Goal: Information Seeking & Learning: Learn about a topic

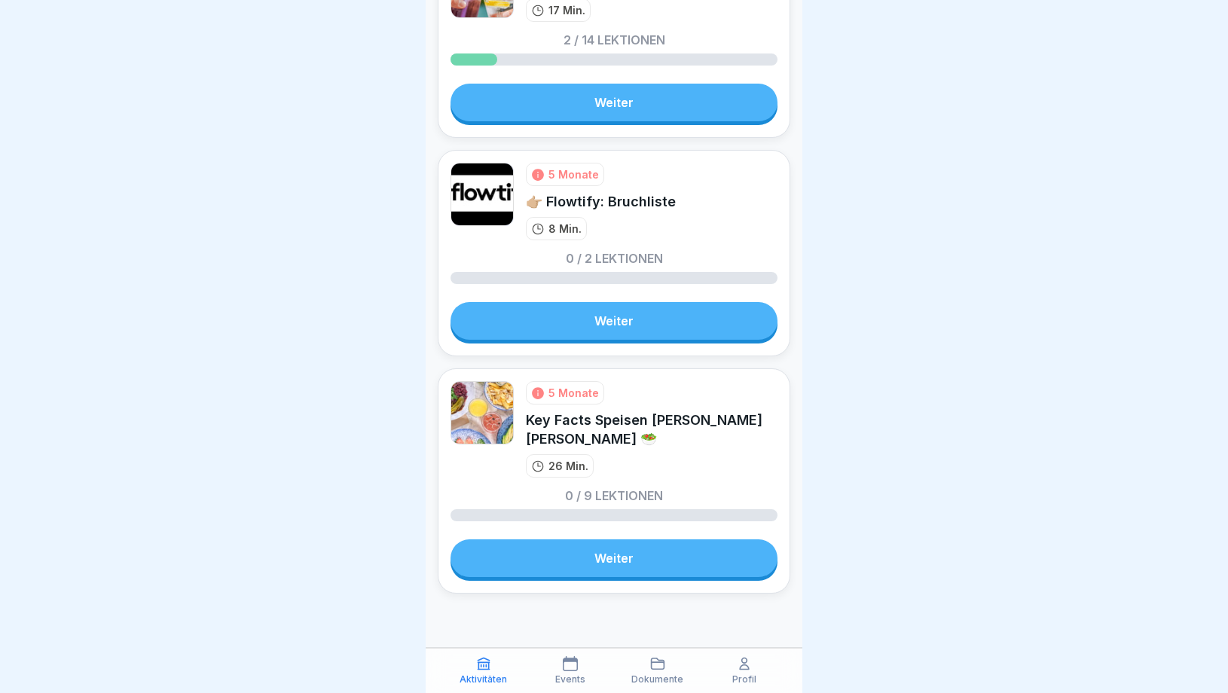
scroll to position [2472, 0]
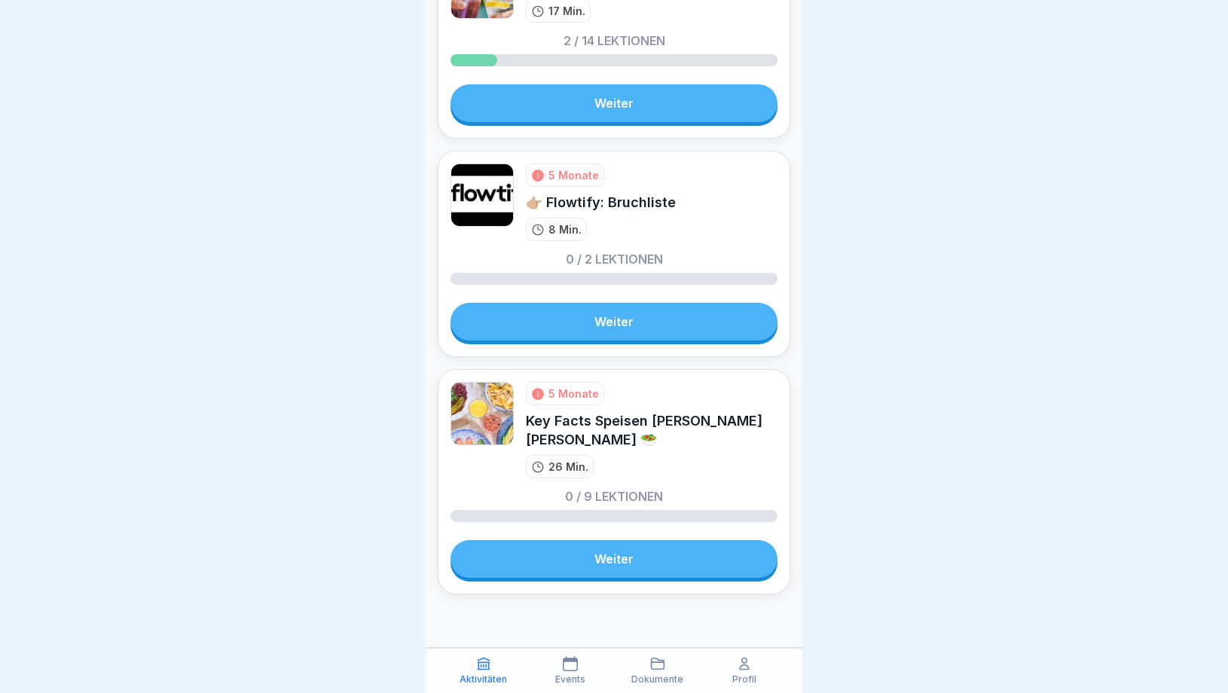
click at [638, 311] on link "Weiter" at bounding box center [614, 322] width 327 height 38
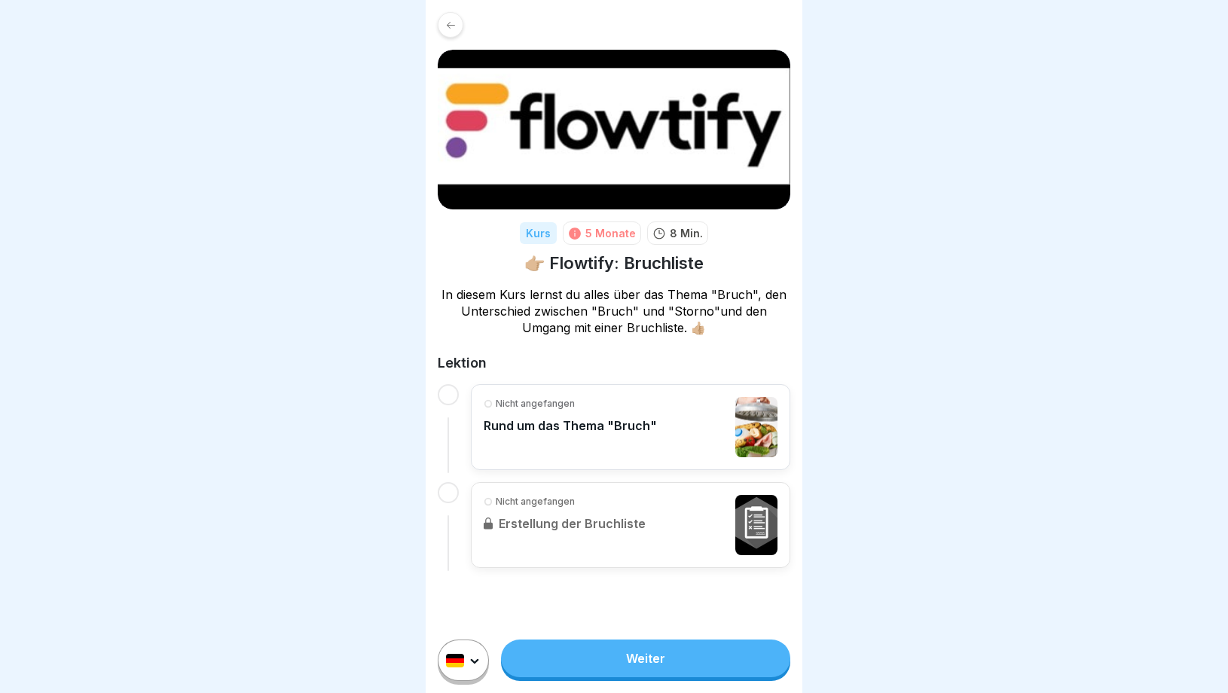
click at [592, 451] on div "Nicht angefangen Rund um das Thema "Bruch"" at bounding box center [570, 427] width 173 height 60
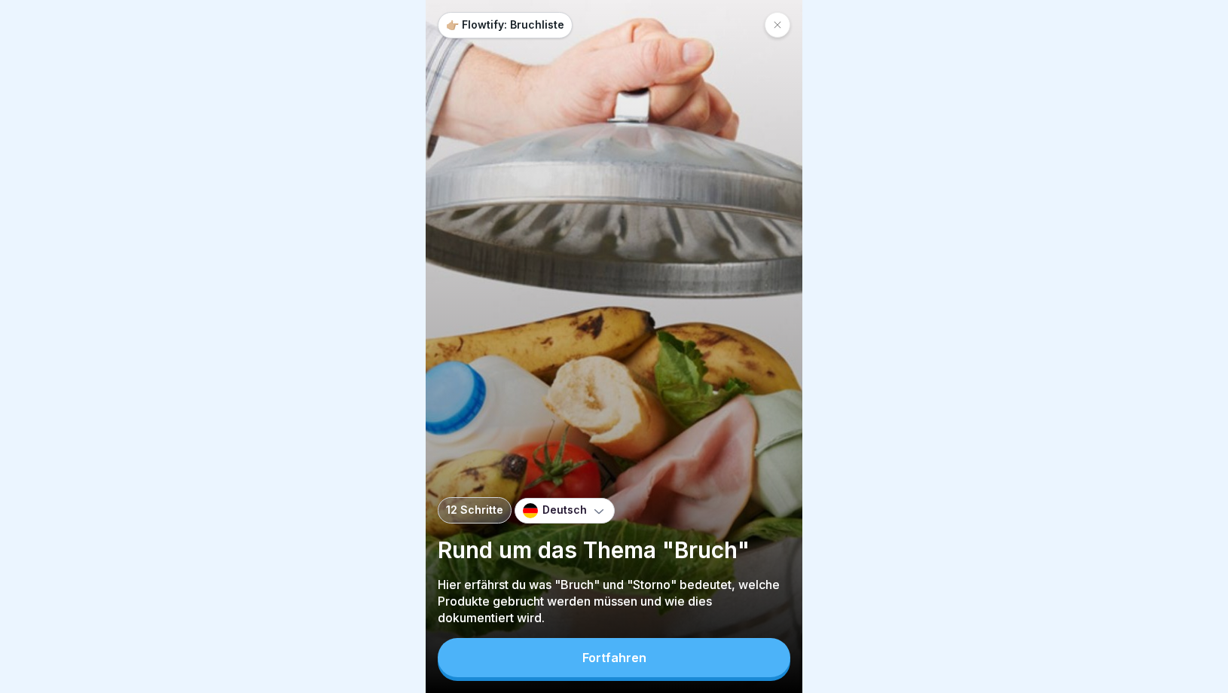
click at [628, 658] on div "Fortfahren" at bounding box center [615, 658] width 64 height 14
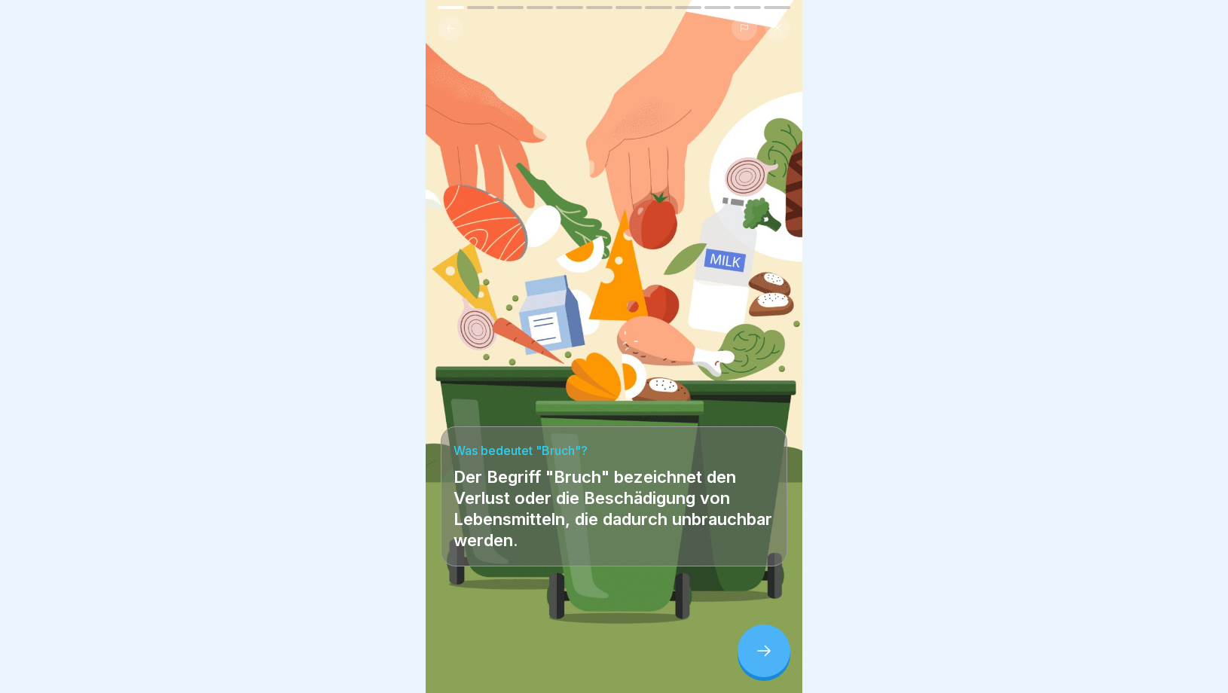
click at [771, 655] on icon at bounding box center [764, 651] width 18 height 18
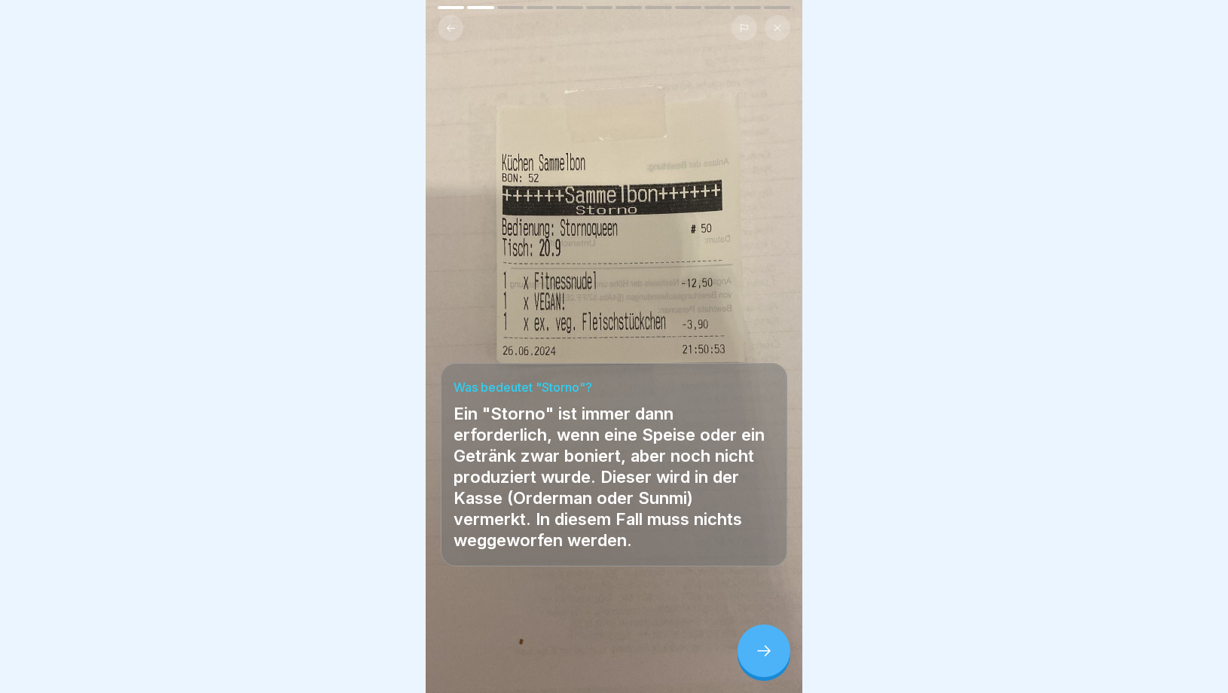
click at [771, 655] on icon at bounding box center [764, 651] width 18 height 18
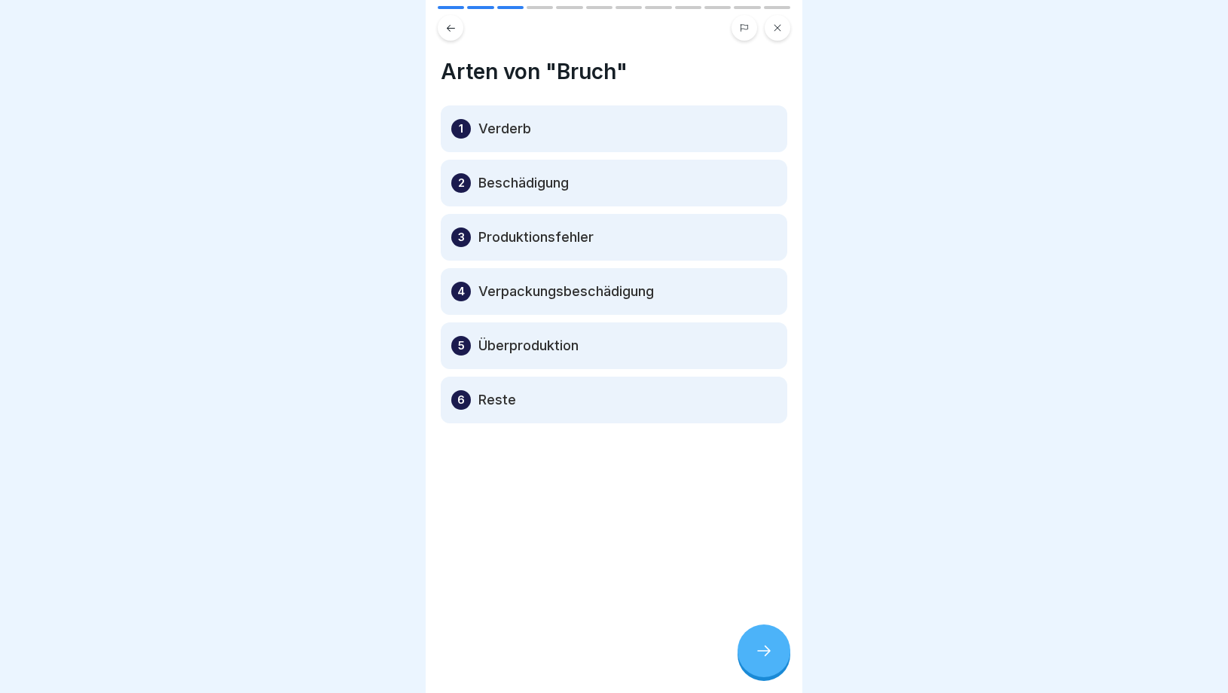
click at [771, 655] on icon at bounding box center [764, 651] width 18 height 18
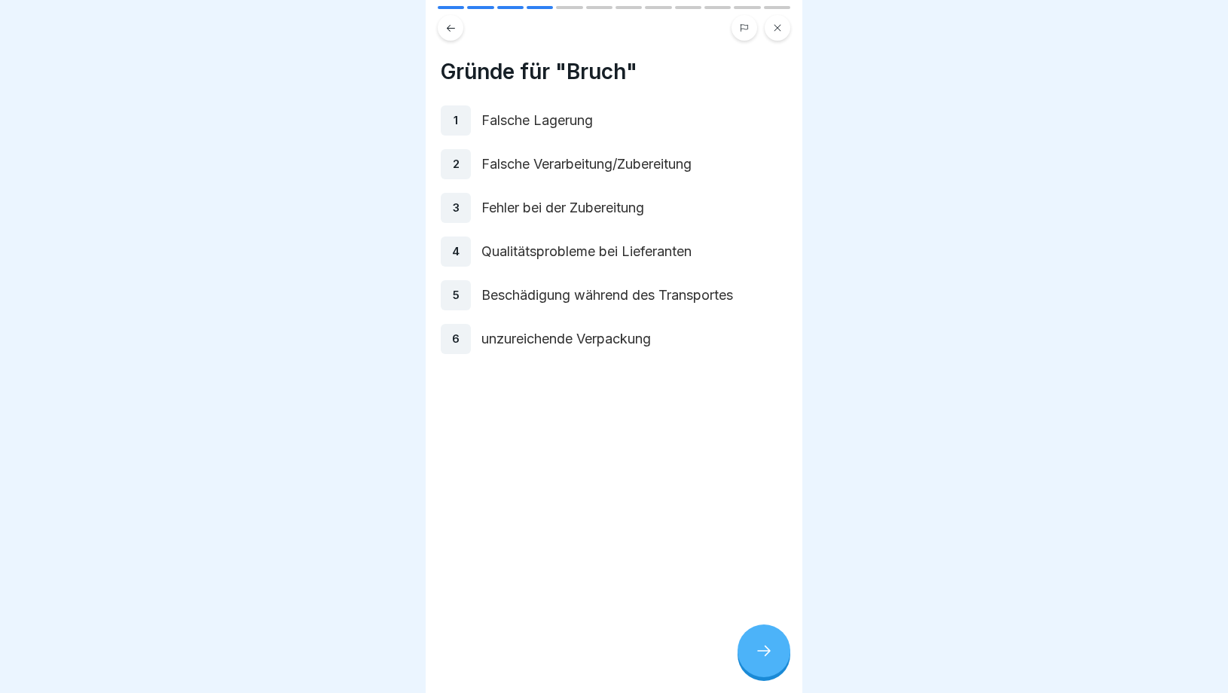
click at [457, 31] on button at bounding box center [451, 28] width 26 height 26
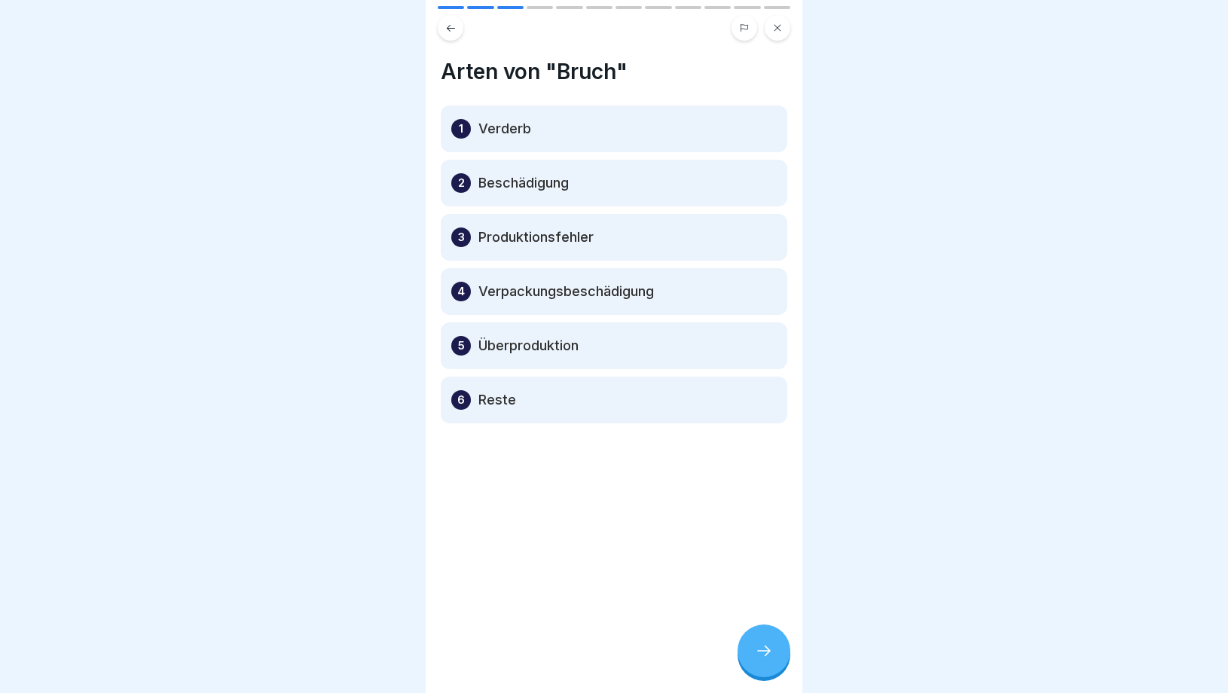
click at [747, 663] on div at bounding box center [764, 651] width 53 height 53
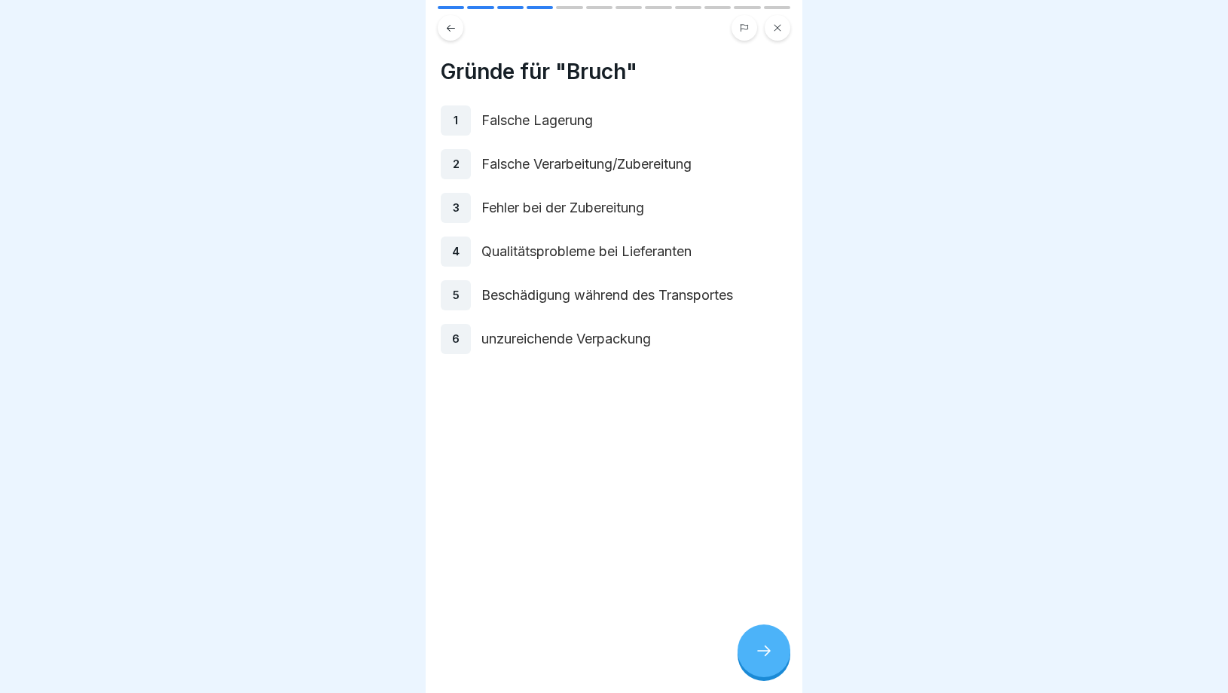
click at [765, 647] on icon at bounding box center [764, 651] width 18 height 18
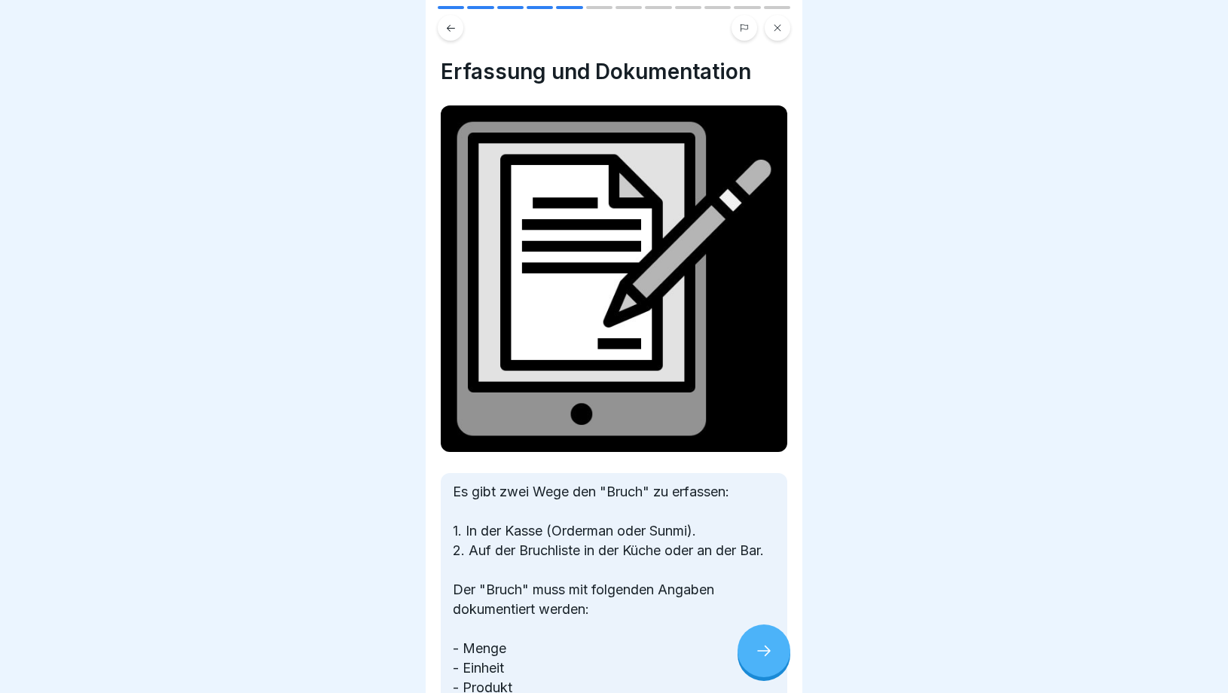
click at [765, 650] on icon at bounding box center [764, 651] width 18 height 18
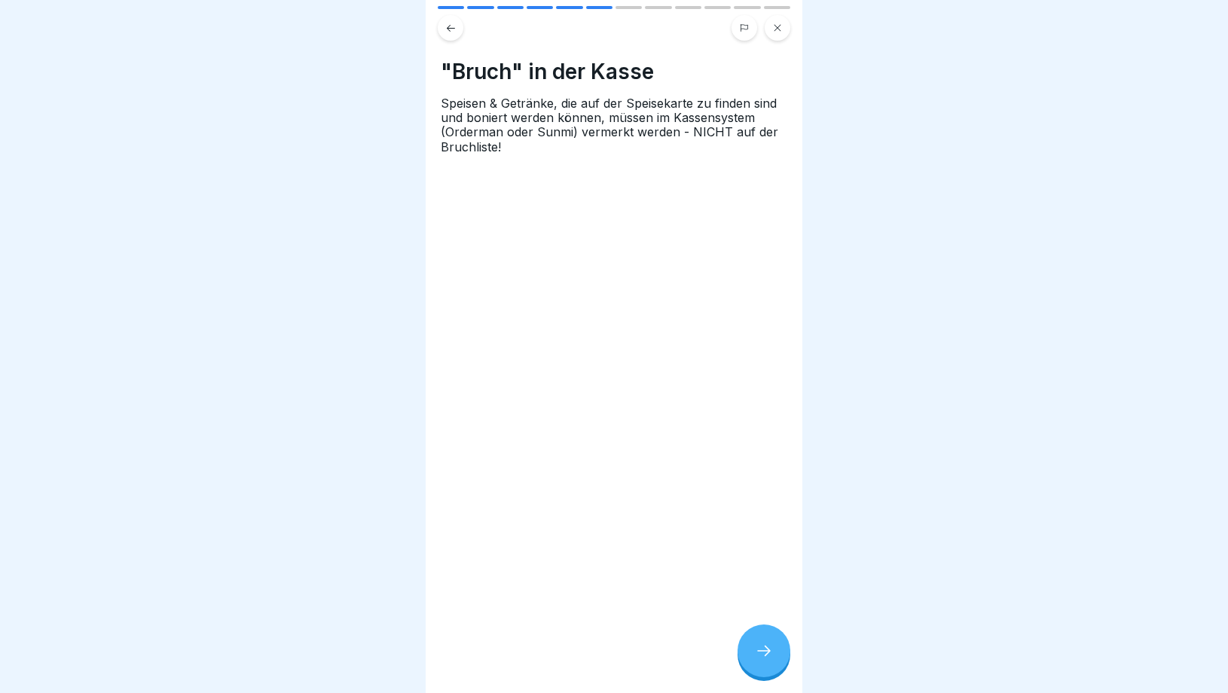
click at [765, 649] on icon at bounding box center [764, 651] width 18 height 18
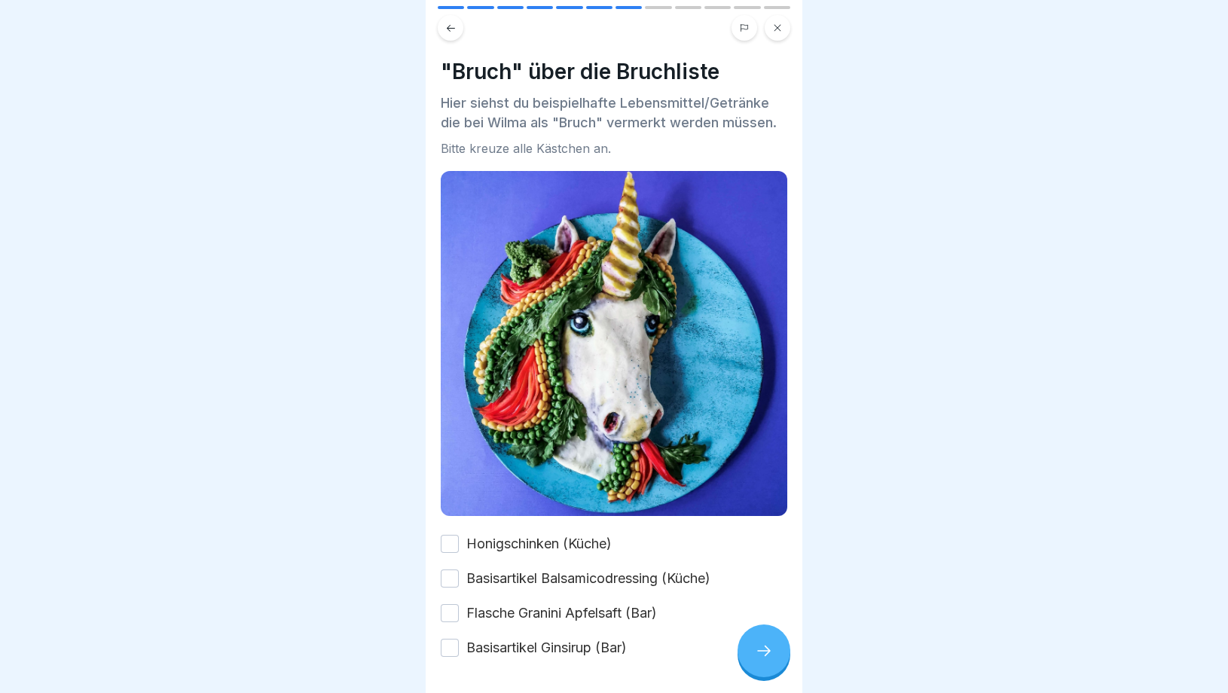
click at [765, 649] on icon at bounding box center [764, 651] width 18 height 18
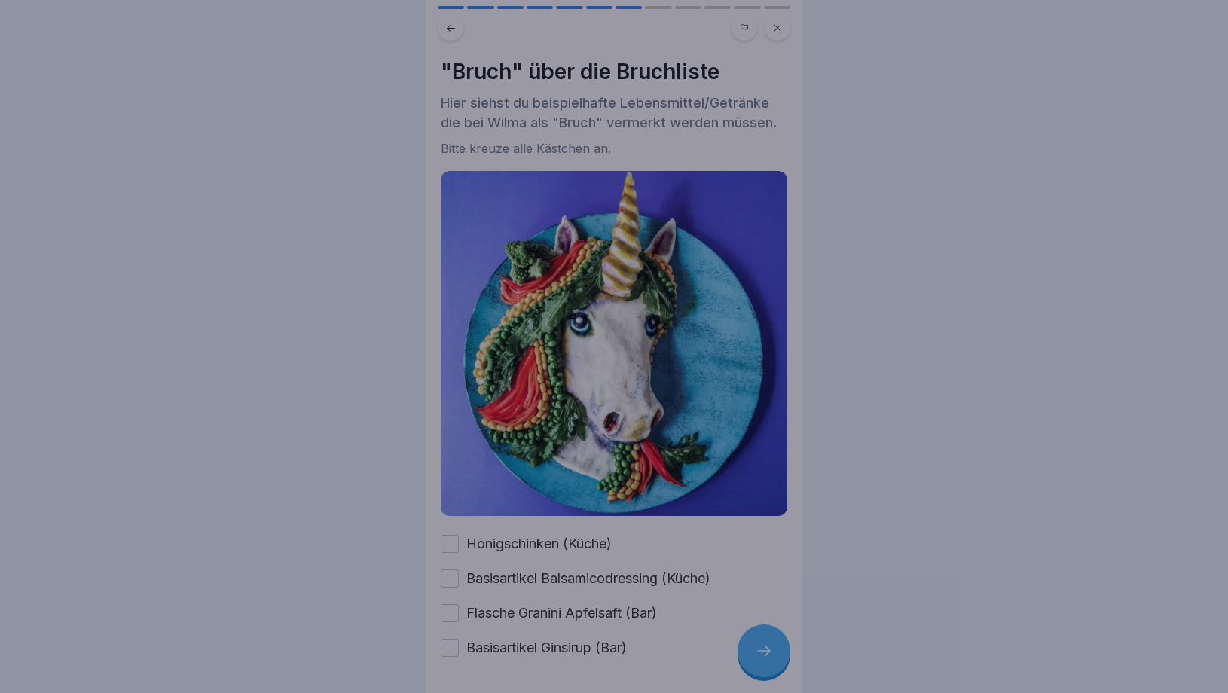
click at [765, 649] on div at bounding box center [614, 346] width 1228 height 693
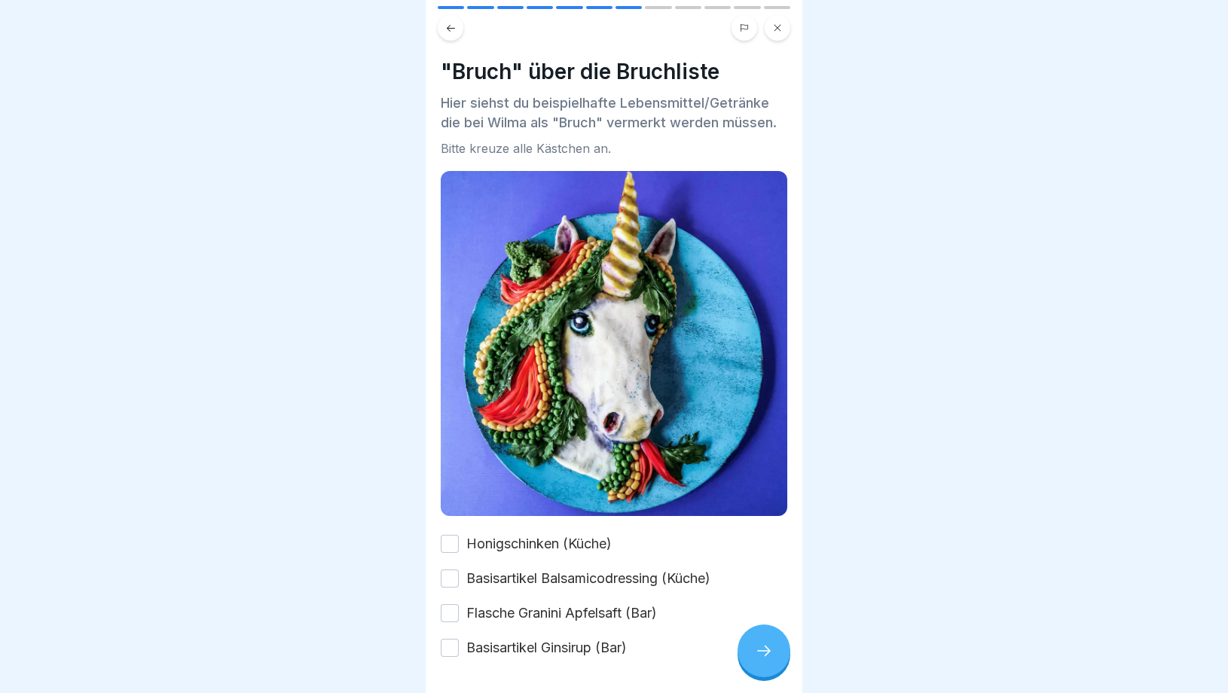
click at [450, 546] on button "Honigschinken (Küche)" at bounding box center [450, 544] width 18 height 18
click at [451, 583] on button "Basisartikel Balsamicodressing (Küche)" at bounding box center [450, 579] width 18 height 18
click at [451, 613] on button "Flasche Granini Apfelsaft (Bar)" at bounding box center [450, 613] width 18 height 18
click at [453, 650] on button "Basisartikel Ginsirup (Bar)" at bounding box center [450, 648] width 18 height 18
click at [793, 654] on div ""Bruch" über die Bruchliste Hier siehst du beispielhafte Lebensmittel/Getränke …" at bounding box center [614, 346] width 377 height 693
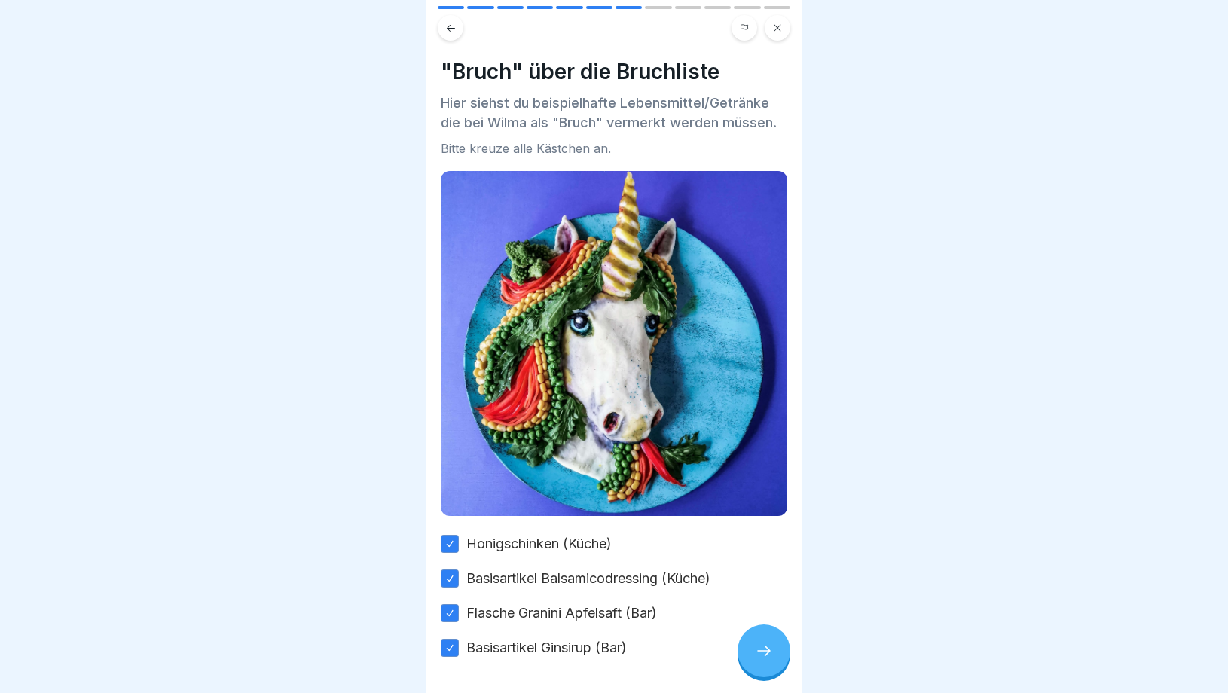
click at [778, 657] on div at bounding box center [764, 651] width 53 height 53
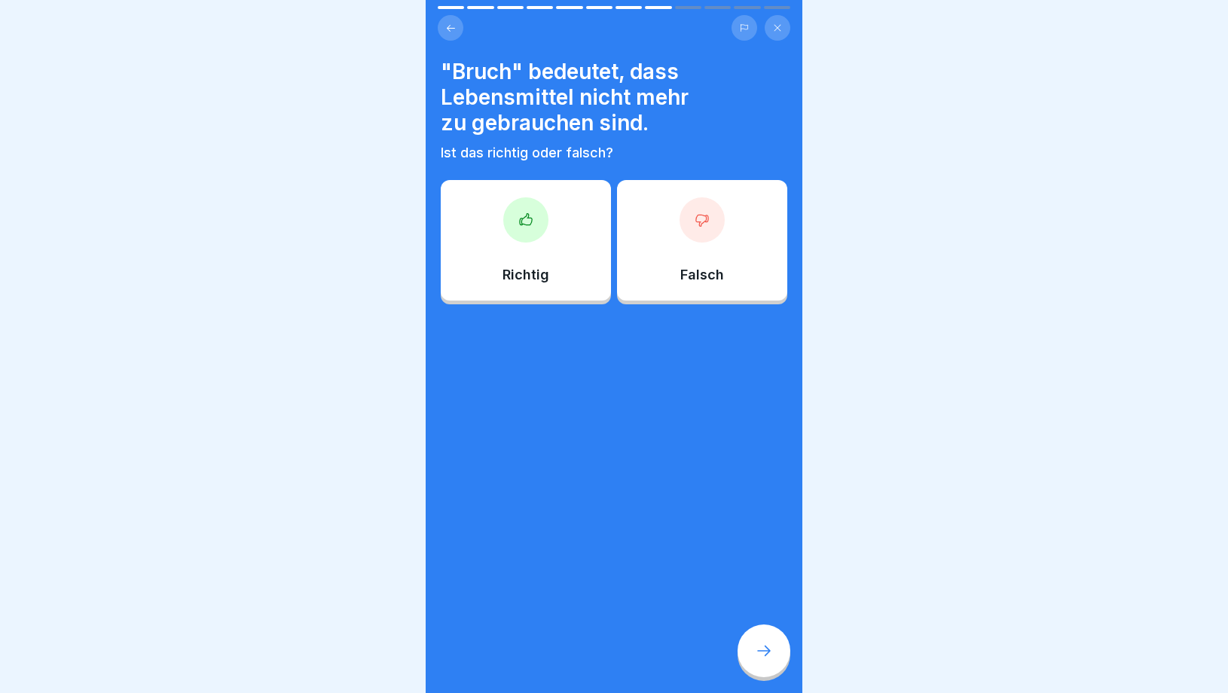
click at [559, 274] on div "Richtig" at bounding box center [526, 240] width 170 height 121
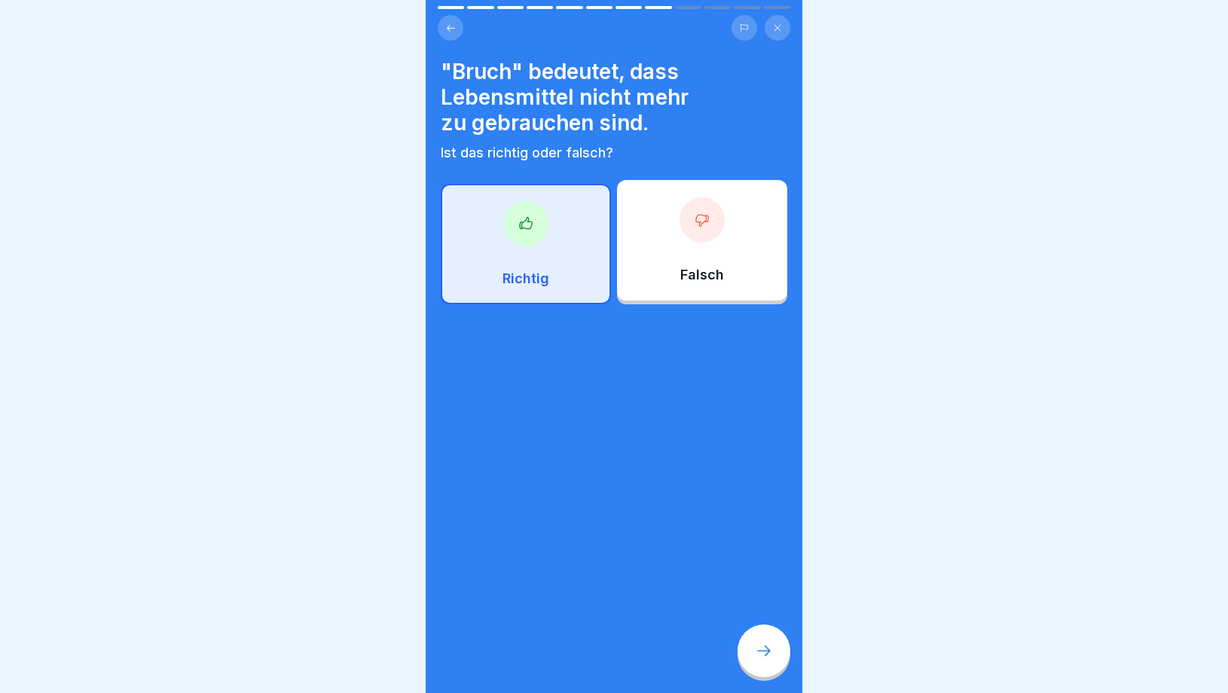
click at [759, 667] on div at bounding box center [764, 651] width 53 height 53
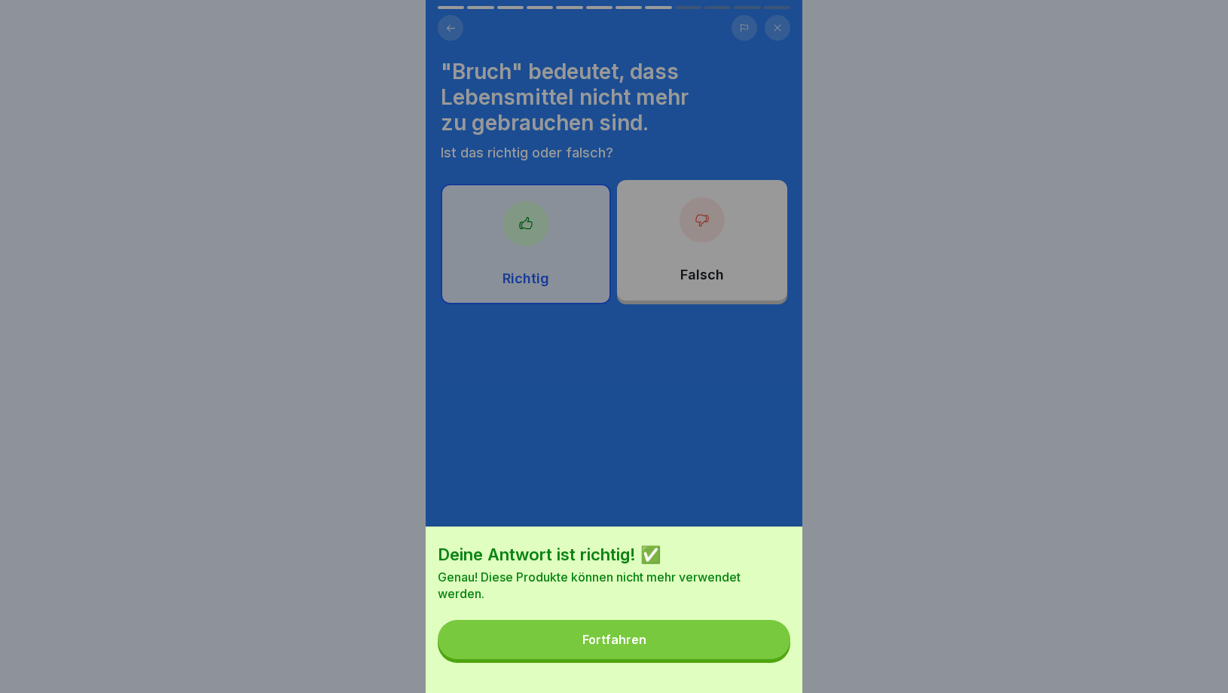
click at [680, 641] on button "Fortfahren" at bounding box center [614, 639] width 353 height 39
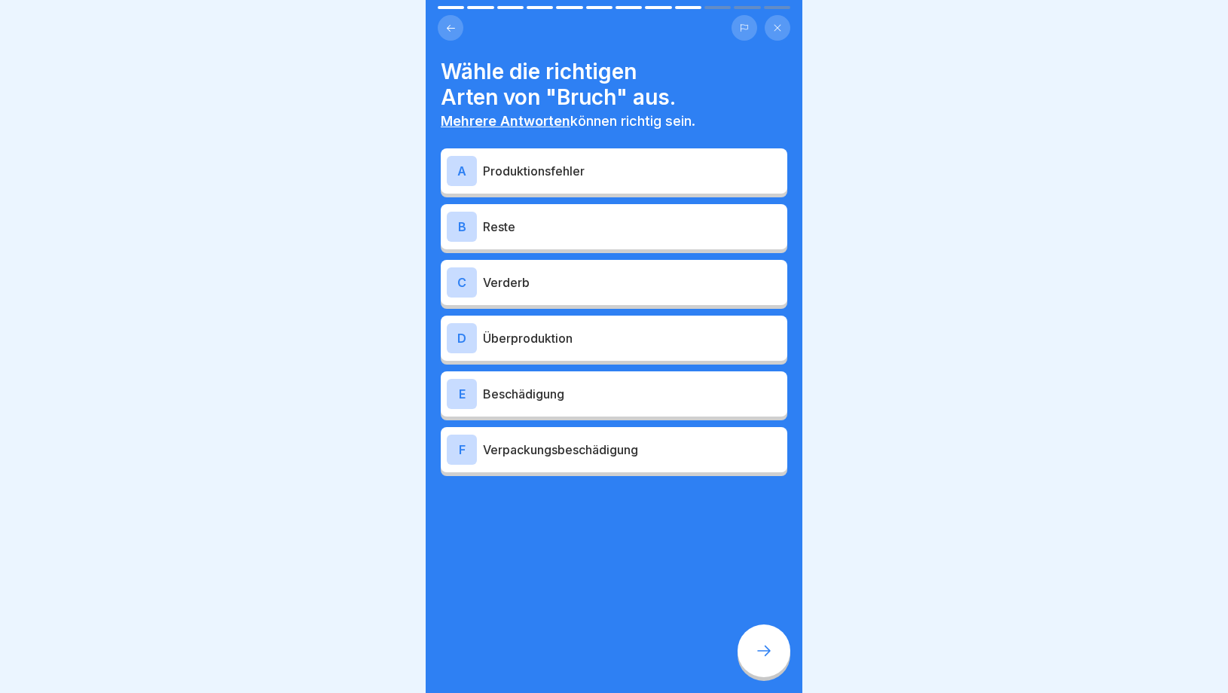
click at [566, 178] on p "Produktionsfehler" at bounding box center [632, 171] width 298 height 18
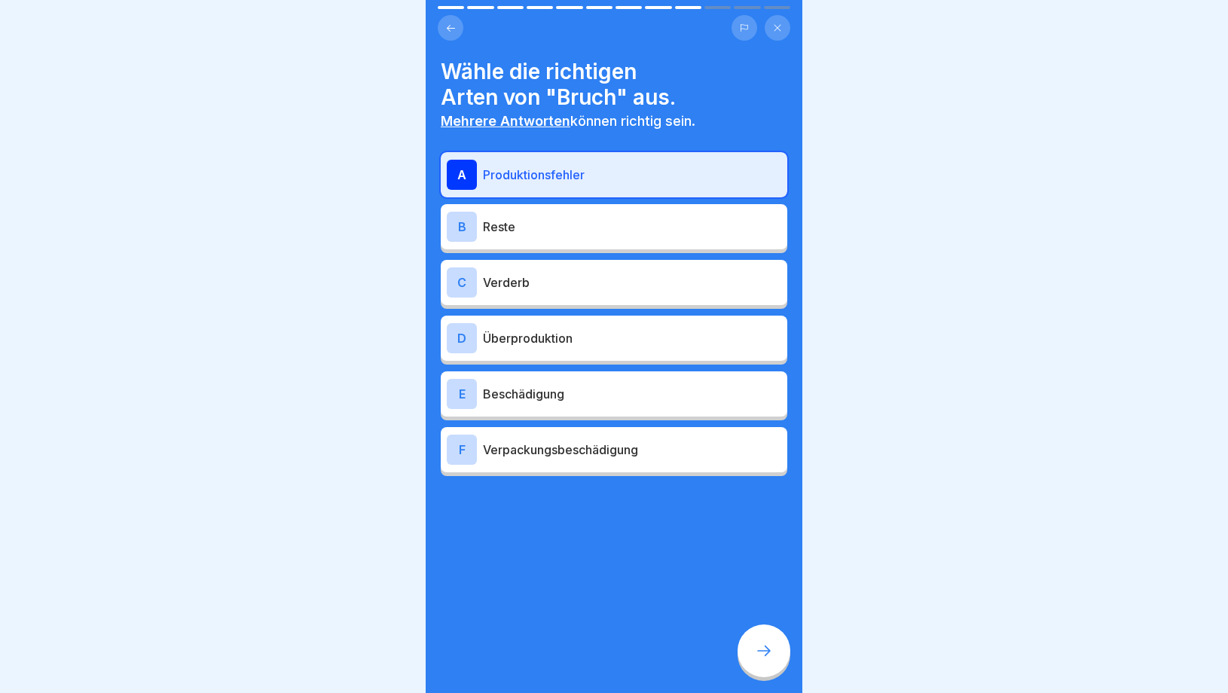
click at [551, 286] on p "Verderb" at bounding box center [632, 283] width 298 height 18
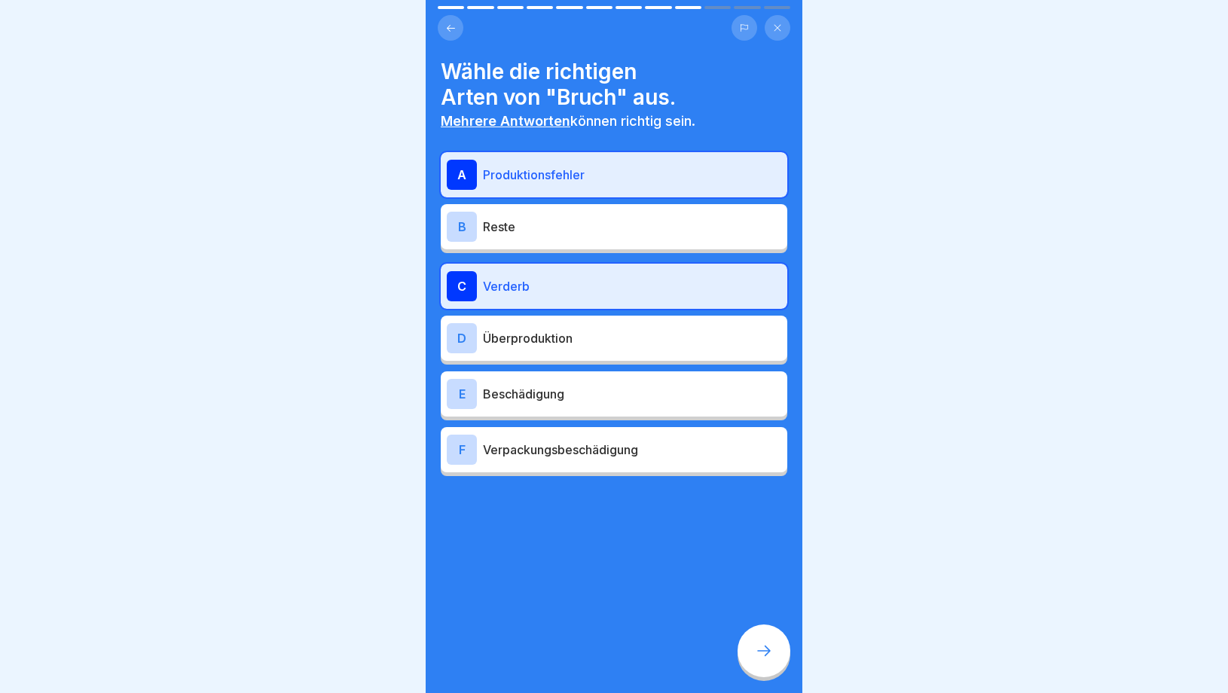
click at [549, 346] on p "Überproduktion" at bounding box center [632, 338] width 298 height 18
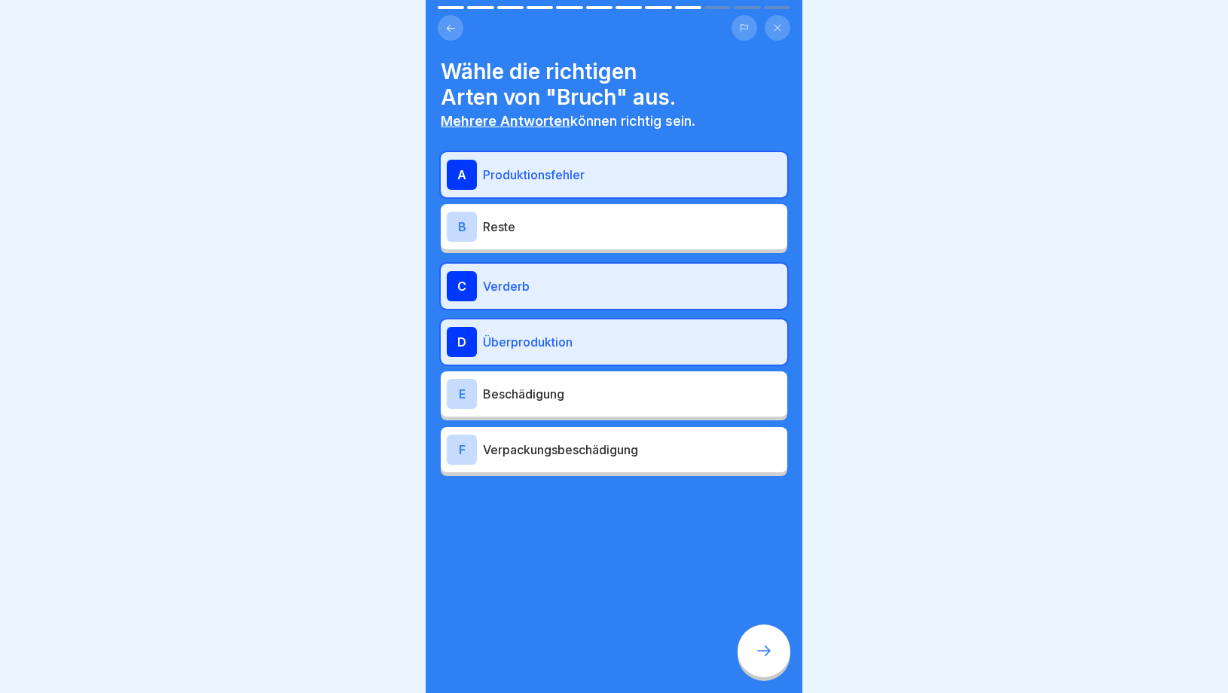
click at [539, 400] on p "Beschädigung" at bounding box center [632, 394] width 298 height 18
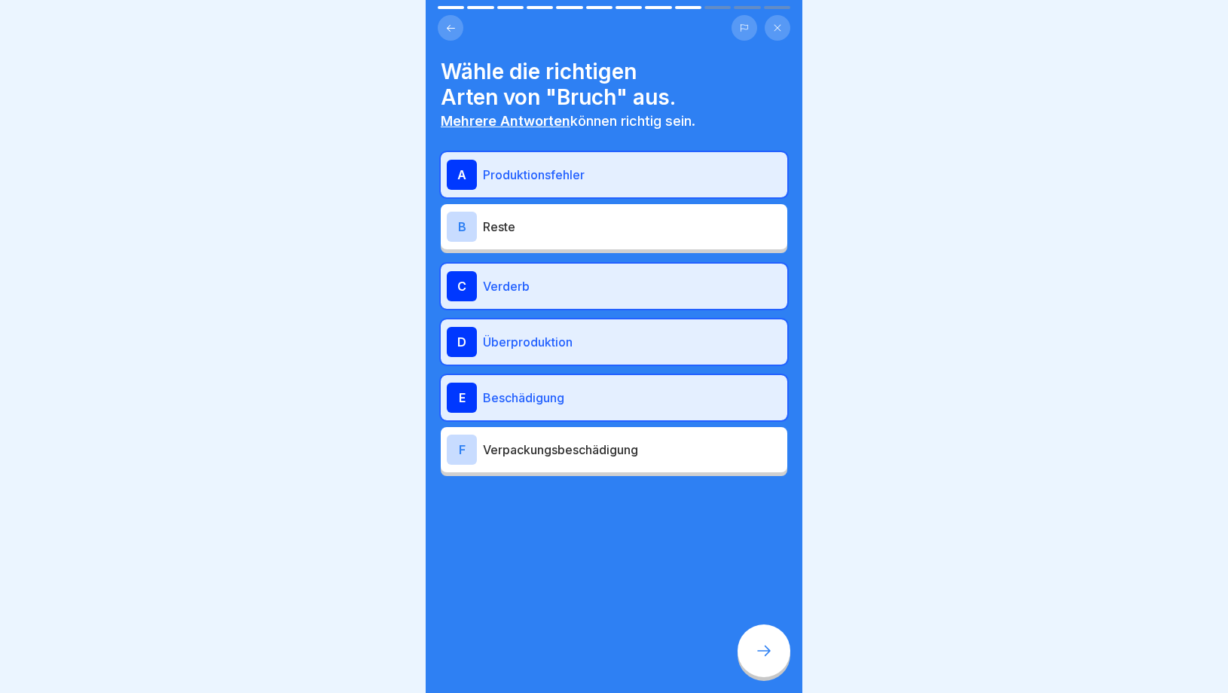
click at [531, 451] on p "Verpackungsbeschädigung" at bounding box center [632, 450] width 298 height 18
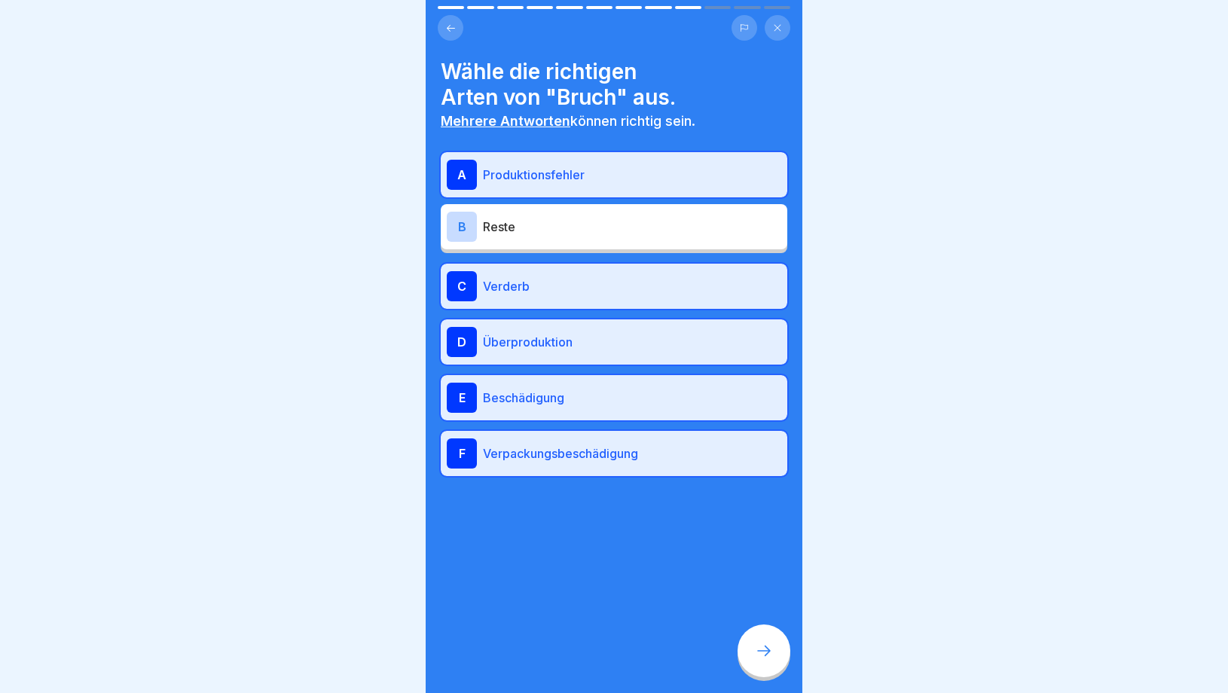
click at [534, 284] on p "Verderb" at bounding box center [632, 286] width 298 height 18
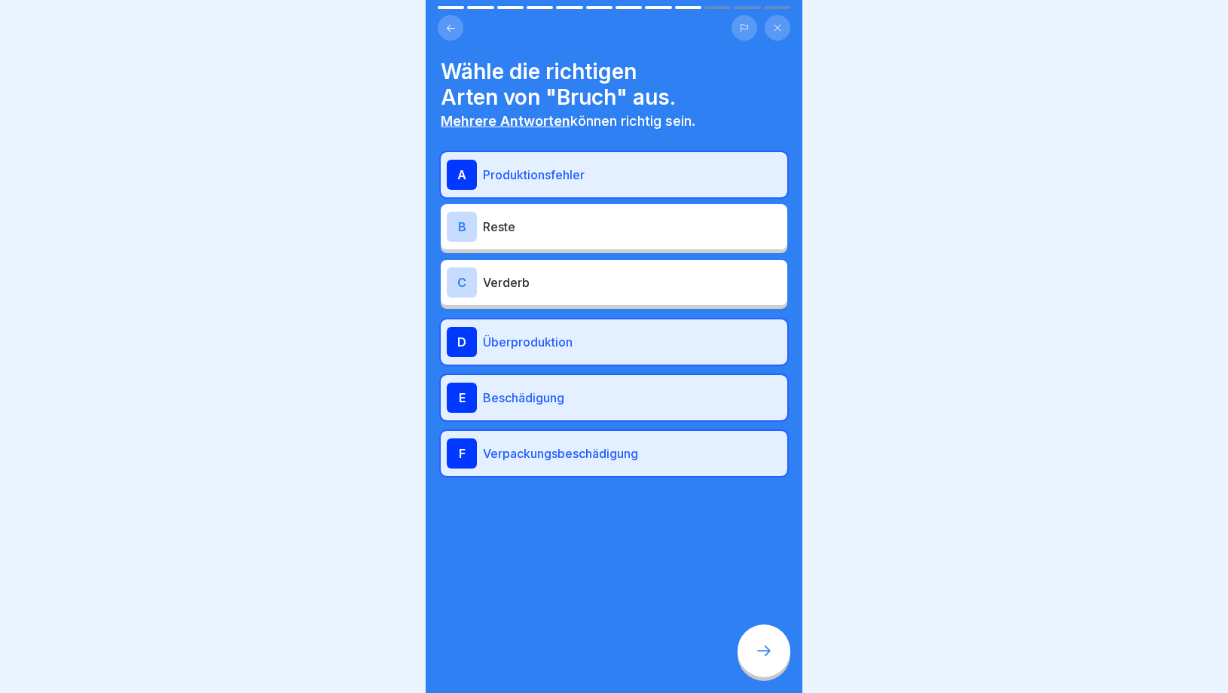
click at [534, 284] on p "Verderb" at bounding box center [632, 283] width 298 height 18
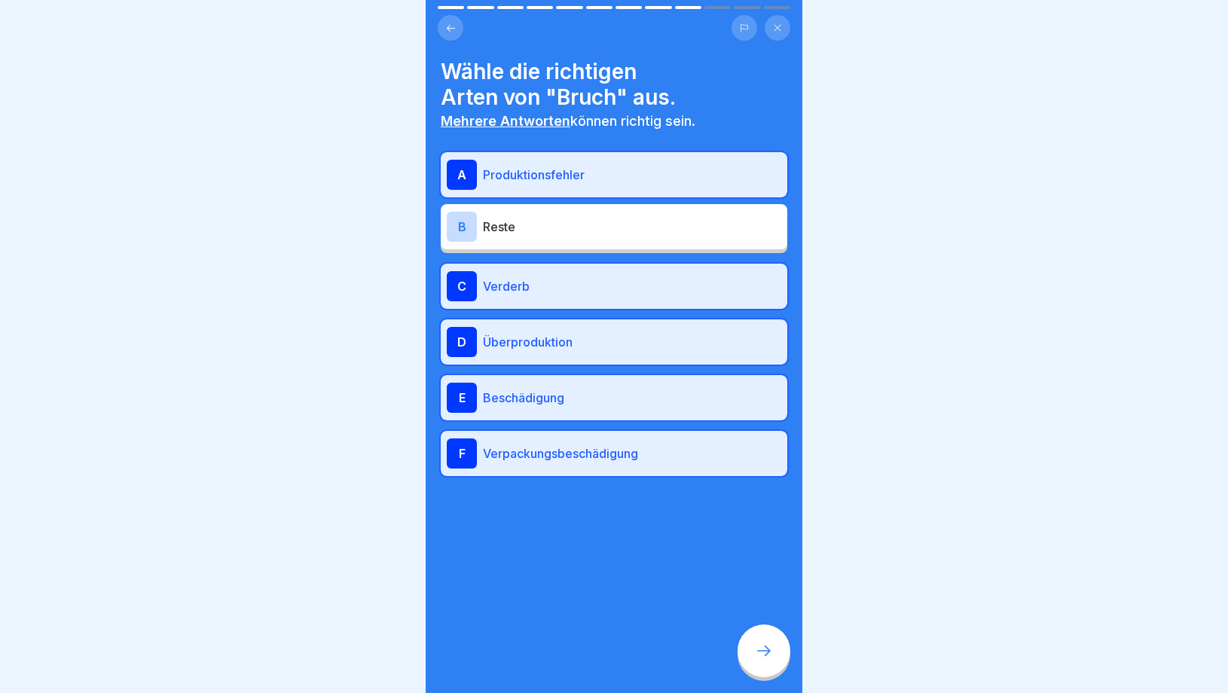
click at [538, 243] on div "B Reste" at bounding box center [614, 226] width 347 height 45
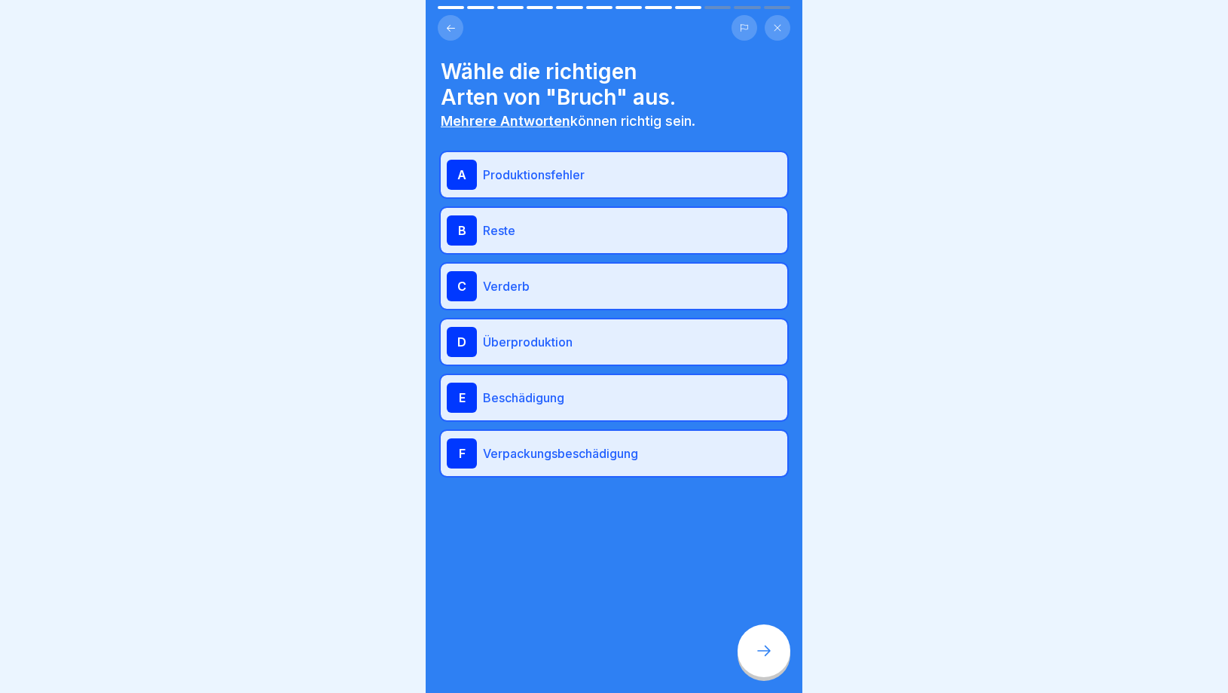
click at [744, 631] on div "Wähle die richtigen Arten von "Bruch" aus. Mehrere Antworten können richtig sei…" at bounding box center [614, 346] width 377 height 693
click at [762, 665] on div at bounding box center [764, 651] width 53 height 53
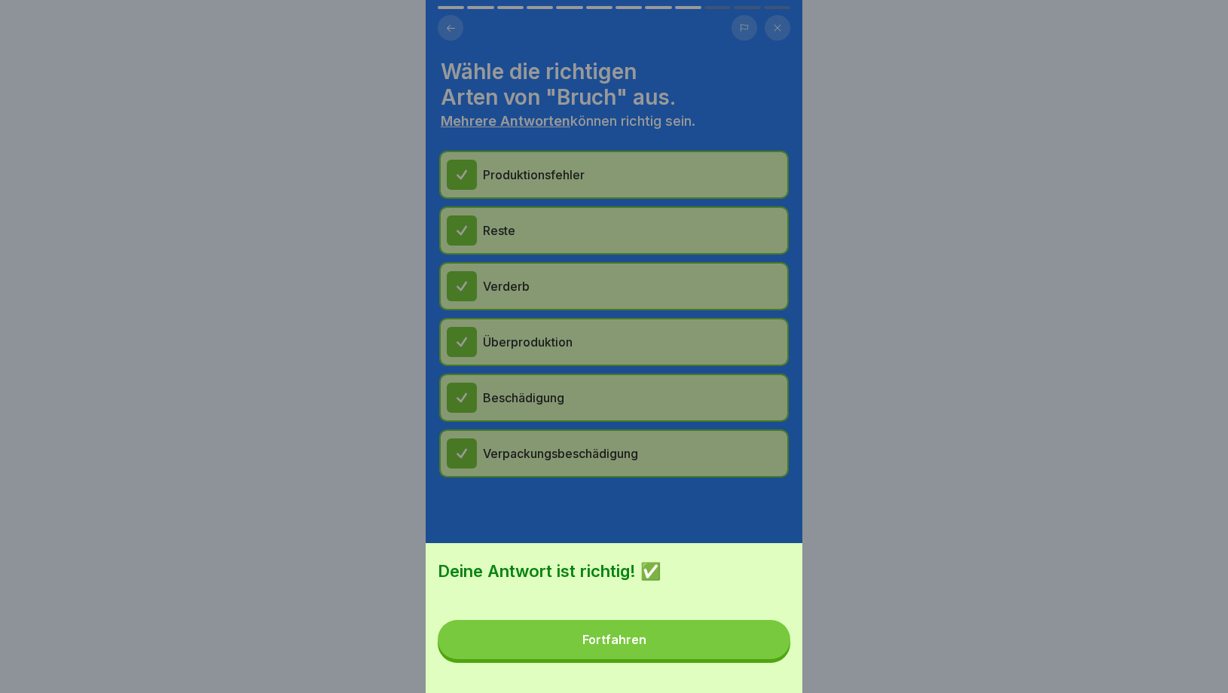
click at [716, 653] on button "Fortfahren" at bounding box center [614, 639] width 353 height 39
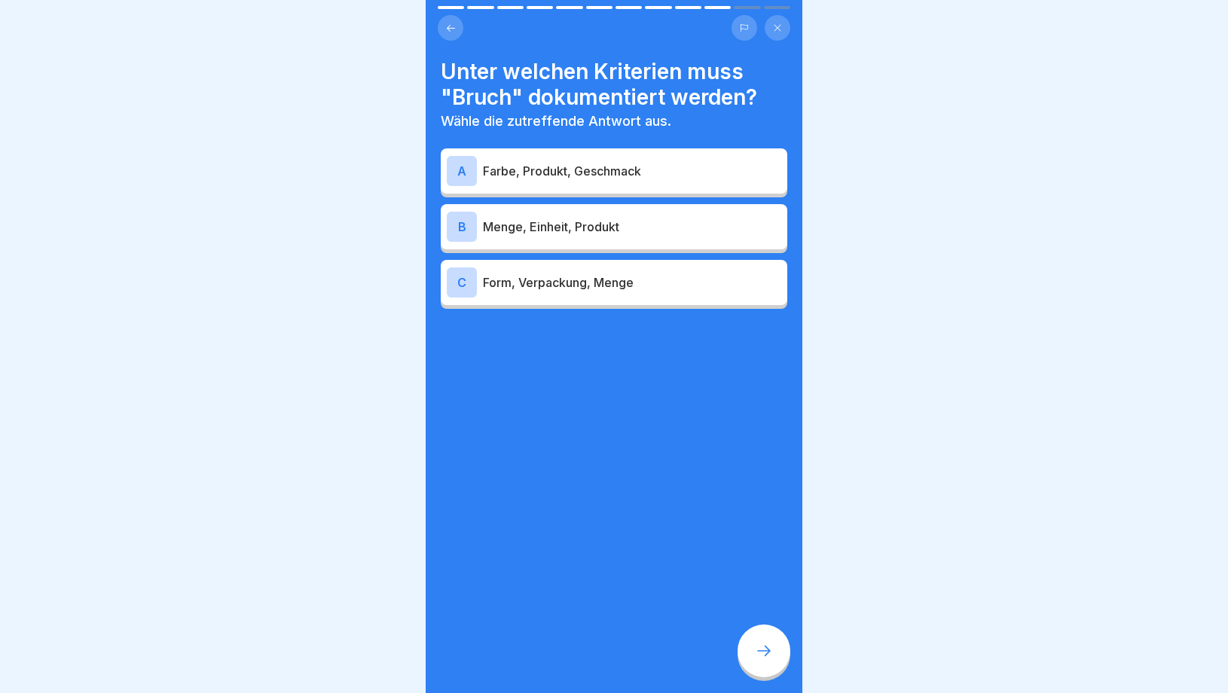
click at [576, 174] on p "Farbe, Produkt, Geschmack" at bounding box center [632, 171] width 298 height 18
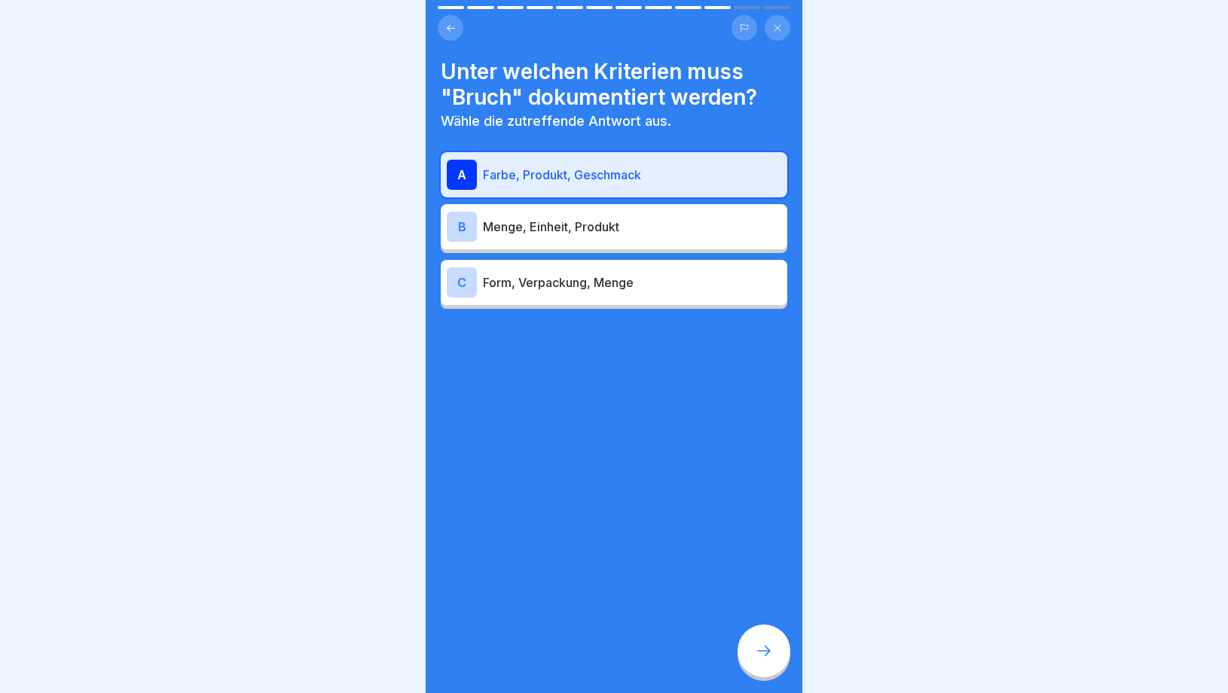
click at [567, 230] on p "Menge, Einheit, Produkt" at bounding box center [632, 227] width 298 height 18
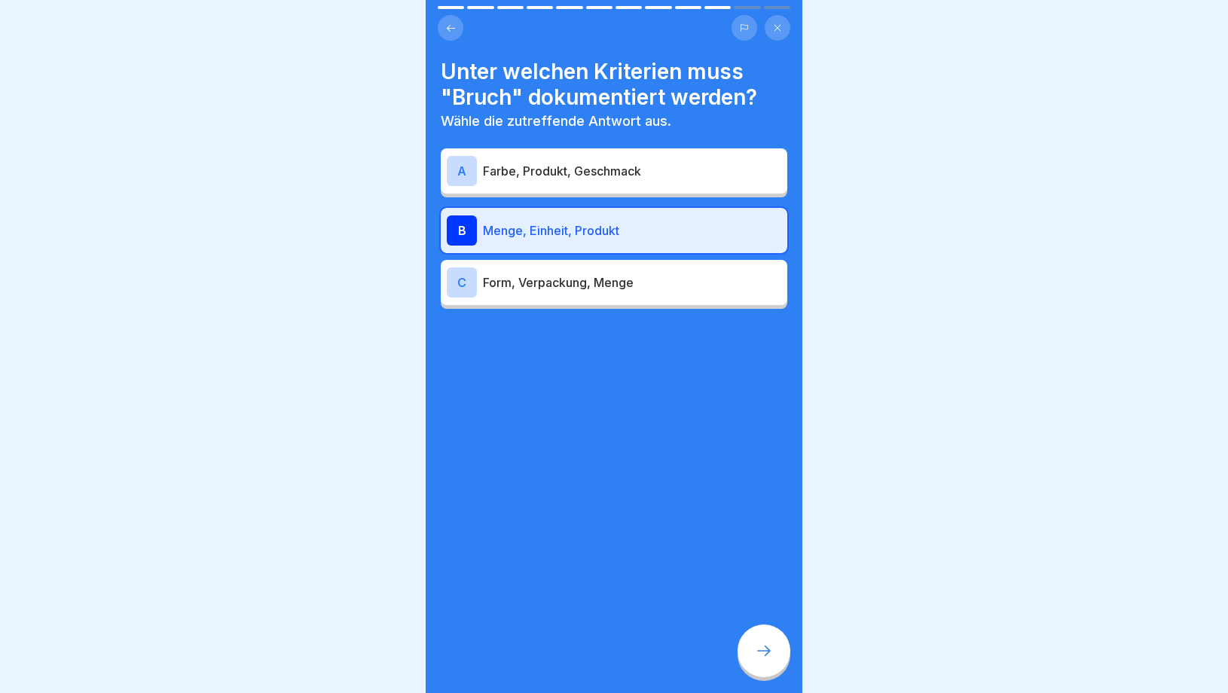
click at [766, 652] on icon at bounding box center [764, 651] width 18 height 18
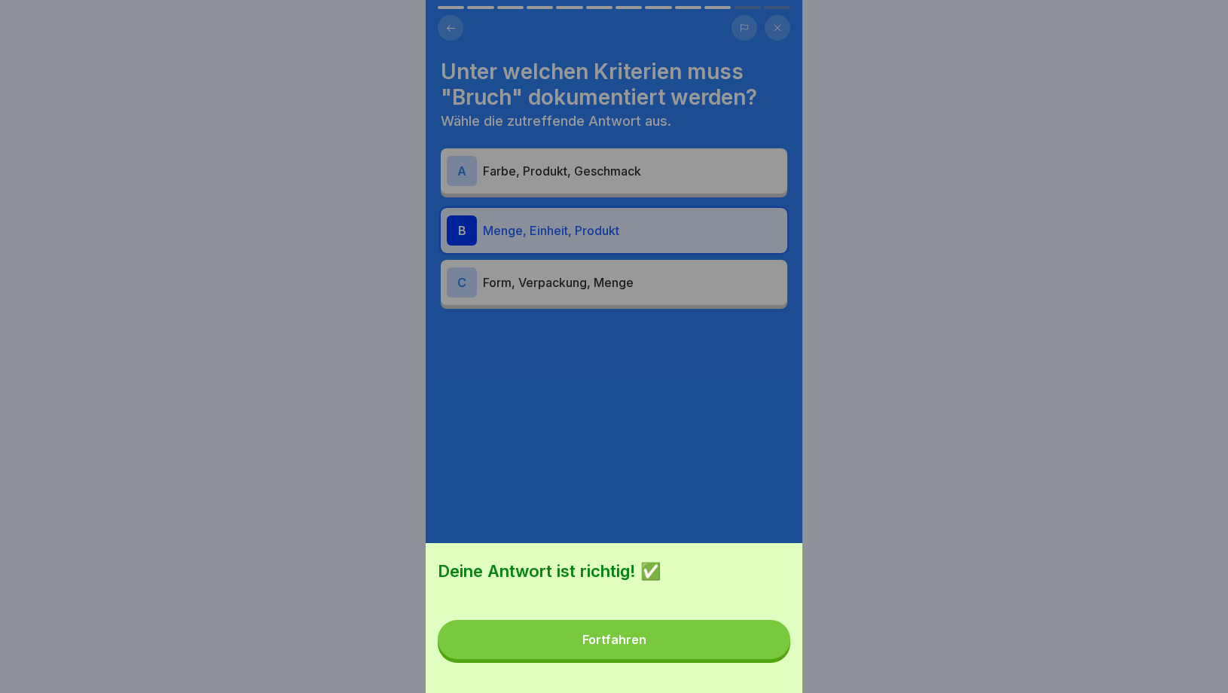
click at [729, 644] on button "Fortfahren" at bounding box center [614, 639] width 353 height 39
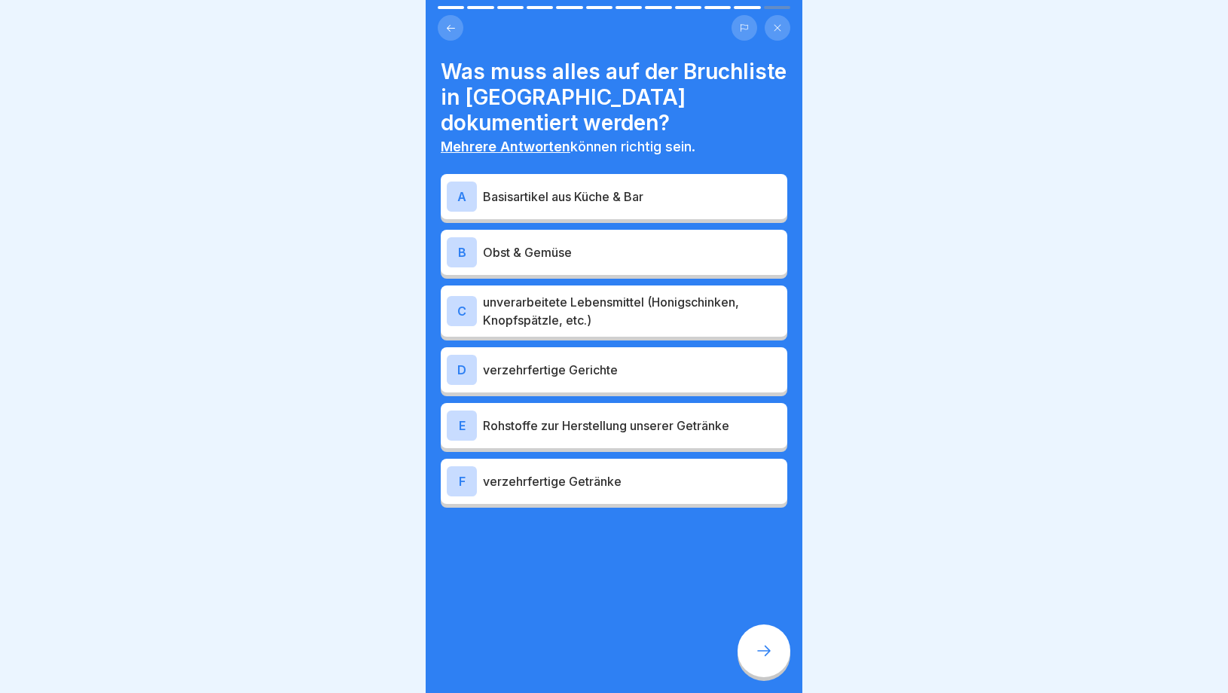
click at [622, 188] on p "Basisartikel aus Küche & Bar" at bounding box center [632, 197] width 298 height 18
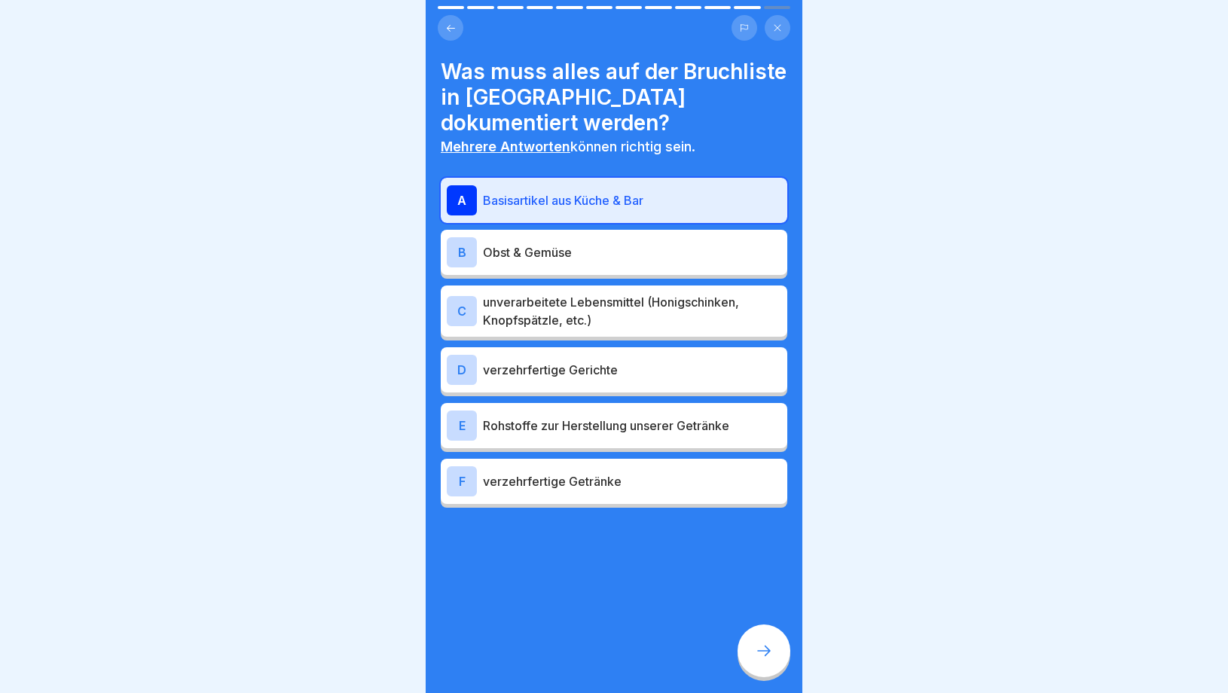
click at [617, 191] on p "Basisartikel aus Küche & Bar" at bounding box center [632, 200] width 298 height 18
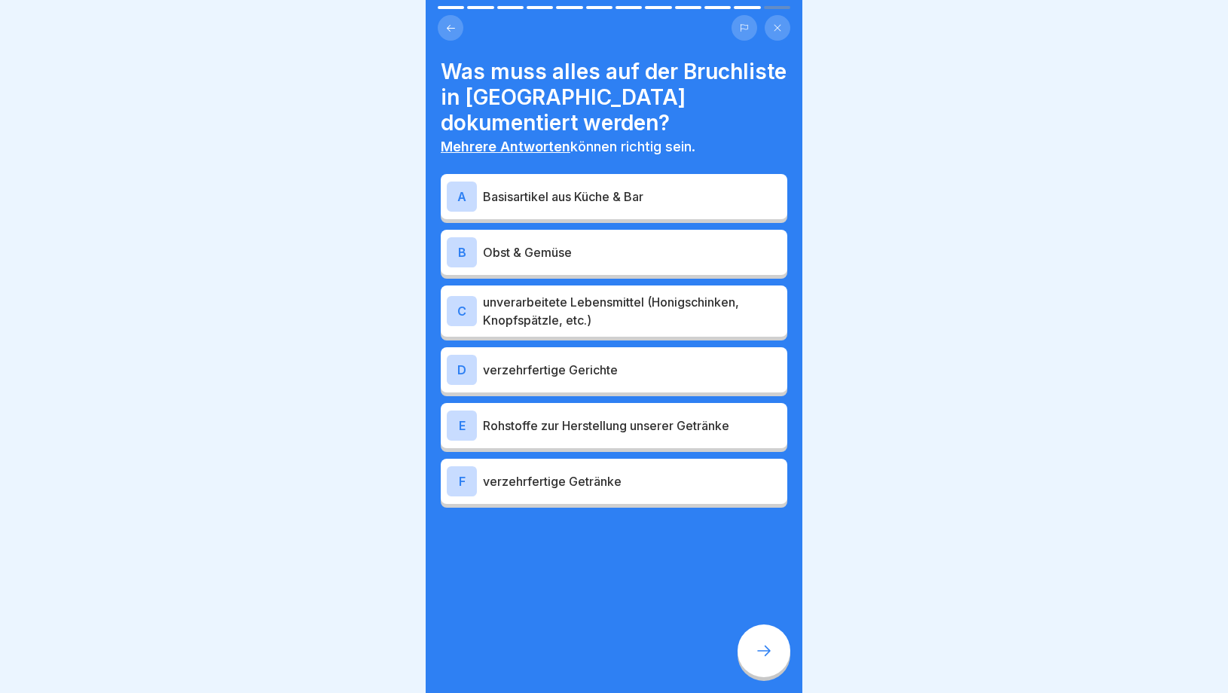
click at [589, 243] on p "Obst & Gemüse" at bounding box center [632, 252] width 298 height 18
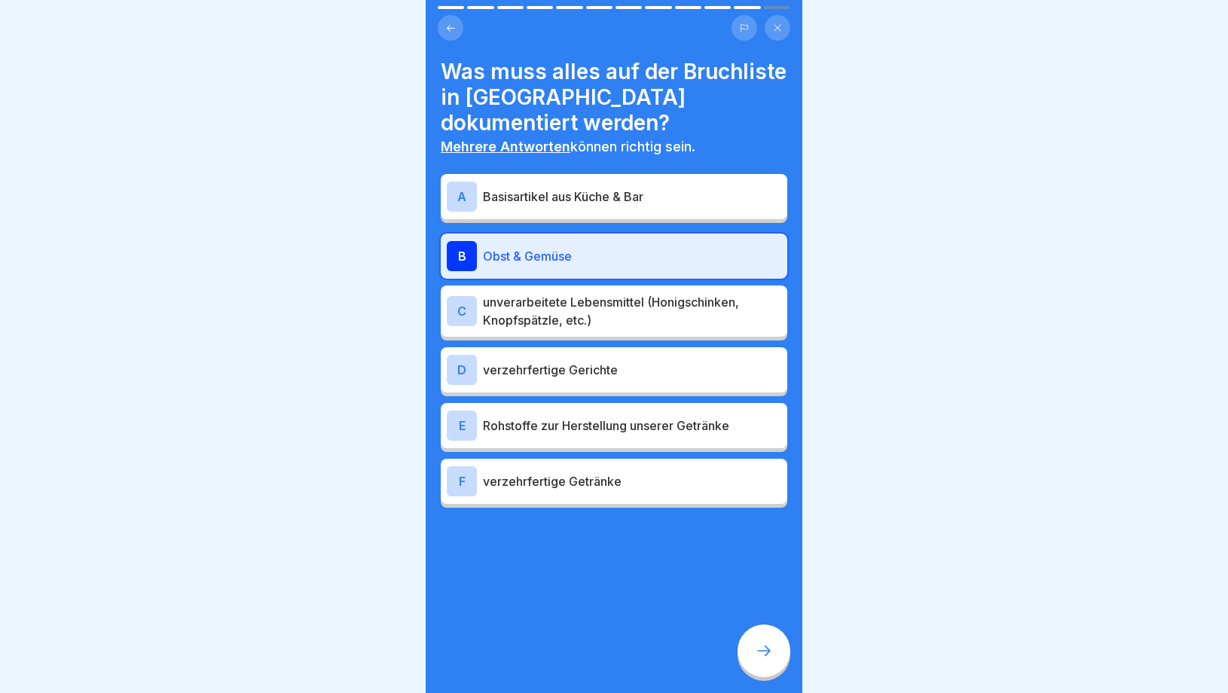
click at [589, 247] on p "Obst & Gemüse" at bounding box center [632, 256] width 298 height 18
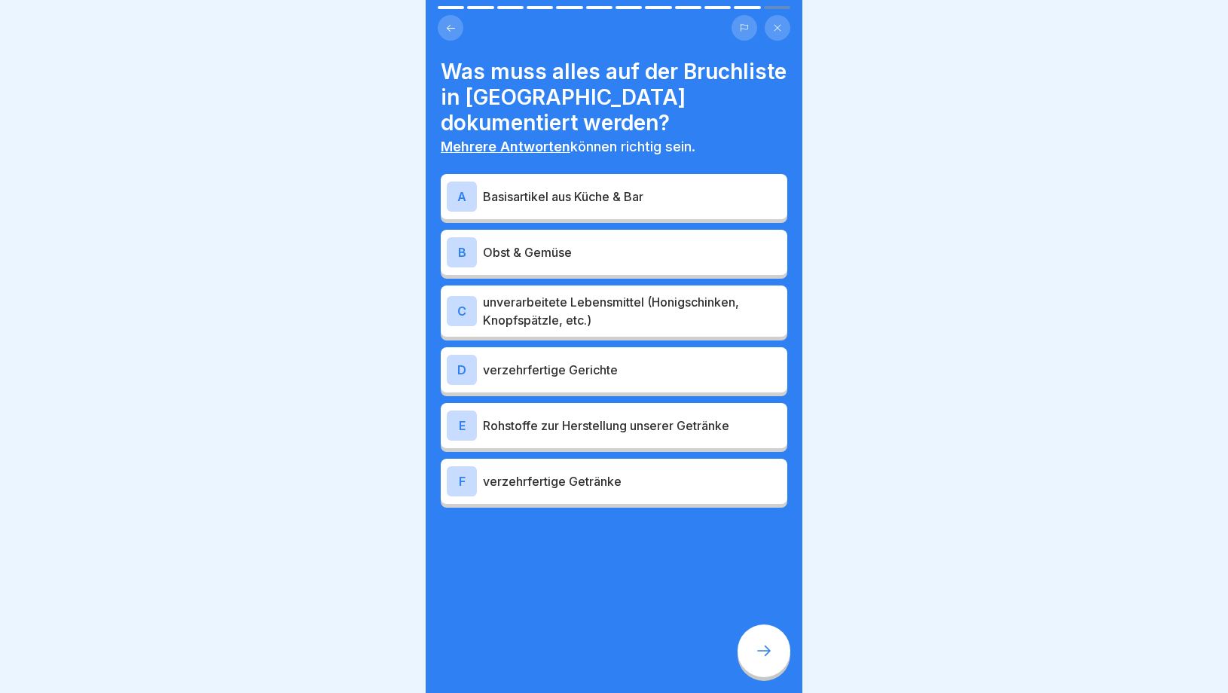
click at [582, 243] on p "Obst & Gemüse" at bounding box center [632, 252] width 298 height 18
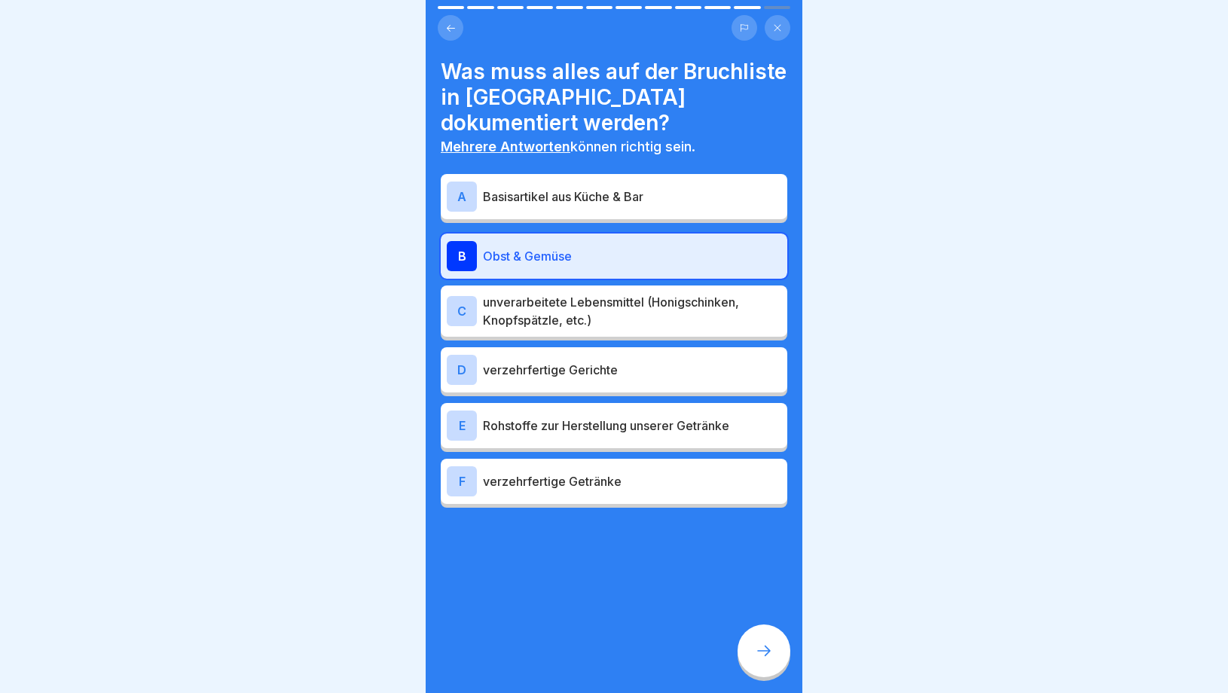
click at [584, 188] on p "Basisartikel aus Küche & Bar" at bounding box center [632, 197] width 298 height 18
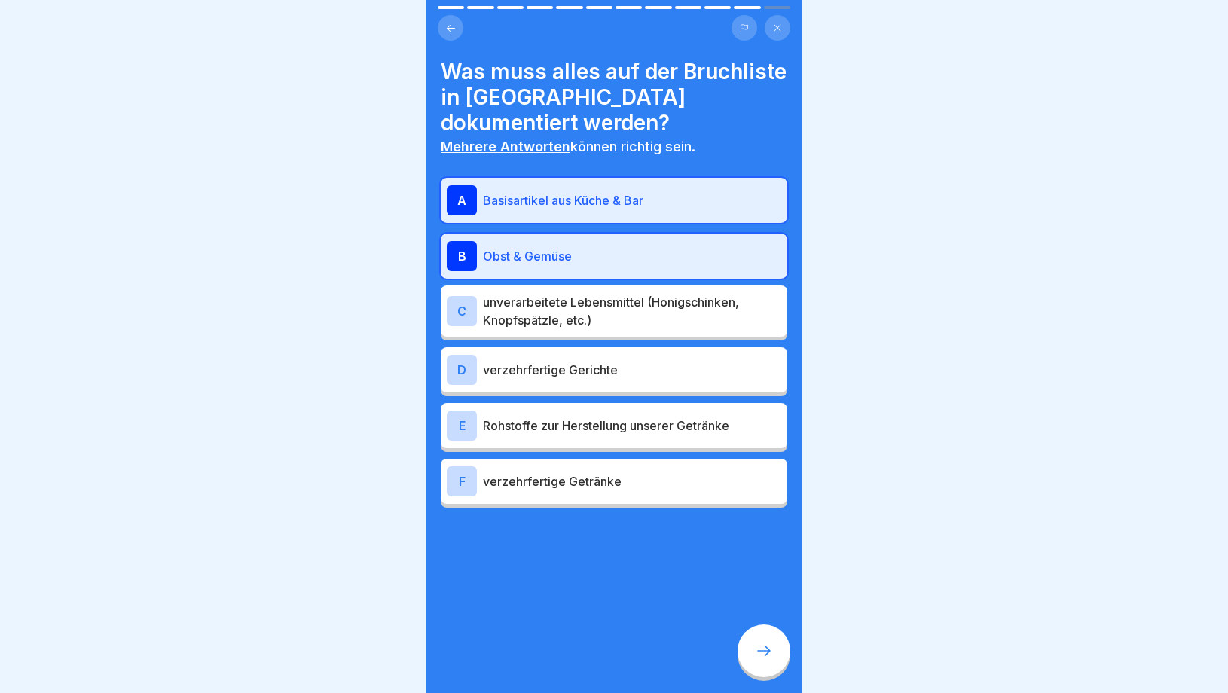
click at [600, 295] on p "unverarbeitete Lebensmittel (Honigschinken, Knopfspätzle, etc.)" at bounding box center [632, 311] width 298 height 36
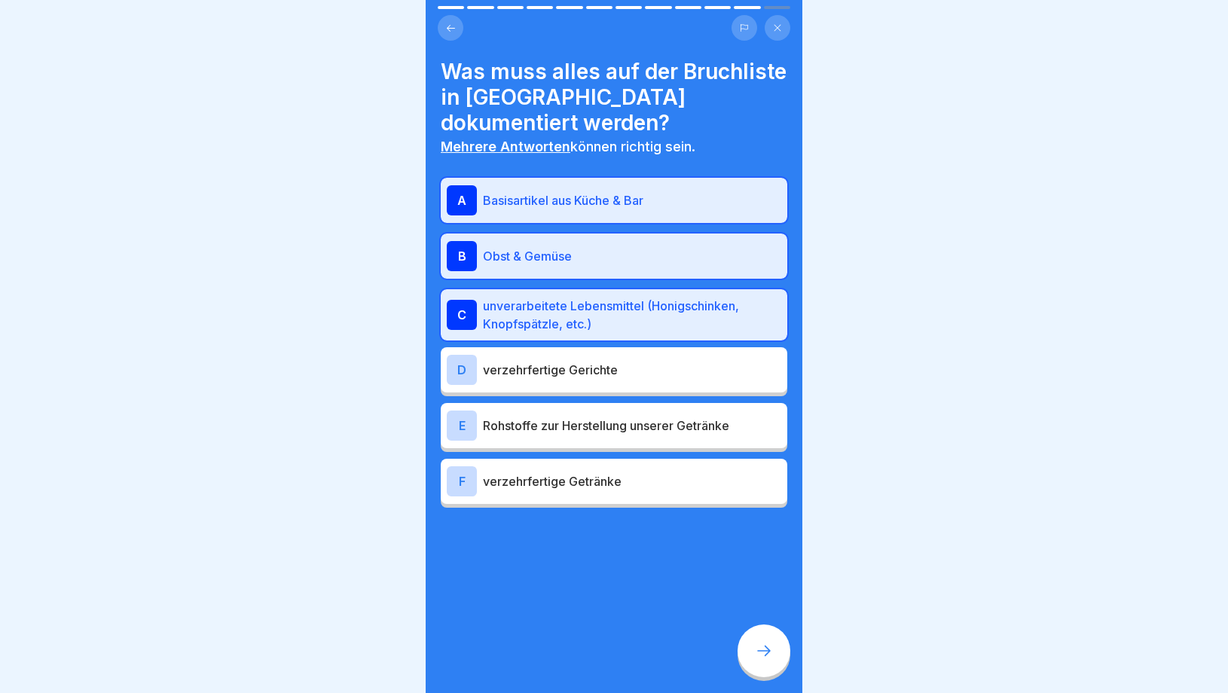
click at [585, 361] on p "verzehrfertige Gerichte" at bounding box center [632, 370] width 298 height 18
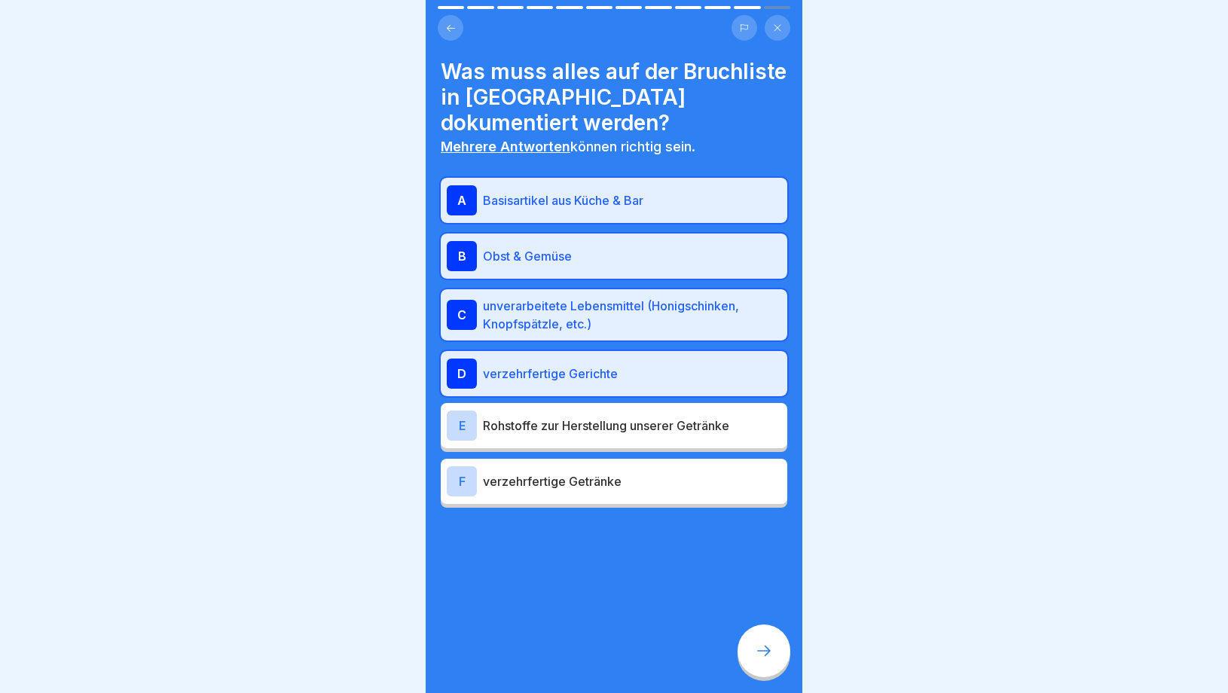
click at [567, 359] on div "D verzehrfertige Gerichte" at bounding box center [614, 374] width 335 height 30
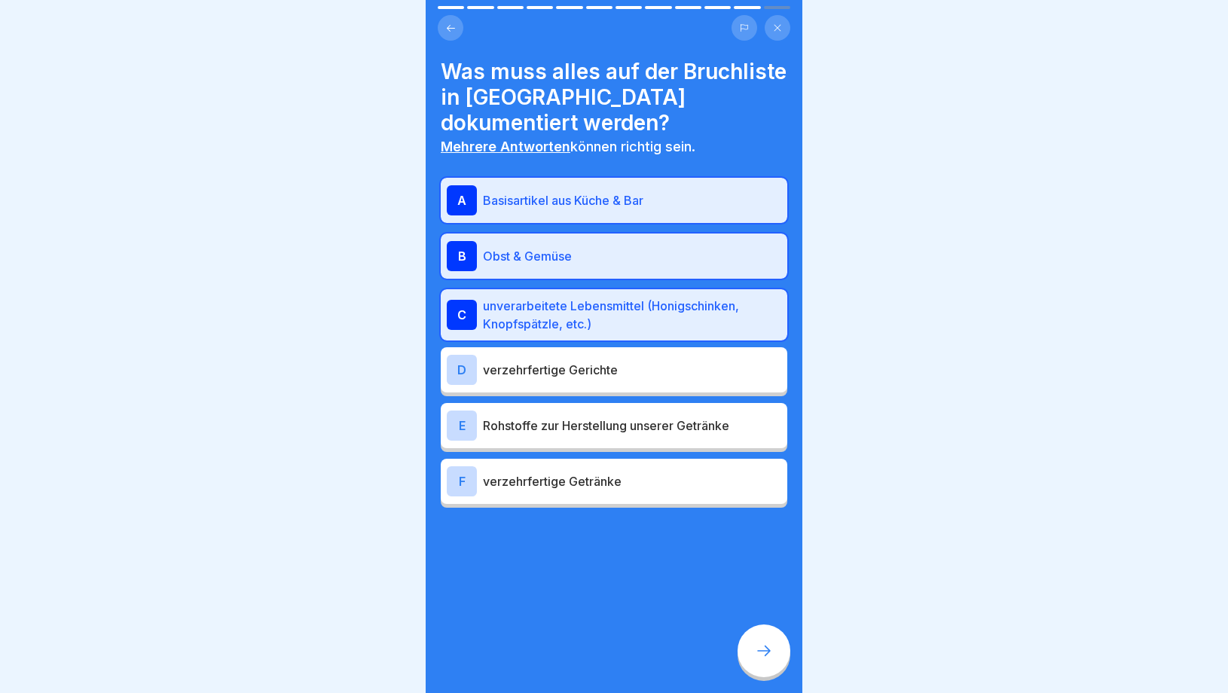
click at [578, 417] on p "Rohstoffe zur Herstellung unserer Getränke" at bounding box center [632, 426] width 298 height 18
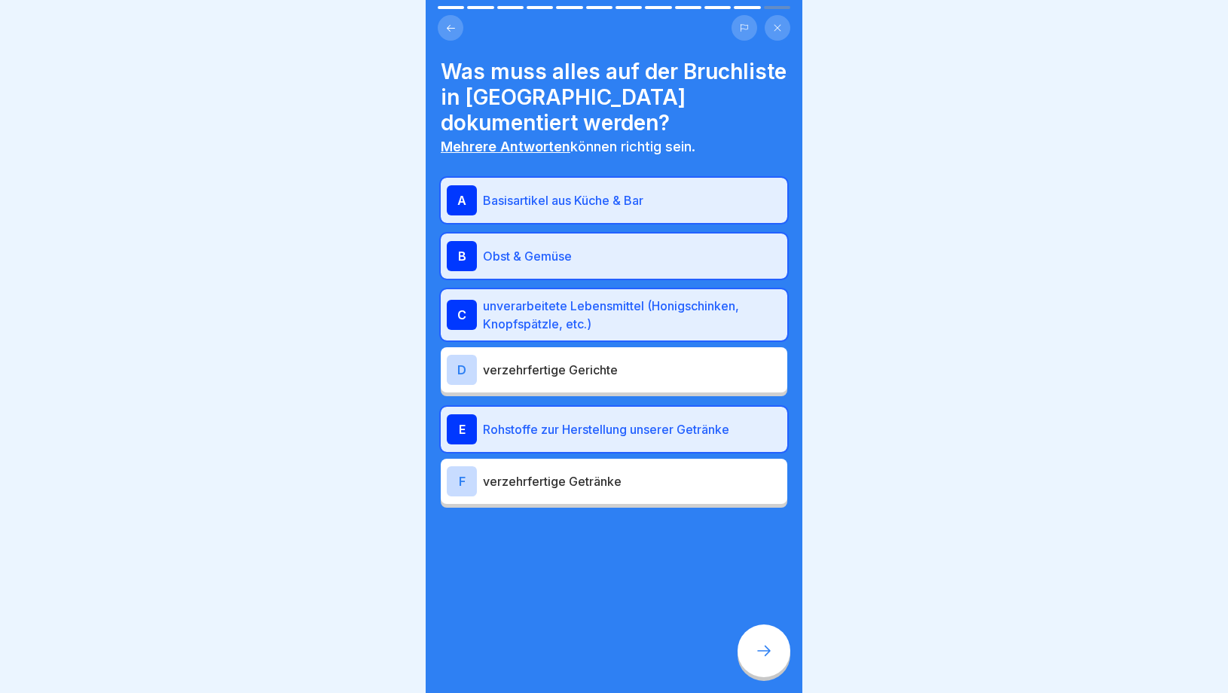
click at [781, 670] on div at bounding box center [764, 651] width 53 height 53
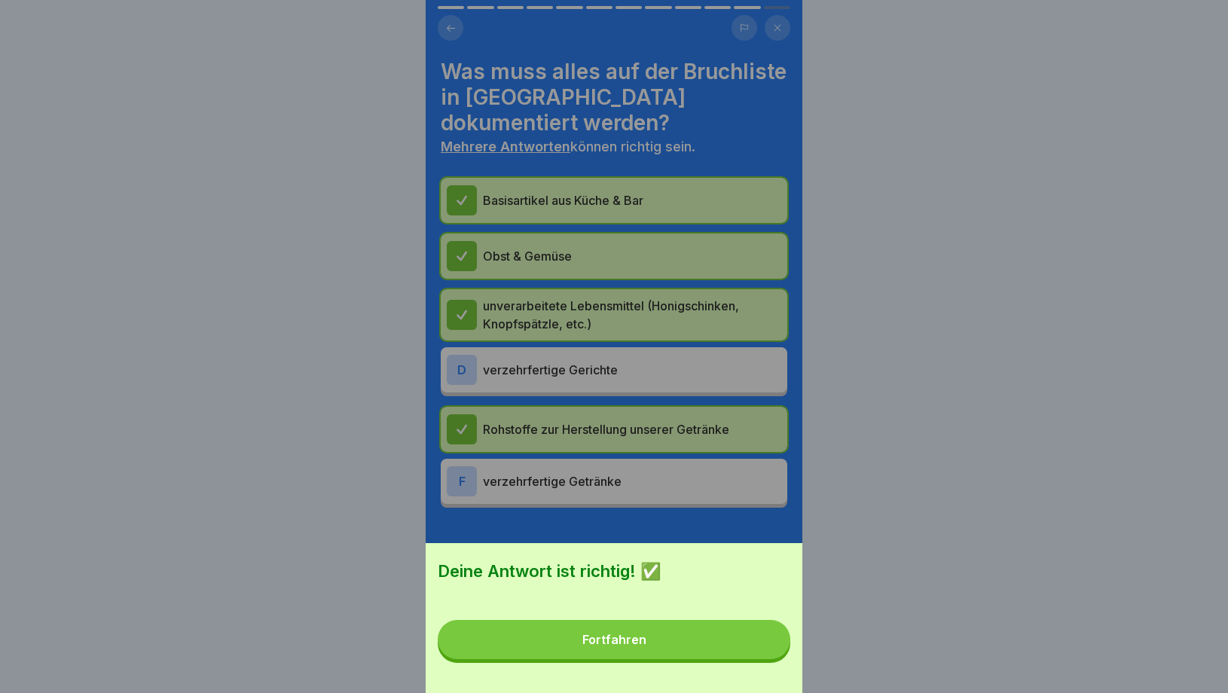
click at [708, 638] on button "Fortfahren" at bounding box center [614, 639] width 353 height 39
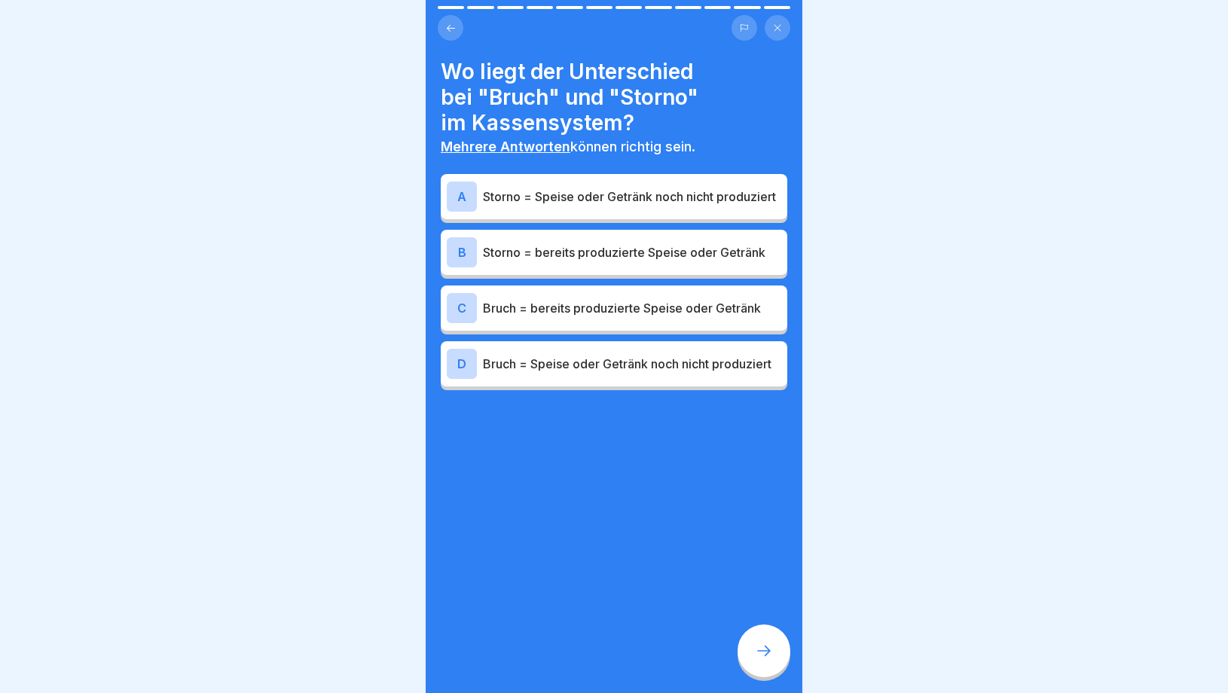
click at [598, 207] on div "A Storno = Speise oder Getränk noch nicht produziert" at bounding box center [614, 197] width 335 height 30
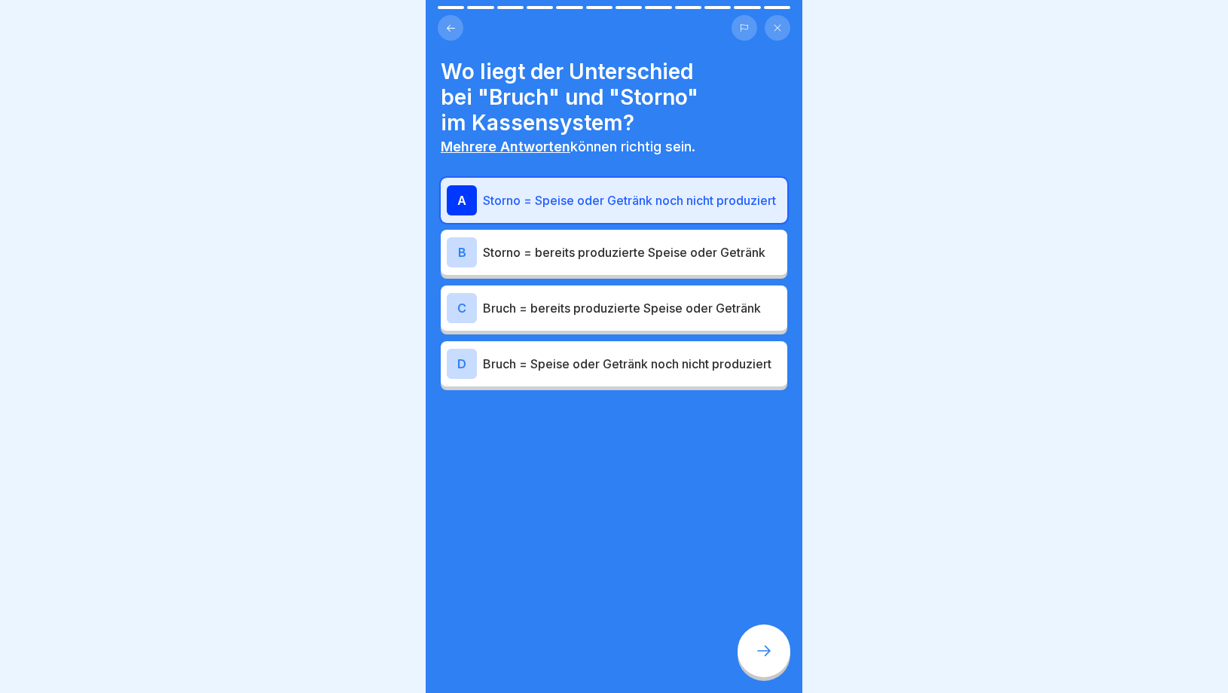
click at [598, 260] on p "Storno = bereits produzierte Speise oder Getränk" at bounding box center [632, 252] width 298 height 18
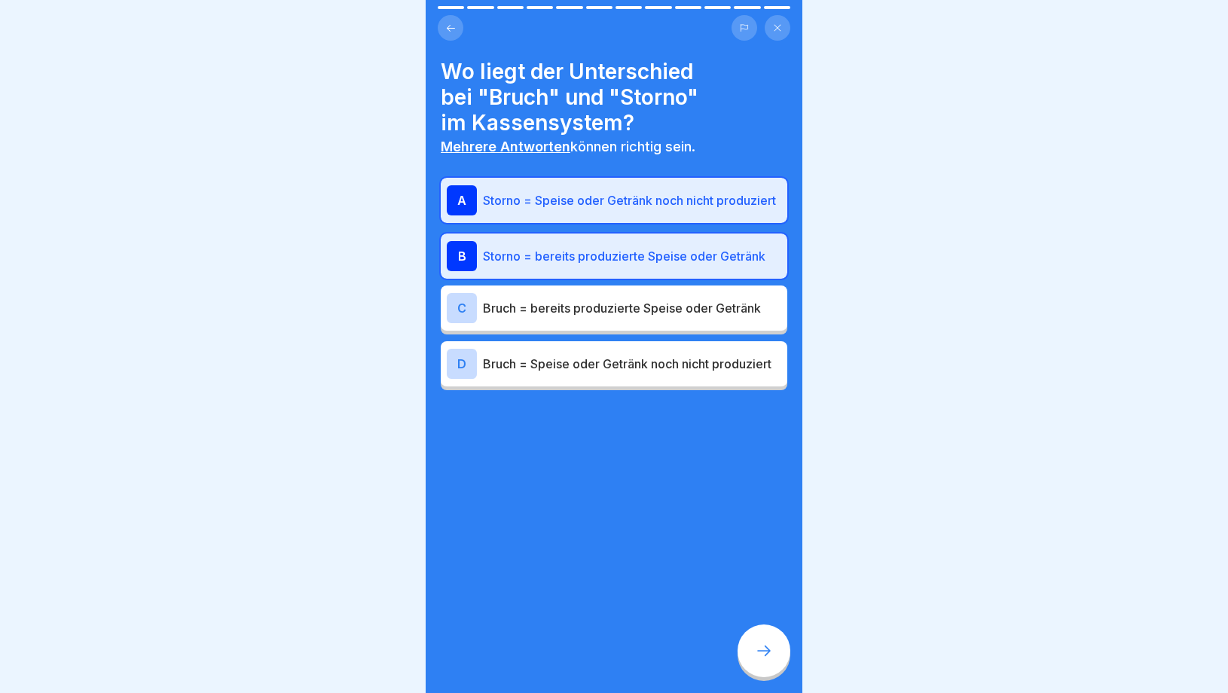
click at [597, 260] on p "Storno = bereits produzierte Speise oder Getränk" at bounding box center [632, 256] width 298 height 18
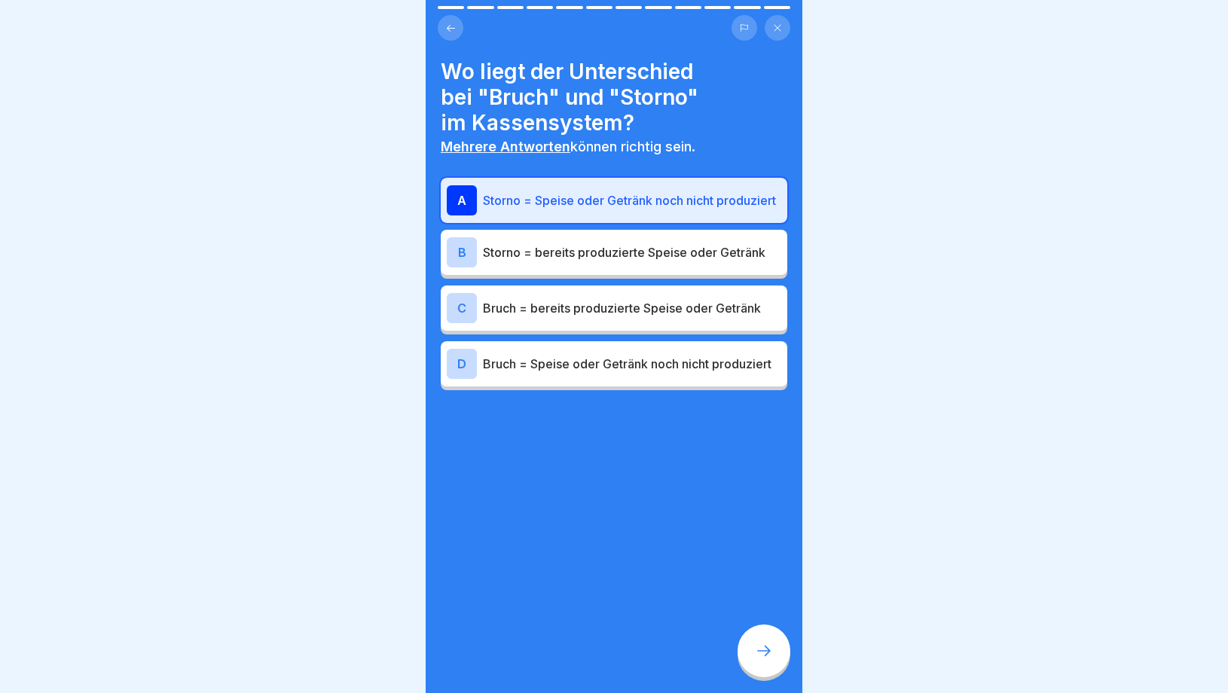
click at [599, 316] on div "C Bruch = bereits produzierte Speise oder Getränk" at bounding box center [614, 308] width 335 height 30
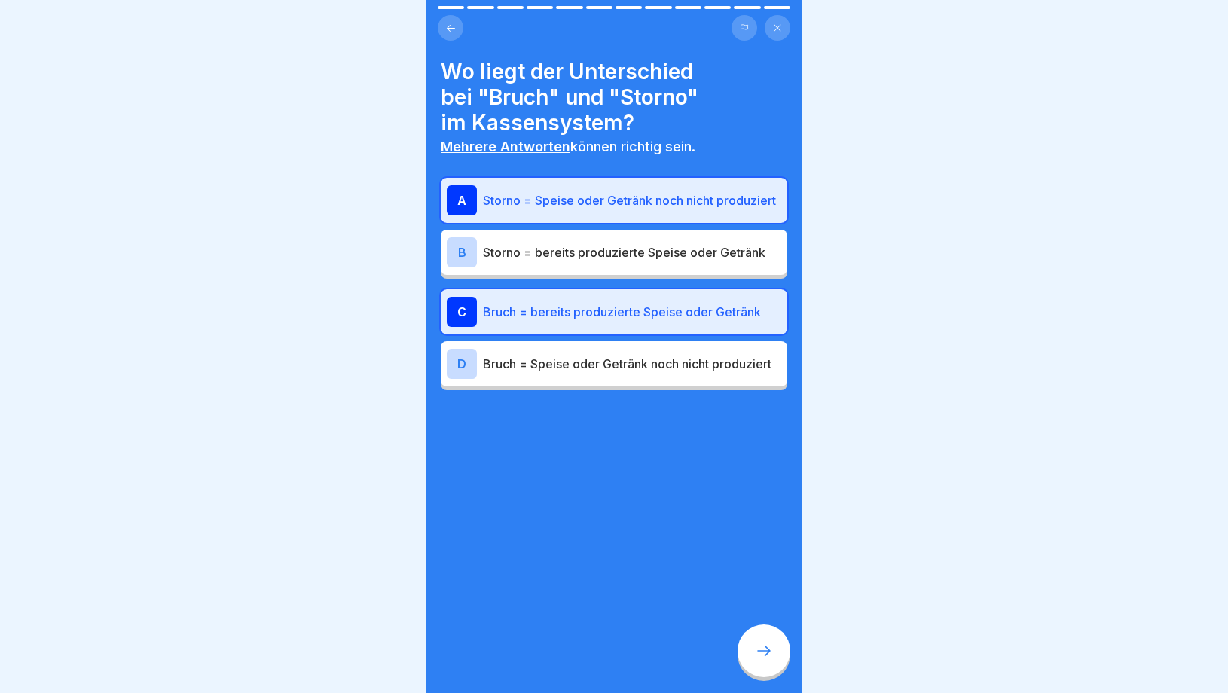
click at [753, 646] on div at bounding box center [764, 651] width 53 height 53
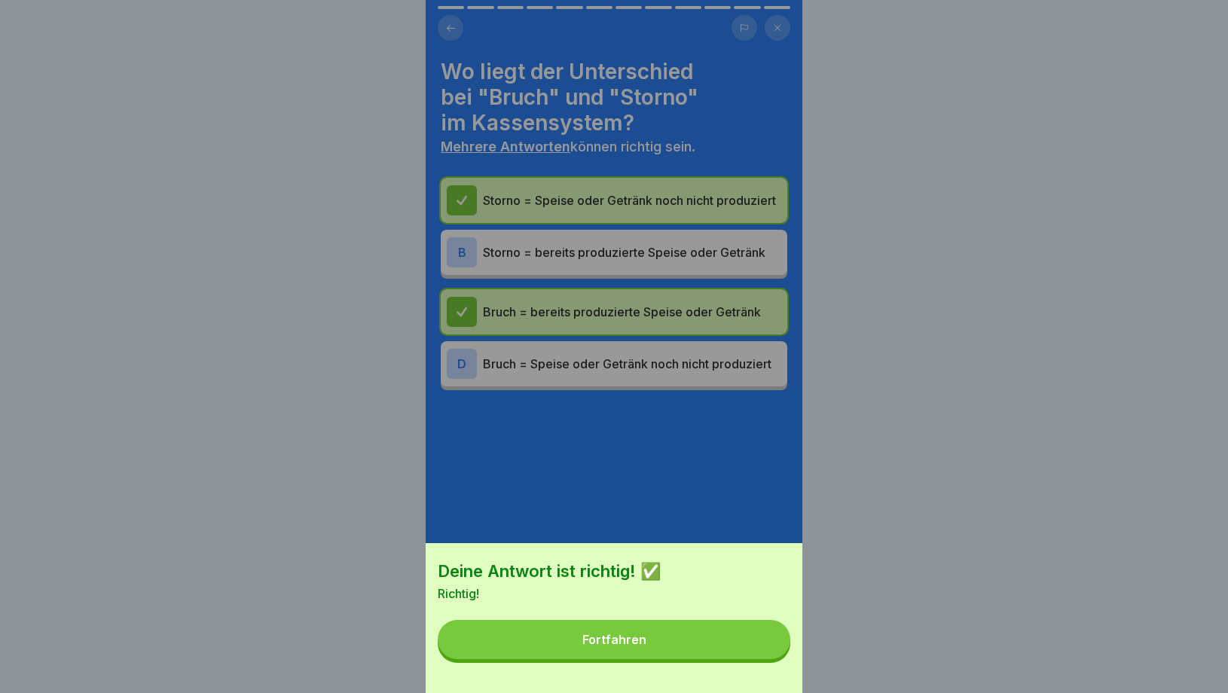
click at [681, 619] on div "Deine Antwort ist richtig! ✅ Richtig! Fortfahren" at bounding box center [614, 618] width 377 height 150
click at [673, 643] on button "Fortfahren" at bounding box center [614, 639] width 353 height 39
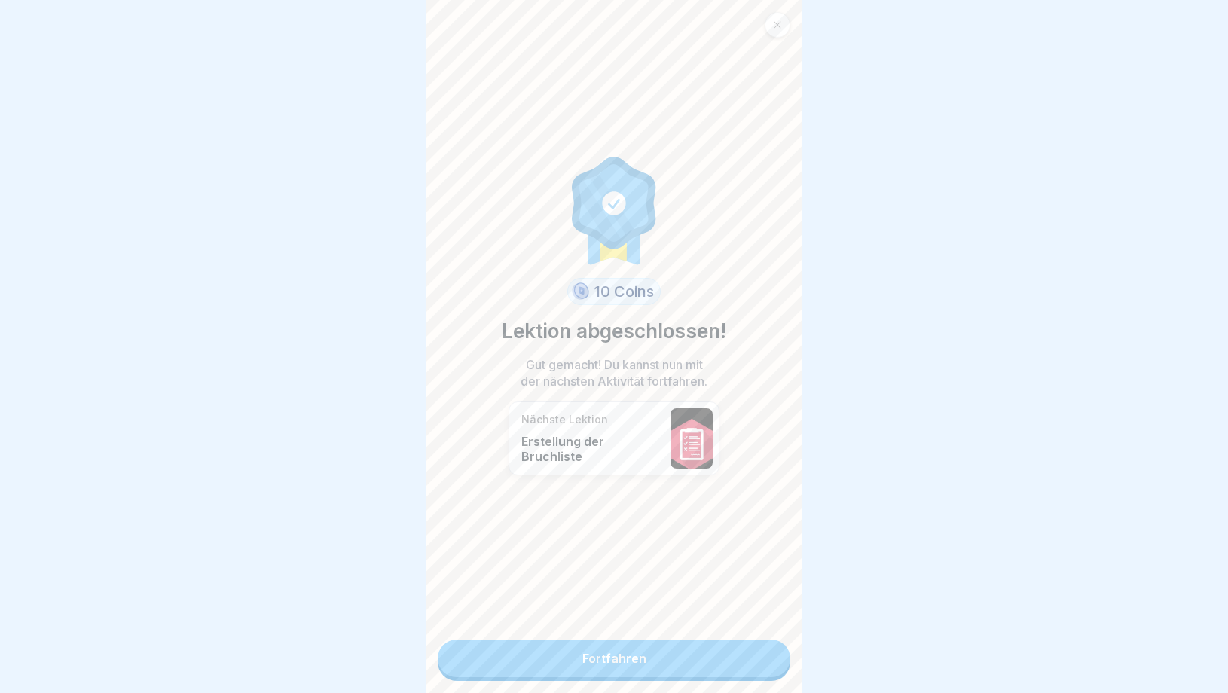
click at [663, 653] on link "Fortfahren" at bounding box center [614, 659] width 353 height 38
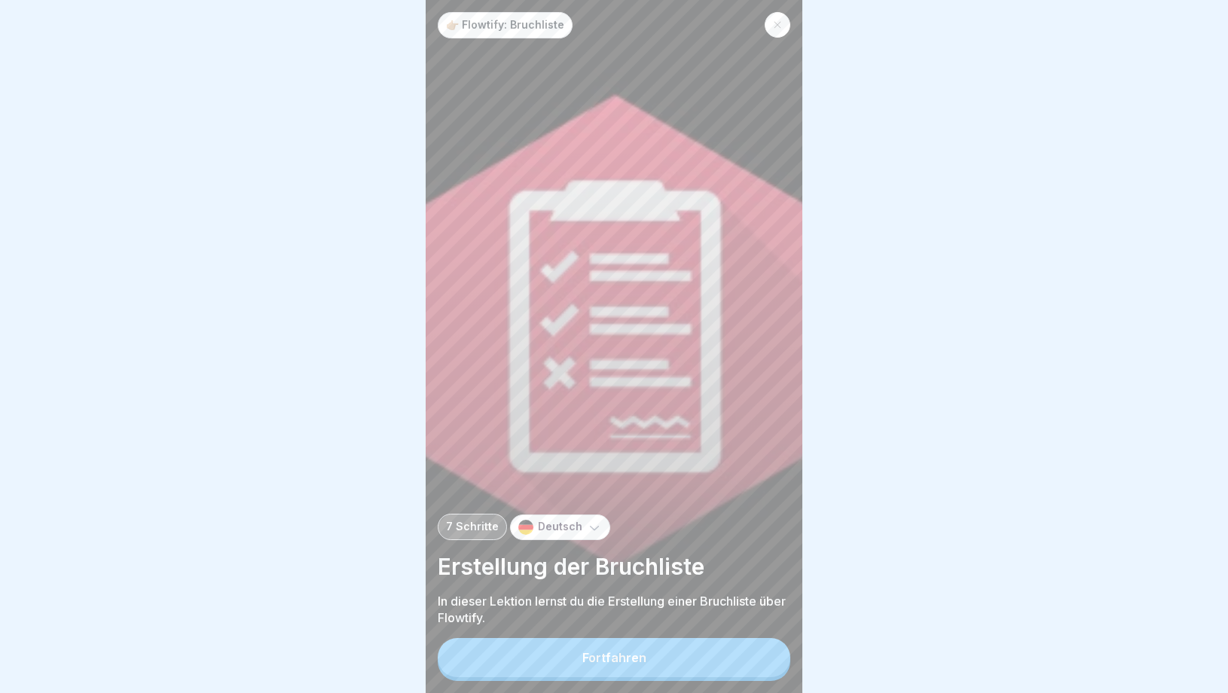
click at [663, 653] on button "Fortfahren" at bounding box center [614, 657] width 353 height 39
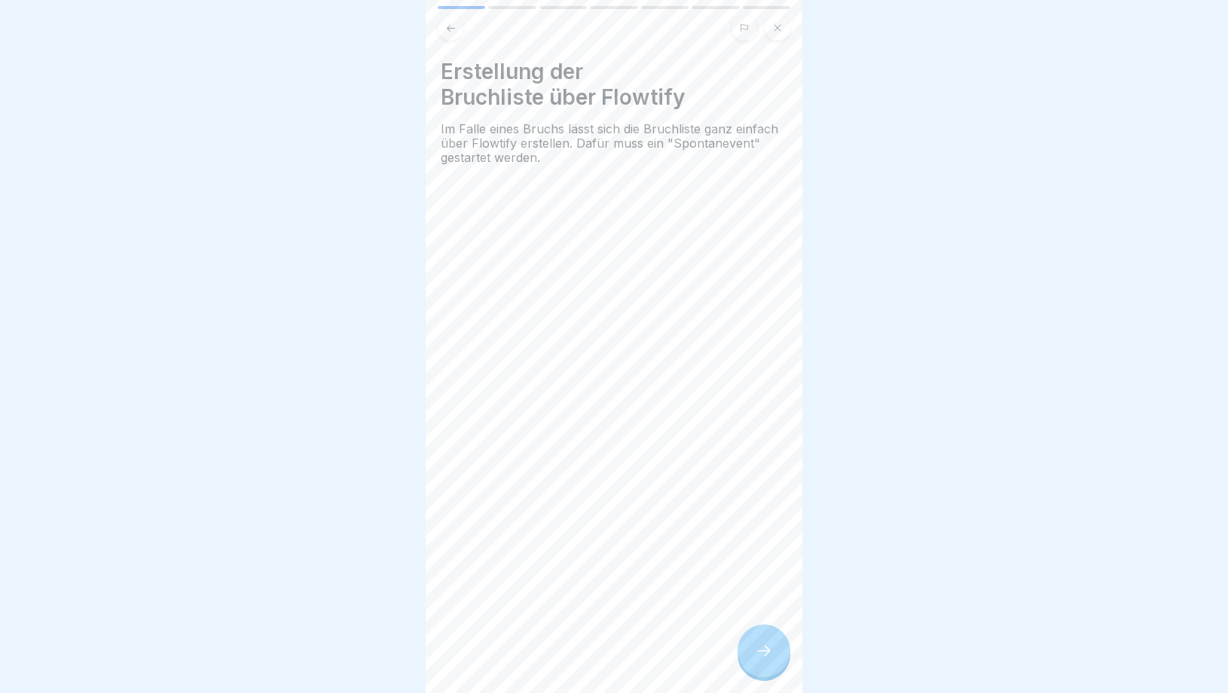
click at [757, 669] on div at bounding box center [764, 651] width 53 height 53
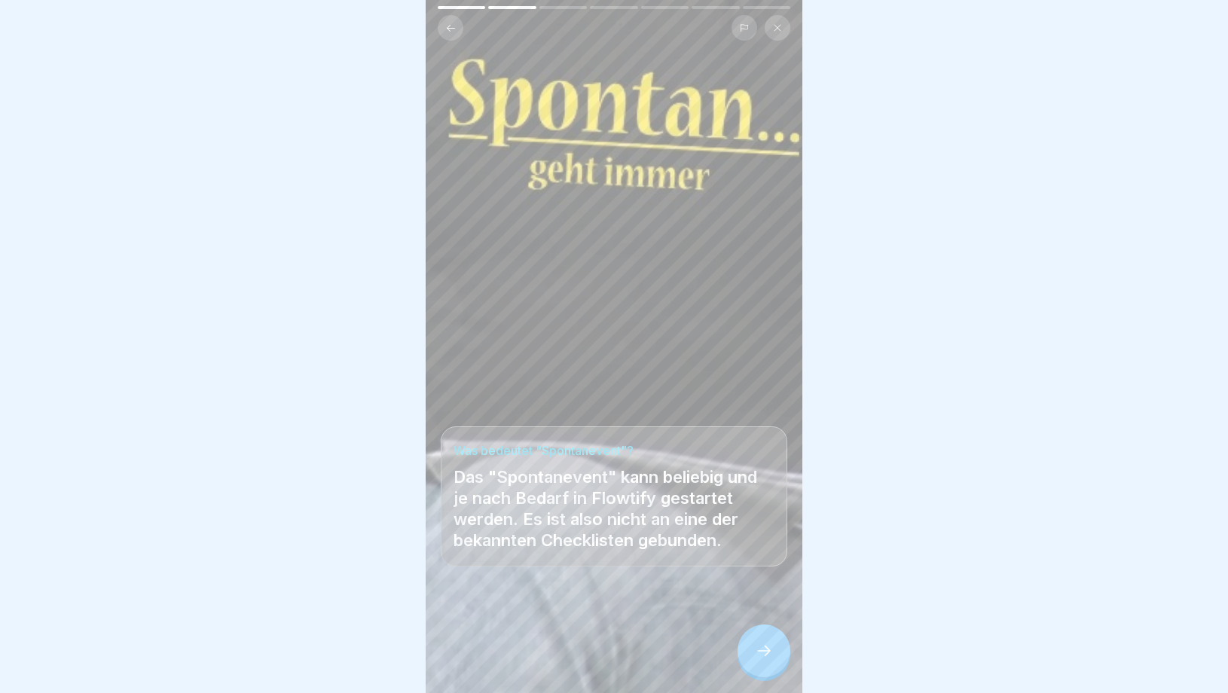
click at [757, 670] on div at bounding box center [764, 651] width 53 height 53
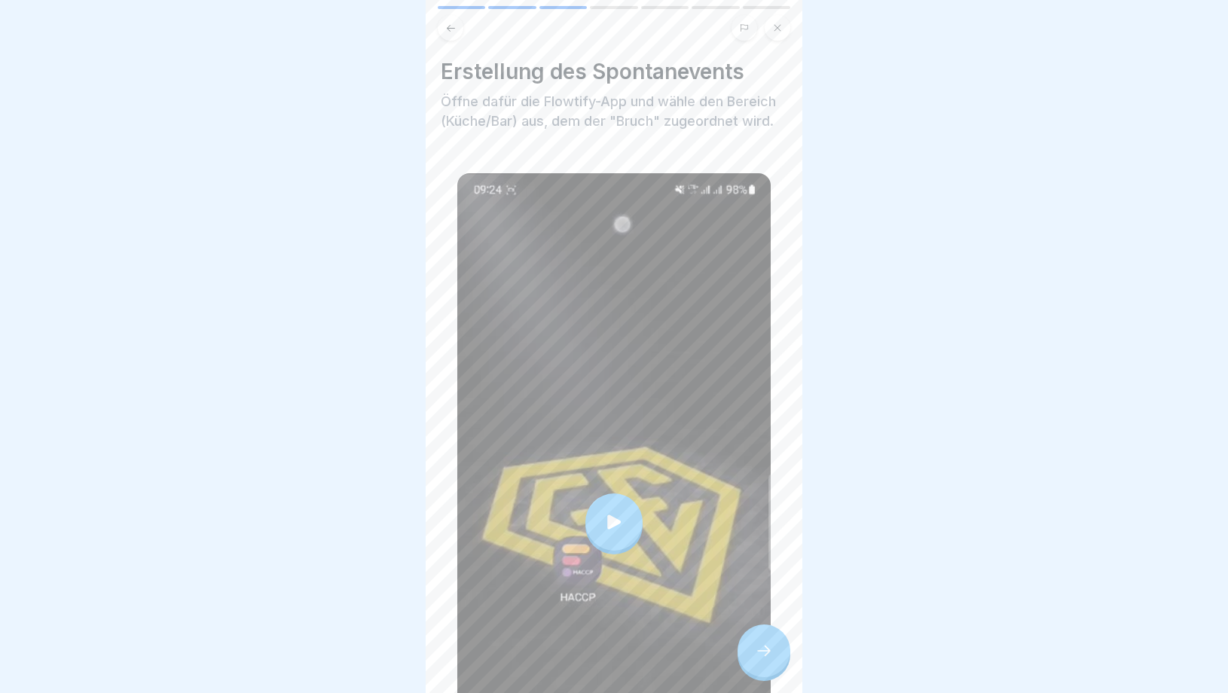
click at [757, 670] on div at bounding box center [764, 651] width 53 height 53
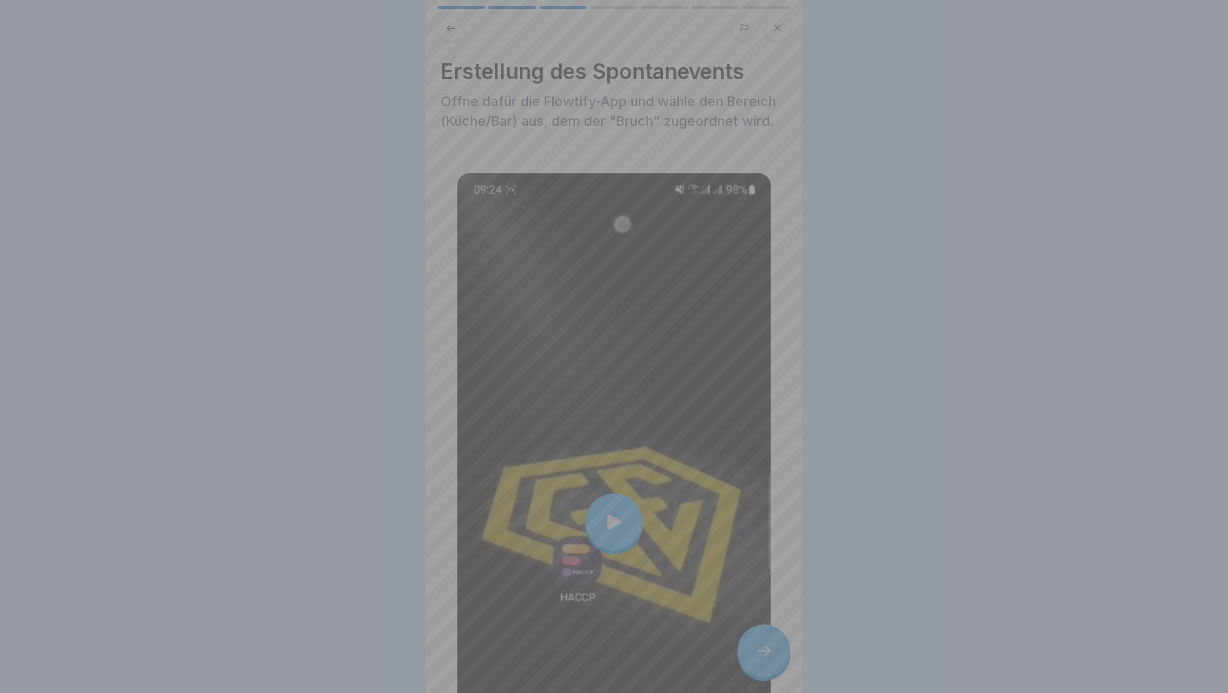
click at [757, 670] on div at bounding box center [614, 346] width 377 height 693
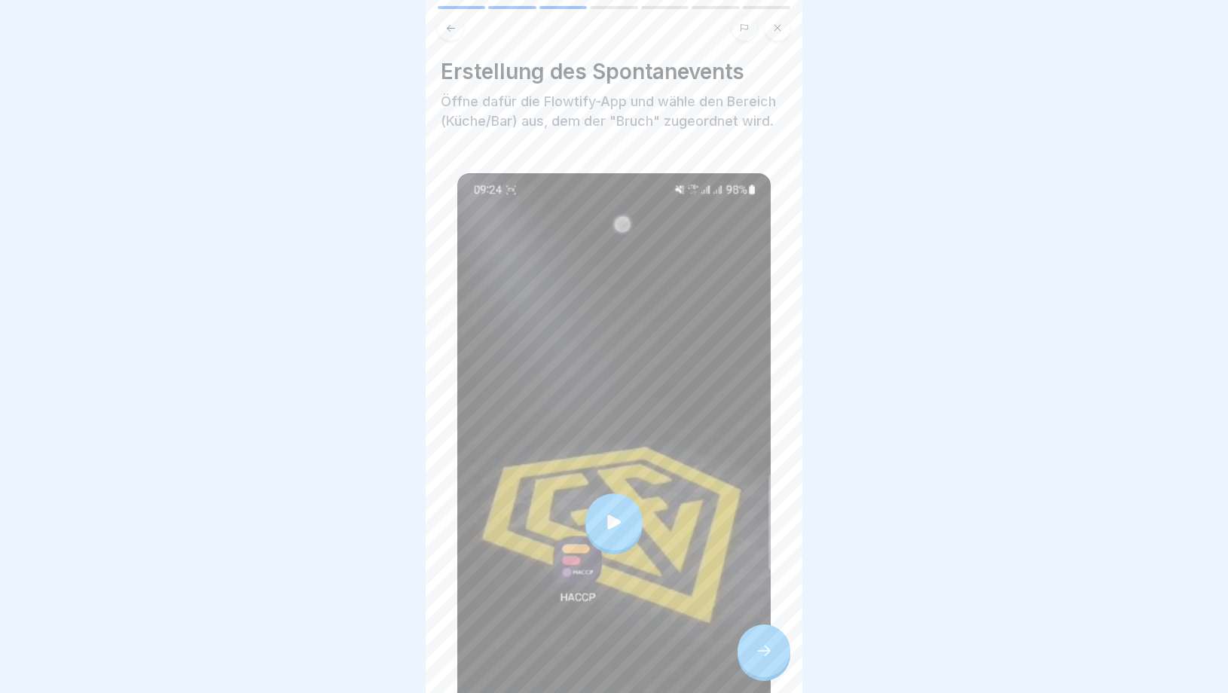
click at [607, 509] on div at bounding box center [614, 522] width 57 height 57
click at [784, 656] on div at bounding box center [764, 651] width 53 height 53
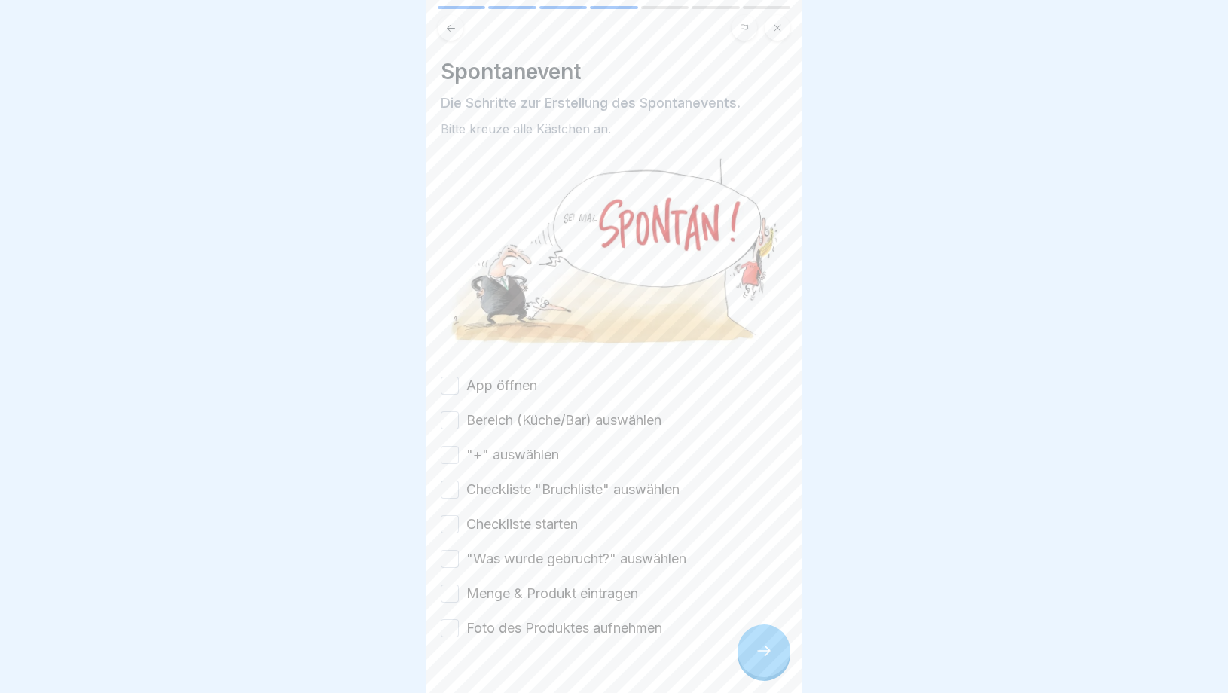
click at [451, 382] on button "App öffnen" at bounding box center [450, 386] width 18 height 18
click at [454, 419] on button "Bereich (Küche/Bar) auswählen" at bounding box center [450, 420] width 18 height 18
click at [454, 454] on button ""+" auswählen" at bounding box center [450, 455] width 18 height 18
click at [454, 485] on button "Checkliste "Bruchliste" auswählen" at bounding box center [450, 490] width 18 height 18
click at [454, 515] on div "Checkliste starten" at bounding box center [509, 525] width 137 height 20
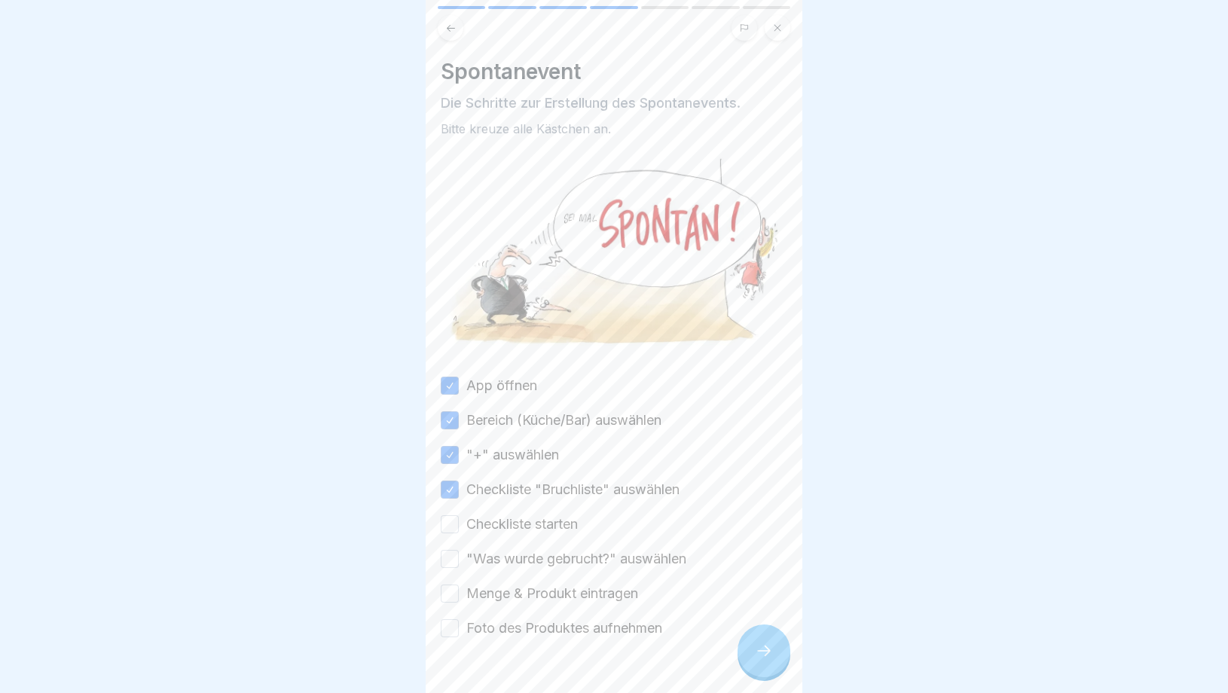
click at [450, 535] on div "App öffnen Bereich (Küche/Bar) auswählen "+" auswählen Checkliste "Bruchliste" …" at bounding box center [614, 507] width 347 height 262
click at [449, 526] on button "Checkliste starten" at bounding box center [450, 524] width 18 height 18
click at [449, 575] on div "App öffnen Bereich (Küche/Bar) auswählen "+" auswählen Checkliste "Bruchliste" …" at bounding box center [614, 507] width 347 height 262
click at [449, 564] on button ""Was wurde gebrucht?" auswählen" at bounding box center [450, 559] width 18 height 18
click at [451, 601] on button "Menge & Produkt eintragen" at bounding box center [450, 594] width 18 height 18
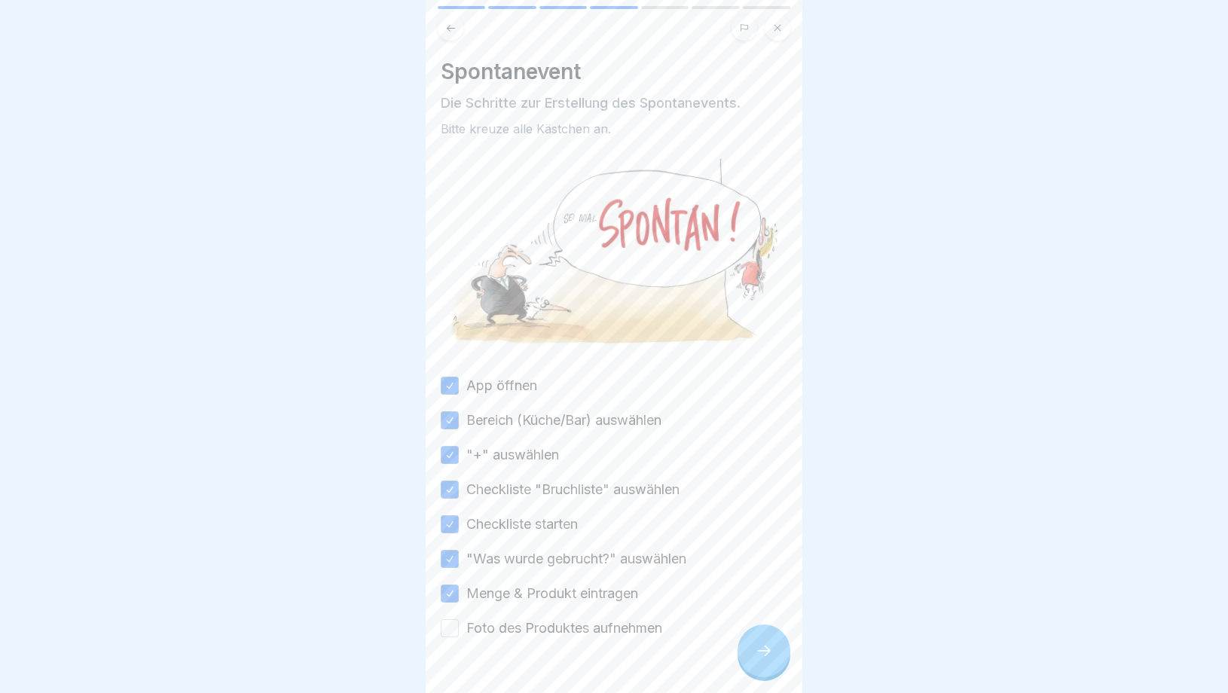
click at [451, 625] on button "Foto des Produktes aufnehmen" at bounding box center [450, 628] width 18 height 18
click at [757, 647] on icon at bounding box center [764, 651] width 18 height 18
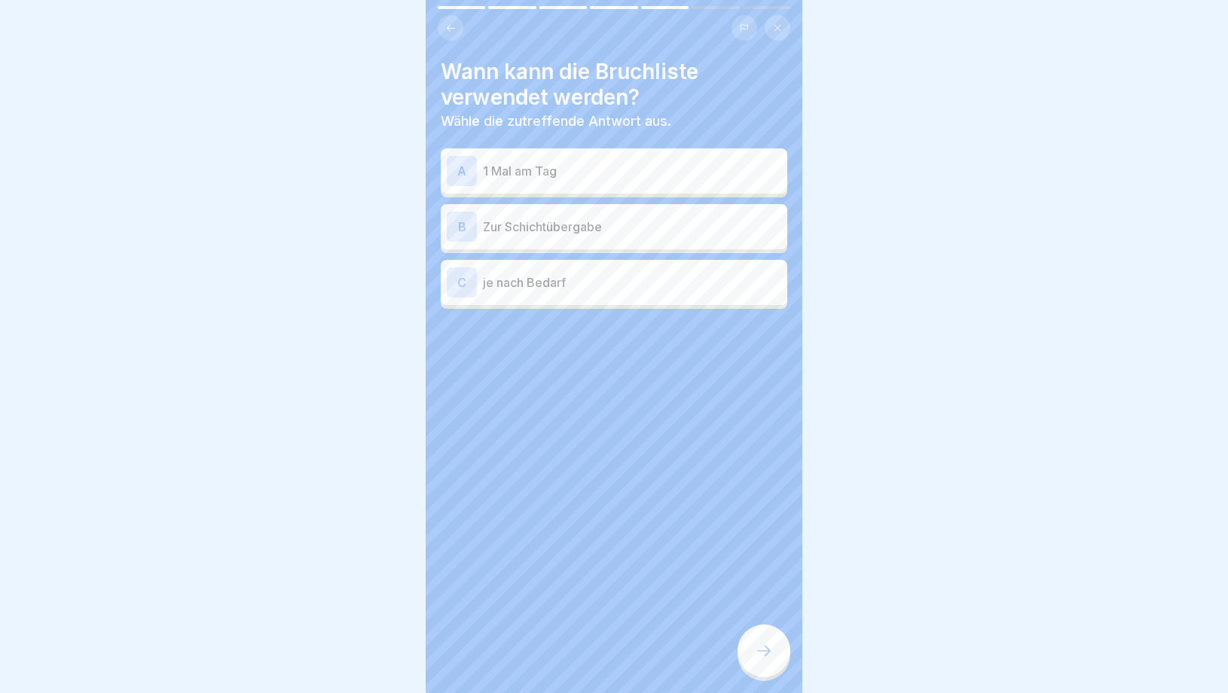
click at [567, 178] on p "1 Mal am Tag" at bounding box center [632, 171] width 298 height 18
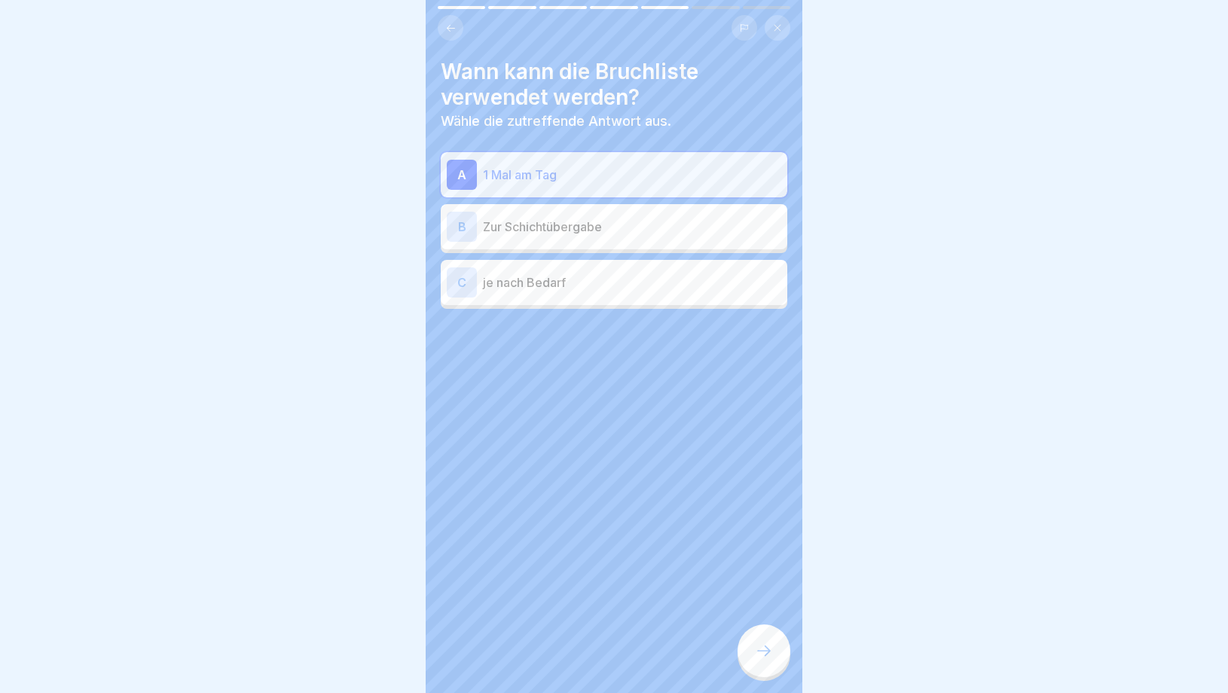
click at [773, 639] on div at bounding box center [764, 651] width 53 height 53
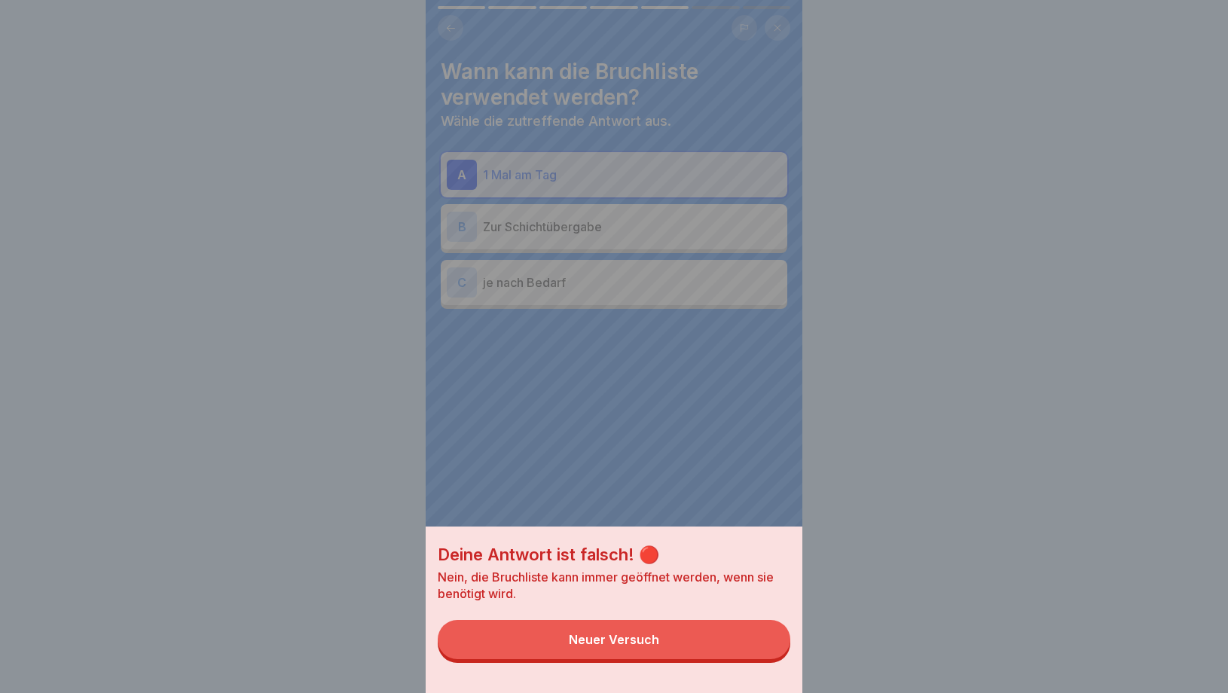
click at [586, 650] on button "Neuer Versuch" at bounding box center [614, 639] width 353 height 39
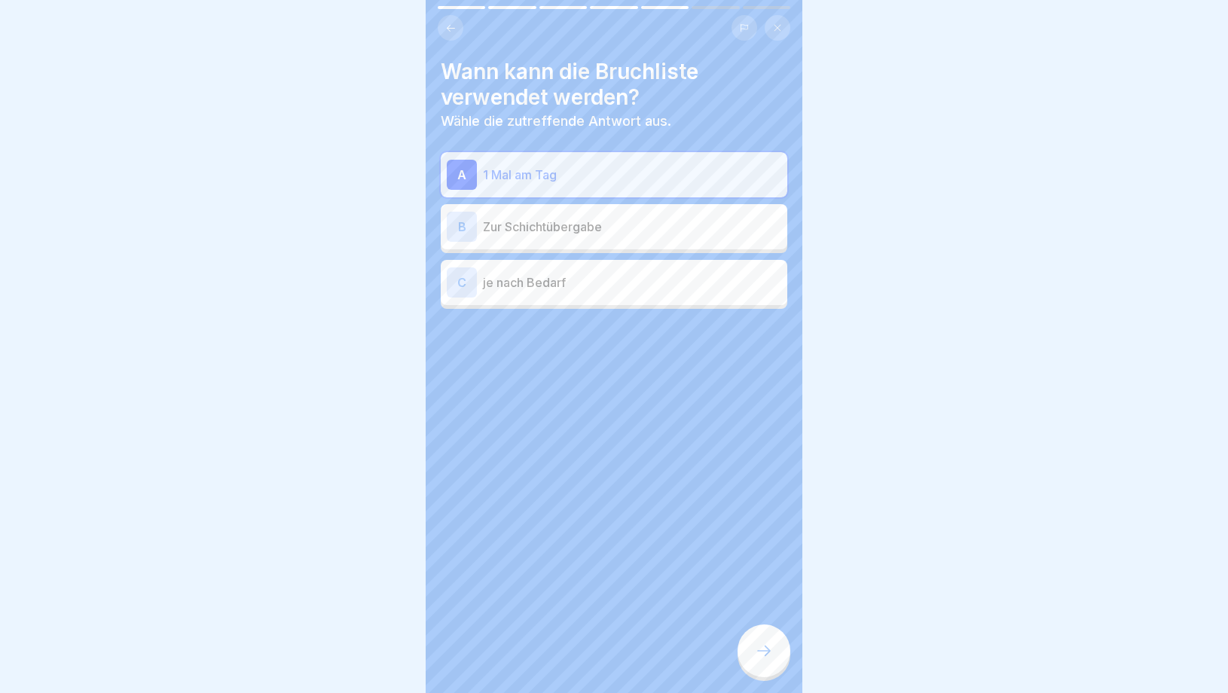
click at [588, 243] on div "B Zur Schichtübergabe" at bounding box center [614, 226] width 347 height 45
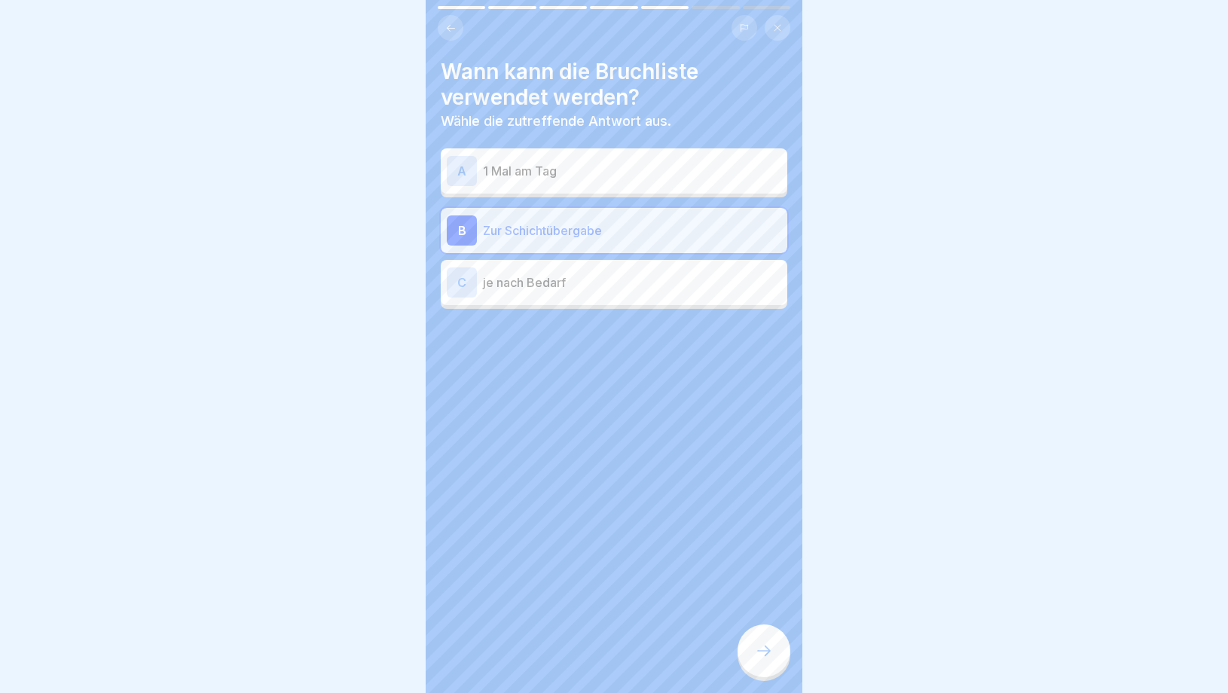
click at [766, 656] on icon at bounding box center [764, 651] width 18 height 18
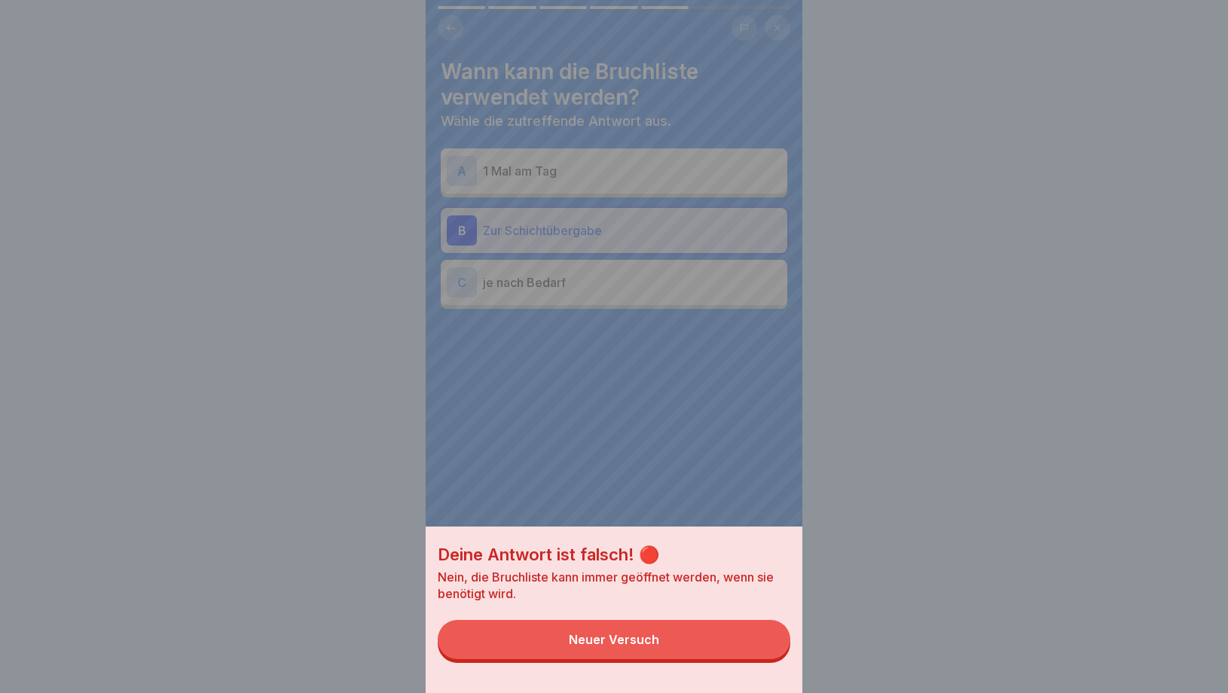
click at [635, 634] on div "Neuer Versuch" at bounding box center [614, 640] width 90 height 14
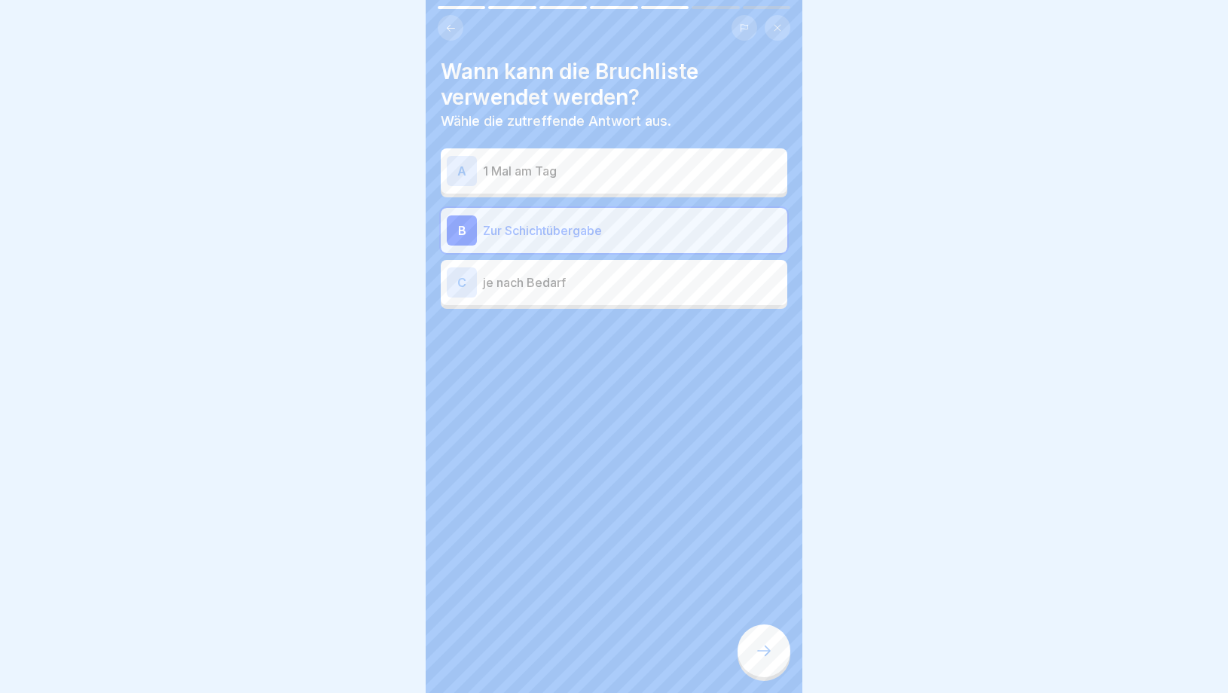
click at [617, 275] on p "je nach Bedarf" at bounding box center [632, 283] width 298 height 18
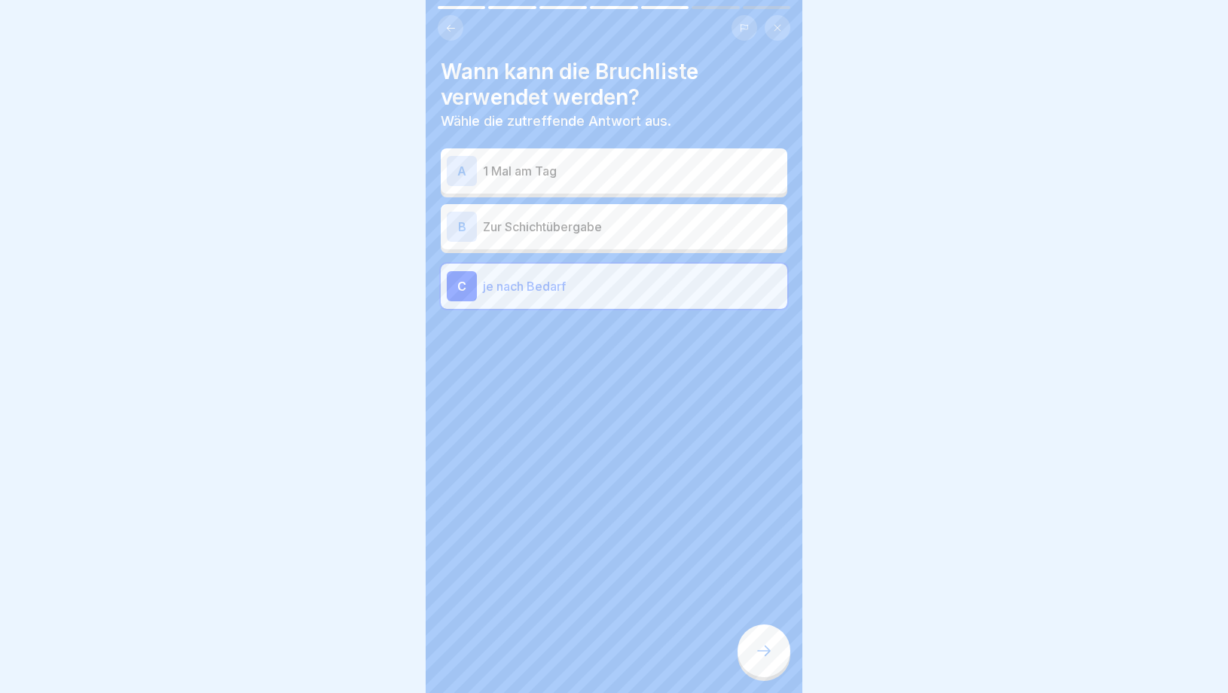
click at [757, 650] on icon at bounding box center [764, 651] width 18 height 18
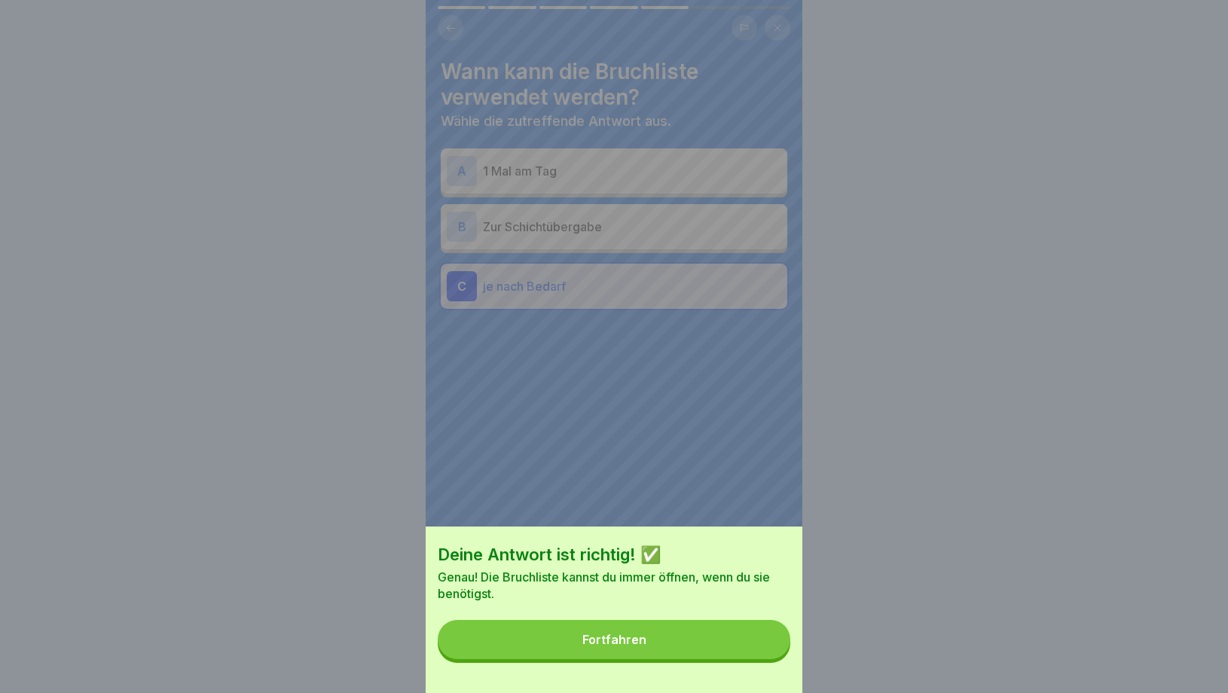
click at [701, 656] on button "Fortfahren" at bounding box center [614, 639] width 353 height 39
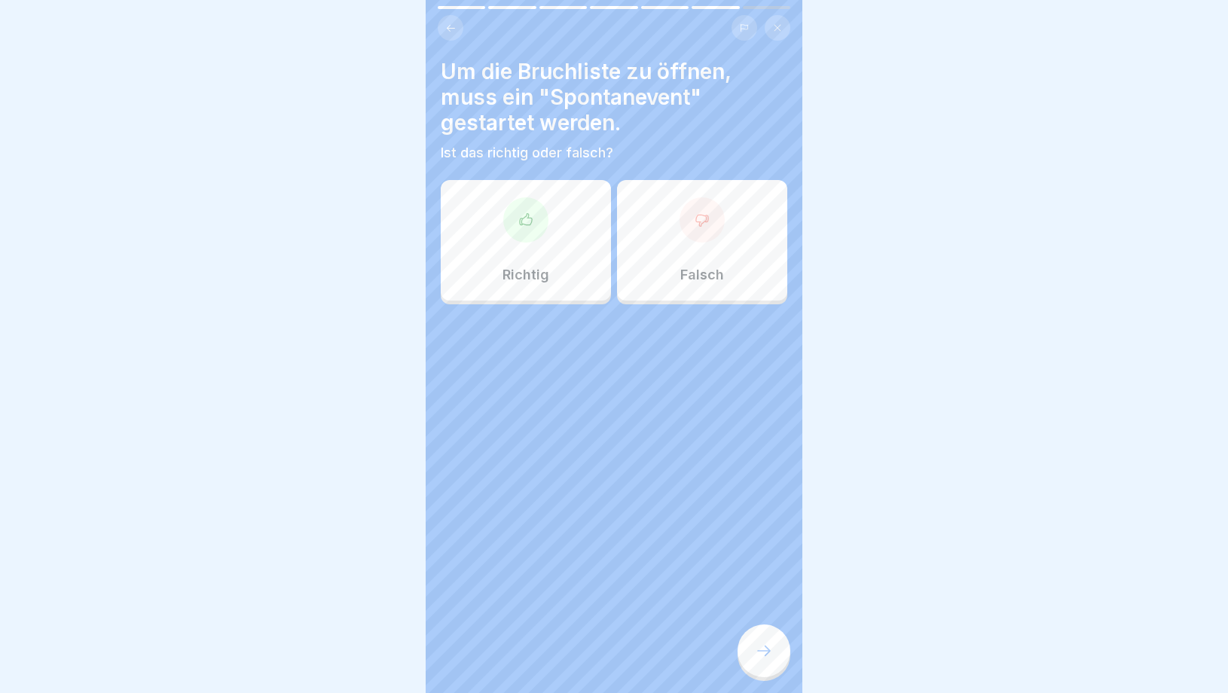
click at [533, 259] on div "Richtig" at bounding box center [526, 240] width 170 height 121
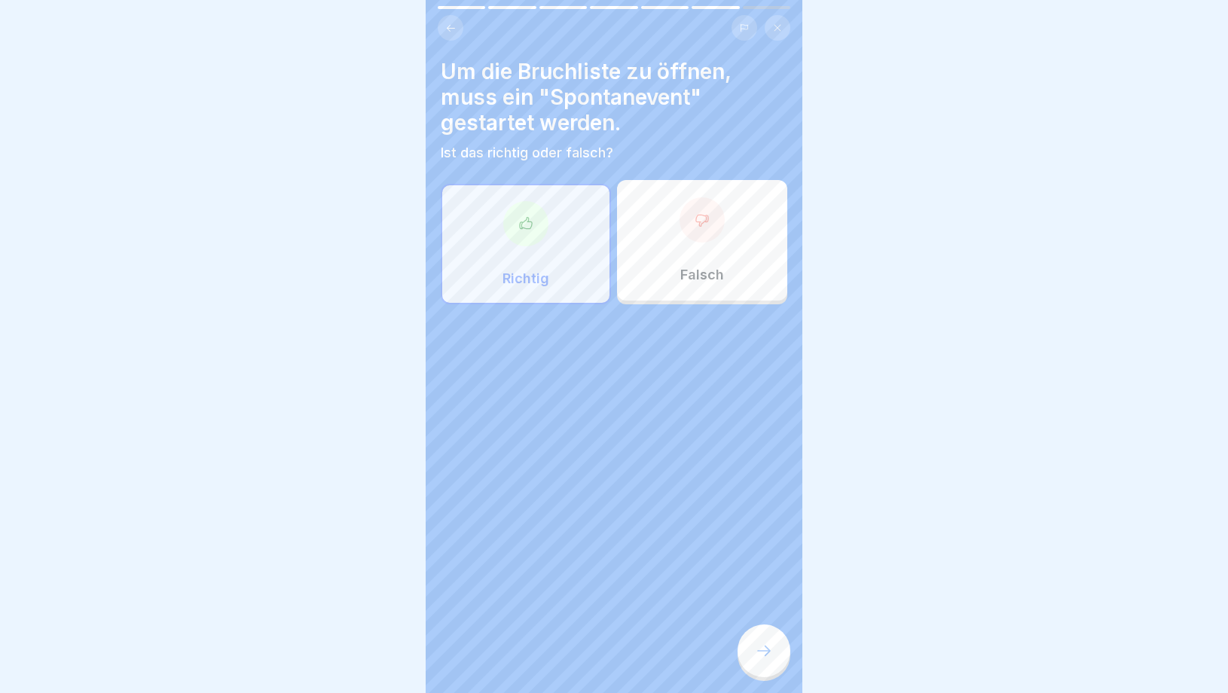
click at [776, 662] on div at bounding box center [764, 651] width 53 height 53
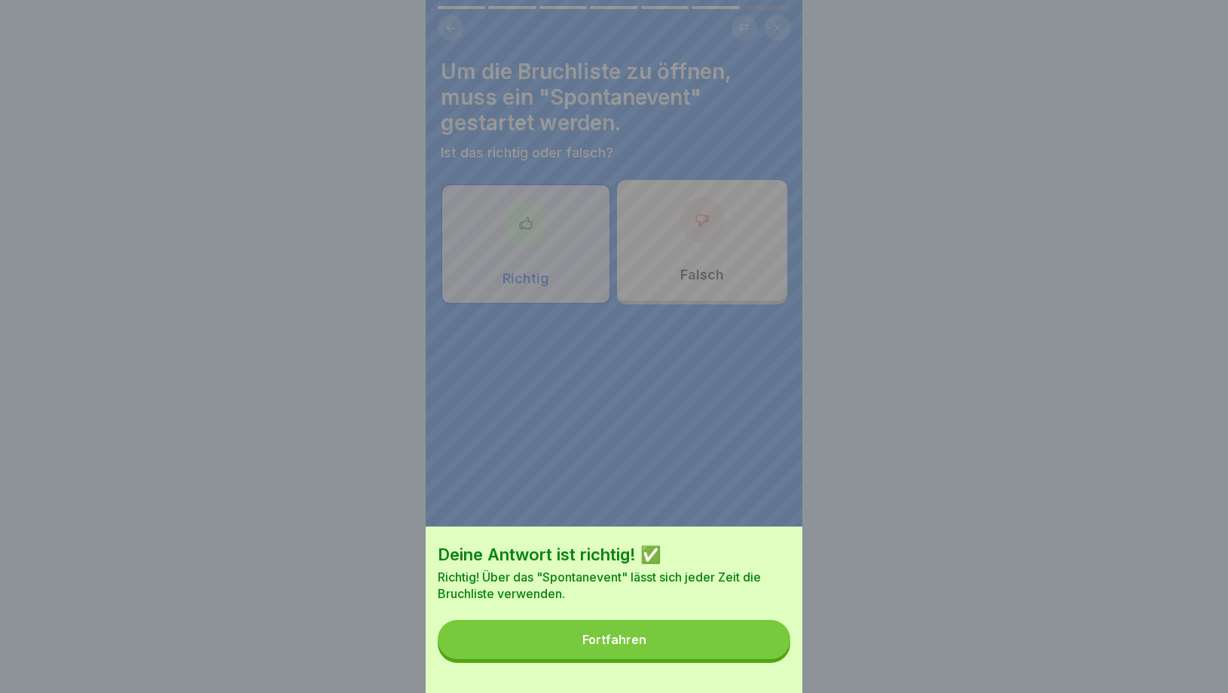
click at [699, 659] on button "Fortfahren" at bounding box center [614, 639] width 353 height 39
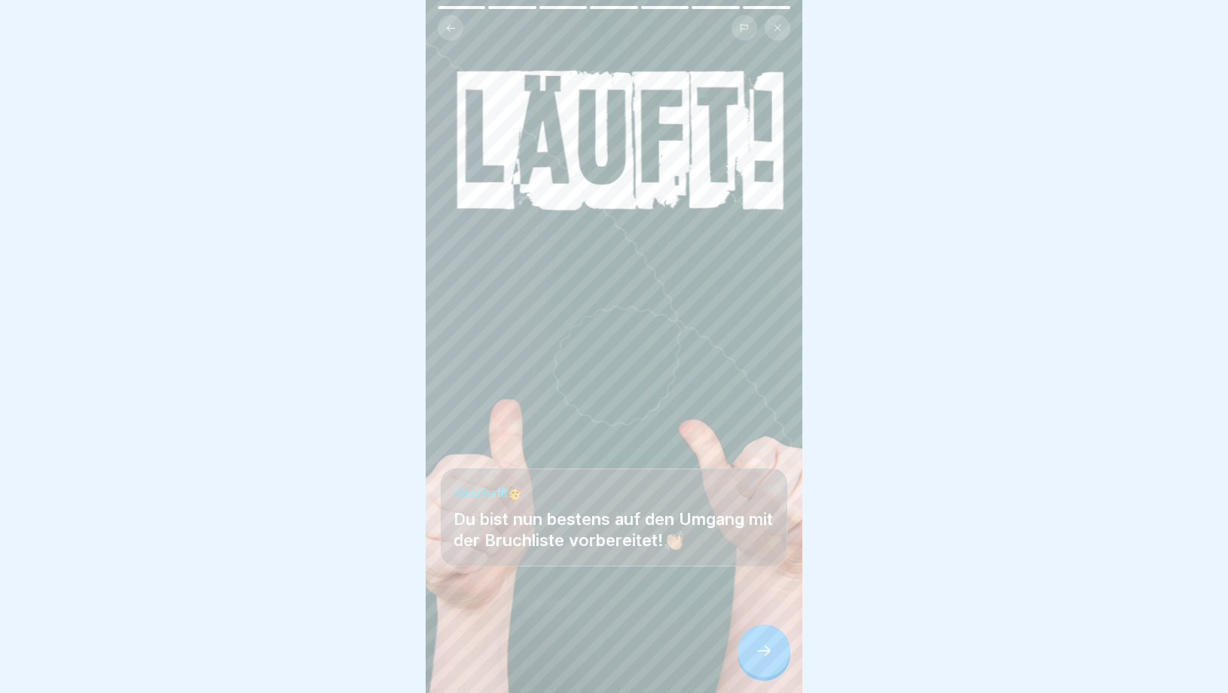
click at [772, 670] on div at bounding box center [764, 651] width 53 height 53
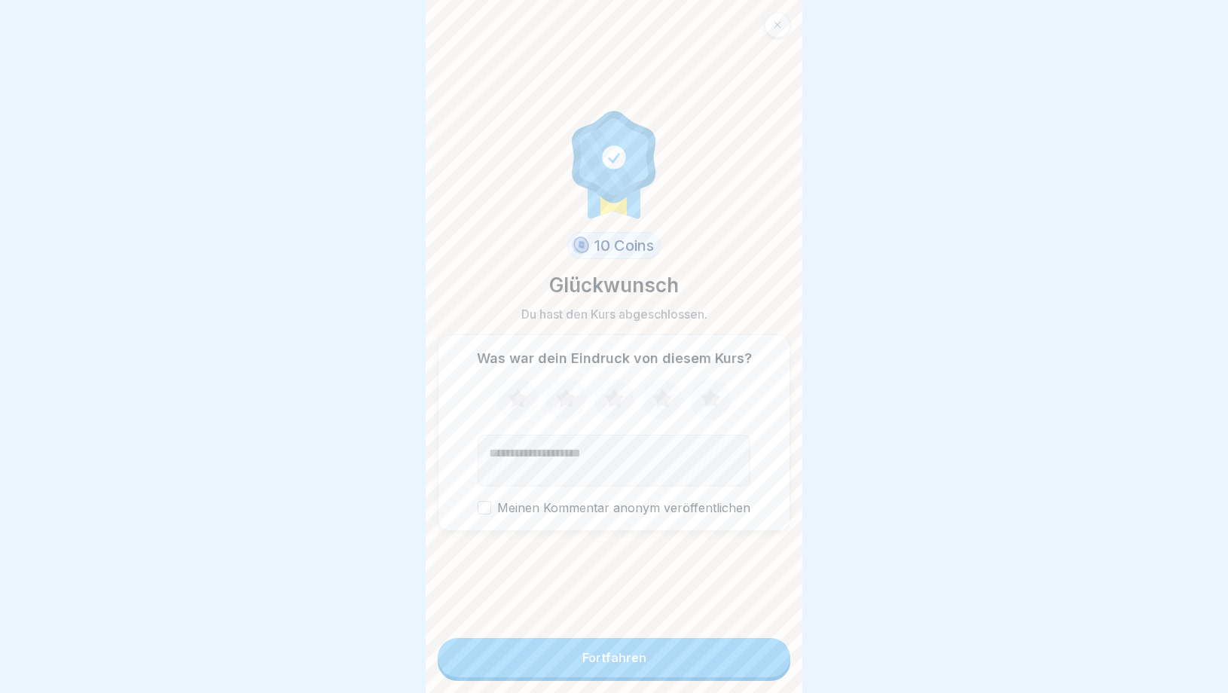
click at [705, 658] on button "Fortfahren" at bounding box center [614, 657] width 353 height 39
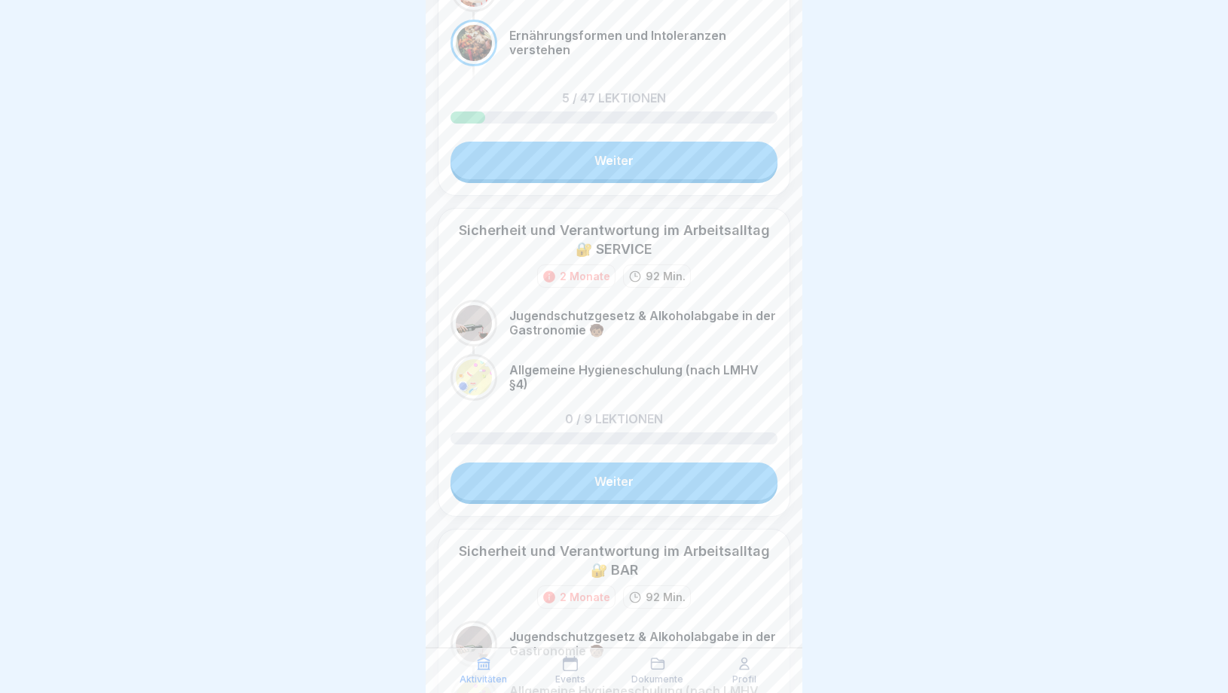
click at [625, 487] on link "Weiter" at bounding box center [614, 482] width 327 height 38
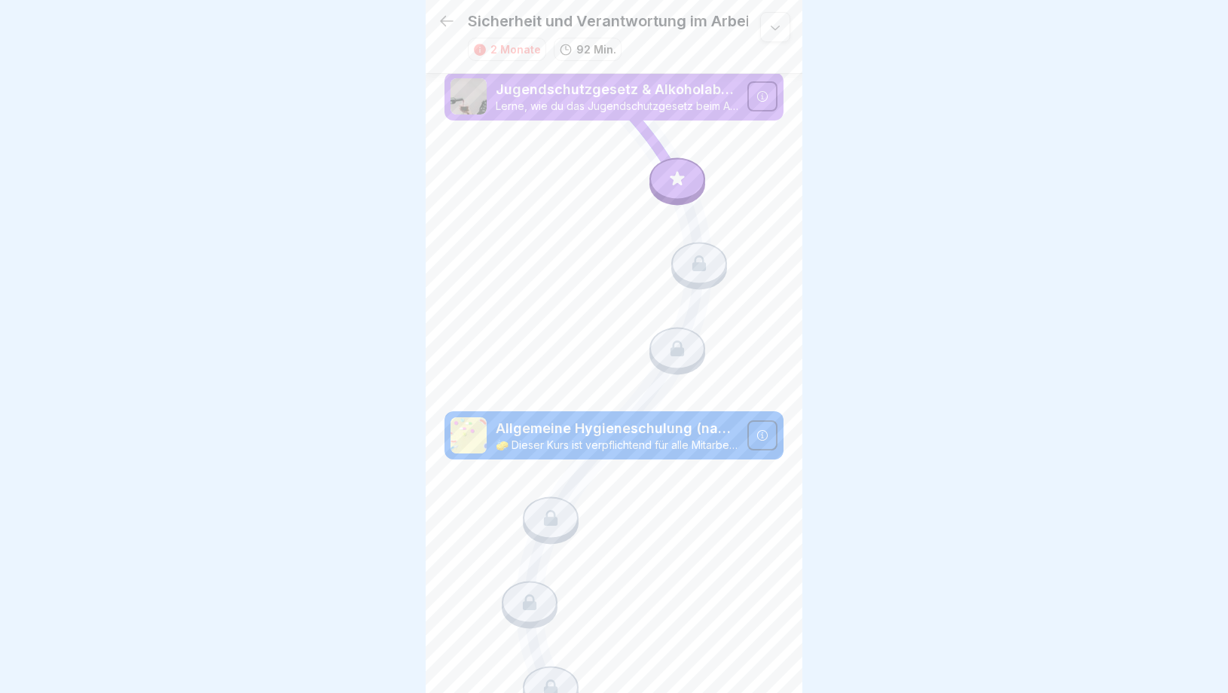
click at [675, 187] on icon at bounding box center [678, 179] width 20 height 20
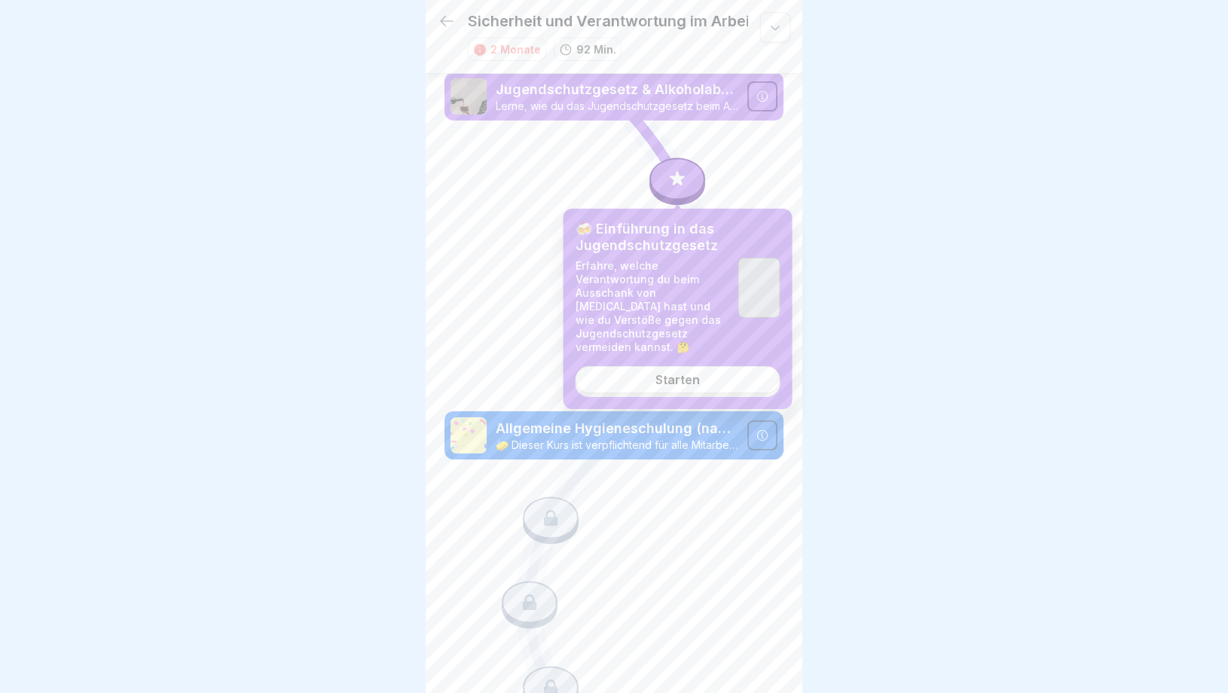
click at [676, 376] on link "Starten" at bounding box center [678, 379] width 205 height 27
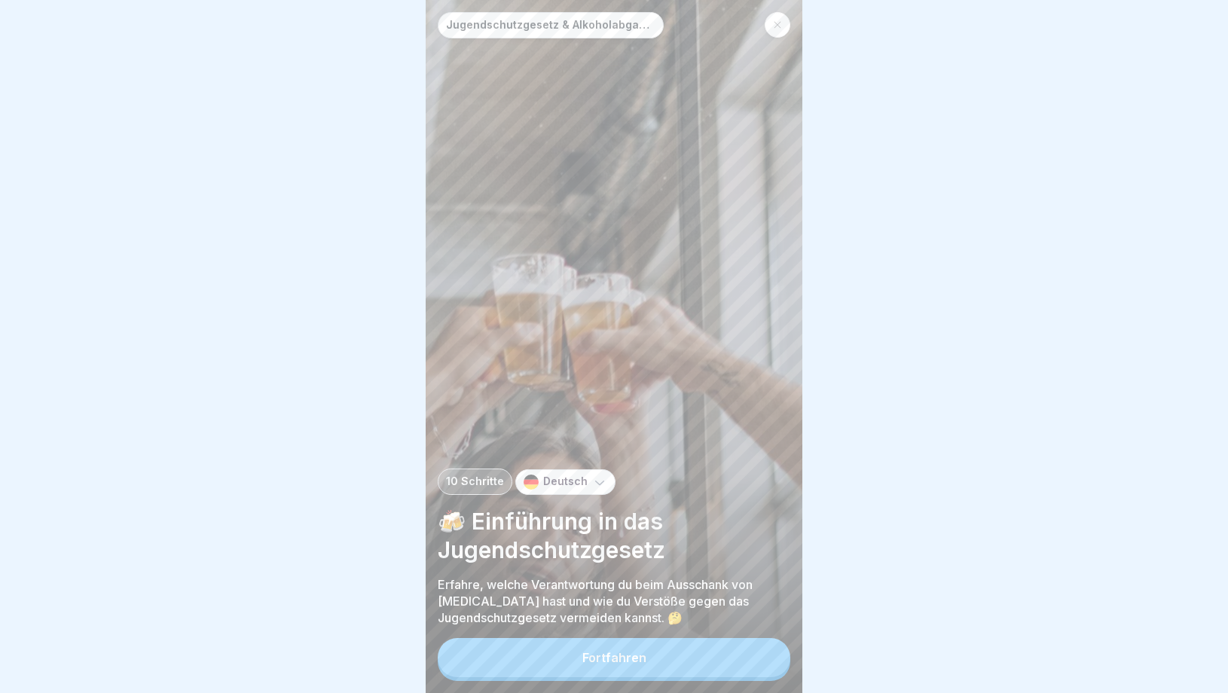
click at [647, 672] on button "Fortfahren" at bounding box center [614, 657] width 353 height 39
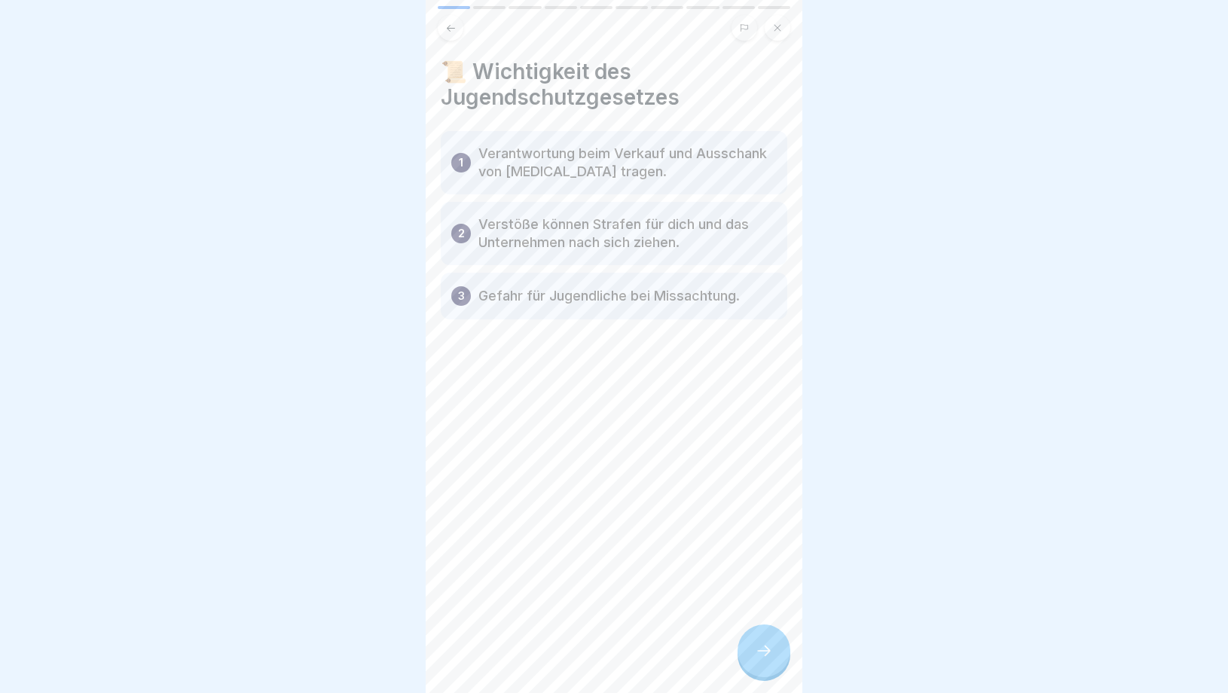
click at [769, 659] on icon at bounding box center [764, 651] width 18 height 18
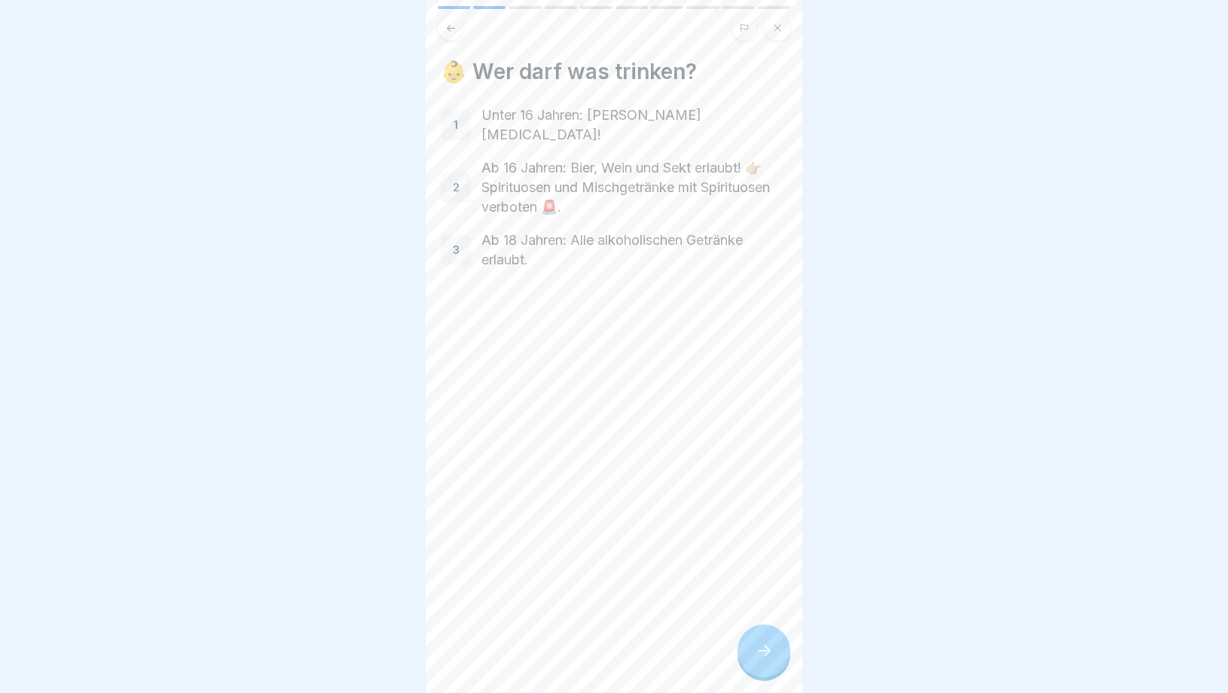
click at [769, 660] on icon at bounding box center [764, 651] width 18 height 18
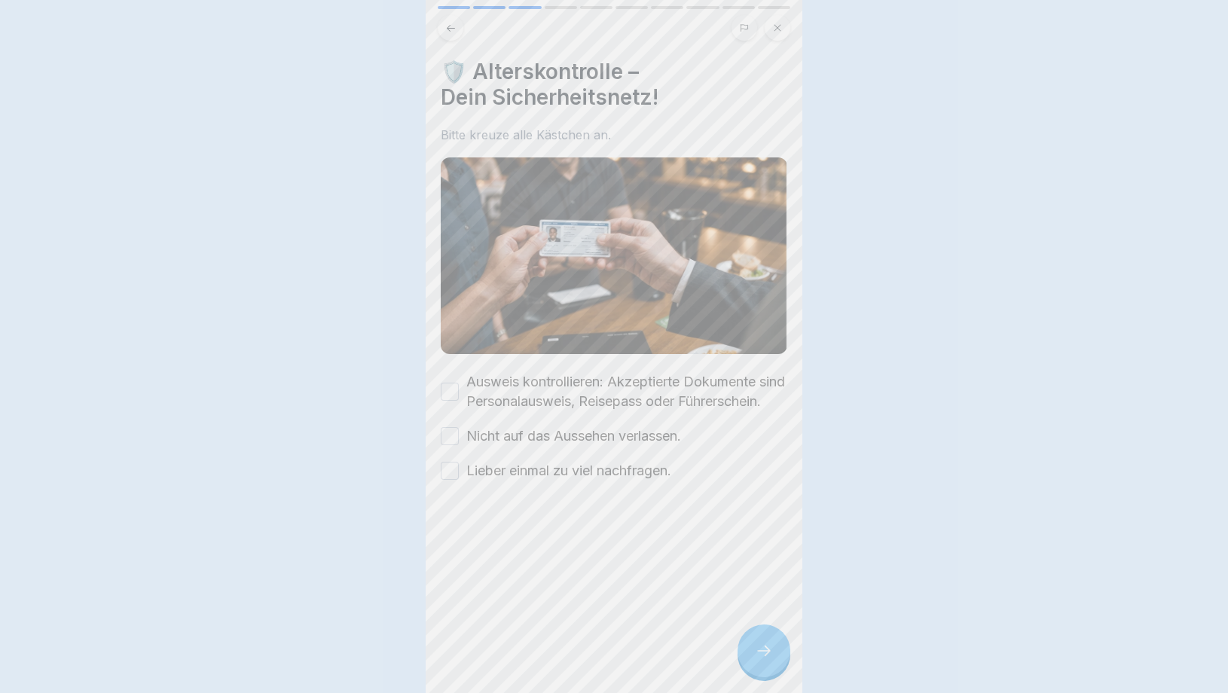
click at [769, 660] on div at bounding box center [614, 346] width 1228 height 693
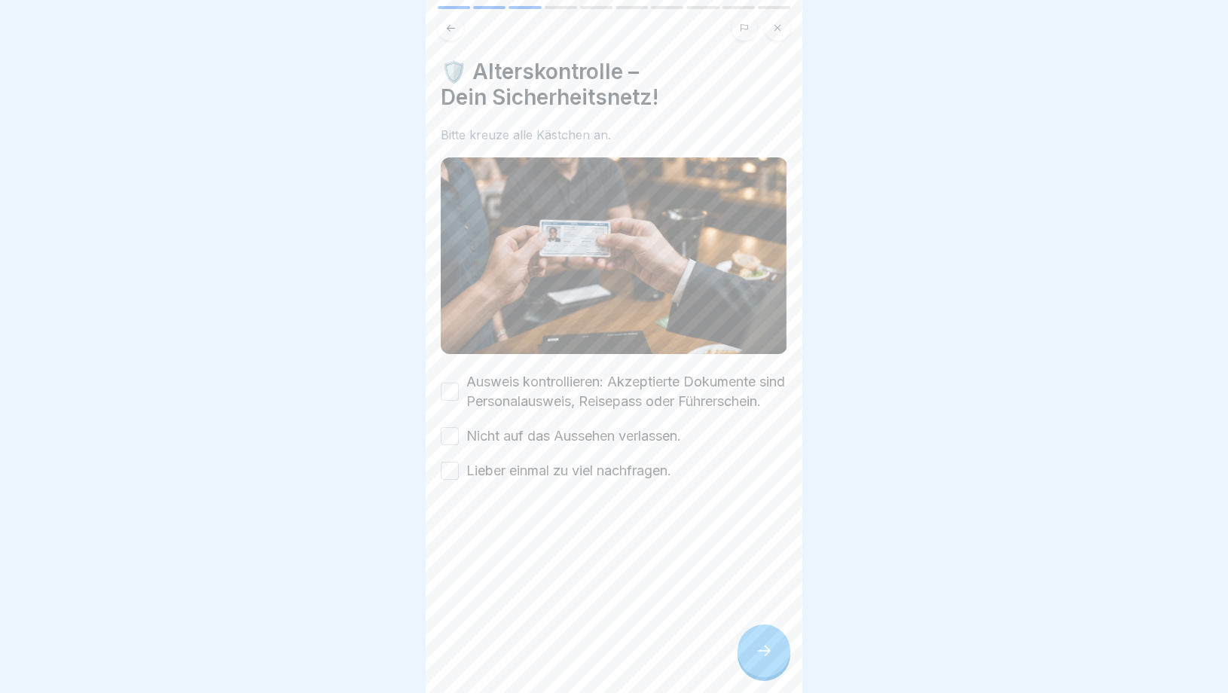
click at [451, 390] on div "Ausweis kontrollieren: Akzeptierte Dokumente sind Personalausweis, Reisepass od…" at bounding box center [614, 391] width 347 height 39
click at [451, 395] on button "Ausweis kontrollieren: Akzeptierte Dokumente sind Personalausweis, Reisepass od…" at bounding box center [450, 392] width 18 height 18
click at [452, 467] on div "Ausweis kontrollieren: Akzeptierte Dokumente sind Personalausweis, Reisepass od…" at bounding box center [614, 426] width 347 height 109
click at [451, 445] on button "Nicht auf das Aussehen verlassen." at bounding box center [450, 436] width 18 height 18
click at [451, 480] on button "Lieber einmal zu viel nachfragen." at bounding box center [450, 471] width 18 height 18
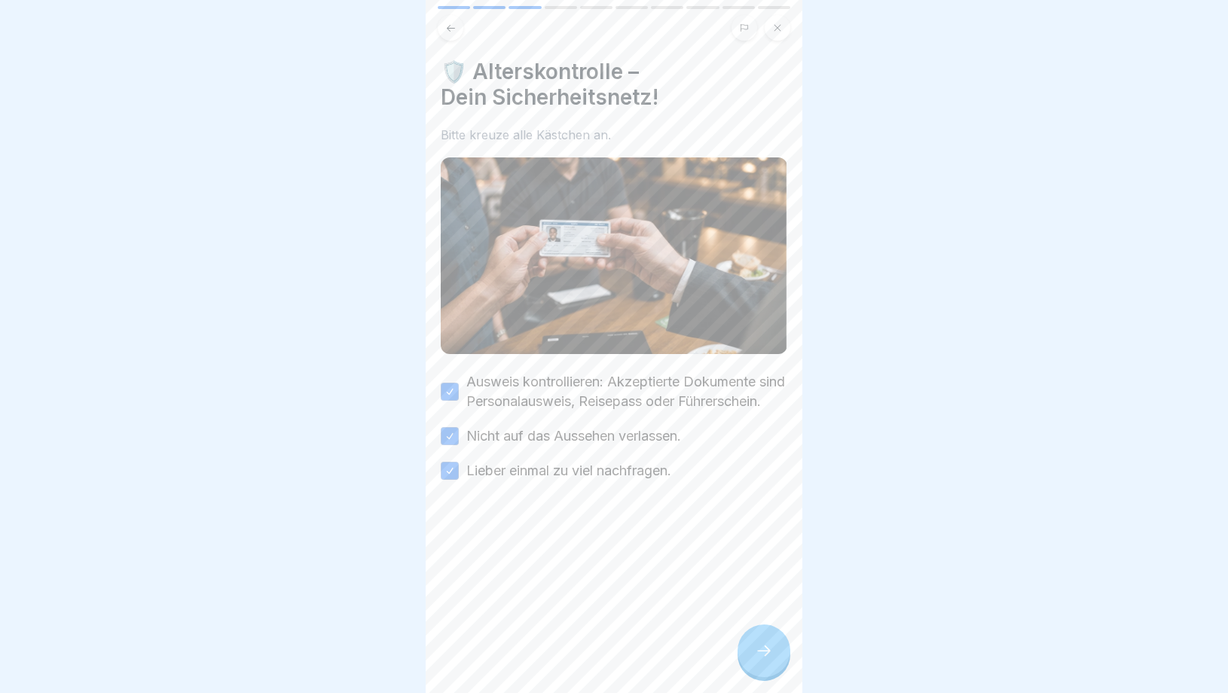
click at [795, 648] on div "🛡️ Alterskontrolle – Dein Sicherheitsnetz! Bitte kreuze alle Kästchen an. Auswe…" at bounding box center [614, 346] width 377 height 693
click at [771, 653] on icon at bounding box center [764, 651] width 18 height 18
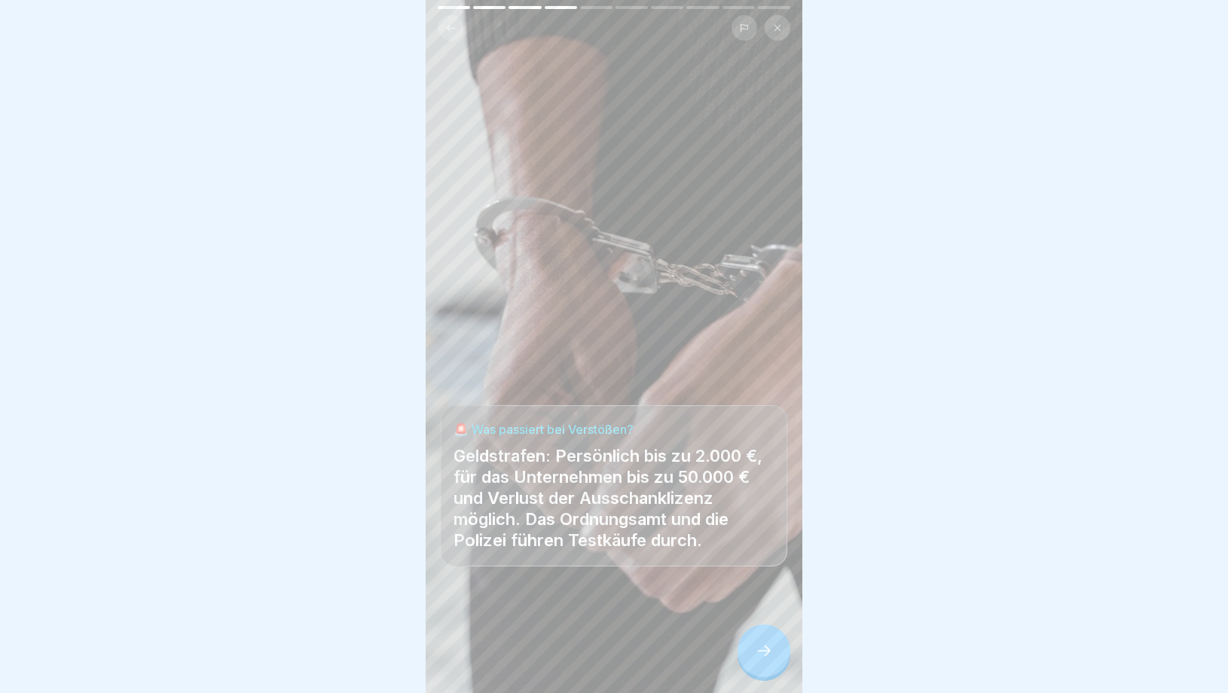
click at [771, 653] on icon at bounding box center [764, 651] width 18 height 18
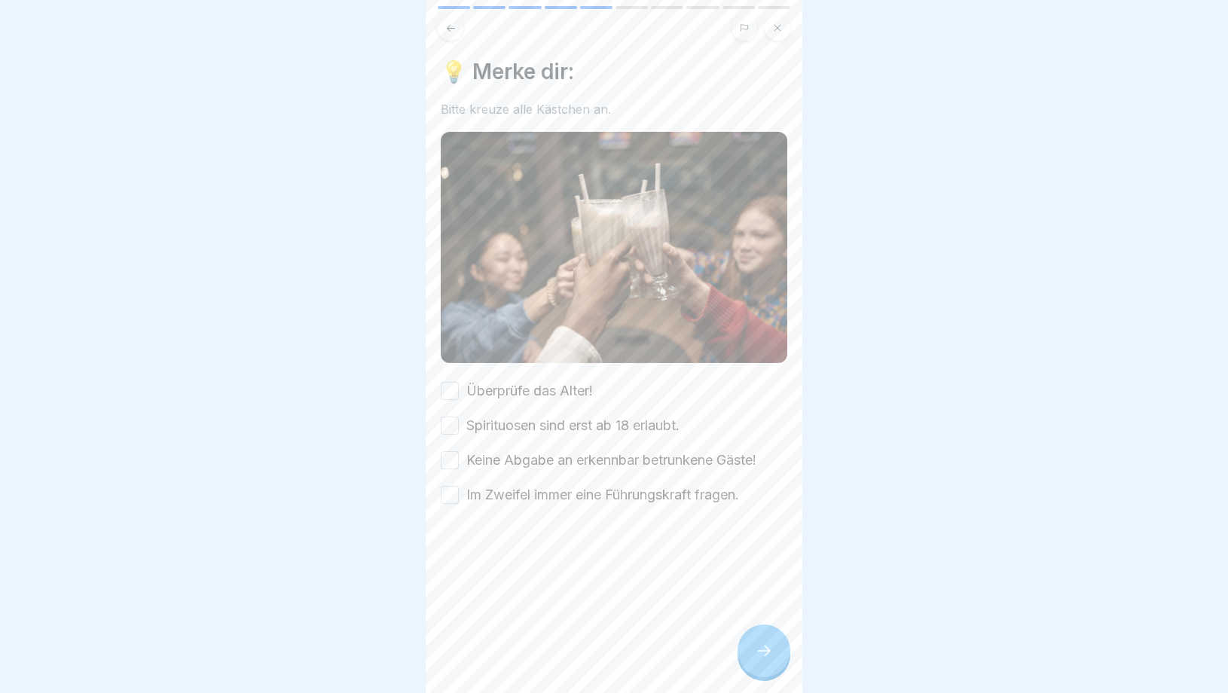
click at [771, 653] on icon at bounding box center [764, 651] width 18 height 18
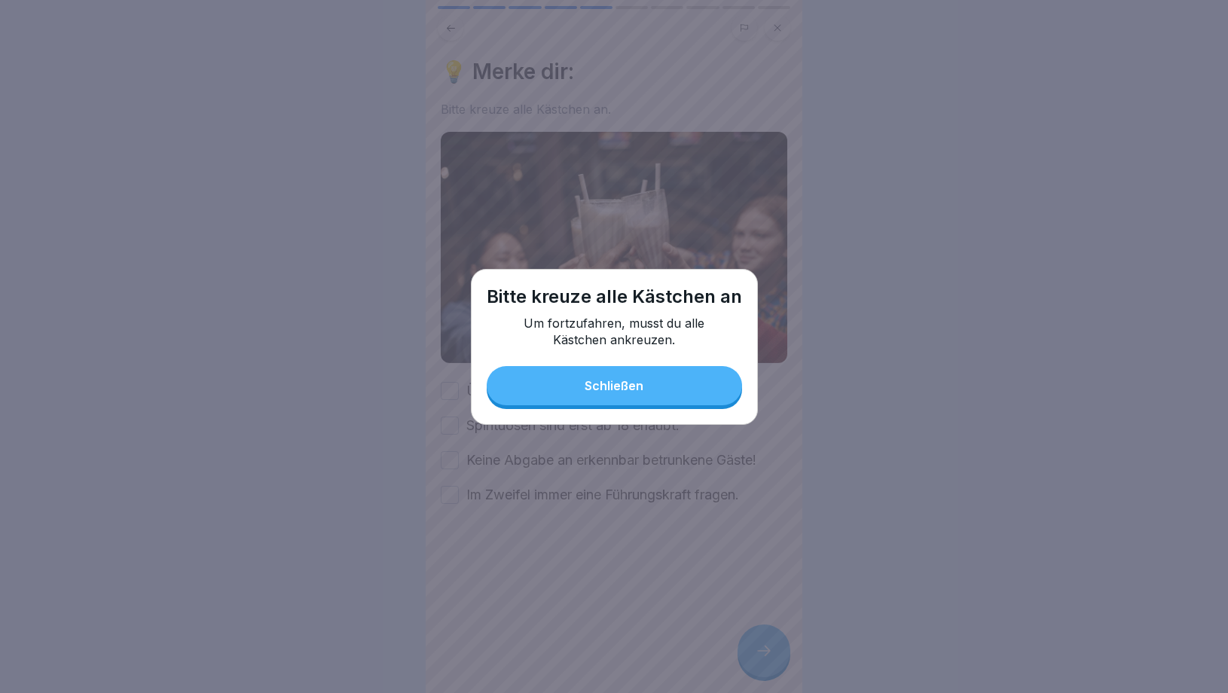
click at [557, 373] on button "Schließen" at bounding box center [614, 385] width 255 height 39
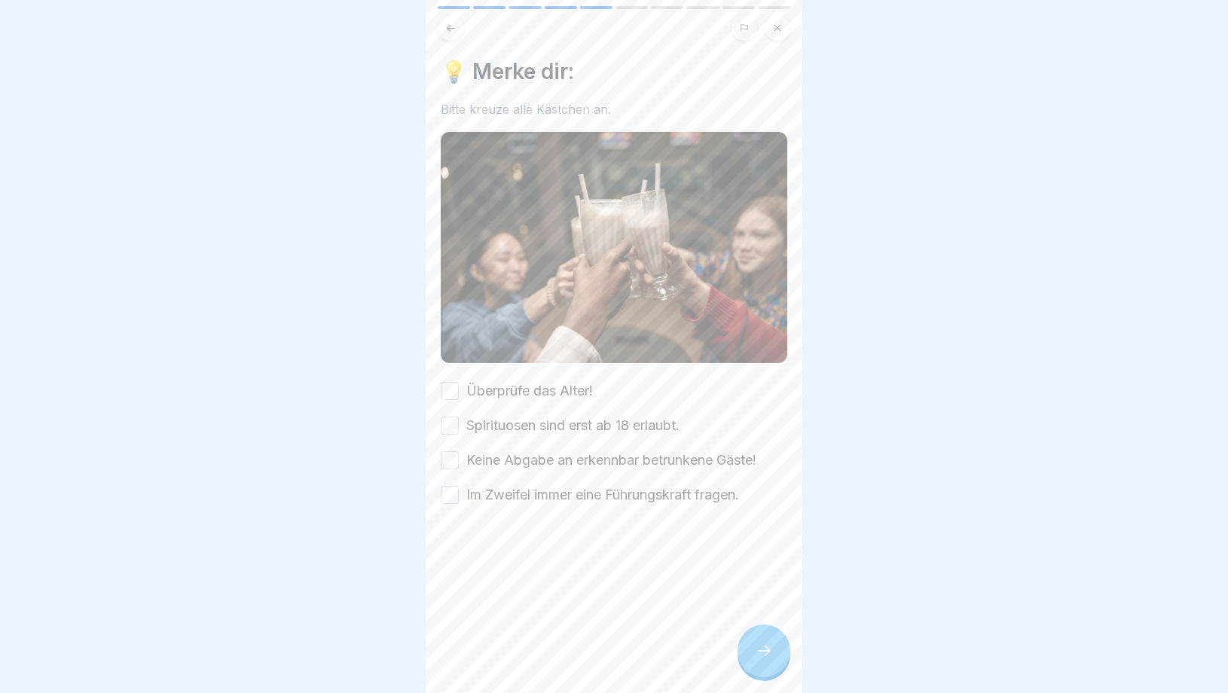
click at [457, 390] on button "Überprüfe das Alter!" at bounding box center [450, 391] width 18 height 18
click at [454, 423] on button "Spirituosen sind erst ab 18 erlaubt." at bounding box center [450, 426] width 18 height 18
click at [452, 467] on button "Keine Abgabe an erkennbar betrunkene Gäste!" at bounding box center [450, 460] width 18 height 18
click at [450, 499] on button "Im Zweifel immer eine Führungskraft fragen." at bounding box center [450, 495] width 18 height 18
click at [765, 648] on icon at bounding box center [764, 651] width 18 height 18
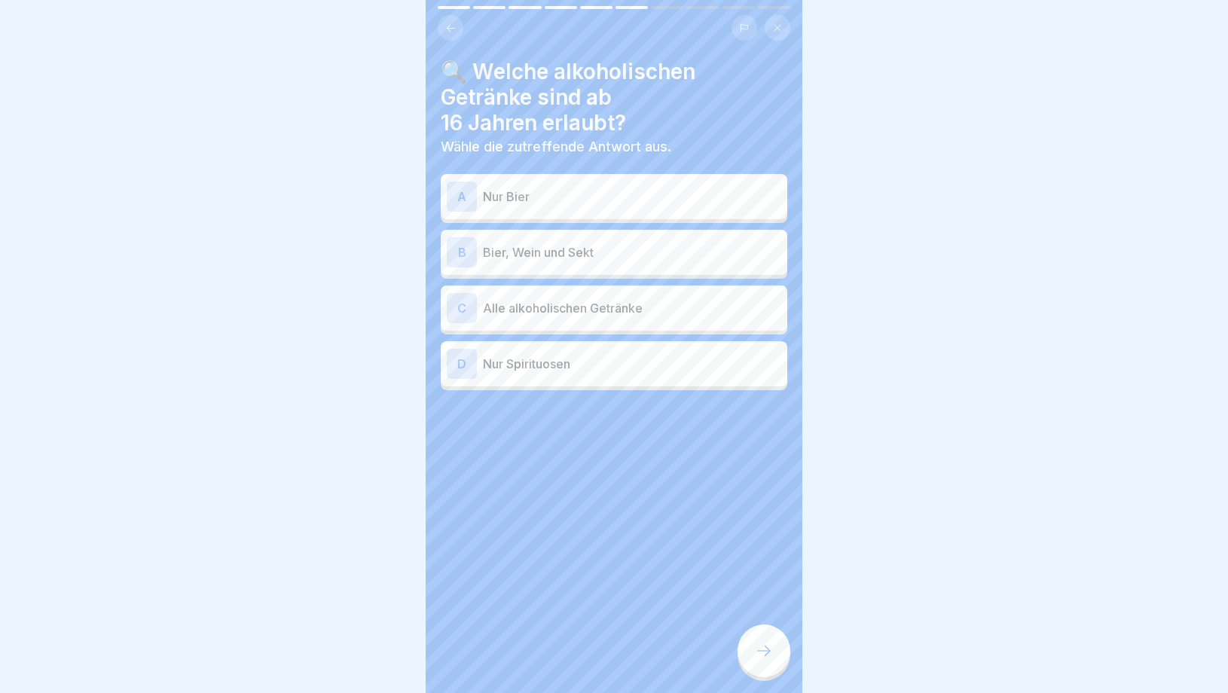
click at [521, 191] on p "Nur Bier" at bounding box center [632, 197] width 298 height 18
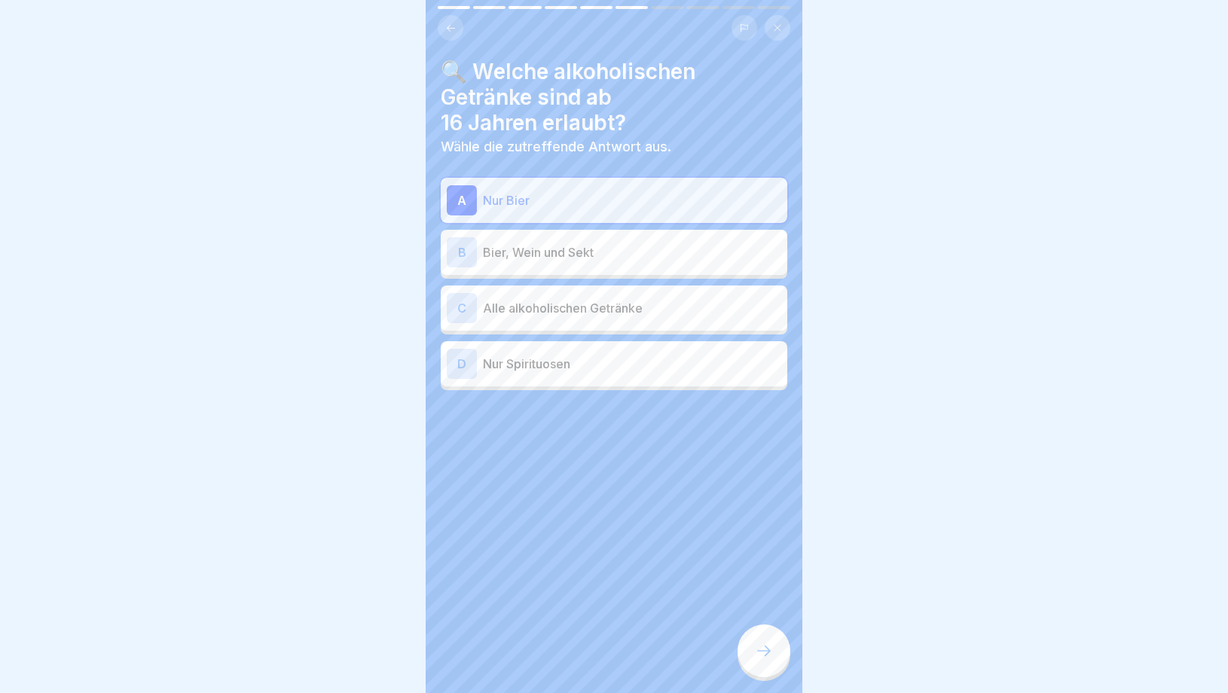
click at [518, 194] on p "Nur Bier" at bounding box center [632, 200] width 298 height 18
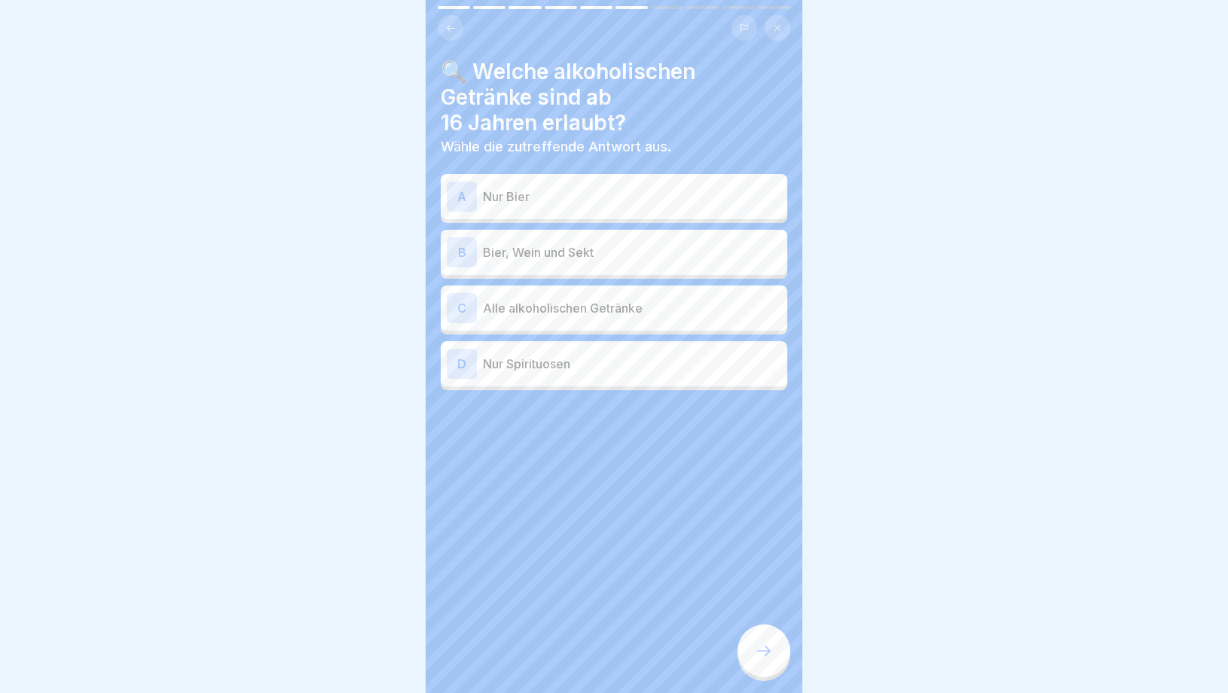
click at [518, 266] on div "B Bier, Wein und Sekt" at bounding box center [614, 252] width 335 height 30
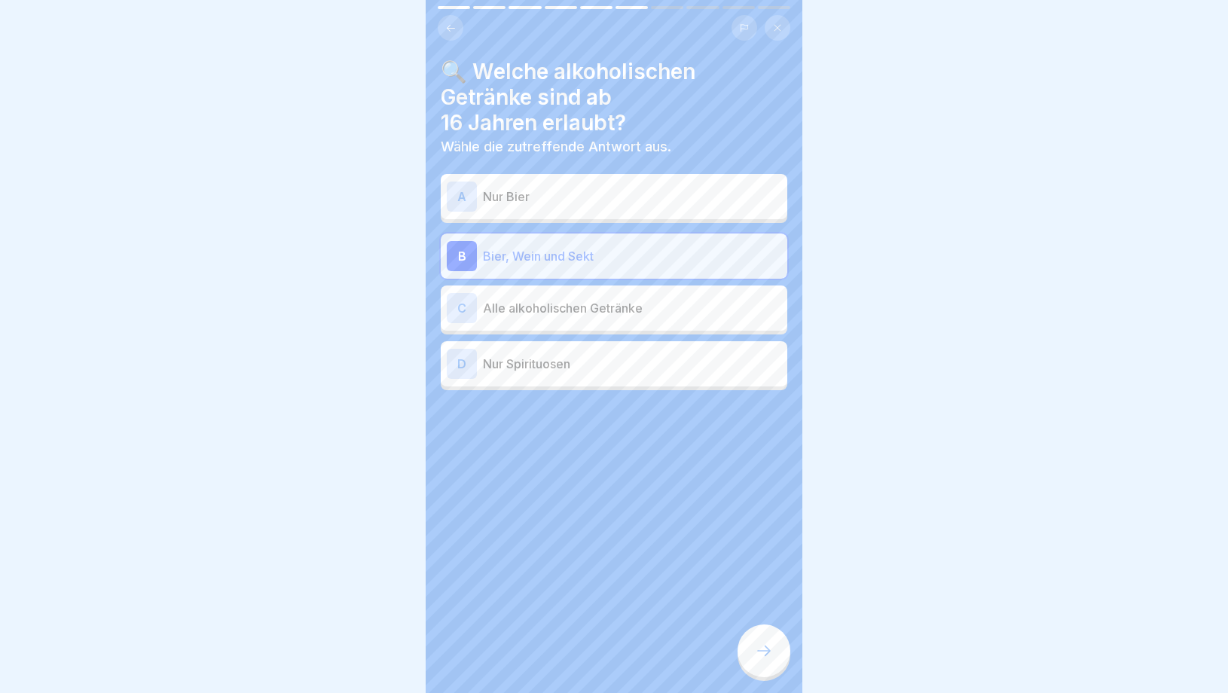
click at [757, 645] on icon at bounding box center [764, 651] width 18 height 18
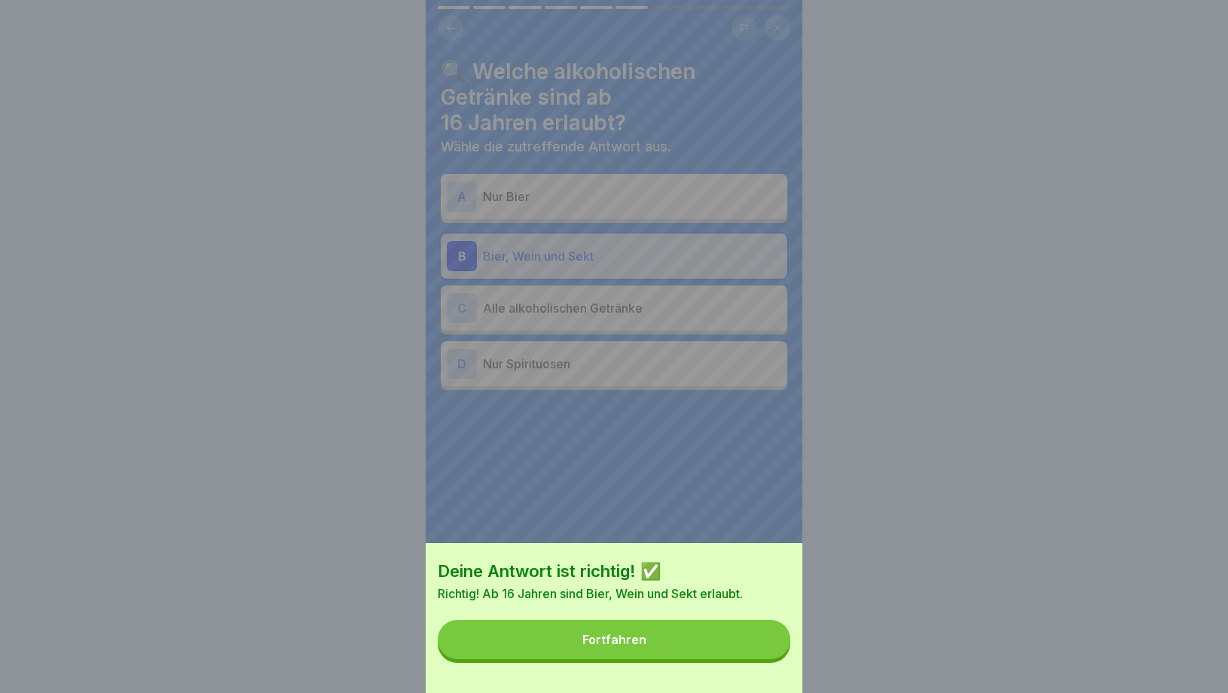
click at [734, 632] on button "Fortfahren" at bounding box center [614, 639] width 353 height 39
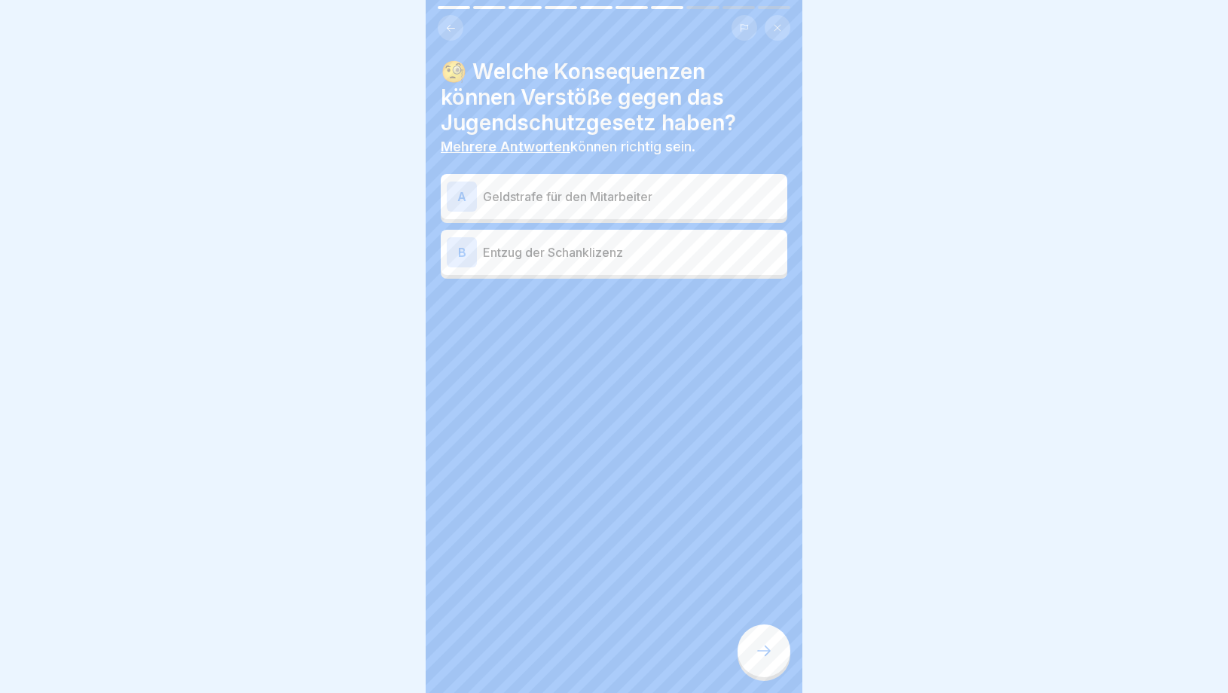
click at [625, 194] on p "Geldstrafe für den Mitarbeiter" at bounding box center [632, 197] width 298 height 18
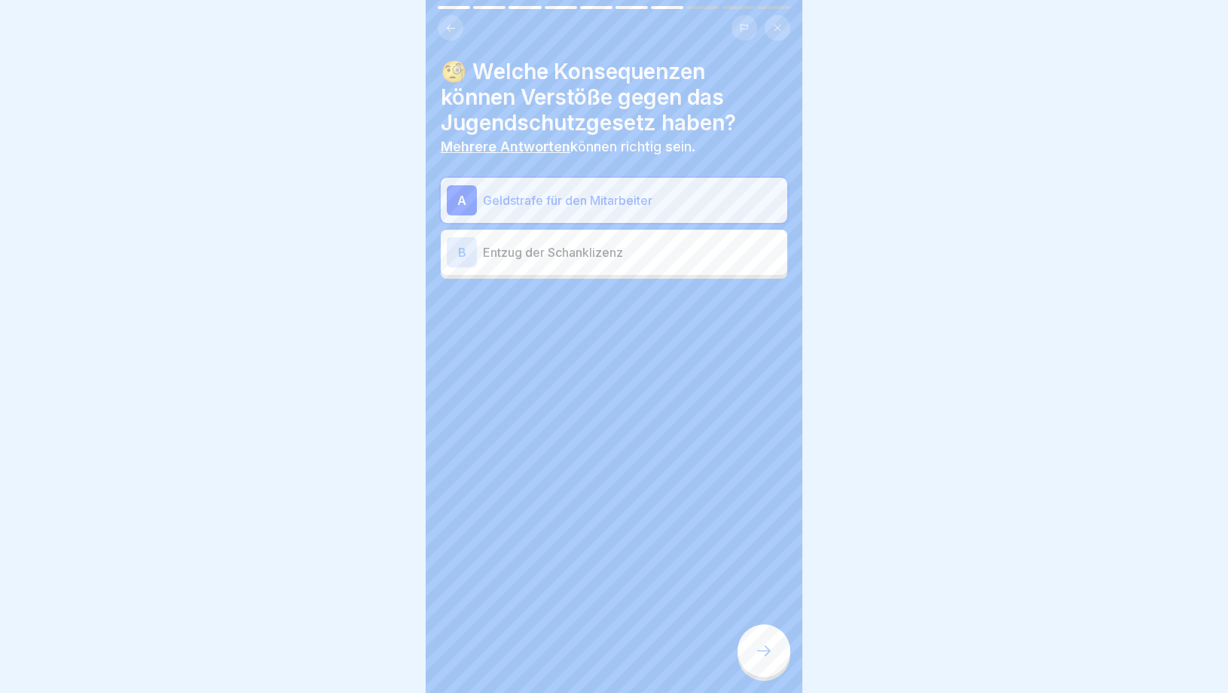
click at [604, 273] on div "B Entzug der Schanklizenz" at bounding box center [614, 252] width 347 height 45
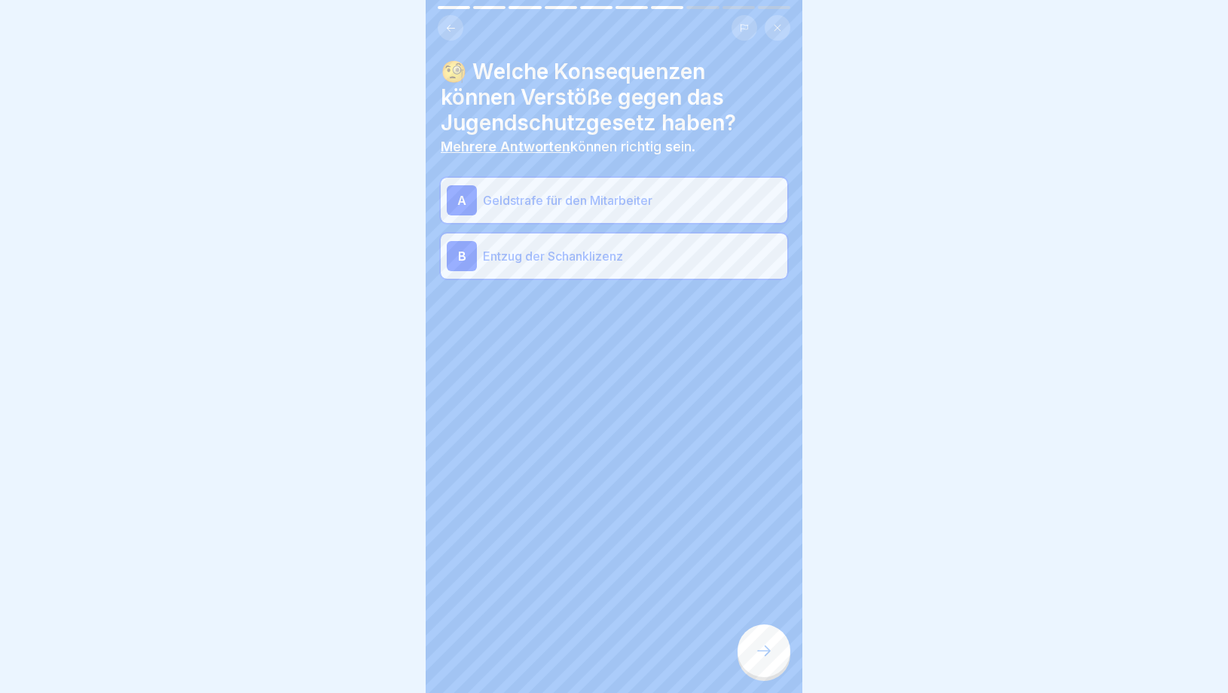
click at [782, 664] on div at bounding box center [764, 651] width 53 height 53
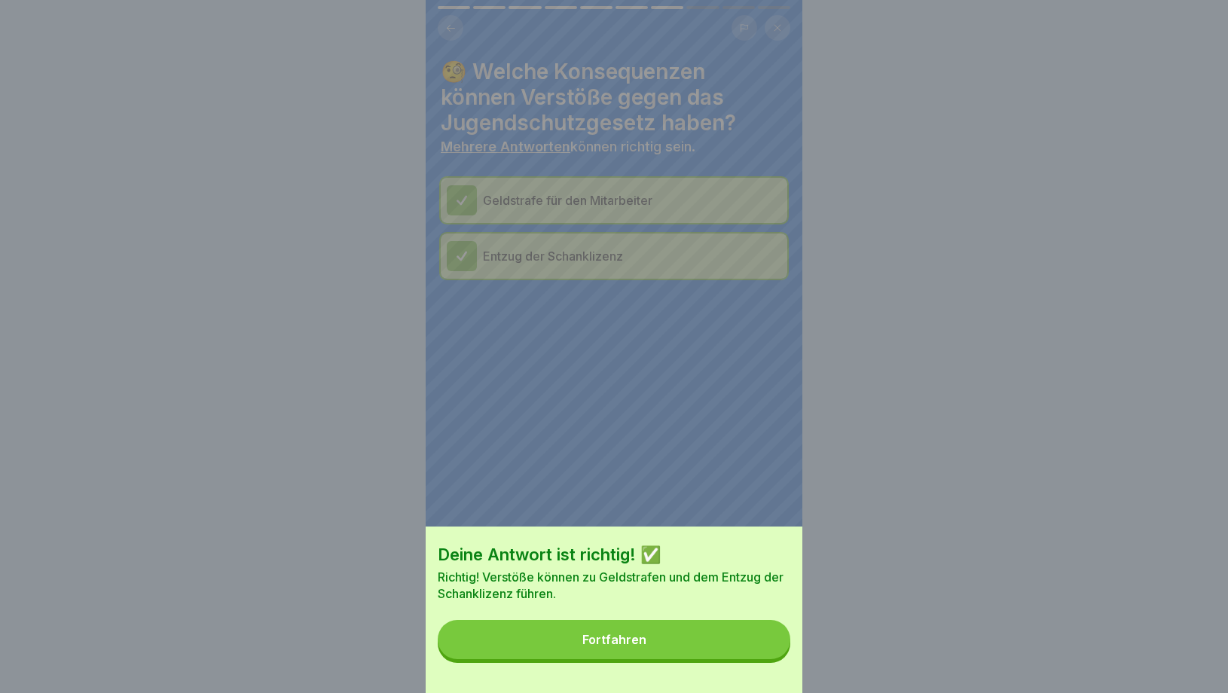
click at [782, 665] on div "Deine Antwort ist richtig! ✅ Richtig! Verstöße können zu Geldstrafen und dem En…" at bounding box center [614, 610] width 377 height 167
click at [721, 627] on button "Fortfahren" at bounding box center [614, 639] width 353 height 39
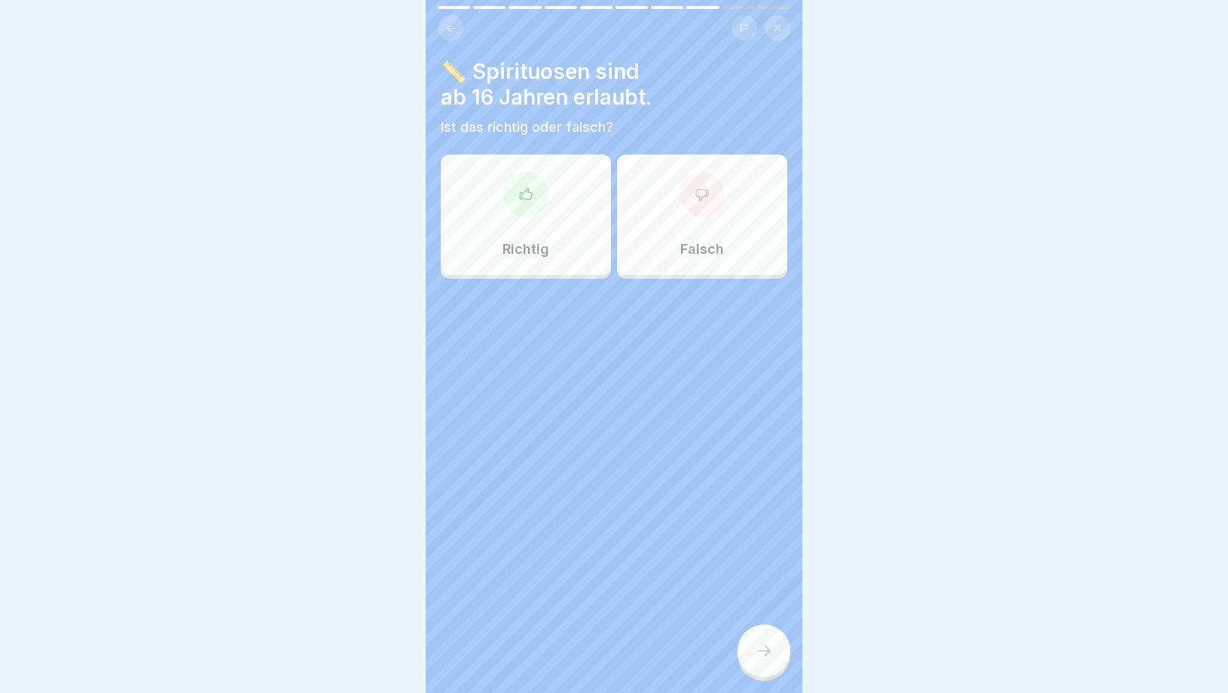
click at [682, 254] on p "Falsch" at bounding box center [702, 249] width 44 height 17
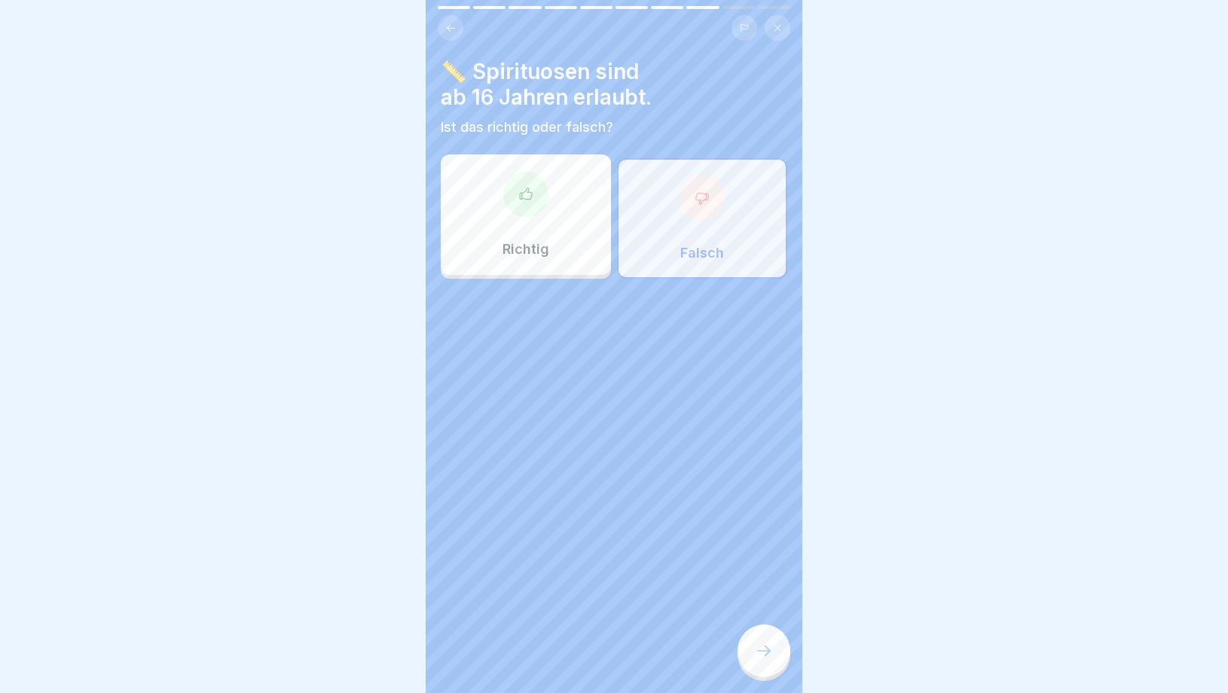
click at [769, 652] on icon at bounding box center [764, 651] width 14 height 11
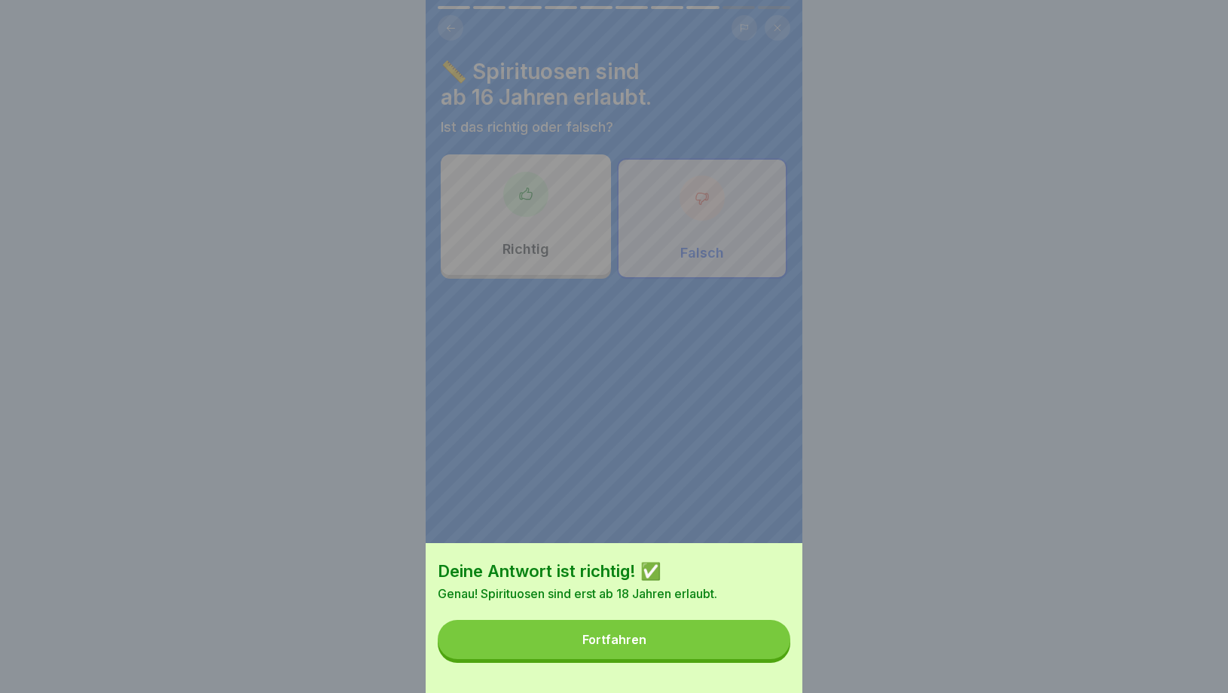
click at [696, 646] on button "Fortfahren" at bounding box center [614, 639] width 353 height 39
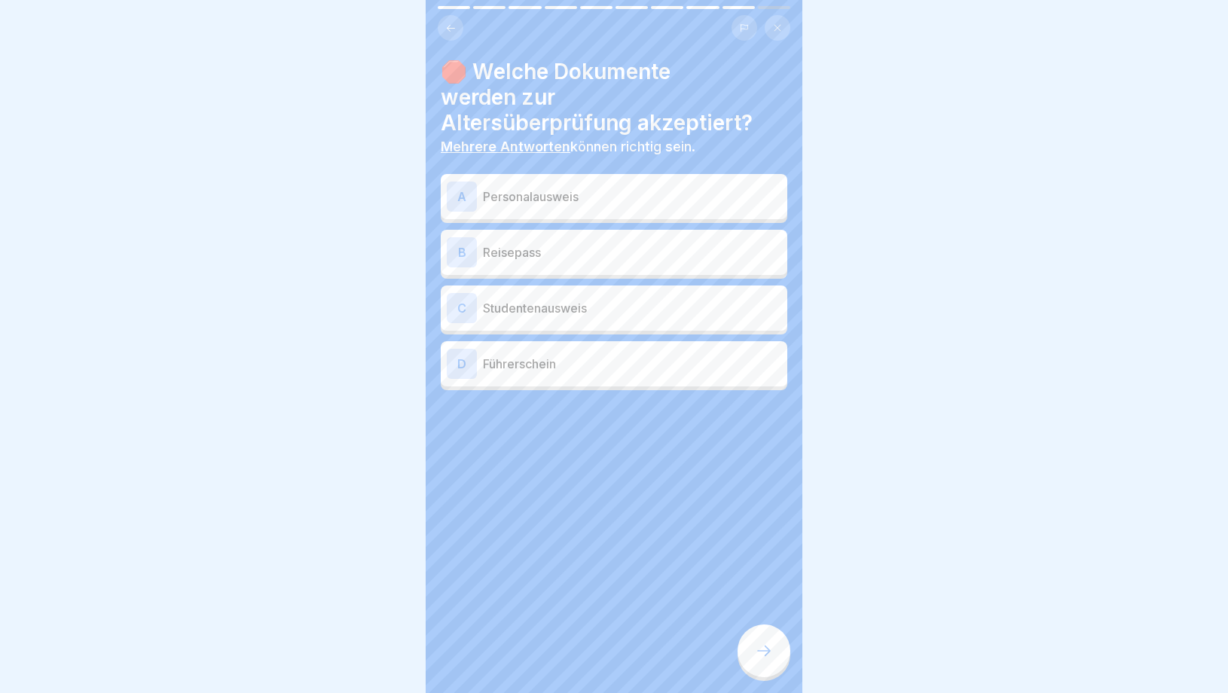
click at [591, 188] on p "Personalausweis" at bounding box center [632, 197] width 298 height 18
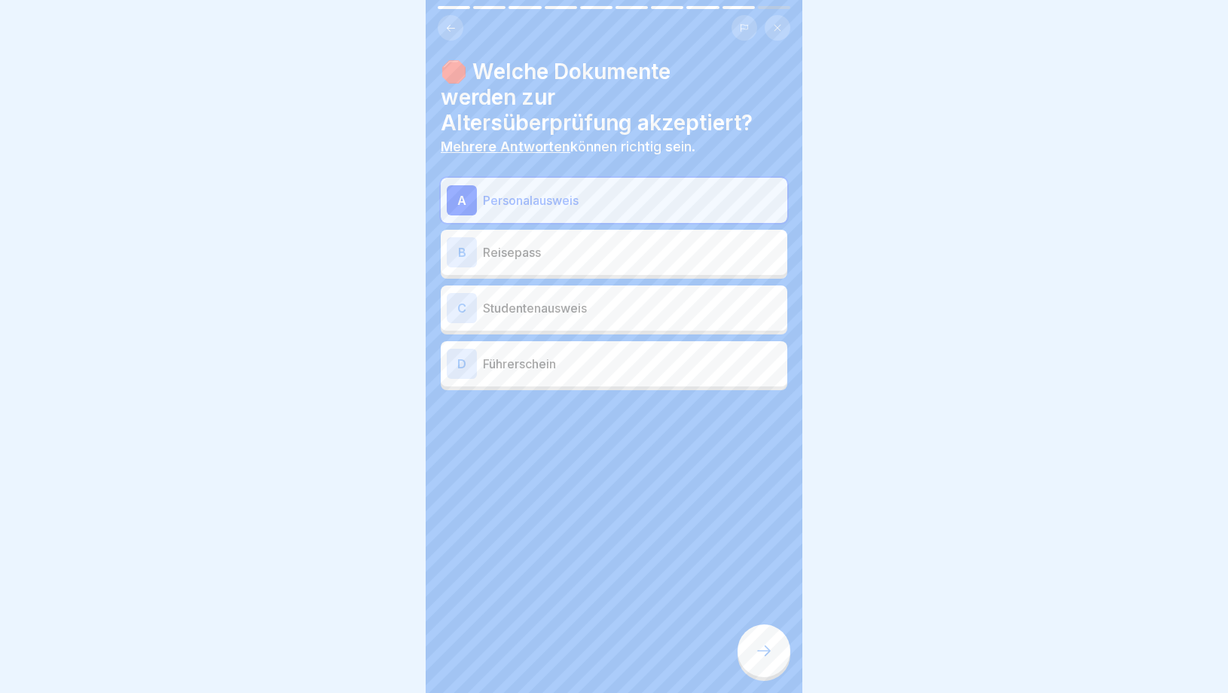
click at [561, 243] on p "Reisepass" at bounding box center [632, 252] width 298 height 18
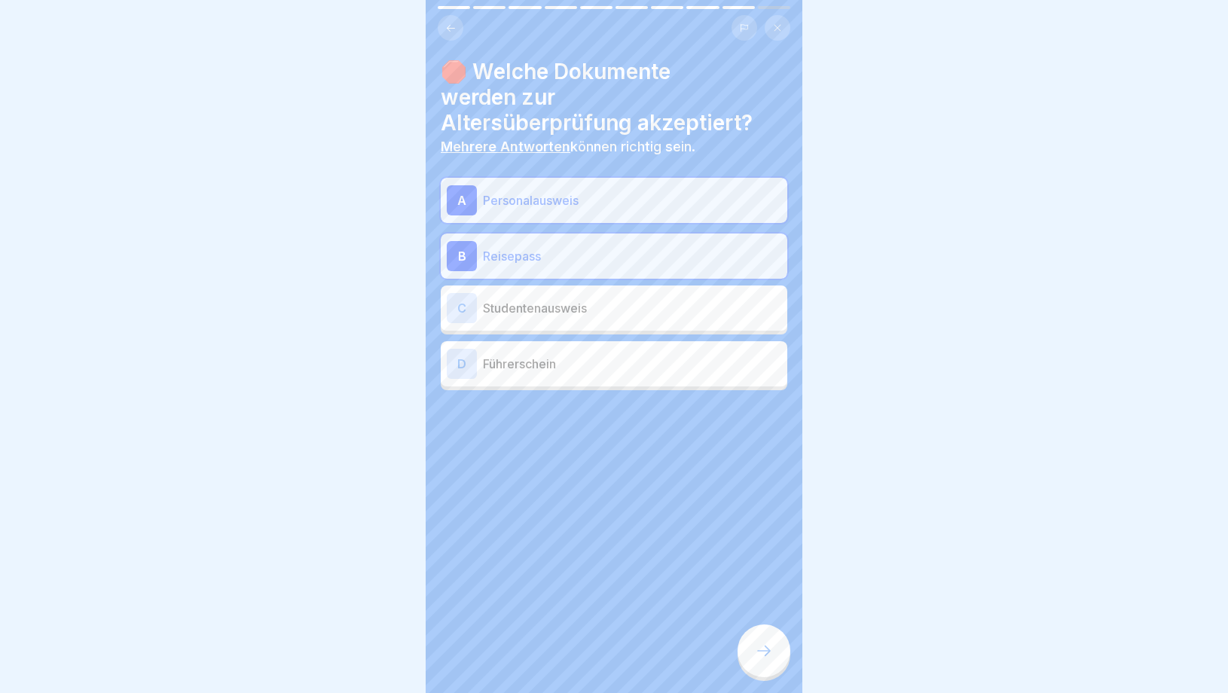
click at [765, 663] on div at bounding box center [764, 651] width 53 height 53
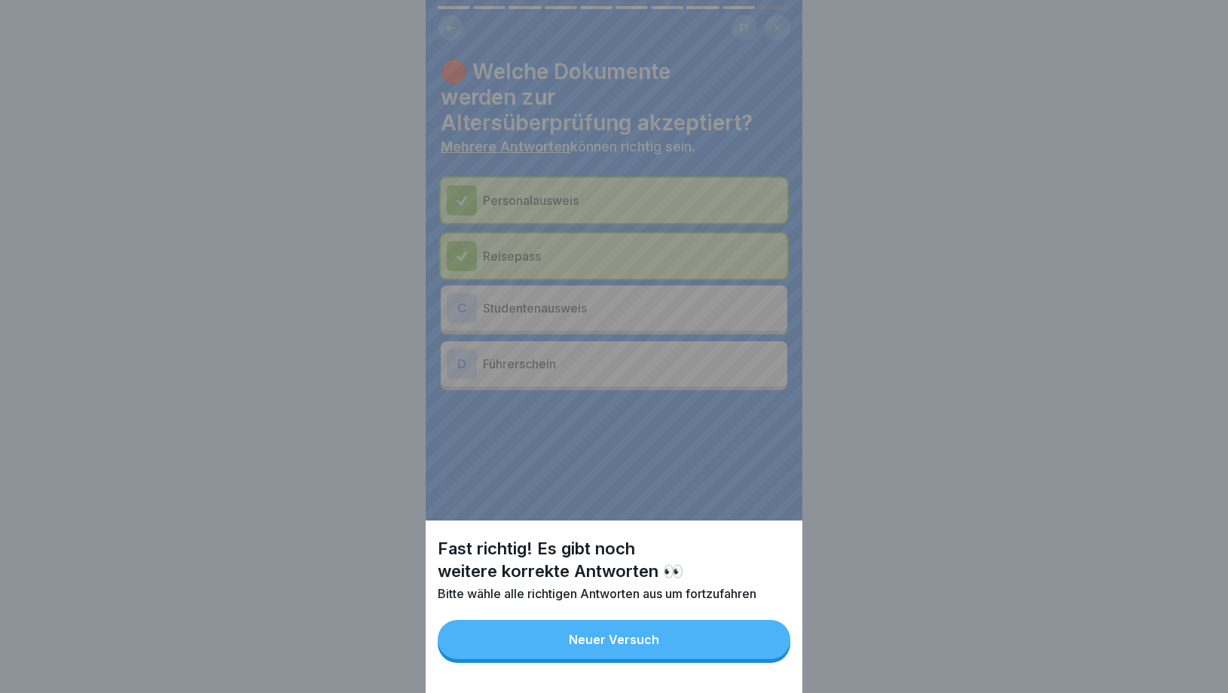
click at [641, 641] on div "Neuer Versuch" at bounding box center [614, 640] width 90 height 14
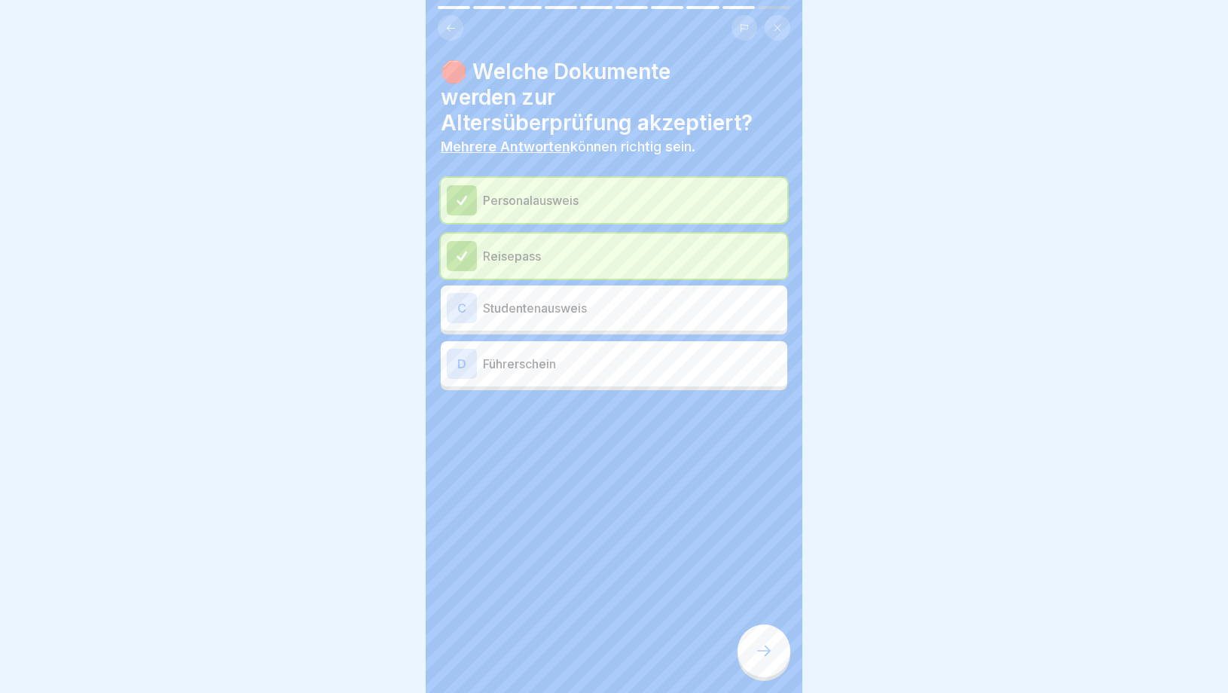
click at [592, 341] on div "D Führerschein" at bounding box center [614, 363] width 347 height 45
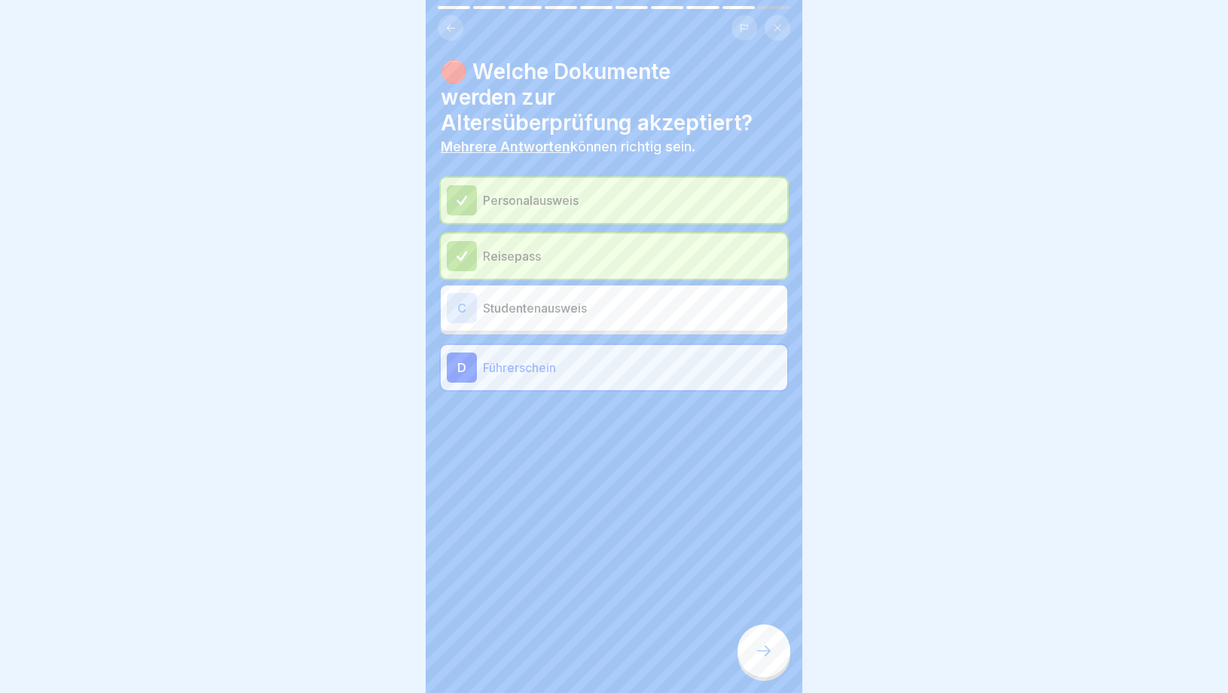
click at [752, 659] on div at bounding box center [764, 651] width 53 height 53
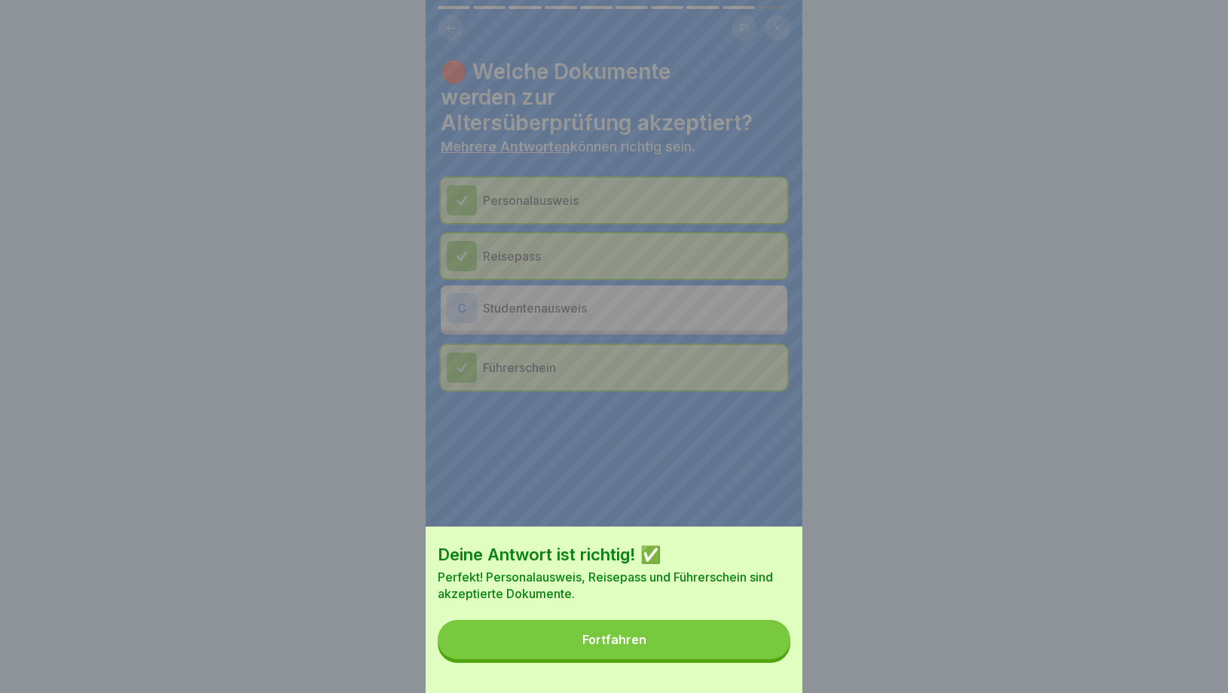
click at [643, 634] on div "Fortfahren" at bounding box center [615, 640] width 64 height 14
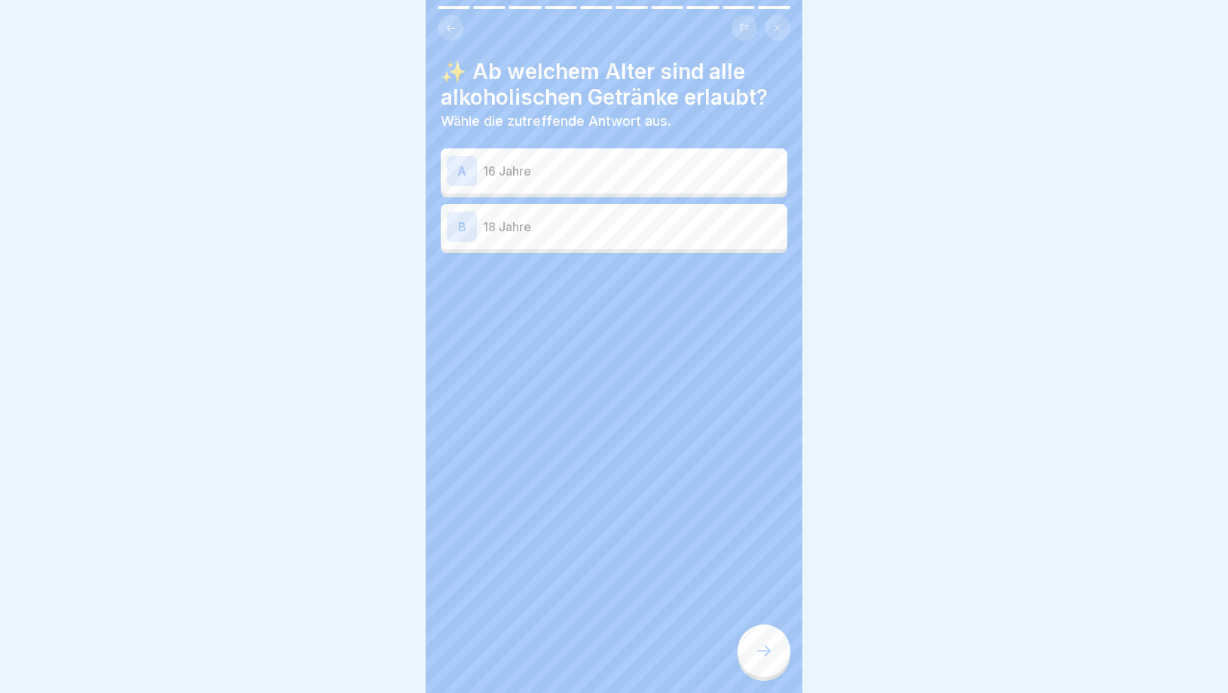
click at [601, 231] on p "18 Jahre" at bounding box center [632, 227] width 298 height 18
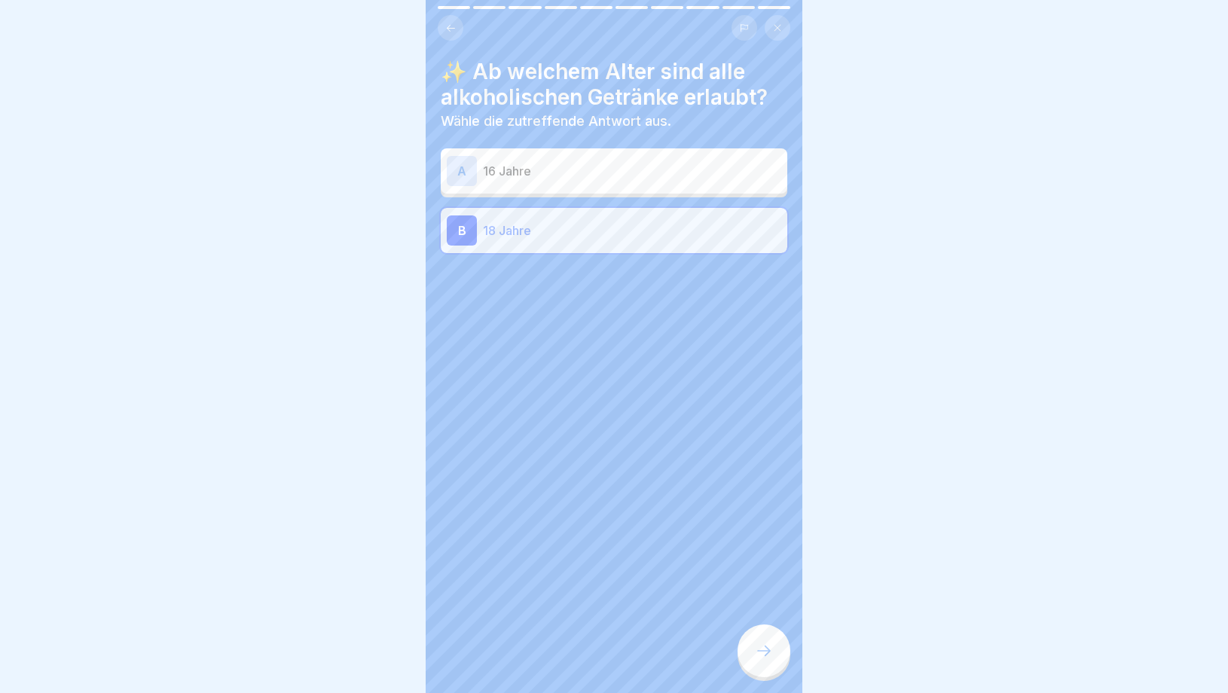
click at [772, 653] on div at bounding box center [764, 651] width 53 height 53
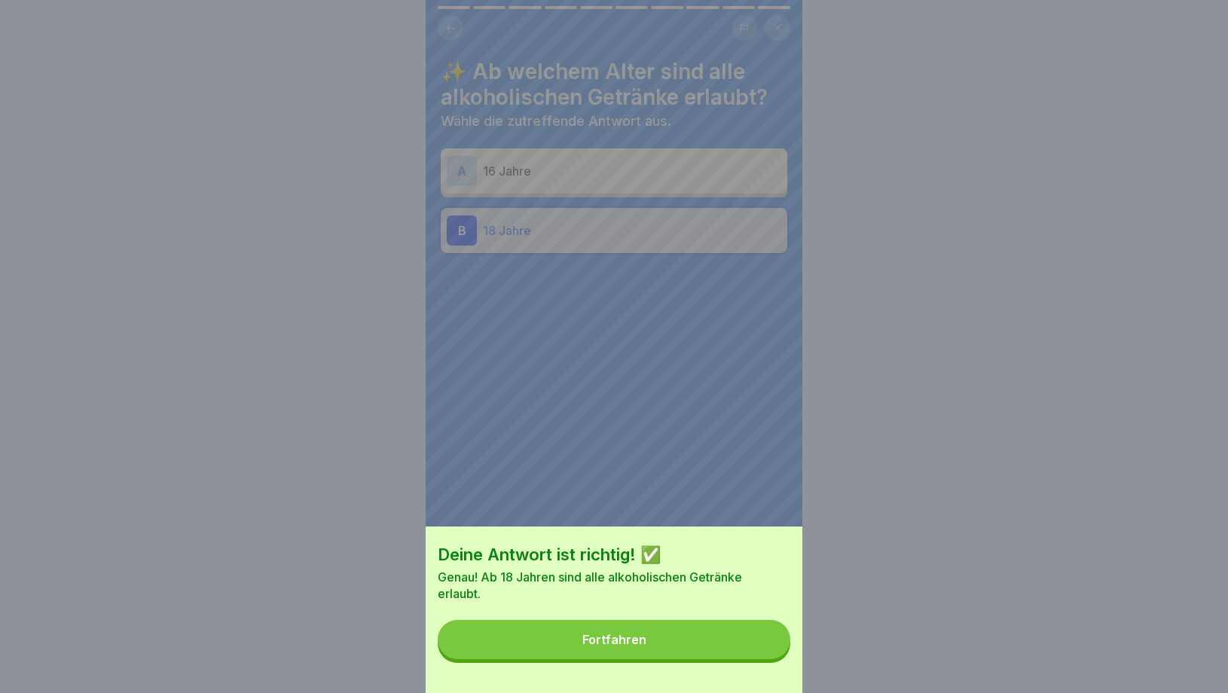
click at [707, 654] on button "Fortfahren" at bounding box center [614, 639] width 353 height 39
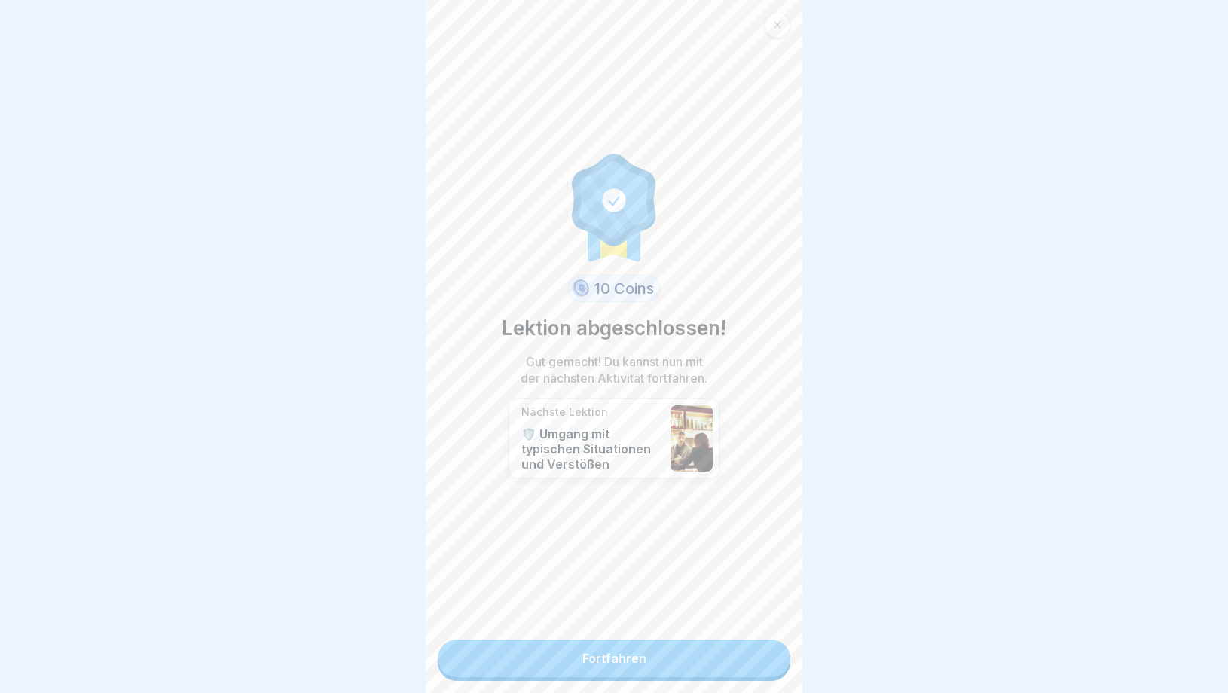
click at [706, 655] on link "Fortfahren" at bounding box center [614, 659] width 353 height 38
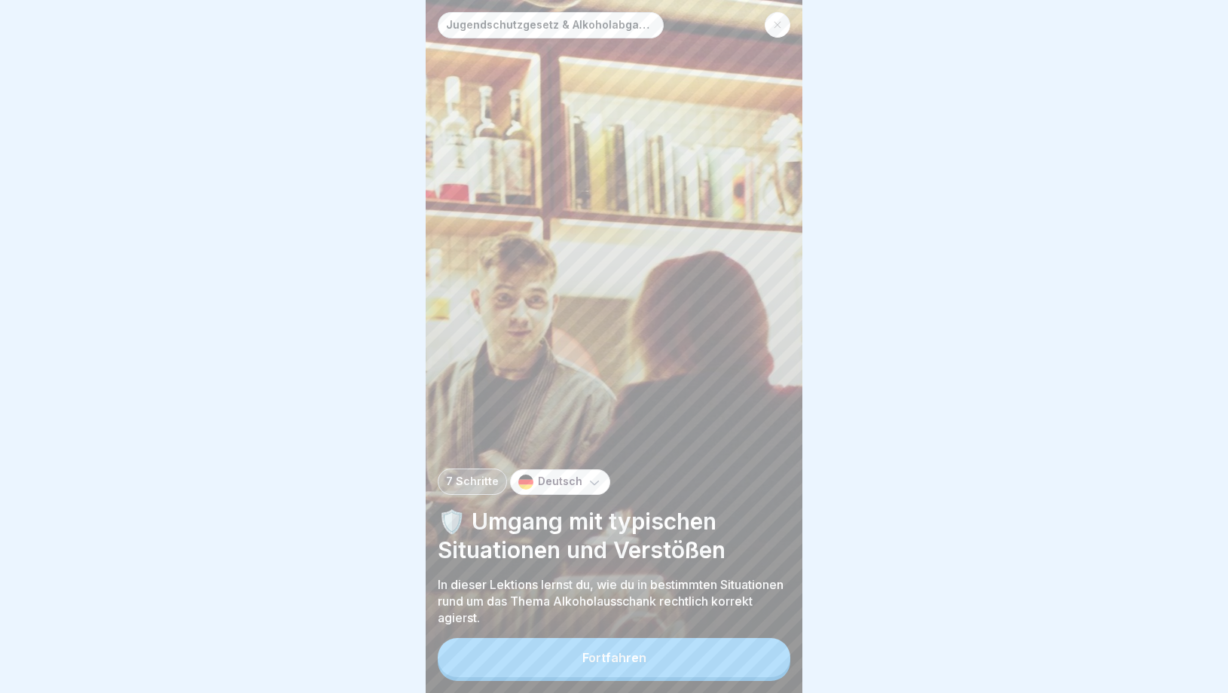
click at [654, 654] on button "Fortfahren" at bounding box center [614, 657] width 353 height 39
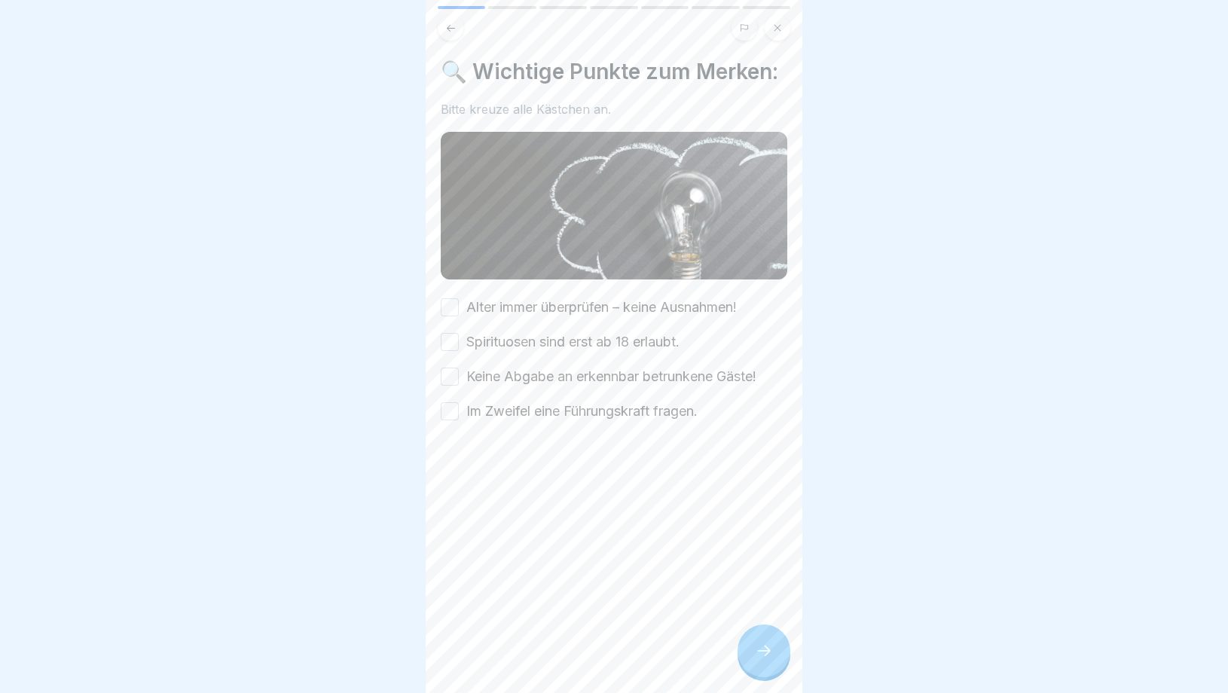
click at [455, 307] on button "Alter immer überprüfen – keine Ausnahmen!" at bounding box center [450, 307] width 18 height 18
click at [453, 351] on div "Spirituosen sind erst ab 18 erlaubt." at bounding box center [560, 342] width 239 height 20
click at [453, 384] on button "Keine Abgabe an erkennbar betrunkene Gäste!" at bounding box center [450, 377] width 18 height 18
click at [453, 342] on button "Spirituosen sind erst ab 18 erlaubt." at bounding box center [450, 342] width 18 height 18
click at [453, 424] on div at bounding box center [614, 466] width 347 height 90
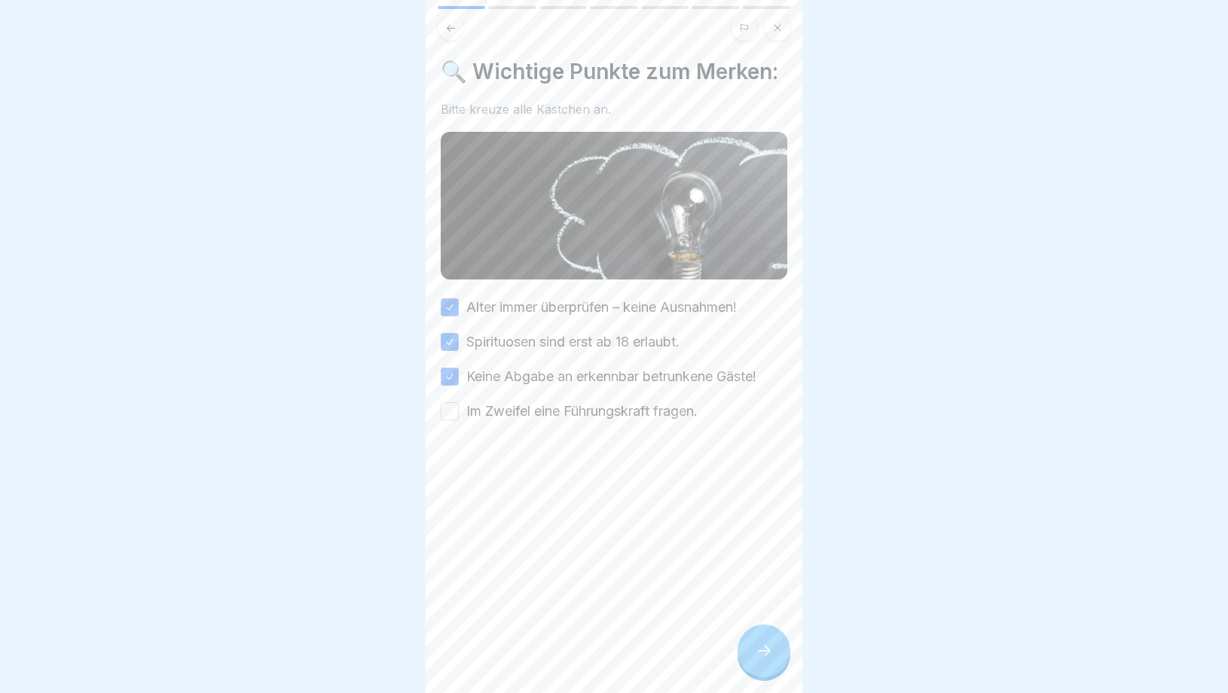
click at [453, 424] on div at bounding box center [614, 466] width 347 height 90
click at [451, 414] on button "Im Zweifel eine Führungskraft fragen." at bounding box center [450, 411] width 18 height 18
click at [776, 655] on div at bounding box center [764, 651] width 53 height 53
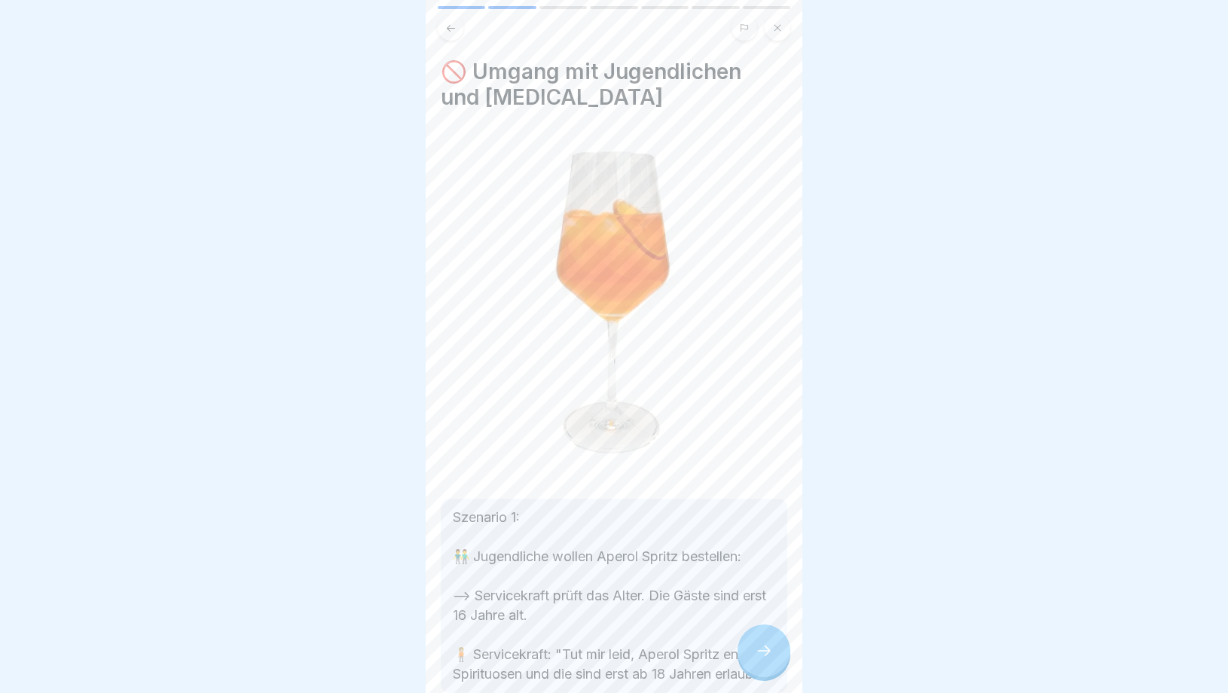
click at [776, 655] on div at bounding box center [764, 651] width 53 height 53
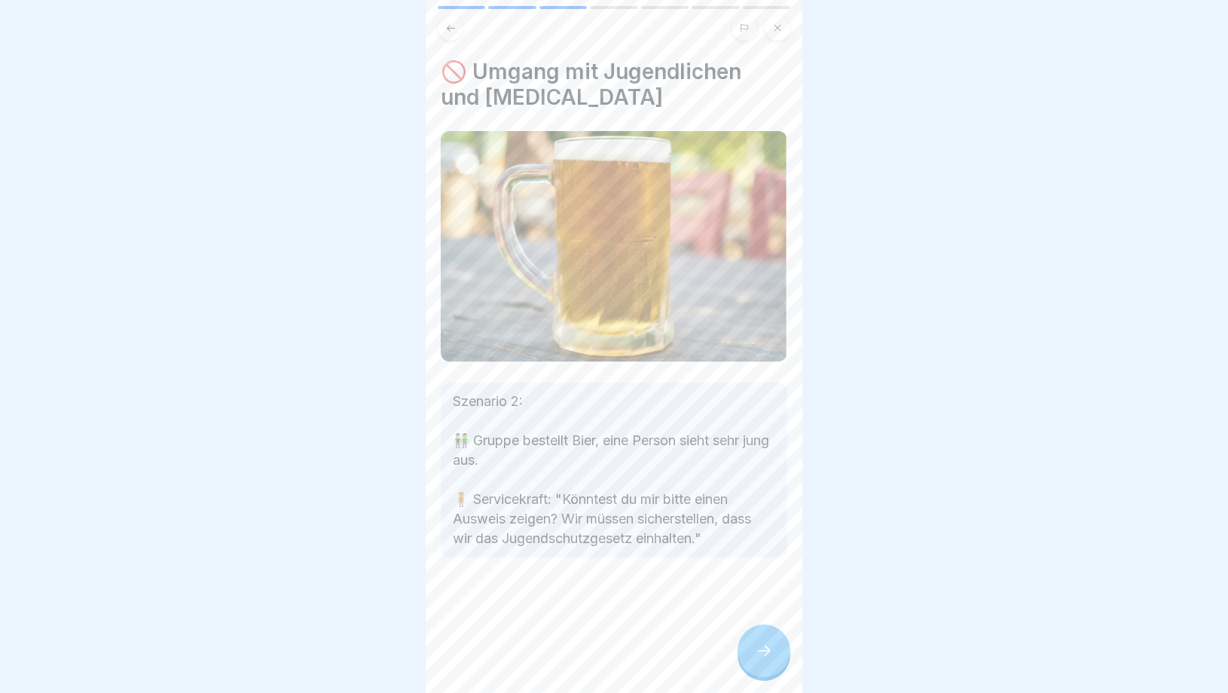
click at [776, 655] on div at bounding box center [764, 651] width 53 height 53
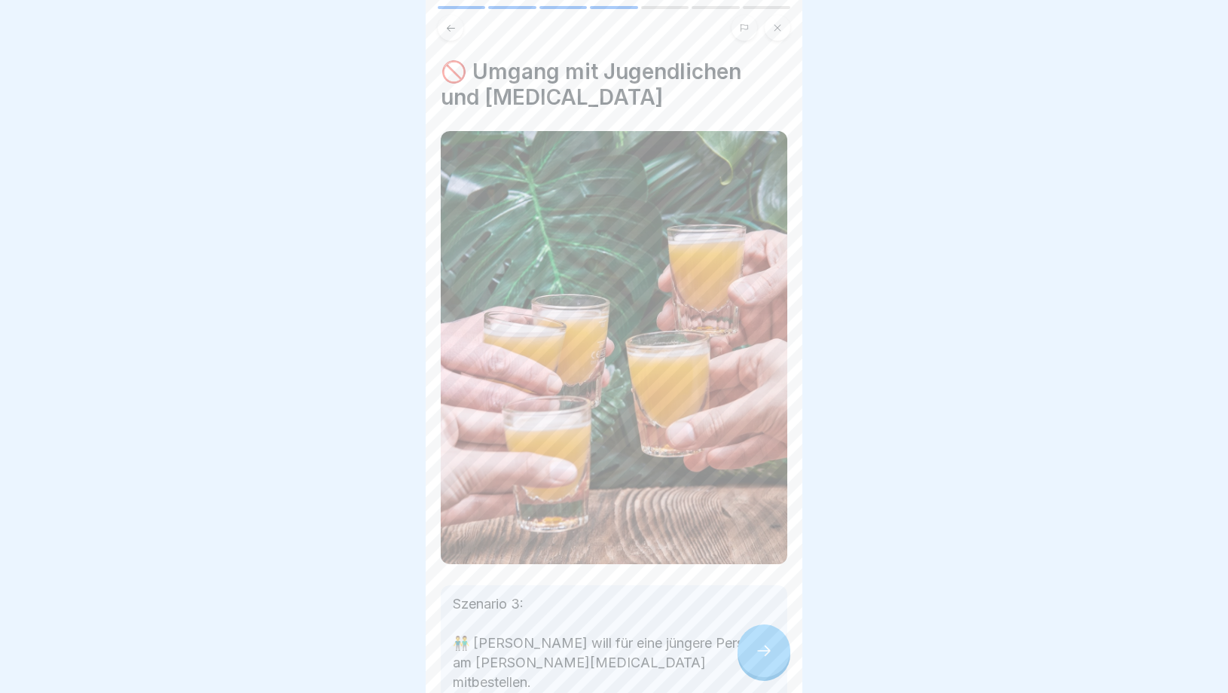
click at [776, 655] on div at bounding box center [764, 651] width 53 height 53
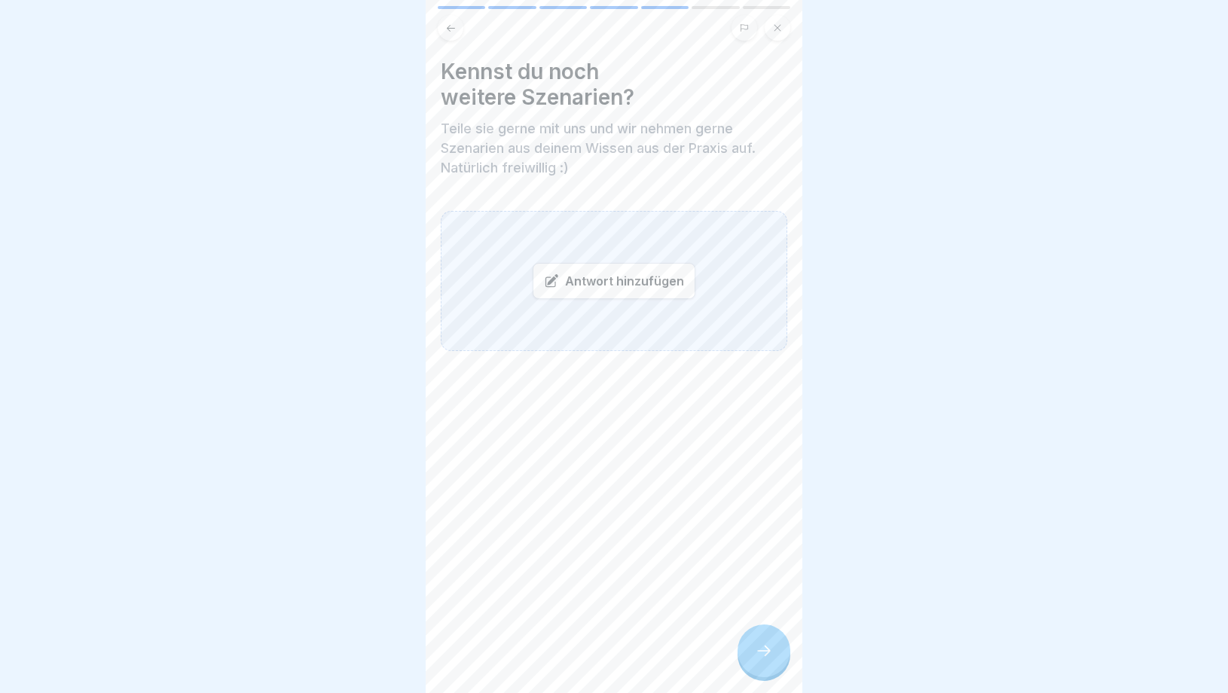
click at [775, 655] on div at bounding box center [764, 651] width 53 height 53
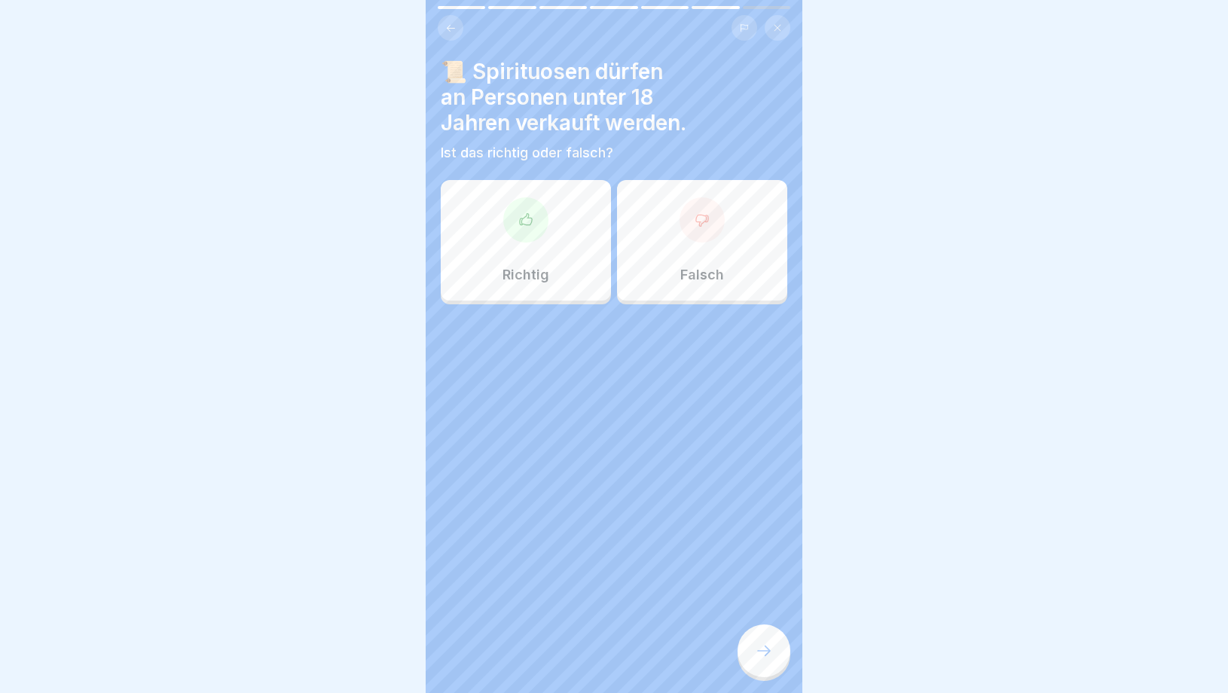
click at [693, 274] on p "Falsch" at bounding box center [702, 275] width 44 height 17
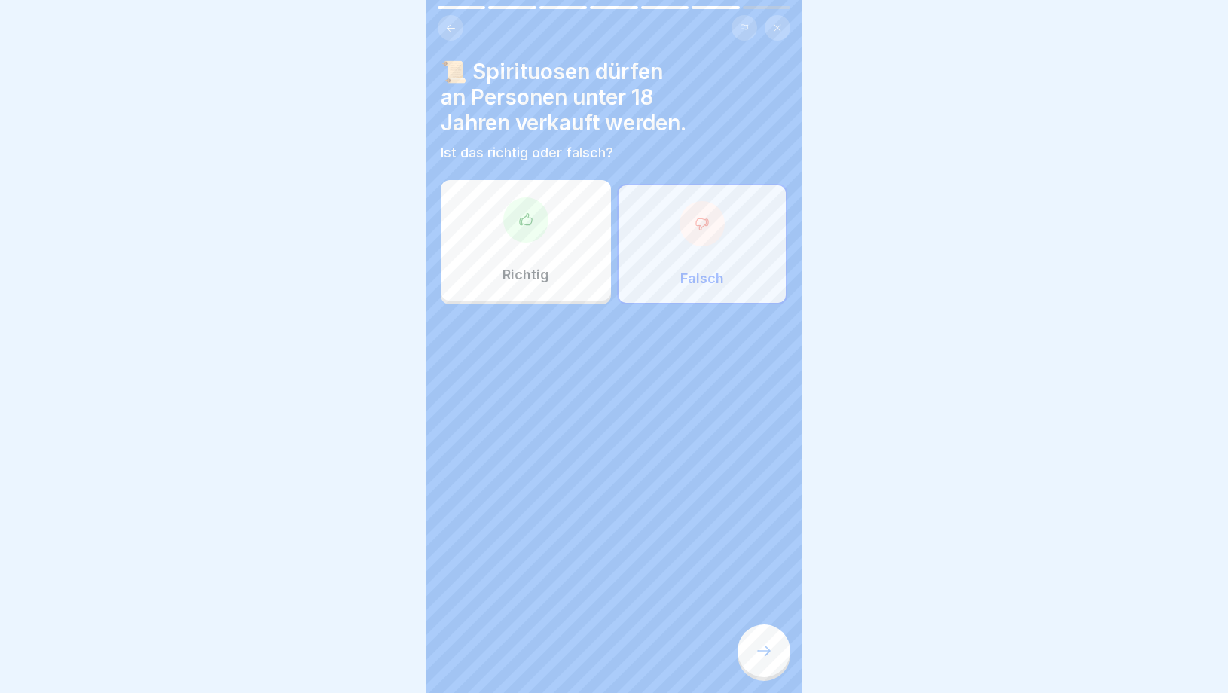
click at [578, 264] on div "Richtig" at bounding box center [526, 240] width 170 height 121
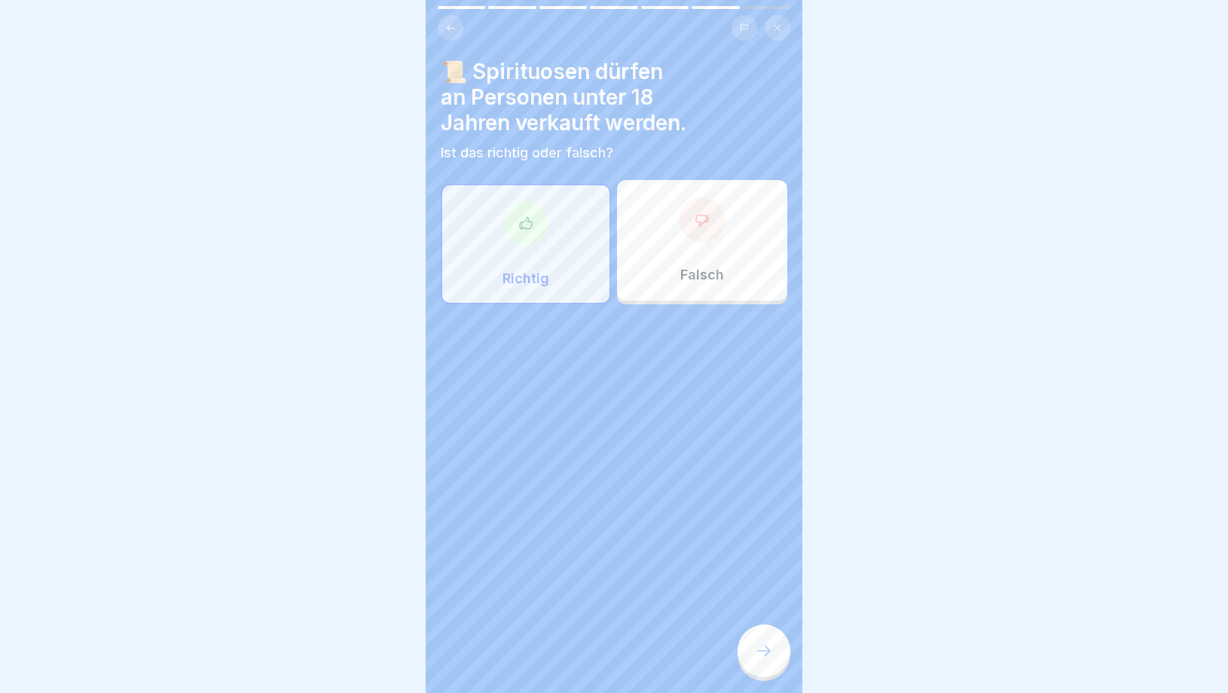
click at [668, 282] on div "Falsch" at bounding box center [702, 240] width 170 height 121
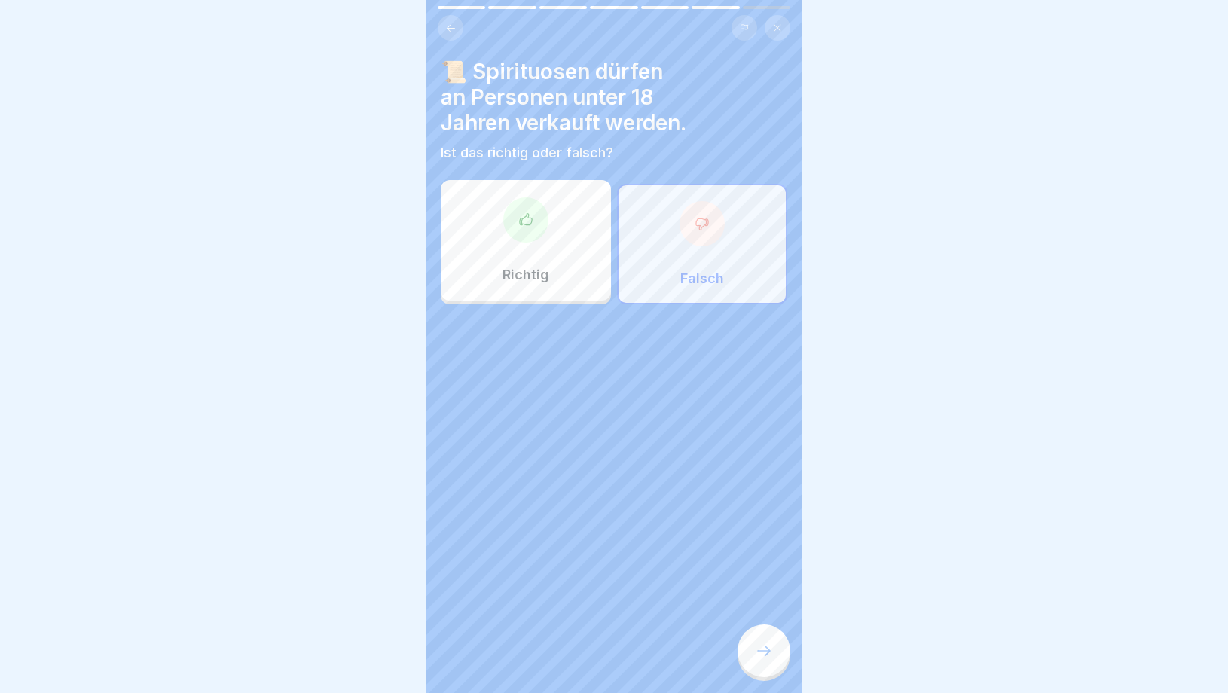
click at [760, 620] on div "📜 Spirituosen dürfen an Personen unter 18 Jahren verkauft werden. Ist das richt…" at bounding box center [614, 346] width 377 height 693
click at [760, 649] on icon at bounding box center [764, 651] width 18 height 18
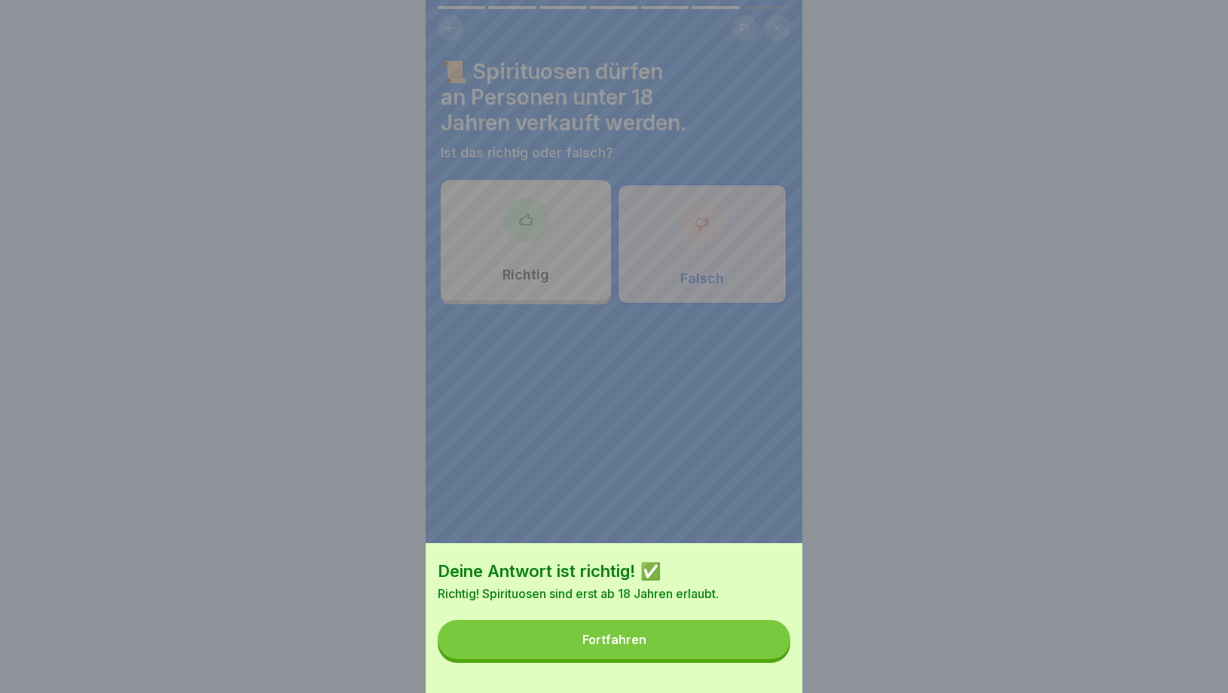
click at [604, 657] on button "Fortfahren" at bounding box center [614, 639] width 353 height 39
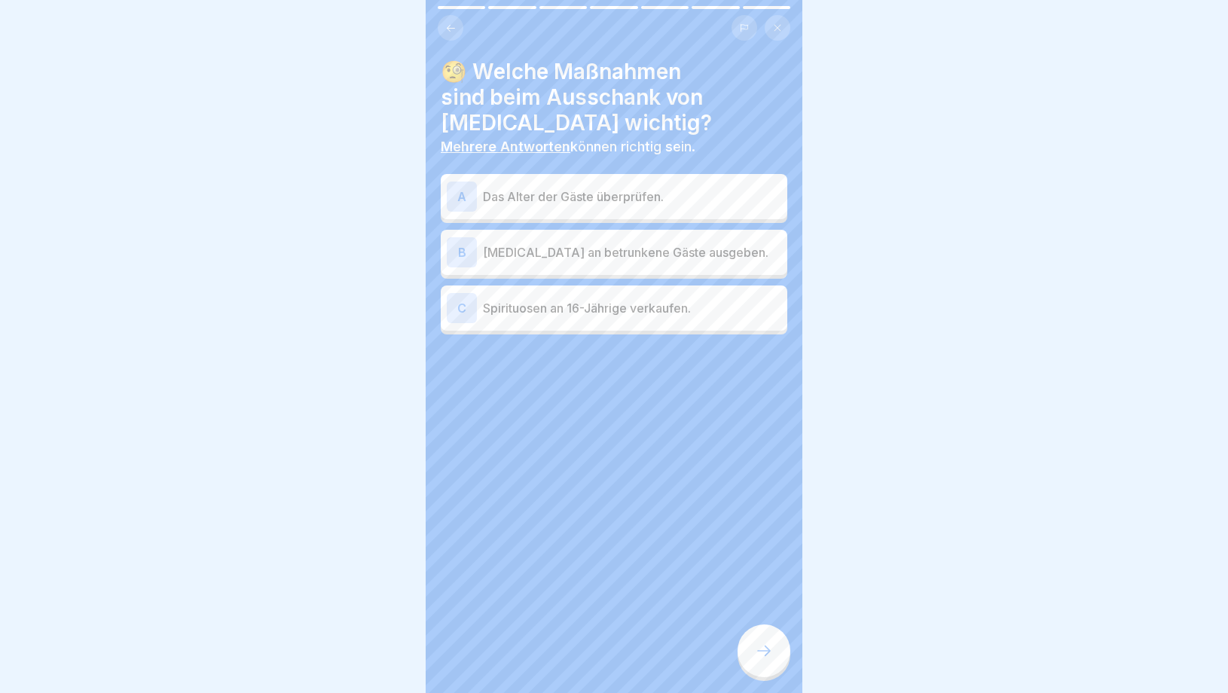
click at [632, 188] on p "Das Alter der Gäste überprüfen." at bounding box center [632, 197] width 298 height 18
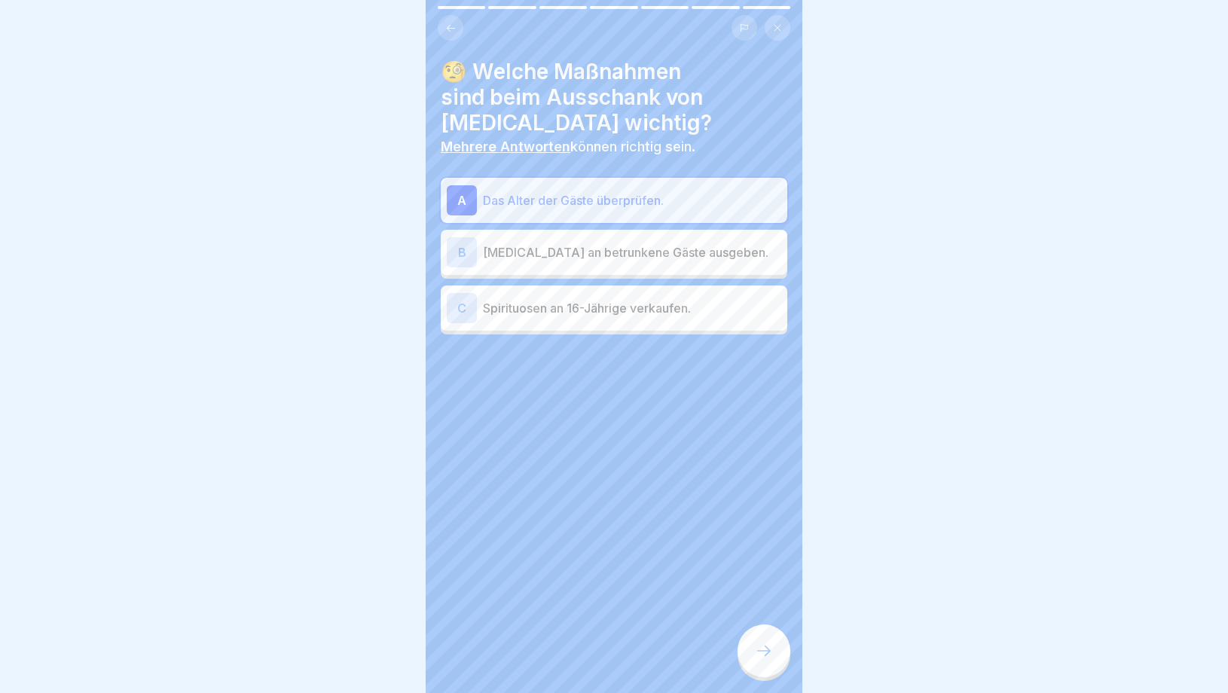
click at [755, 640] on div at bounding box center [764, 651] width 53 height 53
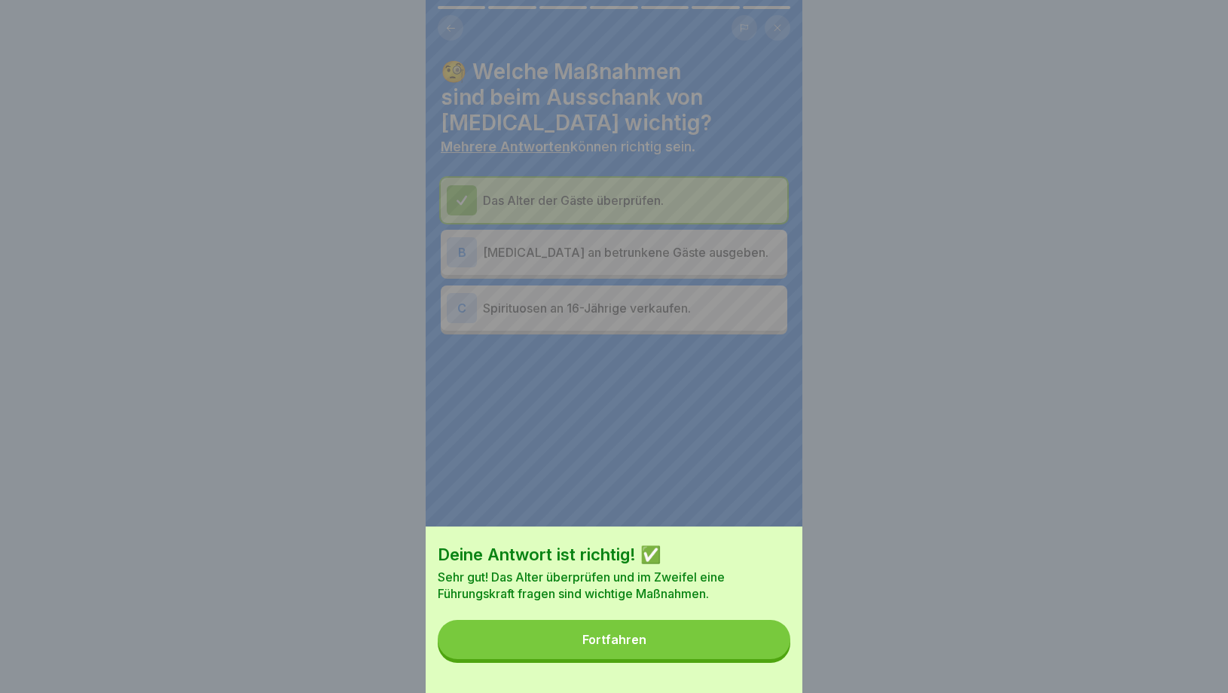
click at [755, 640] on button "Fortfahren" at bounding box center [614, 639] width 353 height 39
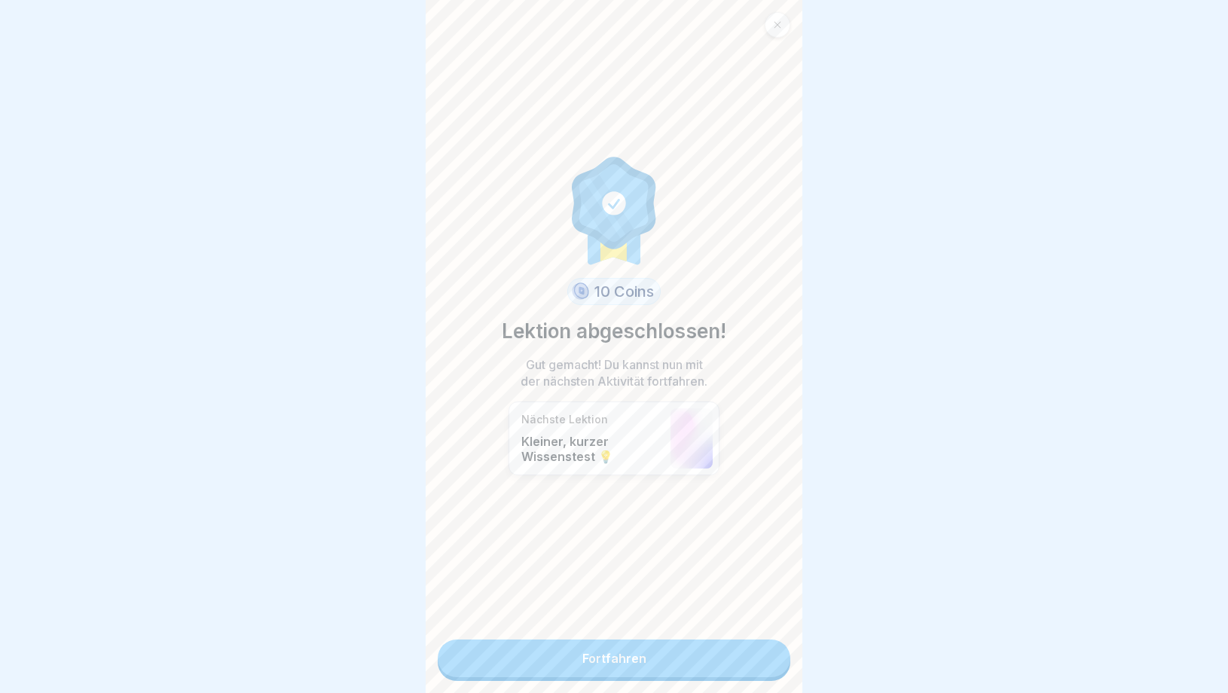
click at [714, 650] on link "Fortfahren" at bounding box center [614, 659] width 353 height 38
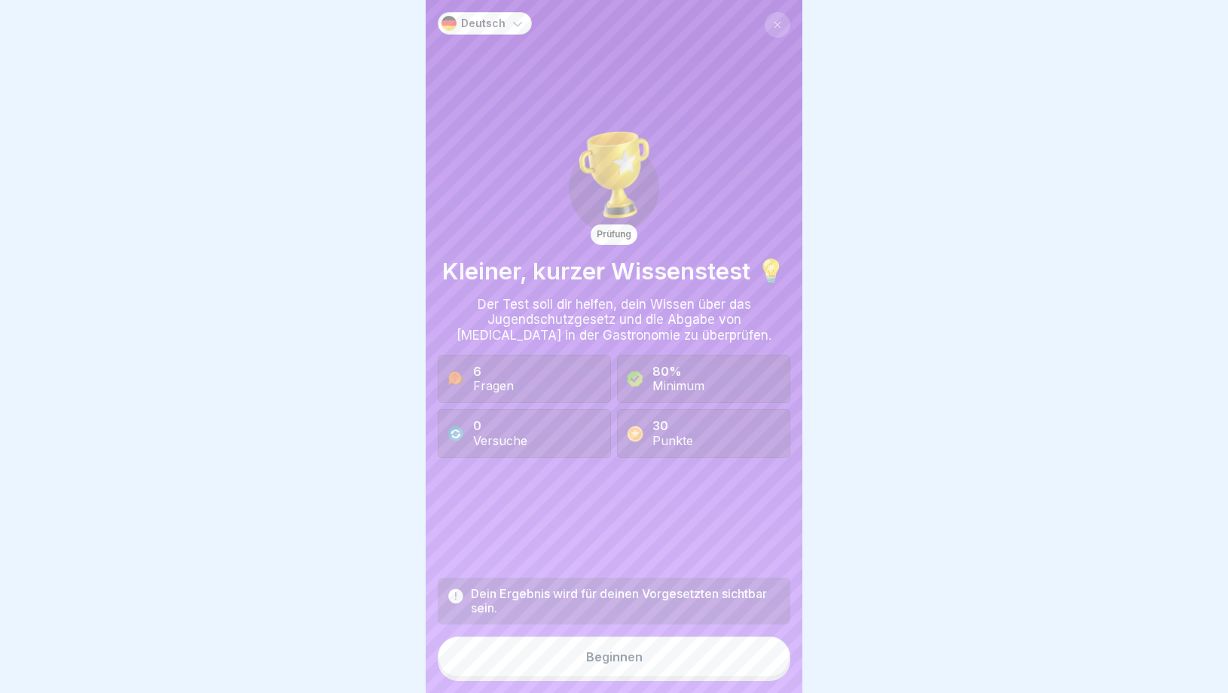
click at [683, 660] on button "Beginnen" at bounding box center [614, 657] width 353 height 41
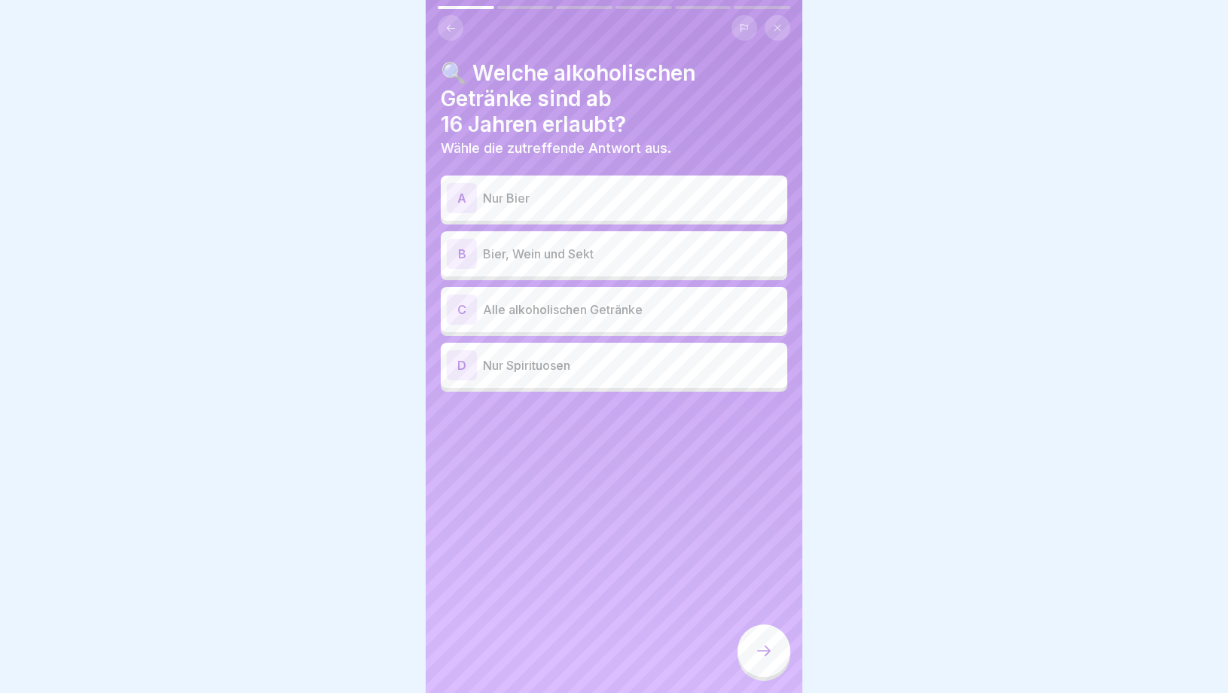
click at [565, 257] on p "Bier, Wein und Sekt" at bounding box center [632, 254] width 298 height 18
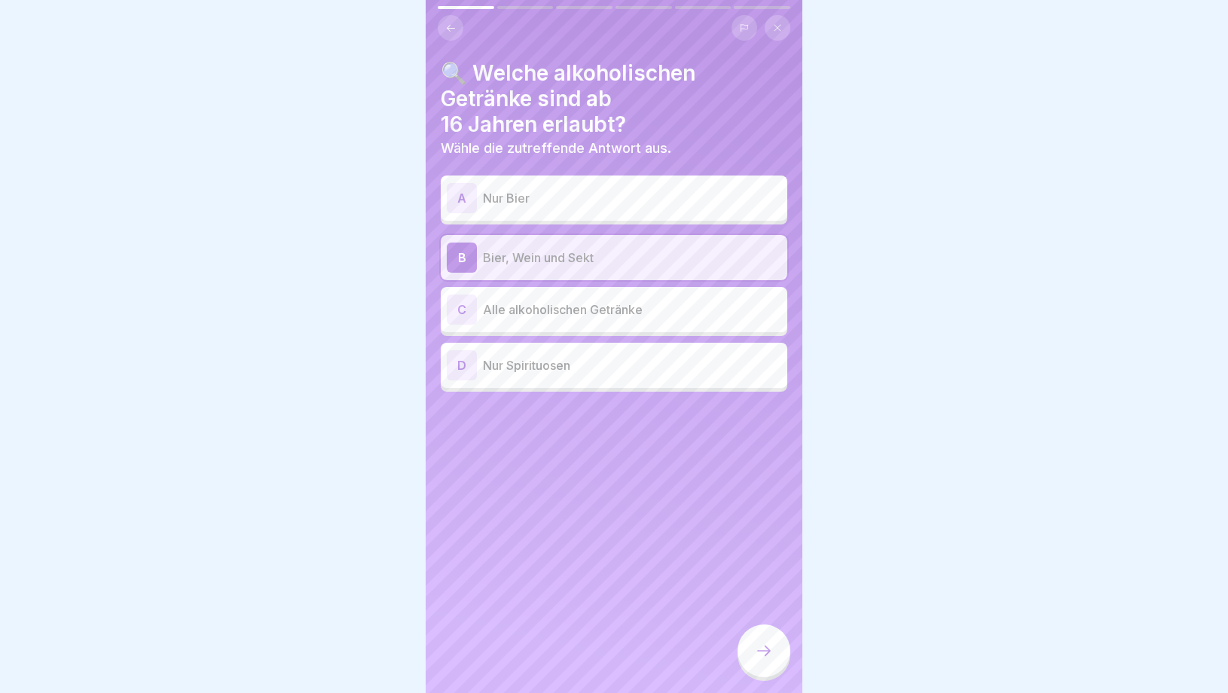
click at [773, 671] on div at bounding box center [764, 651] width 53 height 53
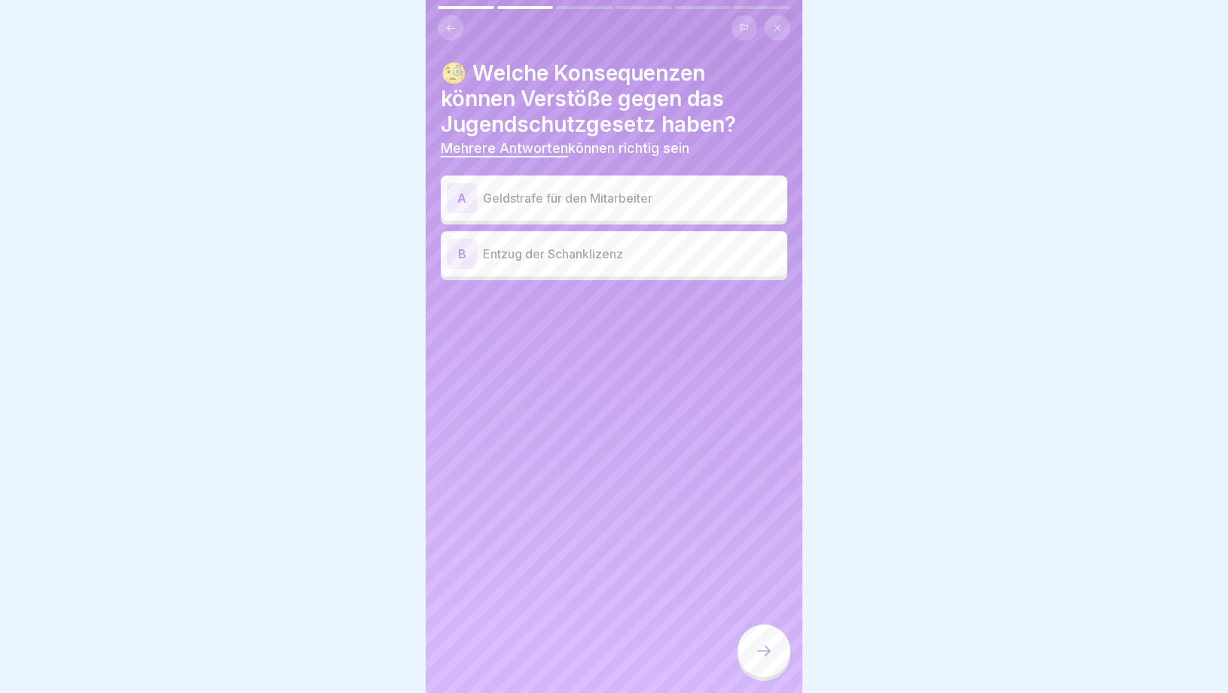
click at [608, 184] on div "A Geldstrafe für den Mitarbeiter" at bounding box center [614, 198] width 335 height 30
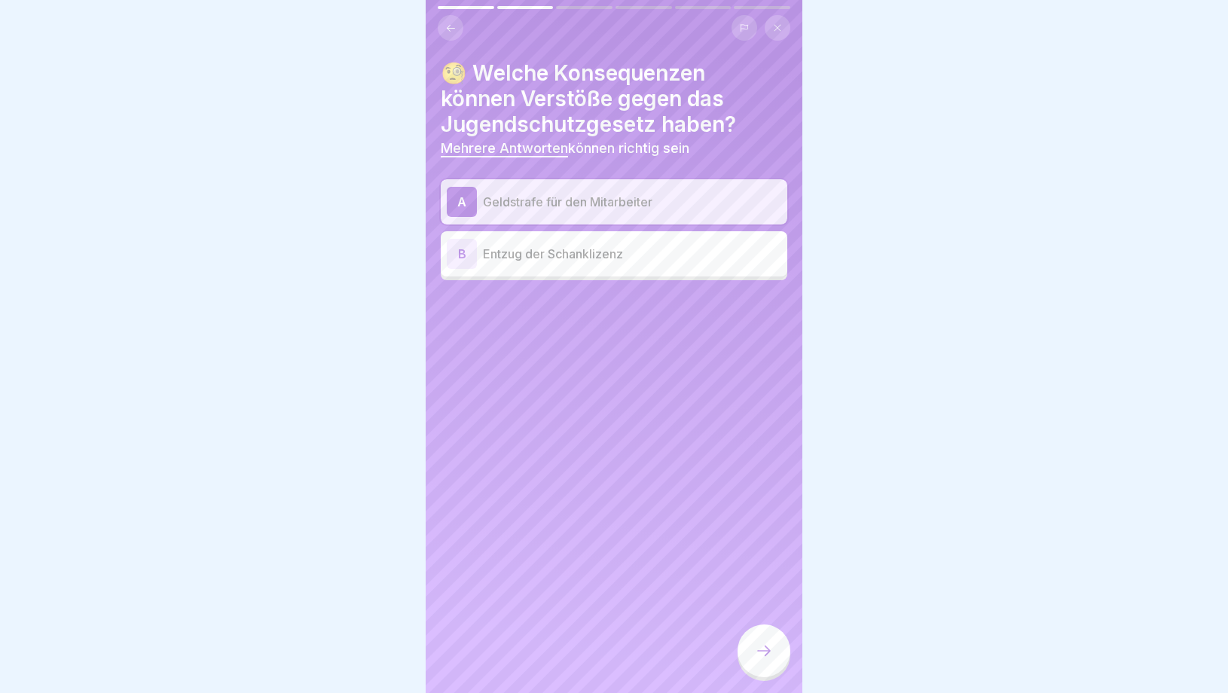
click at [602, 271] on div "B Entzug der Schanklizenz" at bounding box center [614, 253] width 347 height 45
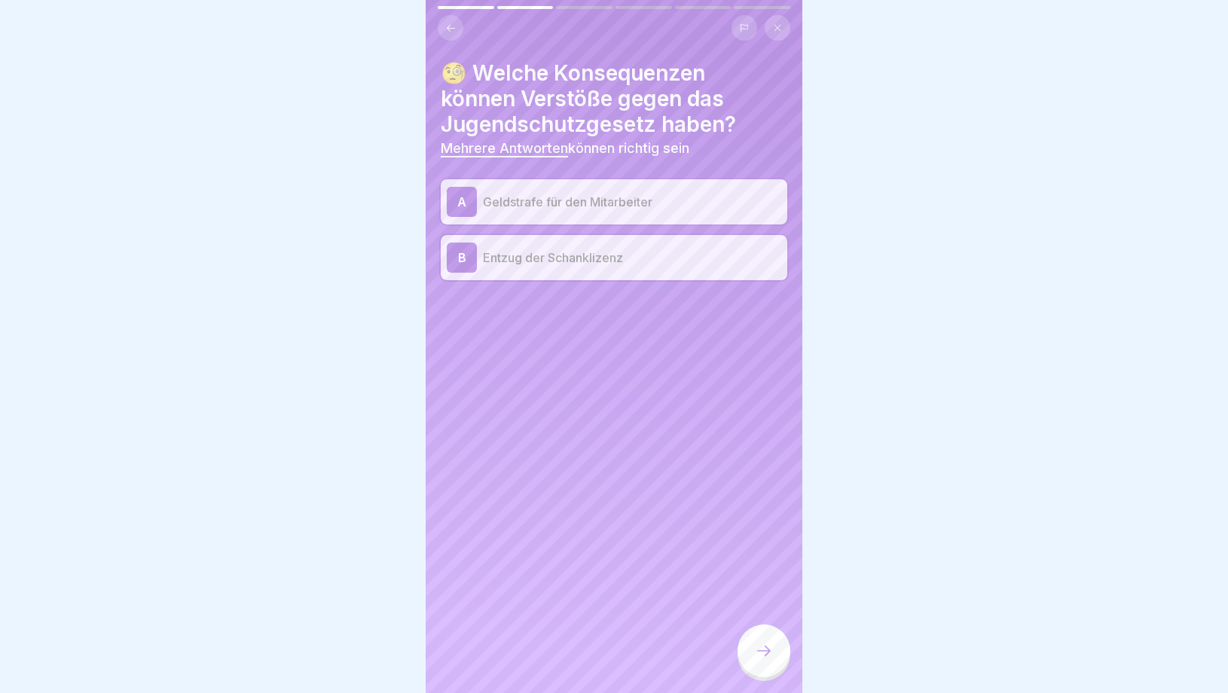
click at [743, 642] on div at bounding box center [764, 651] width 53 height 53
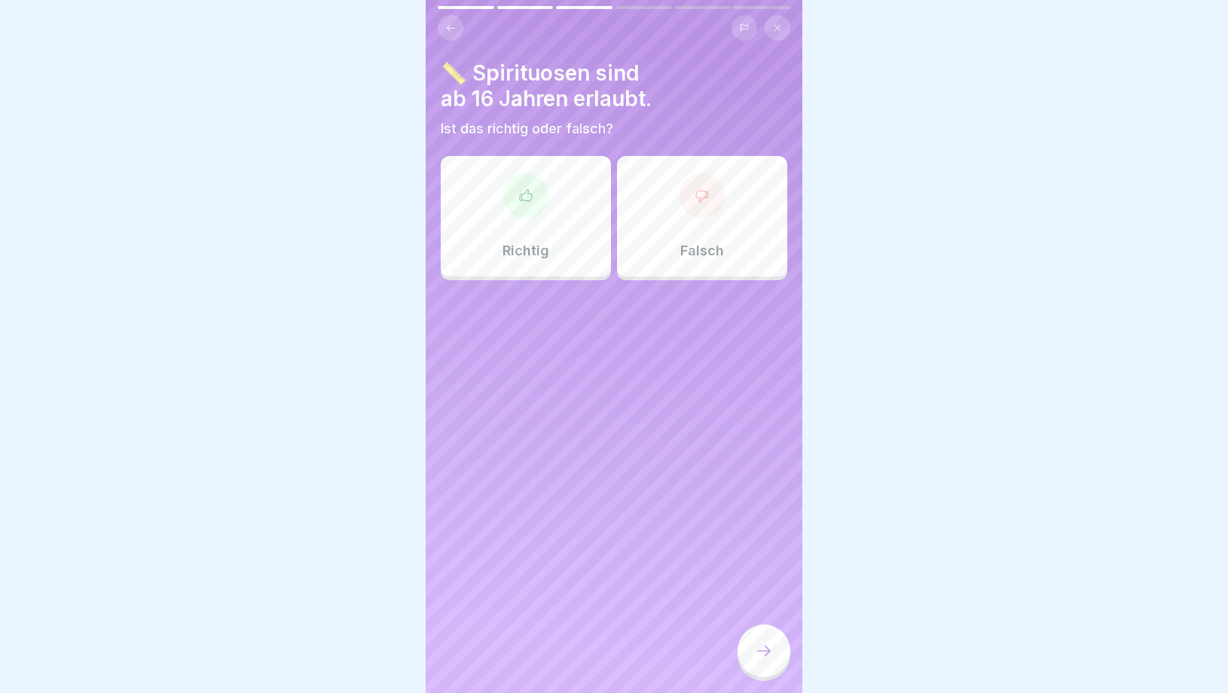
click at [531, 267] on div "Richtig" at bounding box center [526, 216] width 170 height 121
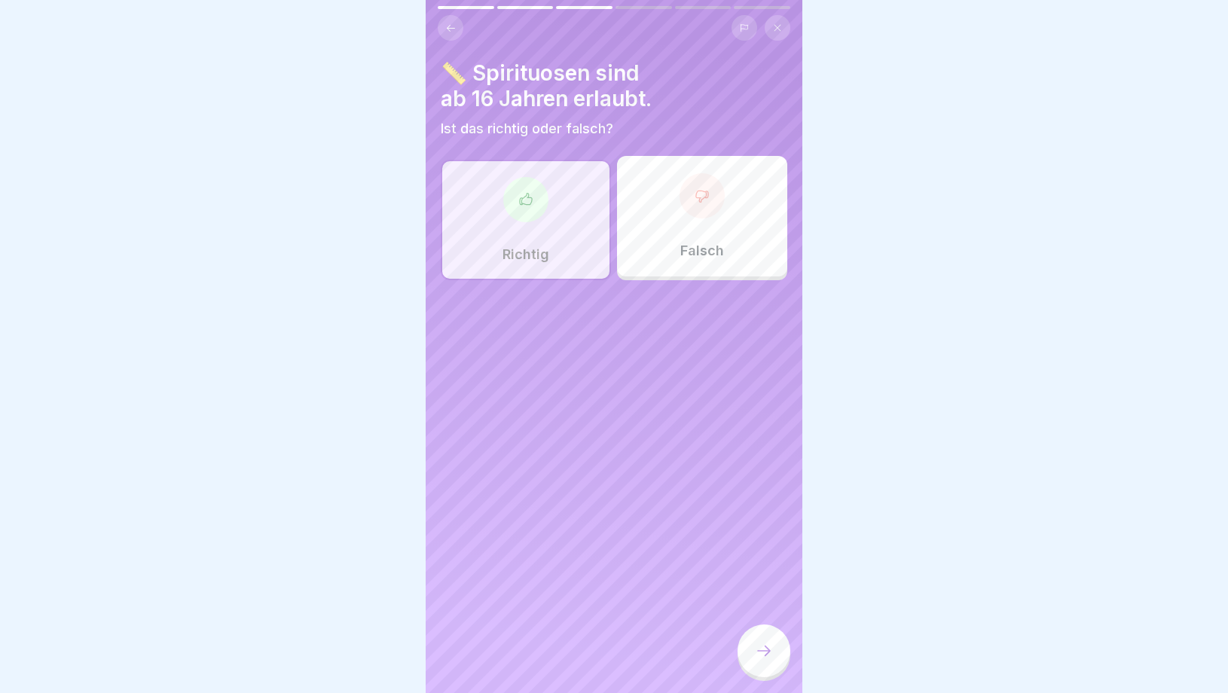
click at [672, 261] on div "Falsch" at bounding box center [702, 216] width 170 height 121
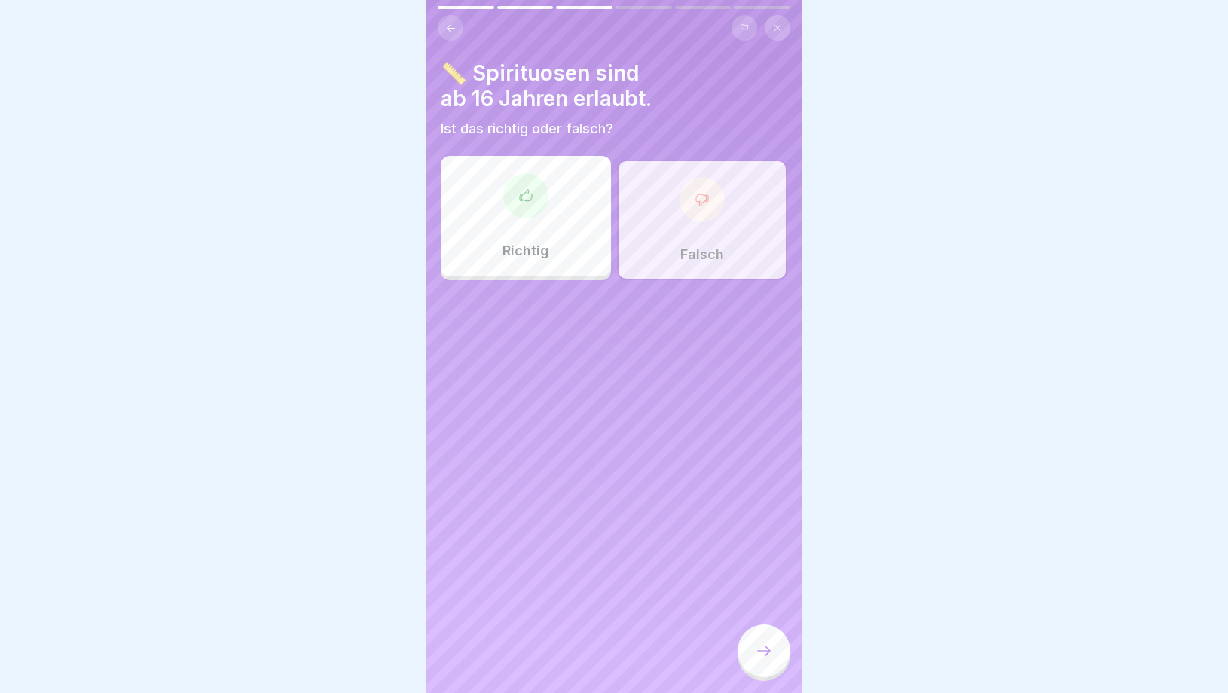
click at [763, 662] on div at bounding box center [764, 651] width 53 height 53
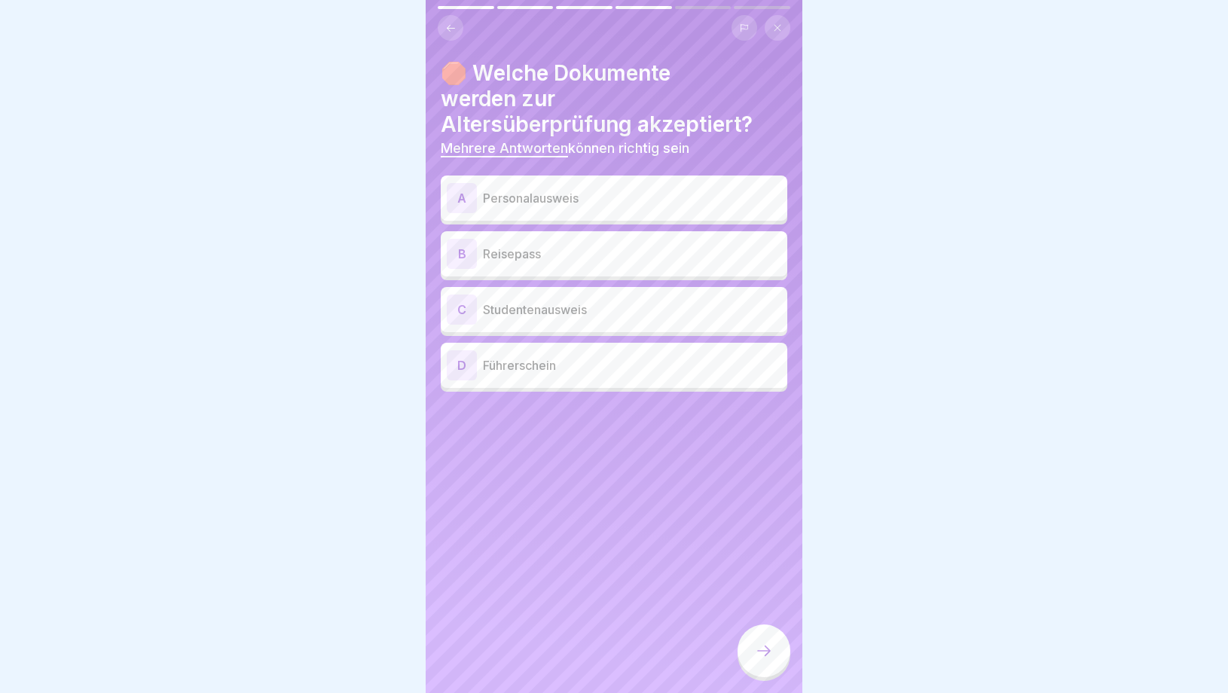
click at [601, 189] on p "Personalausweis" at bounding box center [632, 198] width 298 height 18
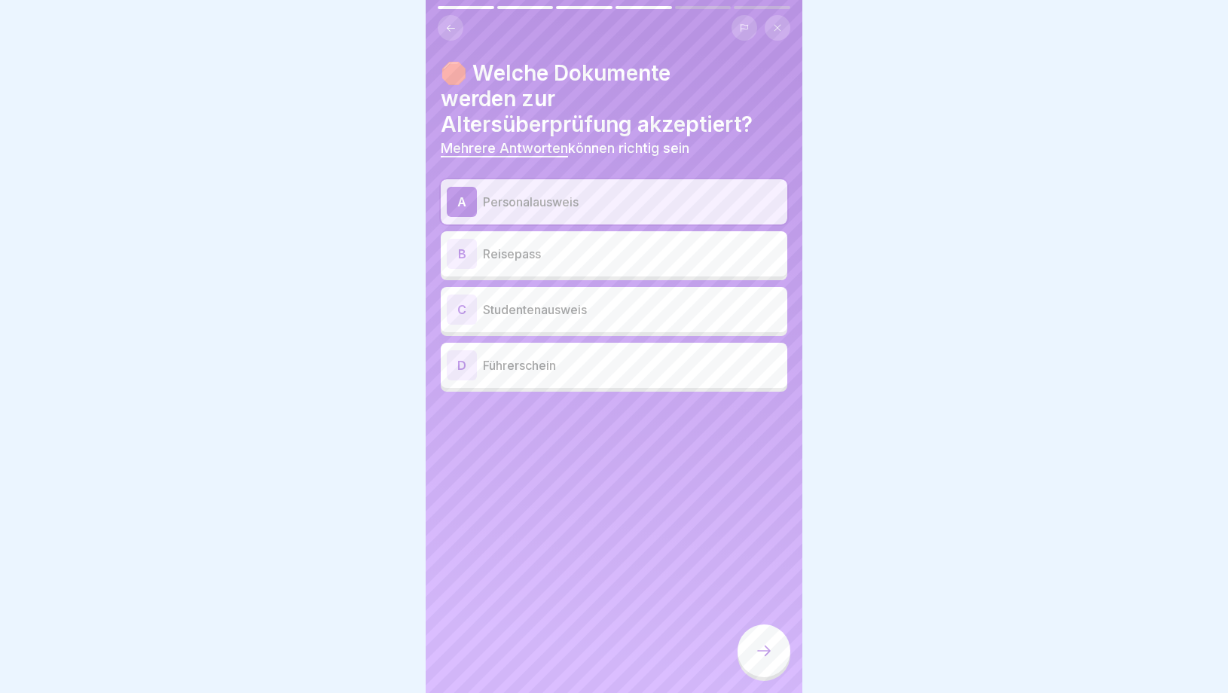
click at [584, 245] on p "Reisepass" at bounding box center [632, 254] width 298 height 18
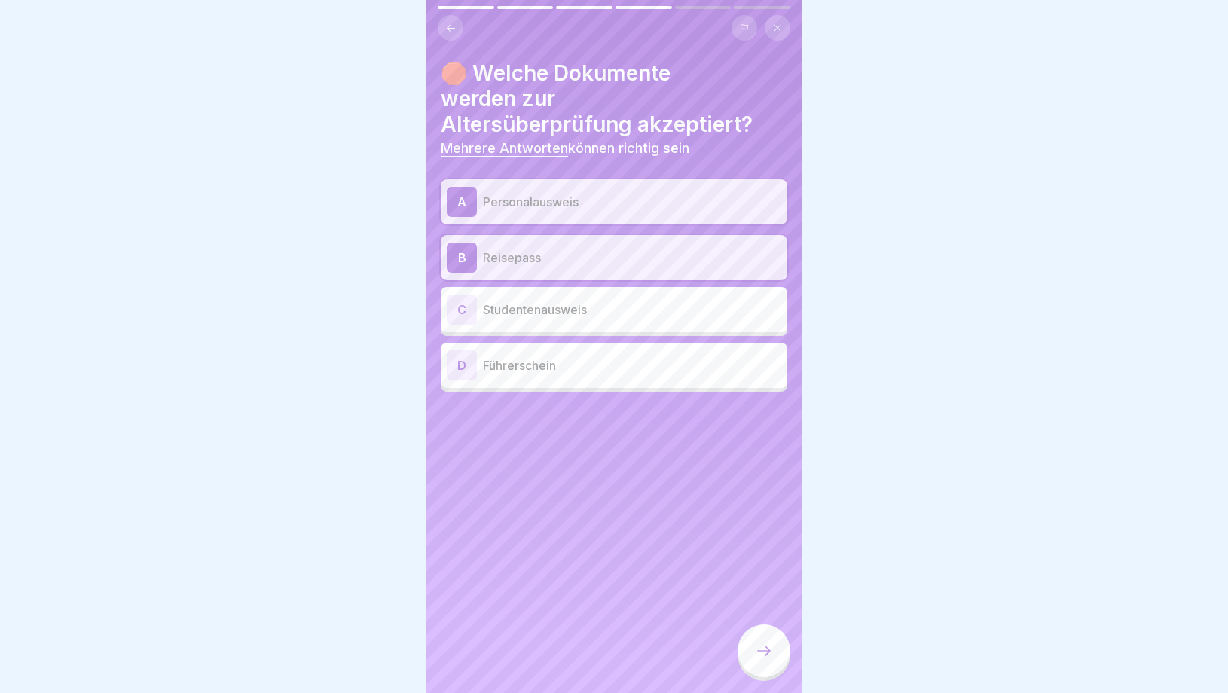
click at [548, 353] on div "D Führerschein" at bounding box center [614, 365] width 335 height 30
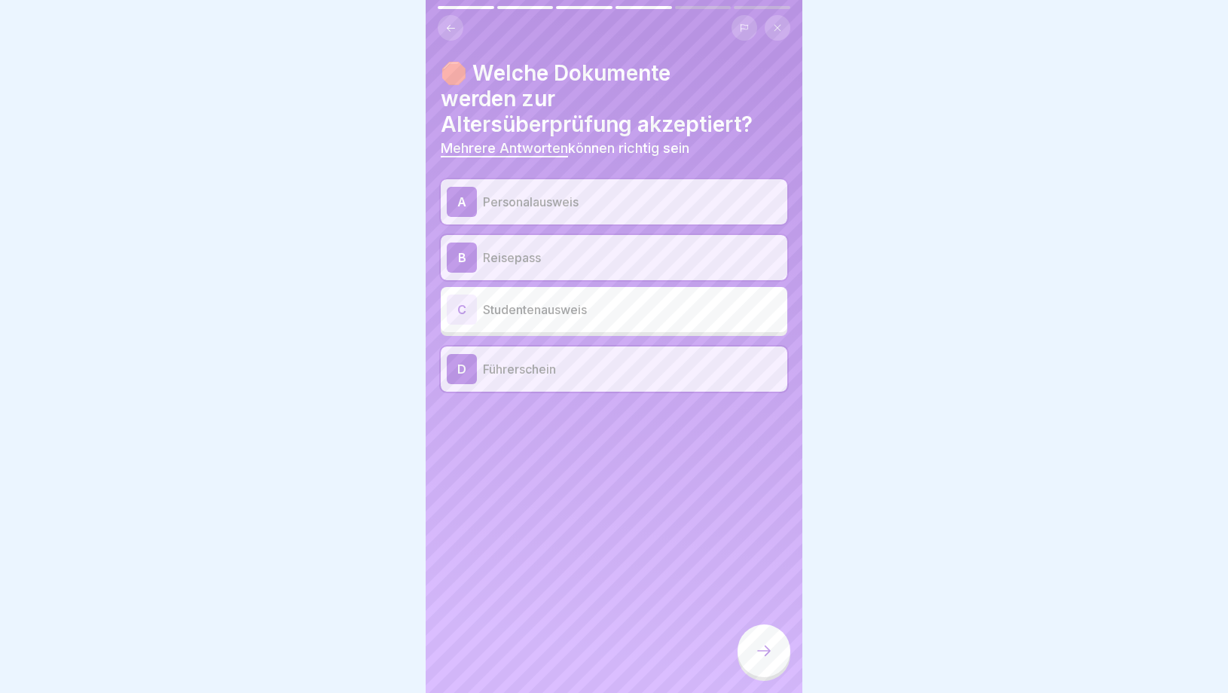
click at [760, 671] on div at bounding box center [764, 651] width 53 height 53
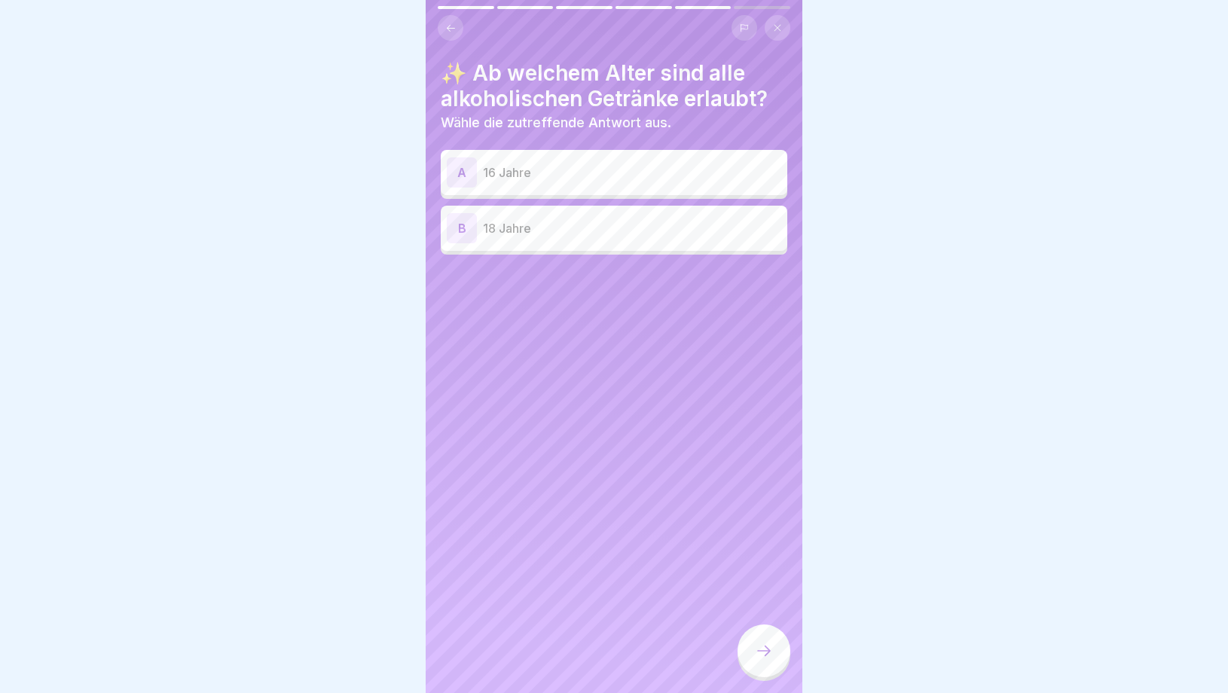
click at [561, 231] on p "18 Jahre" at bounding box center [632, 228] width 298 height 18
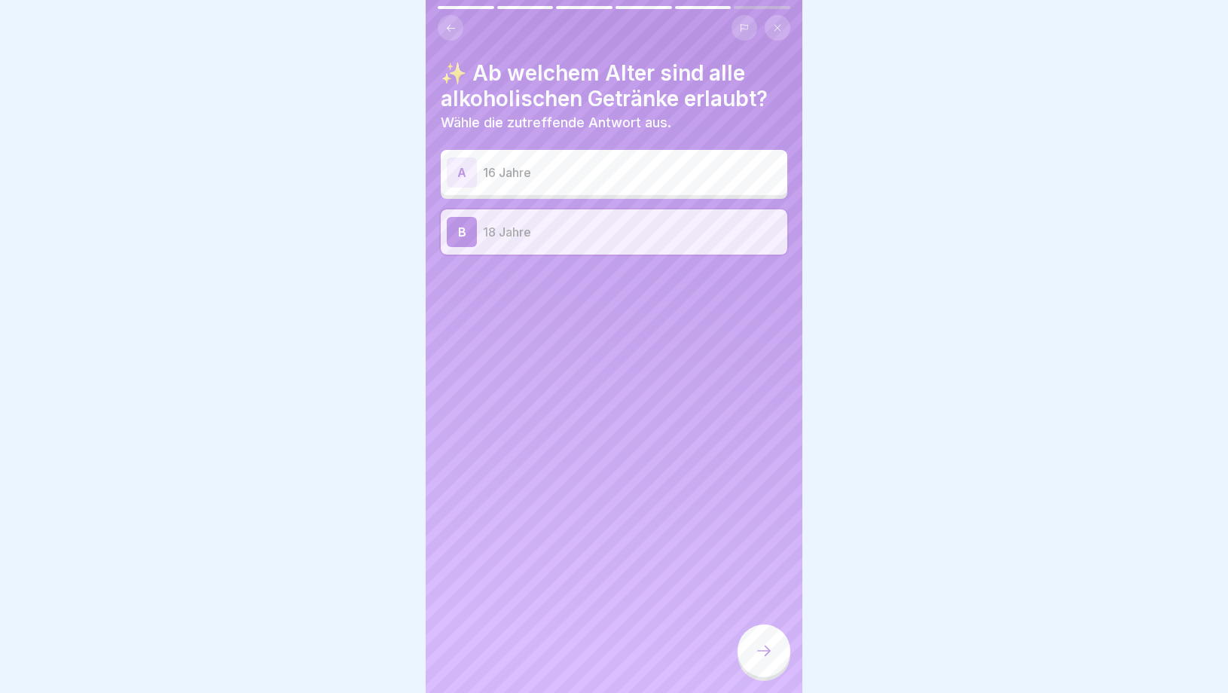
click at [777, 660] on div at bounding box center [764, 651] width 53 height 53
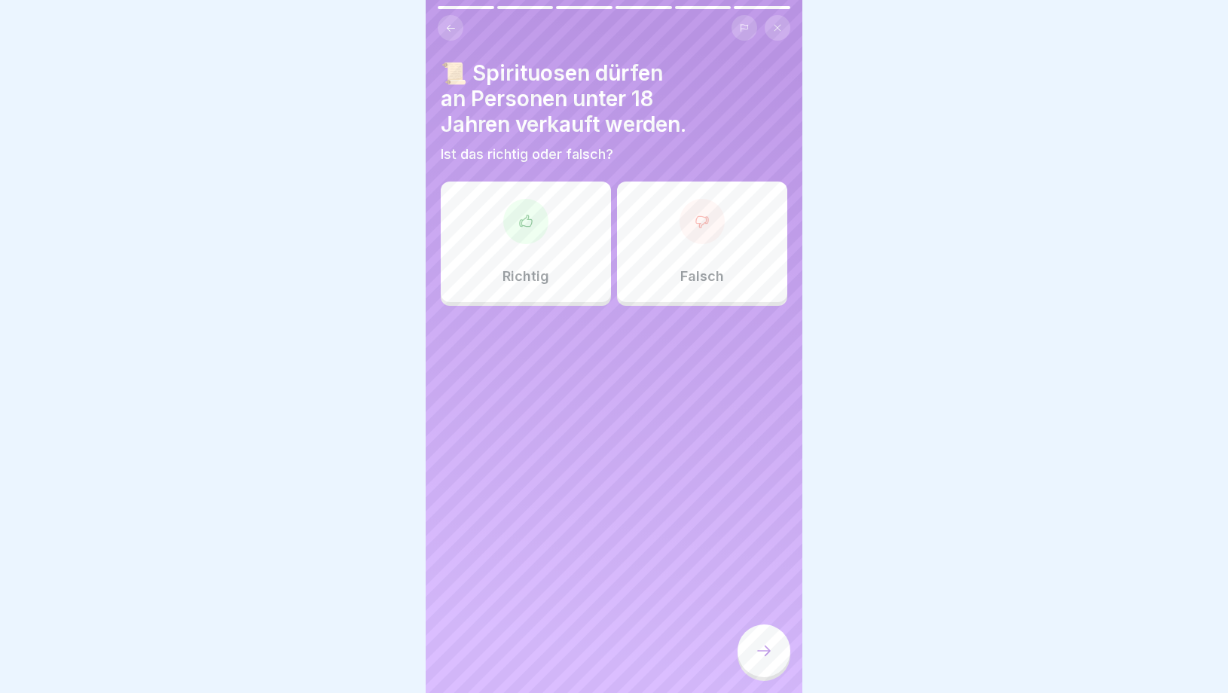
click at [544, 261] on div "Richtig" at bounding box center [526, 242] width 170 height 121
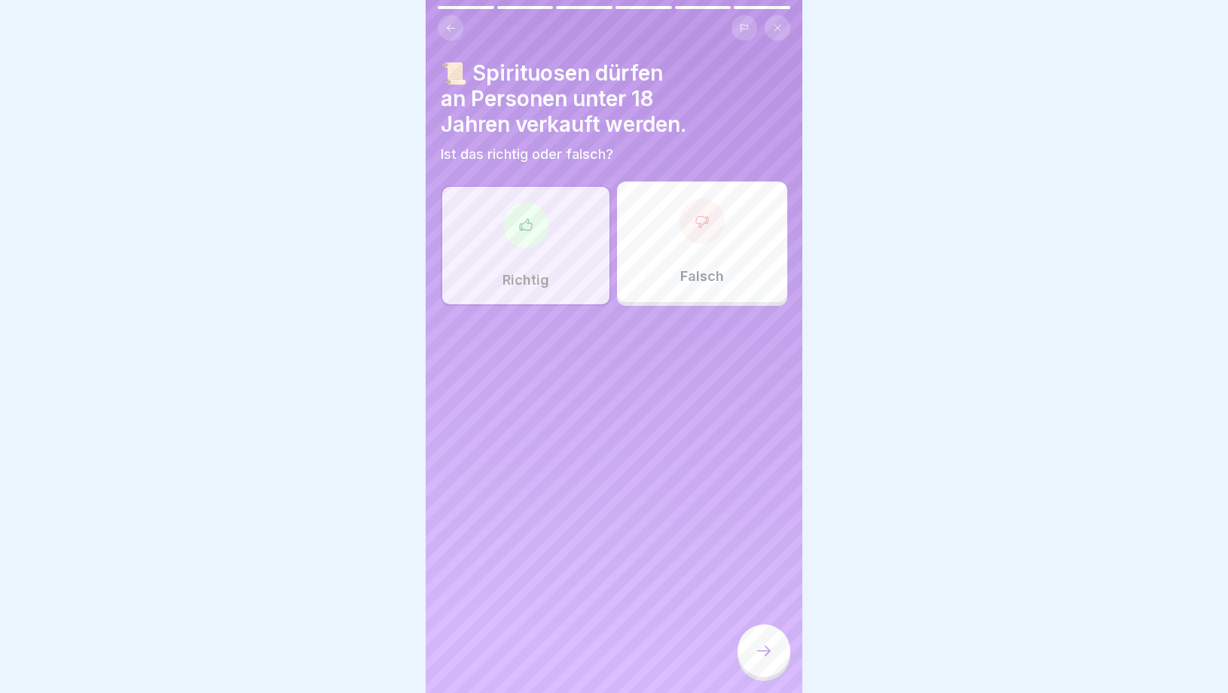
click at [683, 275] on p "Falsch" at bounding box center [702, 276] width 44 height 17
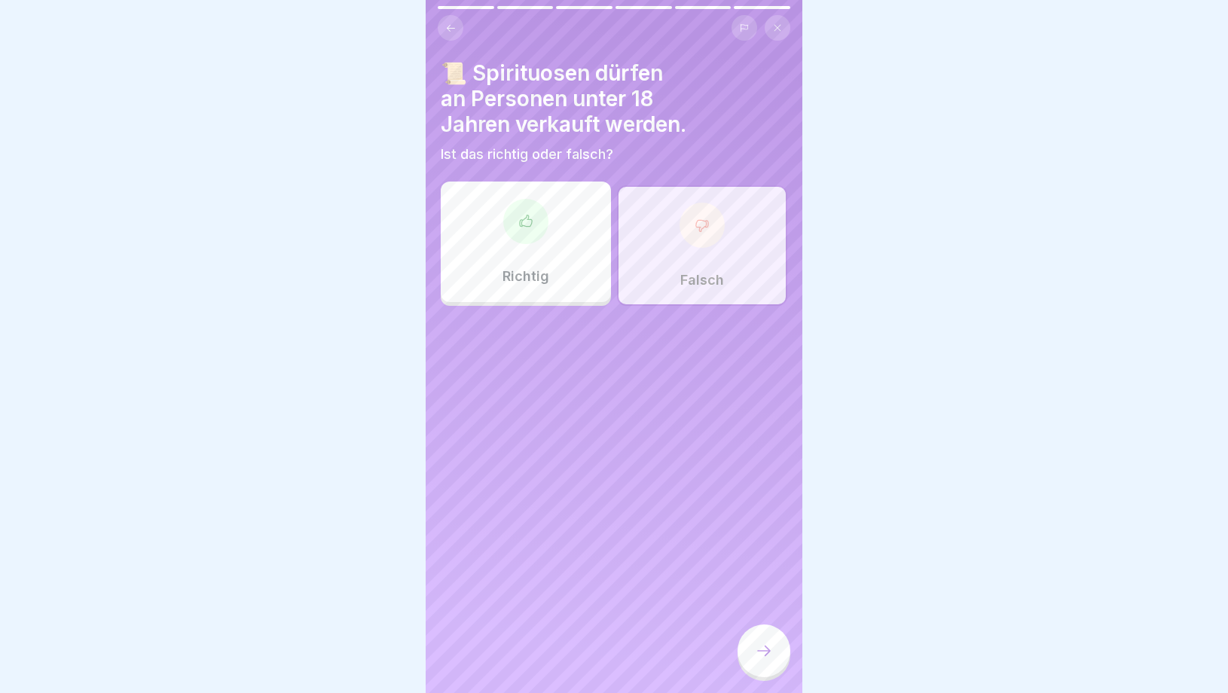
click at [756, 643] on div at bounding box center [764, 651] width 53 height 53
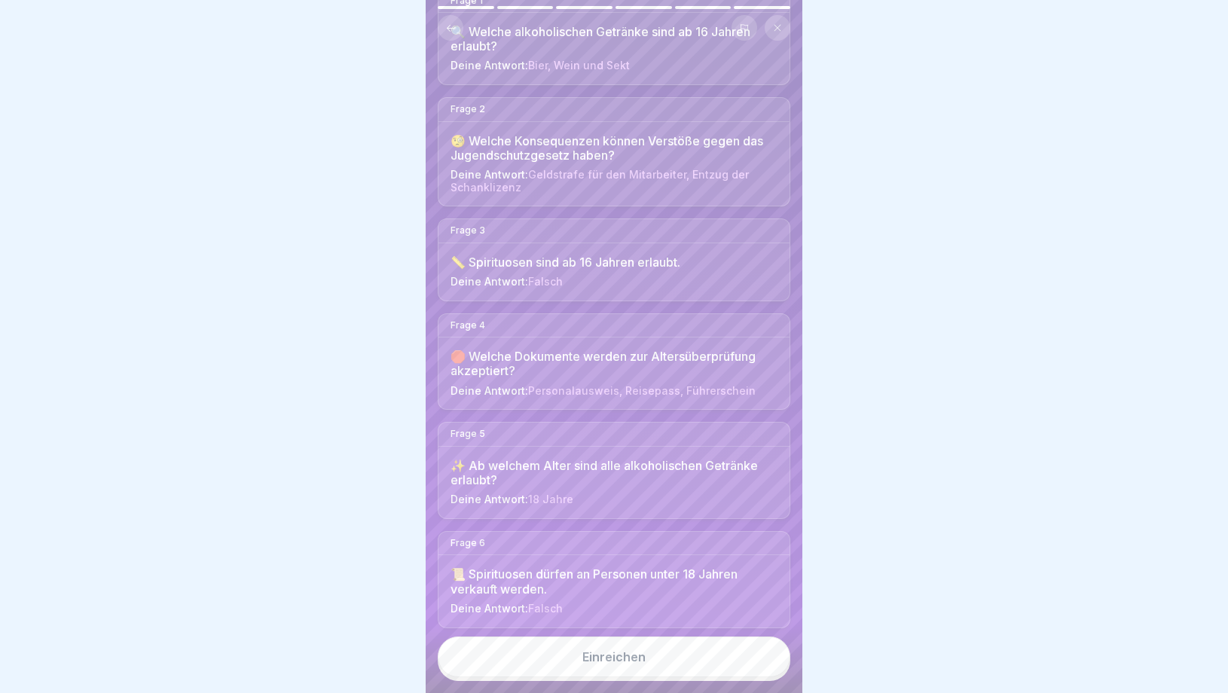
scroll to position [172, 0]
click at [619, 670] on button "Einreichen" at bounding box center [614, 657] width 353 height 41
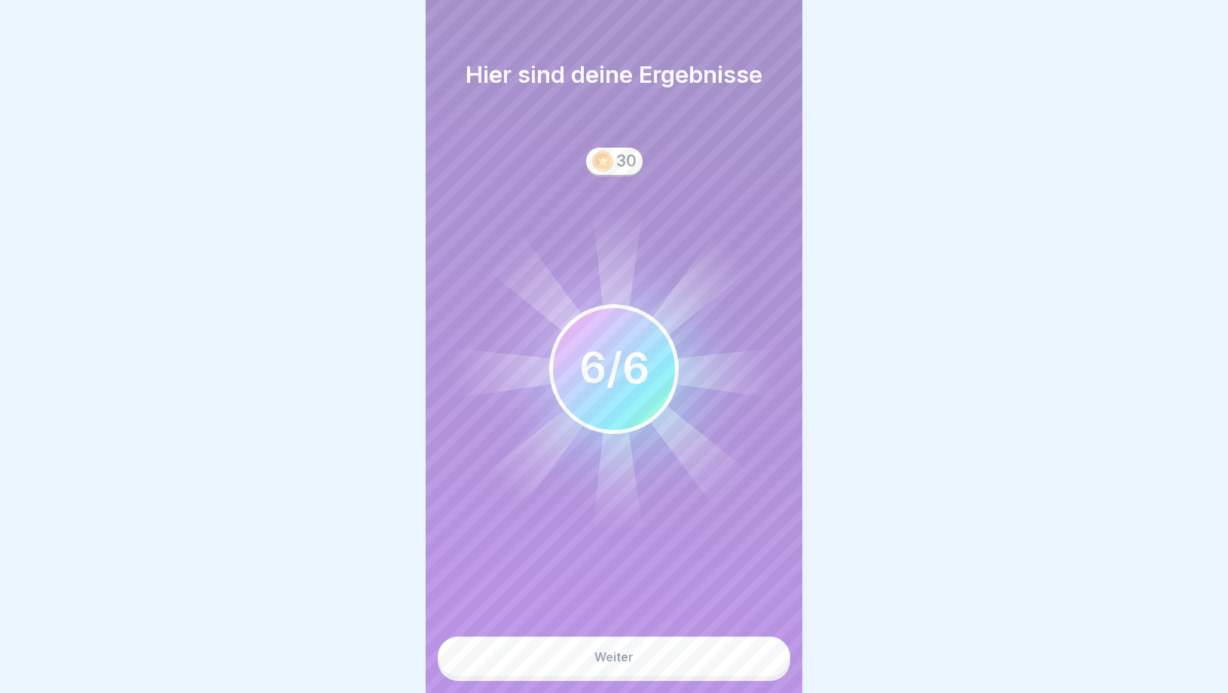
click at [624, 662] on div "Weiter" at bounding box center [614, 657] width 39 height 14
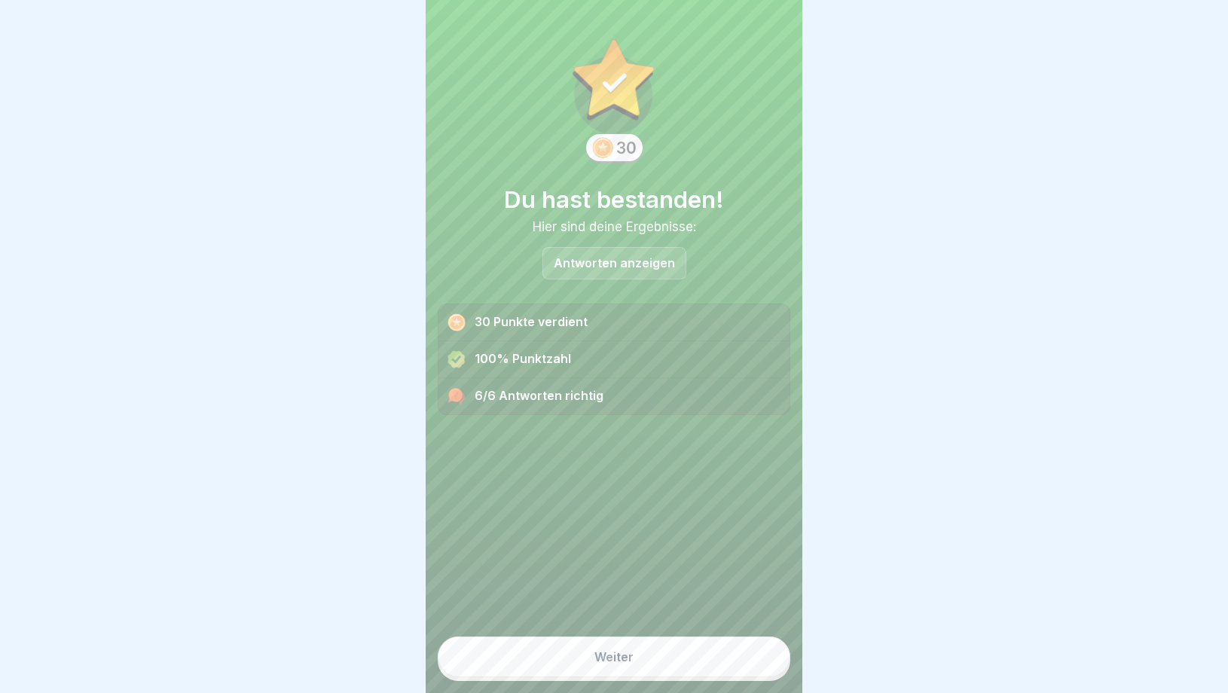
click at [628, 662] on div "Weiter" at bounding box center [614, 657] width 39 height 14
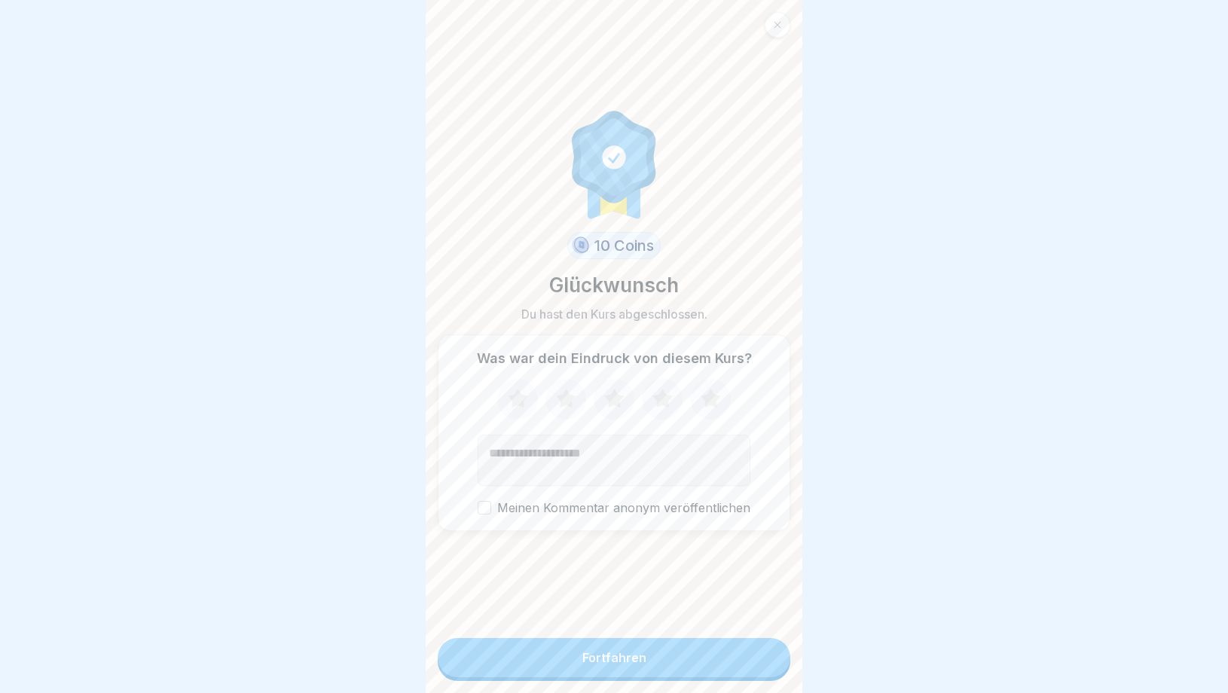
click at [628, 660] on div "Fortfahren" at bounding box center [615, 658] width 64 height 14
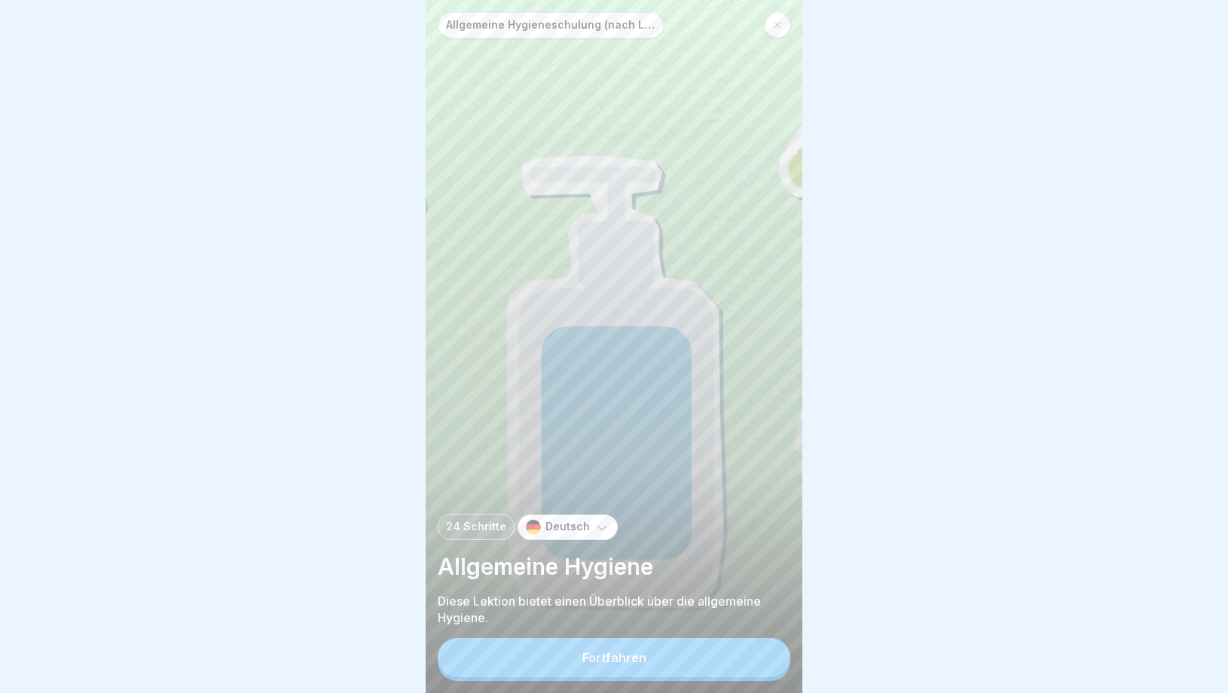
click at [628, 661] on div "Fortfahren" at bounding box center [615, 658] width 64 height 14
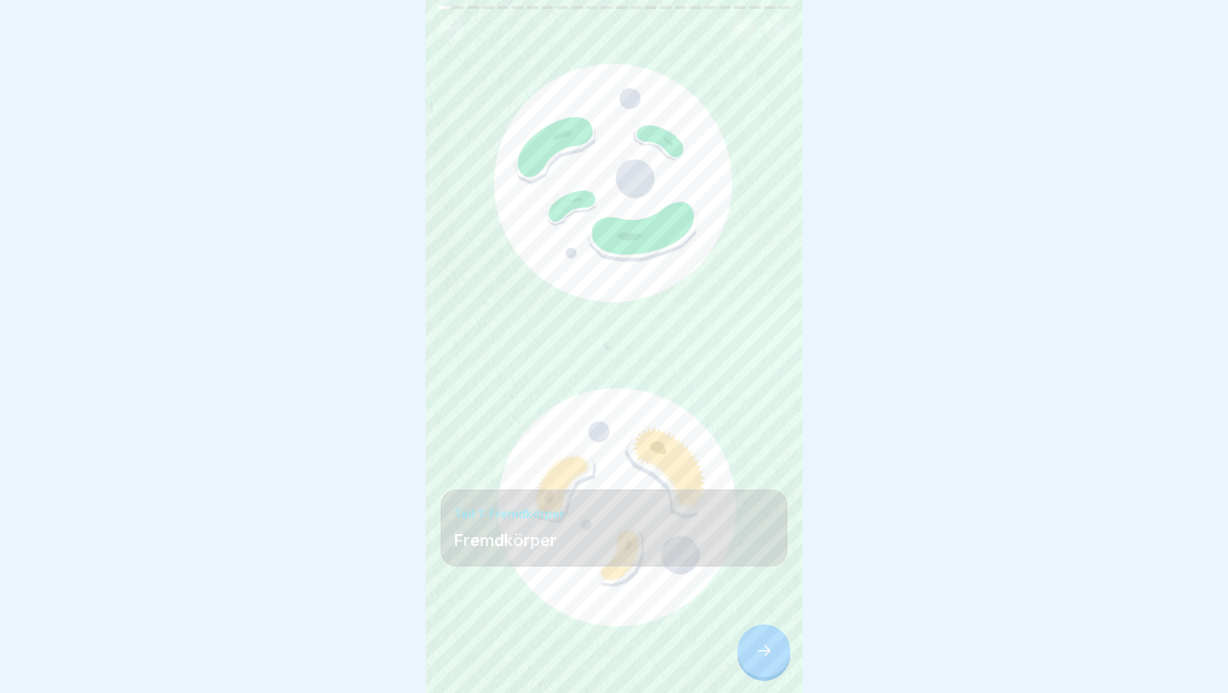
click at [752, 652] on div at bounding box center [764, 651] width 53 height 53
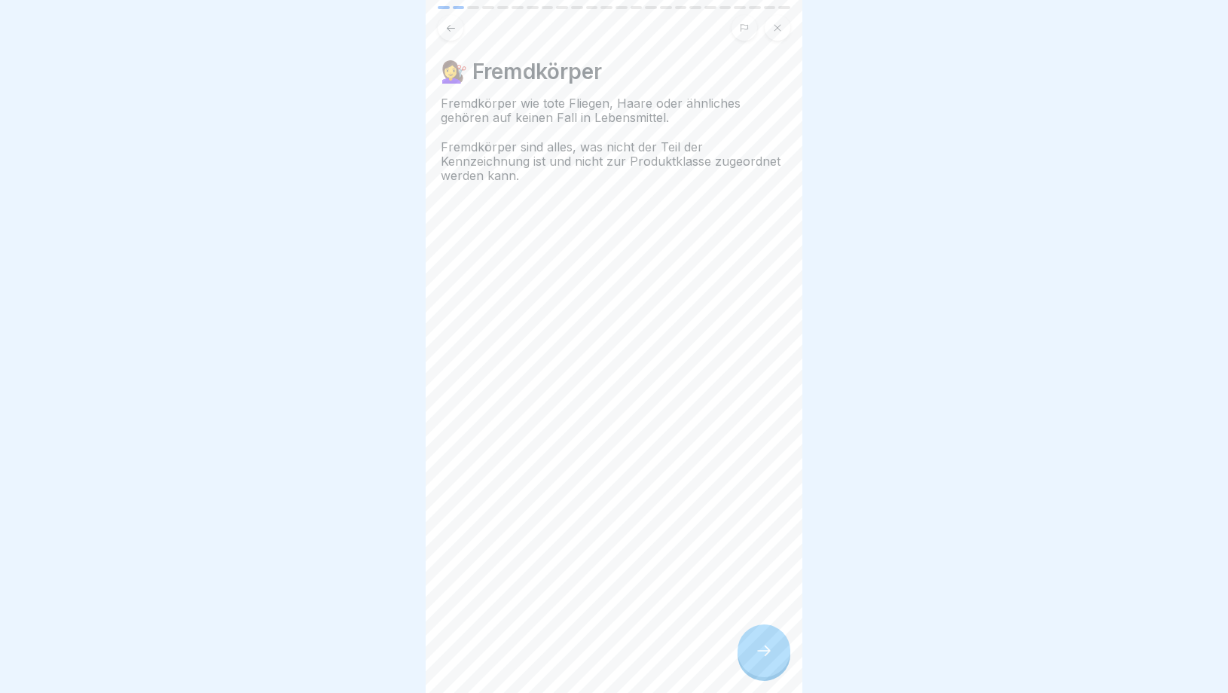
click at [752, 652] on div at bounding box center [764, 651] width 53 height 53
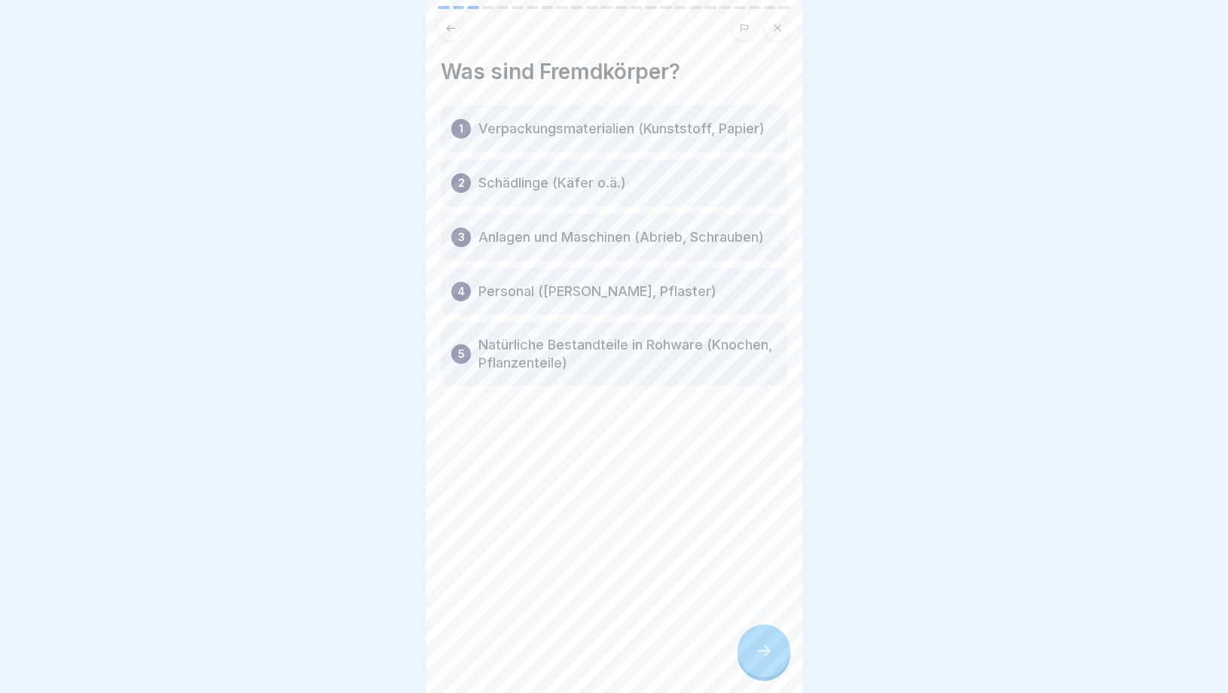
click at [752, 653] on div at bounding box center [764, 651] width 53 height 53
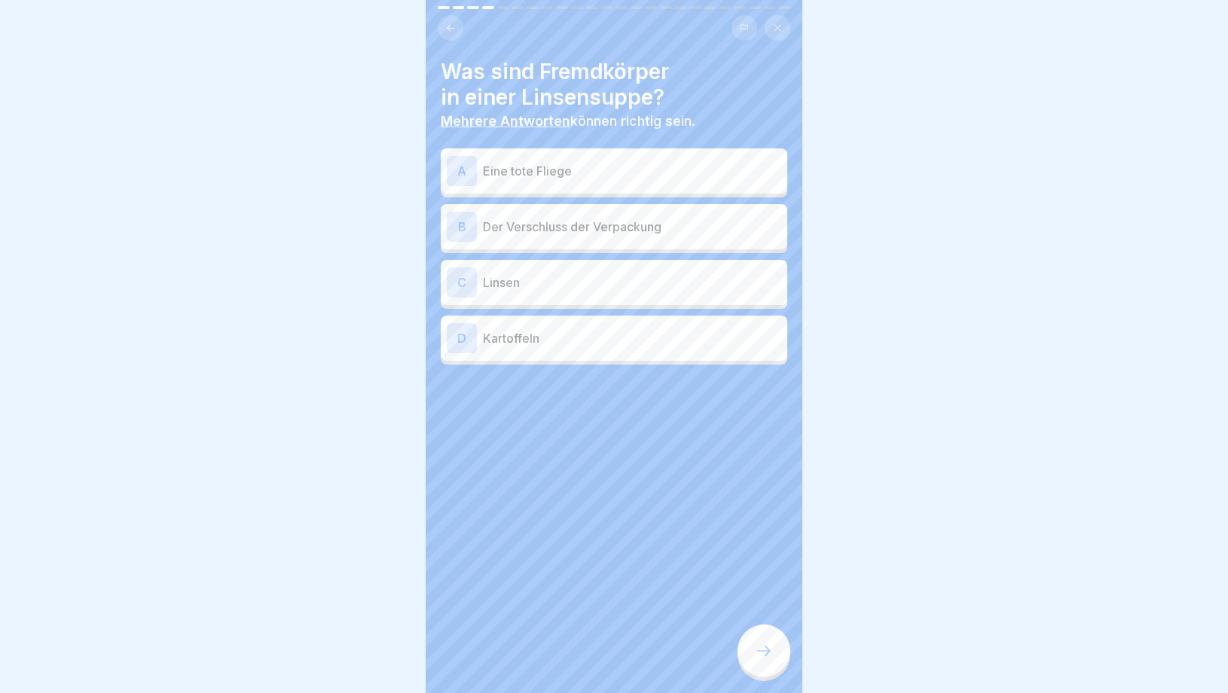
click at [752, 653] on div at bounding box center [764, 651] width 53 height 53
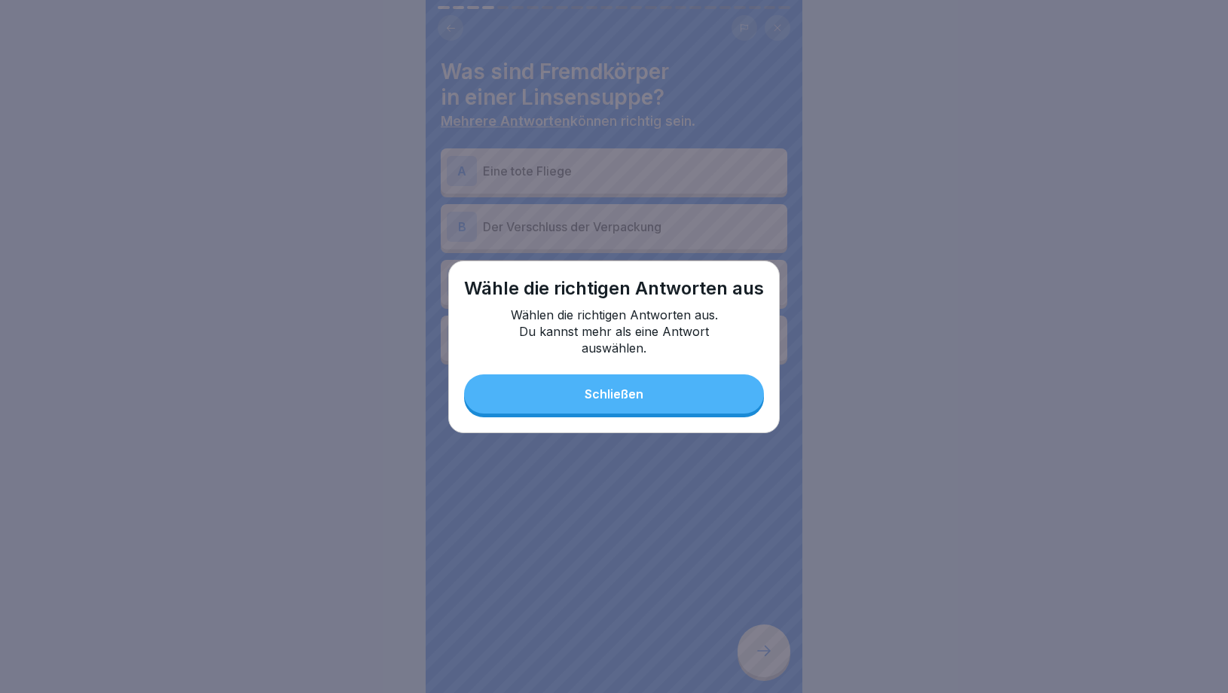
click at [627, 405] on button "Schließen" at bounding box center [614, 394] width 300 height 39
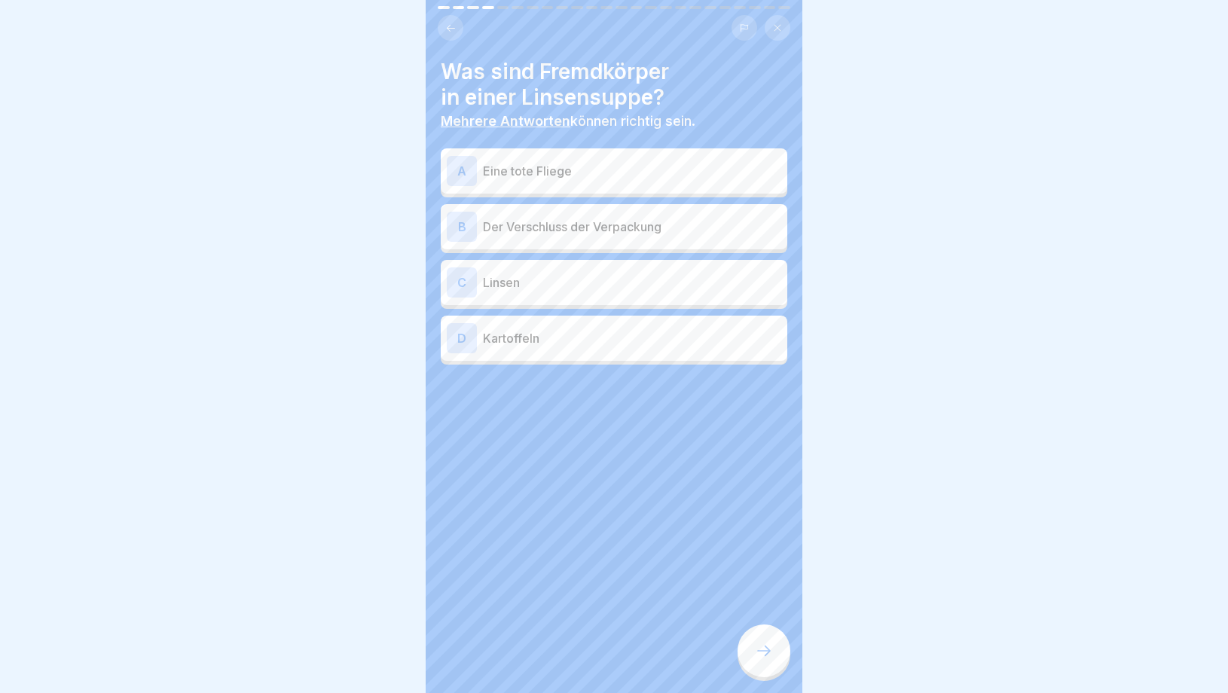
click at [554, 176] on p "Eine tote Fliege" at bounding box center [632, 171] width 298 height 18
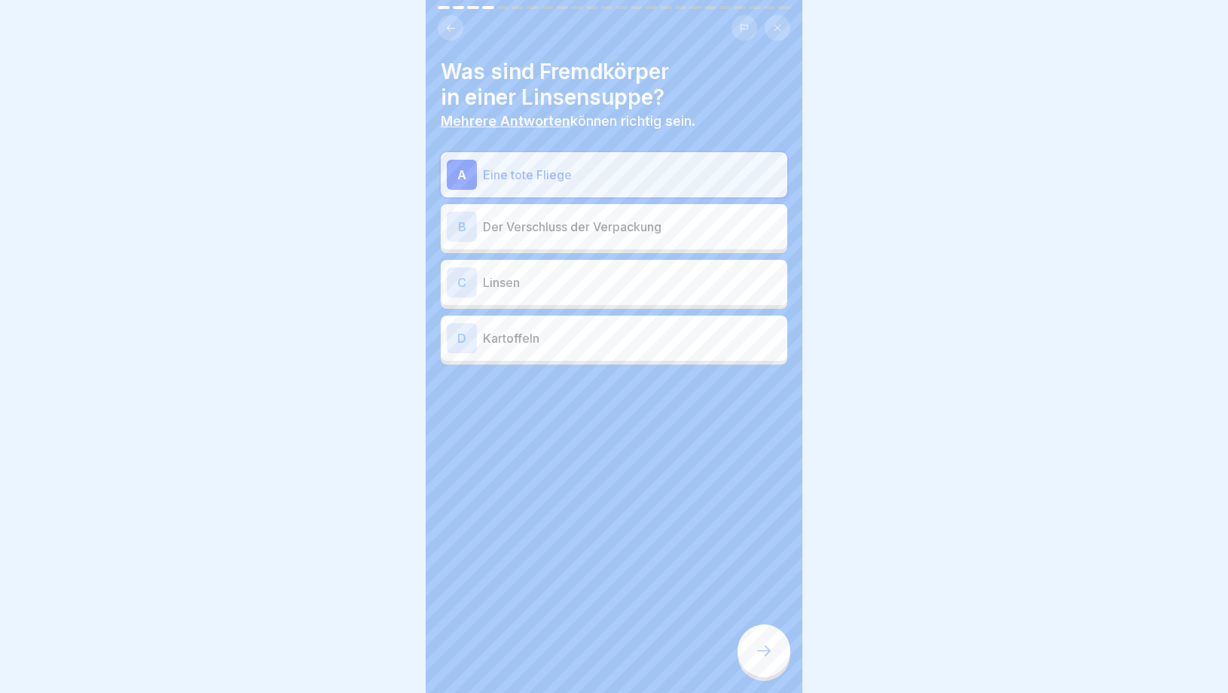
click at [560, 240] on div "B Der Verschluss der Verpackung" at bounding box center [614, 227] width 335 height 30
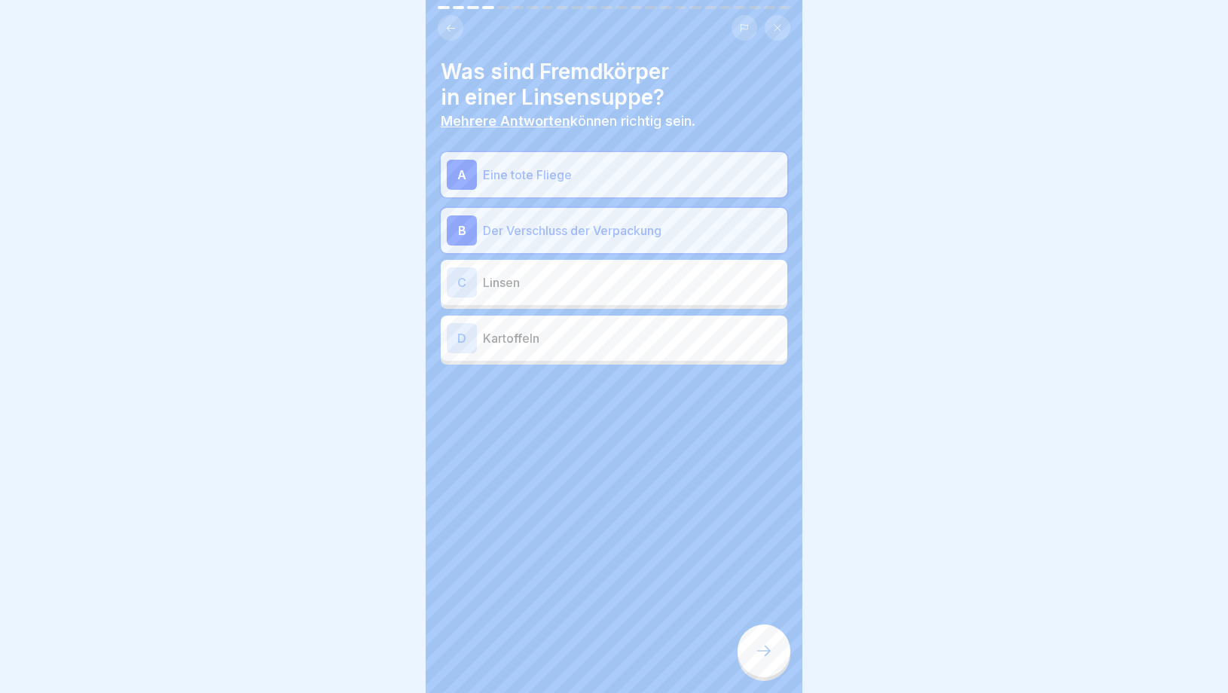
click at [757, 657] on icon at bounding box center [764, 651] width 18 height 18
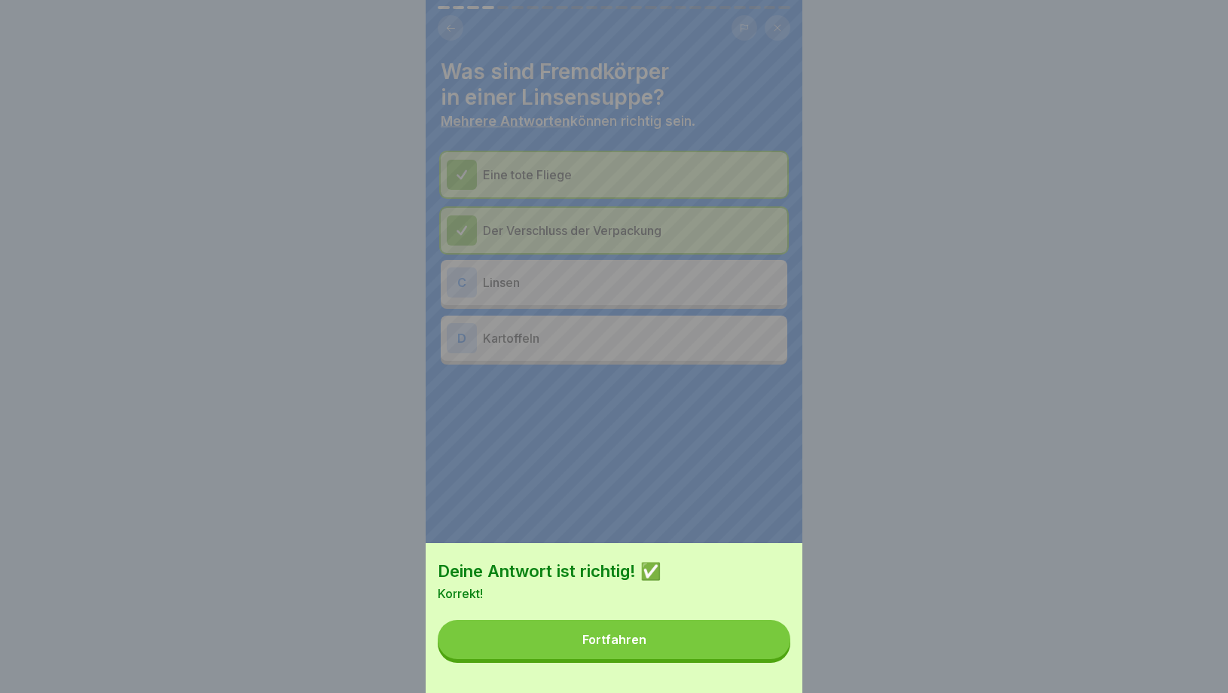
click at [737, 659] on div "Deine Antwort ist richtig! ✅ Korrekt! Fortfahren" at bounding box center [614, 618] width 377 height 150
click at [735, 647] on button "Fortfahren" at bounding box center [614, 639] width 353 height 39
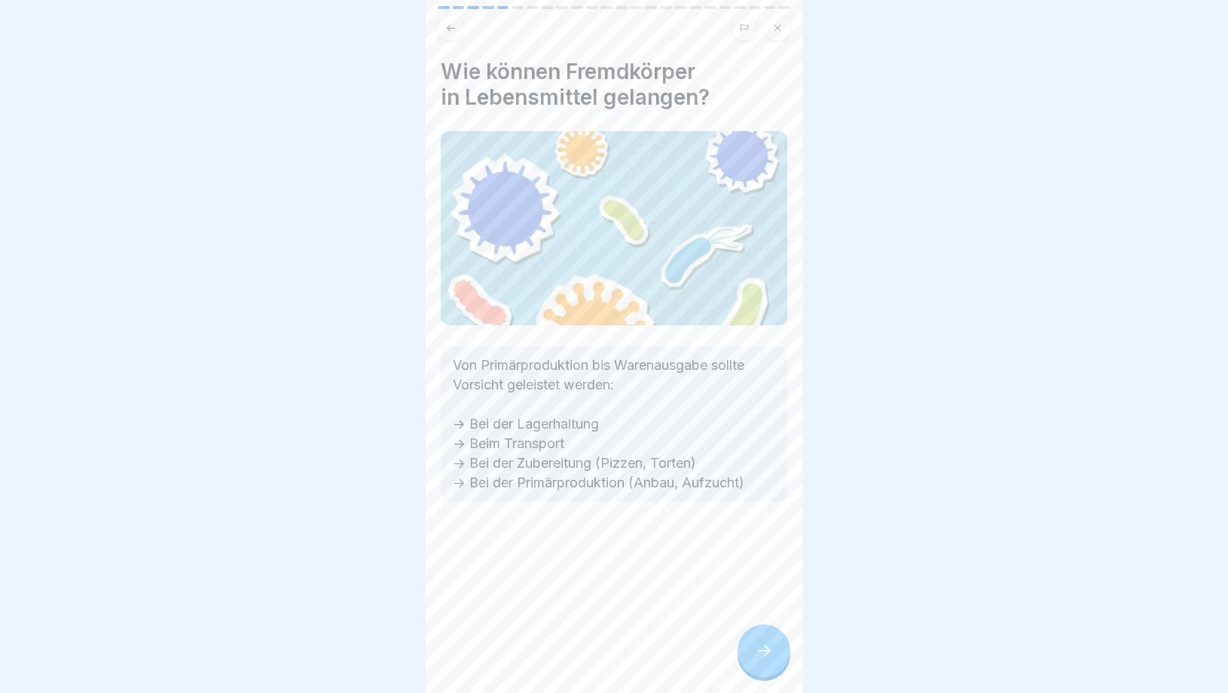
click at [772, 667] on div at bounding box center [764, 651] width 53 height 53
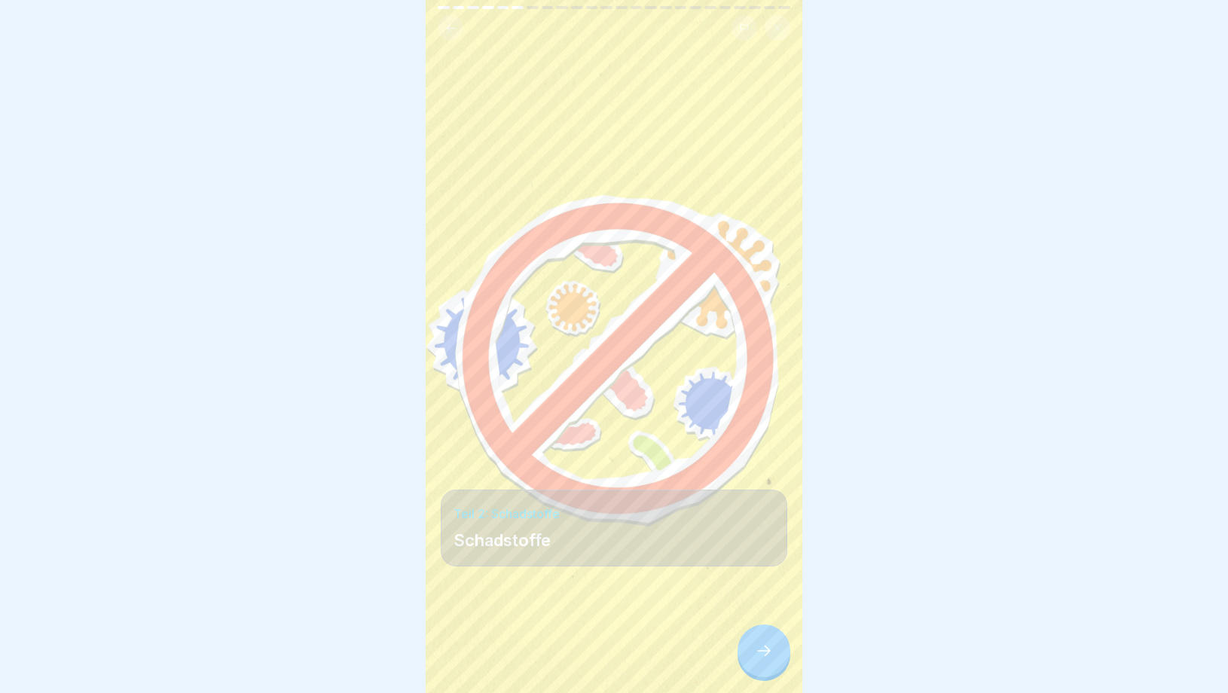
click at [772, 668] on div at bounding box center [764, 651] width 53 height 53
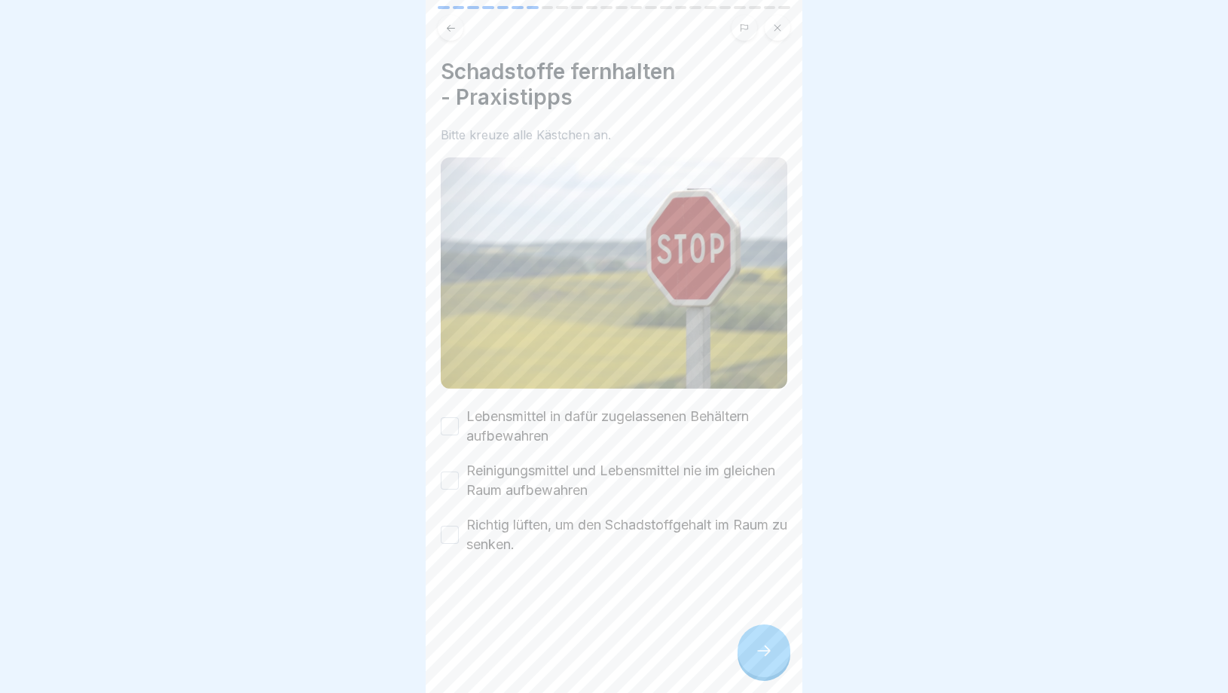
click at [772, 668] on div at bounding box center [764, 651] width 53 height 53
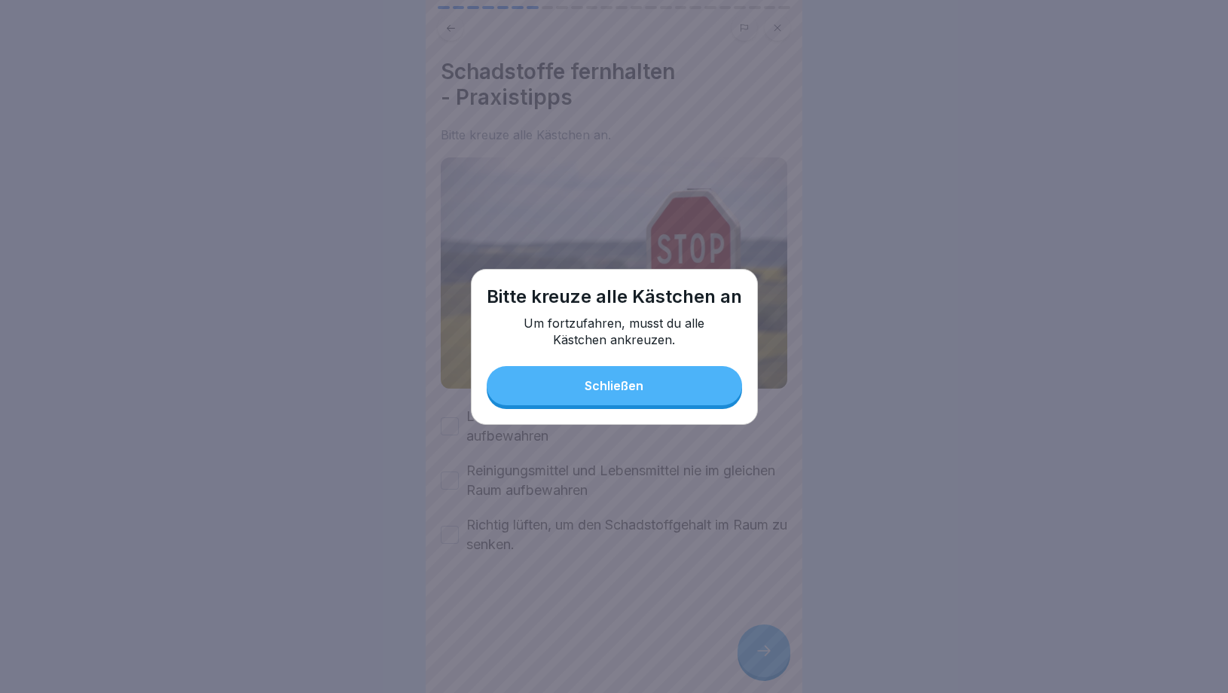
click at [567, 389] on button "Schließen" at bounding box center [614, 385] width 255 height 39
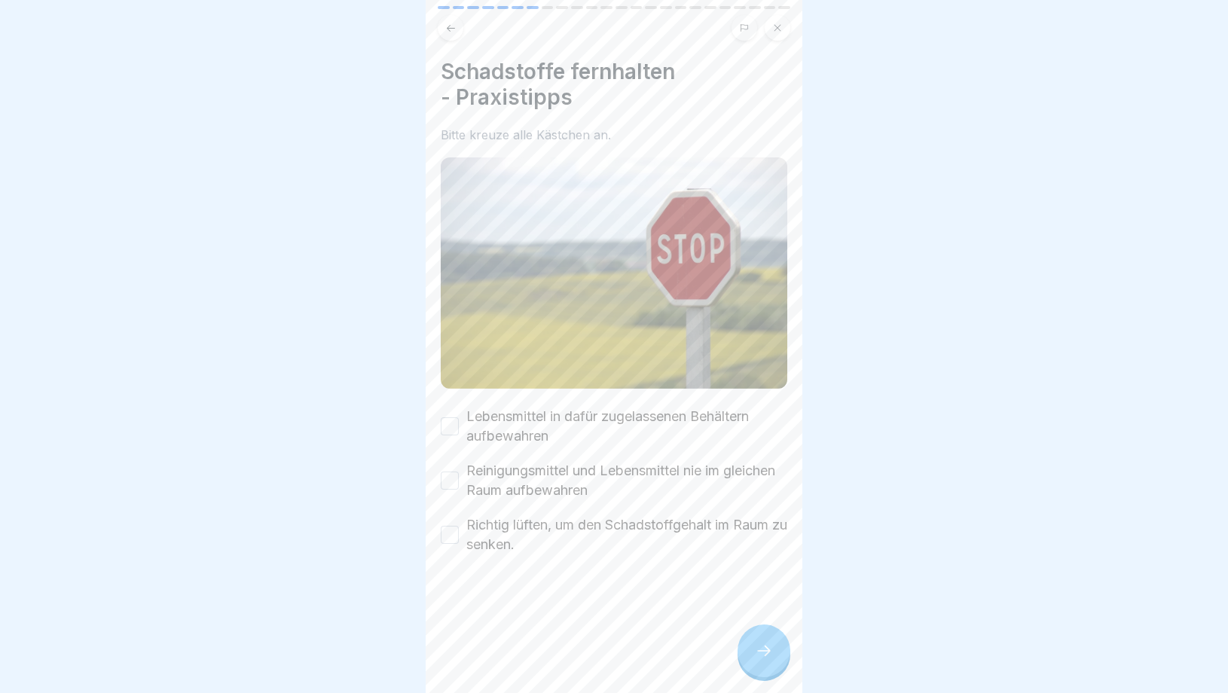
click at [451, 427] on button "Lebensmittel in dafür zugelassenen Behältern aufbewahren" at bounding box center [450, 426] width 18 height 18
click at [454, 467] on div "Reinigungsmittel und Lebensmittel nie im gleichen Raum aufbewahren" at bounding box center [614, 480] width 347 height 39
click at [450, 494] on div "Reinigungsmittel und Lebensmittel nie im gleichen Raum aufbewahren" at bounding box center [614, 480] width 347 height 39
click at [451, 473] on button "Reinigungsmittel und Lebensmittel nie im gleichen Raum aufbewahren" at bounding box center [450, 481] width 18 height 18
click at [451, 527] on button "Richtig lüften, um den Schadstoffgehalt im Raum zu senken." at bounding box center [450, 535] width 18 height 18
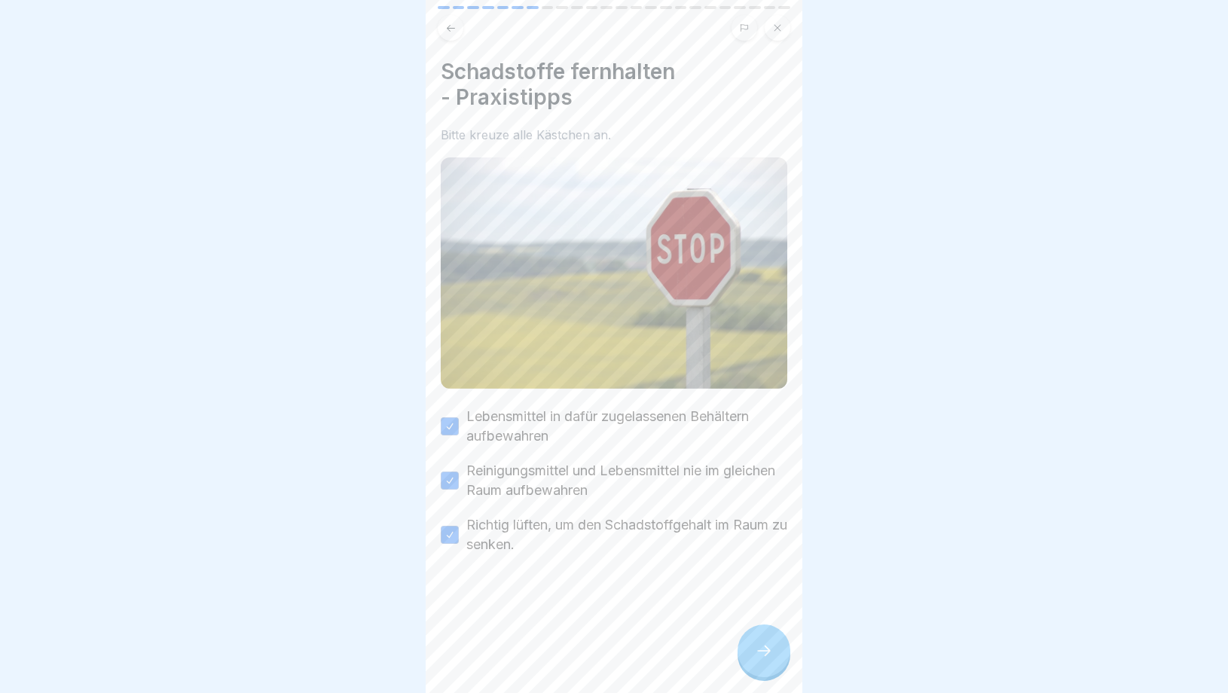
click at [762, 643] on div at bounding box center [764, 651] width 53 height 53
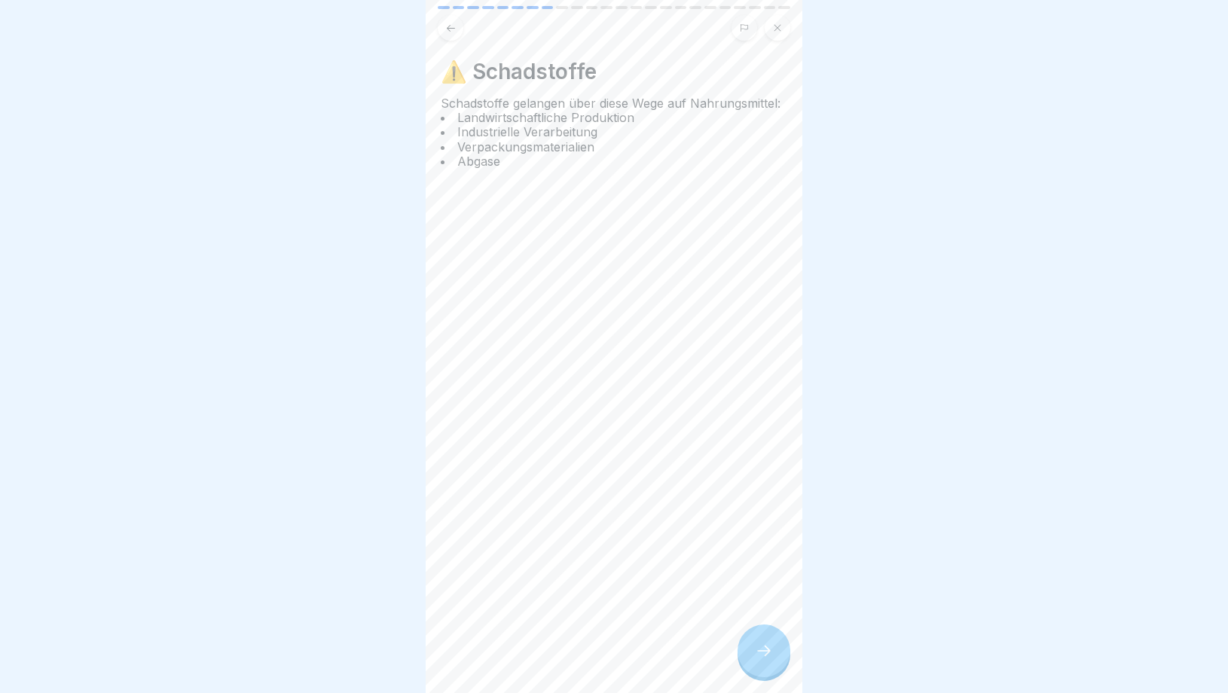
click at [762, 642] on div at bounding box center [764, 651] width 53 height 53
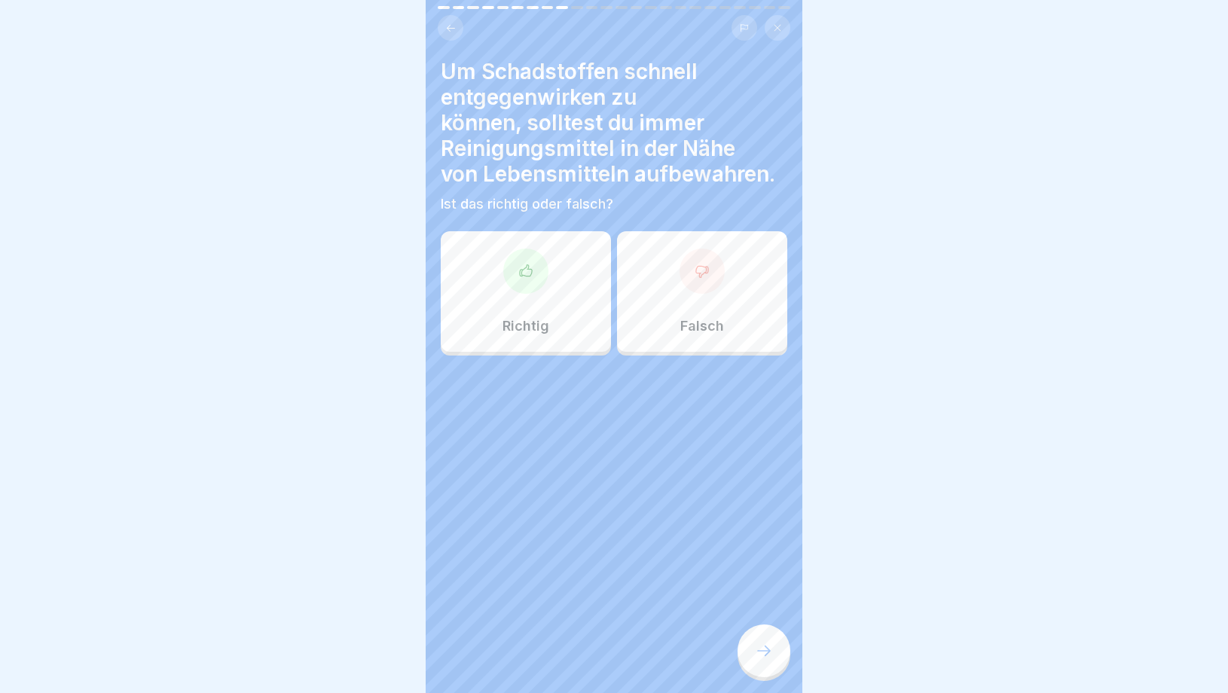
click at [701, 350] on div "Falsch" at bounding box center [702, 291] width 170 height 121
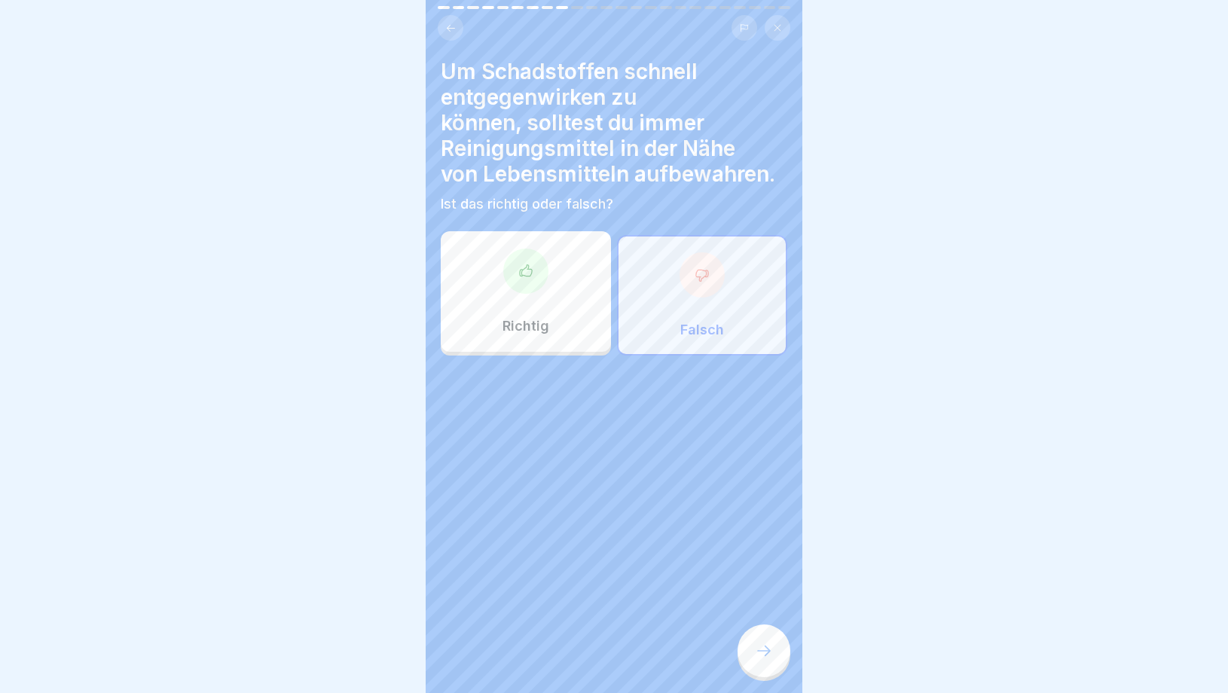
click at [765, 656] on icon at bounding box center [764, 651] width 18 height 18
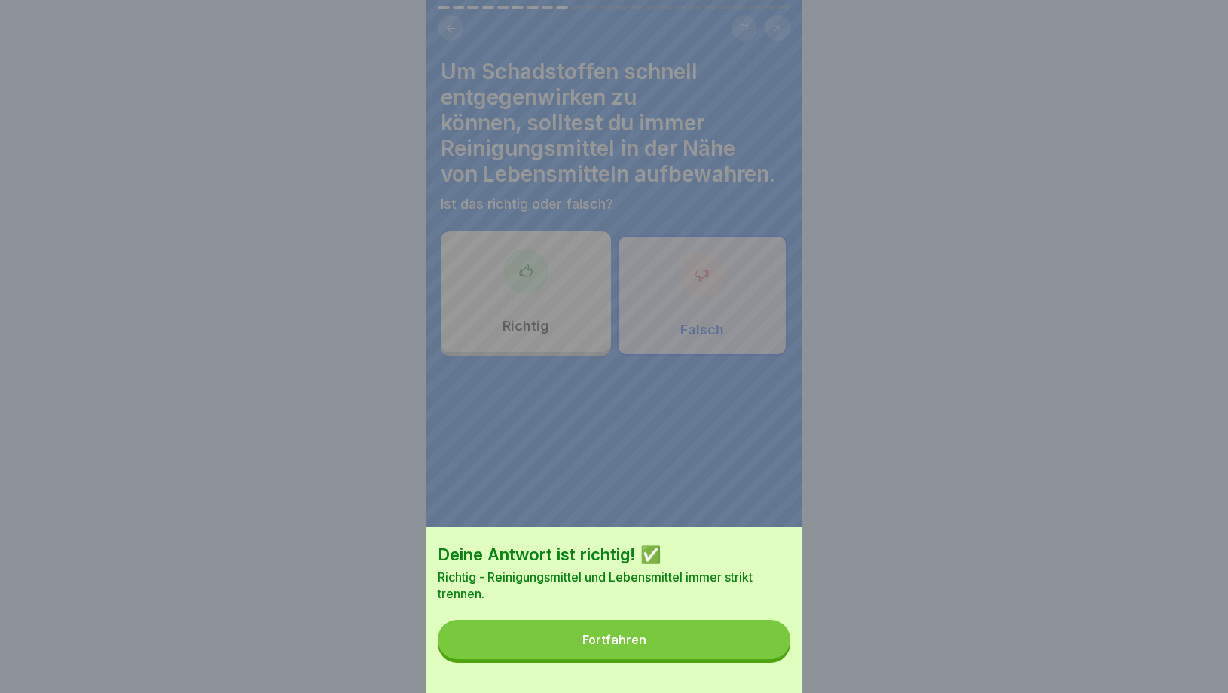
click at [732, 650] on button "Fortfahren" at bounding box center [614, 639] width 353 height 39
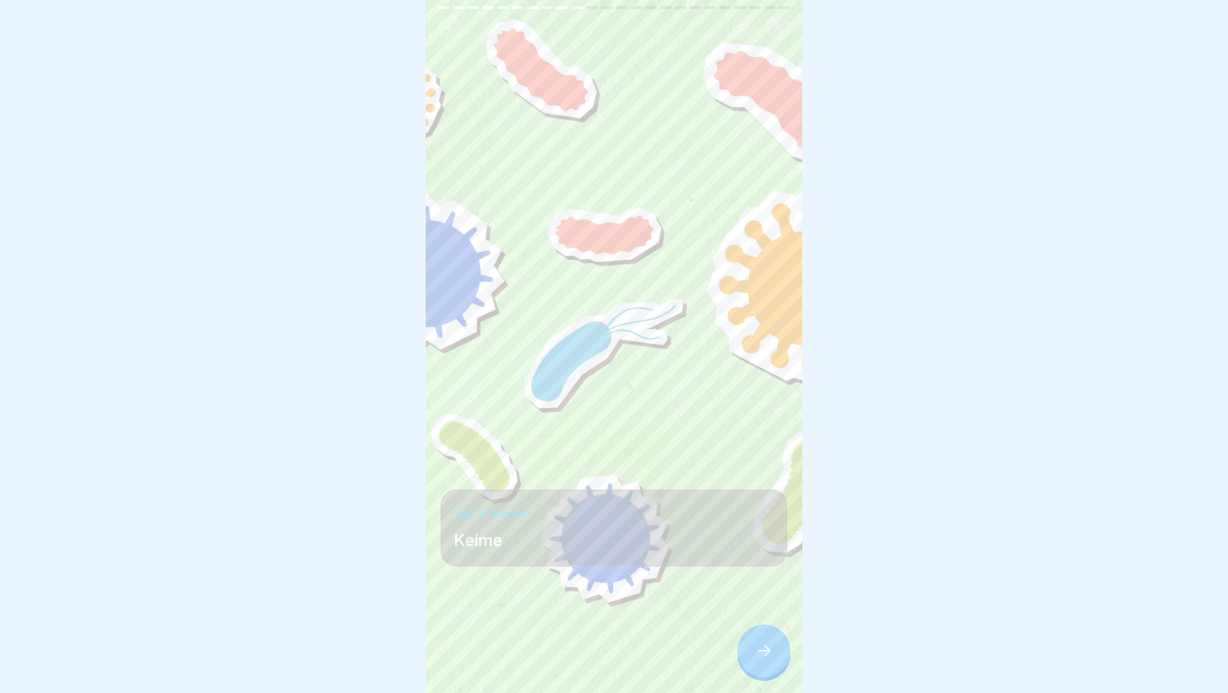
click at [754, 662] on div at bounding box center [764, 651] width 53 height 53
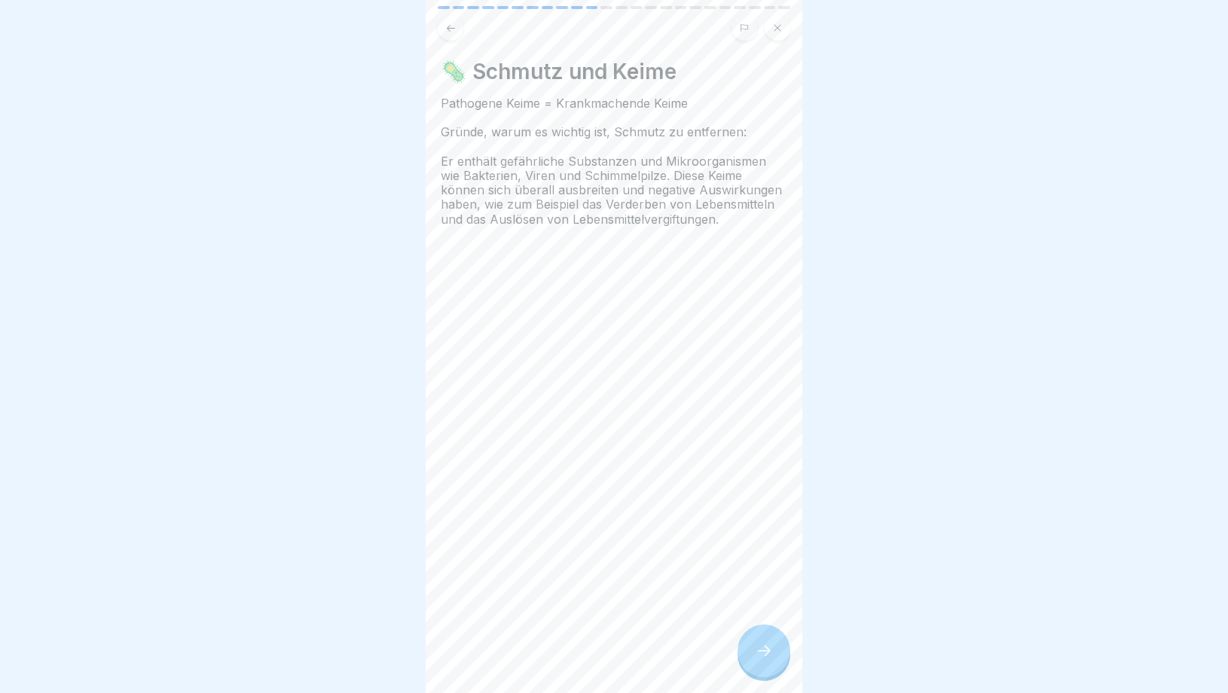
click at [754, 665] on div at bounding box center [764, 651] width 53 height 53
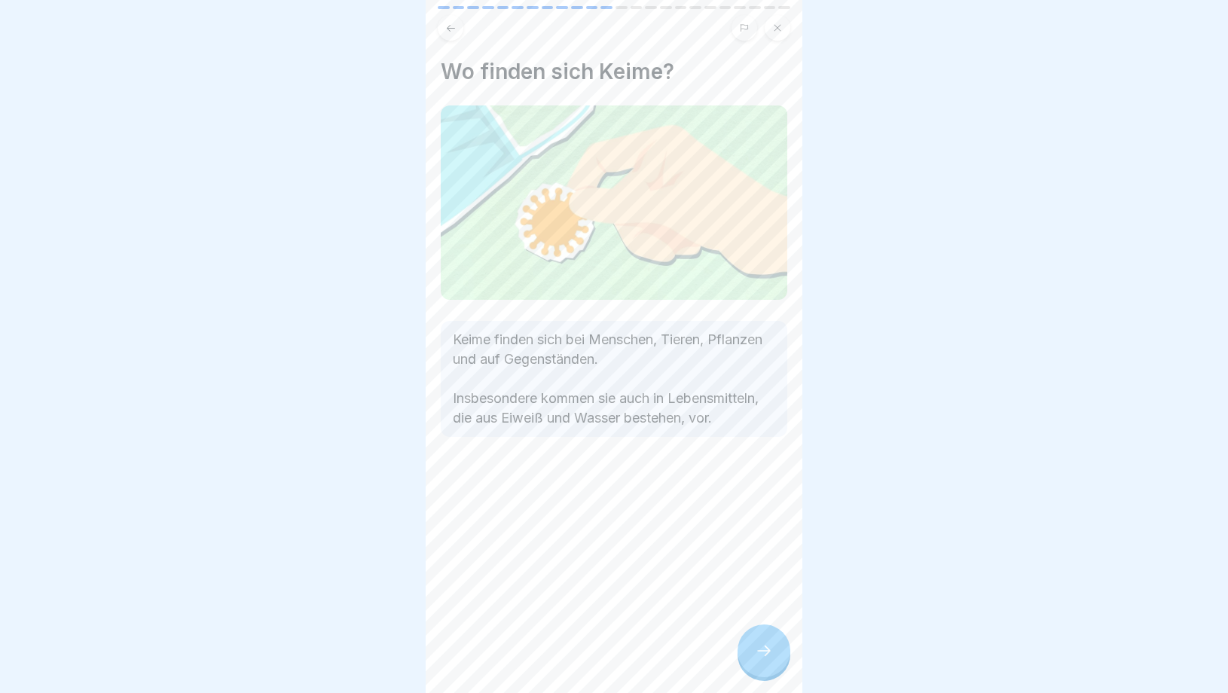
click at [754, 665] on div at bounding box center [764, 651] width 53 height 53
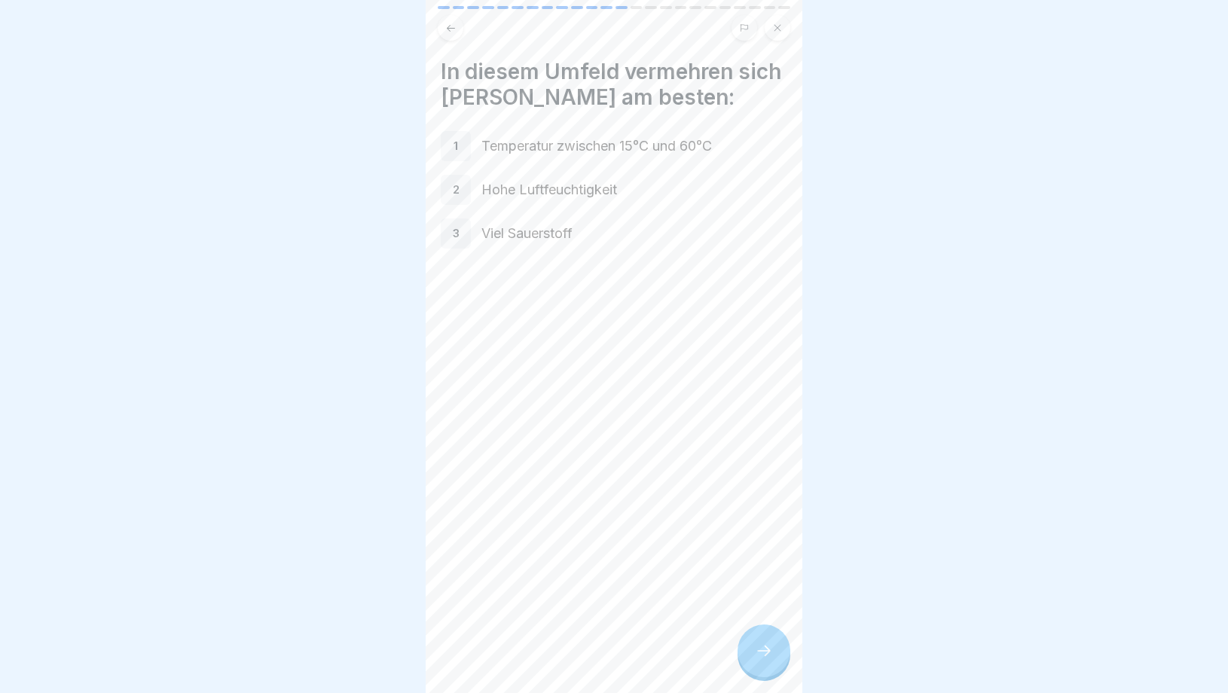
click at [754, 667] on div at bounding box center [764, 651] width 53 height 53
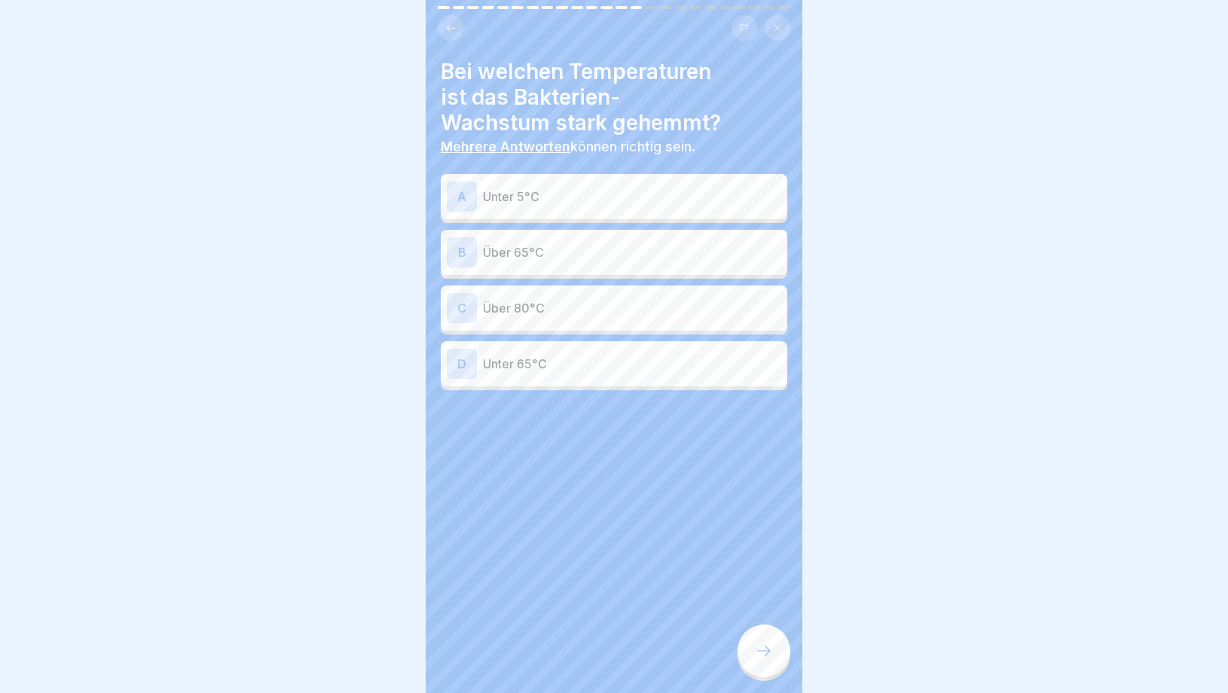
click at [754, 667] on div at bounding box center [764, 651] width 53 height 53
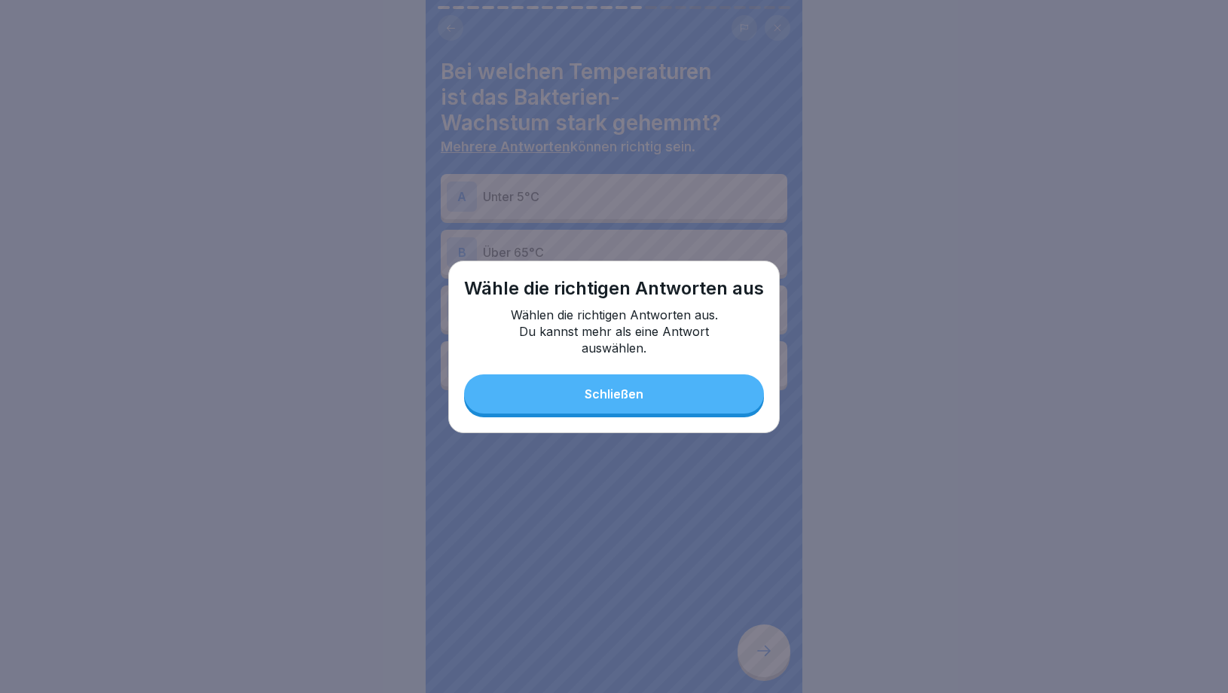
click at [659, 402] on button "Schließen" at bounding box center [614, 394] width 300 height 39
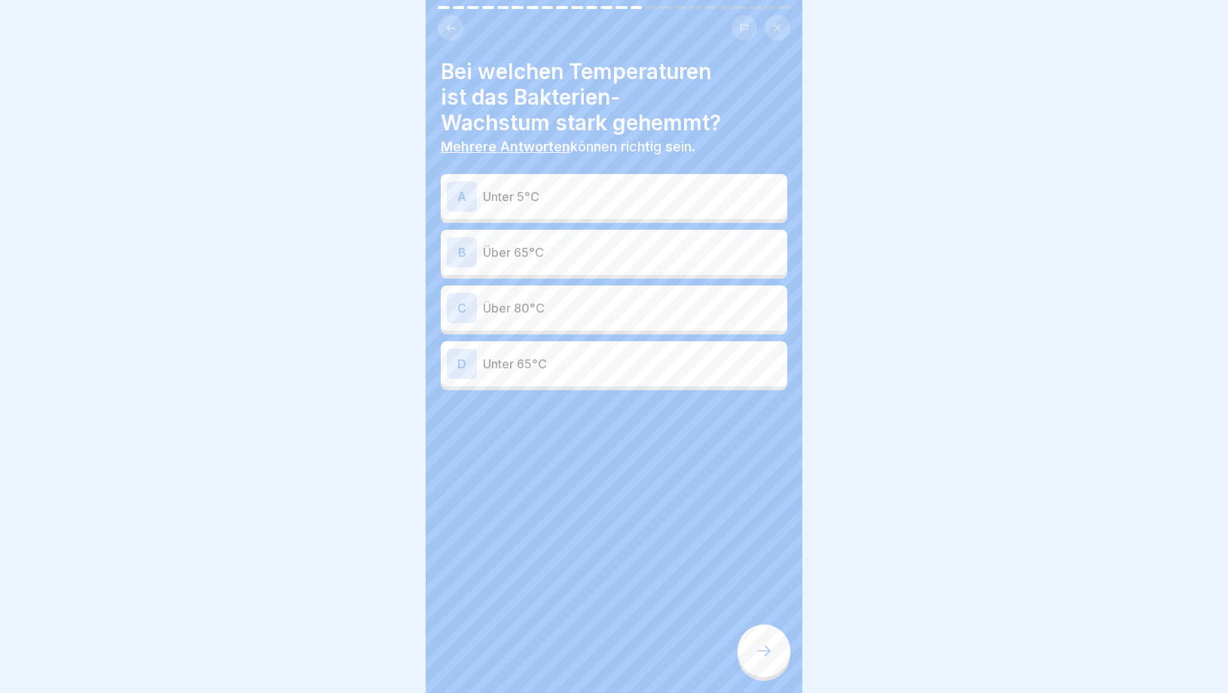
click at [445, 20] on button at bounding box center [451, 28] width 26 height 26
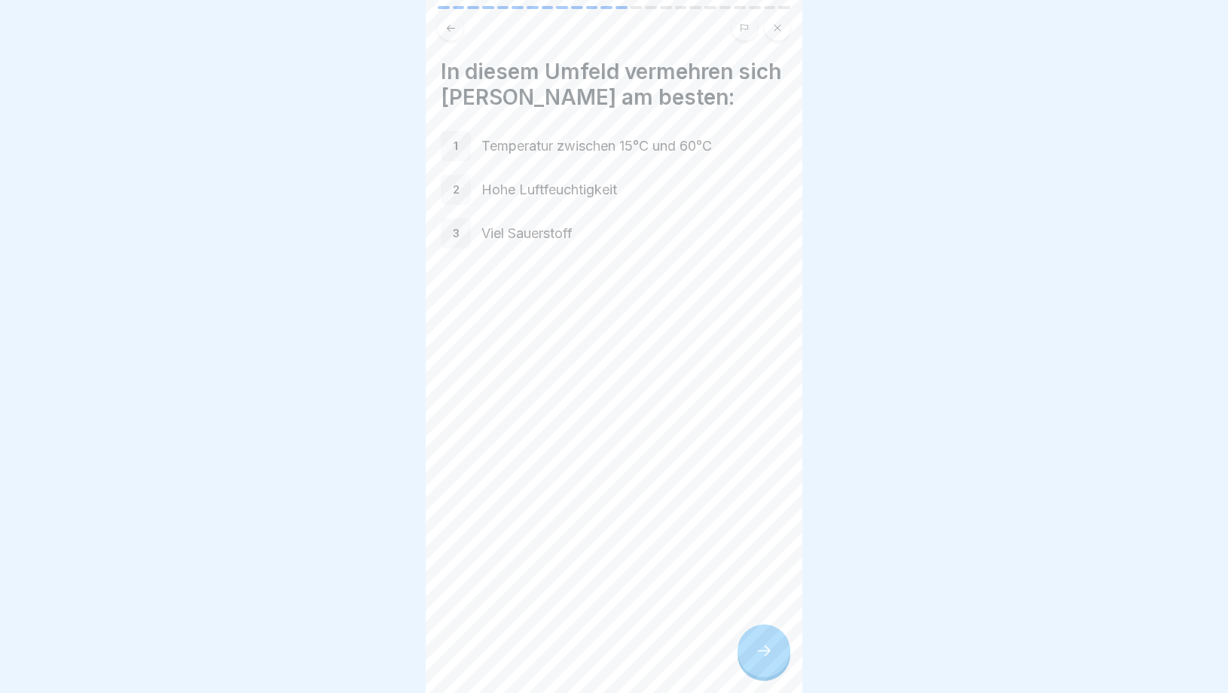
click at [775, 665] on div at bounding box center [764, 651] width 53 height 53
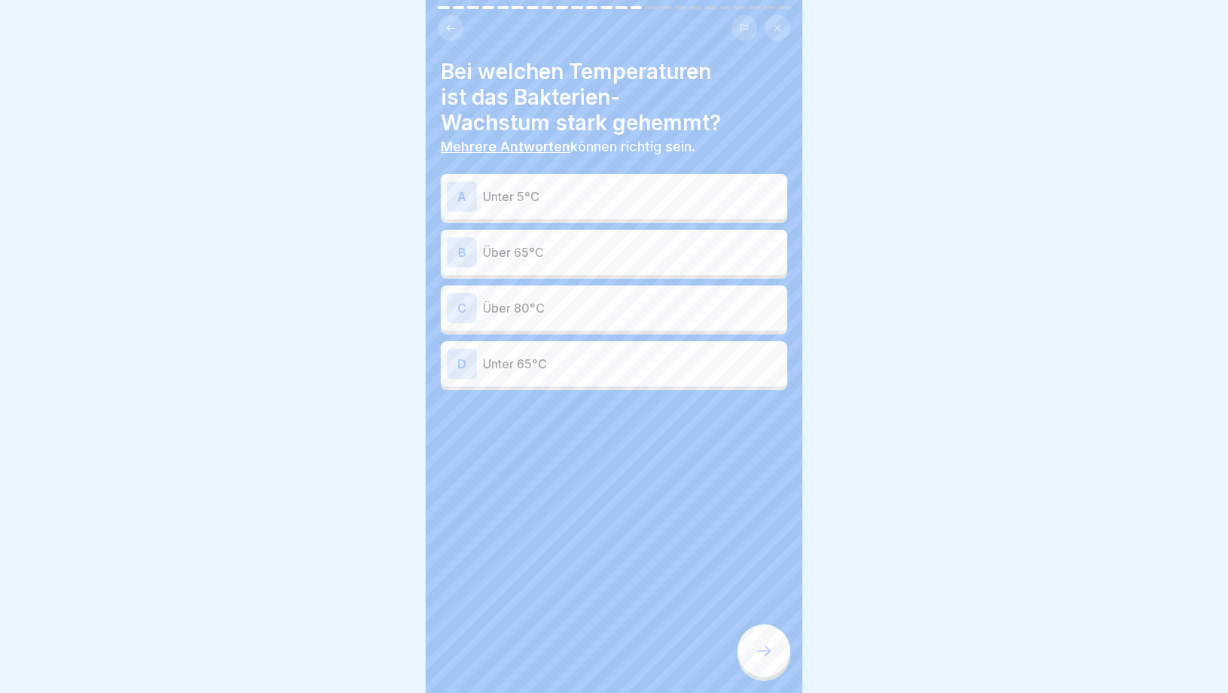
click at [564, 240] on div "B Über 65°C" at bounding box center [614, 252] width 335 height 30
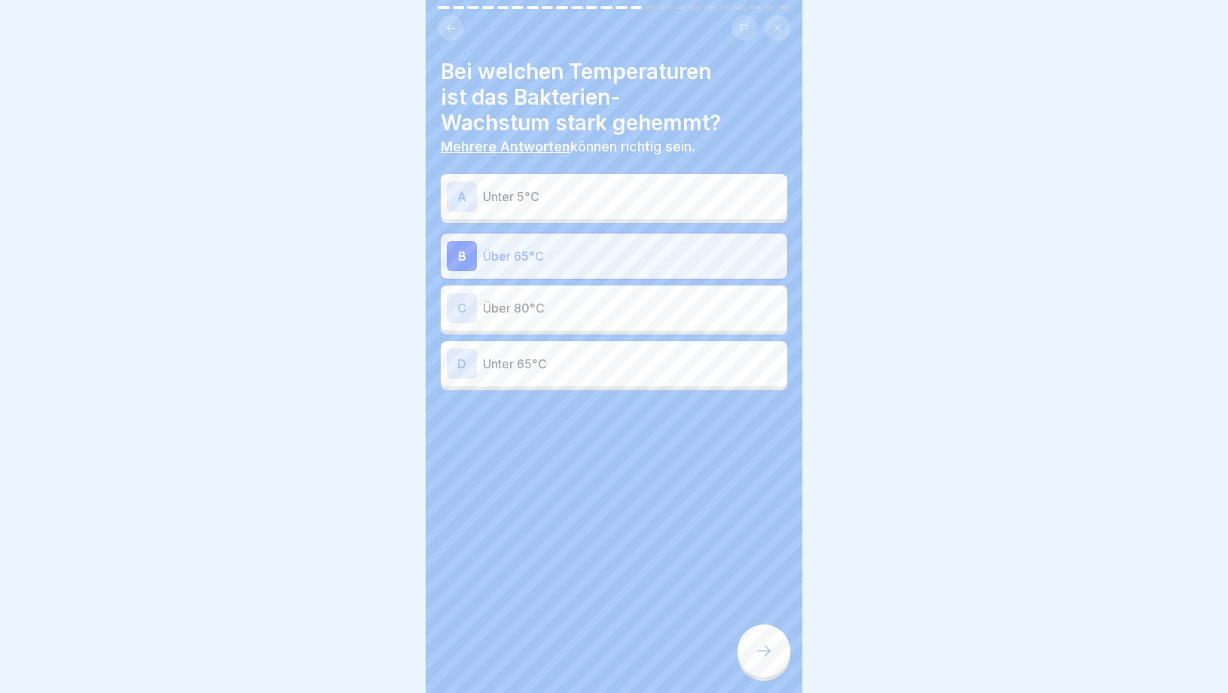
click at [558, 206] on div "A Unter 5°C" at bounding box center [614, 197] width 335 height 30
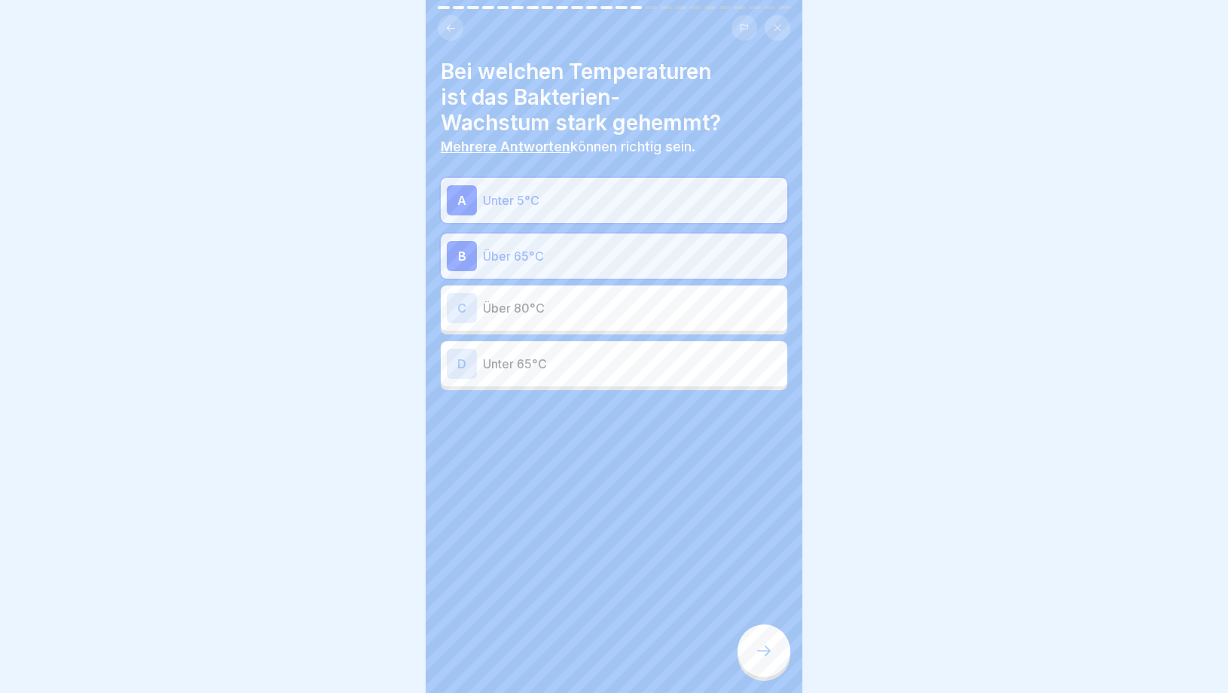
click at [561, 320] on div "C Über 80°C" at bounding box center [614, 308] width 335 height 30
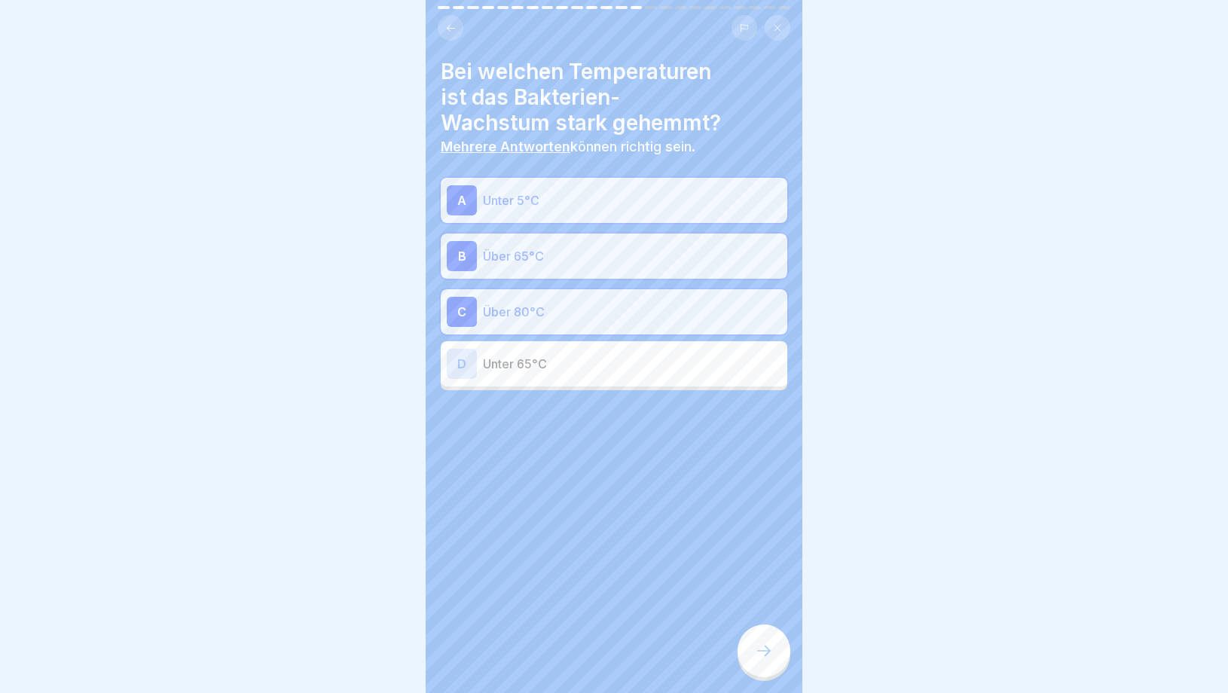
click at [757, 643] on div at bounding box center [764, 651] width 53 height 53
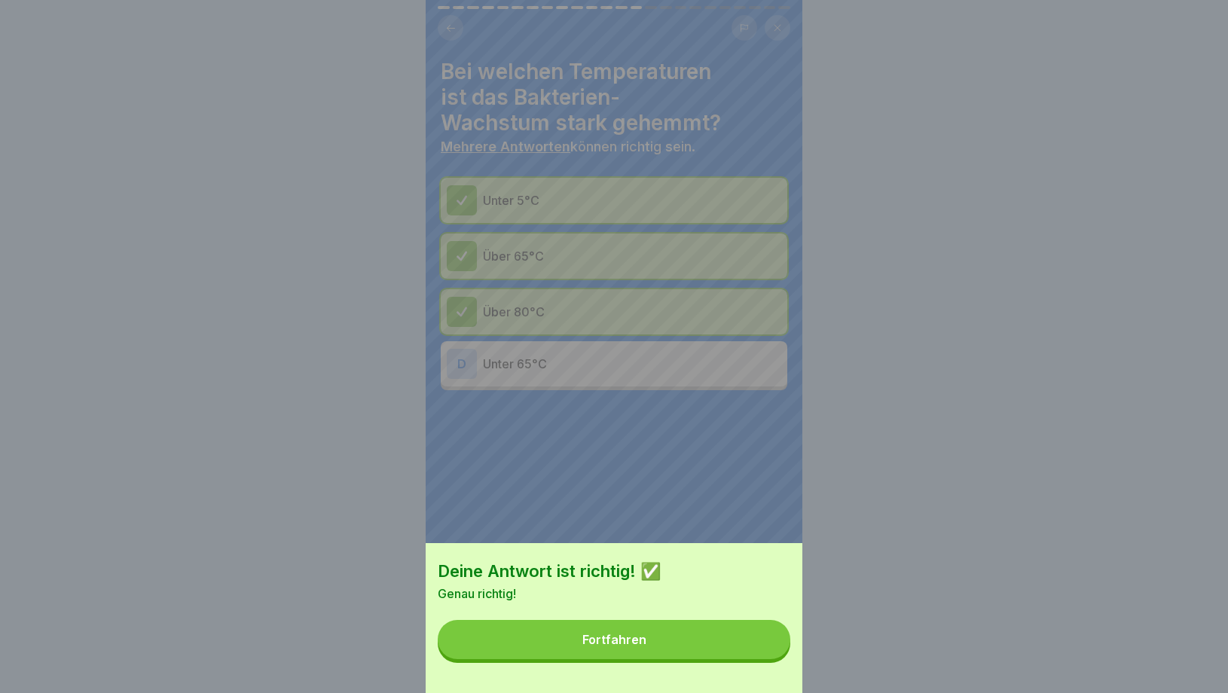
click at [757, 642] on button "Fortfahren" at bounding box center [614, 639] width 353 height 39
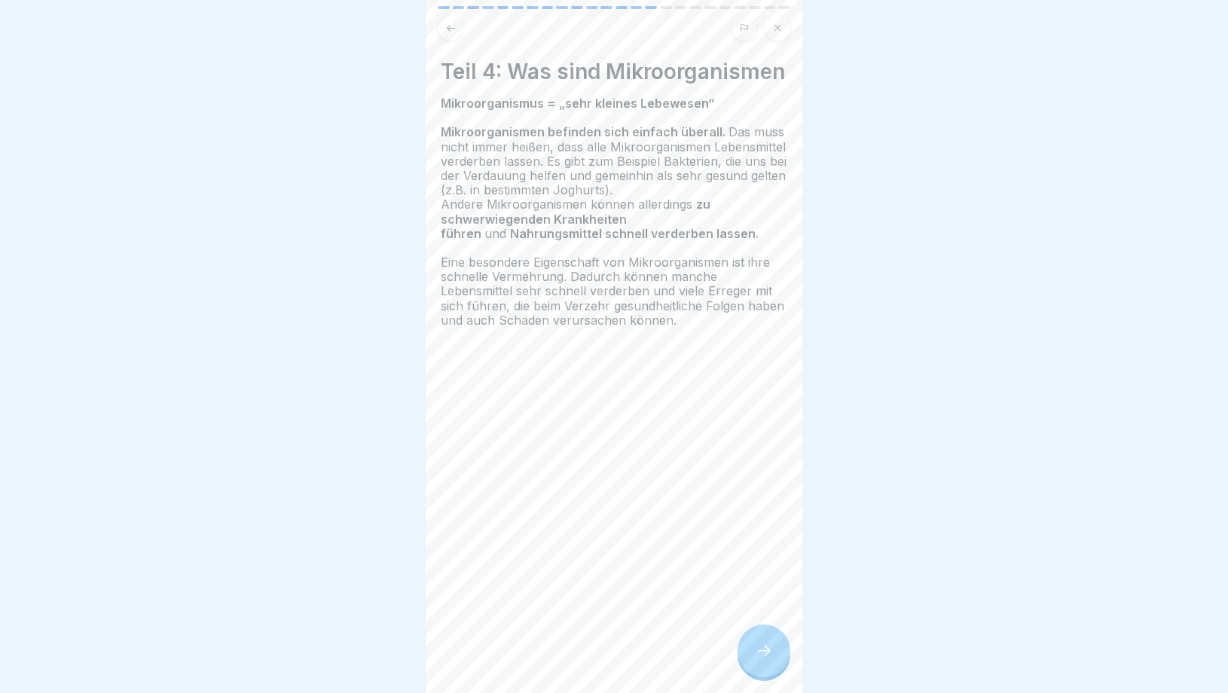
click at [771, 659] on icon at bounding box center [764, 651] width 18 height 18
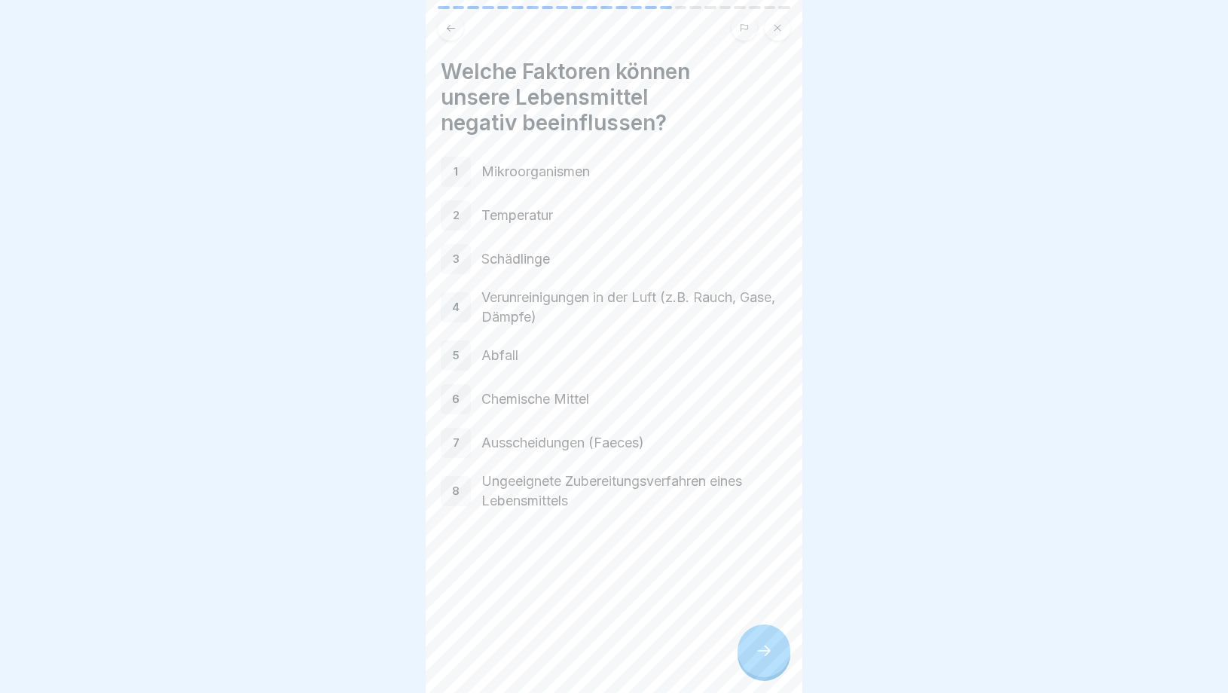
click at [770, 662] on div at bounding box center [764, 651] width 53 height 53
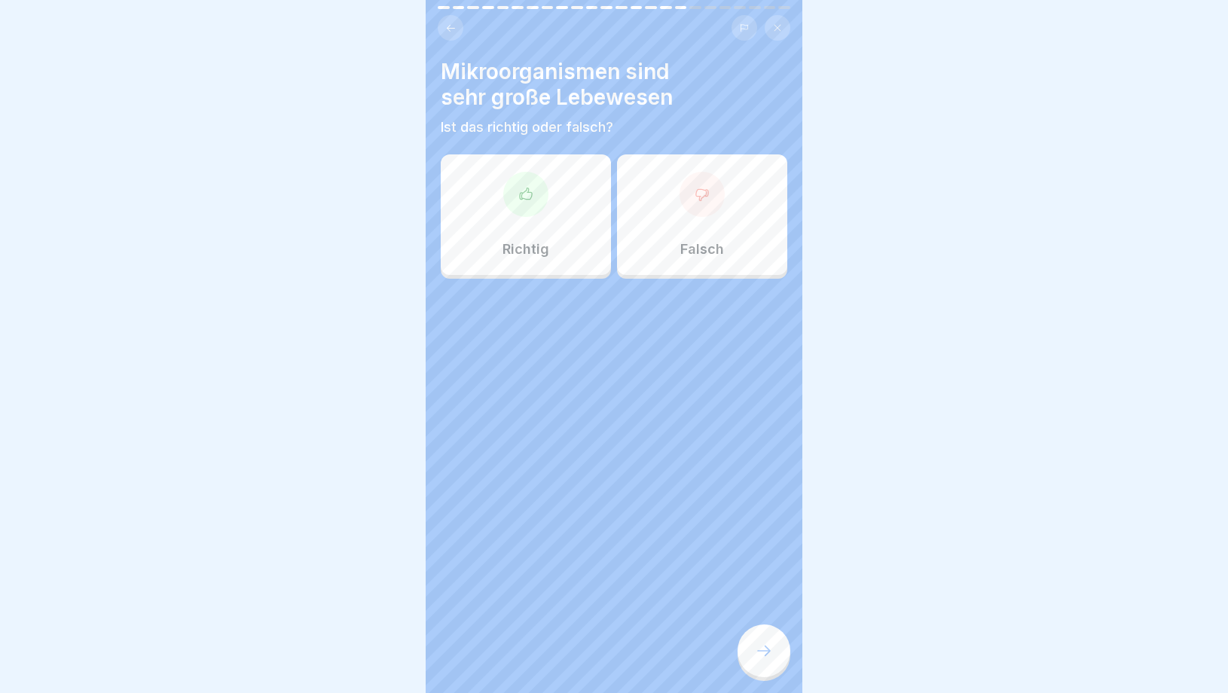
click at [450, 36] on button at bounding box center [451, 28] width 26 height 26
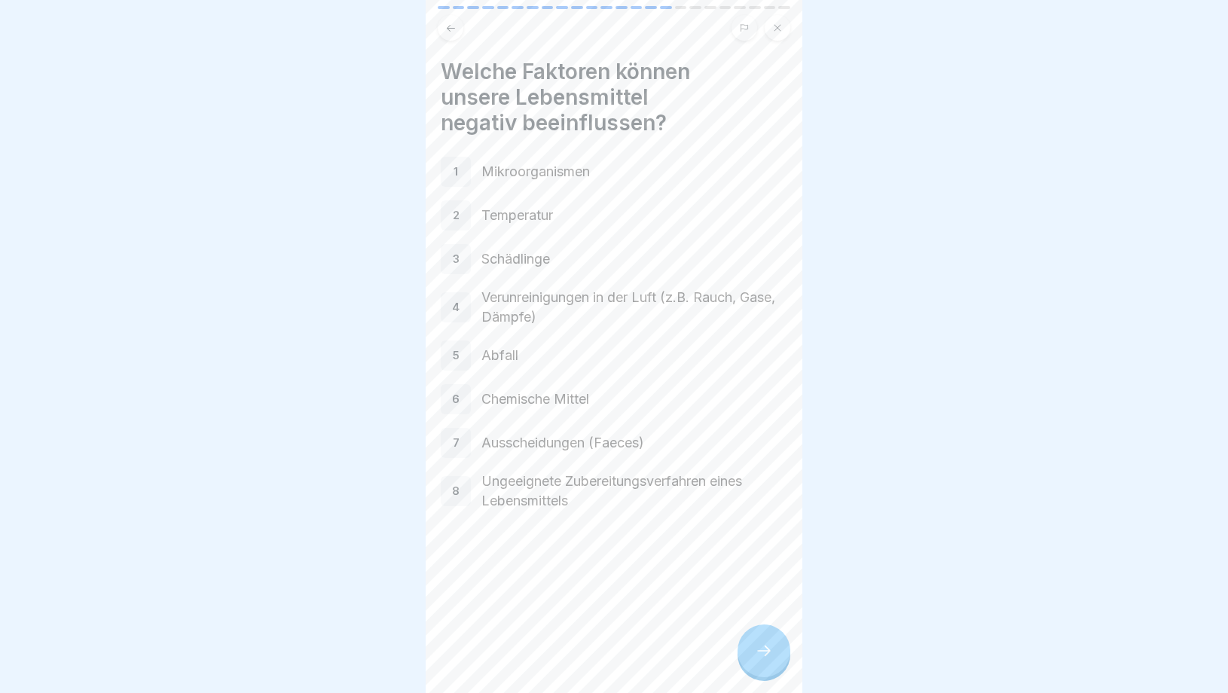
click at [761, 656] on icon at bounding box center [764, 651] width 18 height 18
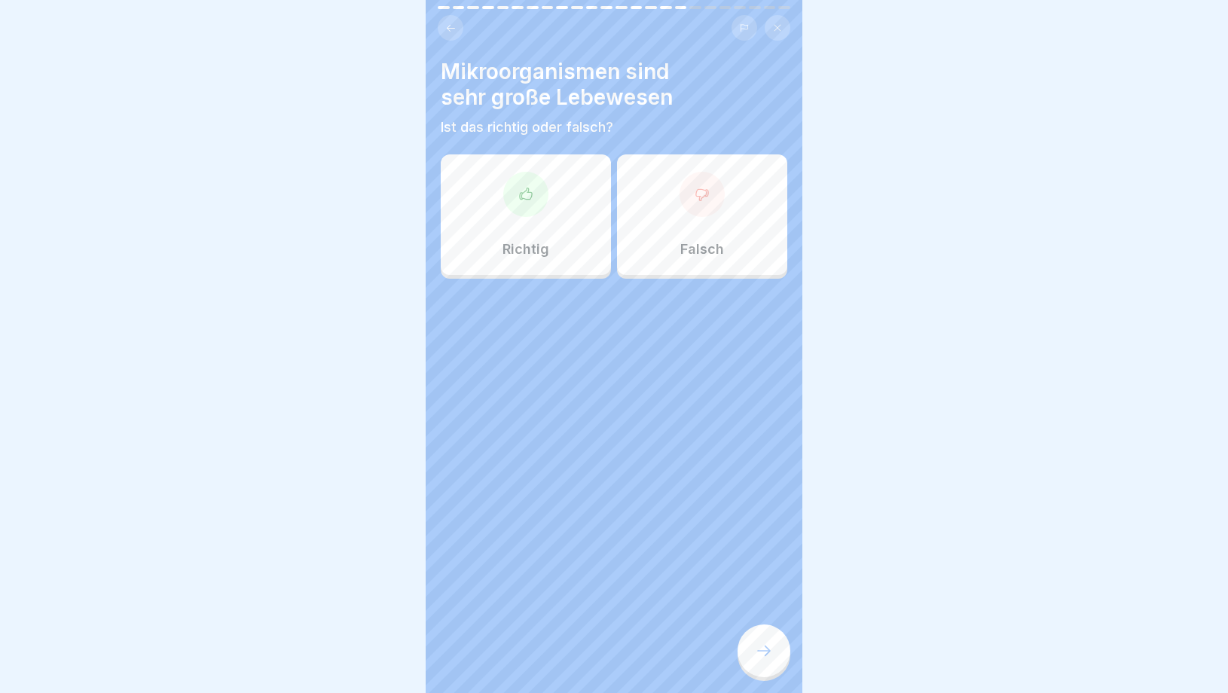
click at [674, 261] on div "Falsch" at bounding box center [702, 214] width 170 height 121
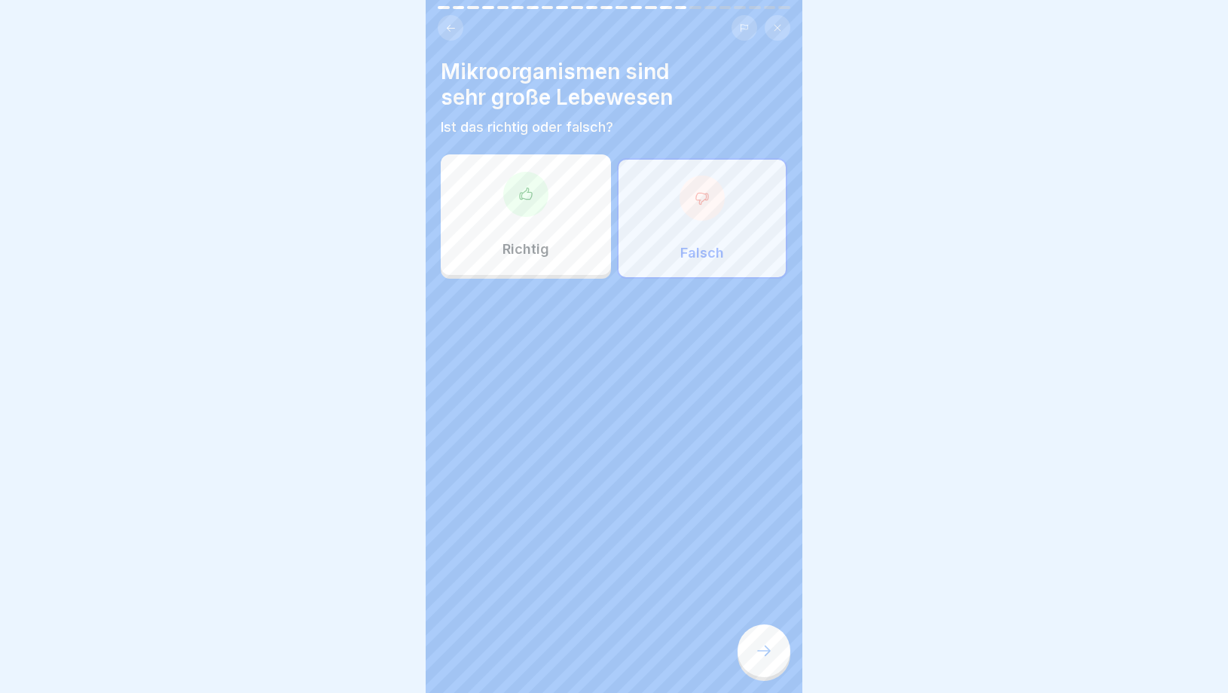
click at [765, 656] on icon at bounding box center [764, 651] width 18 height 18
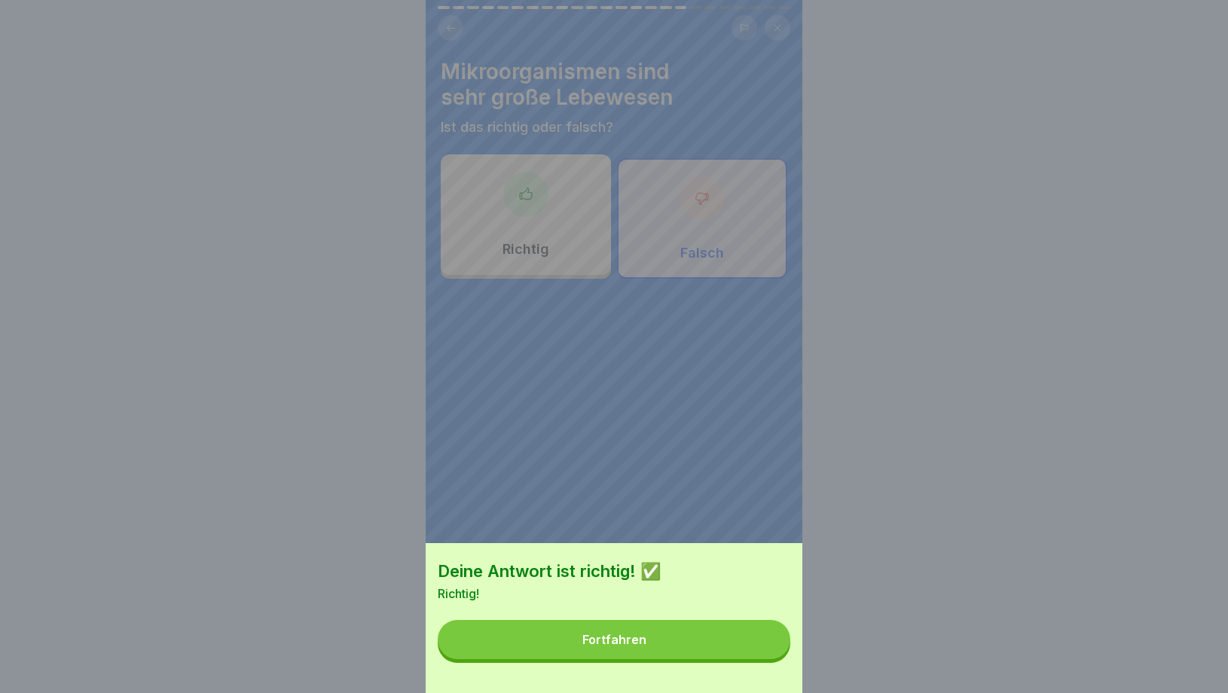
click at [698, 639] on button "Fortfahren" at bounding box center [614, 639] width 353 height 39
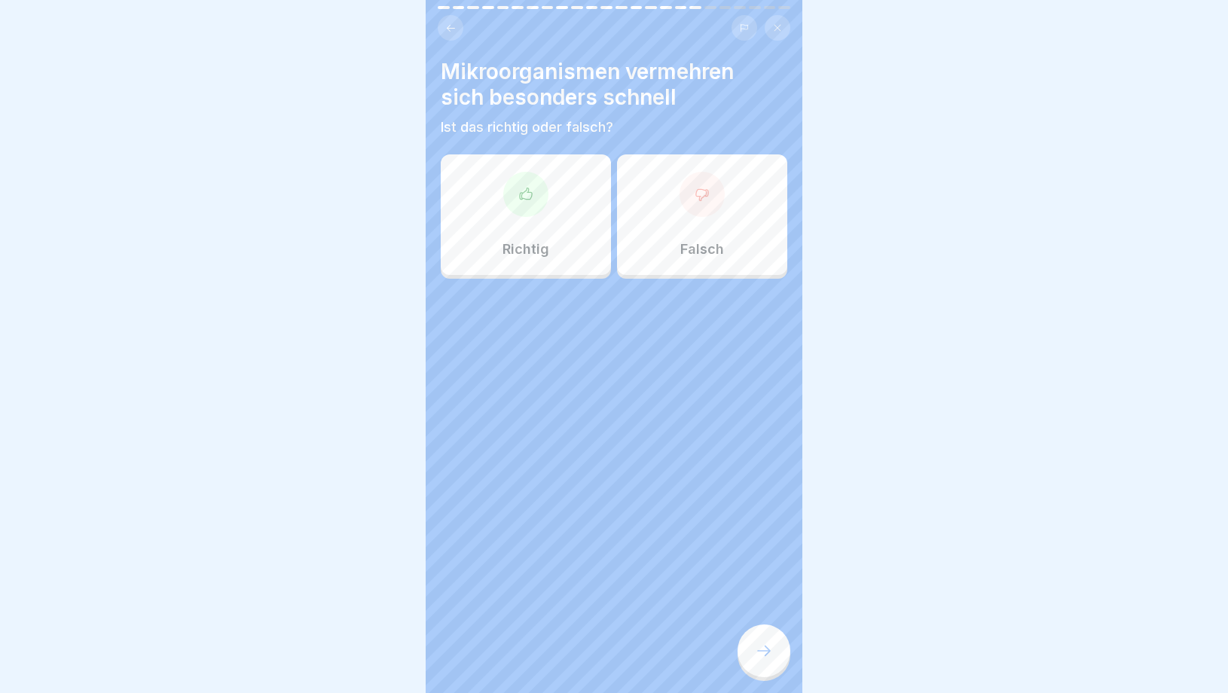
click at [567, 255] on div "Richtig" at bounding box center [526, 214] width 170 height 121
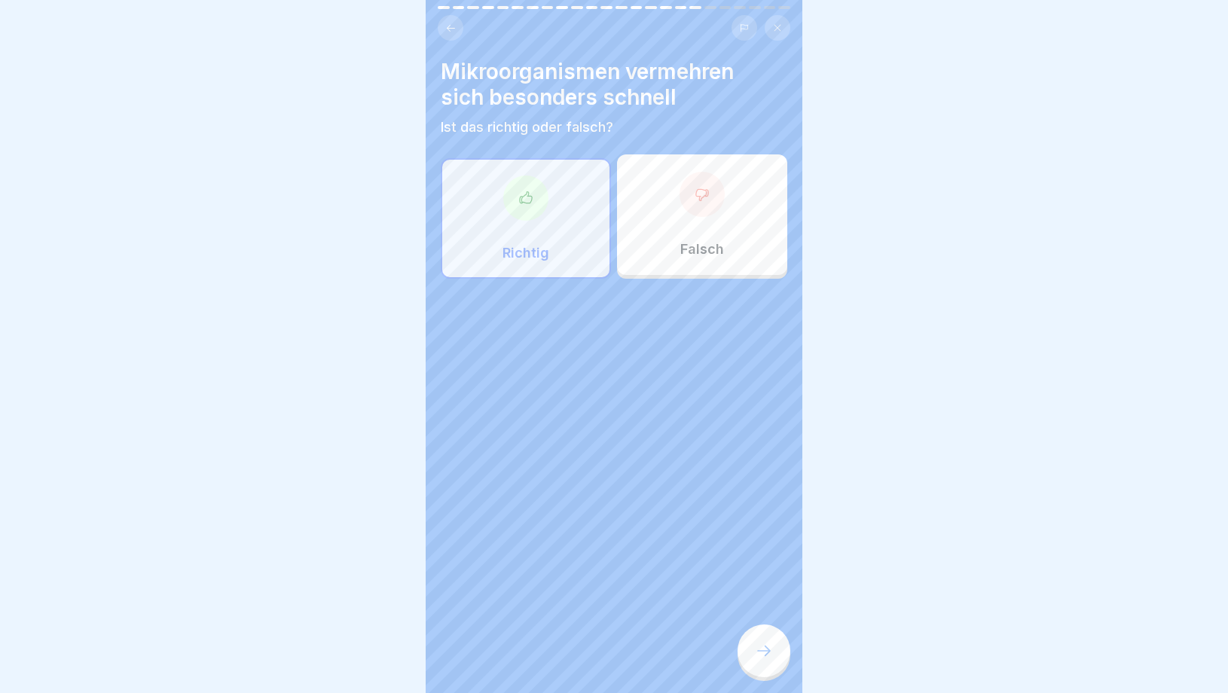
click at [760, 646] on icon at bounding box center [764, 651] width 18 height 18
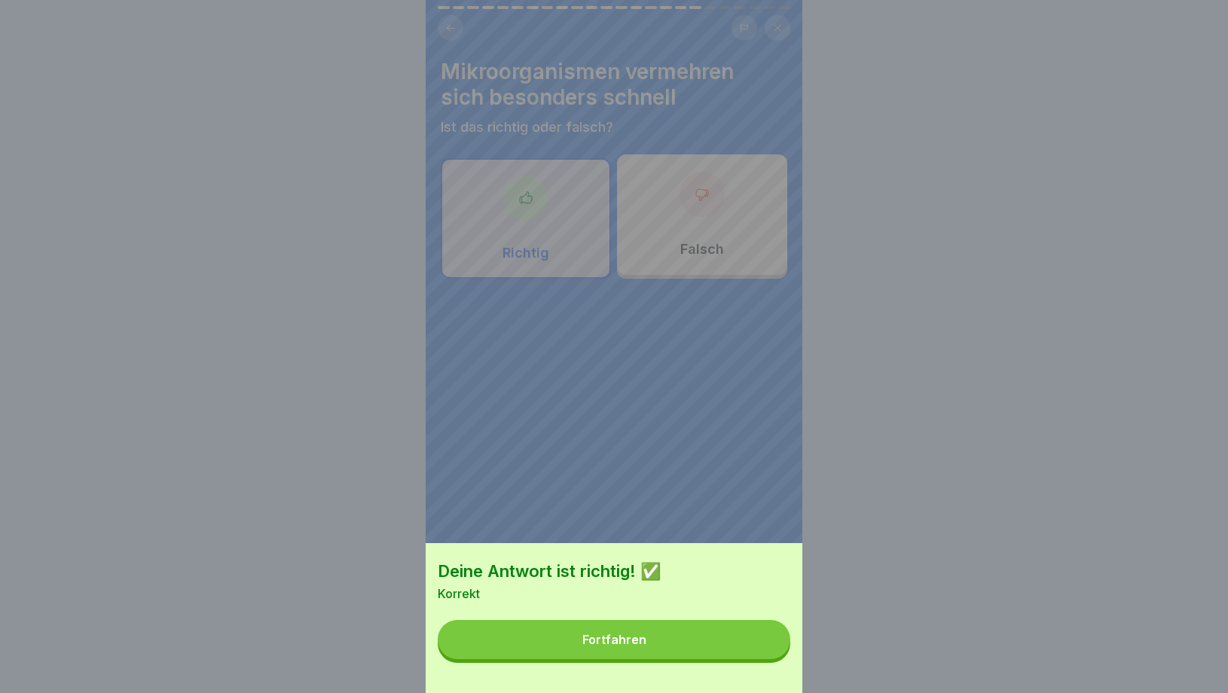
click at [678, 634] on button "Fortfahren" at bounding box center [614, 639] width 353 height 39
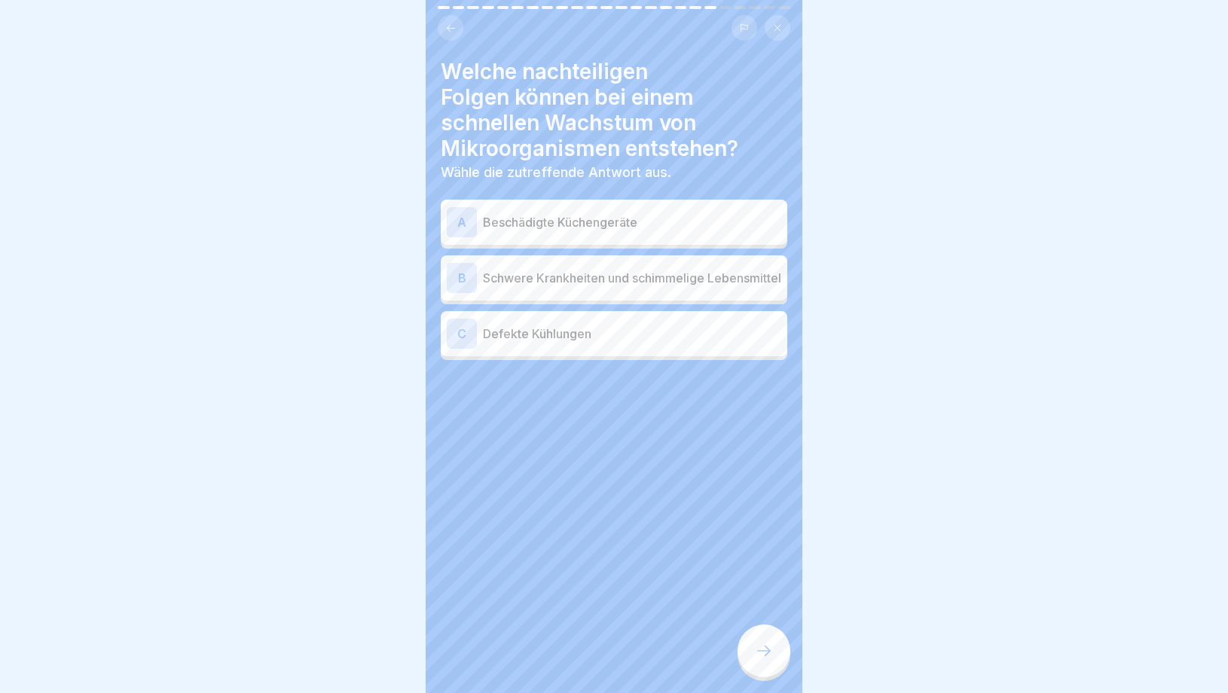
click at [634, 287] on p "Schwere Krankheiten und schimmelige Lebensmittel" at bounding box center [632, 278] width 298 height 18
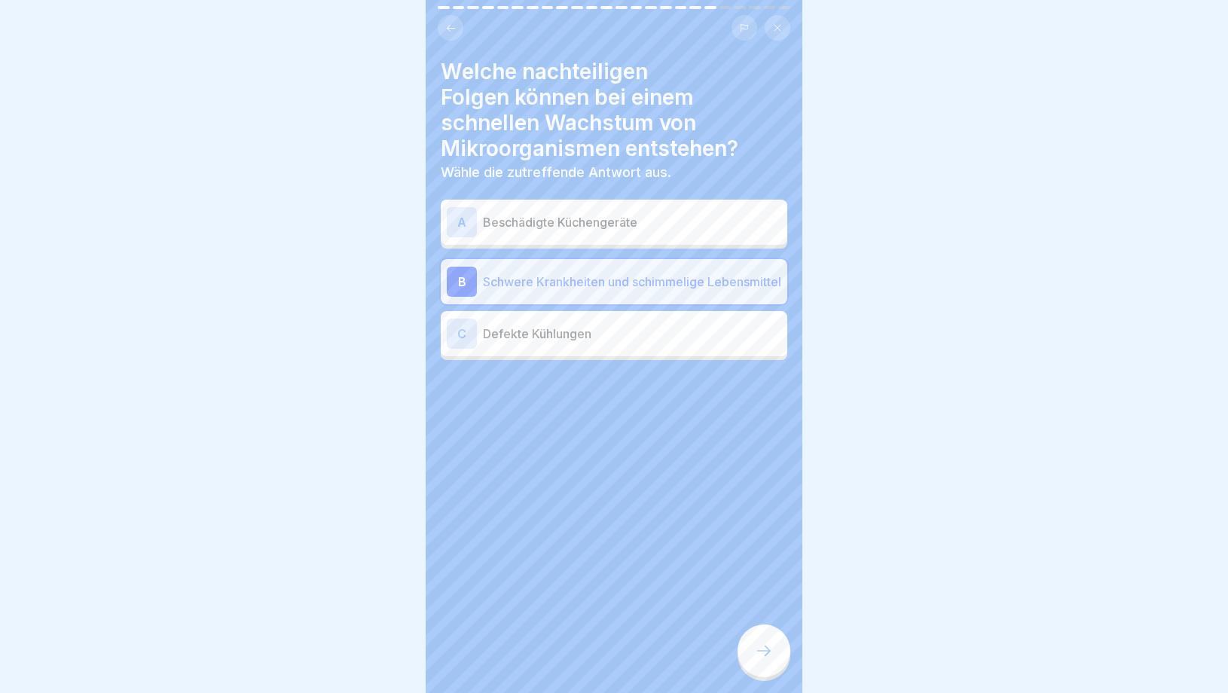
click at [756, 656] on icon at bounding box center [764, 651] width 18 height 18
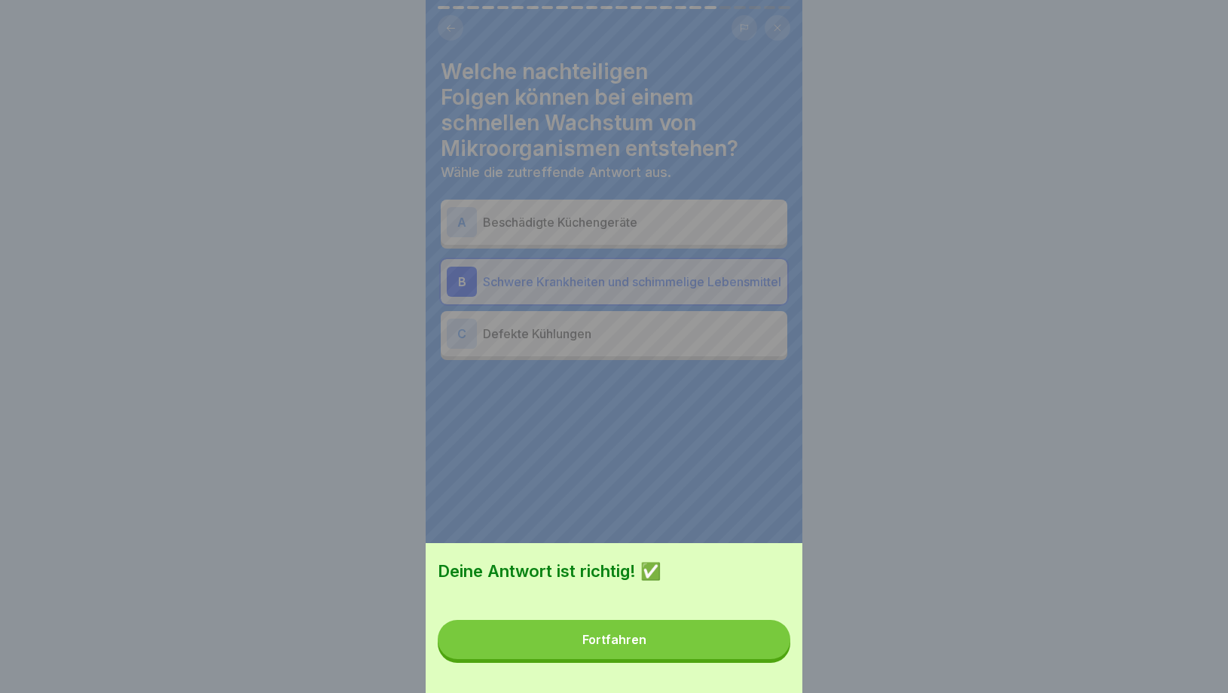
click at [677, 615] on div "Deine Antwort ist richtig! ✅ Fortfahren" at bounding box center [614, 618] width 377 height 150
click at [668, 628] on button "Fortfahren" at bounding box center [614, 639] width 353 height 39
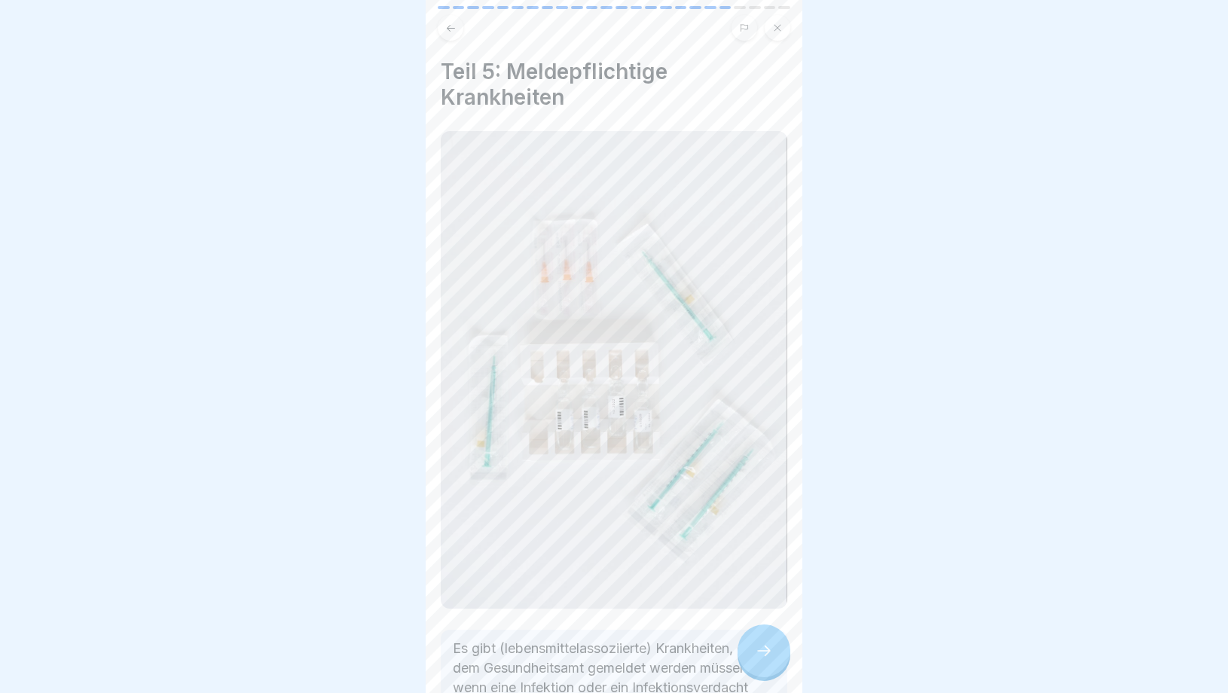
click at [762, 659] on icon at bounding box center [764, 651] width 18 height 18
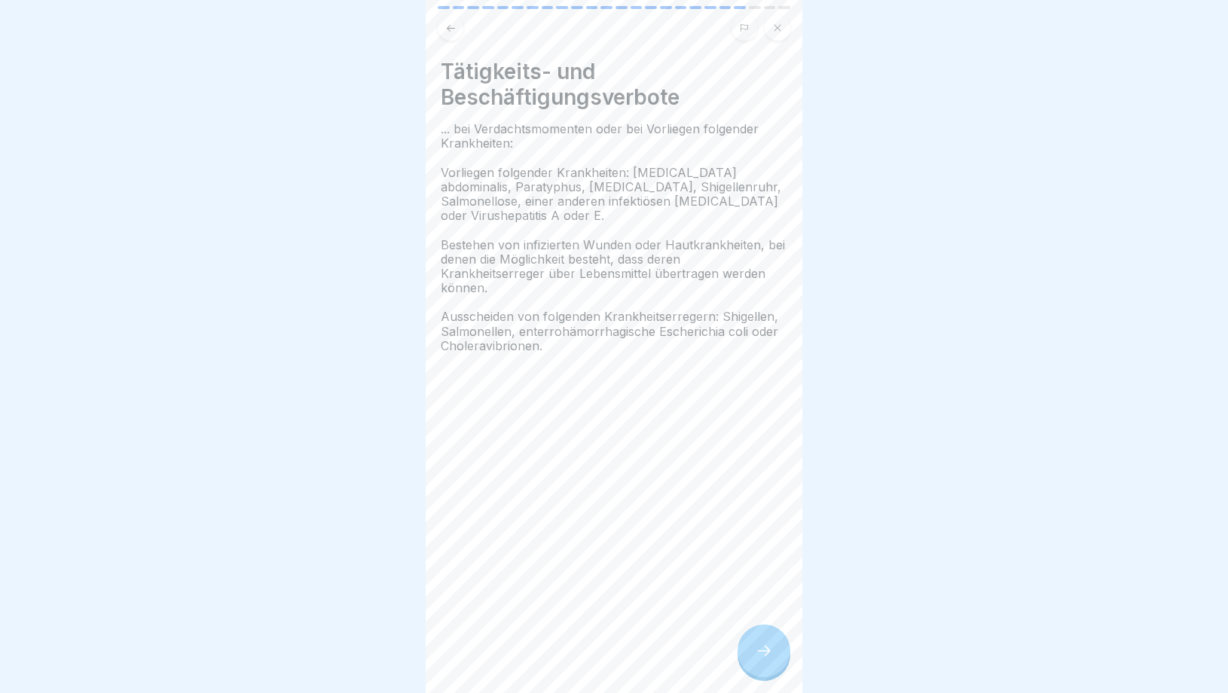
click at [762, 660] on icon at bounding box center [764, 651] width 18 height 18
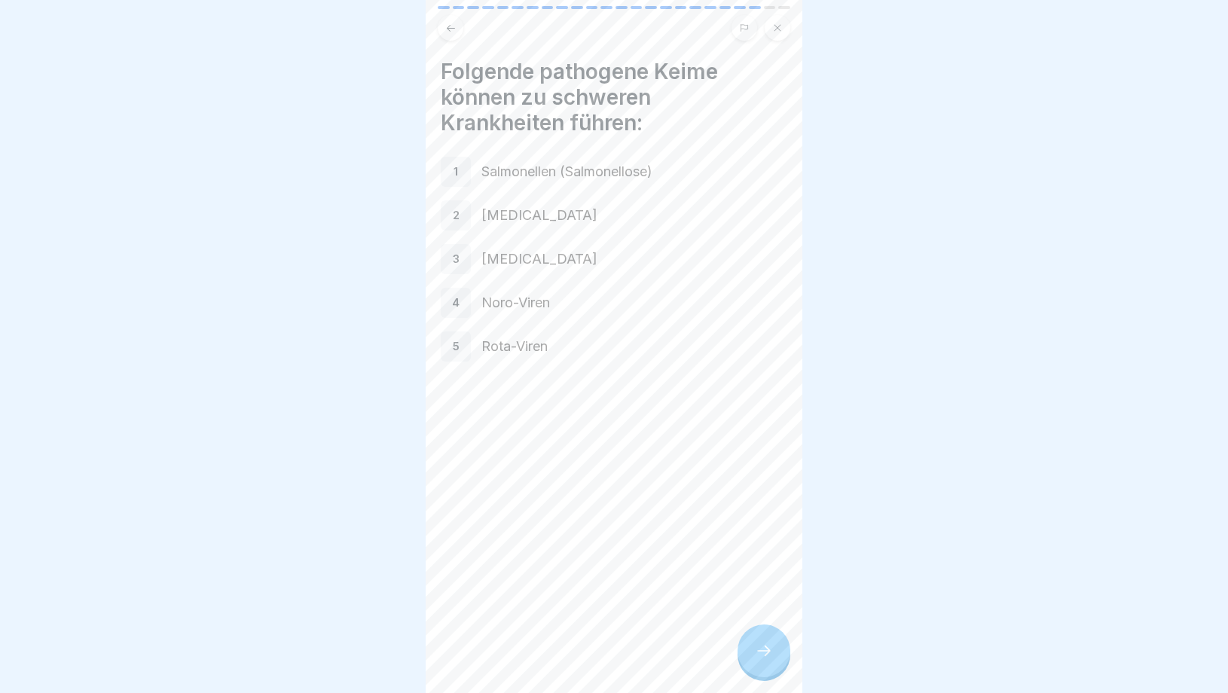
click at [761, 661] on div at bounding box center [764, 651] width 53 height 53
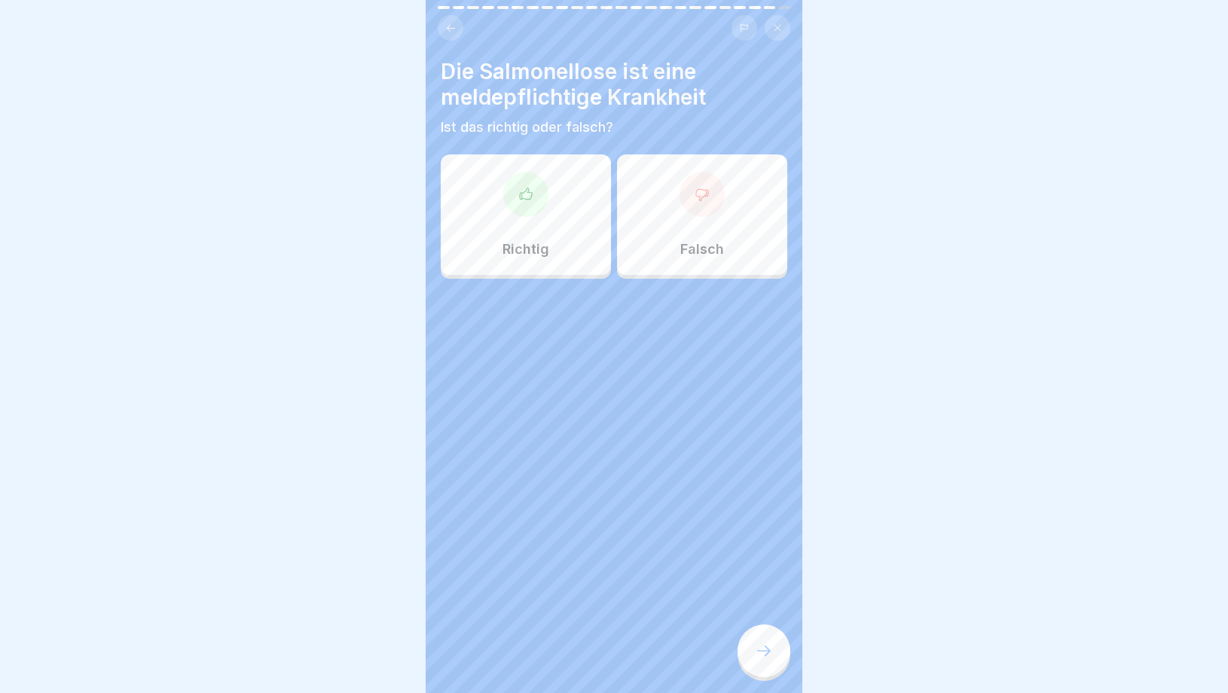
click at [537, 246] on p "Richtig" at bounding box center [526, 249] width 47 height 17
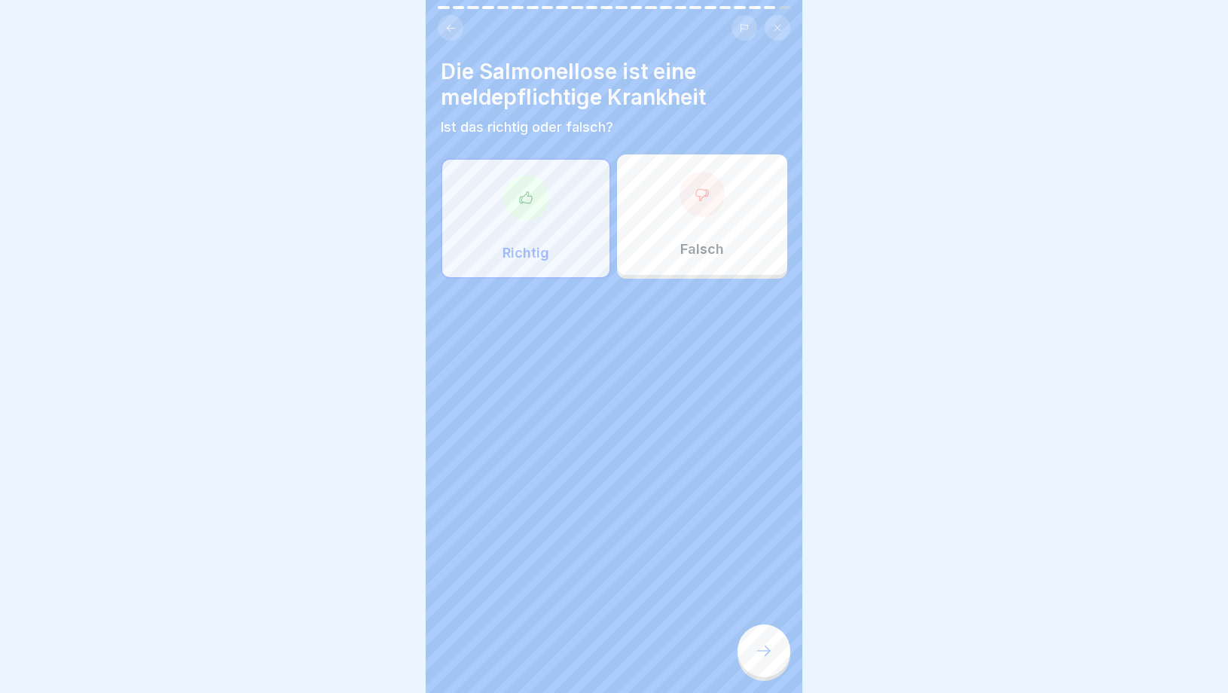
click at [763, 641] on div at bounding box center [764, 651] width 53 height 53
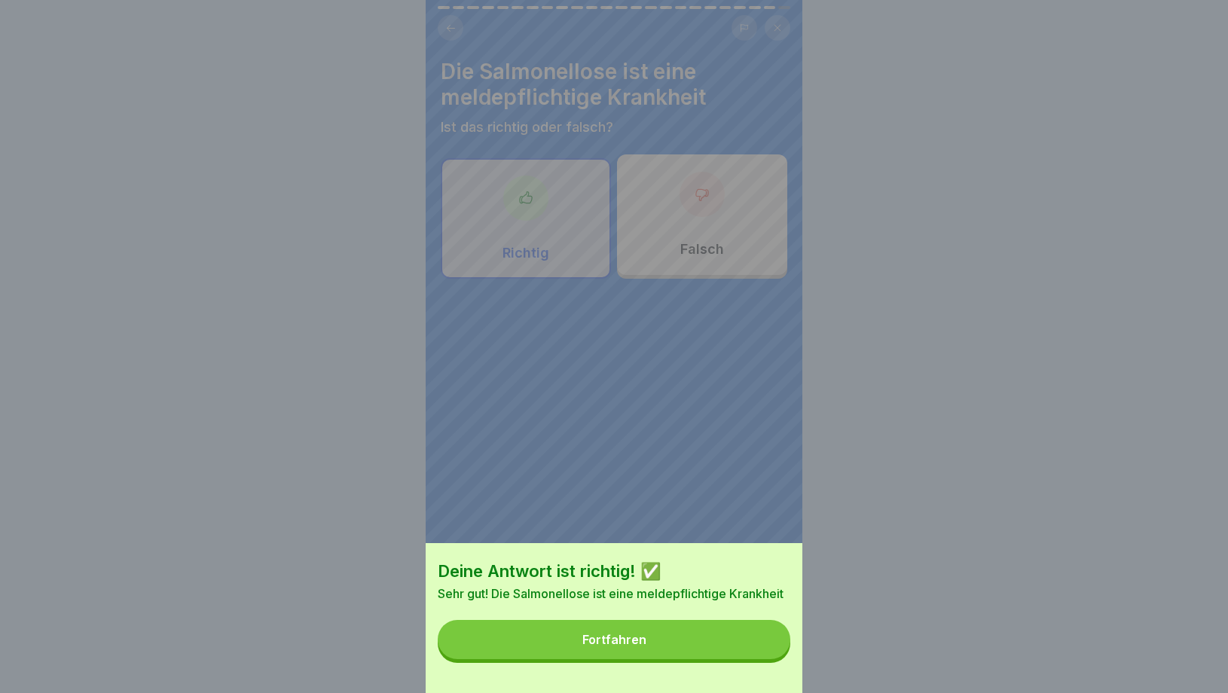
click at [657, 622] on div "Deine Antwort ist richtig! ✅ Sehr gut! Die Salmonellose ist eine meldepflichtig…" at bounding box center [614, 618] width 377 height 150
click at [631, 651] on button "Fortfahren" at bounding box center [614, 639] width 353 height 39
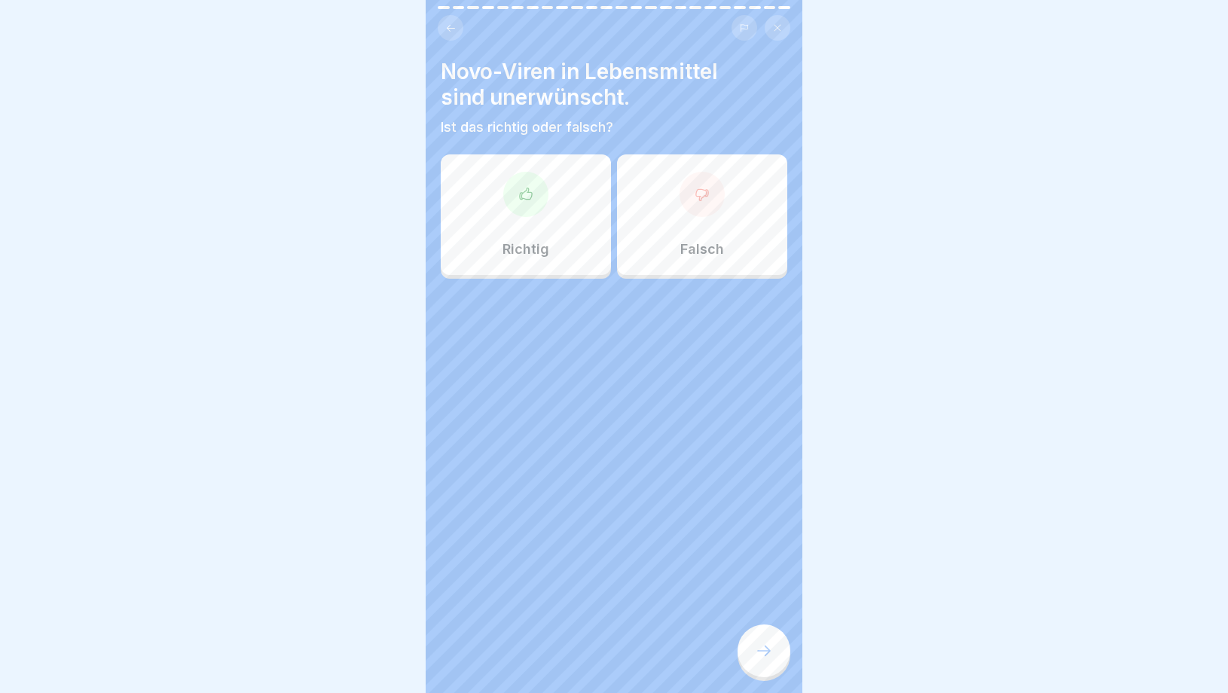
click at [557, 219] on div "Richtig" at bounding box center [526, 214] width 170 height 121
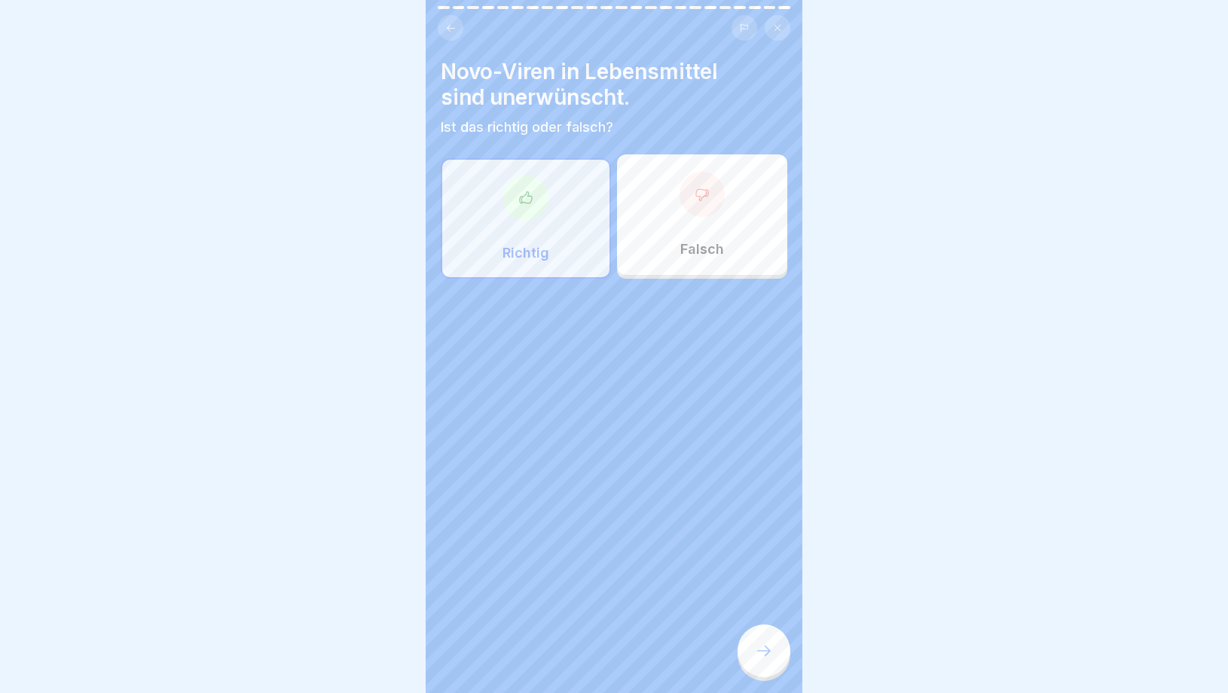
click at [749, 668] on div at bounding box center [764, 651] width 53 height 53
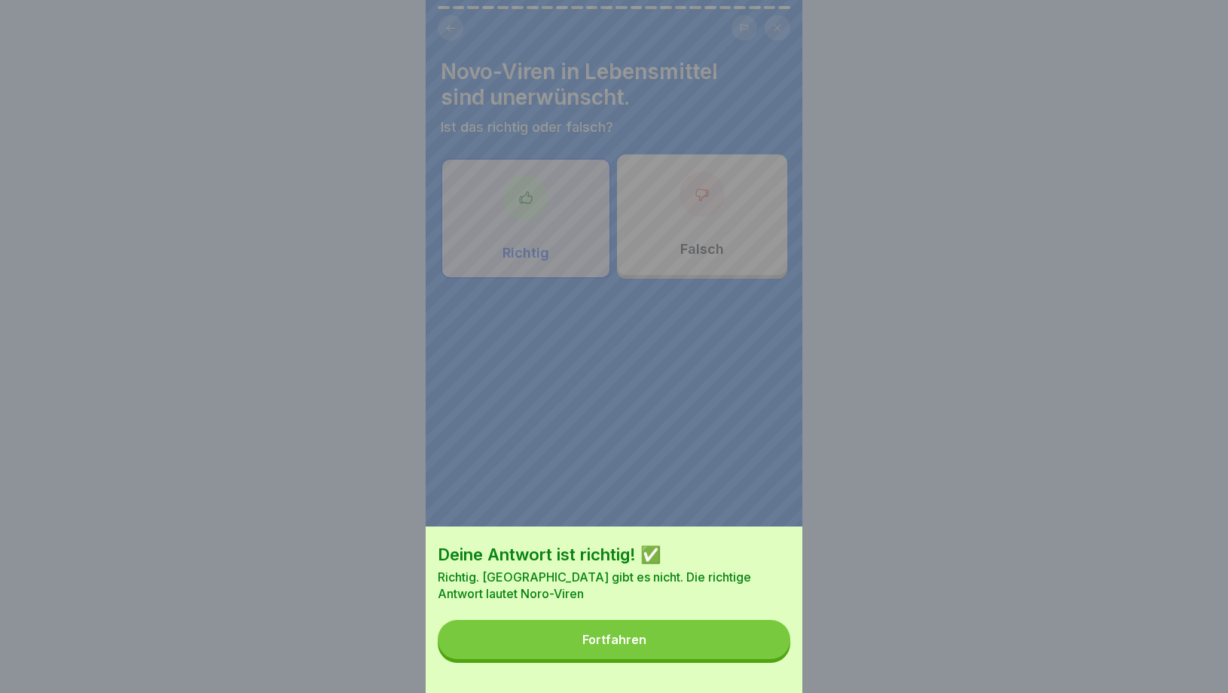
click at [616, 638] on div "Fortfahren" at bounding box center [615, 640] width 64 height 14
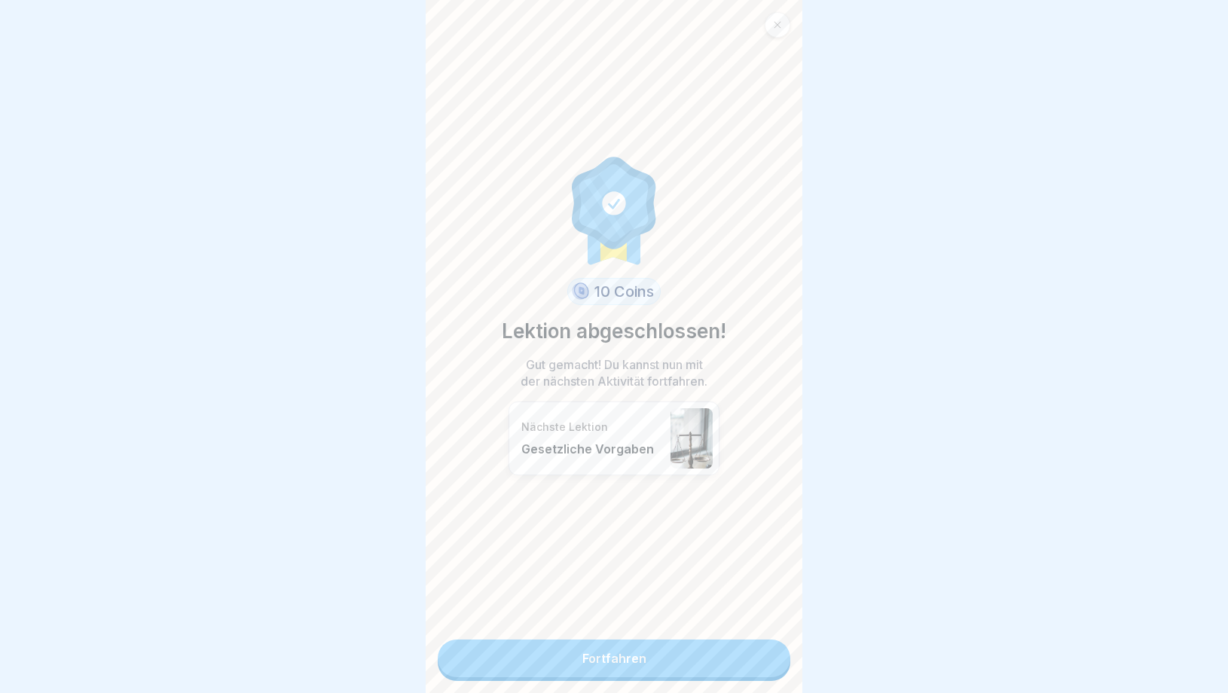
click at [619, 662] on link "Fortfahren" at bounding box center [614, 659] width 353 height 38
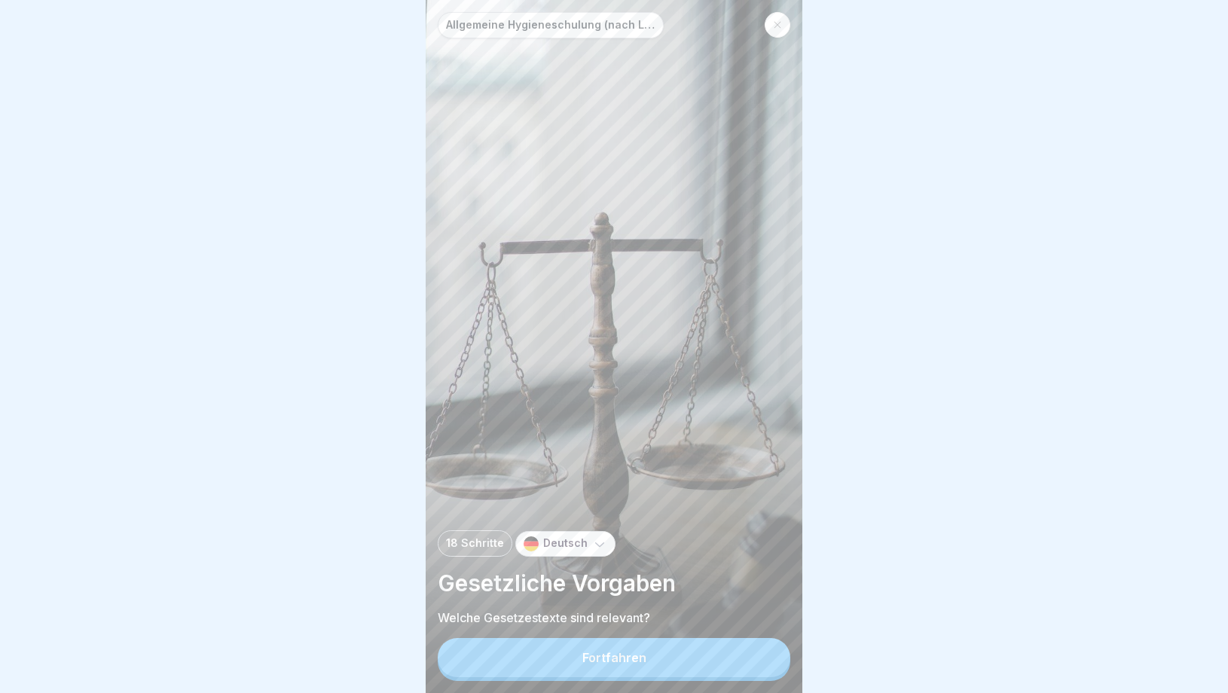
click at [776, 26] on icon at bounding box center [777, 24] width 9 height 9
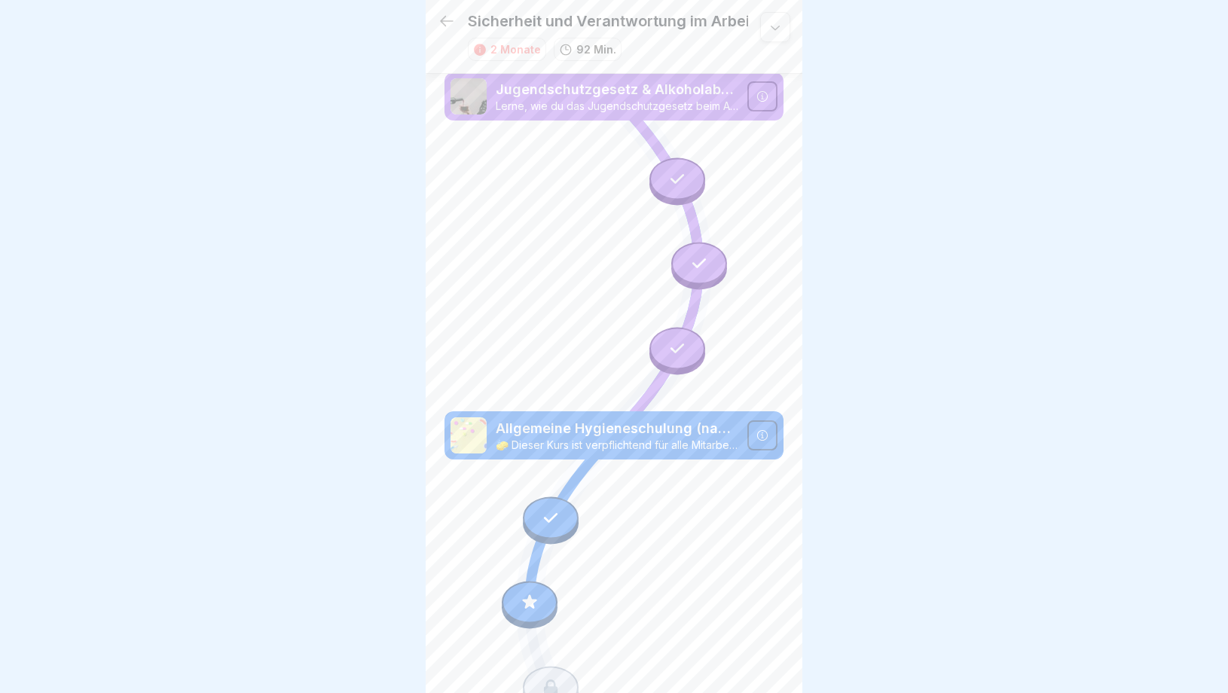
click at [444, 23] on icon at bounding box center [447, 21] width 18 height 18
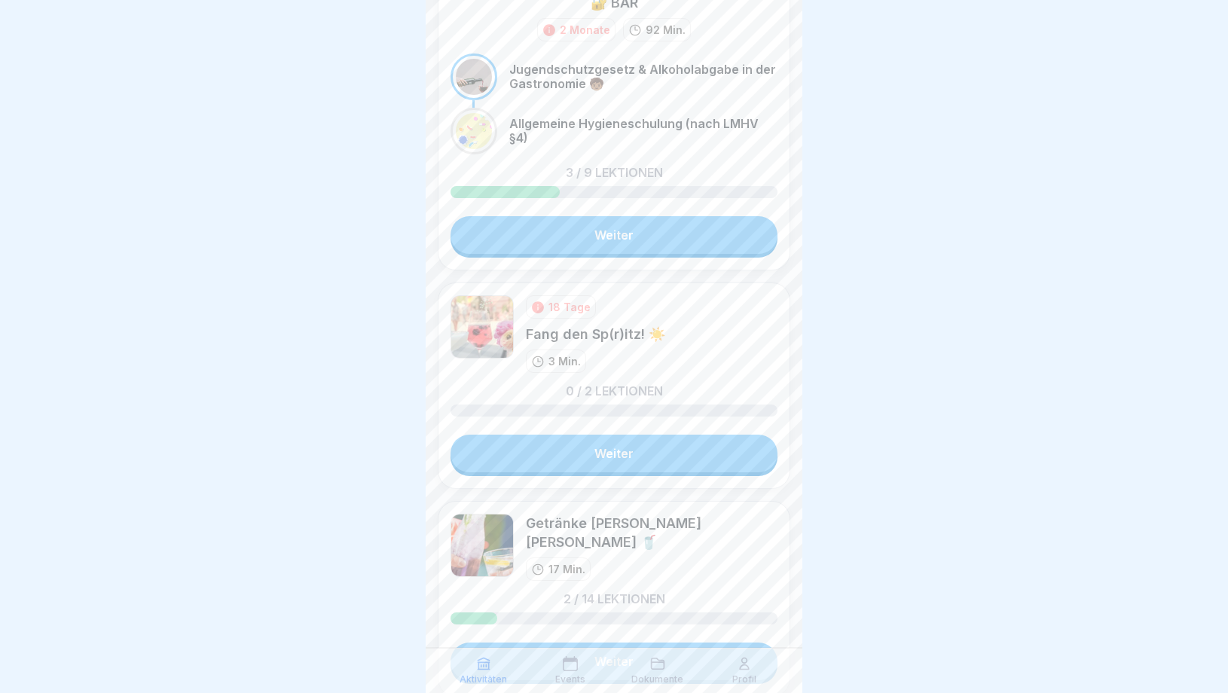
scroll to position [1912, 0]
click at [608, 466] on link "Weiter" at bounding box center [614, 455] width 327 height 38
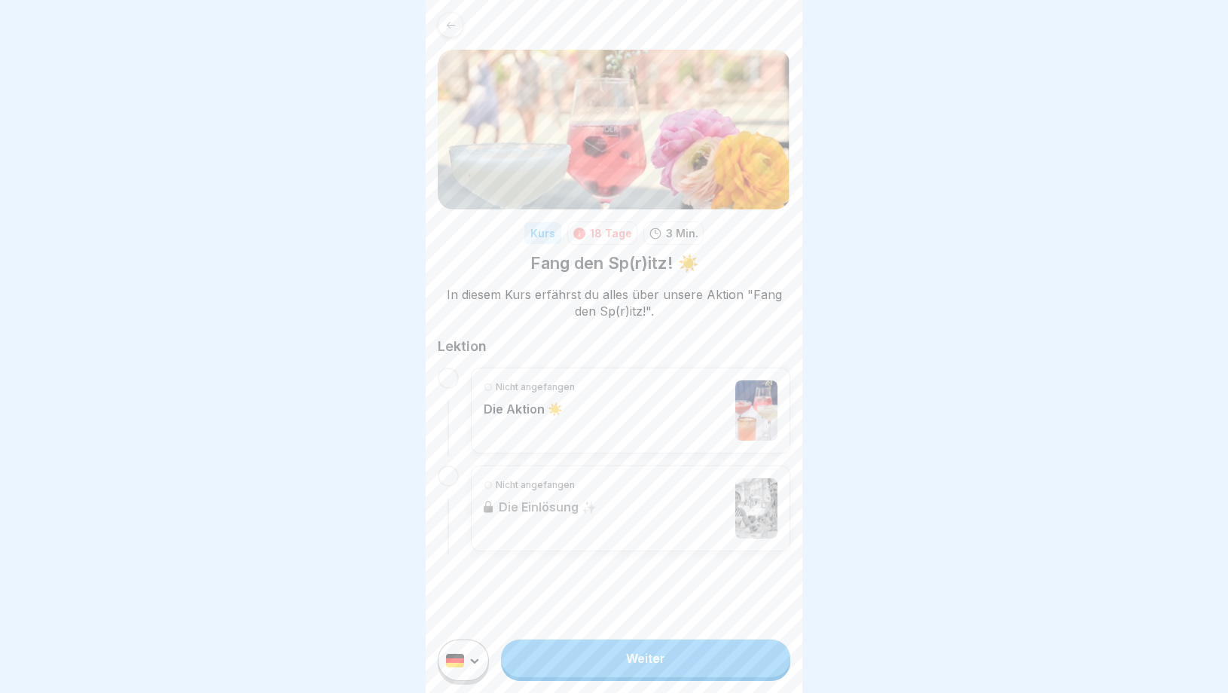
click at [638, 682] on div "Weiter" at bounding box center [614, 661] width 377 height 66
click at [641, 661] on link "Weiter" at bounding box center [645, 659] width 289 height 38
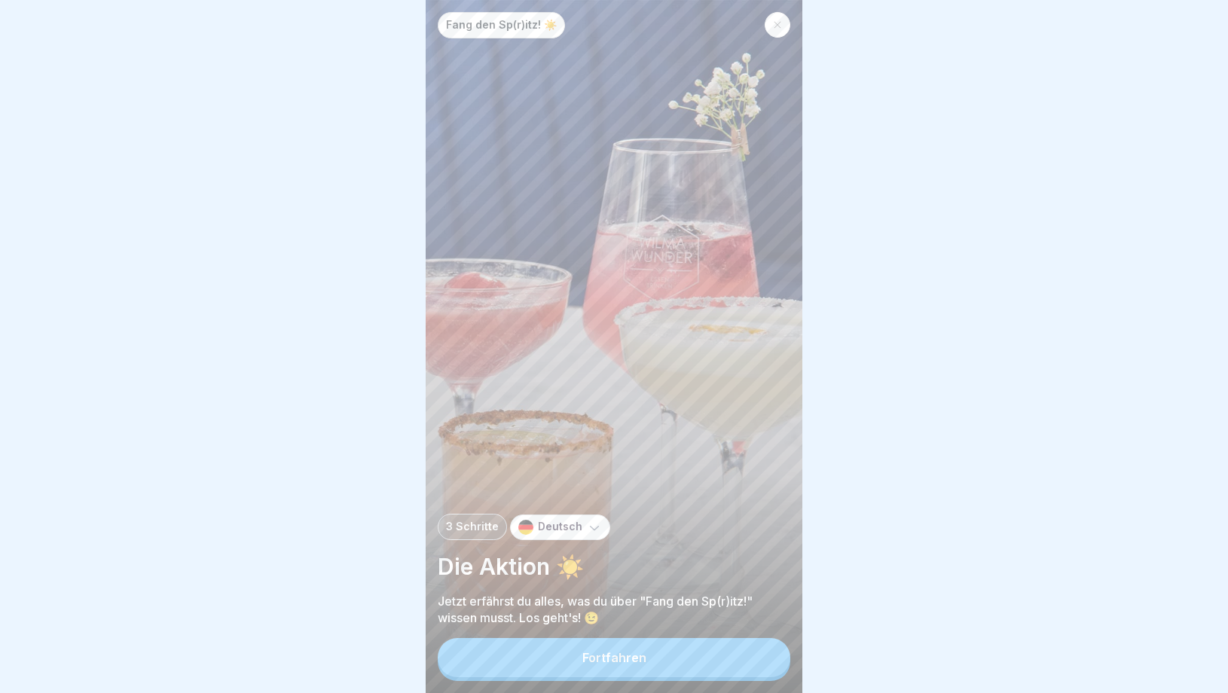
click at [641, 661] on div "Fortfahren" at bounding box center [615, 658] width 64 height 14
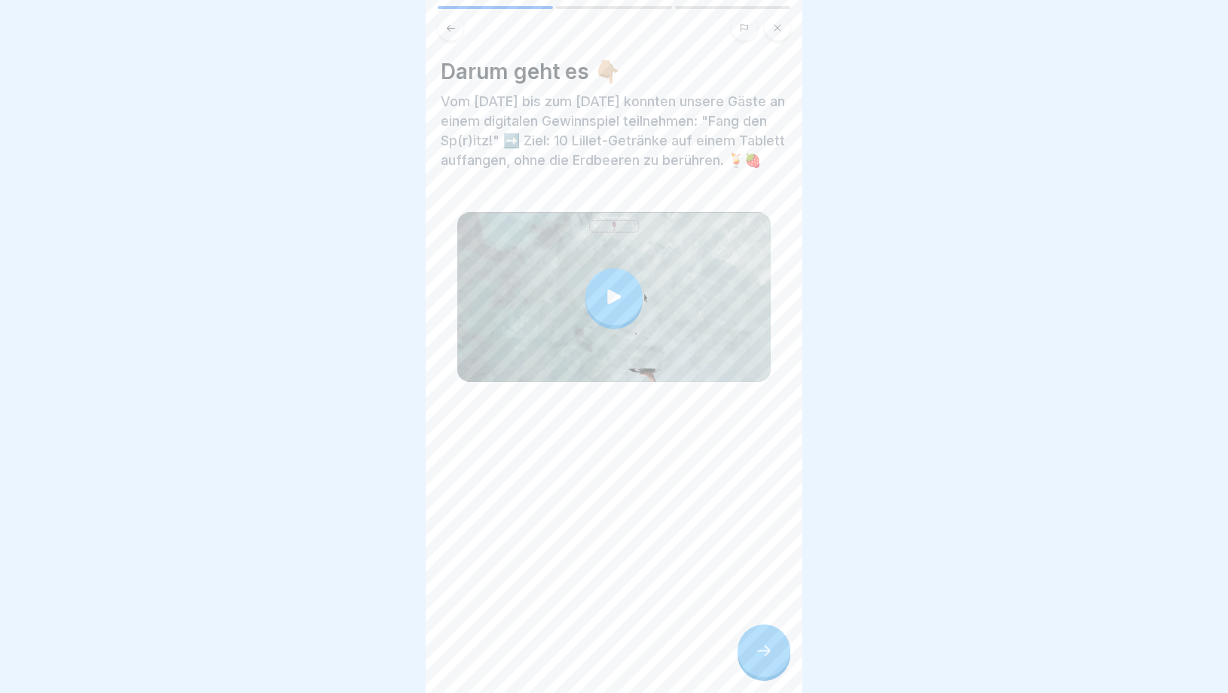
click at [778, 660] on div at bounding box center [764, 651] width 53 height 53
click at [757, 665] on div at bounding box center [764, 651] width 53 height 53
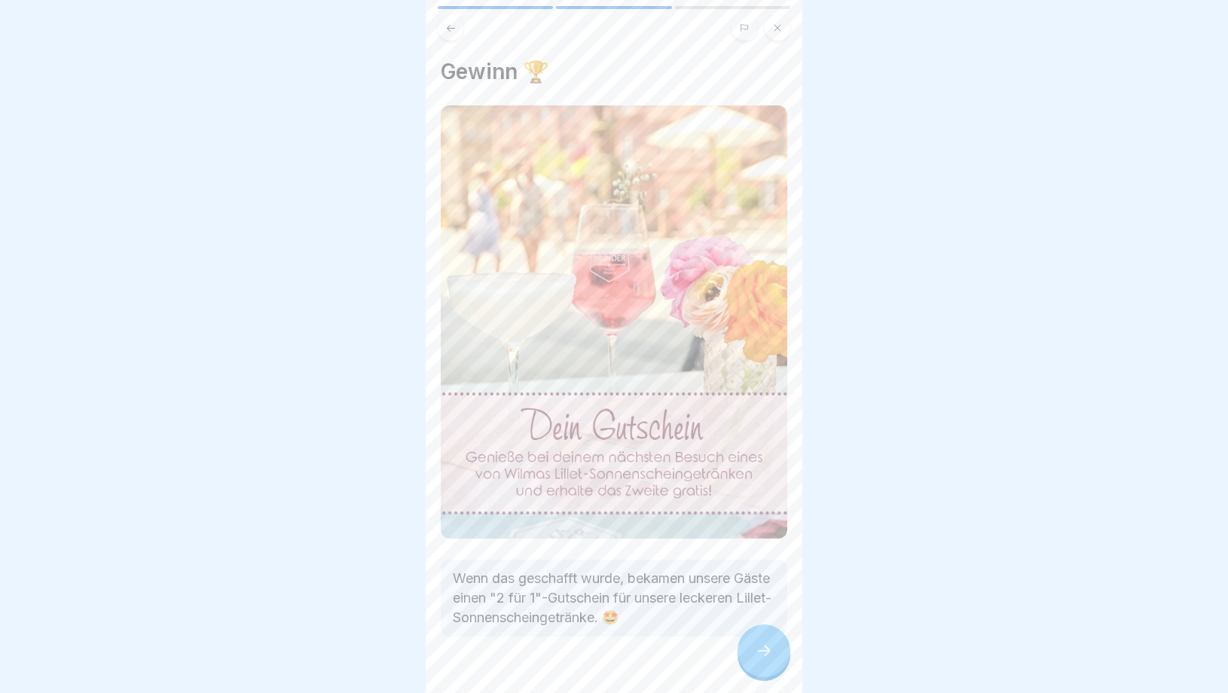
click at [757, 663] on div at bounding box center [764, 651] width 53 height 53
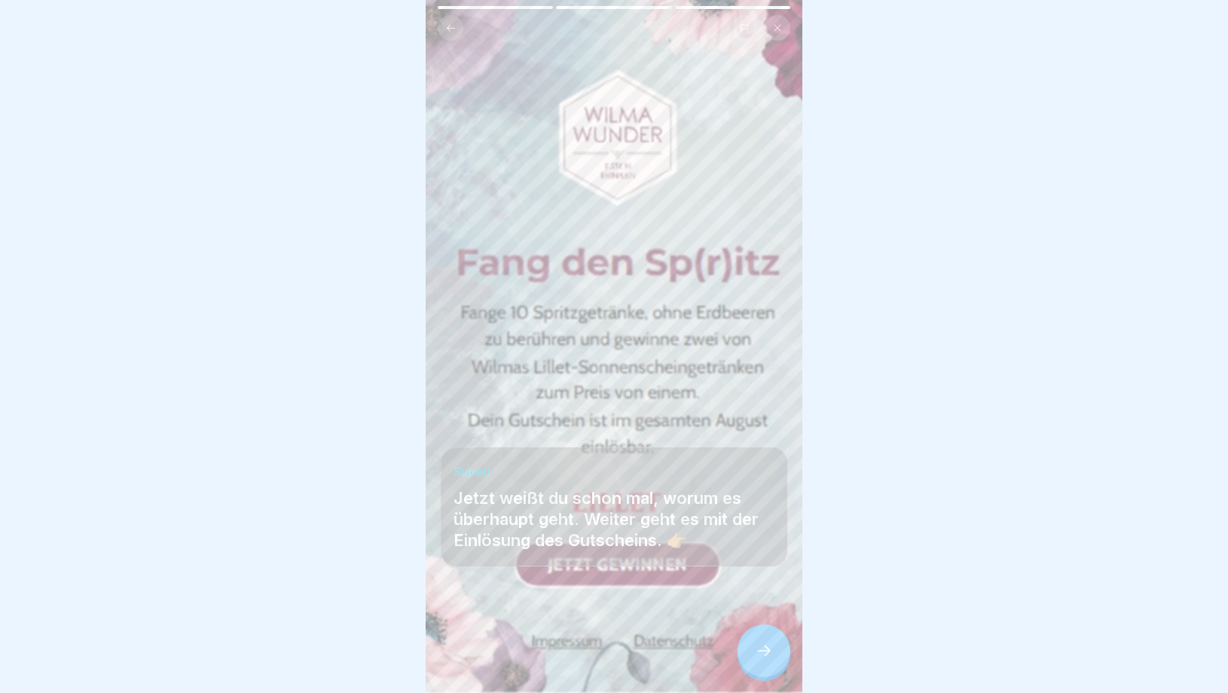
click at [757, 663] on div at bounding box center [764, 651] width 53 height 53
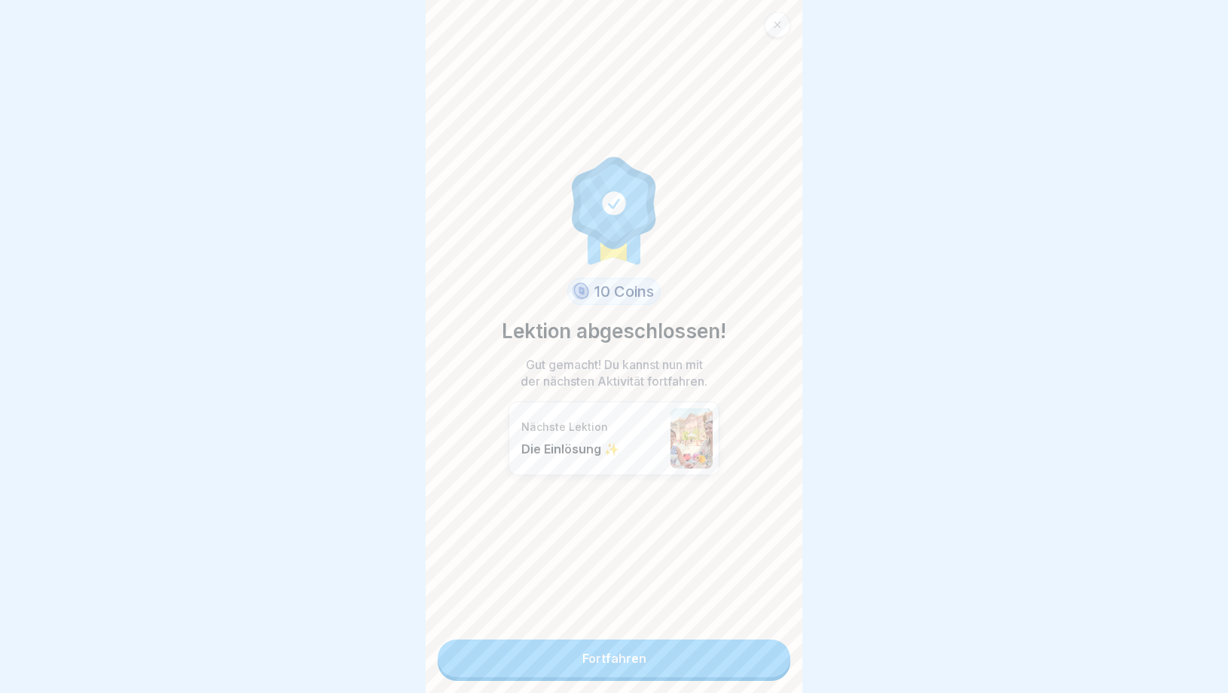
click at [690, 668] on link "Fortfahren" at bounding box center [614, 659] width 353 height 38
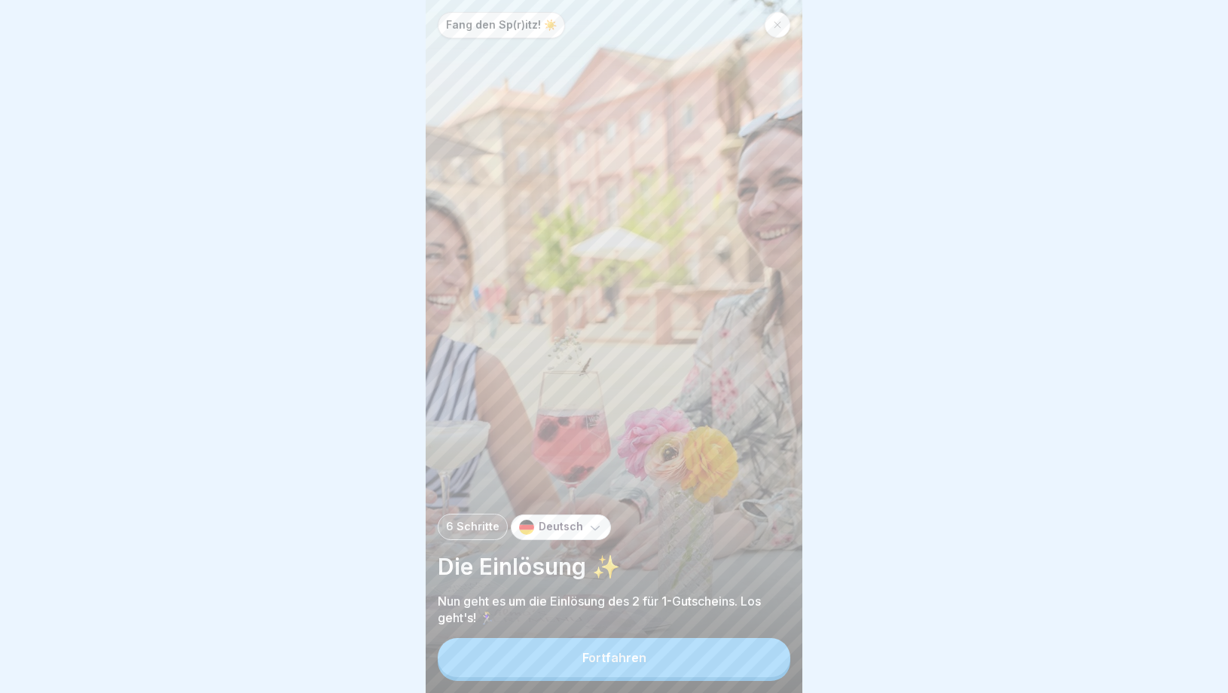
click at [668, 667] on button "Fortfahren" at bounding box center [614, 657] width 353 height 39
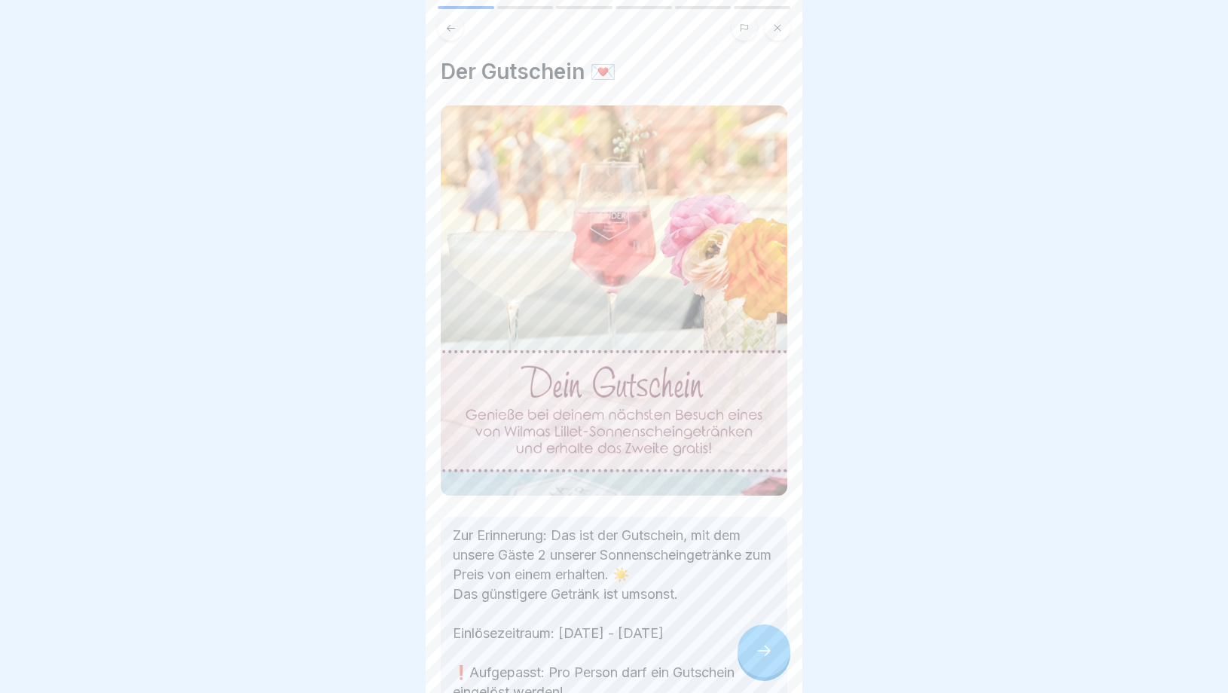
click at [766, 647] on icon at bounding box center [764, 651] width 18 height 18
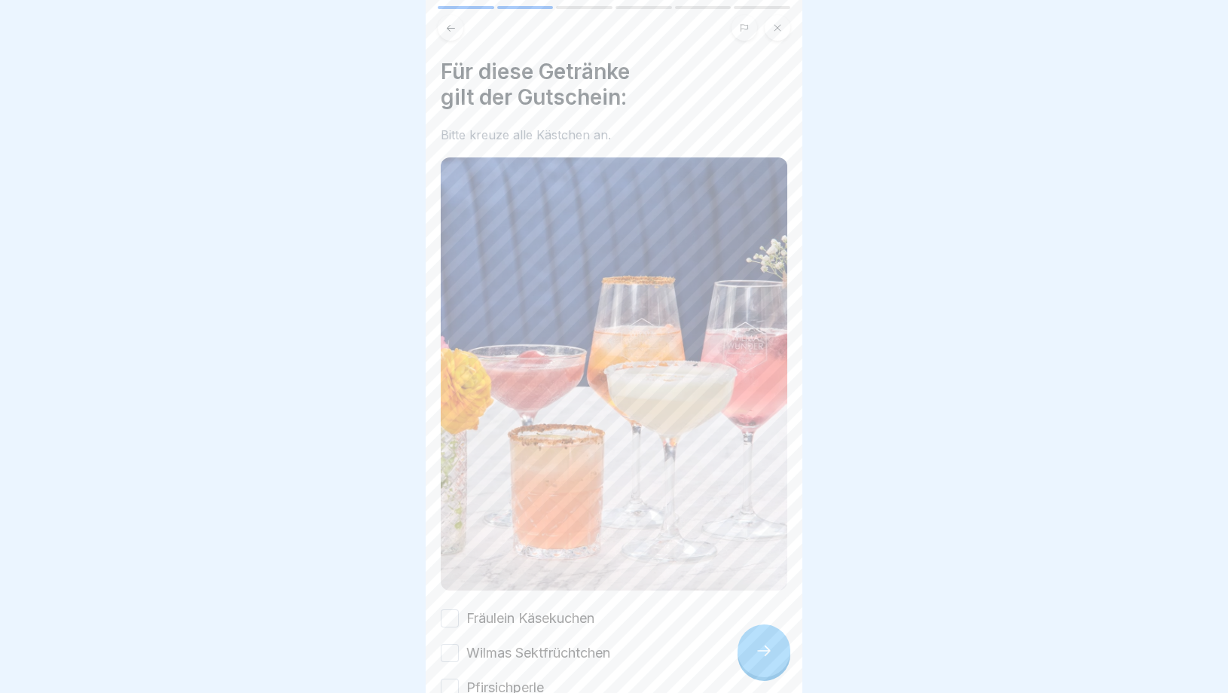
click at [766, 647] on icon at bounding box center [764, 651] width 18 height 18
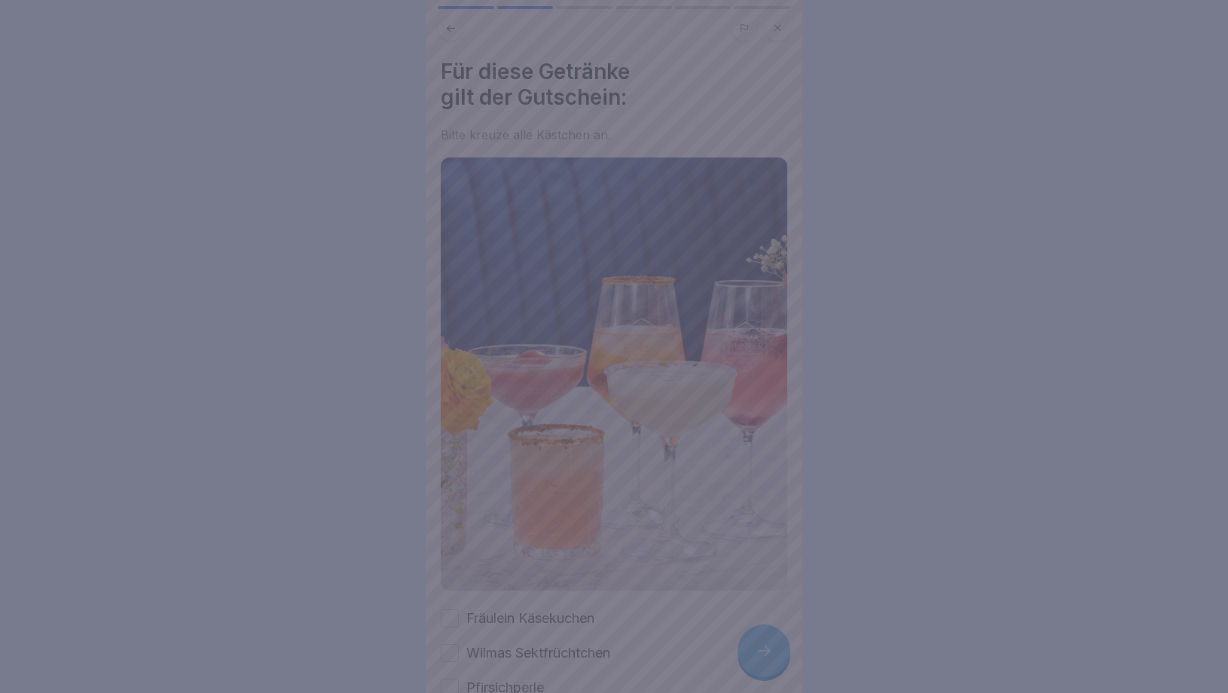
click at [766, 647] on div at bounding box center [614, 346] width 1228 height 693
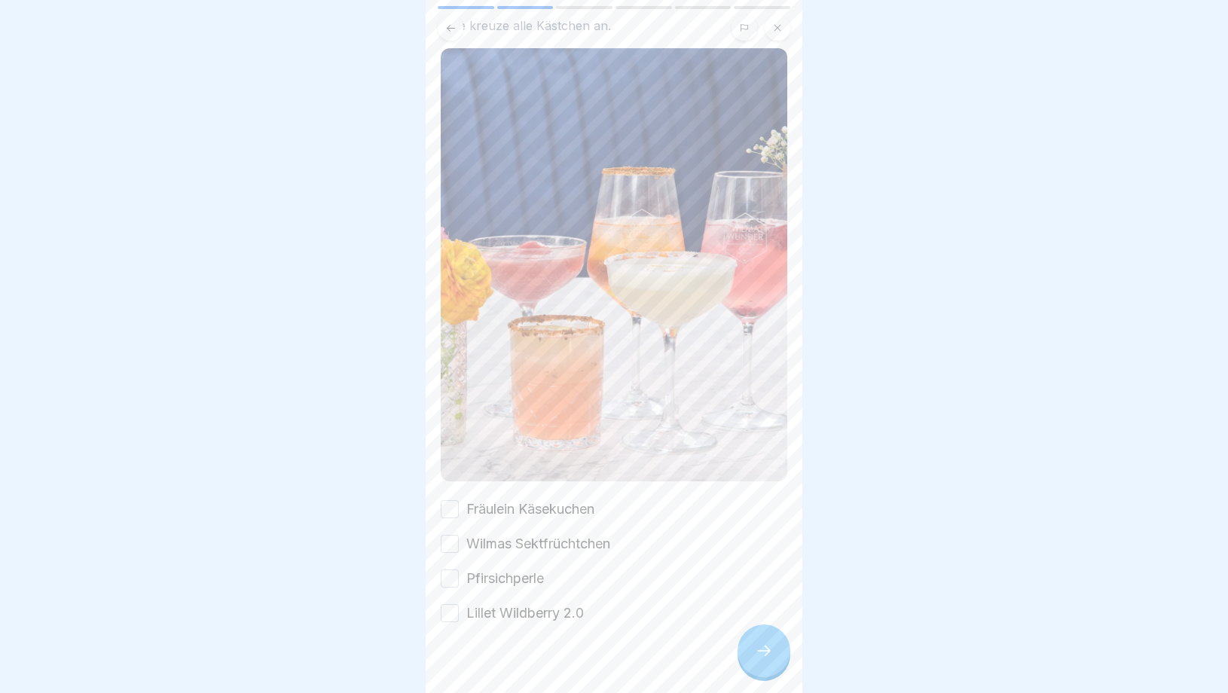
scroll to position [115, 0]
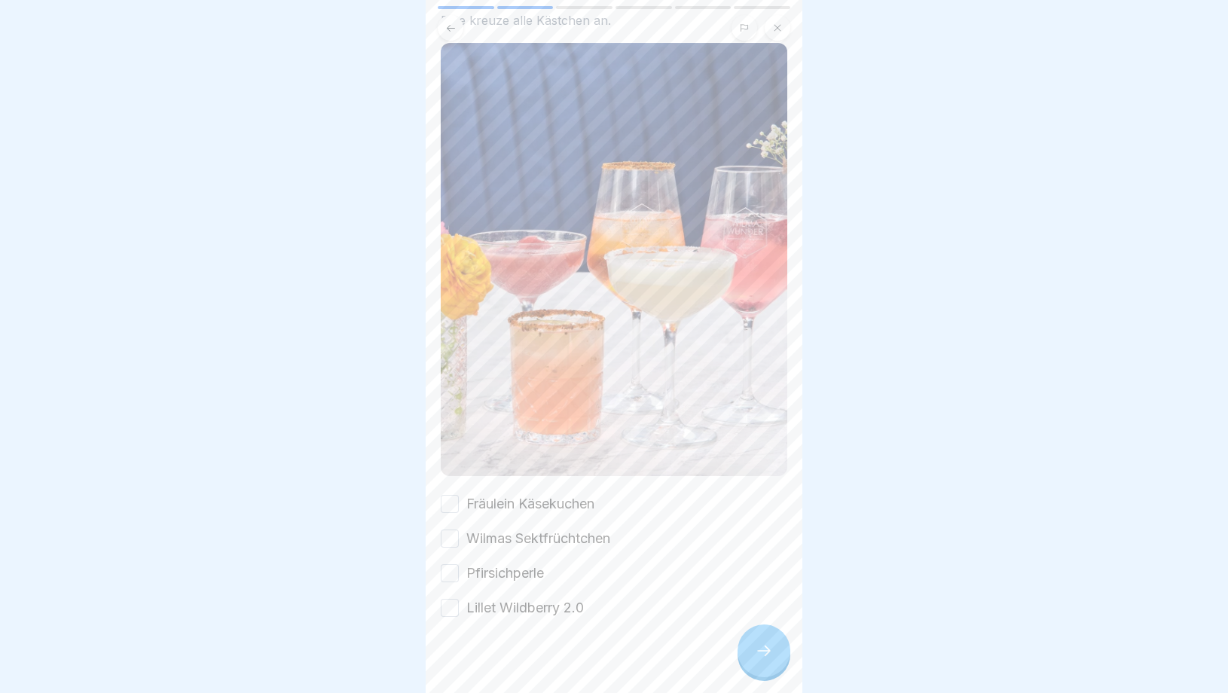
click at [449, 506] on button "Fräulein Käsekuchen" at bounding box center [450, 504] width 18 height 18
click at [449, 542] on button "Wilmas Sektfrüchtchen" at bounding box center [450, 539] width 18 height 18
click at [449, 576] on button "Pfirsichperle" at bounding box center [450, 573] width 18 height 18
click at [451, 613] on button "Lillet Wildberry 2.0" at bounding box center [450, 608] width 18 height 18
click at [760, 656] on icon at bounding box center [764, 651] width 18 height 18
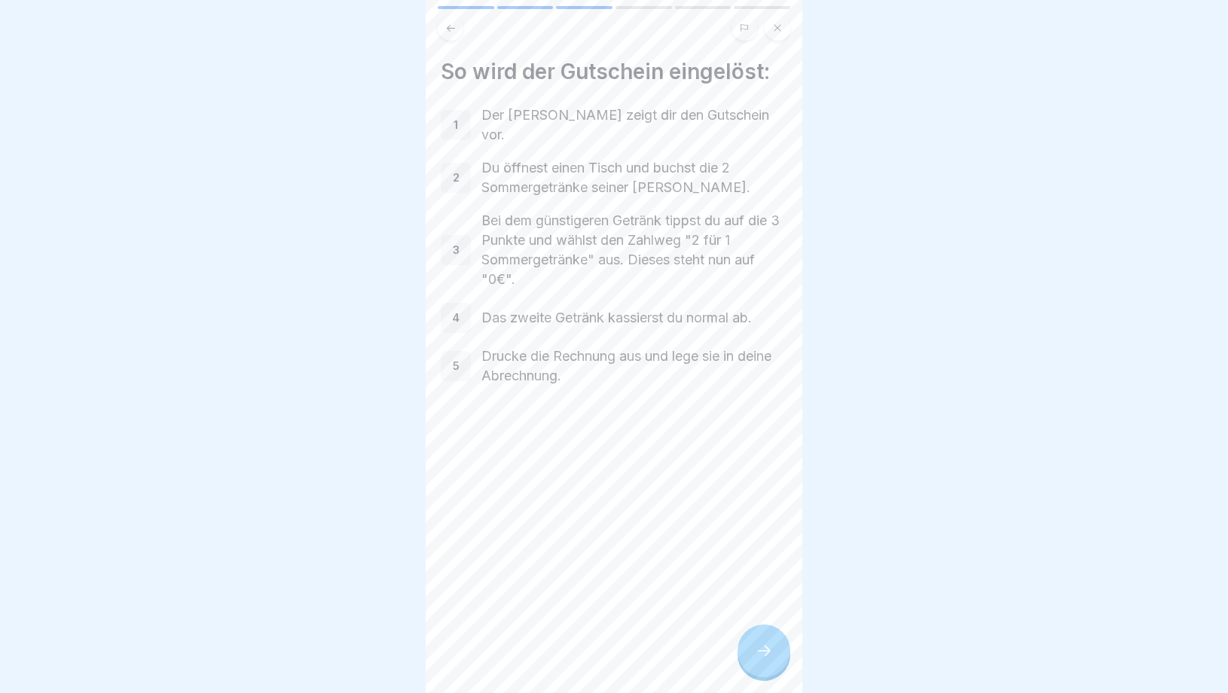
click at [760, 657] on icon at bounding box center [764, 651] width 18 height 18
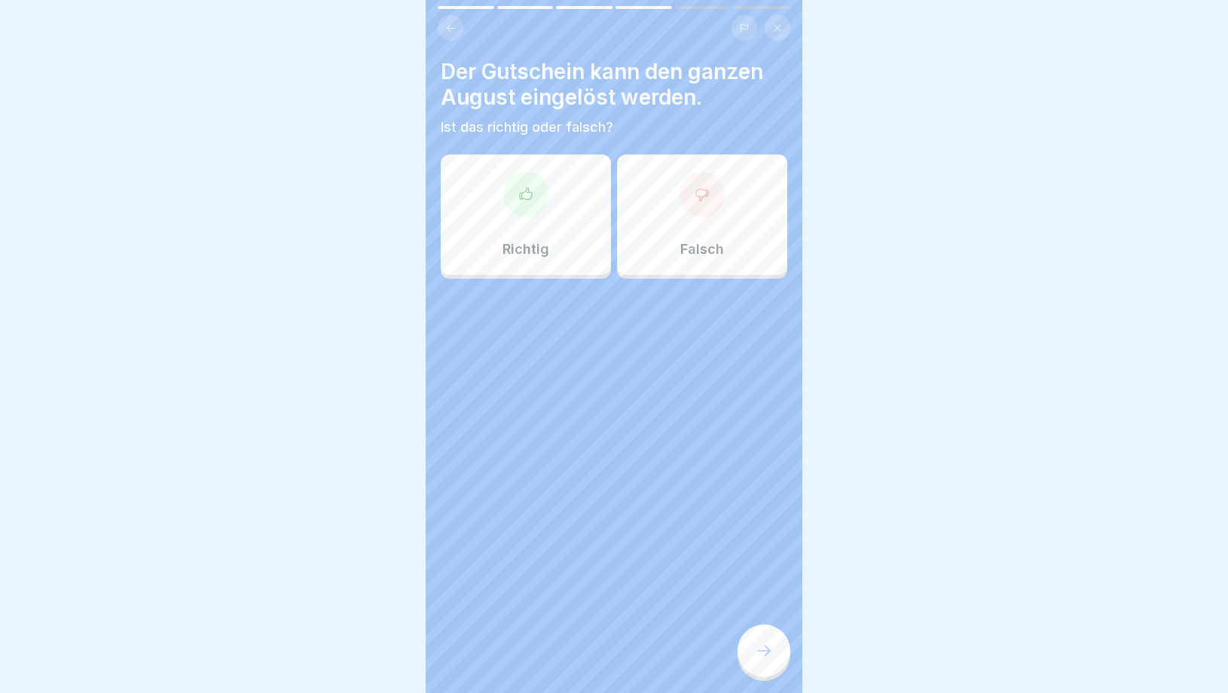
click at [550, 226] on div "Richtig" at bounding box center [526, 214] width 170 height 121
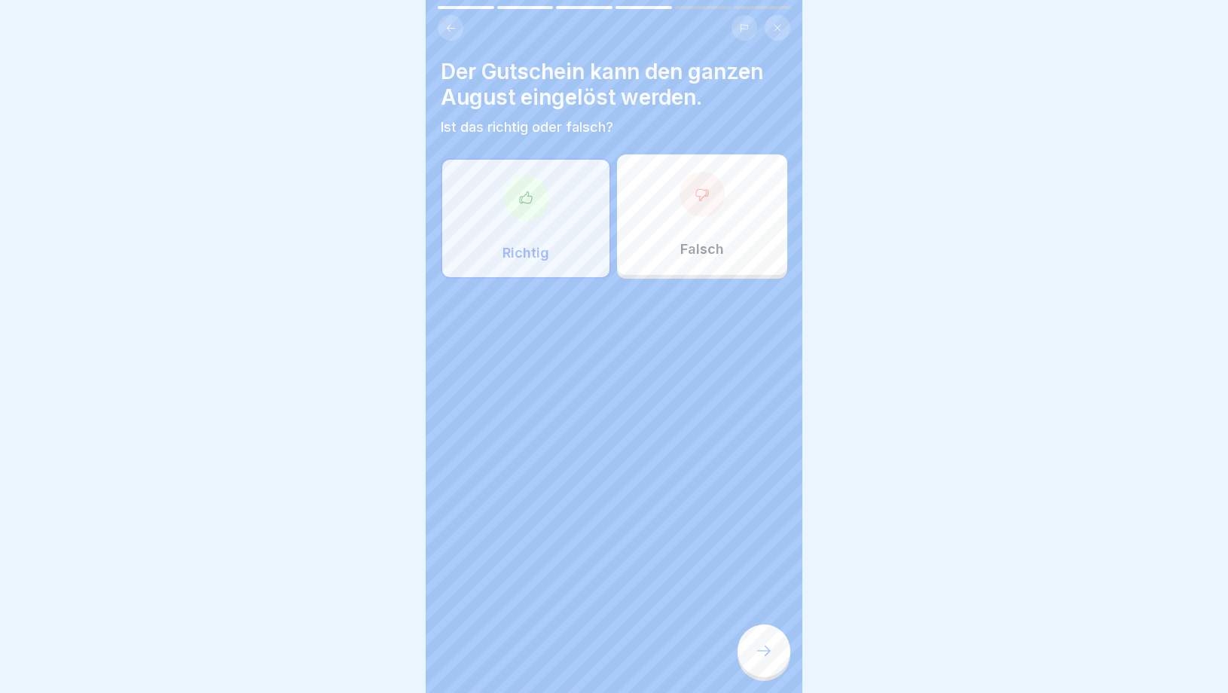
click at [769, 659] on icon at bounding box center [764, 651] width 18 height 18
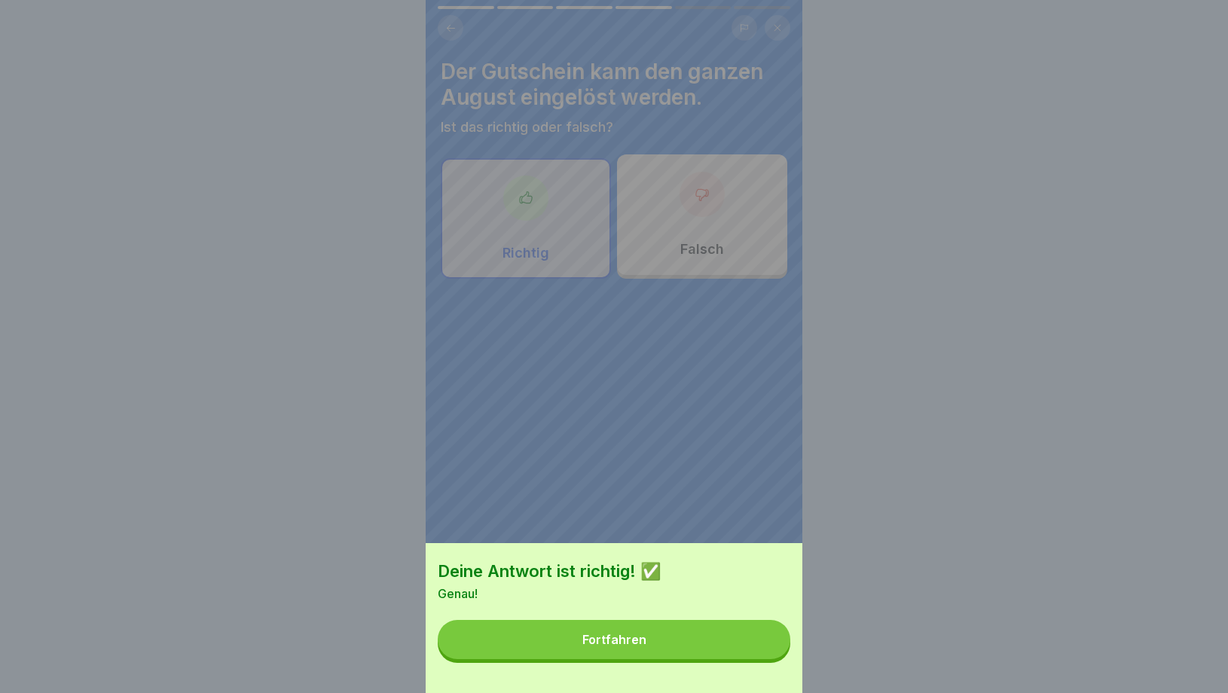
click at [680, 642] on button "Fortfahren" at bounding box center [614, 639] width 353 height 39
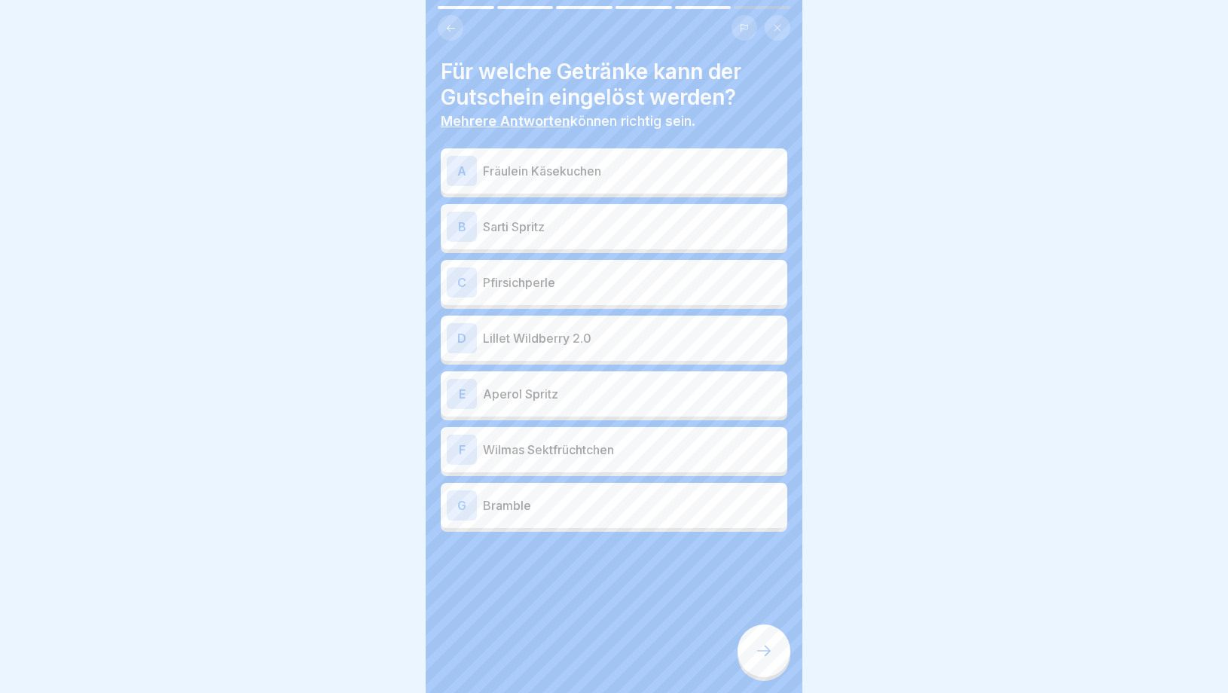
click at [601, 173] on p "Fräulein Käsekuchen" at bounding box center [632, 171] width 298 height 18
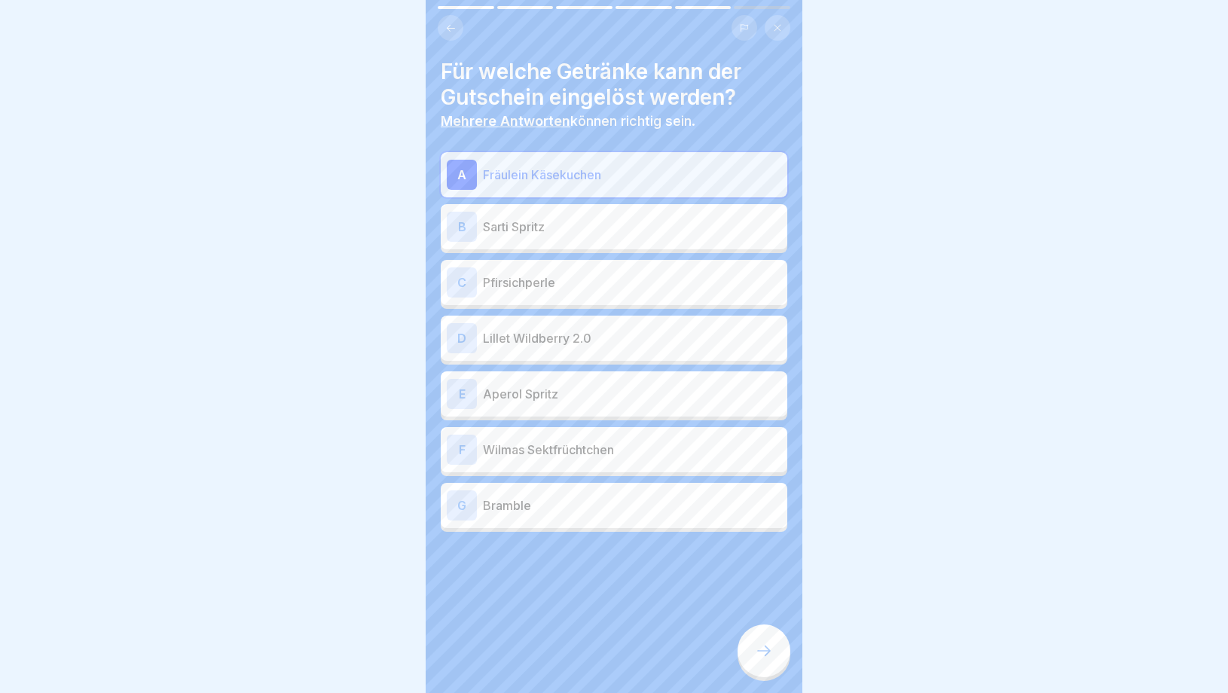
click at [551, 281] on p "Pfirsichperle" at bounding box center [632, 283] width 298 height 18
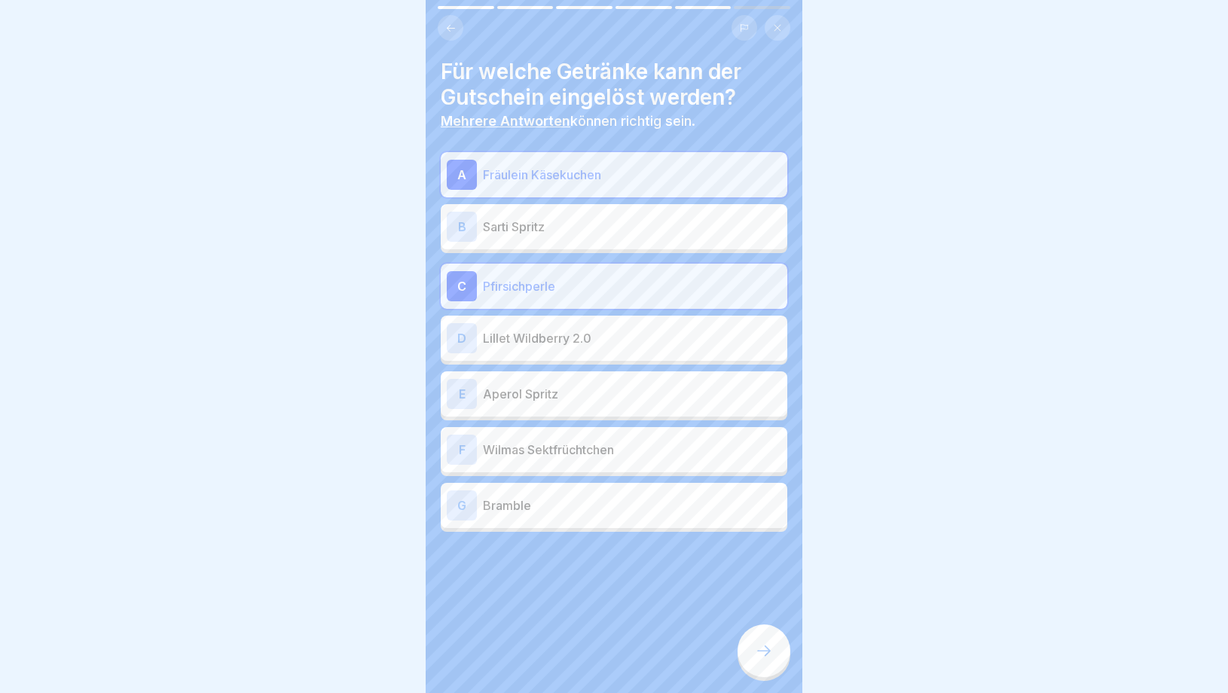
click at [548, 346] on p "Lillet Wildberry 2.0" at bounding box center [632, 338] width 298 height 18
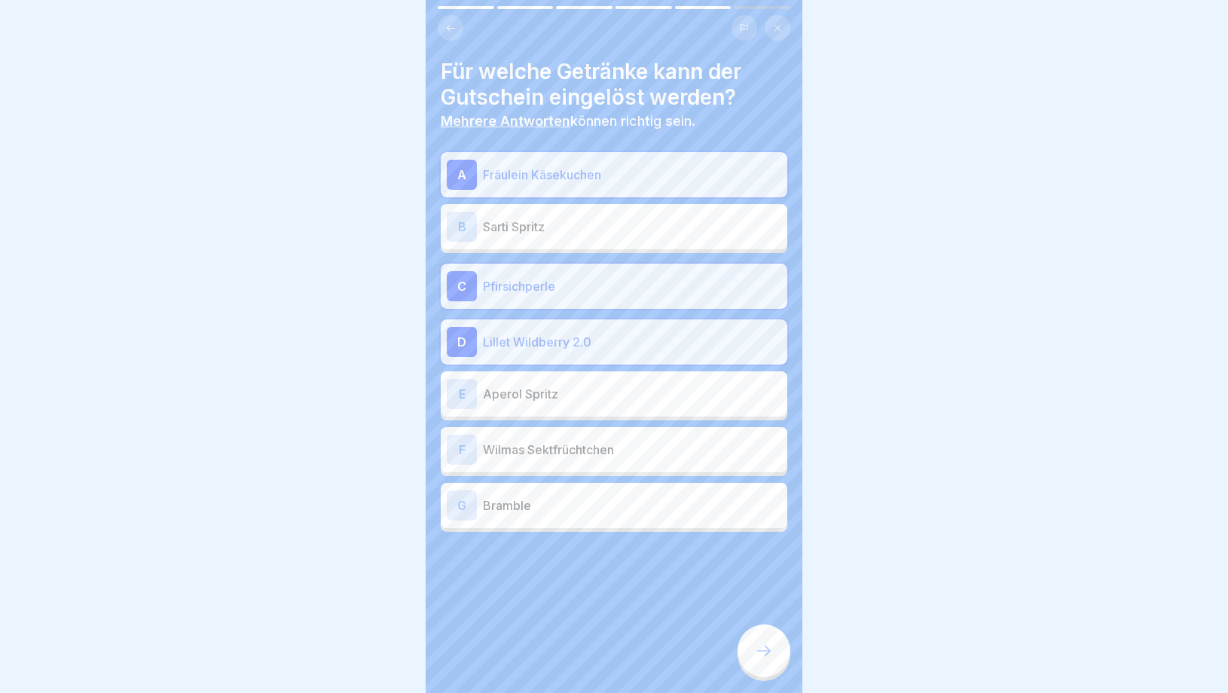
click at [543, 445] on p "Wilmas Sektfrüchtchen" at bounding box center [632, 450] width 298 height 18
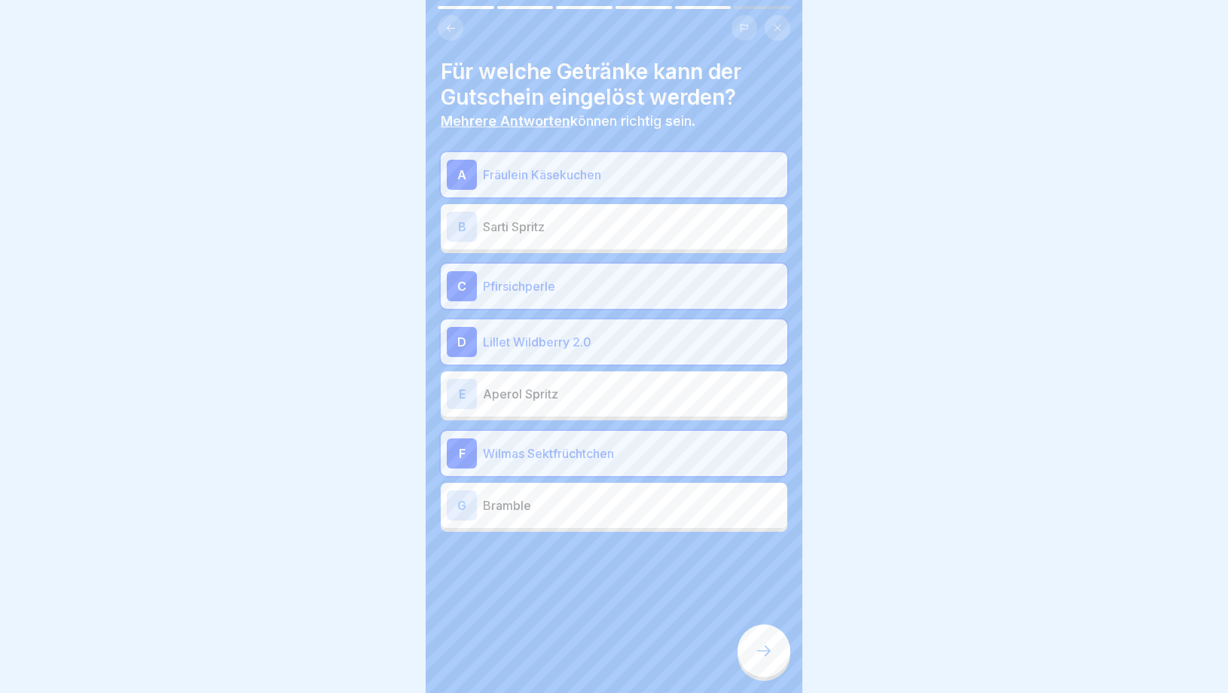
click at [751, 650] on div at bounding box center [764, 651] width 53 height 53
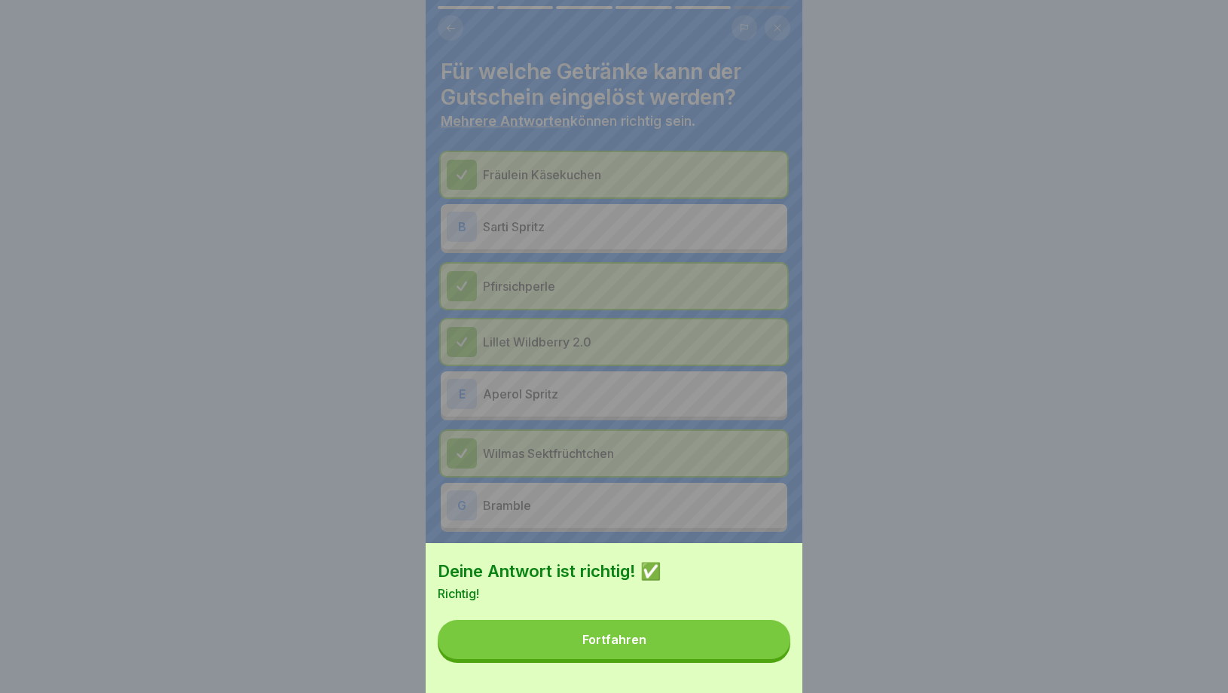
click at [674, 646] on button "Fortfahren" at bounding box center [614, 639] width 353 height 39
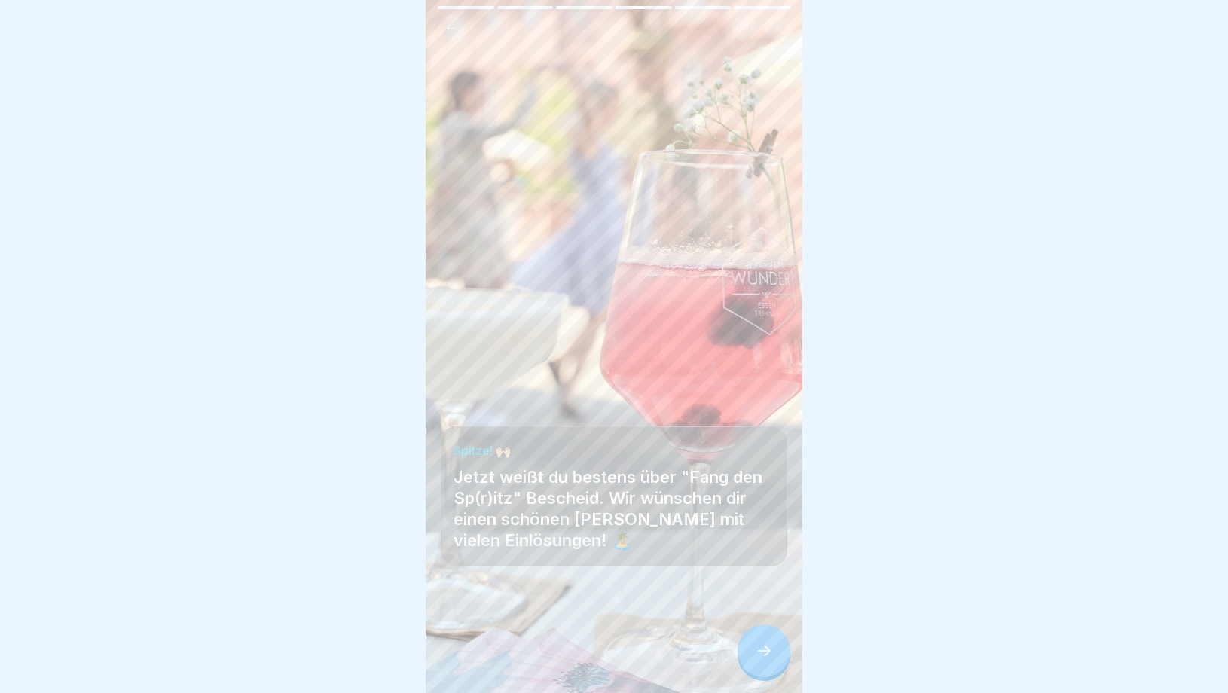
click at [766, 650] on icon at bounding box center [764, 651] width 18 height 18
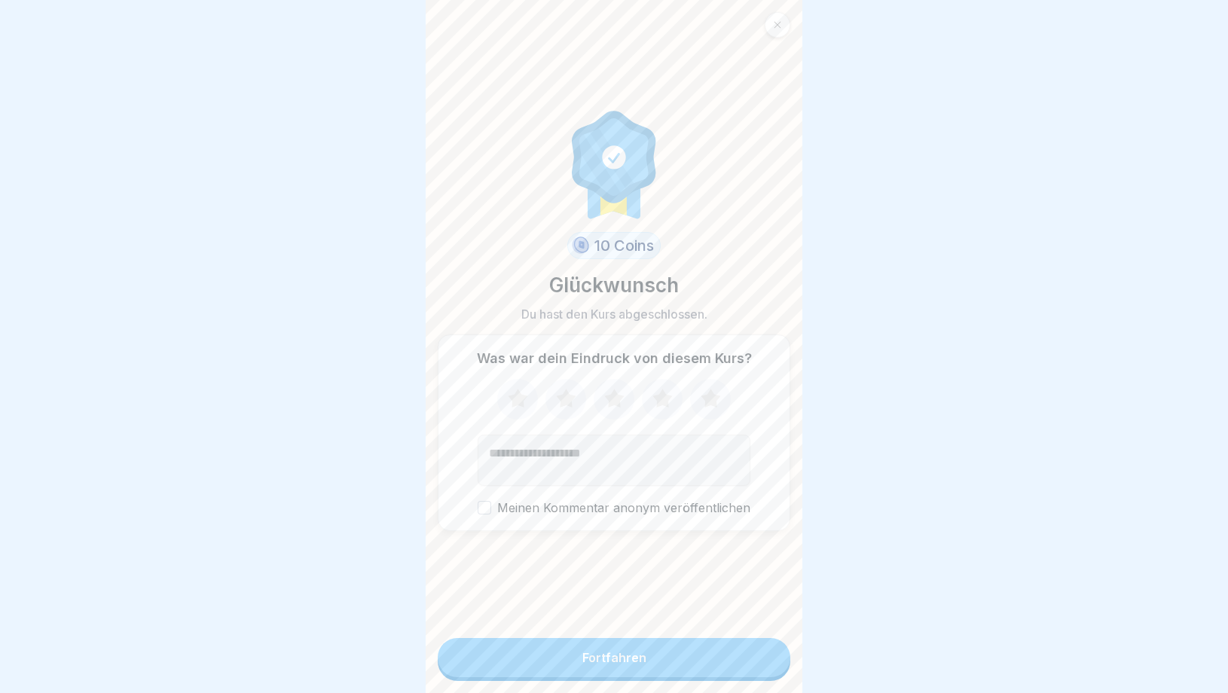
click at [694, 661] on button "Fortfahren" at bounding box center [614, 657] width 353 height 39
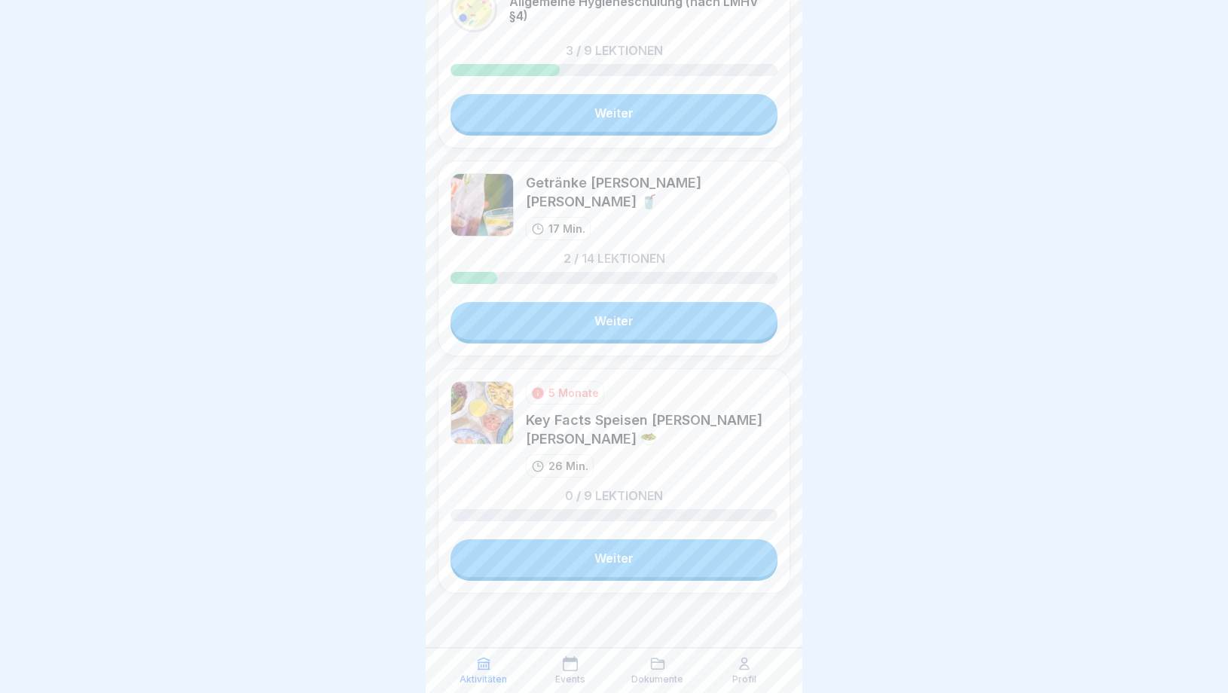
scroll to position [2035, 0]
click at [648, 561] on link "Weiter" at bounding box center [614, 559] width 327 height 38
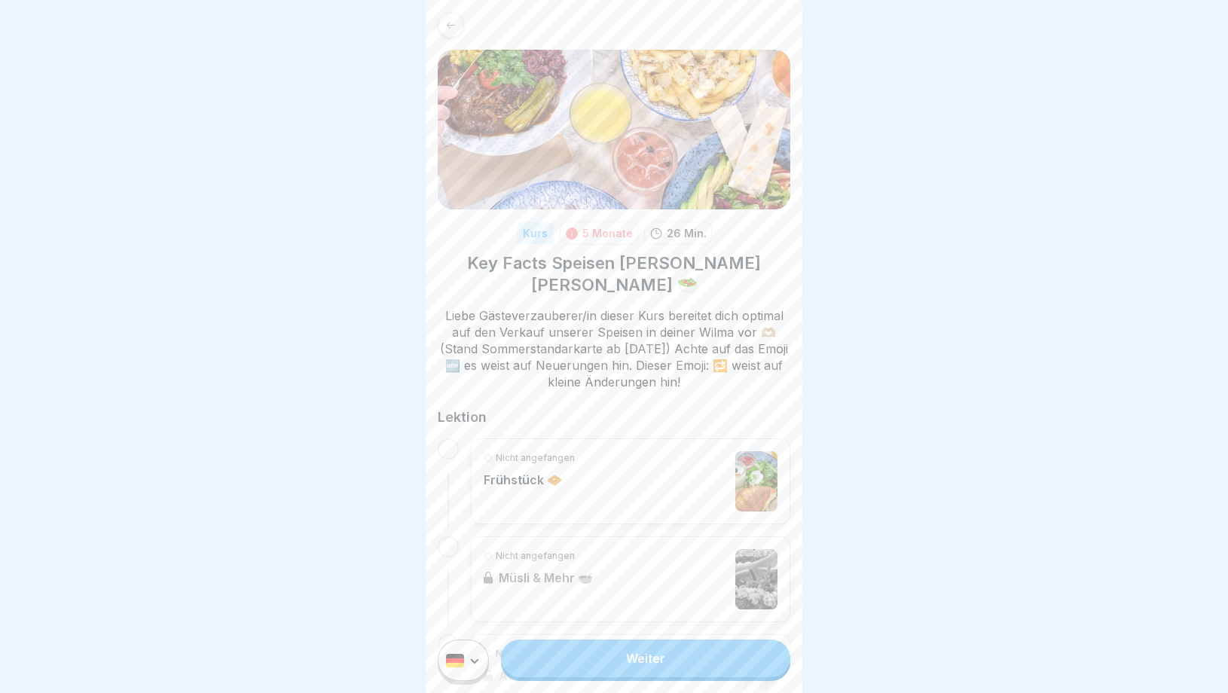
click at [646, 658] on link "Weiter" at bounding box center [645, 659] width 289 height 38
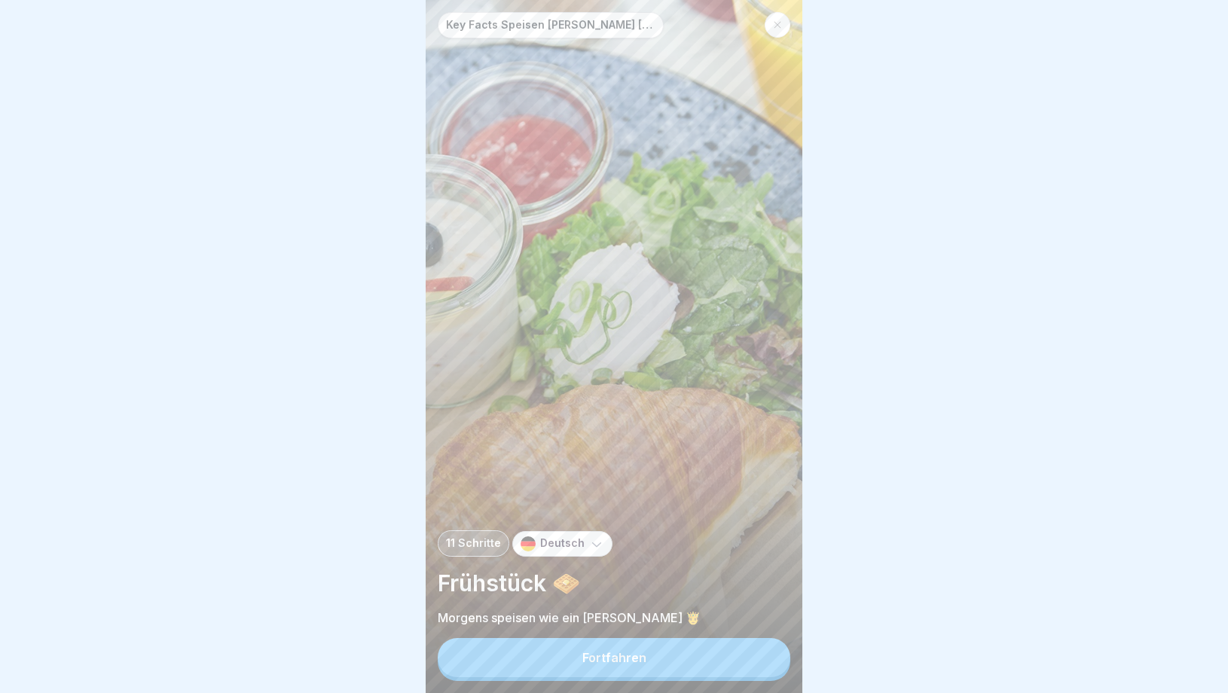
click at [646, 658] on button "Fortfahren" at bounding box center [614, 657] width 353 height 39
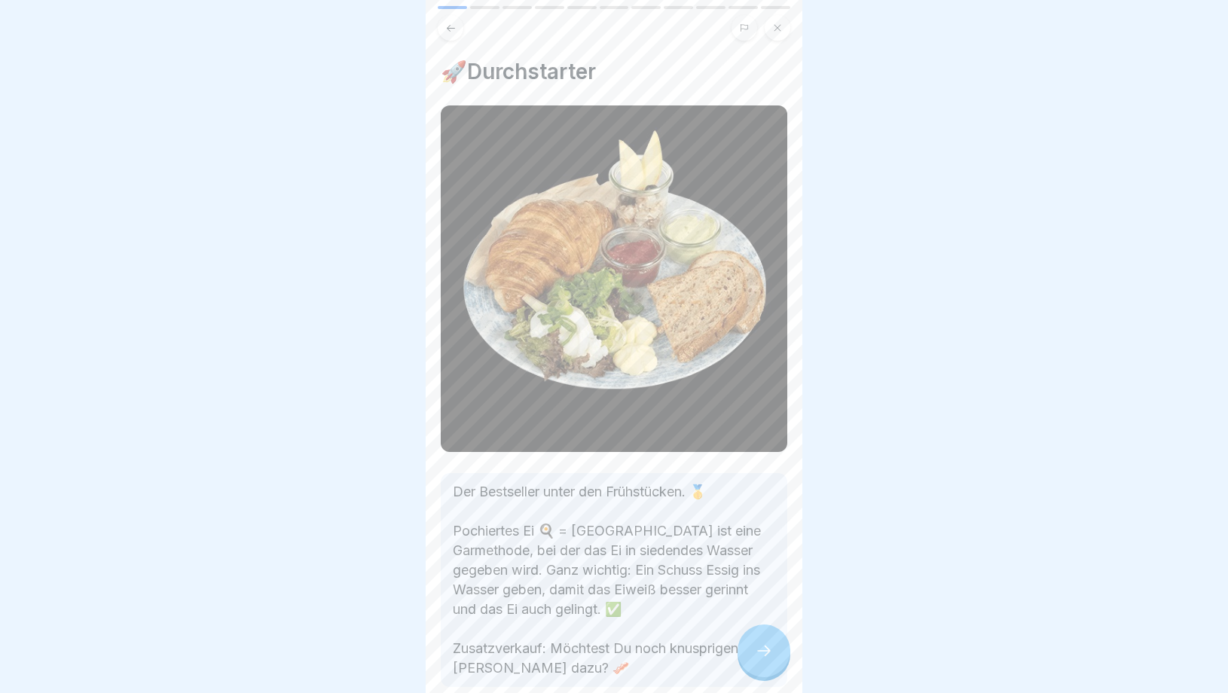
click at [775, 675] on div at bounding box center [764, 651] width 53 height 53
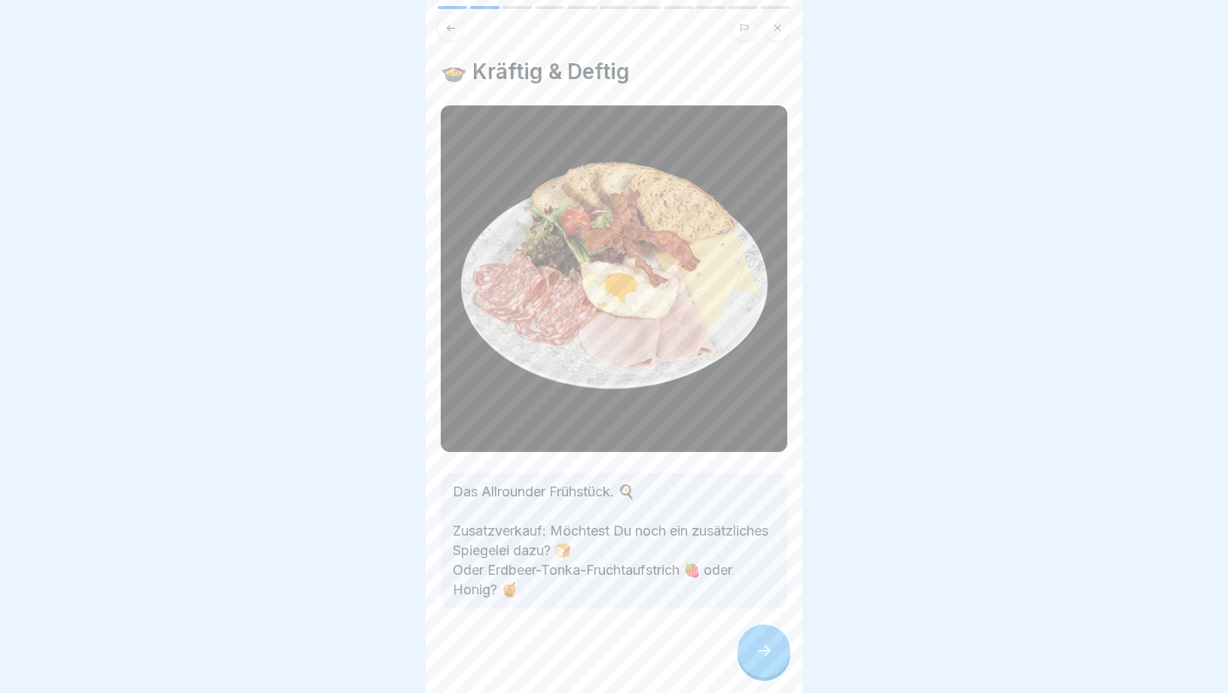
click at [772, 671] on div at bounding box center [764, 651] width 53 height 53
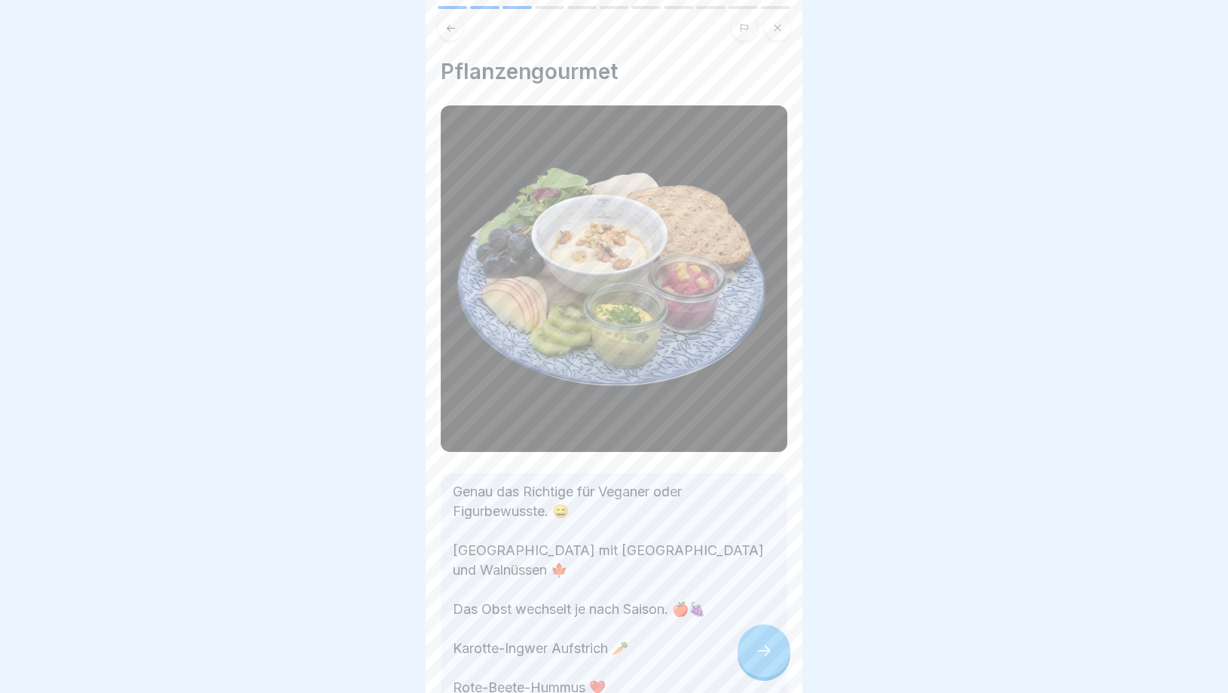
click at [772, 671] on div at bounding box center [764, 651] width 53 height 53
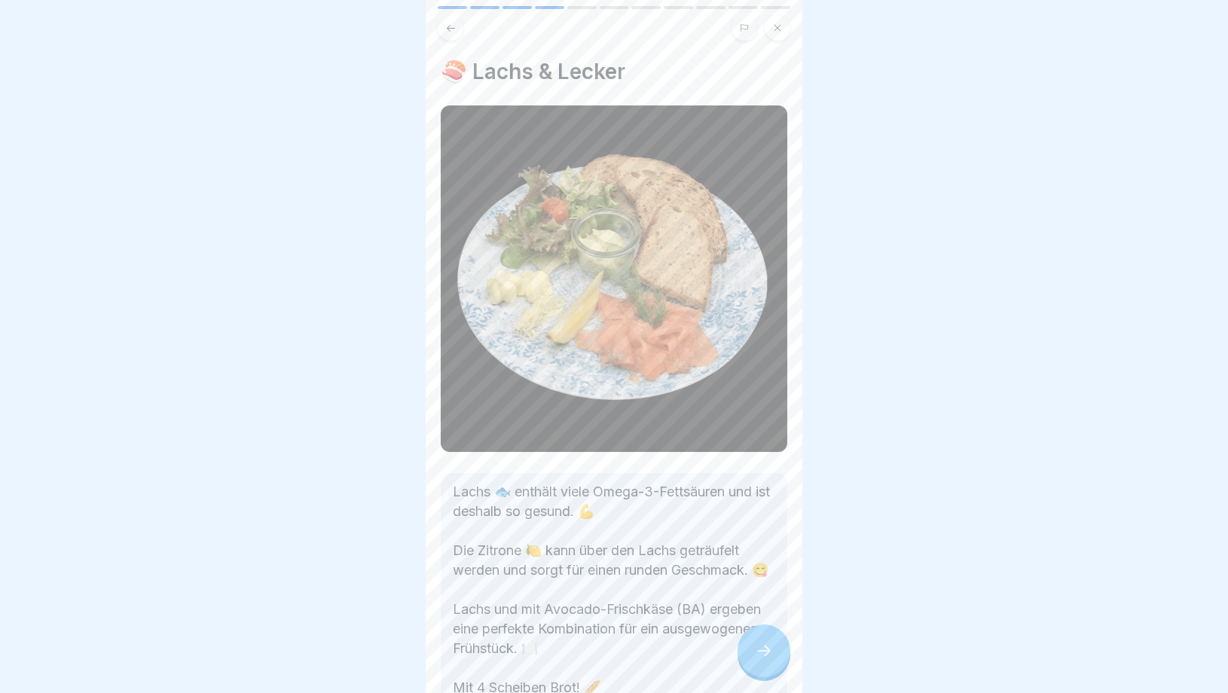
click at [772, 671] on div at bounding box center [764, 651] width 53 height 53
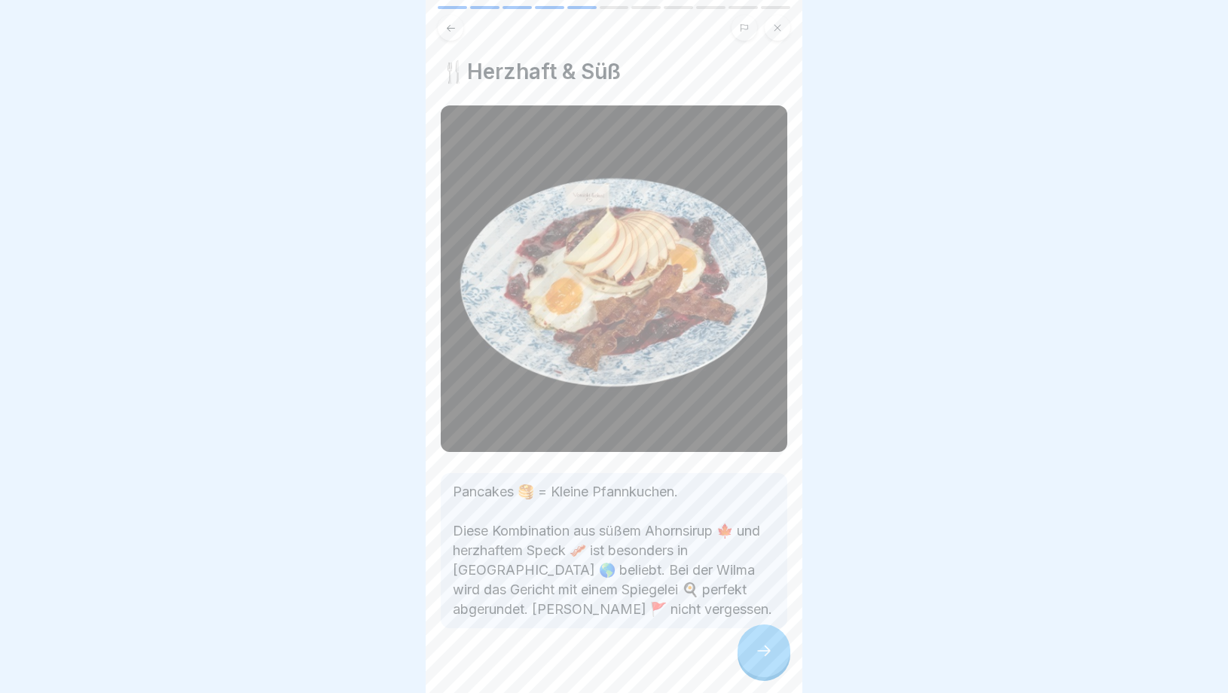
click at [772, 671] on div at bounding box center [764, 651] width 53 height 53
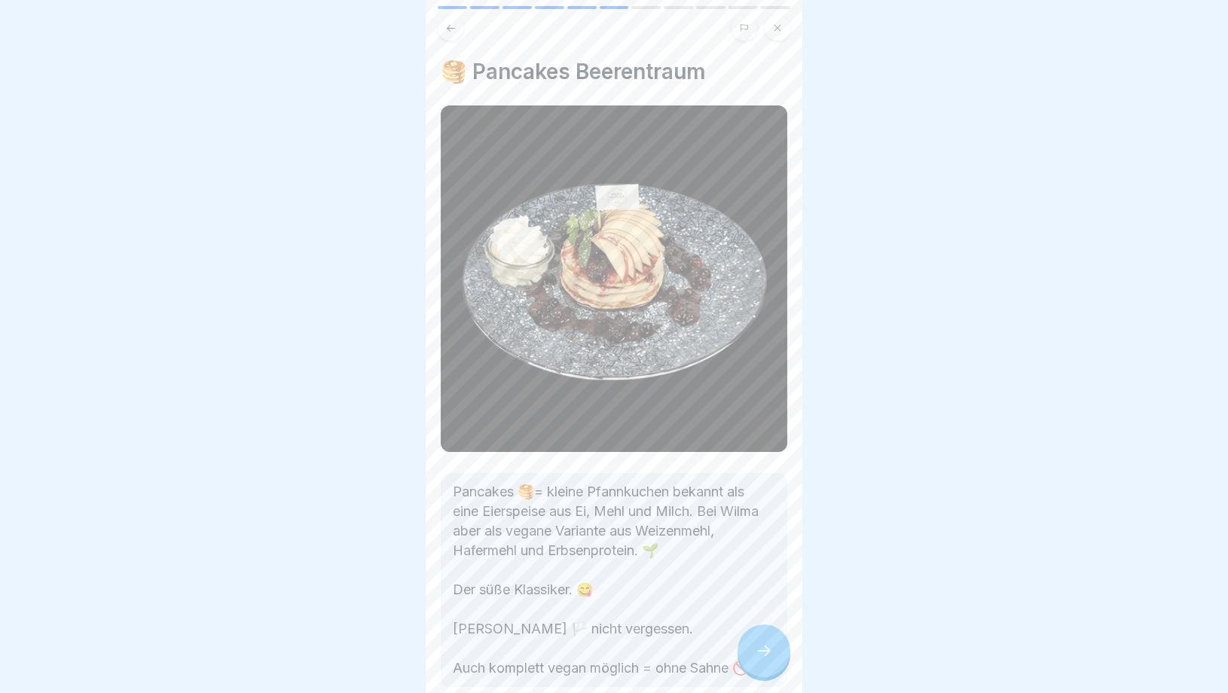
click at [772, 671] on div at bounding box center [764, 651] width 53 height 53
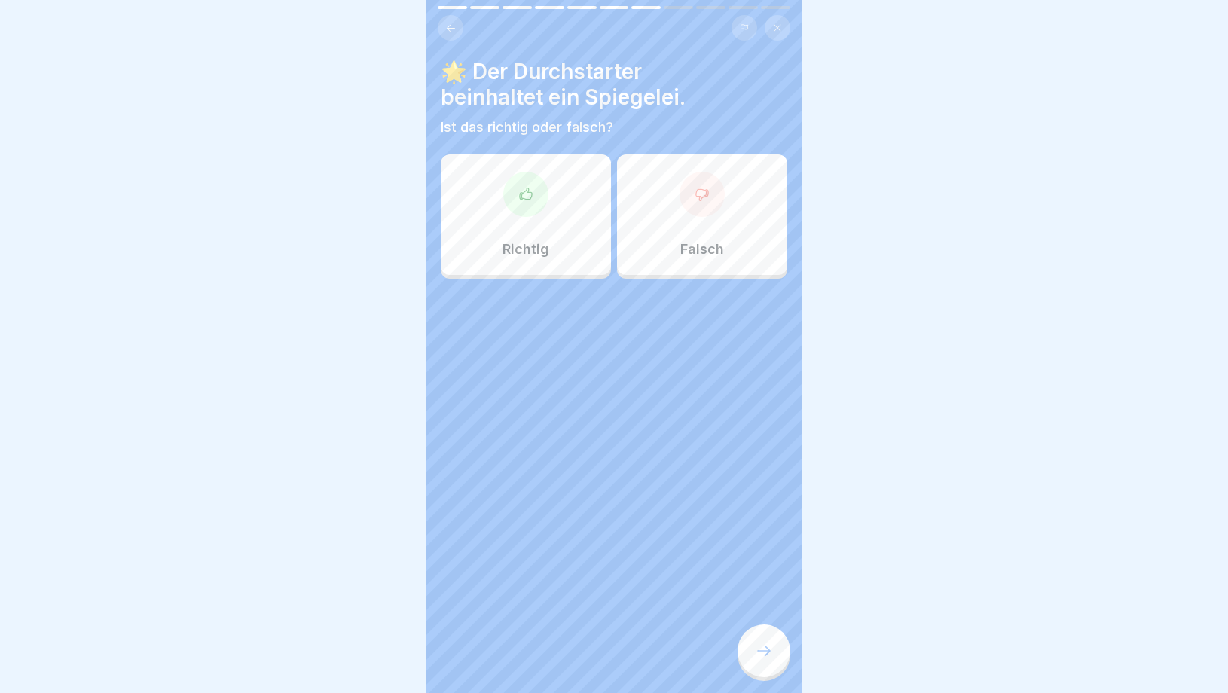
click at [772, 671] on div at bounding box center [764, 651] width 53 height 53
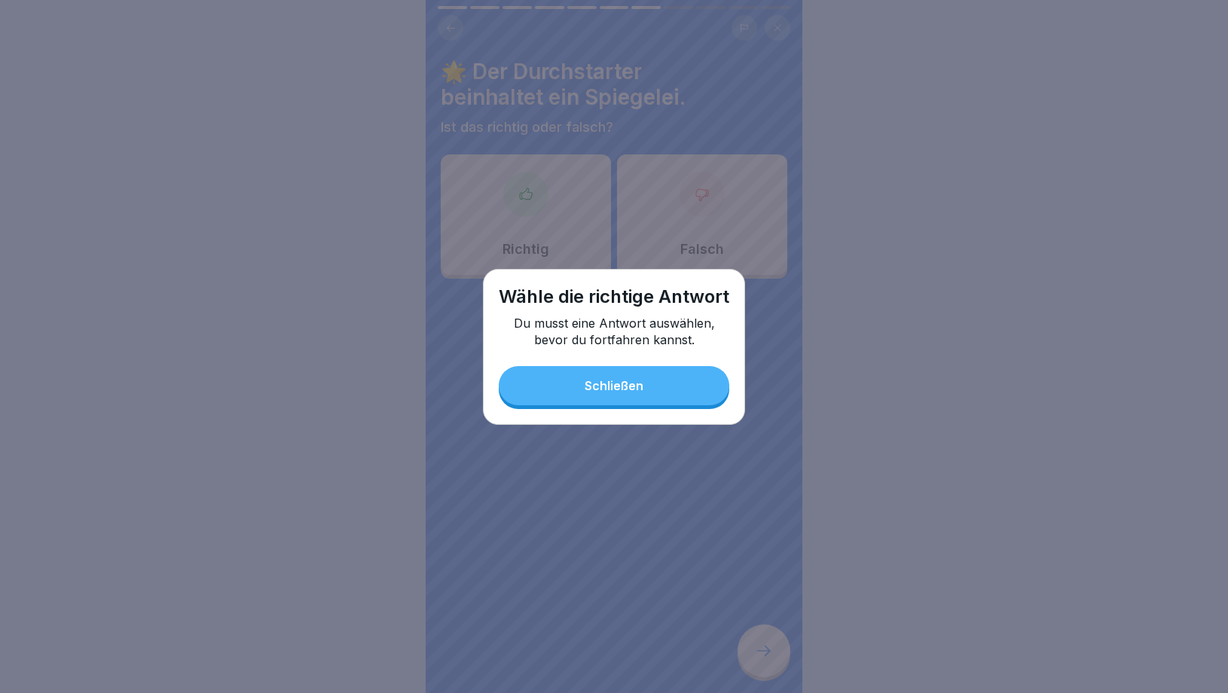
click at [647, 387] on button "Schließen" at bounding box center [614, 385] width 231 height 39
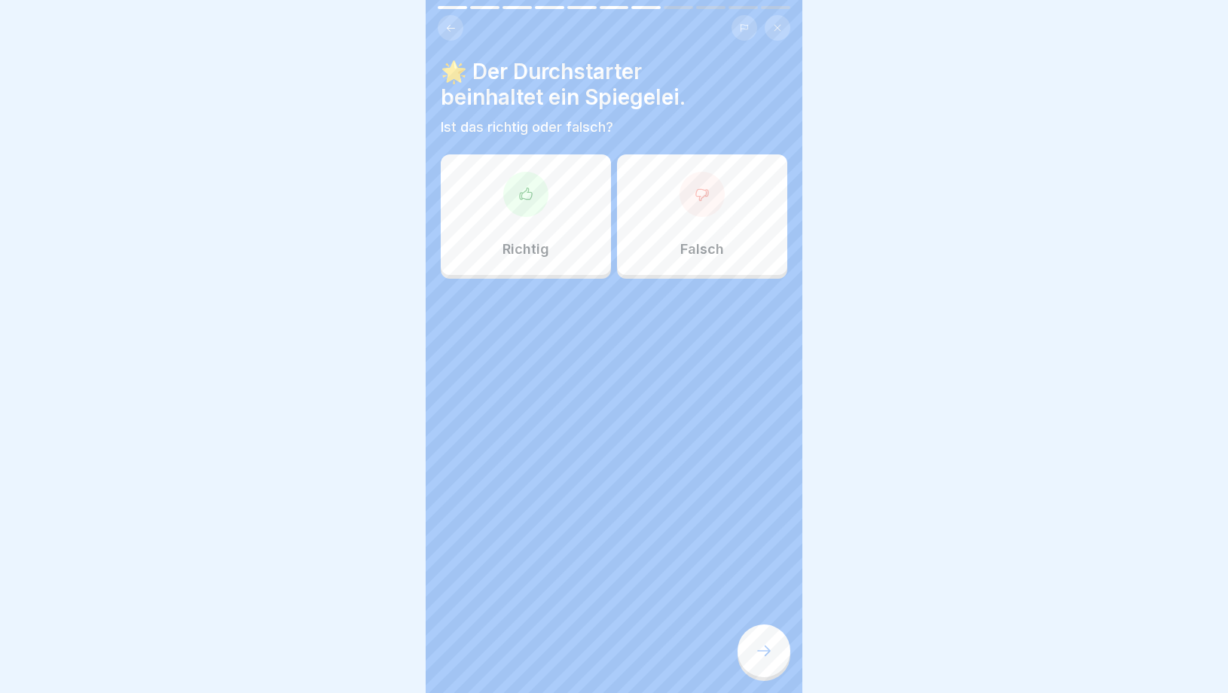
click at [716, 233] on div "Falsch" at bounding box center [702, 214] width 170 height 121
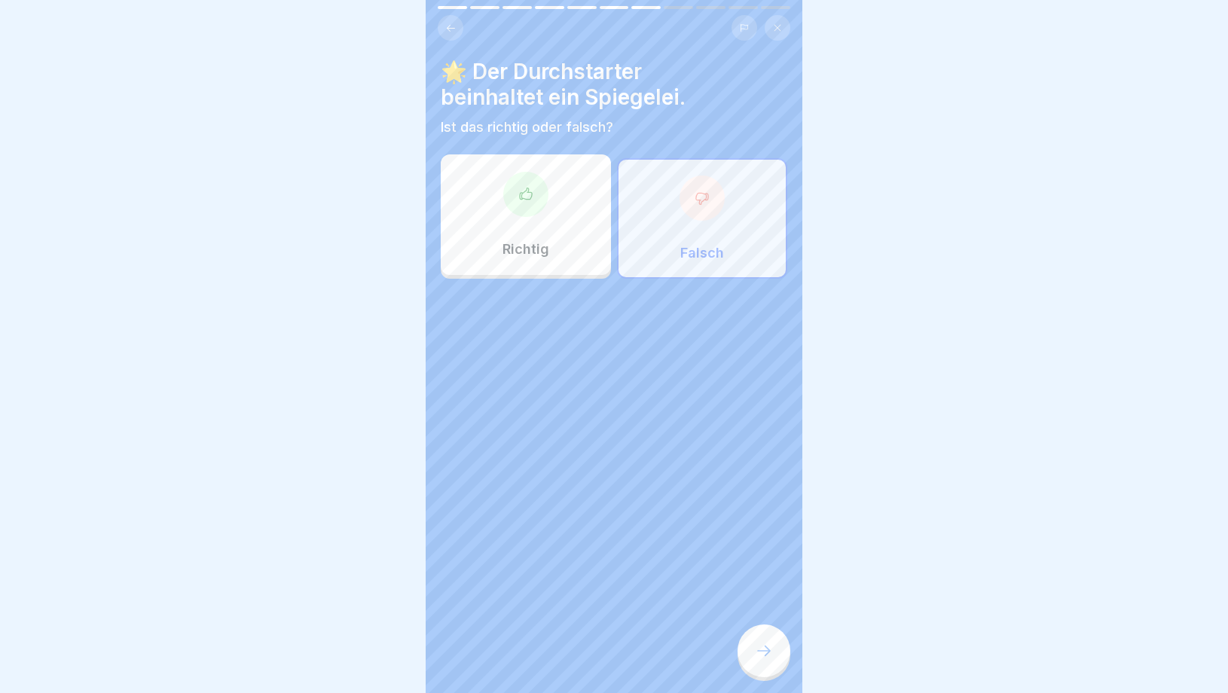
click at [751, 665] on div at bounding box center [764, 651] width 53 height 53
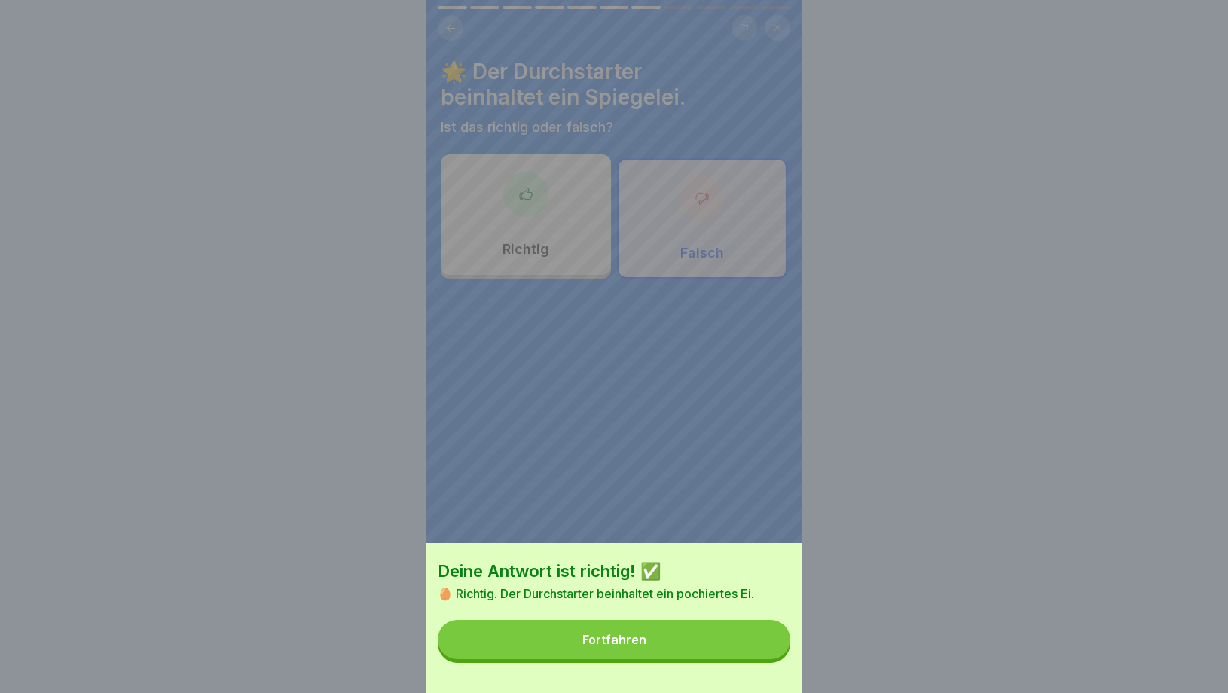
click at [634, 637] on div "Fortfahren" at bounding box center [615, 640] width 64 height 14
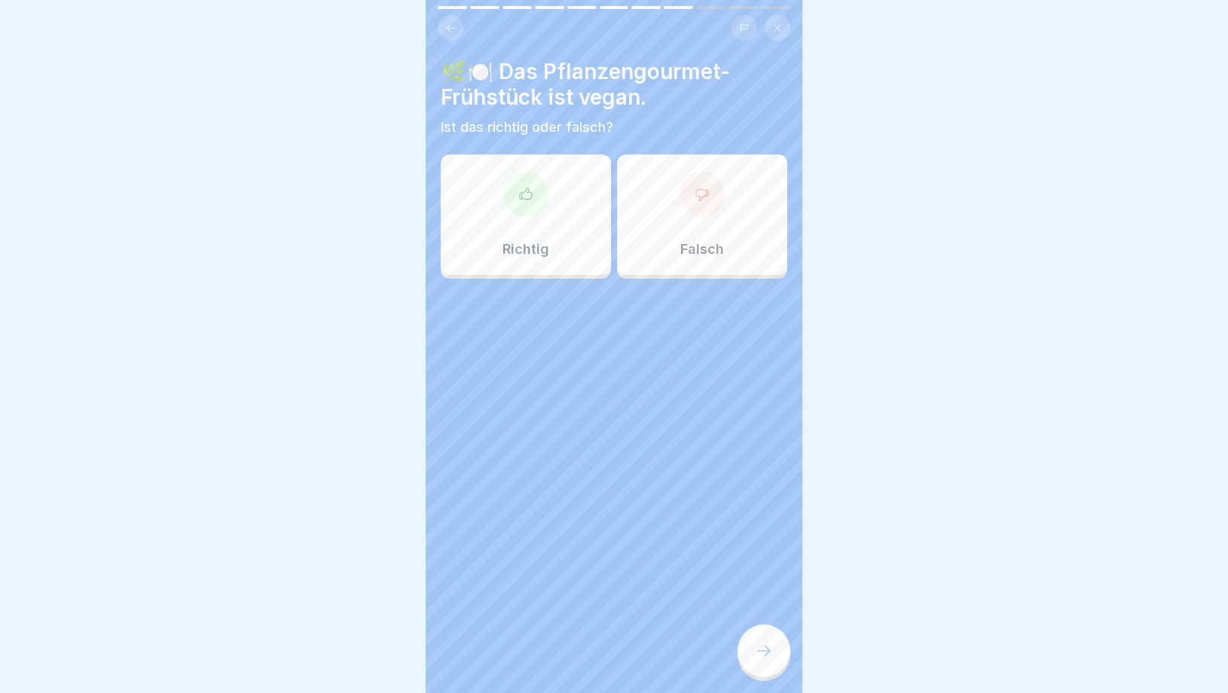
click at [563, 249] on div "Richtig" at bounding box center [526, 214] width 170 height 121
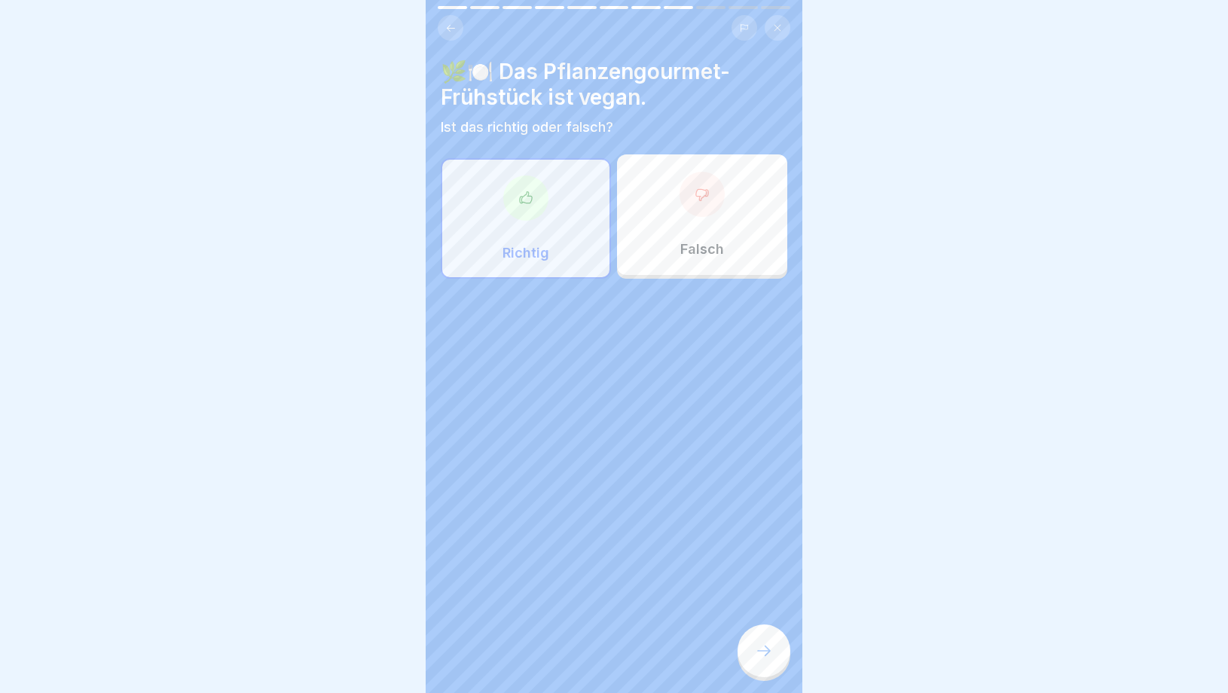
click at [764, 661] on div at bounding box center [764, 651] width 53 height 53
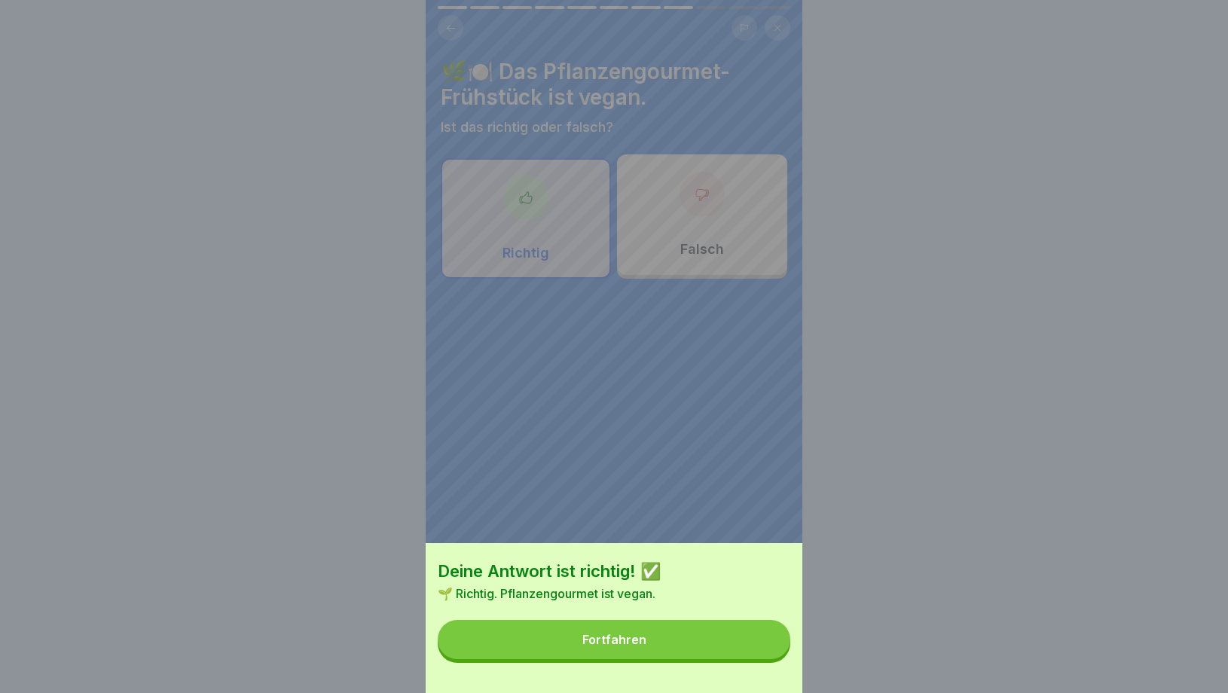
click at [661, 629] on button "Fortfahren" at bounding box center [614, 639] width 353 height 39
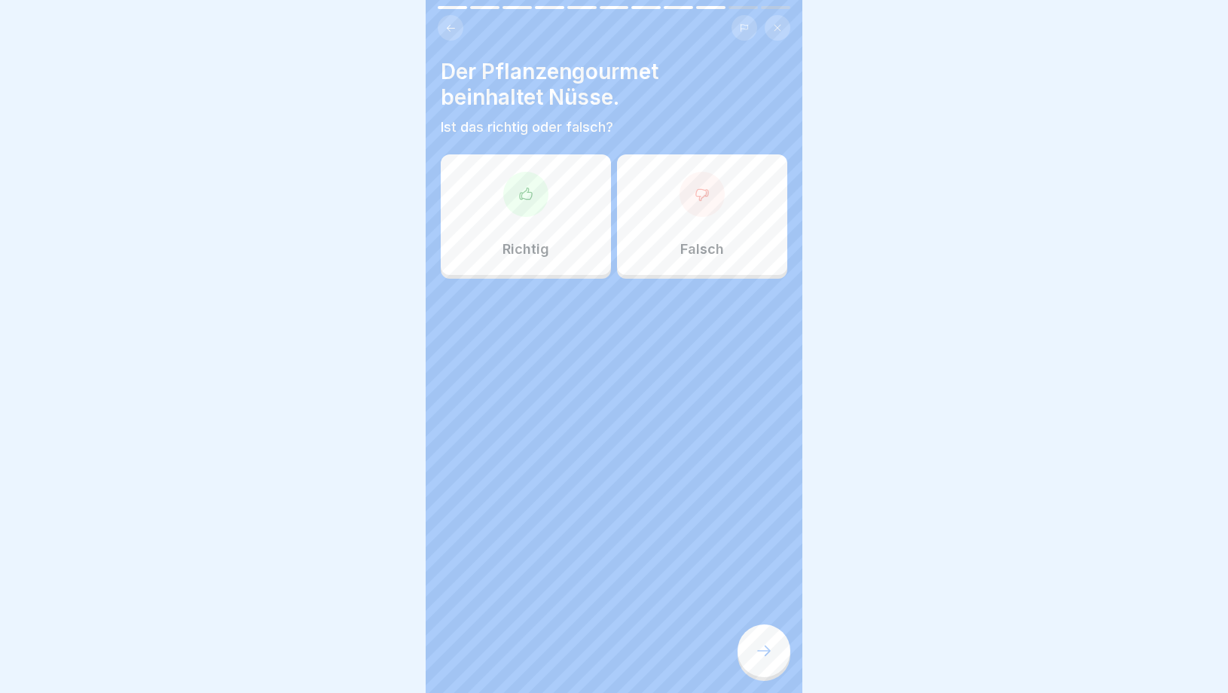
click at [564, 249] on div "Richtig" at bounding box center [526, 214] width 170 height 121
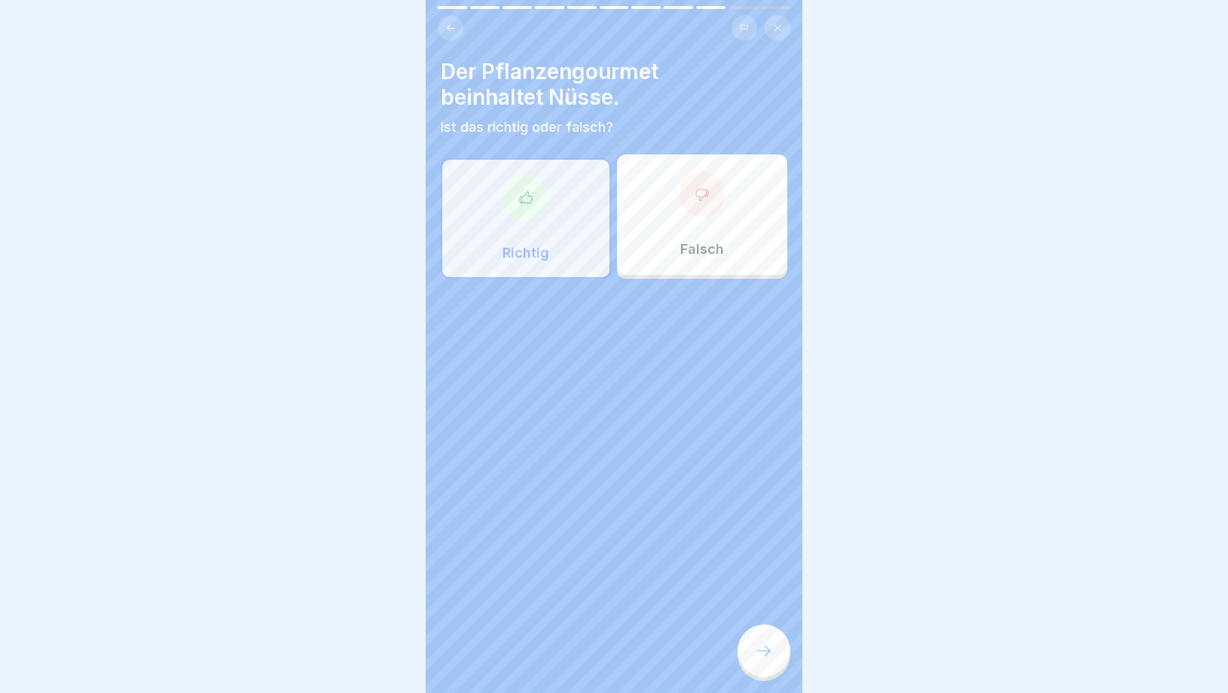
click at [769, 647] on icon at bounding box center [764, 651] width 18 height 18
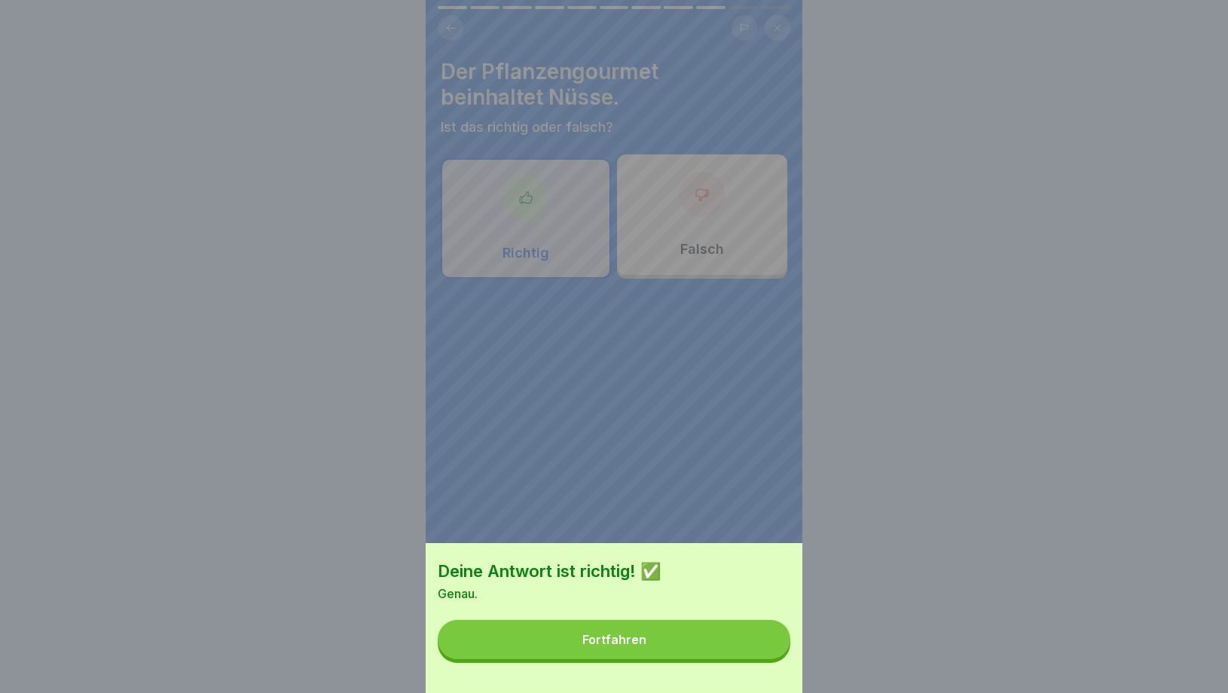
click at [689, 632] on button "Fortfahren" at bounding box center [614, 639] width 353 height 39
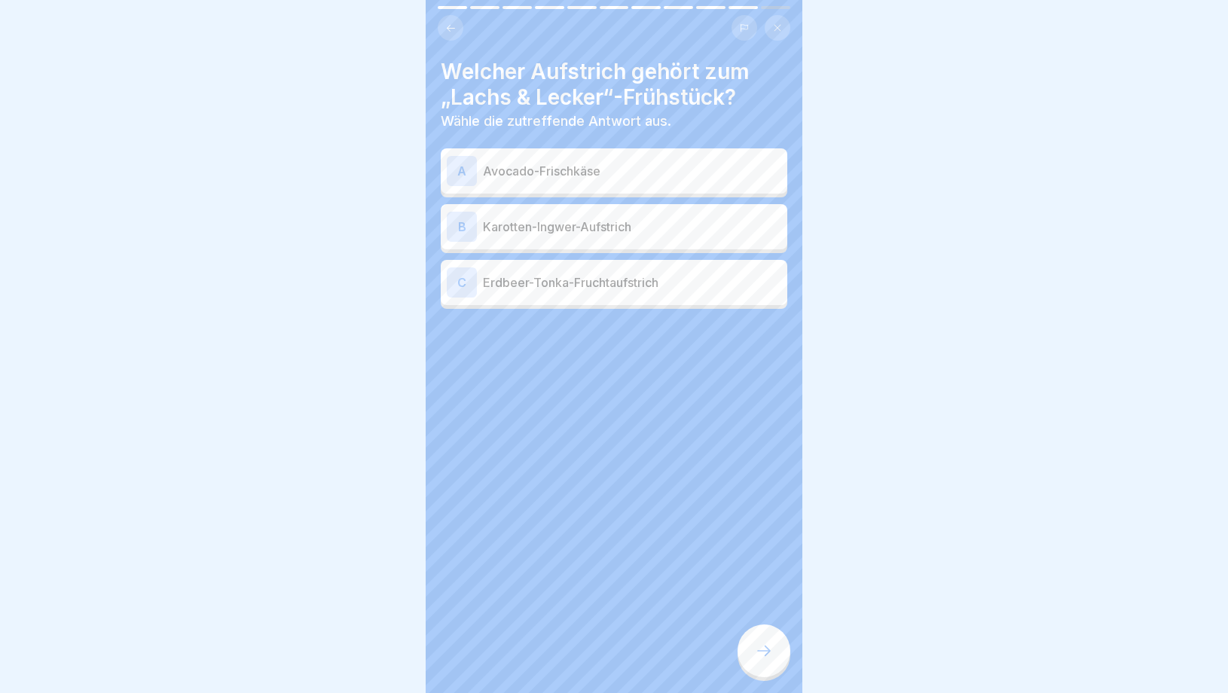
click at [579, 231] on p "Karotten-Ingwer-Aufstrich" at bounding box center [632, 227] width 298 height 18
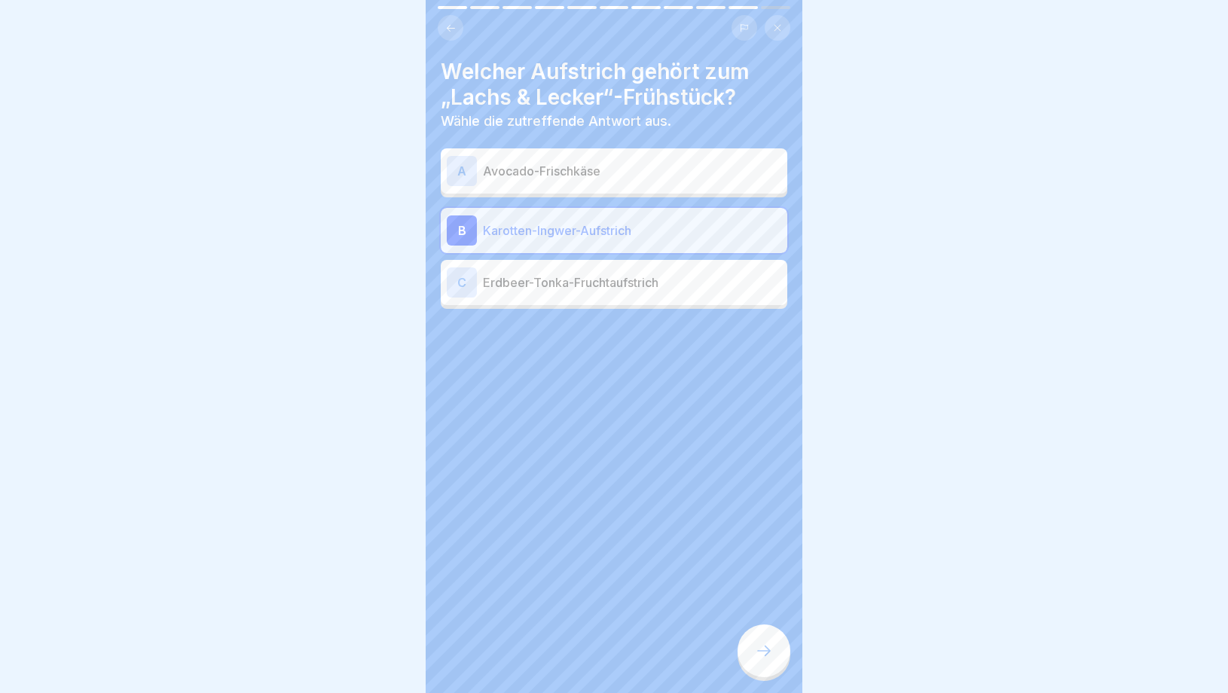
click at [583, 167] on p "Avocado-Frischkäse" at bounding box center [632, 171] width 298 height 18
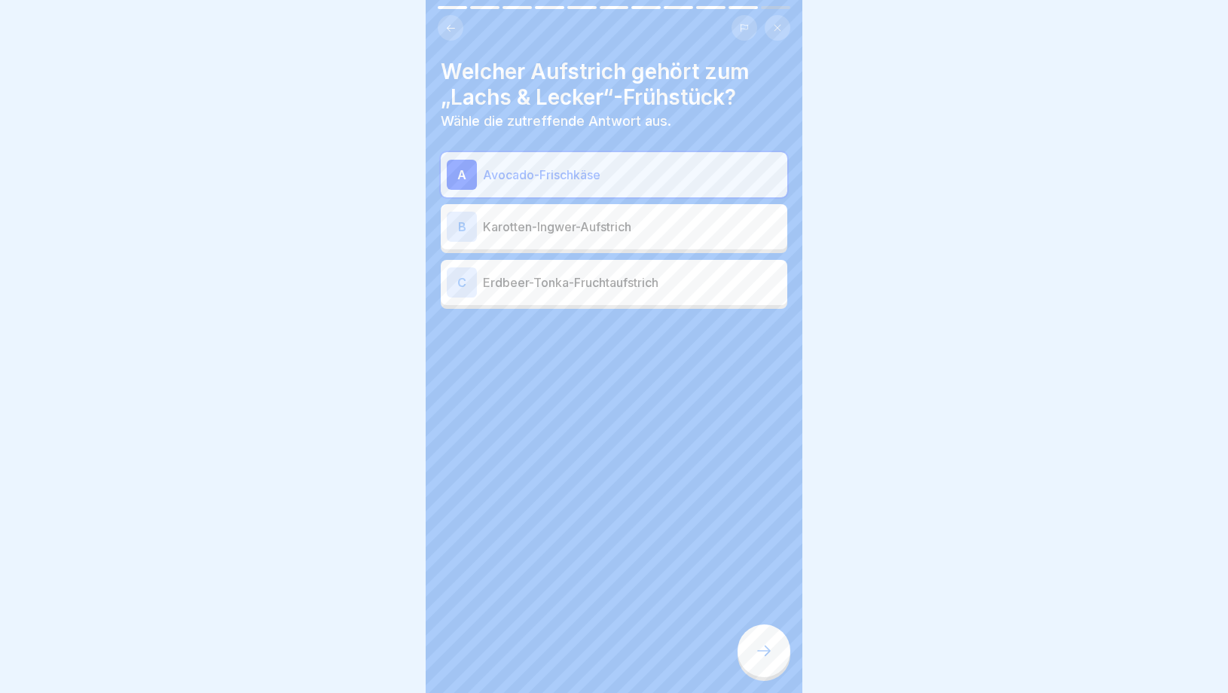
click at [607, 236] on div "B Karotten-Ingwer-Aufstrich" at bounding box center [614, 227] width 335 height 30
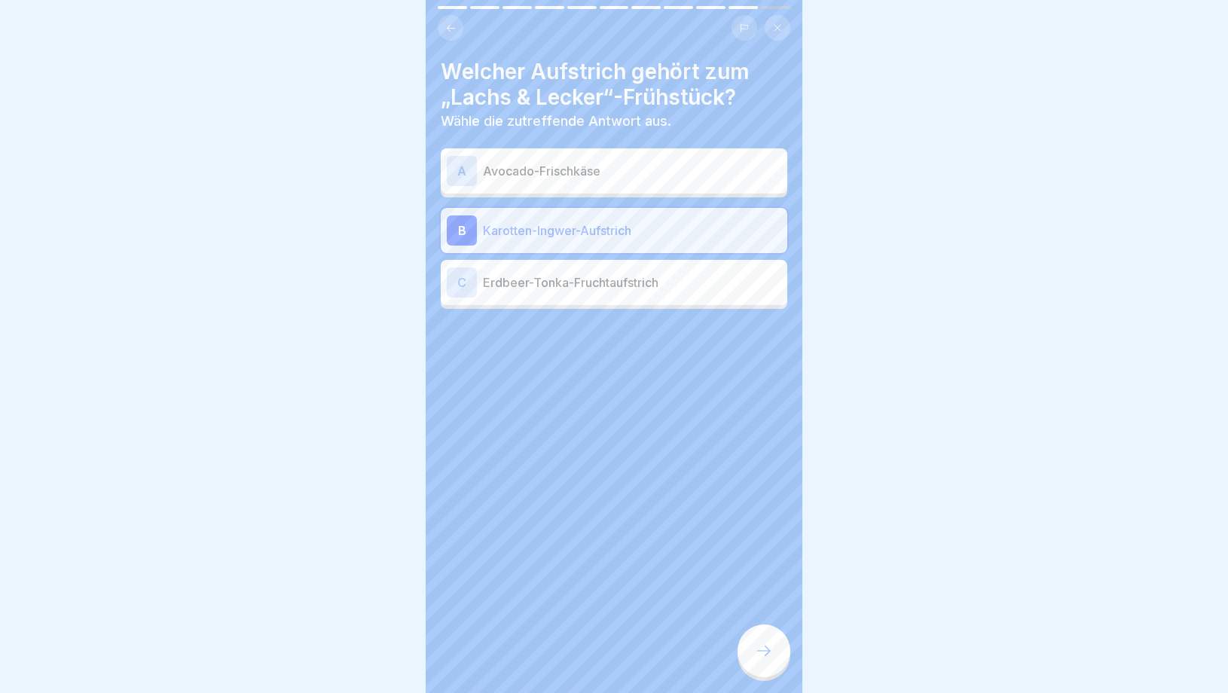
click at [607, 151] on div "A Avocado-Frischkäse" at bounding box center [614, 170] width 347 height 45
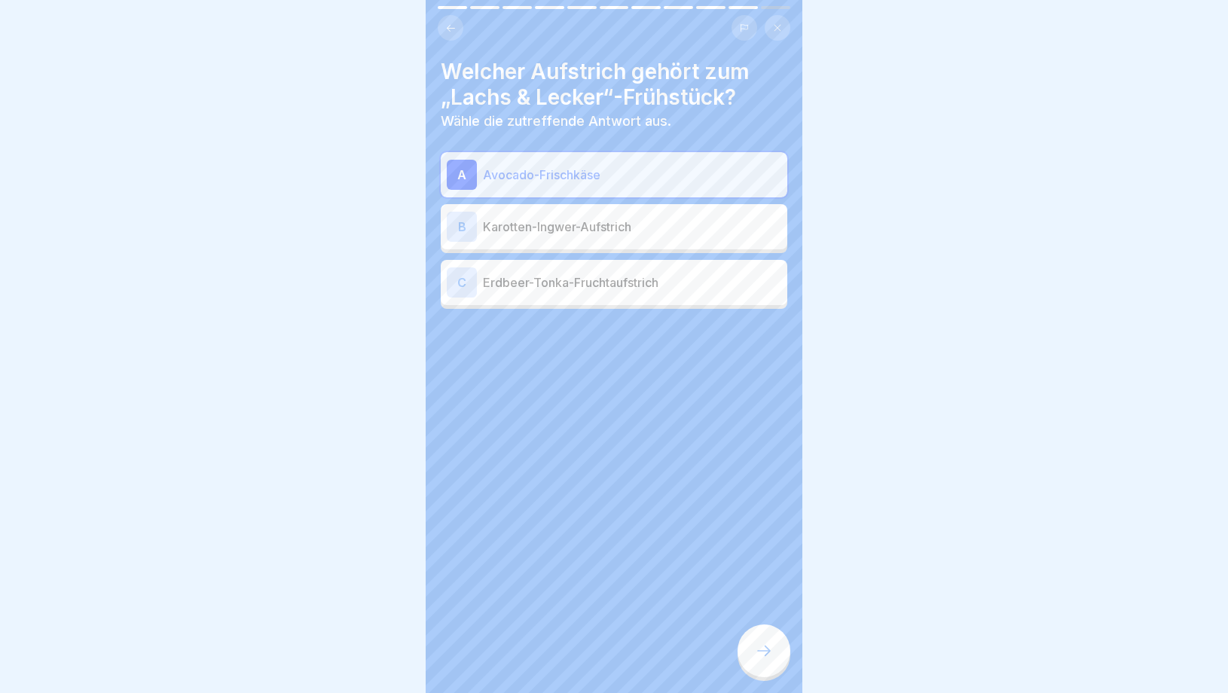
click at [775, 645] on div at bounding box center [764, 651] width 53 height 53
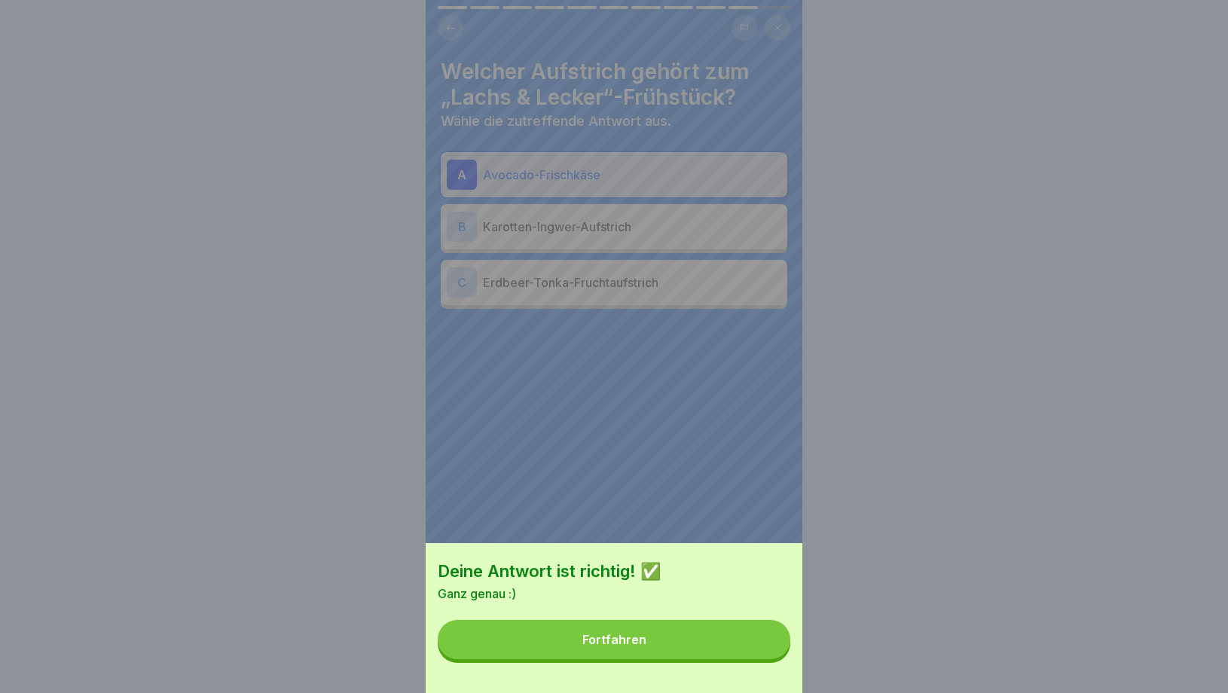
click at [712, 656] on button "Fortfahren" at bounding box center [614, 639] width 353 height 39
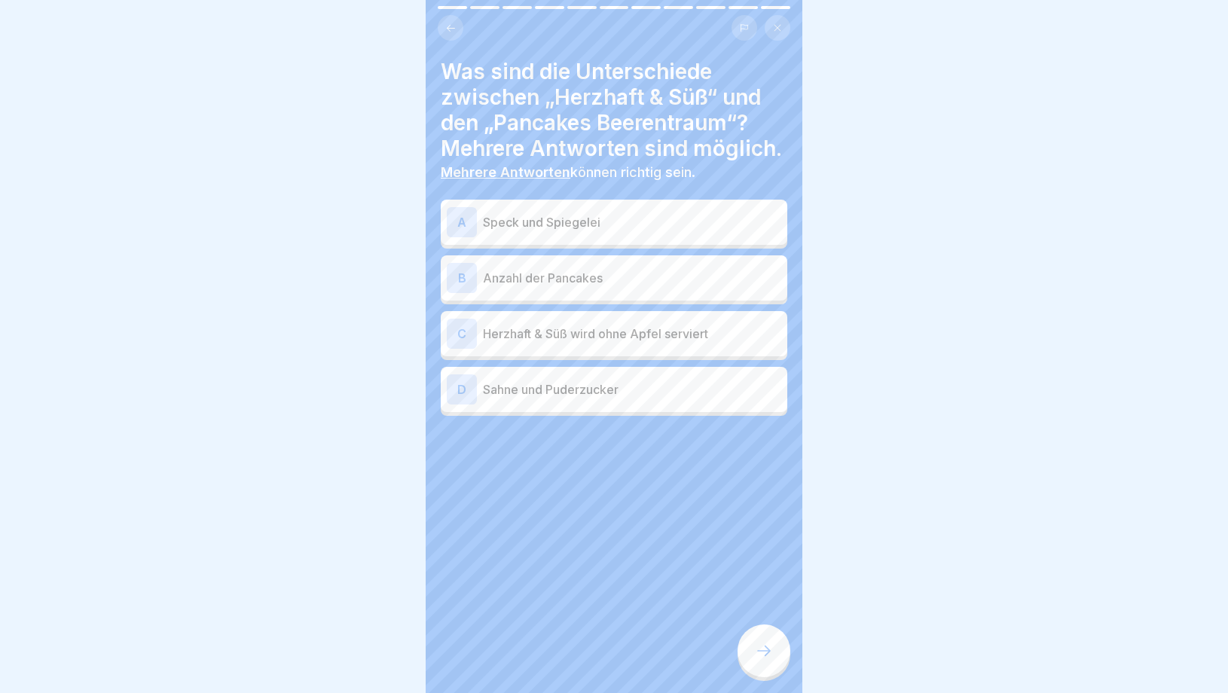
click at [573, 222] on p "Speck und Spiegelei" at bounding box center [632, 222] width 298 height 18
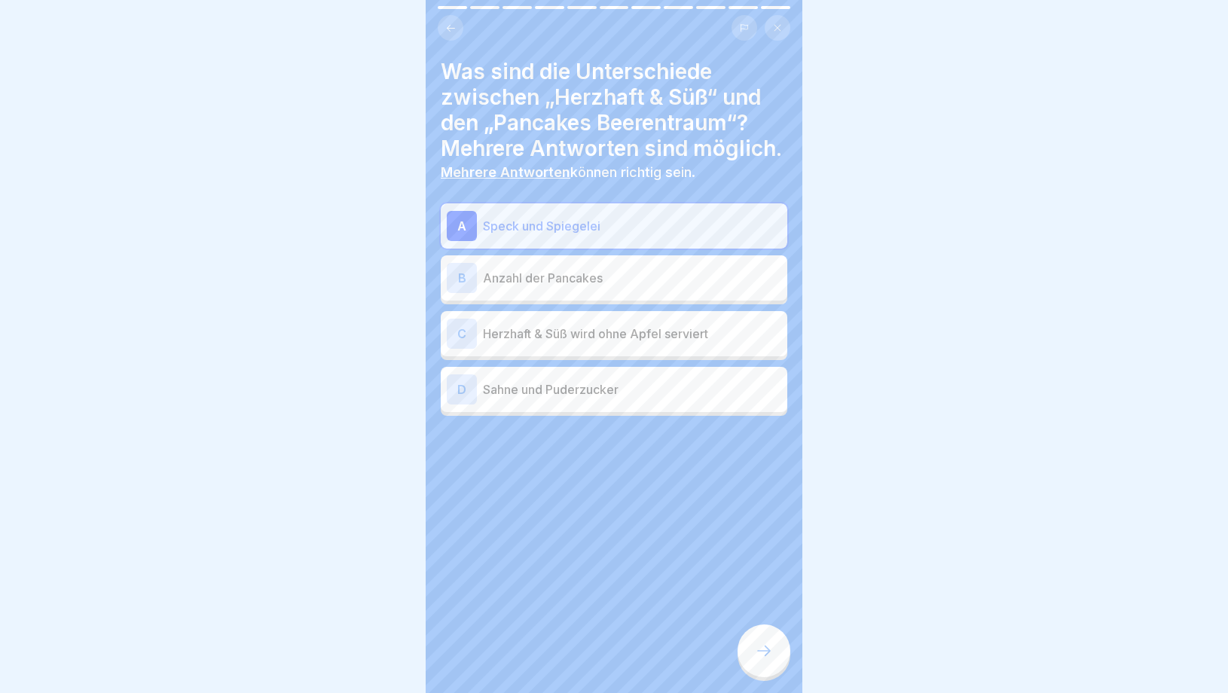
click at [596, 402] on div "D Sahne und Puderzucker" at bounding box center [614, 390] width 335 height 30
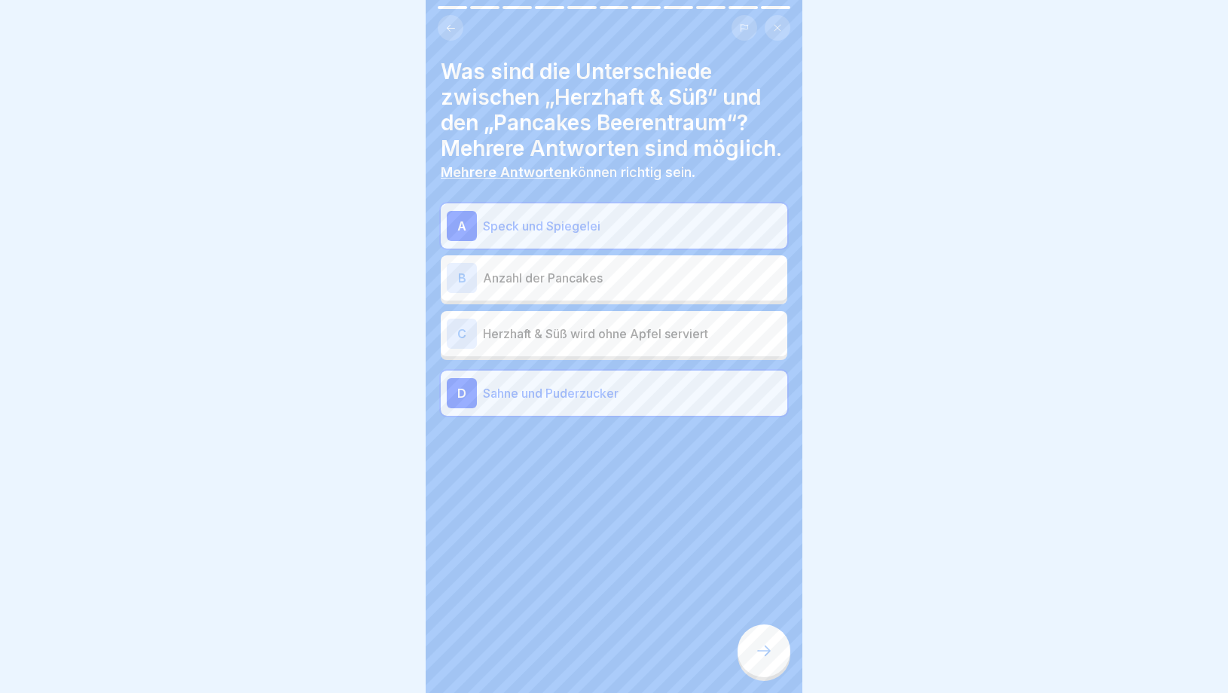
click at [746, 658] on div at bounding box center [764, 651] width 53 height 53
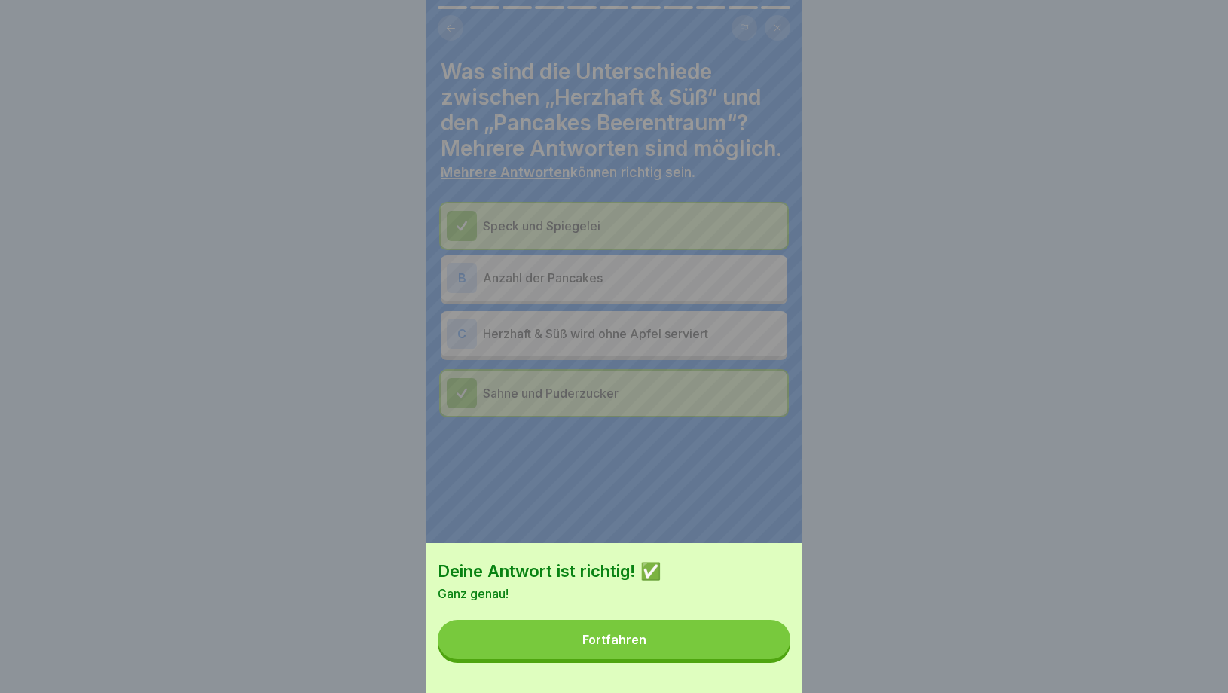
click at [746, 659] on button "Fortfahren" at bounding box center [614, 639] width 353 height 39
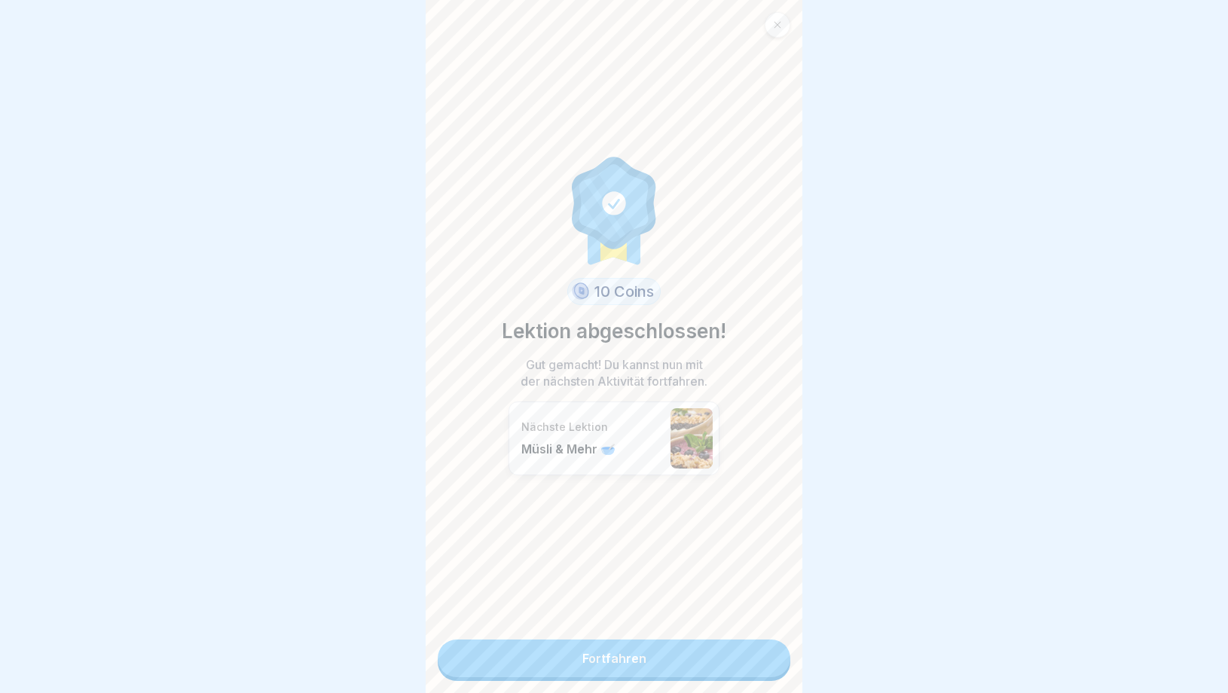
click at [696, 657] on link "Fortfahren" at bounding box center [614, 659] width 353 height 38
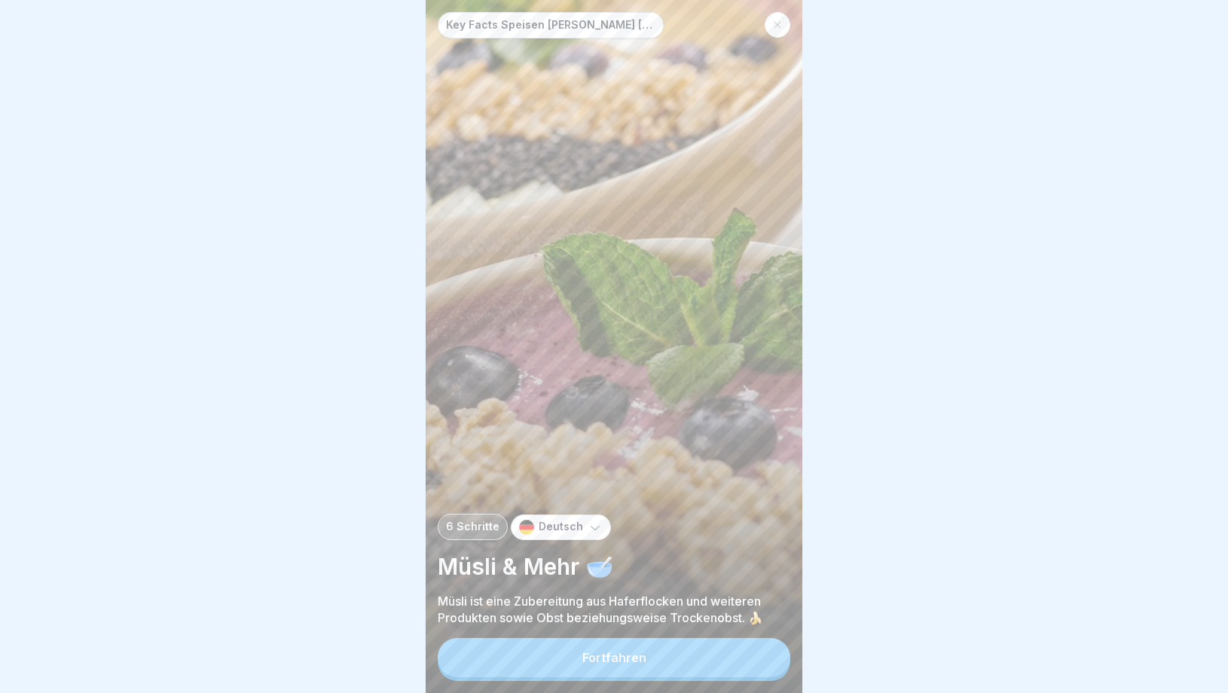
click at [665, 655] on button "Fortfahren" at bounding box center [614, 657] width 353 height 39
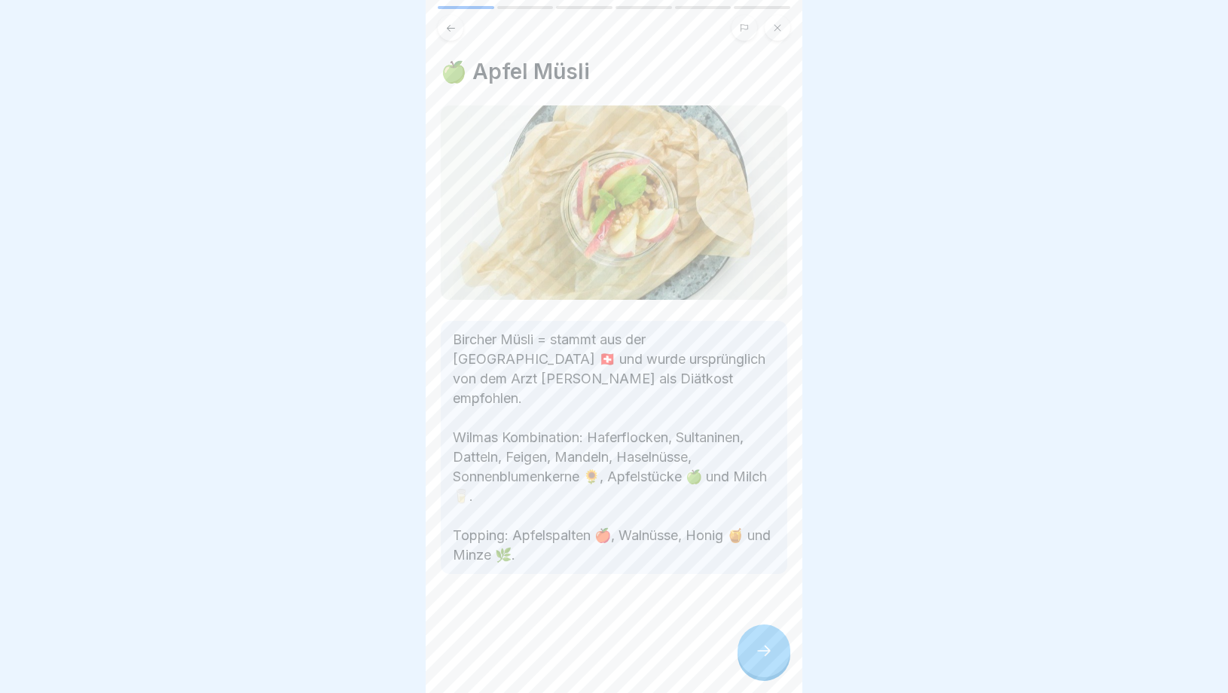
click at [761, 650] on icon at bounding box center [764, 651] width 18 height 18
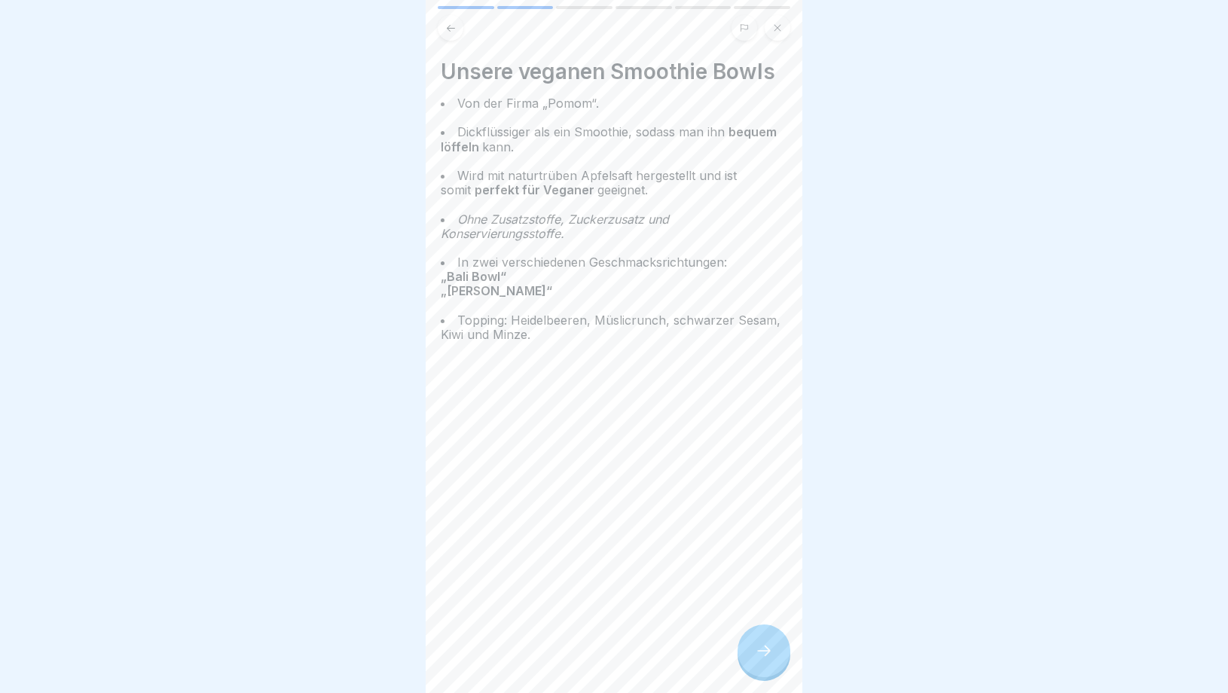
click at [760, 651] on icon at bounding box center [764, 651] width 18 height 18
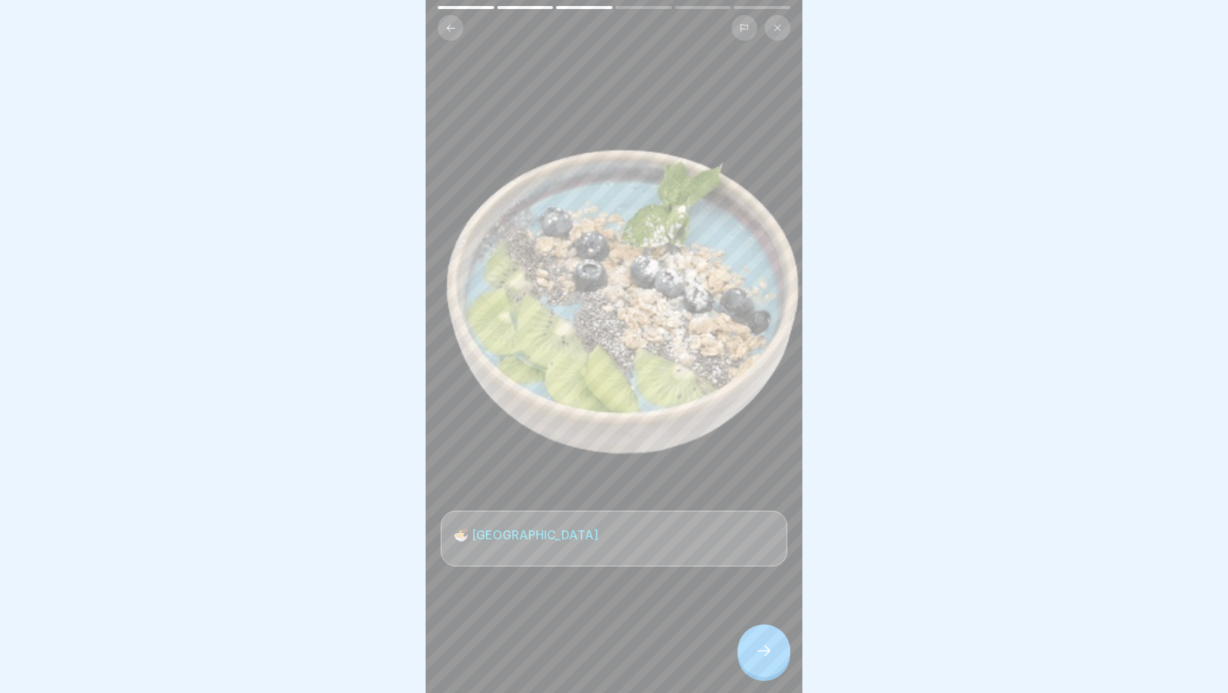
click at [760, 651] on icon at bounding box center [764, 651] width 18 height 18
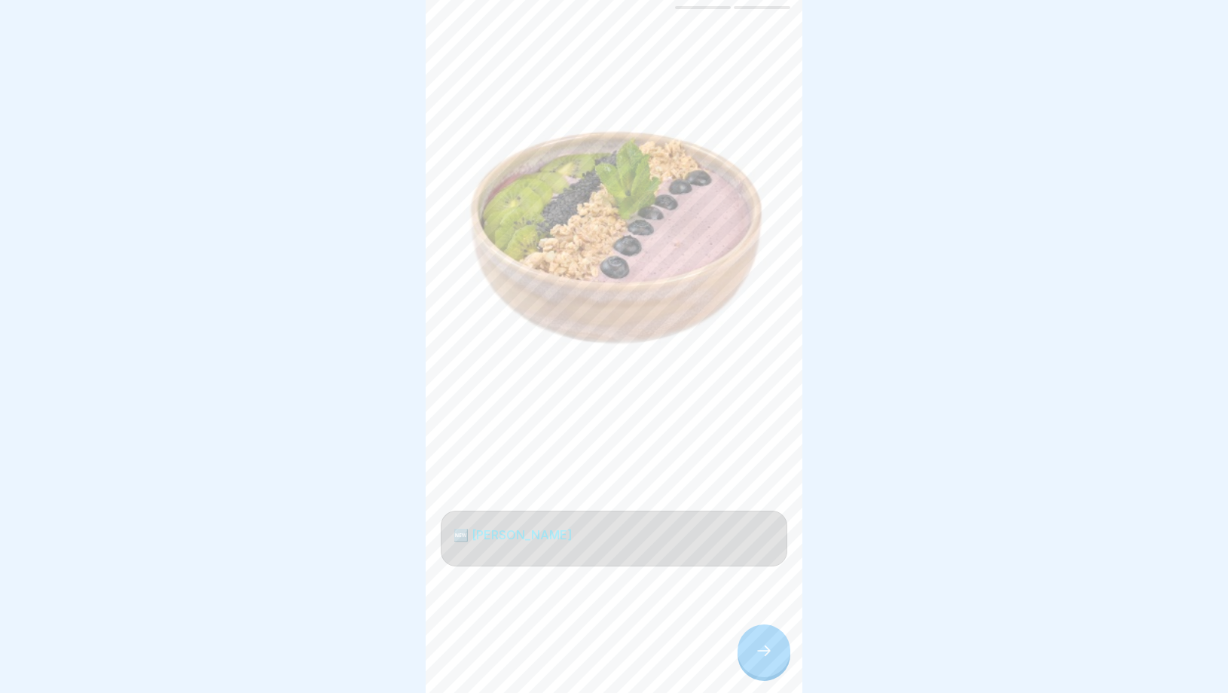
click at [760, 653] on icon at bounding box center [764, 651] width 18 height 18
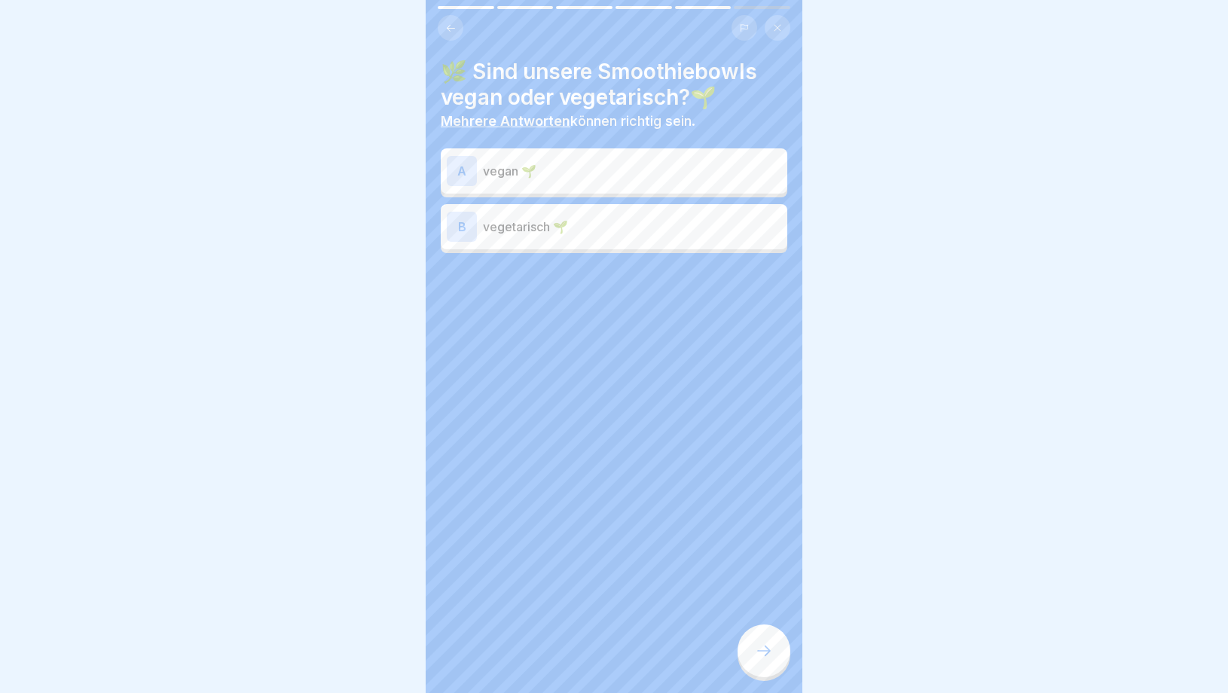
click at [638, 180] on div "A vegan 🌱" at bounding box center [614, 171] width 335 height 30
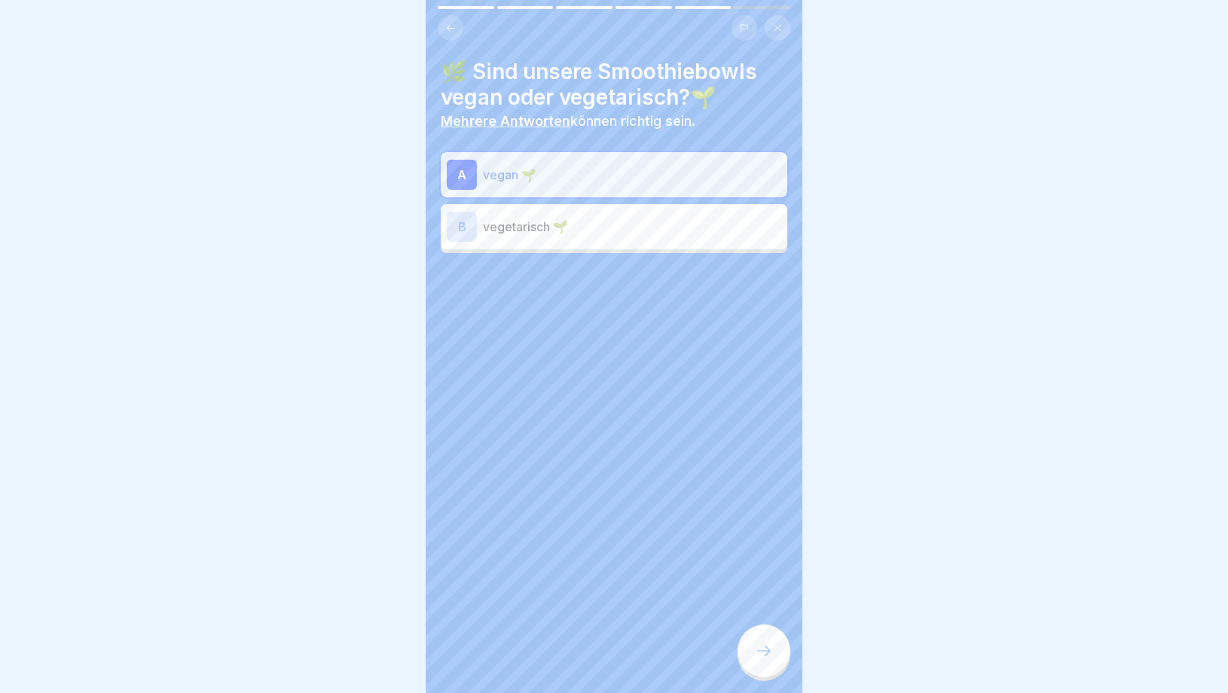
click at [760, 648] on icon at bounding box center [764, 651] width 18 height 18
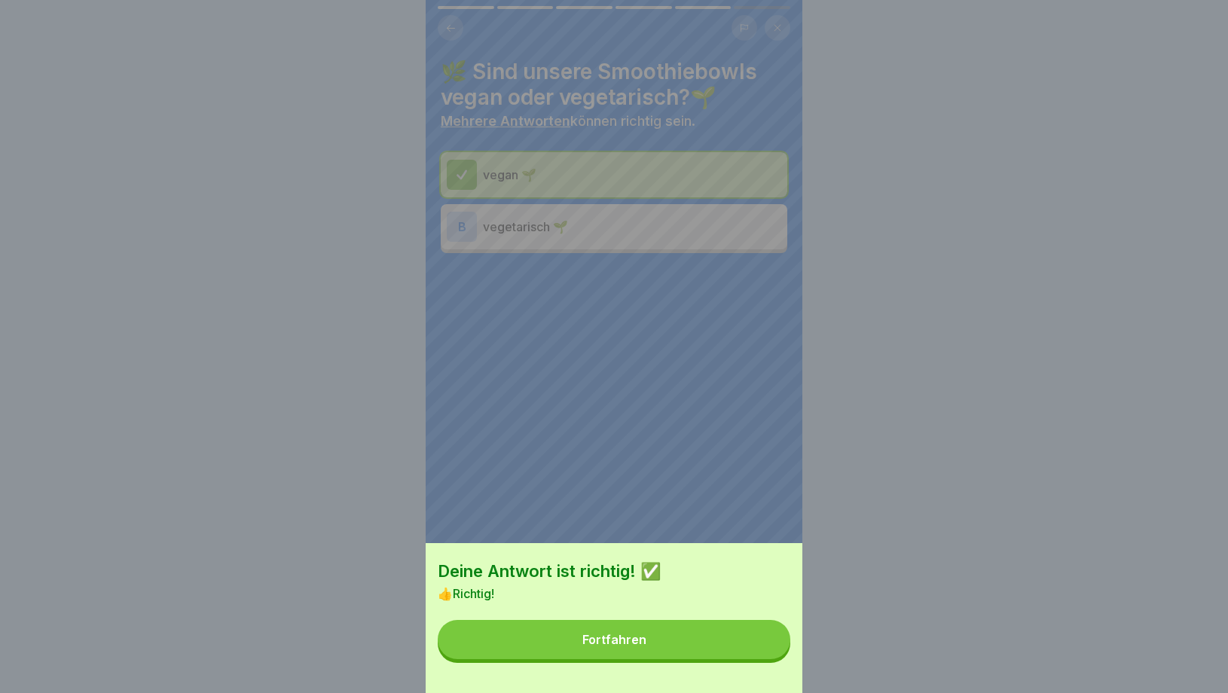
click at [760, 648] on button "Fortfahren" at bounding box center [614, 639] width 353 height 39
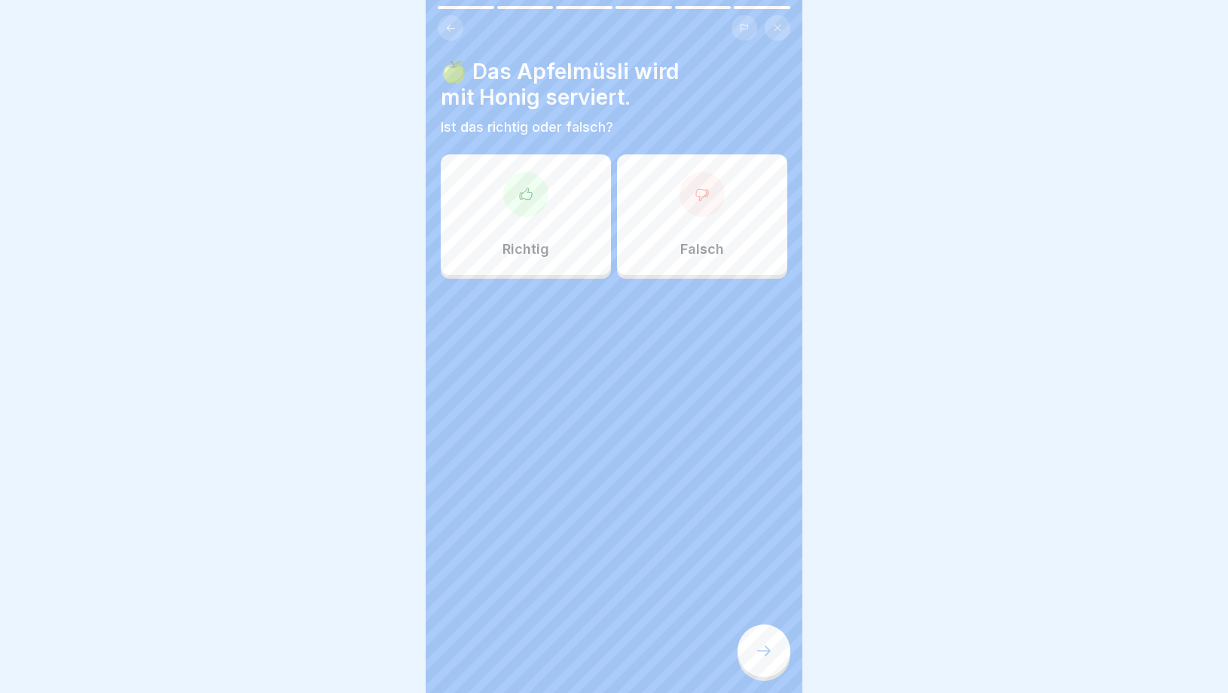
click at [544, 240] on div "Richtig" at bounding box center [526, 214] width 170 height 121
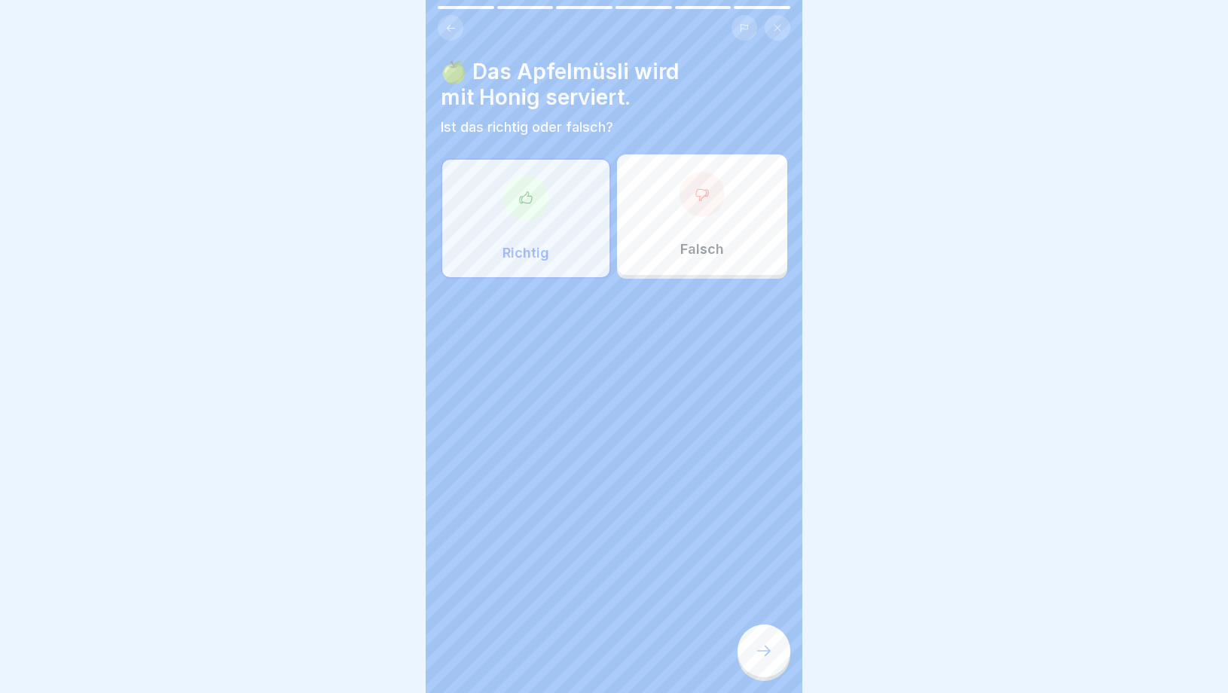
click at [780, 643] on div at bounding box center [764, 651] width 53 height 53
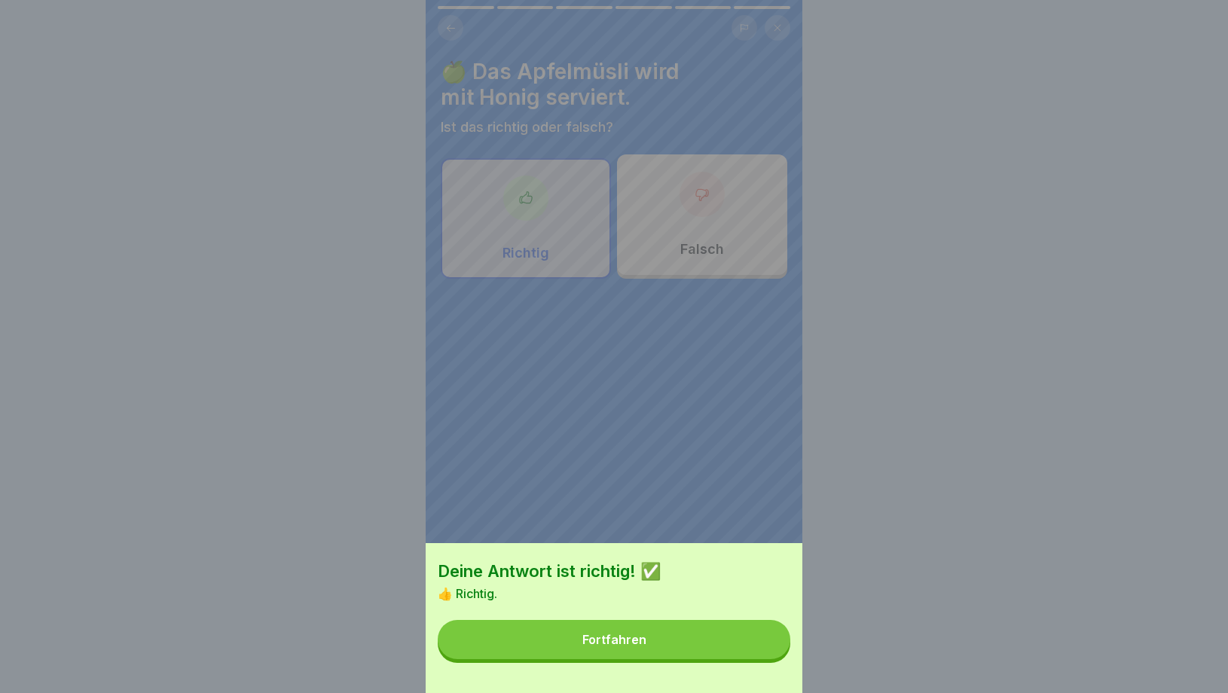
click at [720, 651] on button "Fortfahren" at bounding box center [614, 639] width 353 height 39
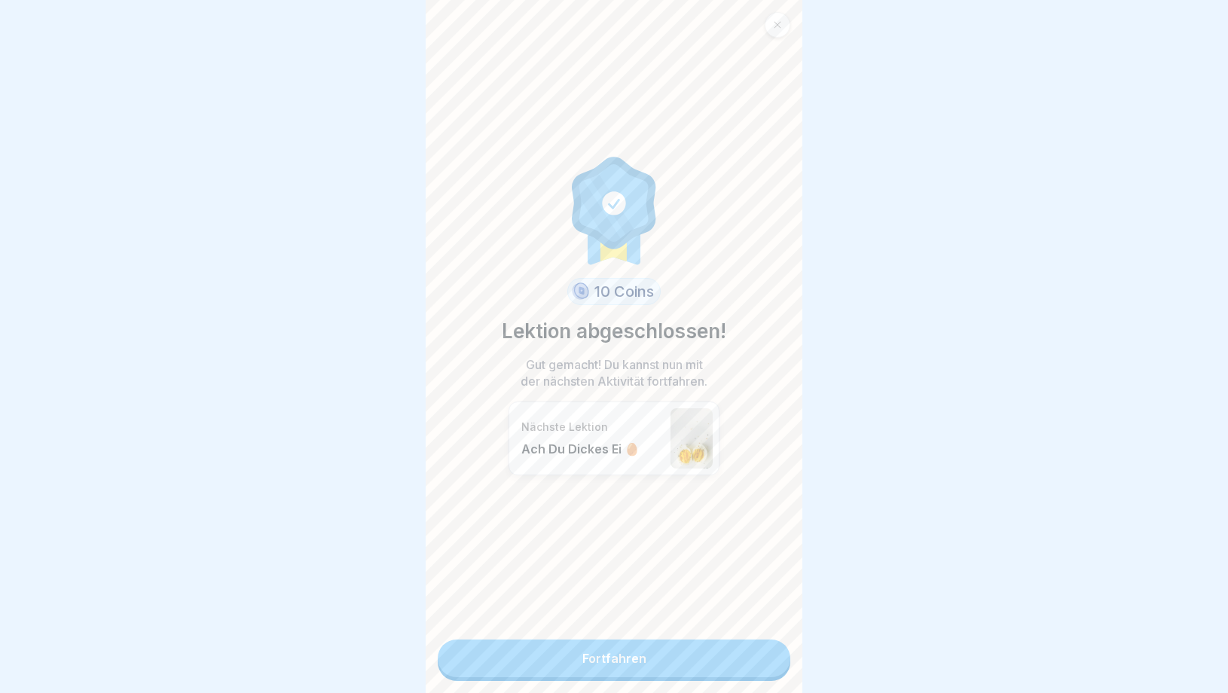
click at [696, 665] on link "Fortfahren" at bounding box center [614, 659] width 353 height 38
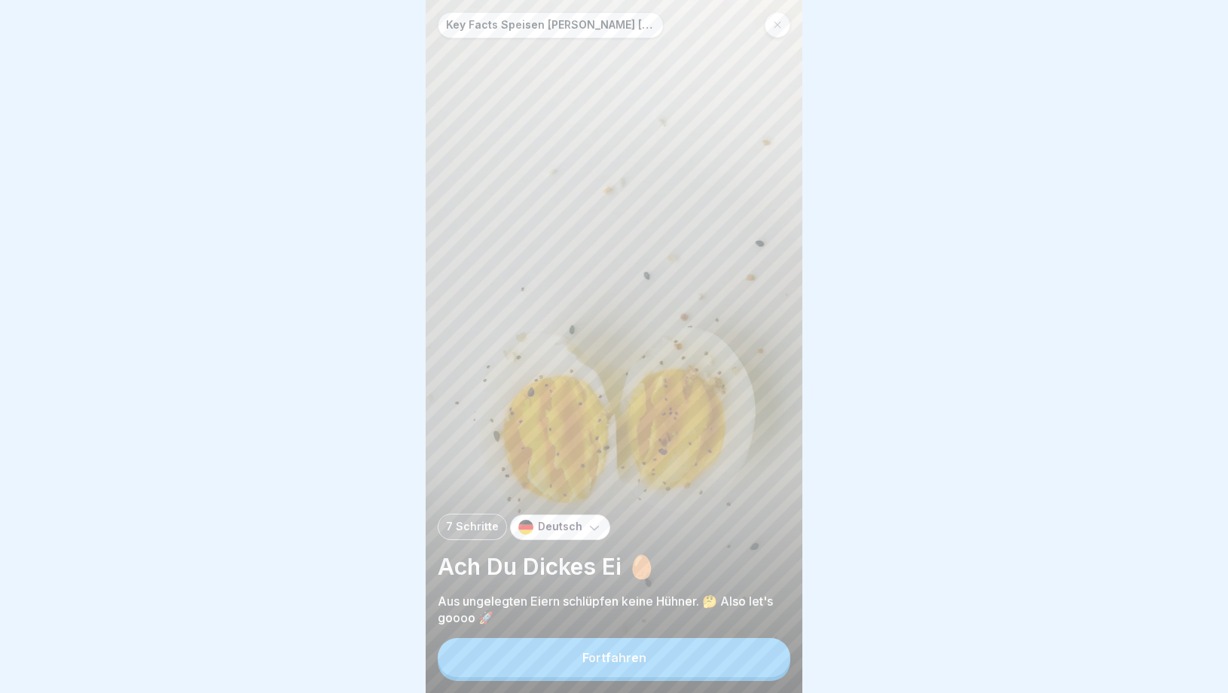
click at [696, 665] on button "Fortfahren" at bounding box center [614, 657] width 353 height 39
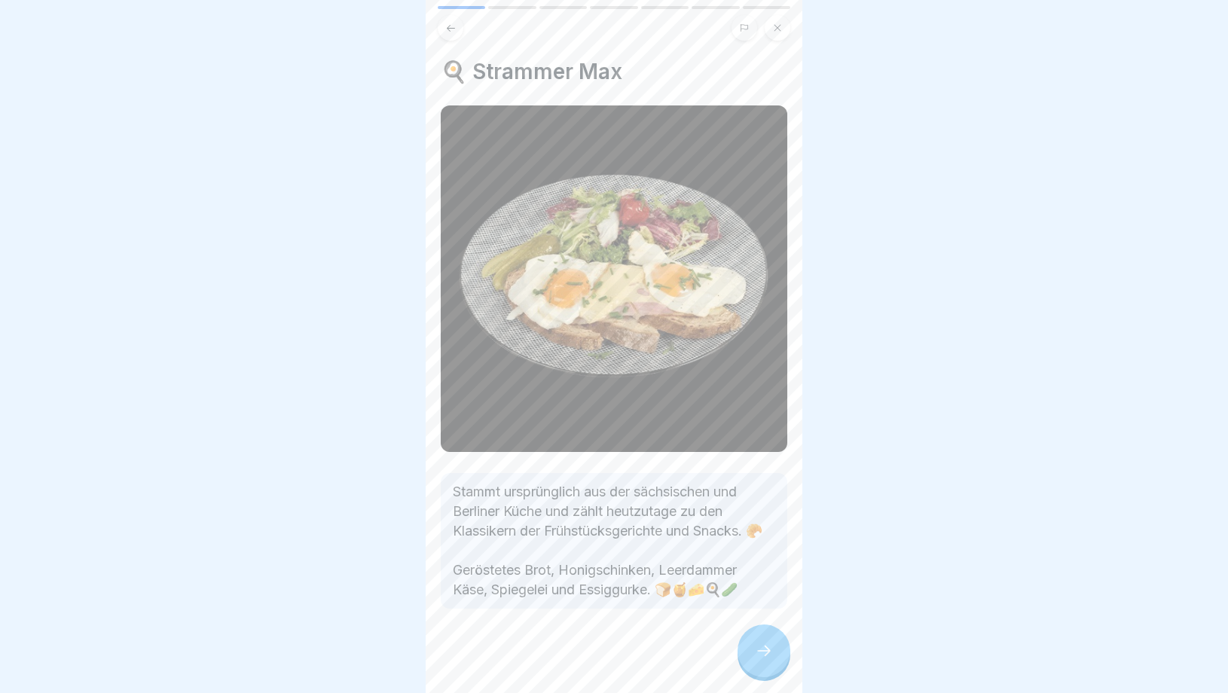
click at [747, 653] on div at bounding box center [764, 651] width 53 height 53
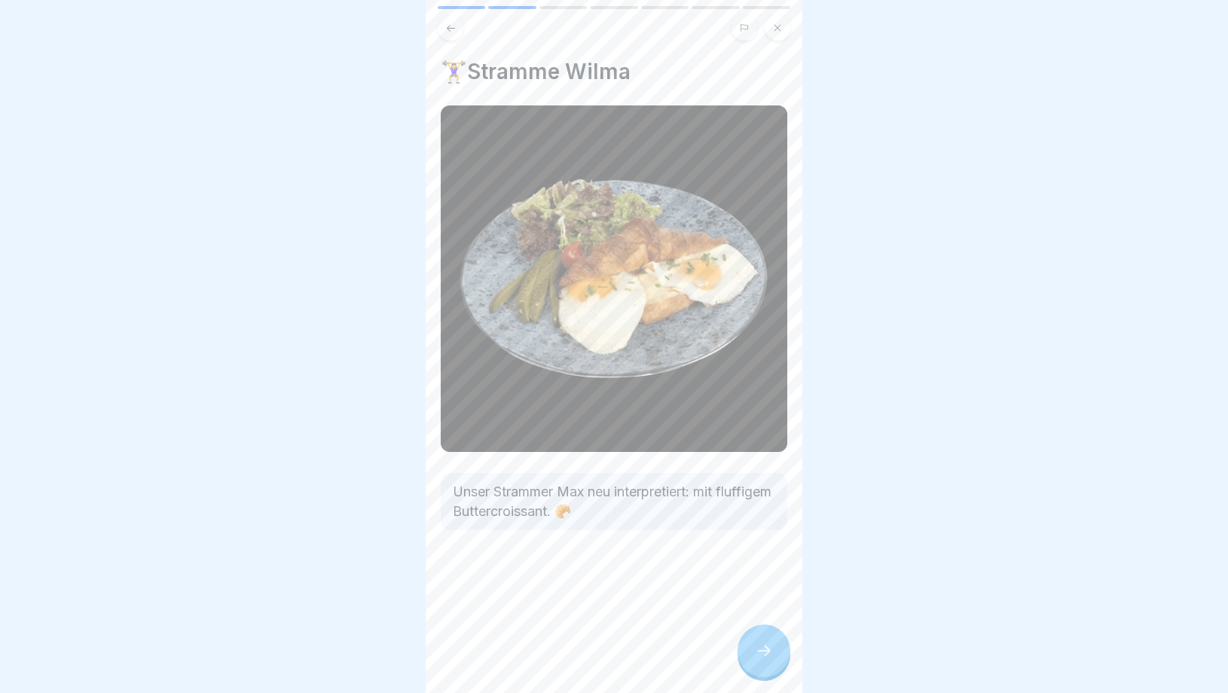
click at [747, 653] on div at bounding box center [764, 651] width 53 height 53
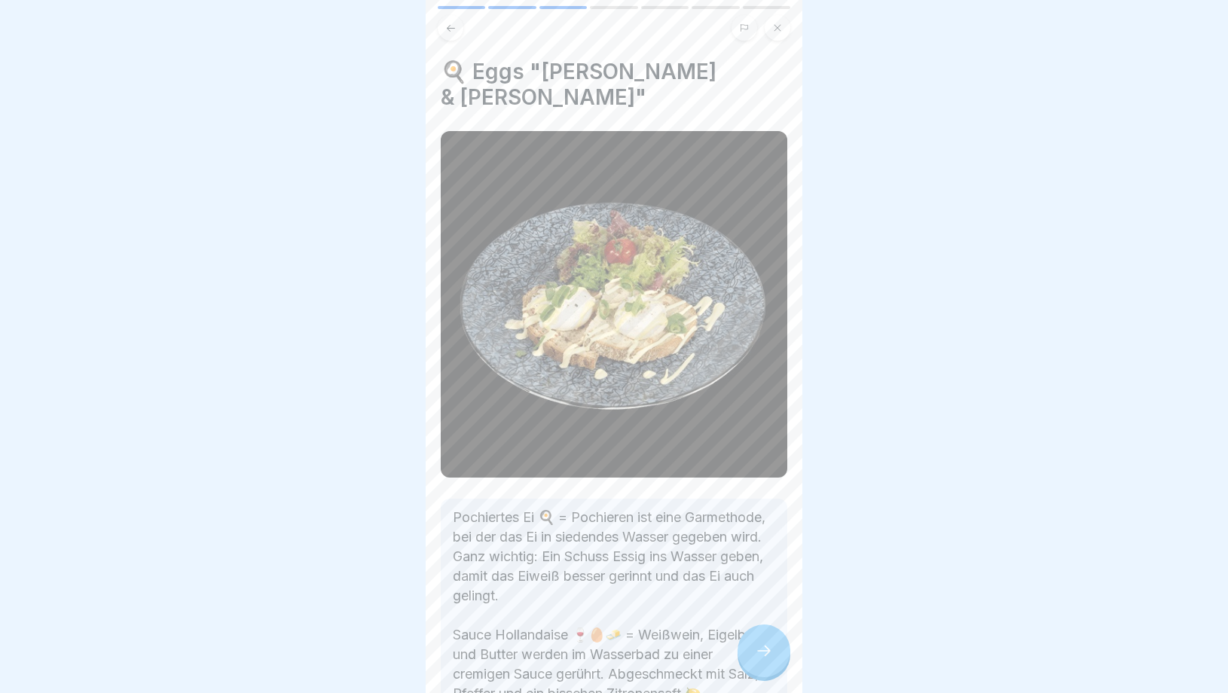
click at [747, 653] on div at bounding box center [764, 651] width 53 height 53
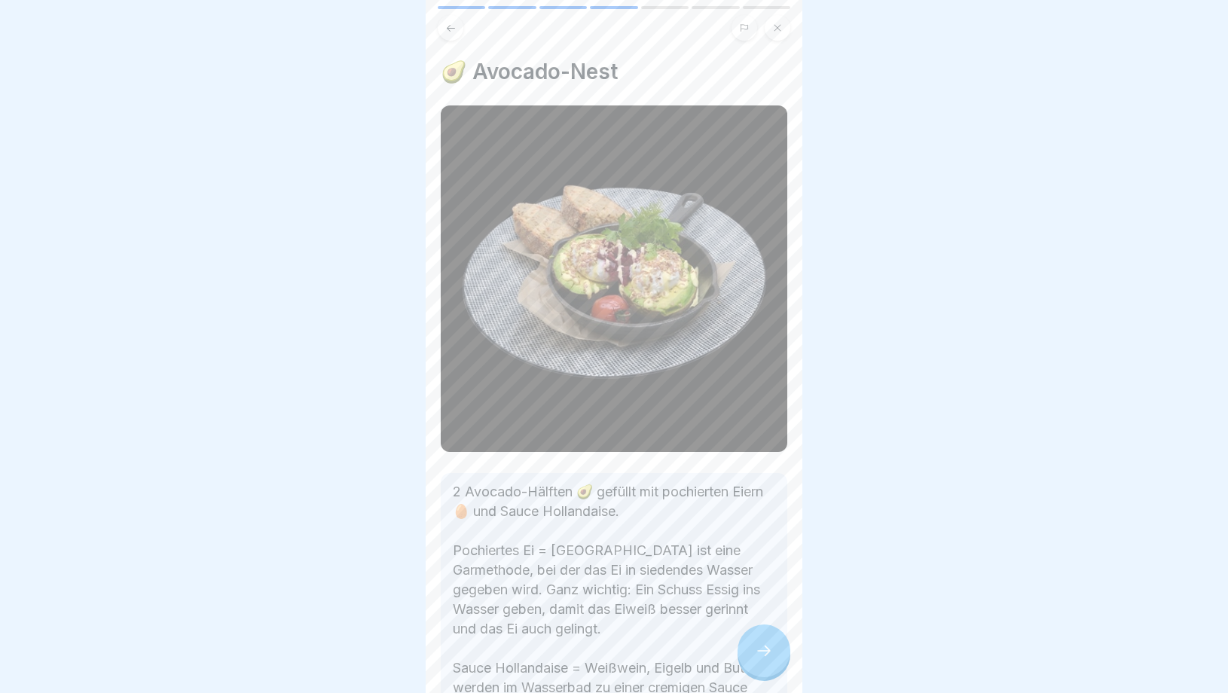
click at [747, 653] on div at bounding box center [764, 651] width 53 height 53
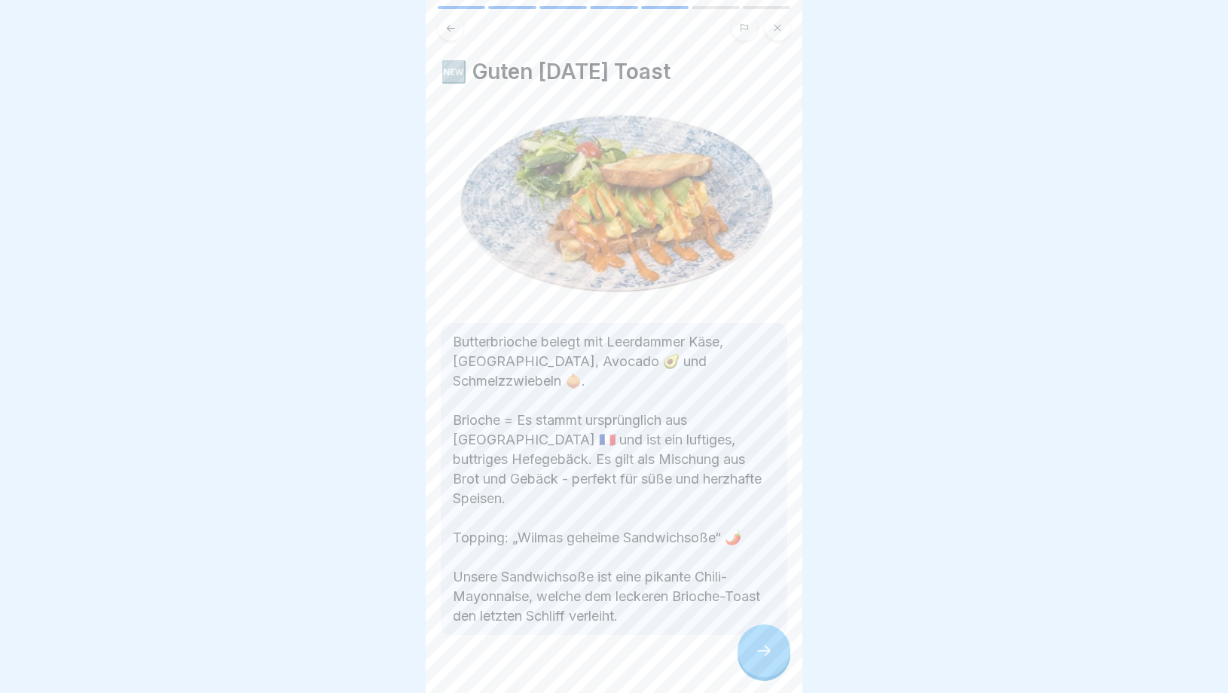
click at [747, 653] on div at bounding box center [764, 651] width 53 height 53
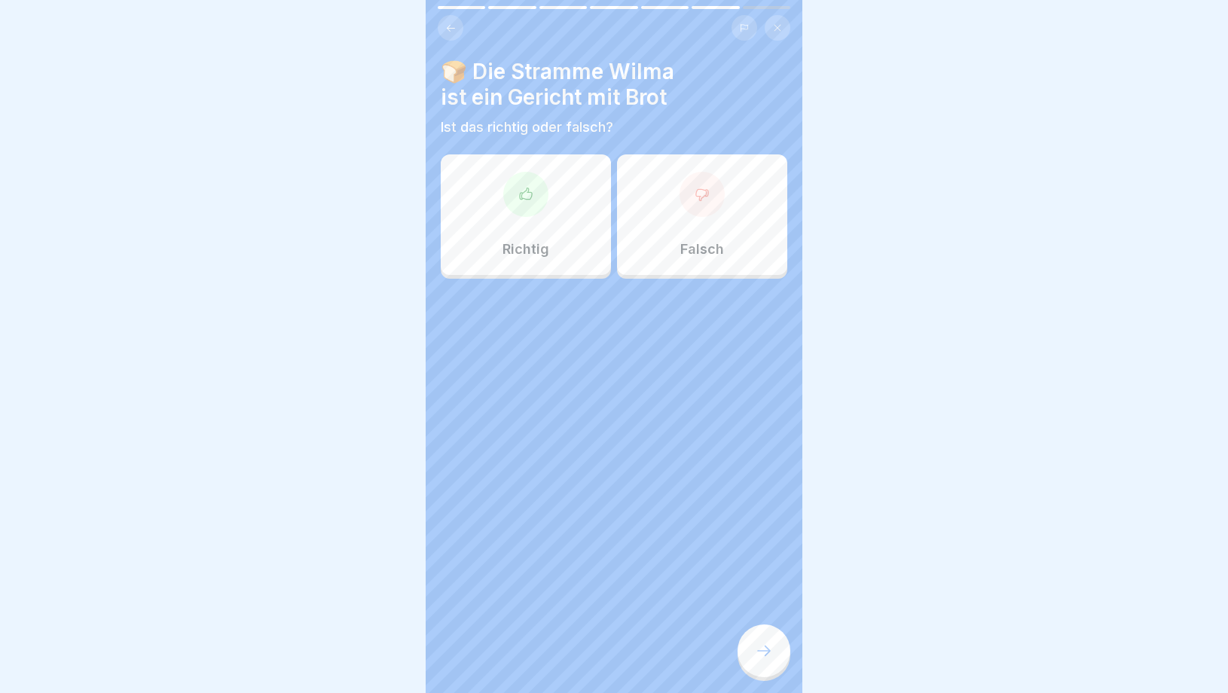
click at [747, 653] on div at bounding box center [764, 651] width 53 height 53
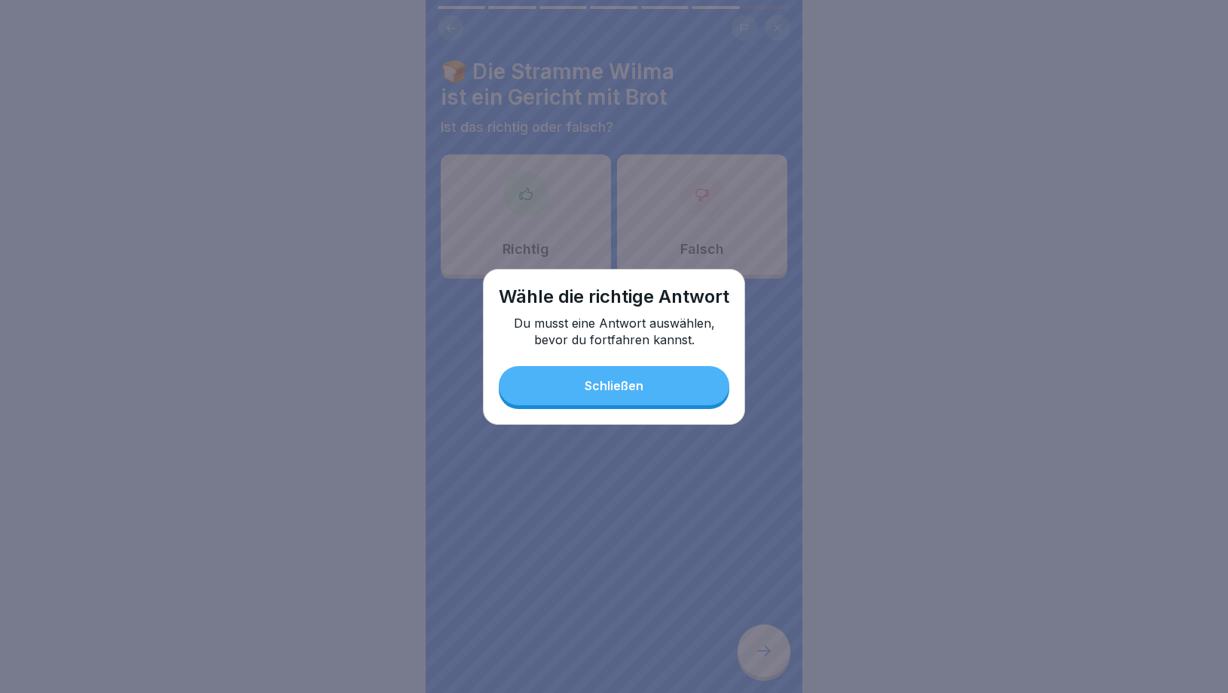
click at [650, 402] on button "Schließen" at bounding box center [614, 385] width 231 height 39
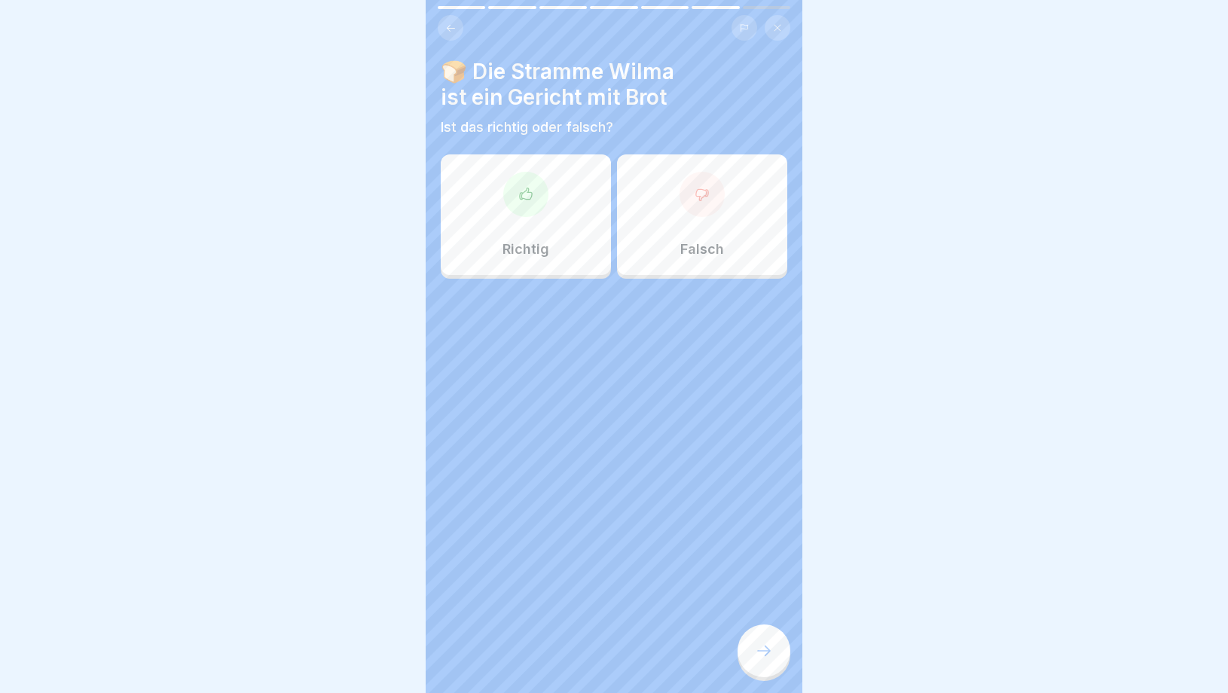
click at [694, 255] on p "Falsch" at bounding box center [702, 249] width 44 height 17
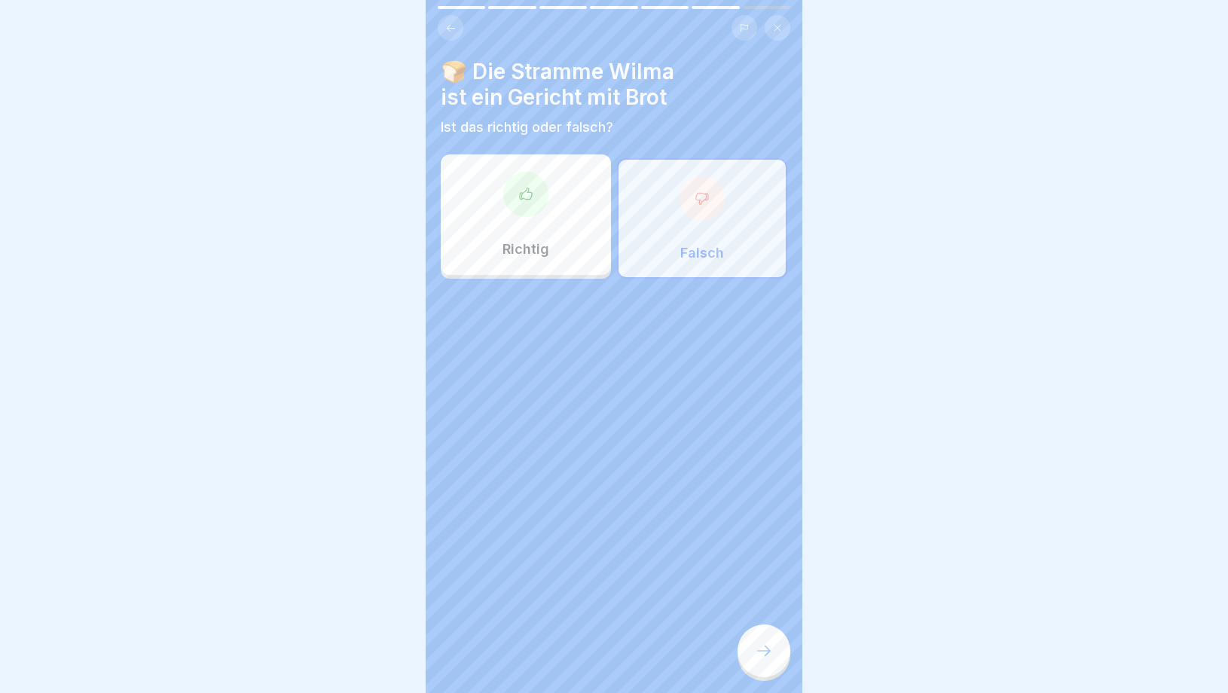
click at [757, 660] on div at bounding box center [764, 651] width 53 height 53
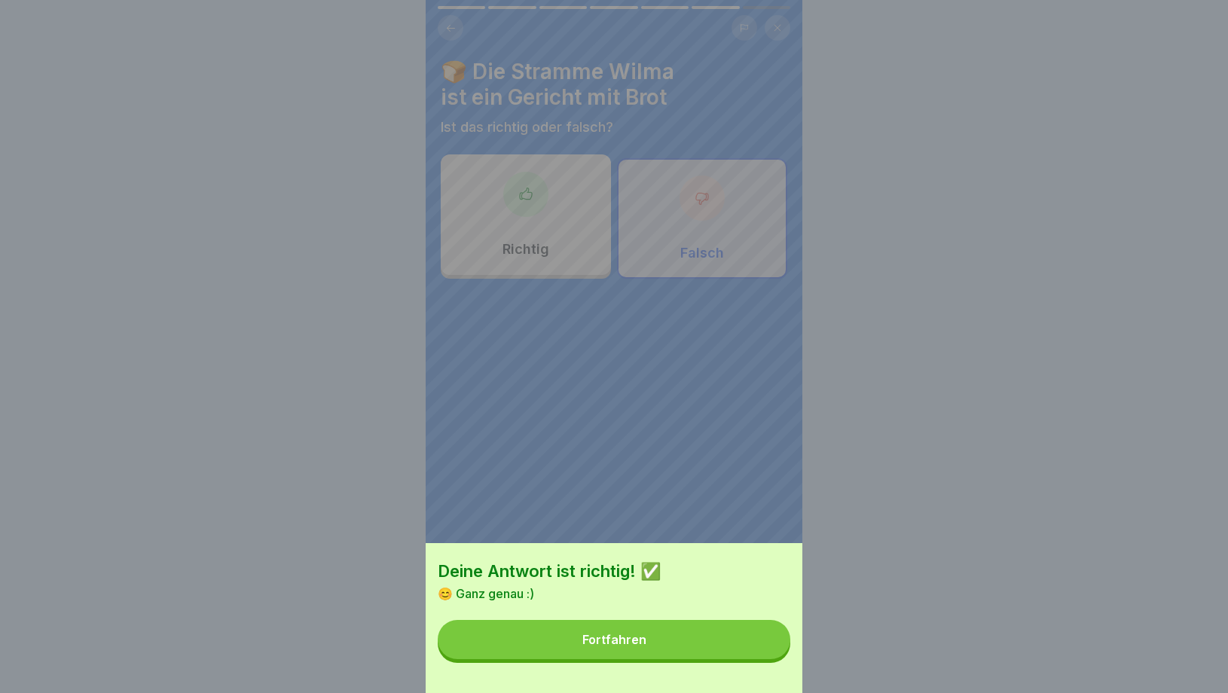
click at [663, 629] on button "Fortfahren" at bounding box center [614, 639] width 353 height 39
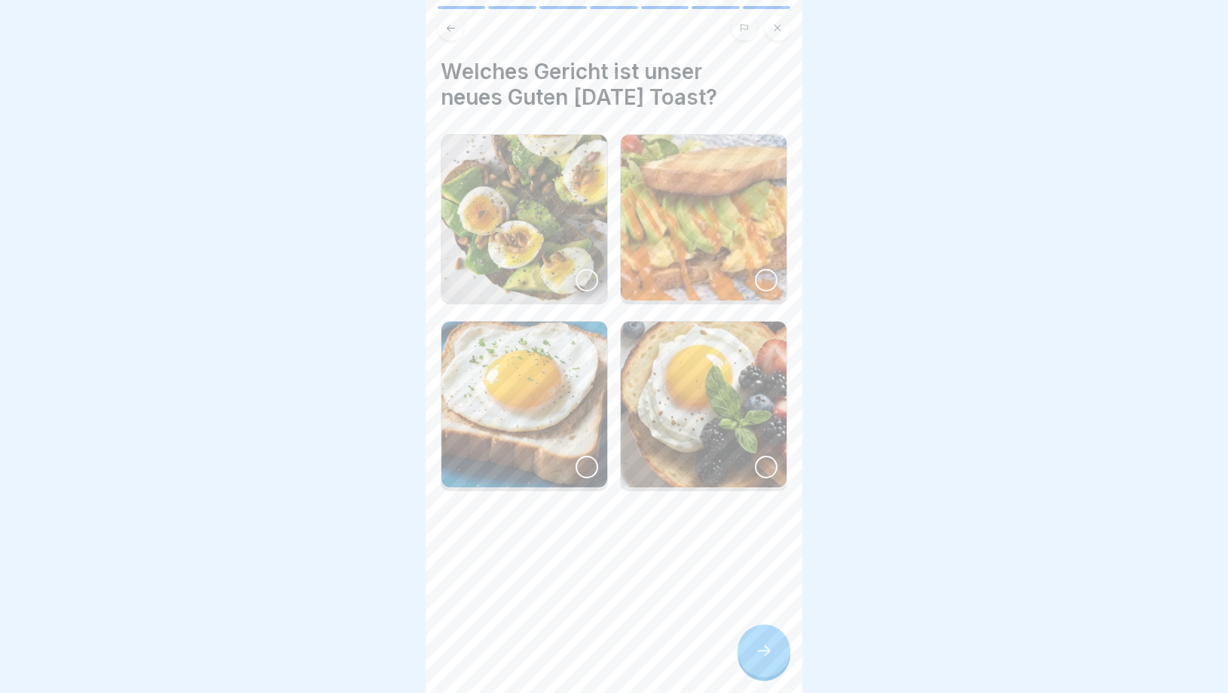
click at [705, 242] on img at bounding box center [704, 218] width 166 height 166
click at [763, 647] on icon at bounding box center [764, 651] width 18 height 18
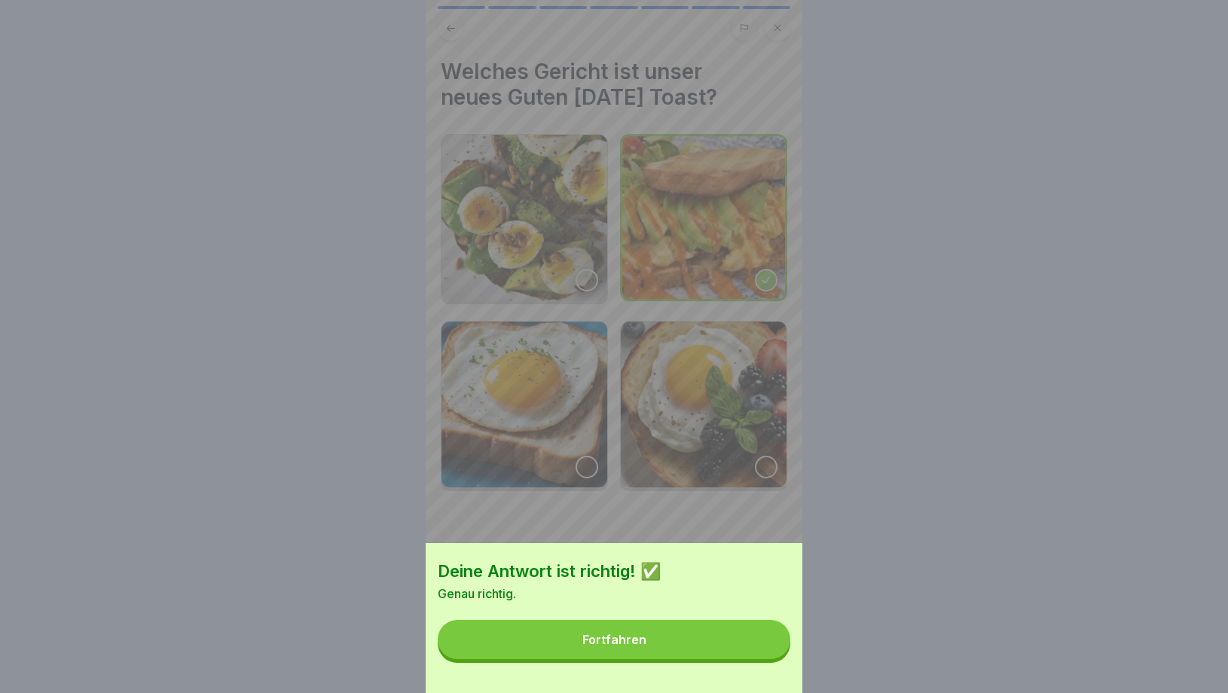
click at [744, 648] on button "Fortfahren" at bounding box center [614, 639] width 353 height 39
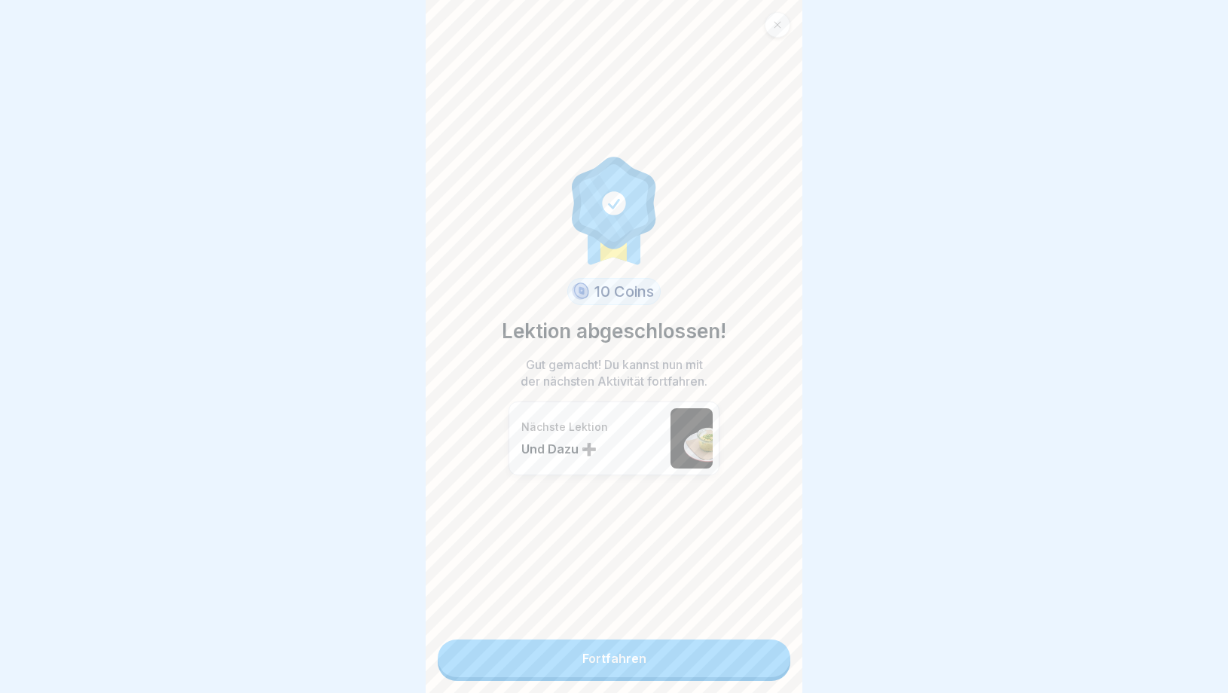
click at [746, 661] on link "Fortfahren" at bounding box center [614, 659] width 353 height 38
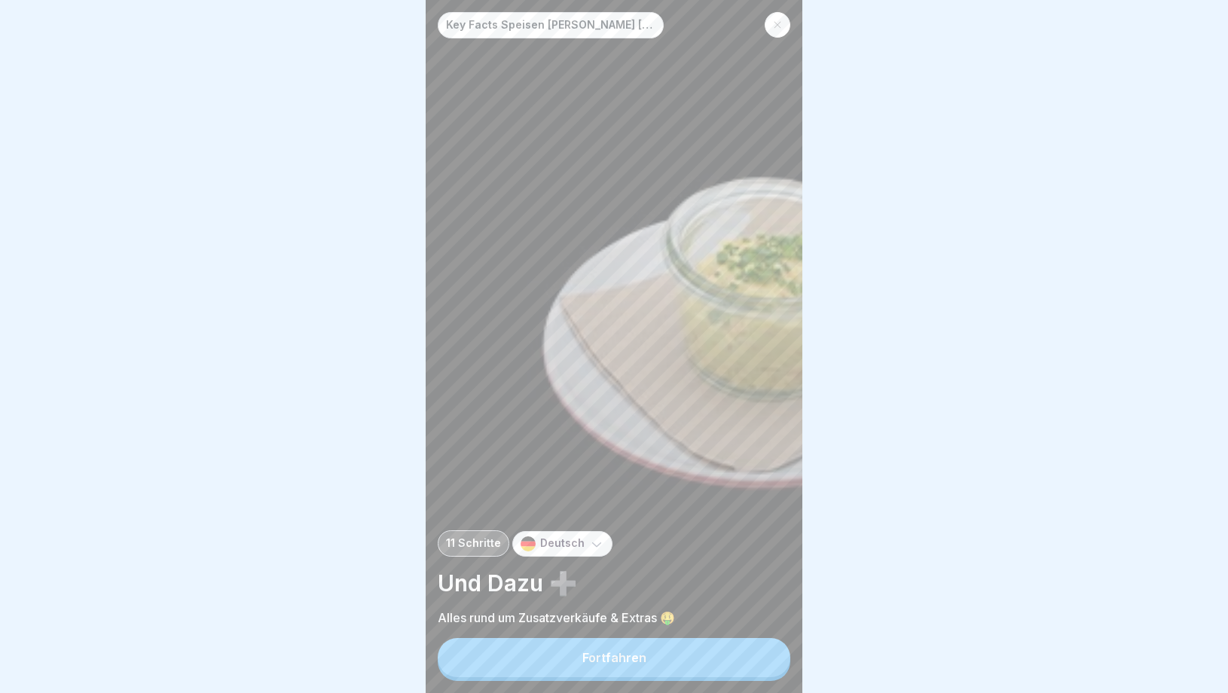
click at [686, 656] on button "Fortfahren" at bounding box center [614, 657] width 353 height 39
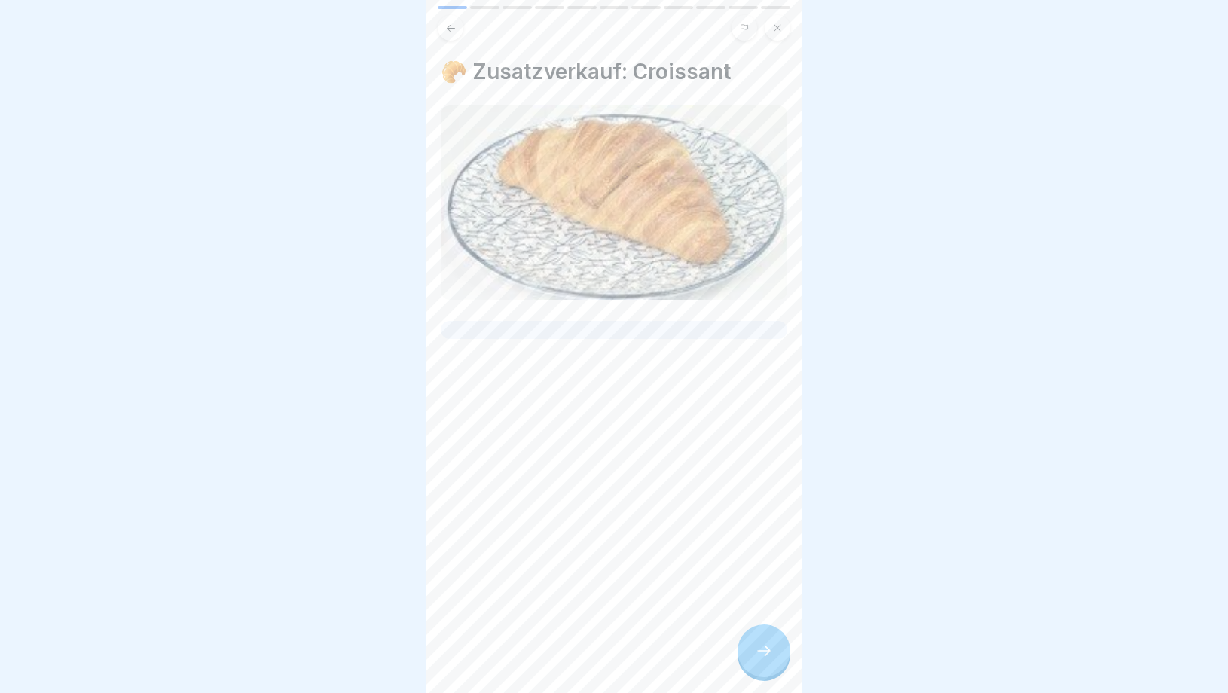
click at [769, 659] on icon at bounding box center [764, 651] width 18 height 18
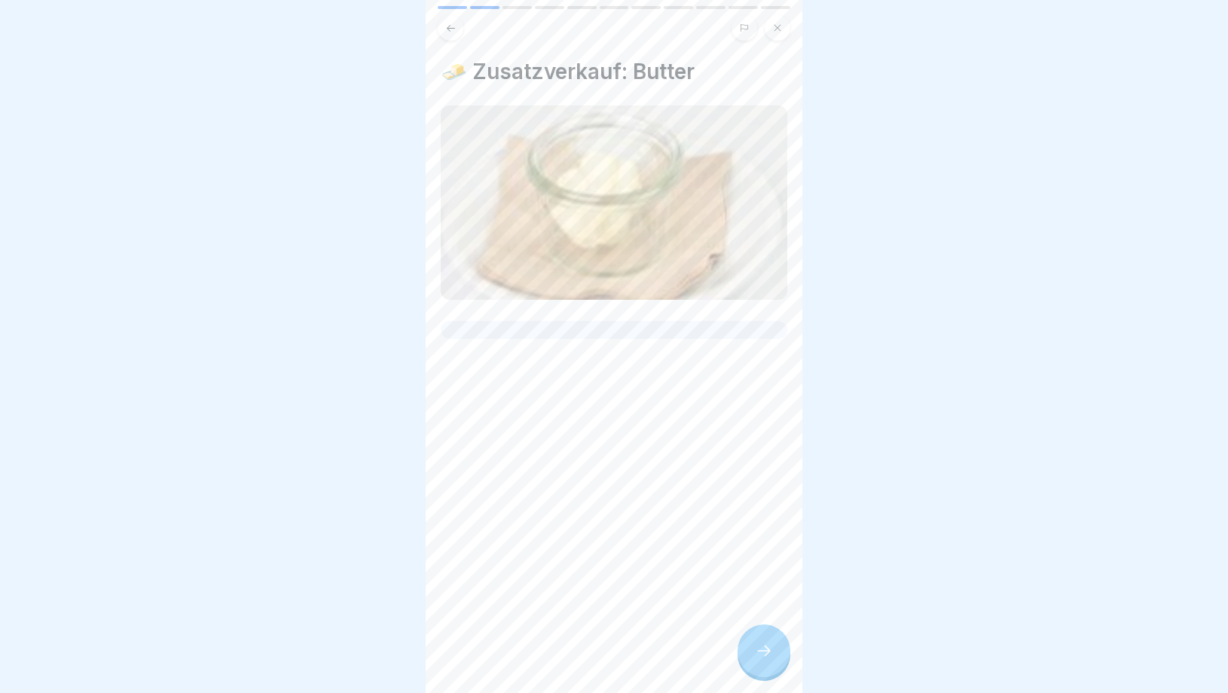
click at [769, 659] on icon at bounding box center [764, 651] width 18 height 18
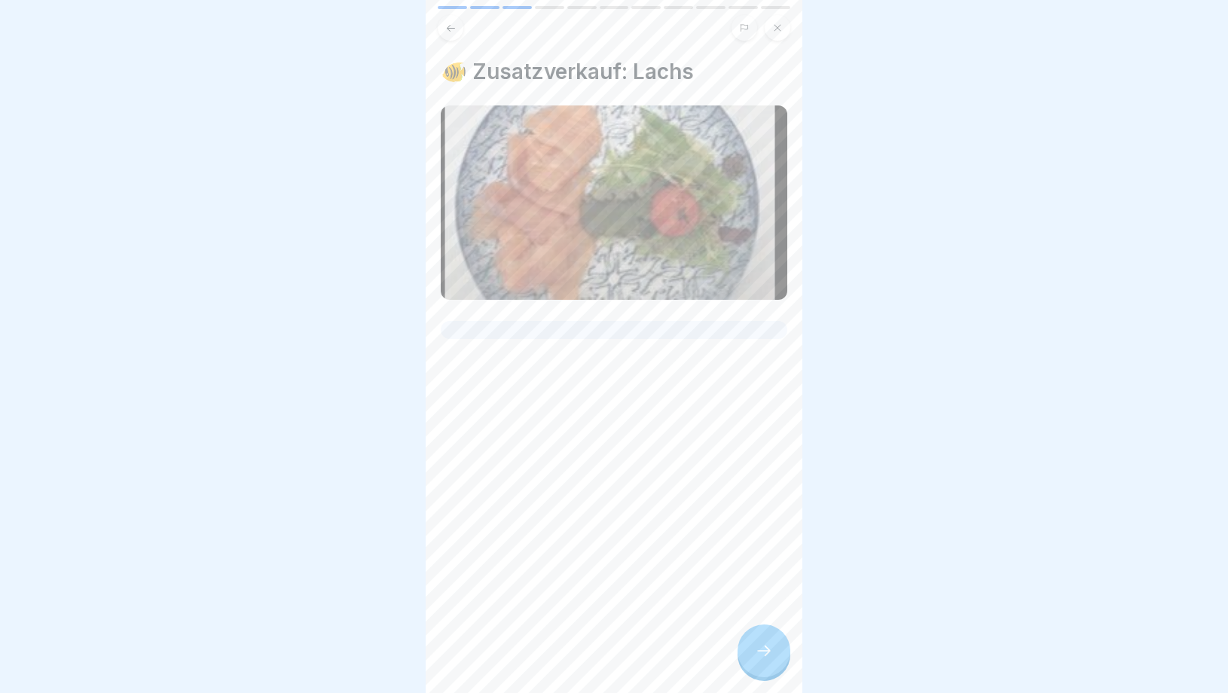
click at [769, 659] on icon at bounding box center [764, 651] width 18 height 18
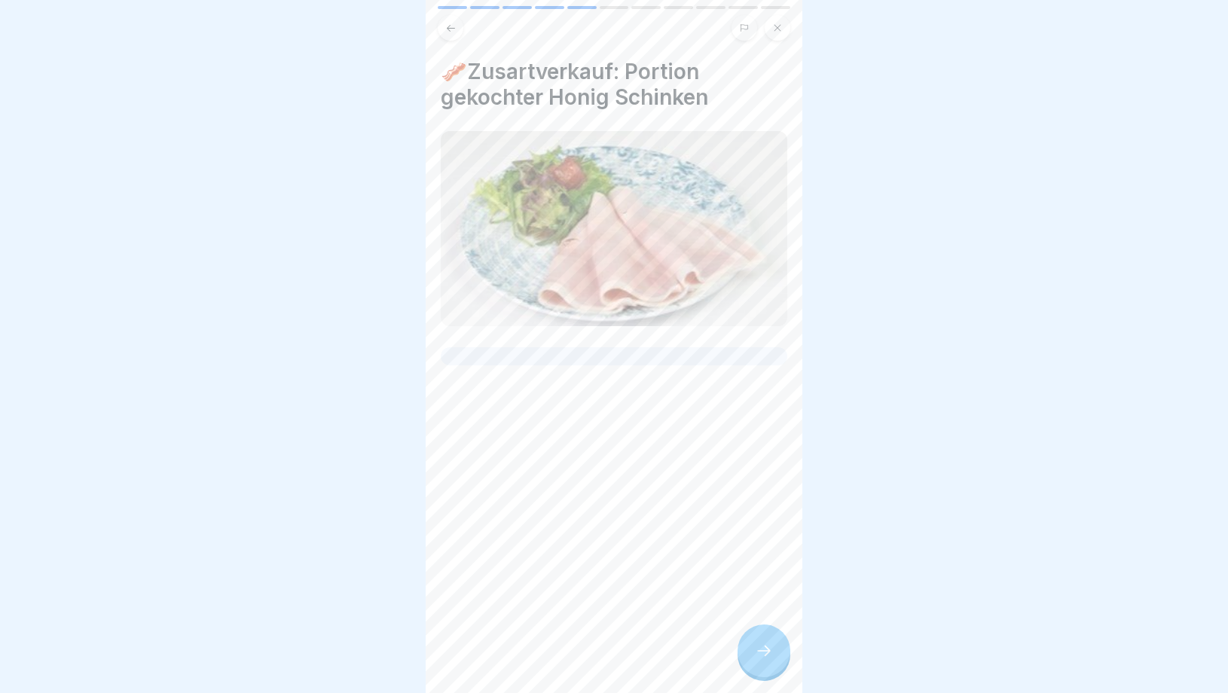
click at [769, 659] on icon at bounding box center [764, 651] width 18 height 18
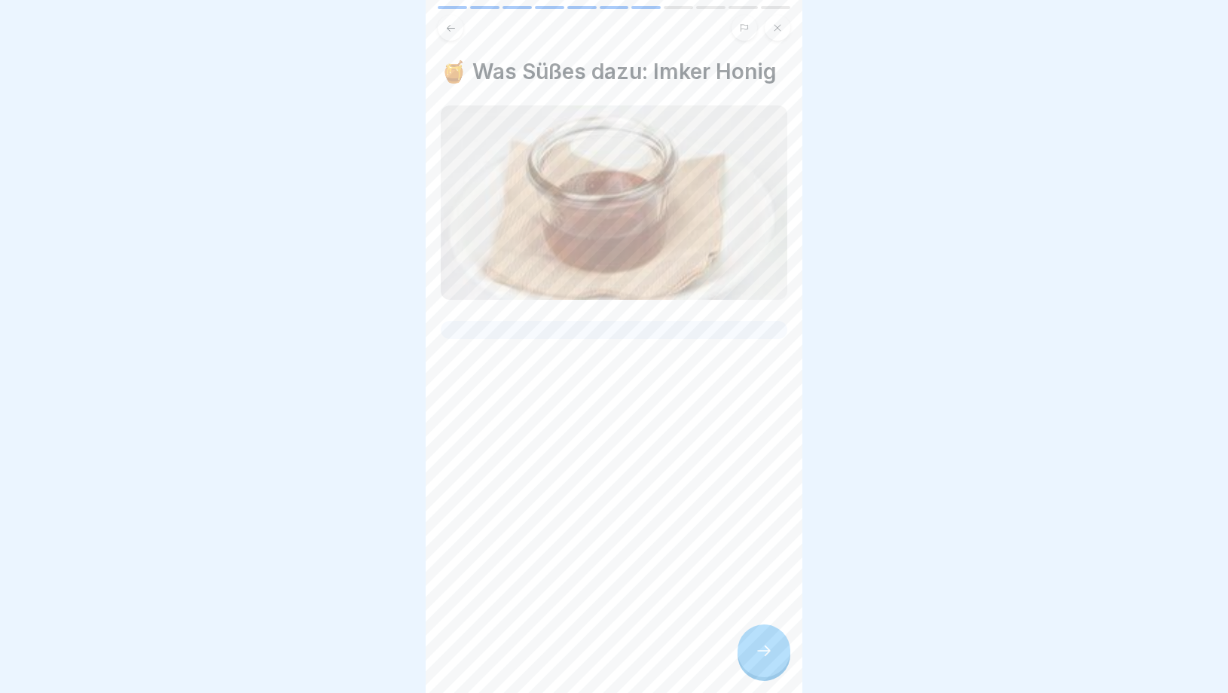
click at [769, 659] on icon at bounding box center [764, 651] width 18 height 18
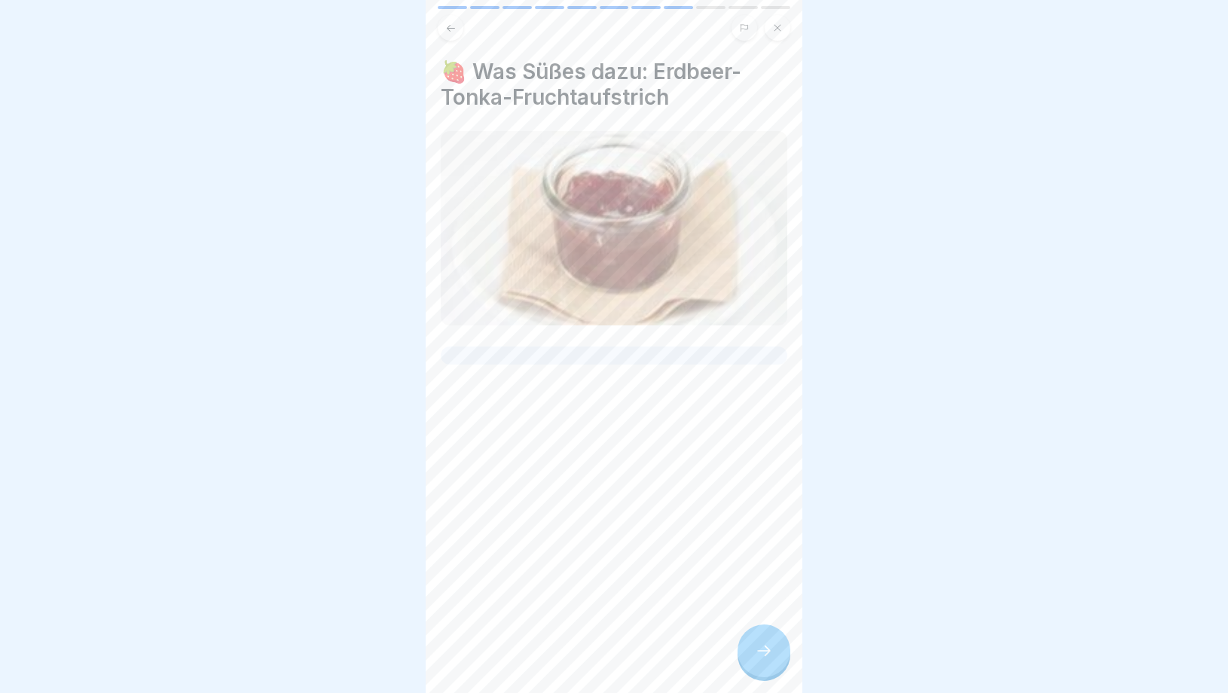
click at [769, 659] on icon at bounding box center [764, 651] width 18 height 18
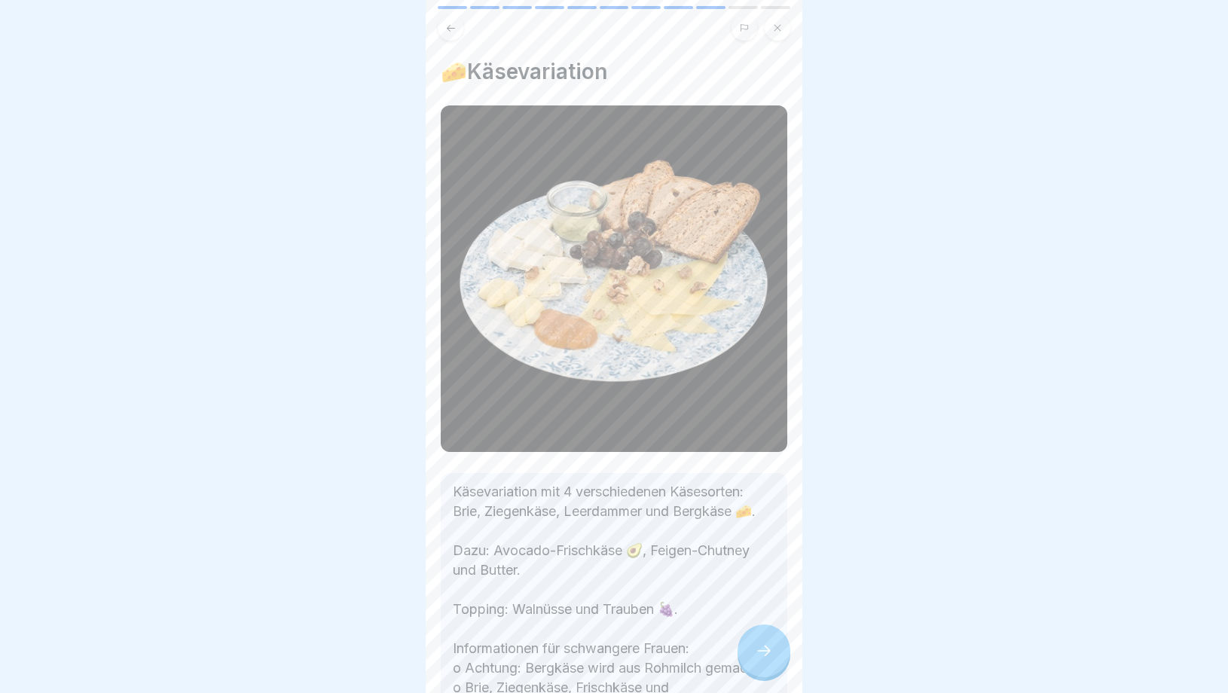
click at [769, 660] on icon at bounding box center [764, 651] width 18 height 18
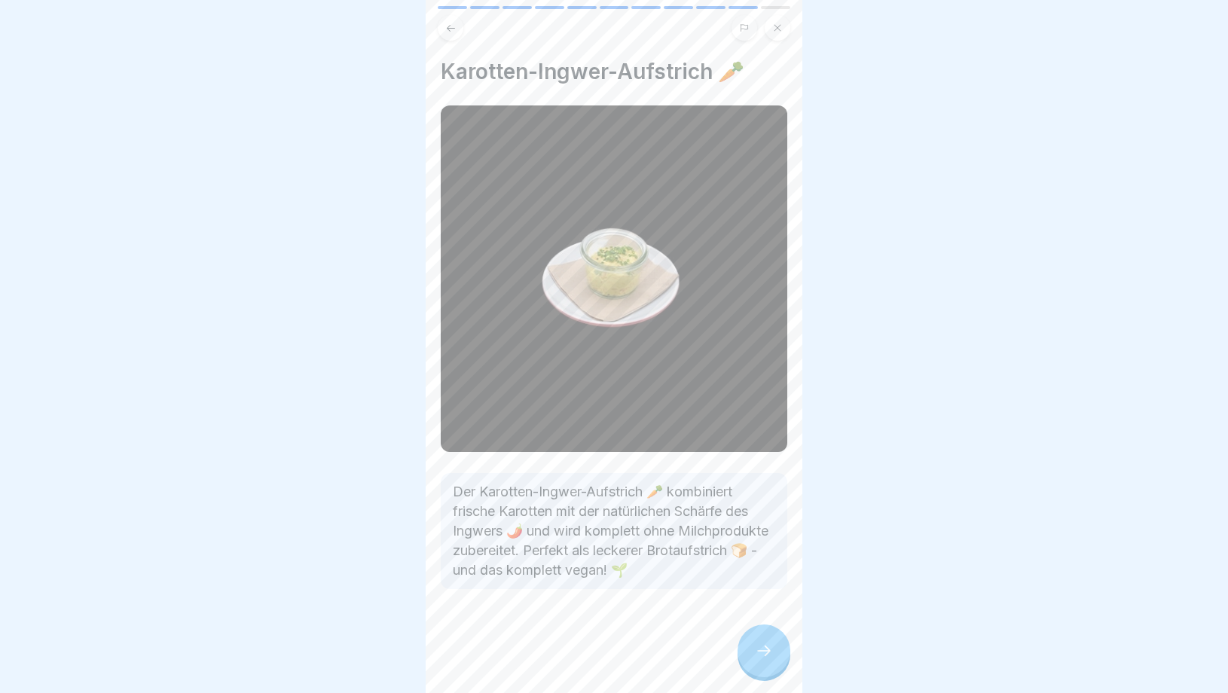
click at [767, 661] on div at bounding box center [764, 651] width 53 height 53
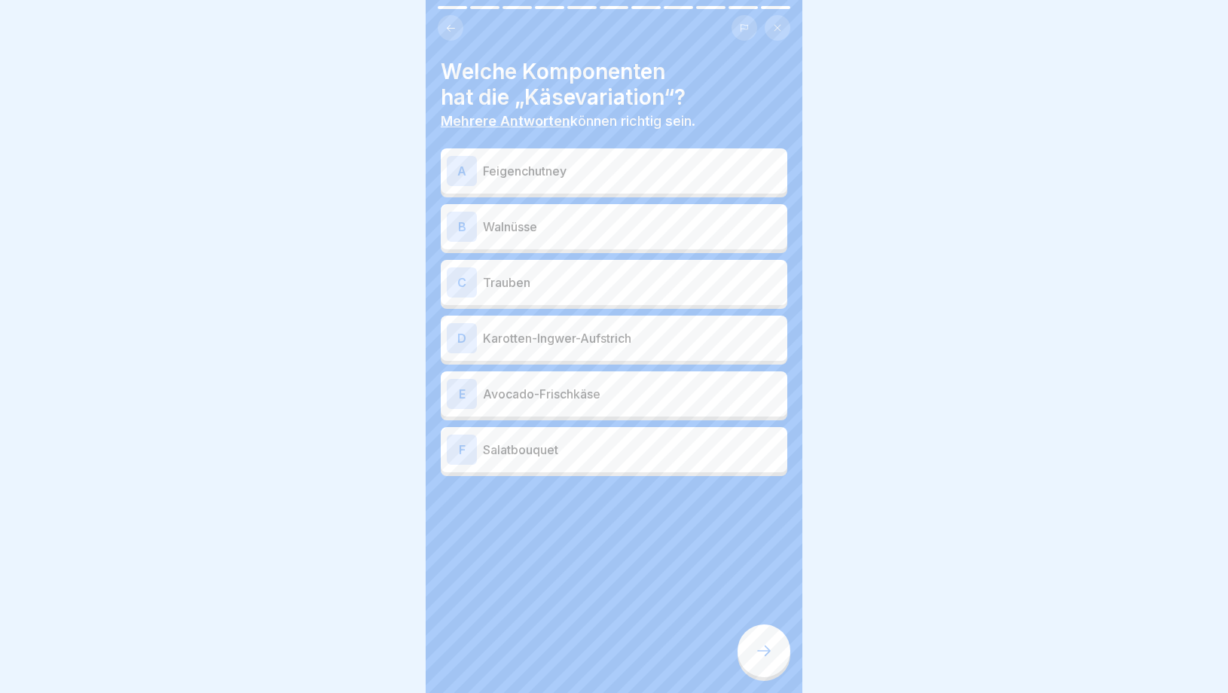
click at [560, 173] on p "Feigenchutney" at bounding box center [632, 171] width 298 height 18
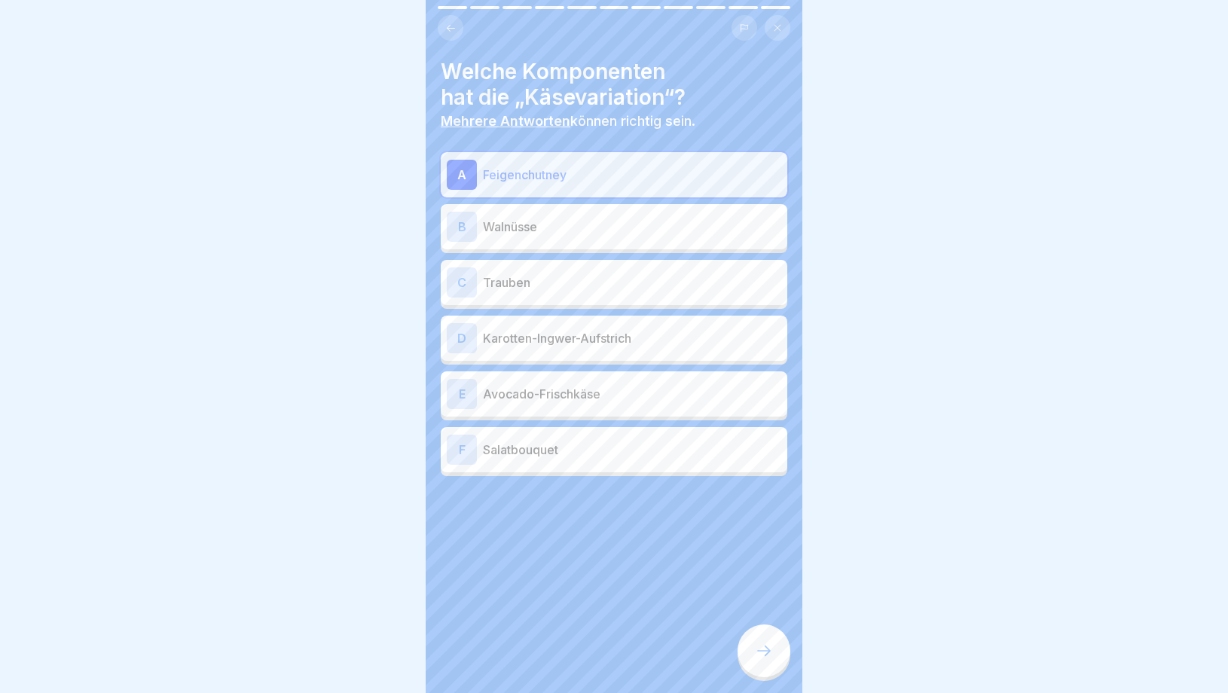
click at [543, 225] on p "Walnüsse" at bounding box center [632, 227] width 298 height 18
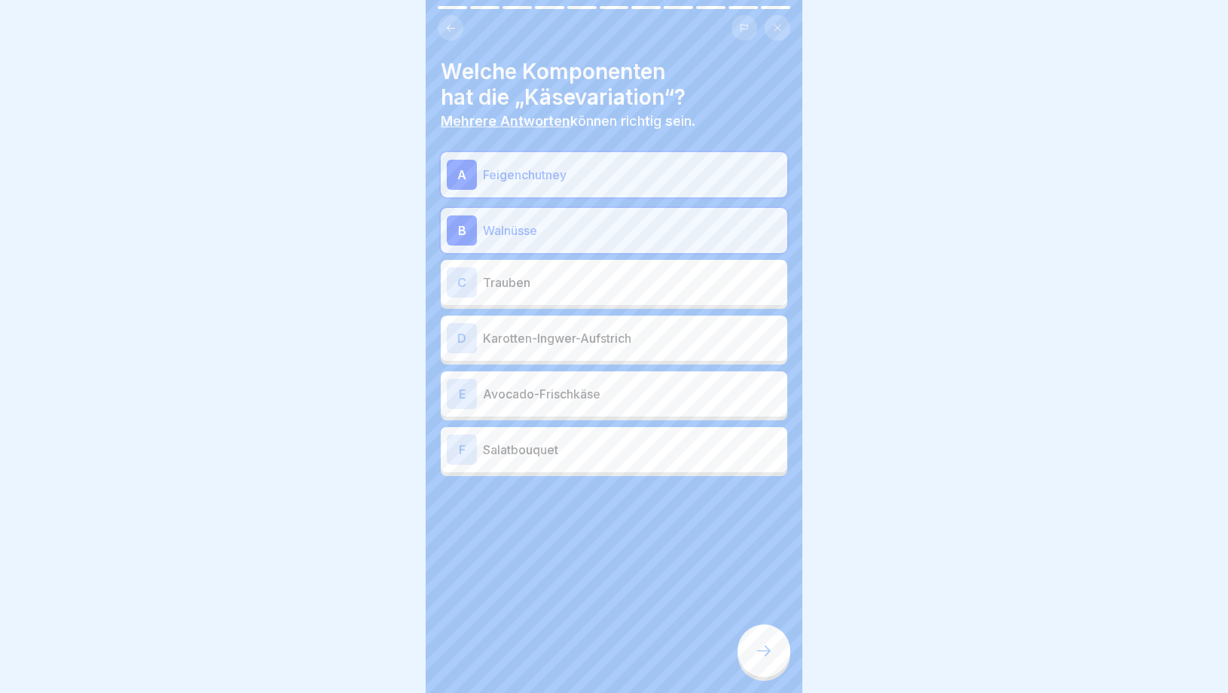
click at [534, 295] on div "C Trauben" at bounding box center [614, 283] width 335 height 30
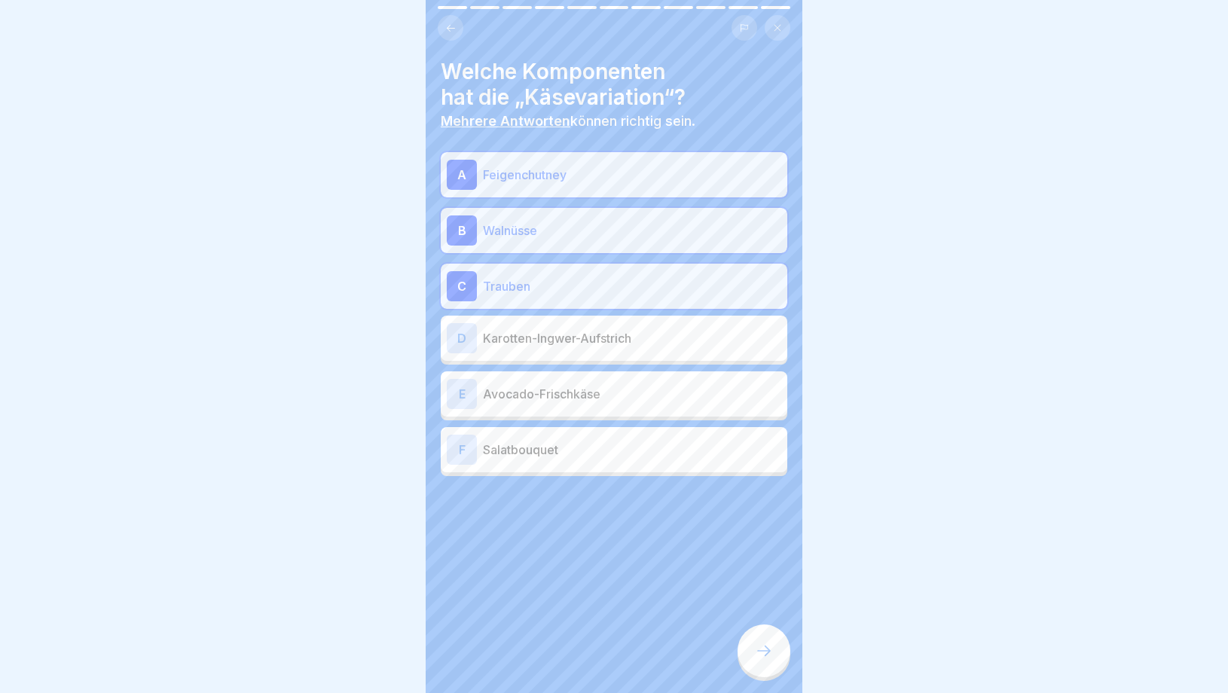
click at [559, 349] on div "D Karotten-Ingwer-Aufstrich" at bounding box center [614, 338] width 335 height 30
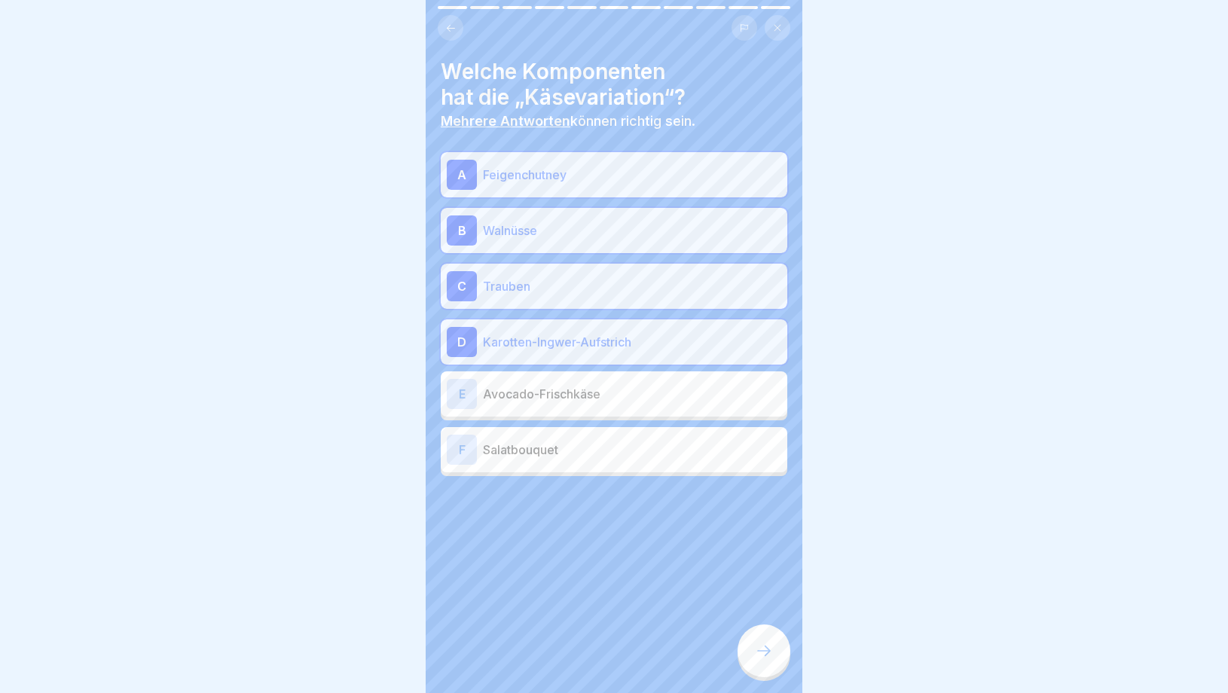
click at [572, 354] on div "D Karotten-Ingwer-Aufstrich" at bounding box center [614, 342] width 335 height 30
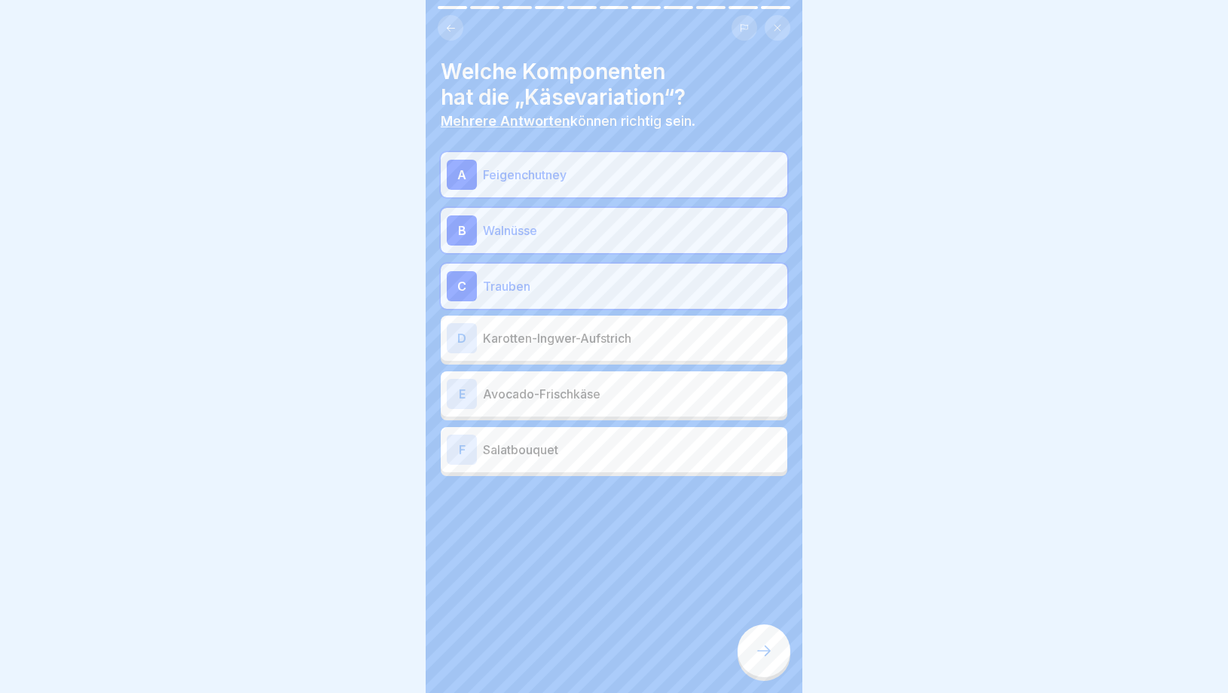
click at [568, 396] on p "Avocado-Frischkäse" at bounding box center [632, 394] width 298 height 18
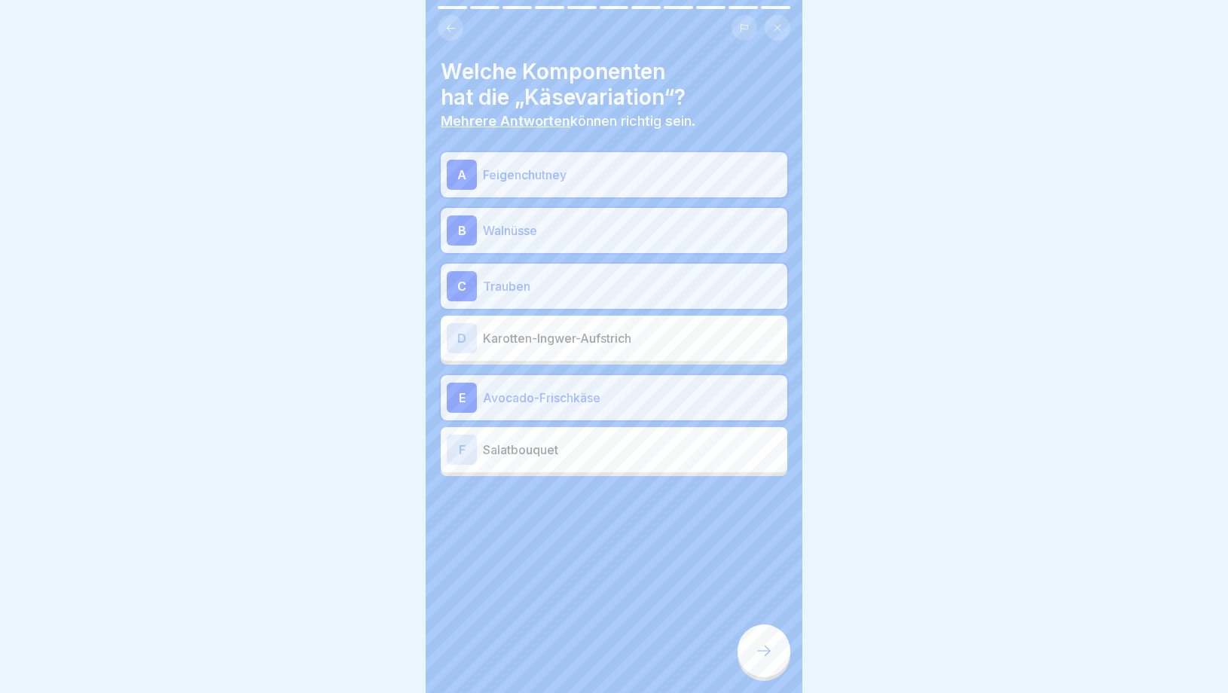
click at [568, 396] on p "Avocado-Frischkäse" at bounding box center [632, 398] width 298 height 18
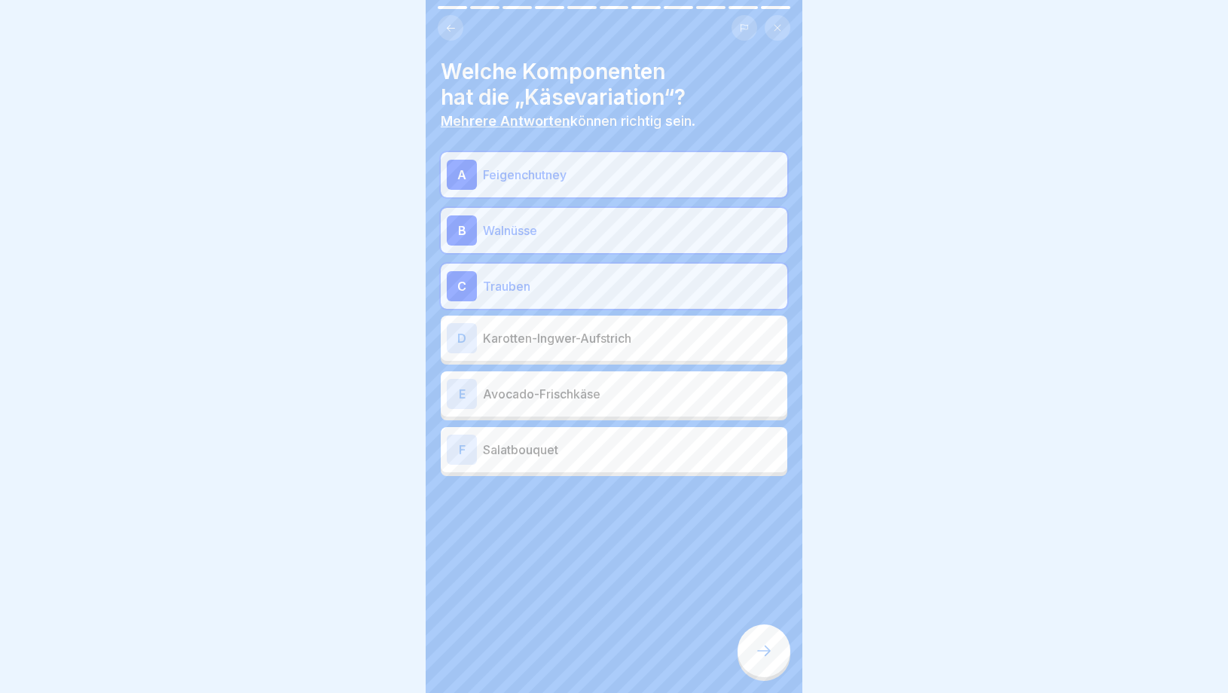
click at [561, 458] on div "F Salatbouquet" at bounding box center [614, 450] width 335 height 30
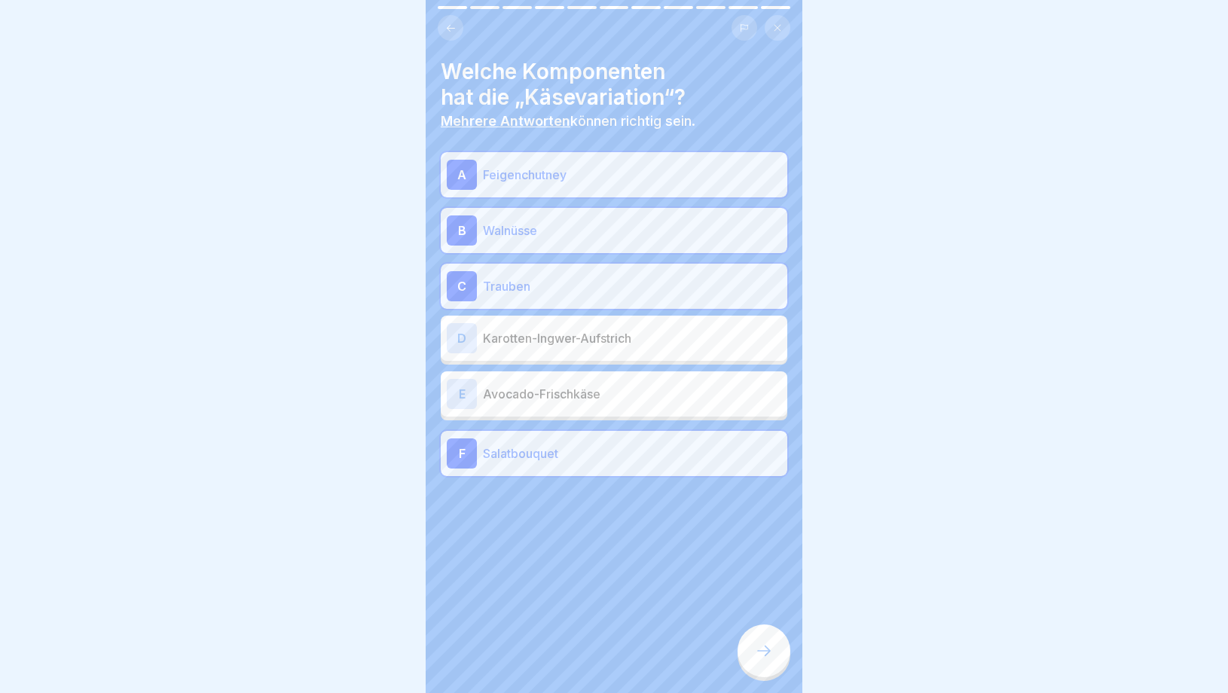
click at [610, 460] on p "Salatbouquet" at bounding box center [632, 454] width 298 height 18
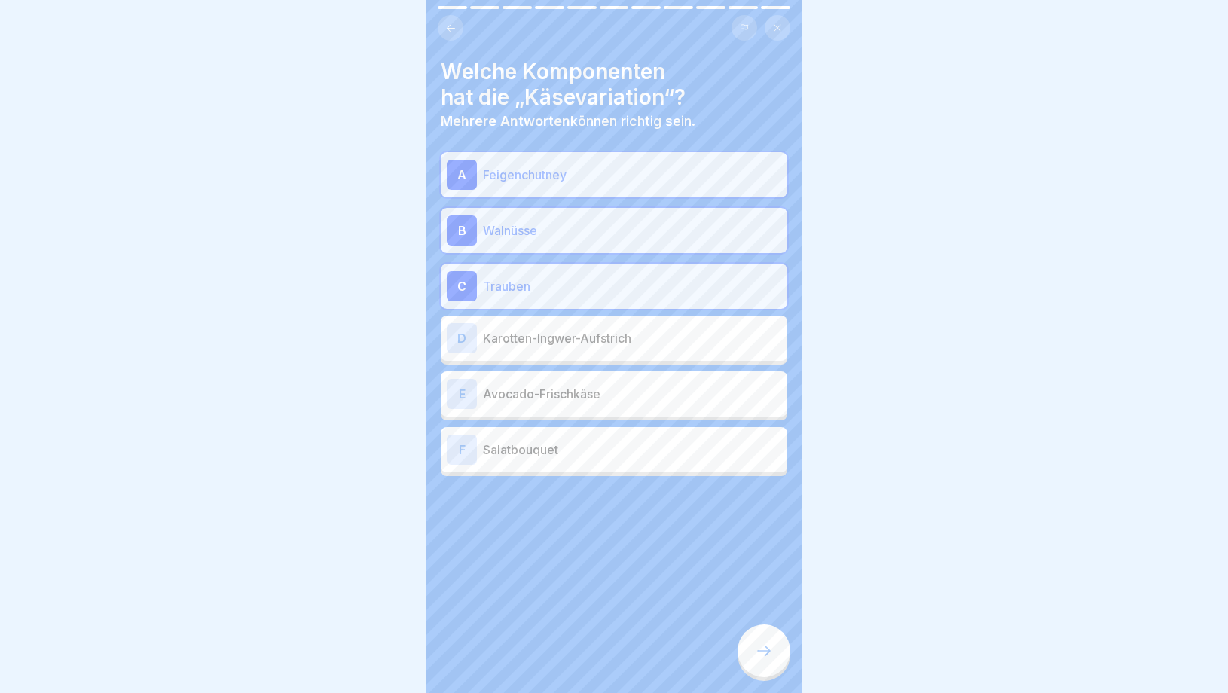
click at [772, 672] on div at bounding box center [764, 651] width 53 height 53
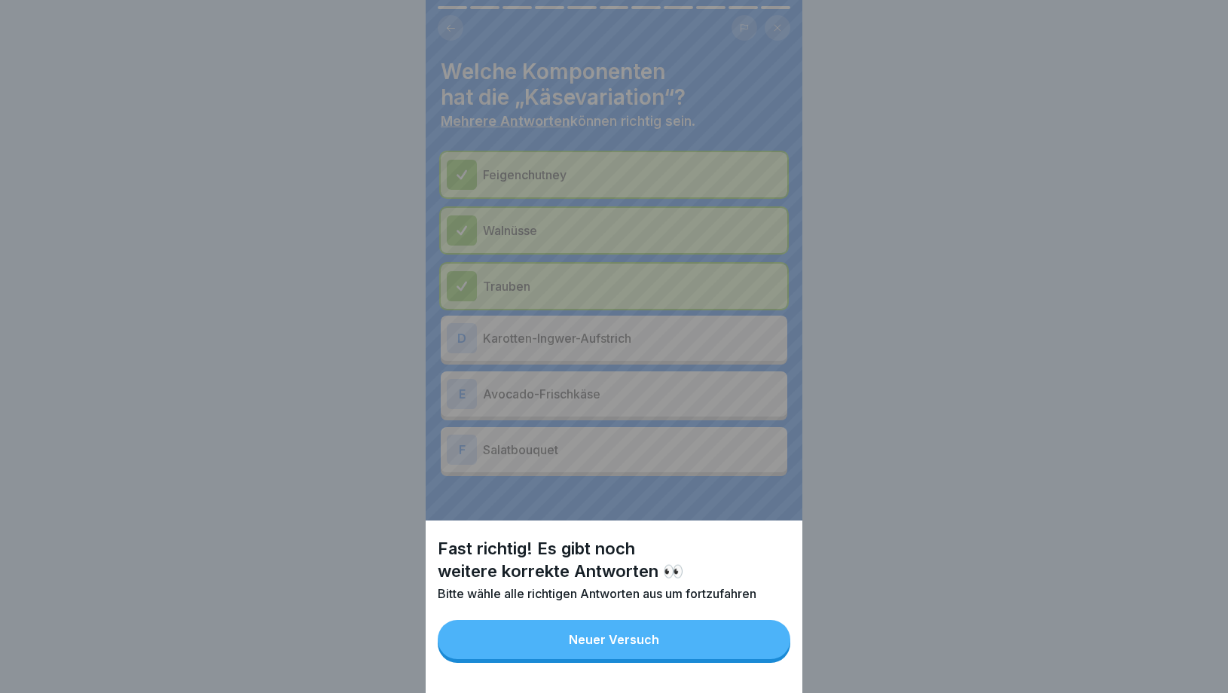
click at [633, 651] on button "Neuer Versuch" at bounding box center [614, 639] width 353 height 39
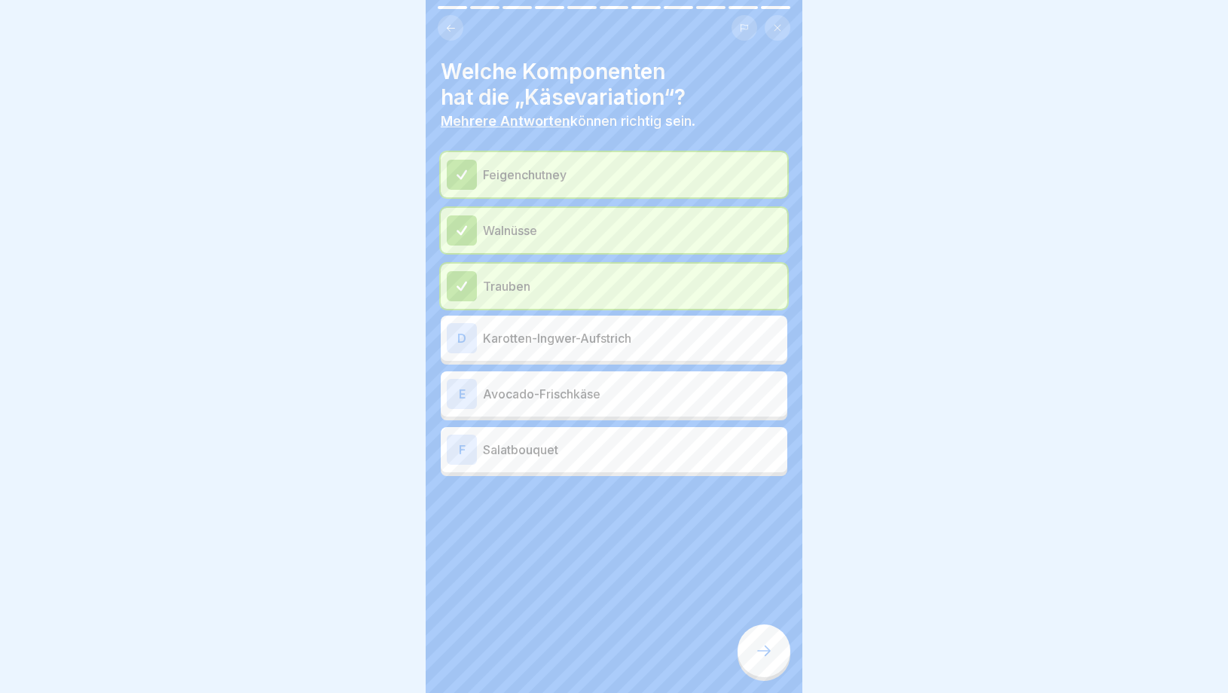
click at [604, 418] on div "Feigenchutney Walnüsse Trauben D Karotten-Ingwer-Aufstrich E Avocado-Frischkäse…" at bounding box center [614, 314] width 347 height 324
click at [610, 389] on p "Avocado-Frischkäse" at bounding box center [632, 394] width 298 height 18
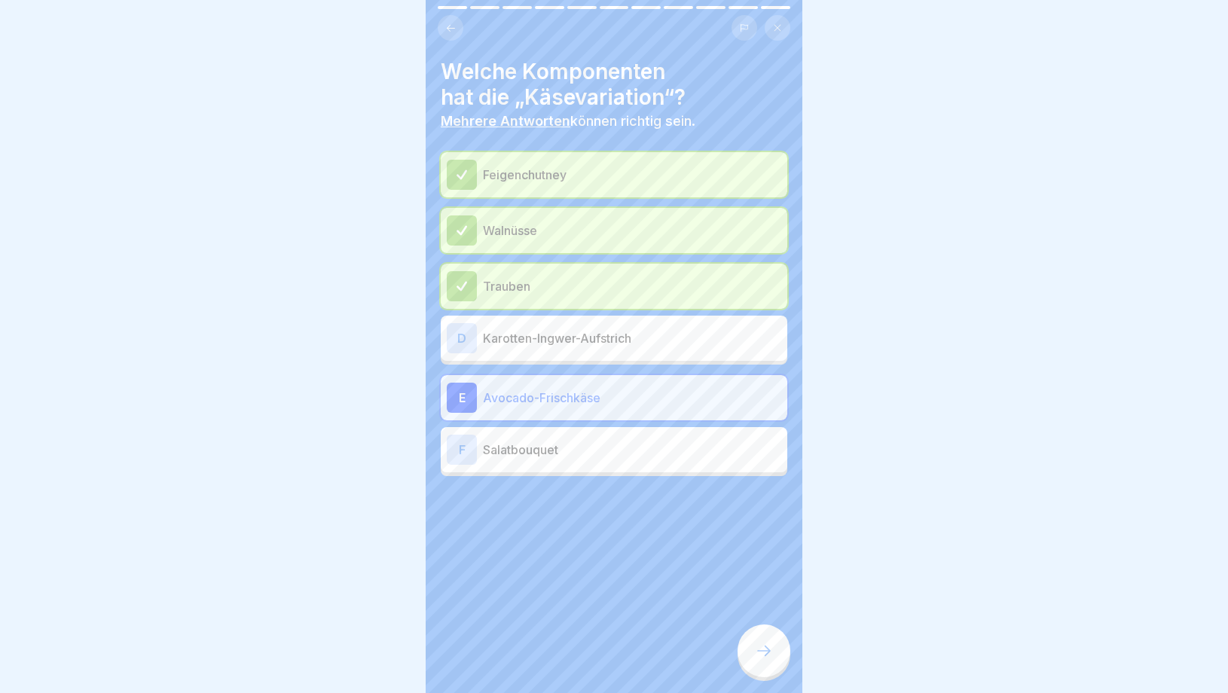
click at [751, 656] on div at bounding box center [764, 651] width 53 height 53
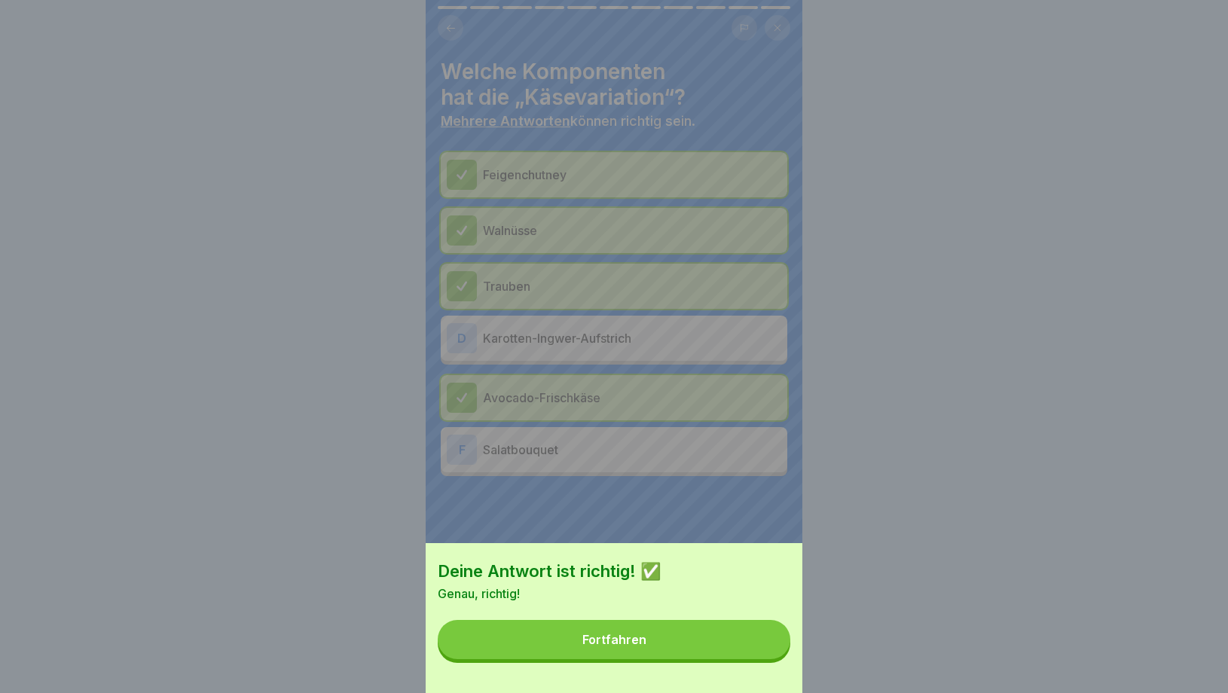
click at [671, 645] on button "Fortfahren" at bounding box center [614, 639] width 353 height 39
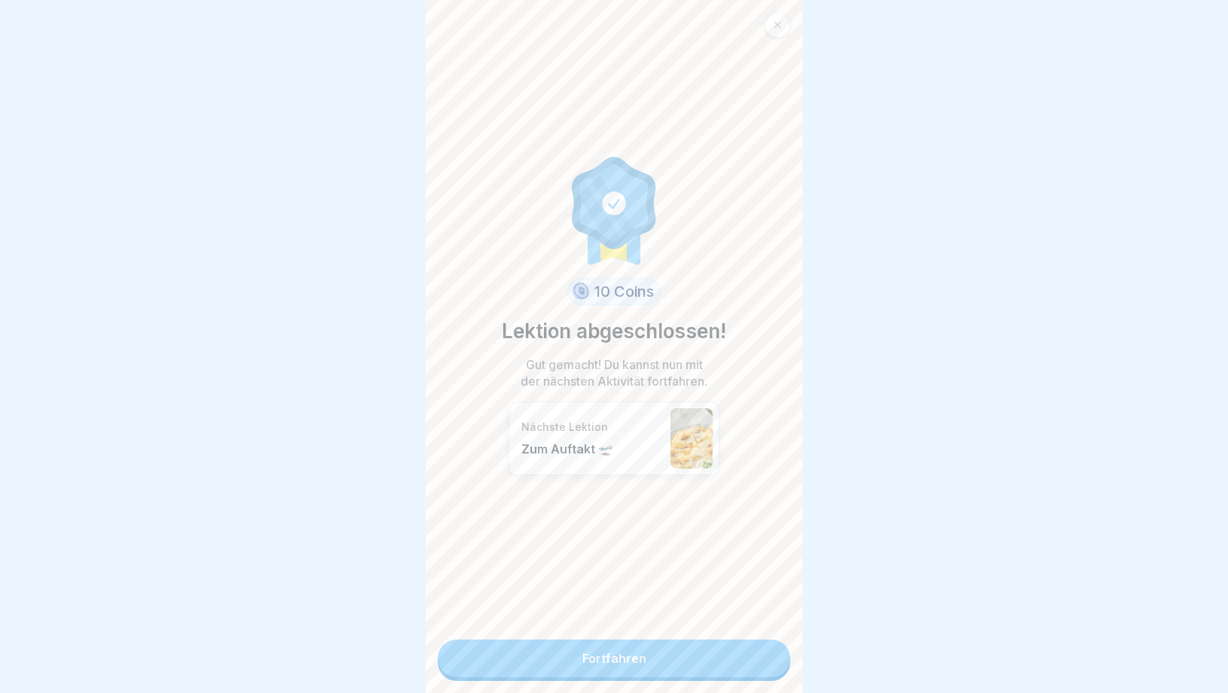
click at [671, 645] on link "Fortfahren" at bounding box center [614, 659] width 353 height 38
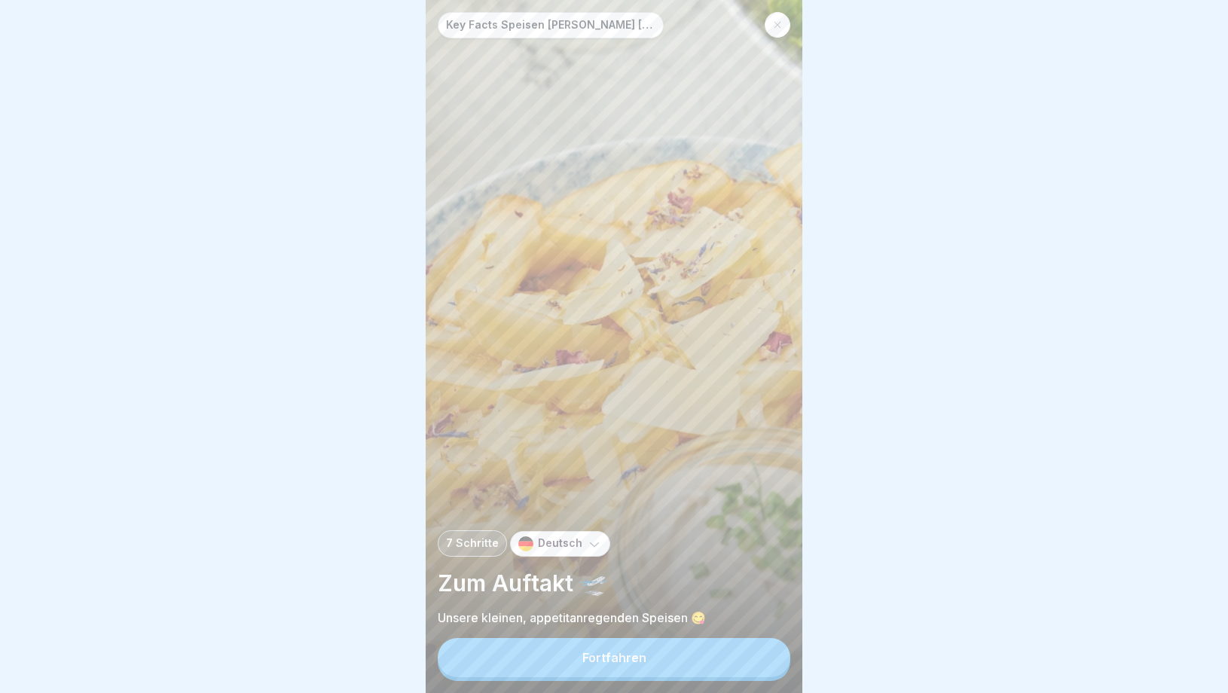
click at [671, 645] on button "Fortfahren" at bounding box center [614, 657] width 353 height 39
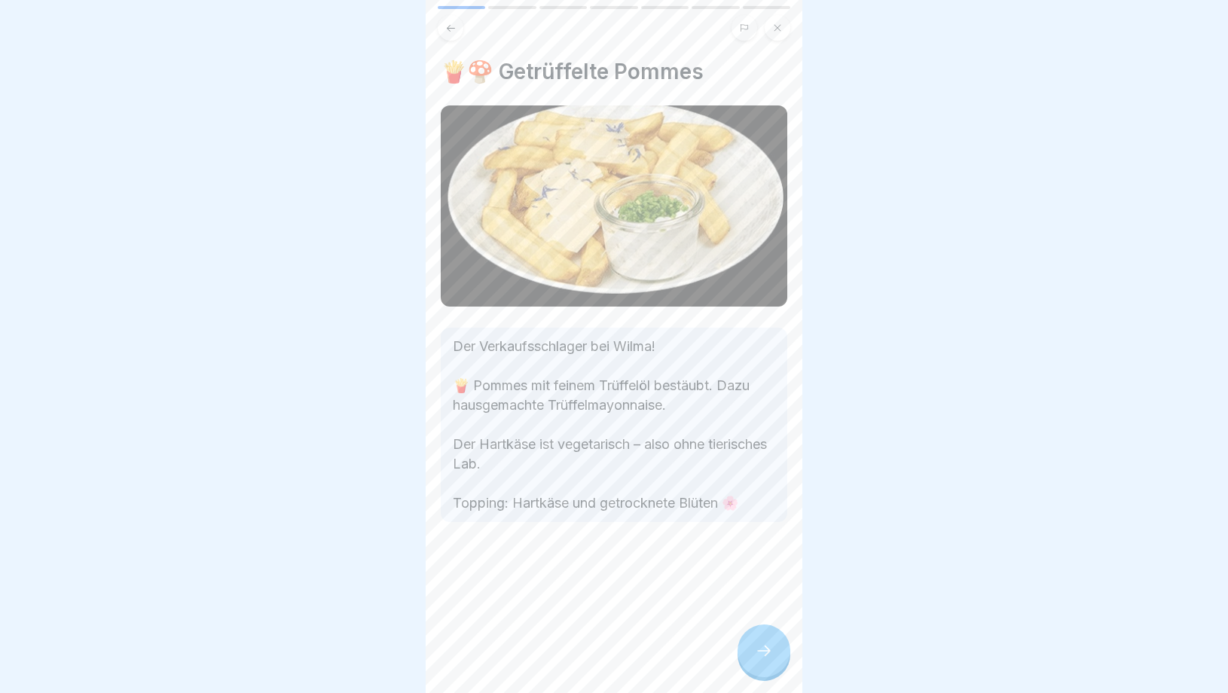
click at [763, 656] on icon at bounding box center [764, 651] width 18 height 18
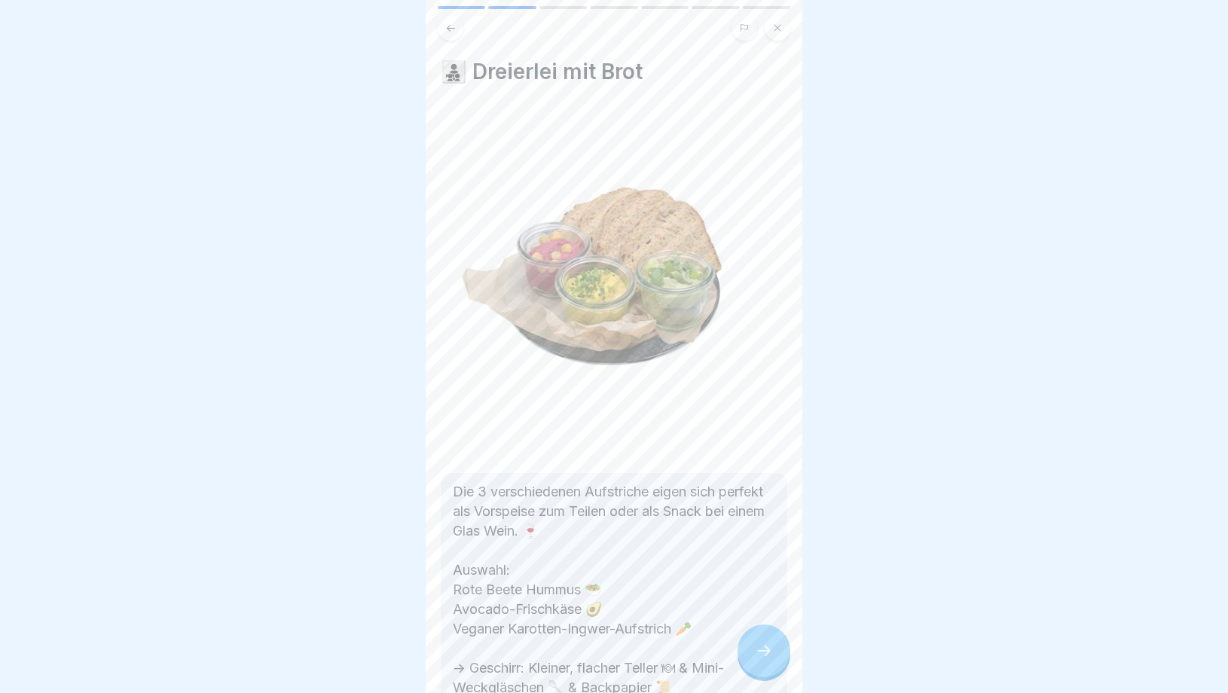
click at [763, 656] on icon at bounding box center [764, 651] width 18 height 18
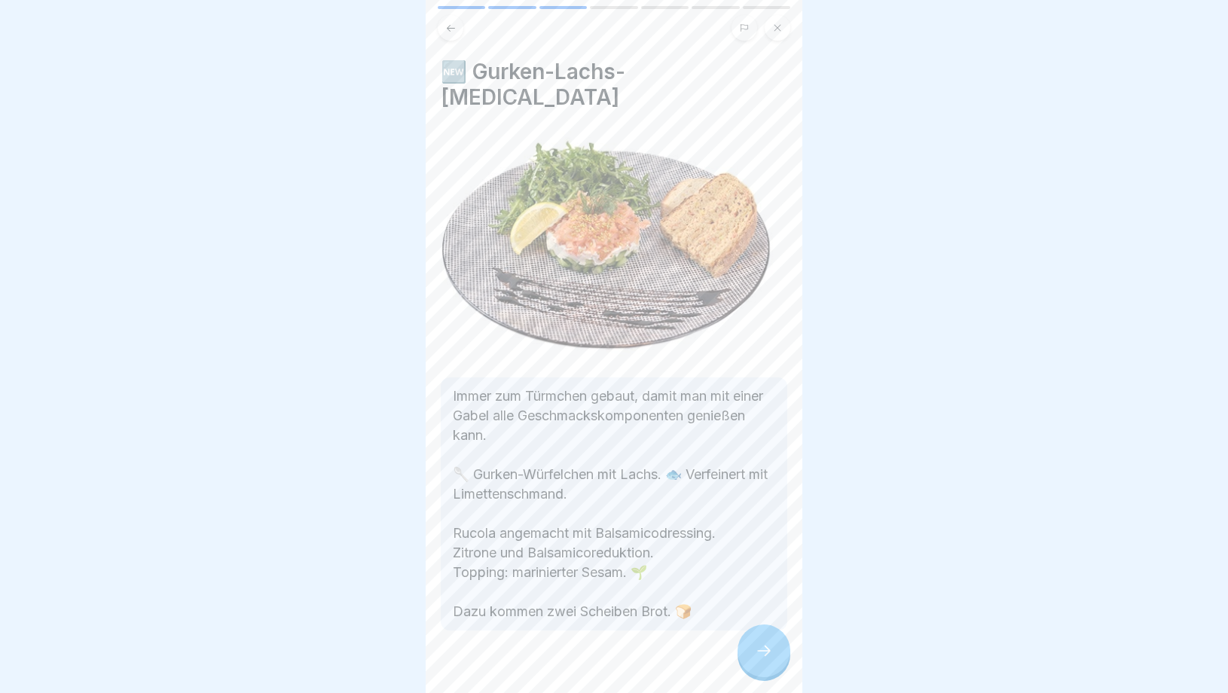
click at [763, 656] on icon at bounding box center [764, 651] width 18 height 18
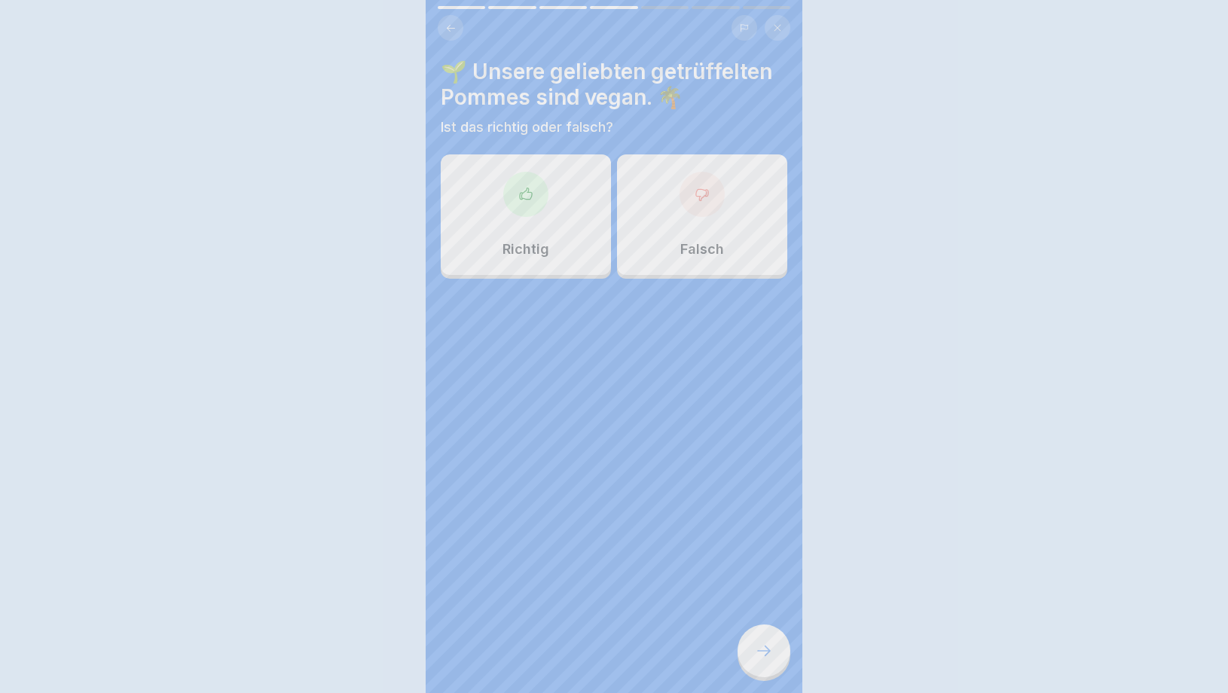
click at [763, 656] on div at bounding box center [614, 346] width 1228 height 693
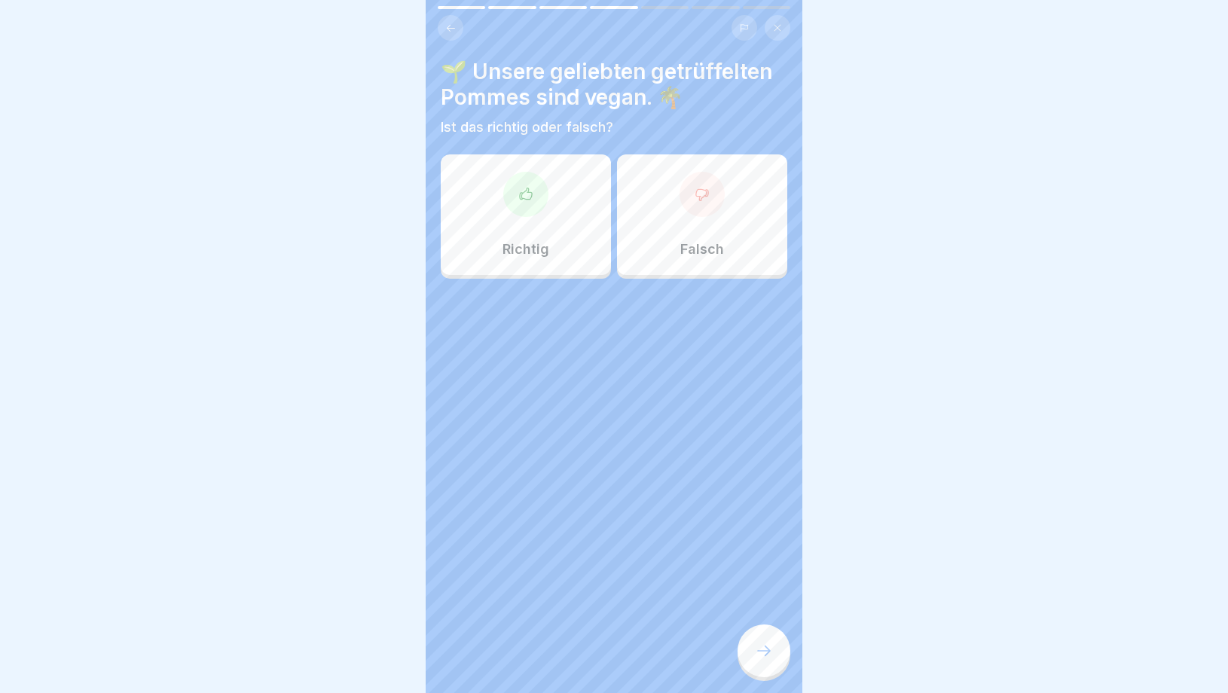
click at [679, 264] on div "Falsch" at bounding box center [702, 214] width 170 height 121
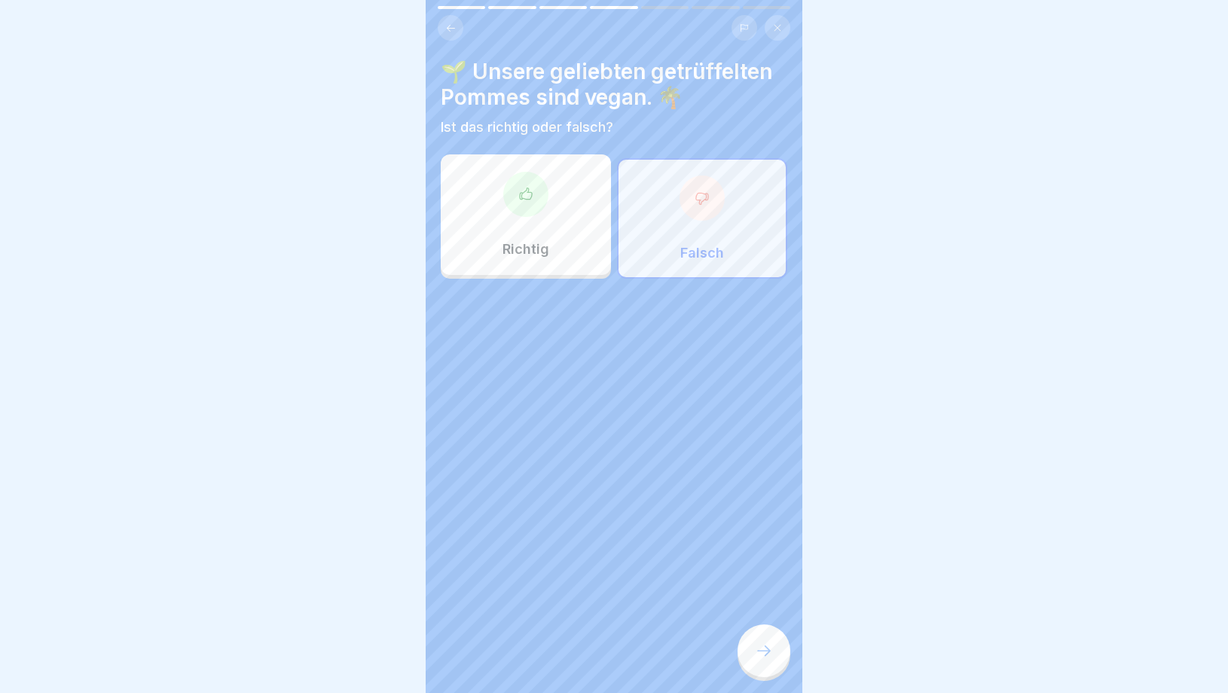
click at [760, 639] on div at bounding box center [764, 651] width 53 height 53
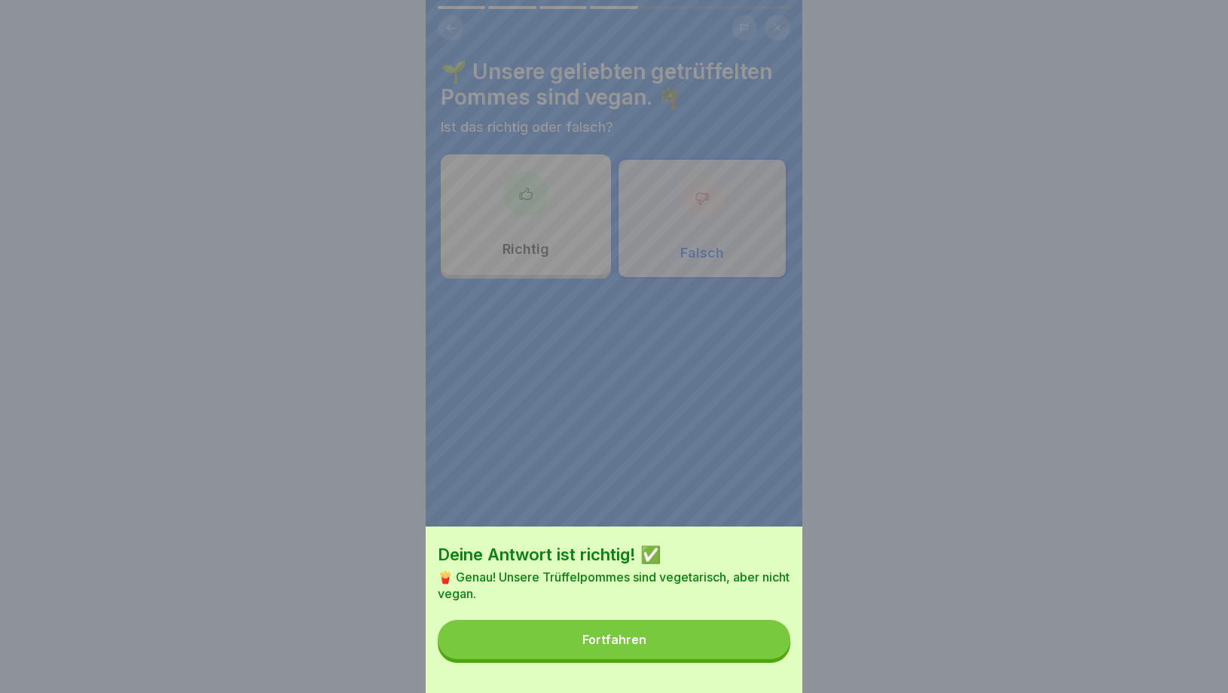
click at [732, 641] on button "Fortfahren" at bounding box center [614, 639] width 353 height 39
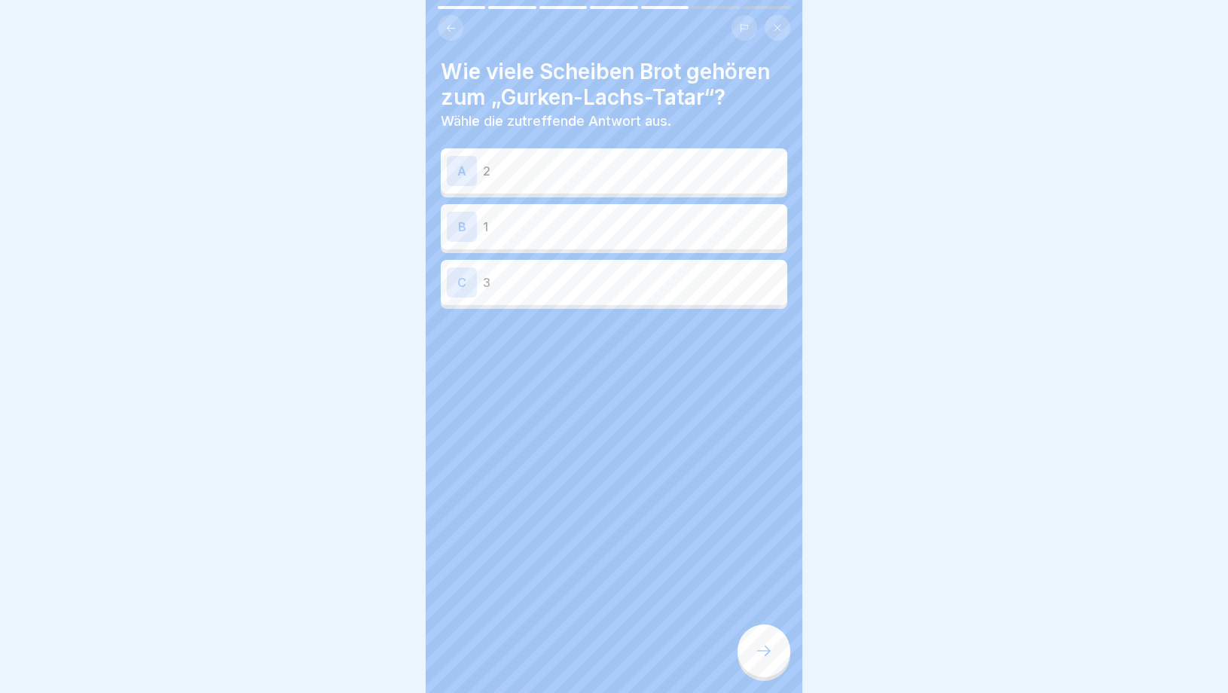
click at [620, 185] on div "A 2" at bounding box center [614, 170] width 347 height 45
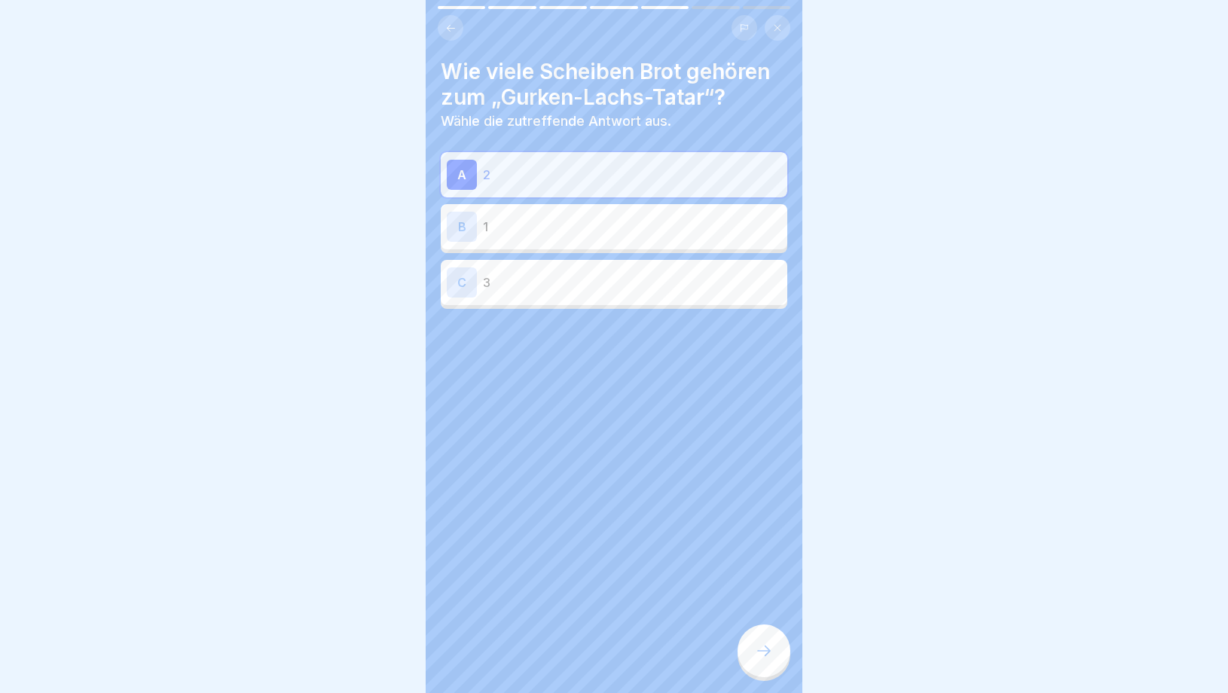
click at [755, 647] on icon at bounding box center [764, 651] width 18 height 18
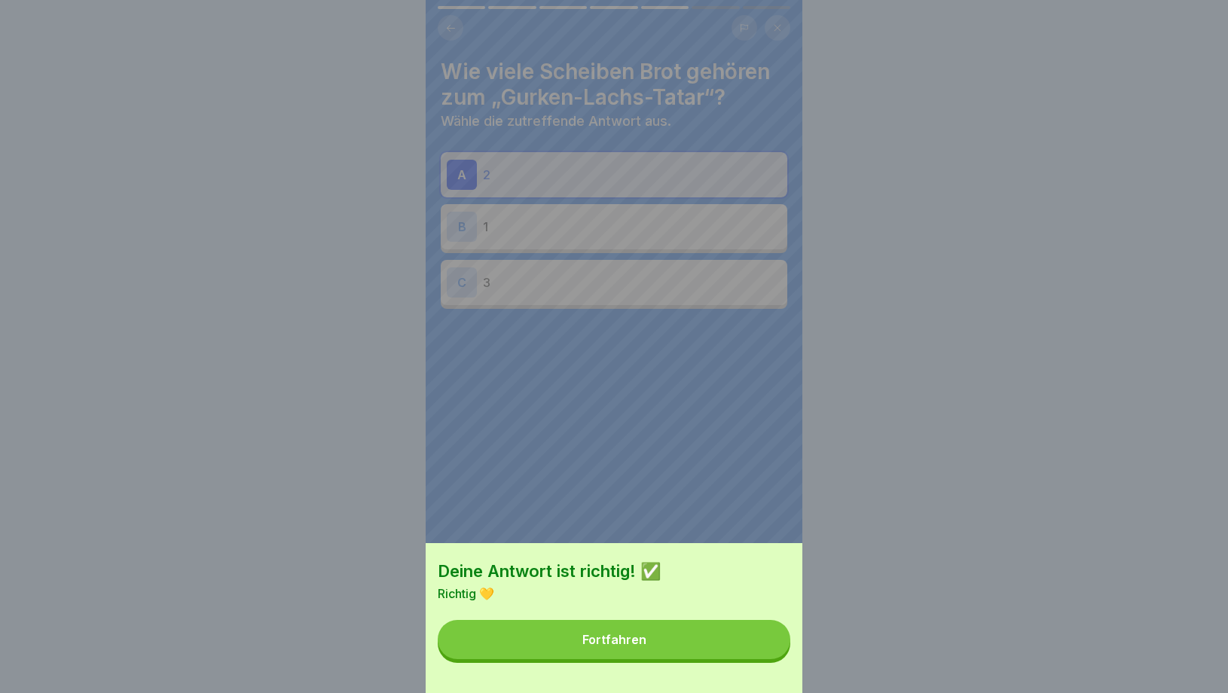
click at [625, 631] on button "Fortfahren" at bounding box center [614, 639] width 353 height 39
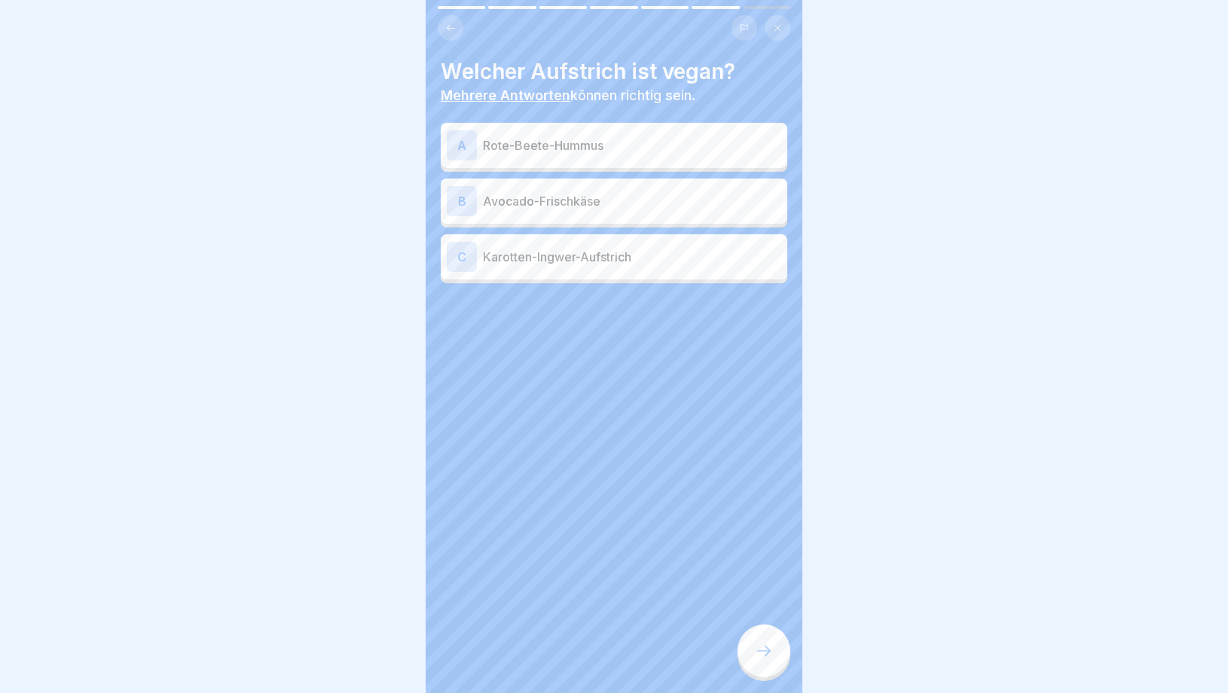
click at [627, 145] on p "Rote-Beete-Hummus" at bounding box center [632, 145] width 298 height 18
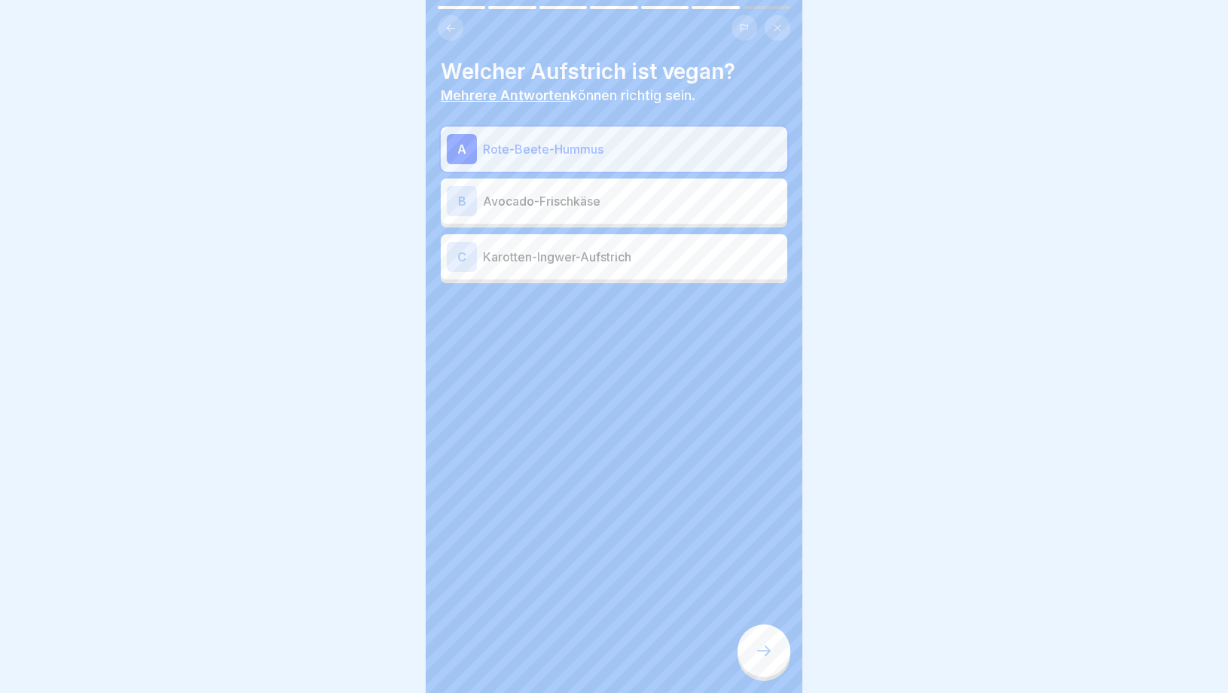
click at [586, 222] on div "B Avocado-Frischkäse" at bounding box center [614, 201] width 347 height 45
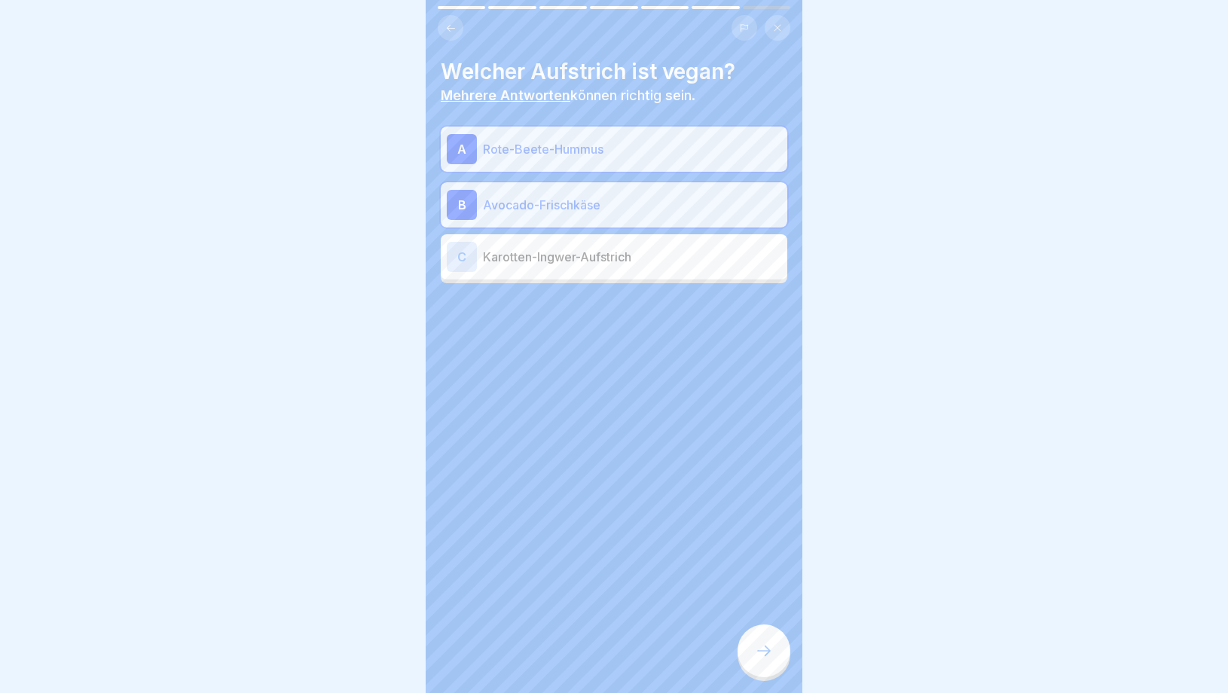
click at [582, 201] on p "Avocado-Frischkäse" at bounding box center [632, 205] width 298 height 18
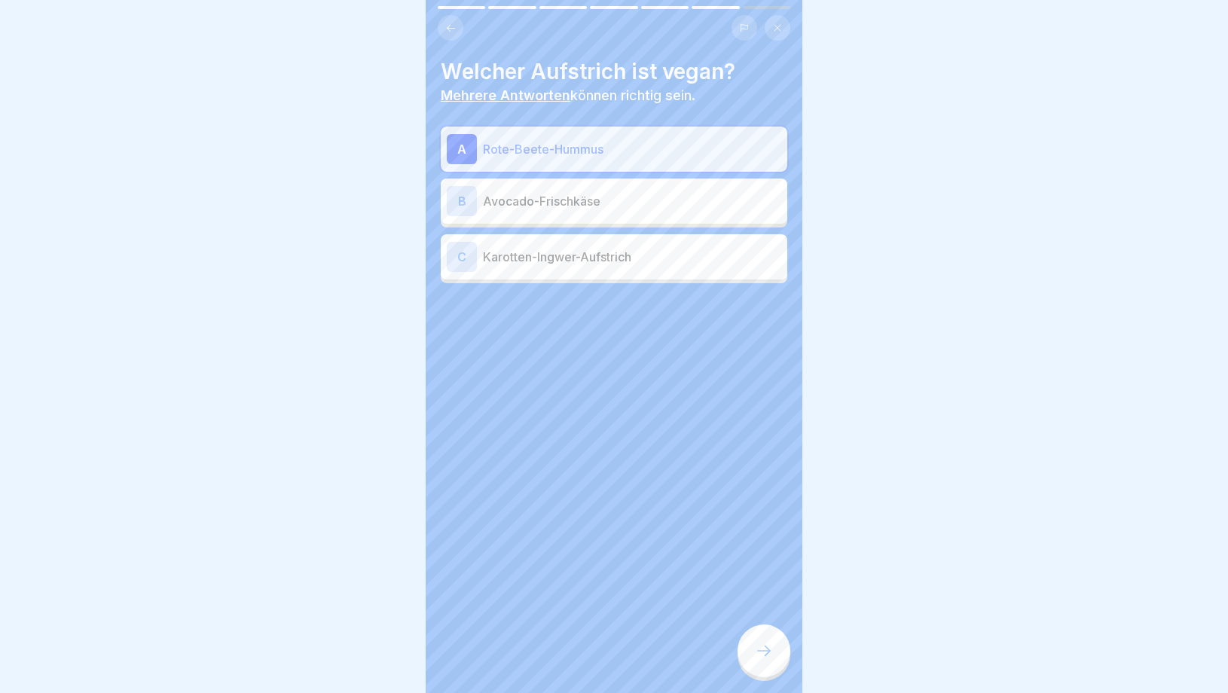
click at [581, 267] on div "C Karotten-Ingwer-Aufstrich" at bounding box center [614, 257] width 335 height 30
click at [747, 643] on div at bounding box center [764, 651] width 53 height 53
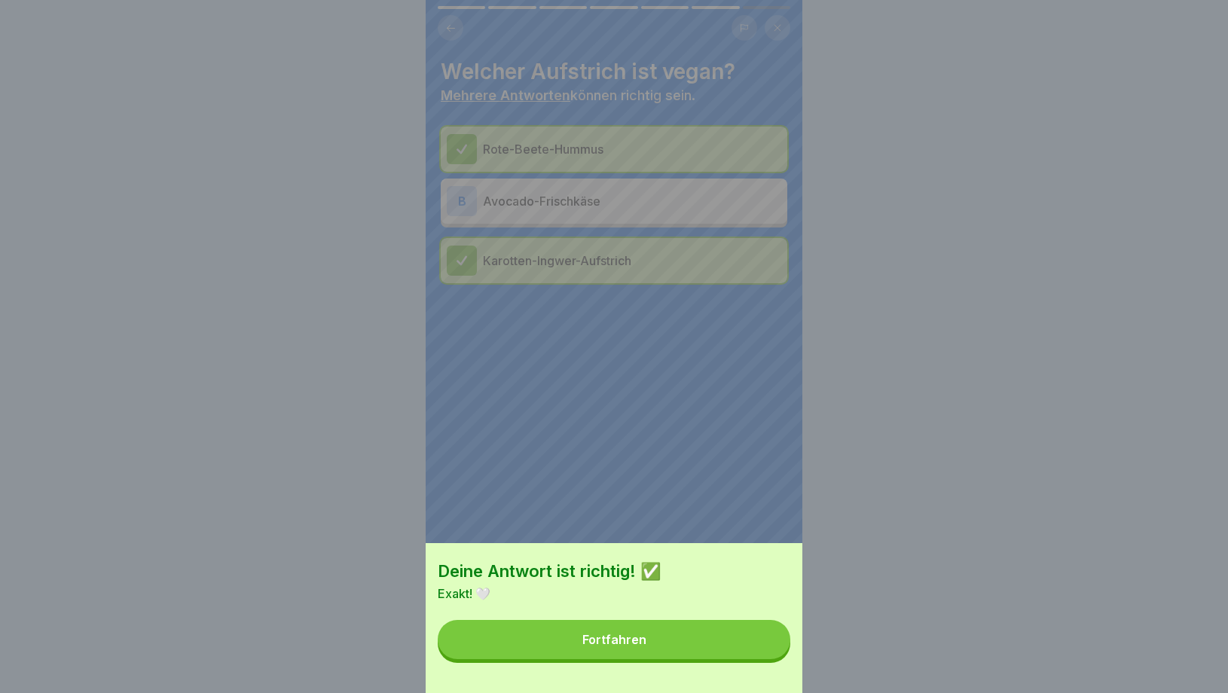
click at [678, 629] on button "Fortfahren" at bounding box center [614, 639] width 353 height 39
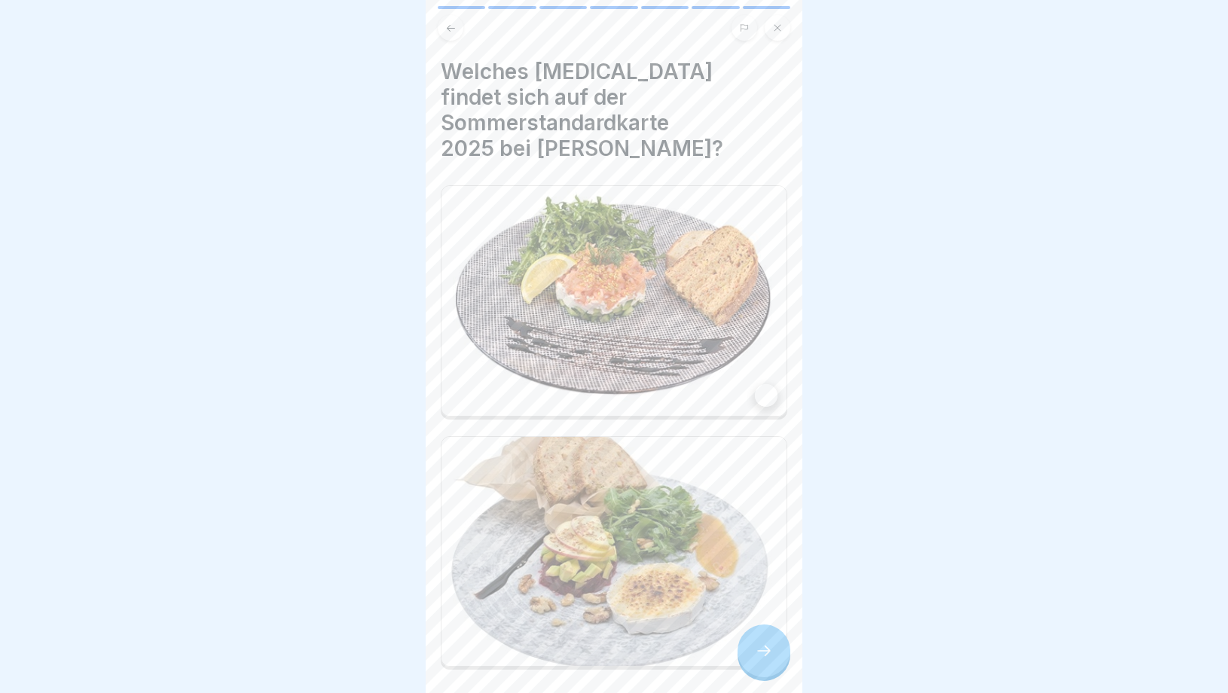
click at [761, 384] on div at bounding box center [766, 395] width 23 height 23
click at [772, 662] on div at bounding box center [764, 651] width 53 height 53
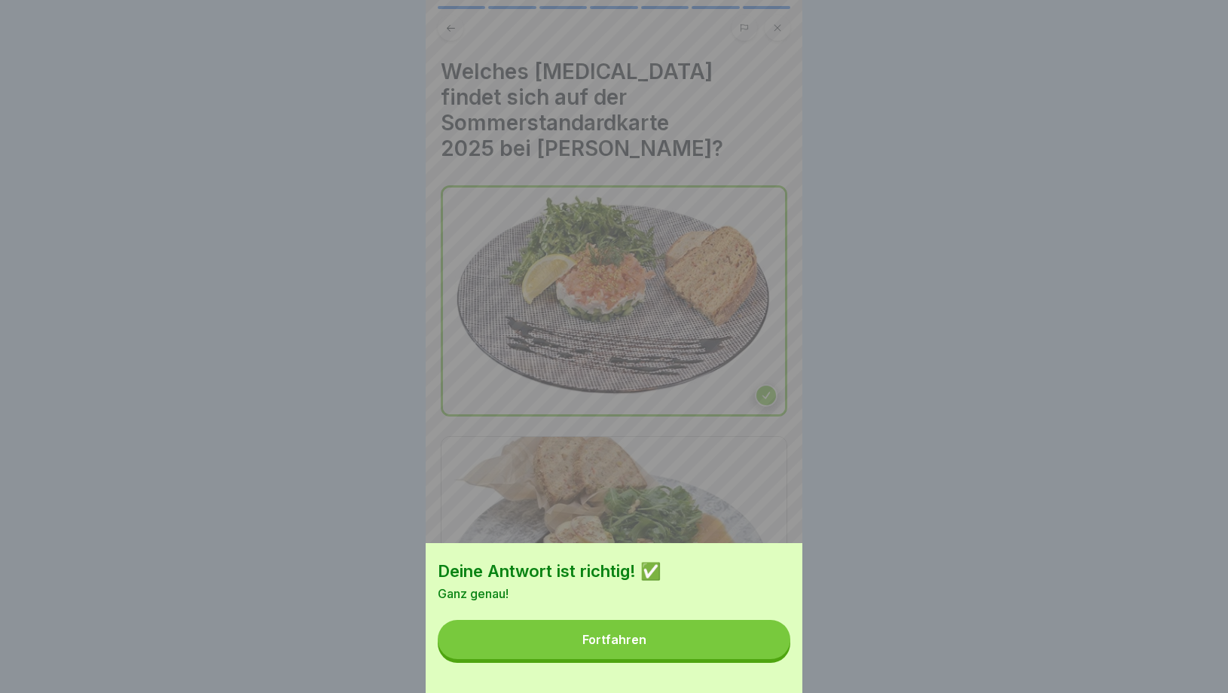
click at [691, 660] on div "Deine Antwort ist richtig! ✅ Ganz genau! Fortfahren" at bounding box center [614, 618] width 377 height 150
click at [691, 646] on button "Fortfahren" at bounding box center [614, 639] width 353 height 39
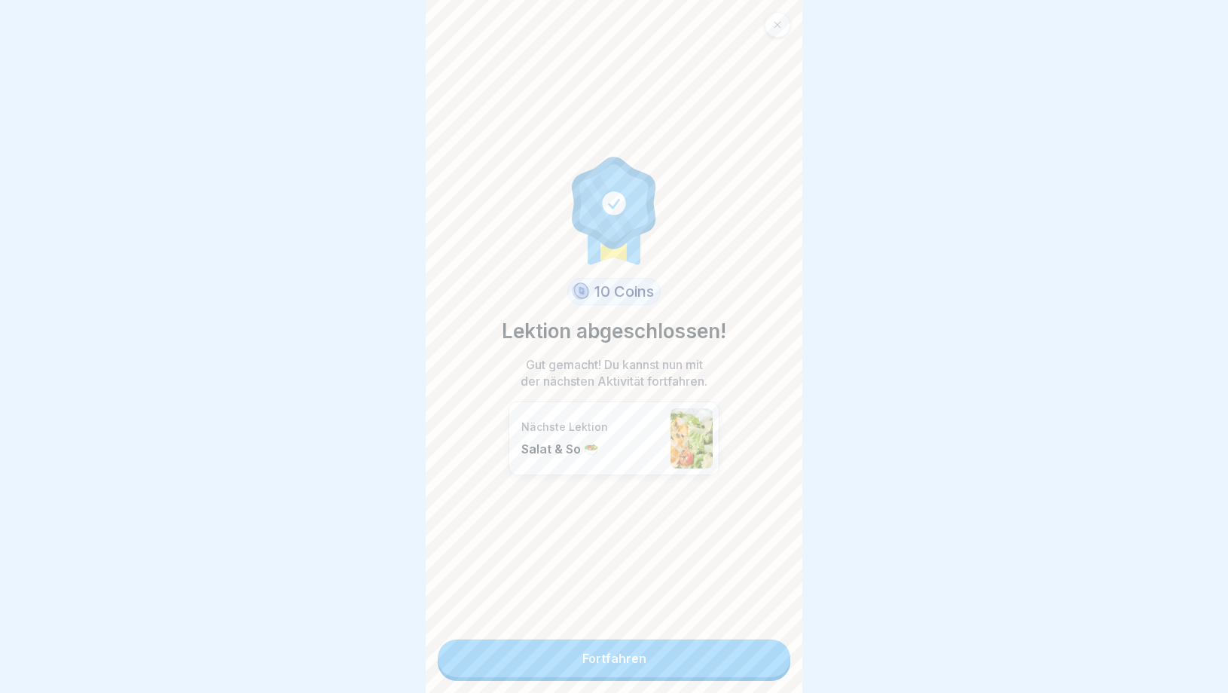
click at [675, 655] on link "Fortfahren" at bounding box center [614, 659] width 353 height 38
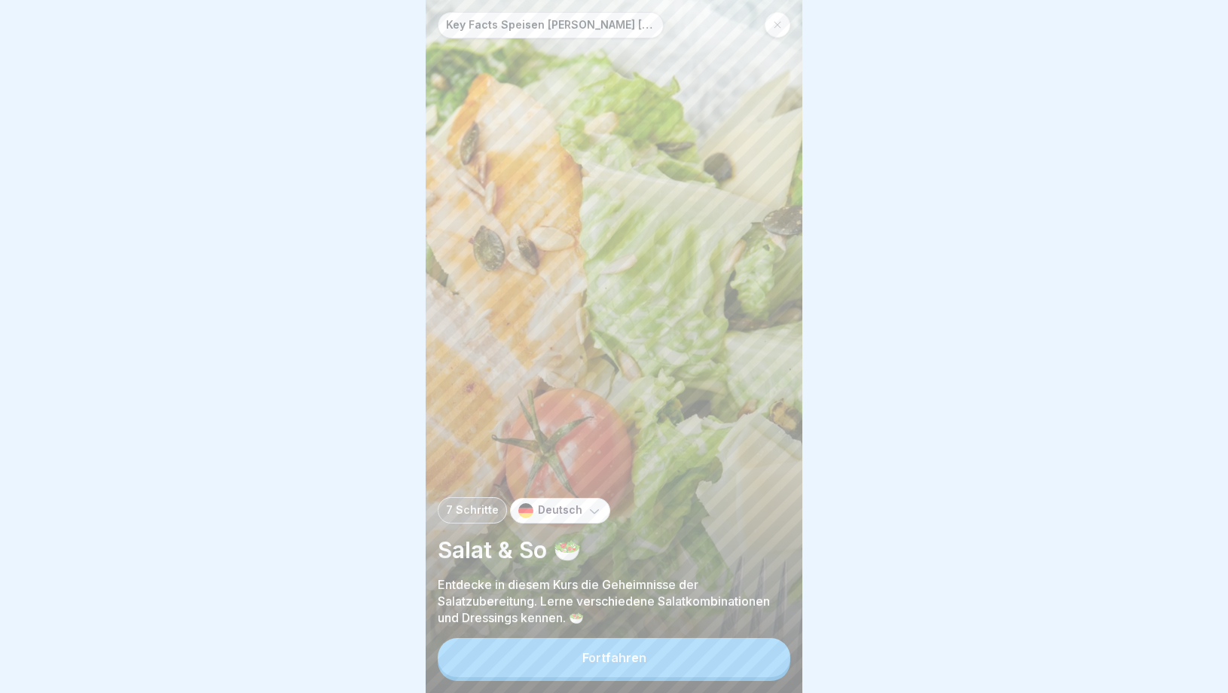
click at [675, 653] on button "Fortfahren" at bounding box center [614, 657] width 353 height 39
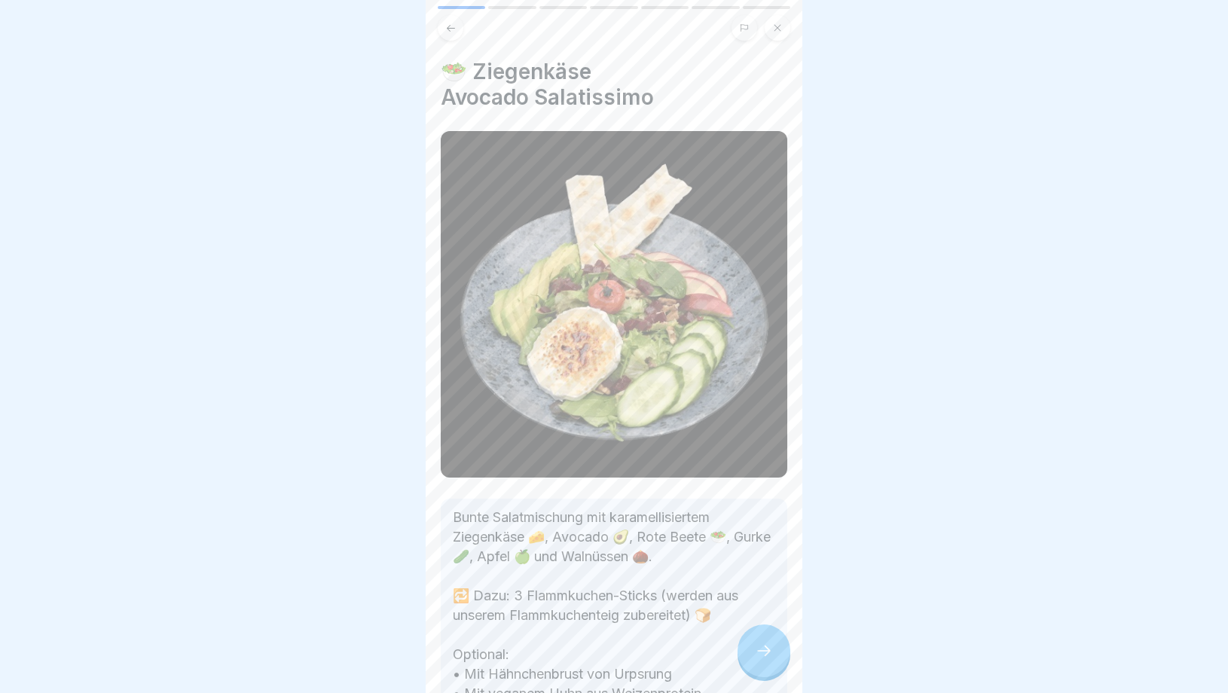
click at [781, 671] on div at bounding box center [764, 651] width 53 height 53
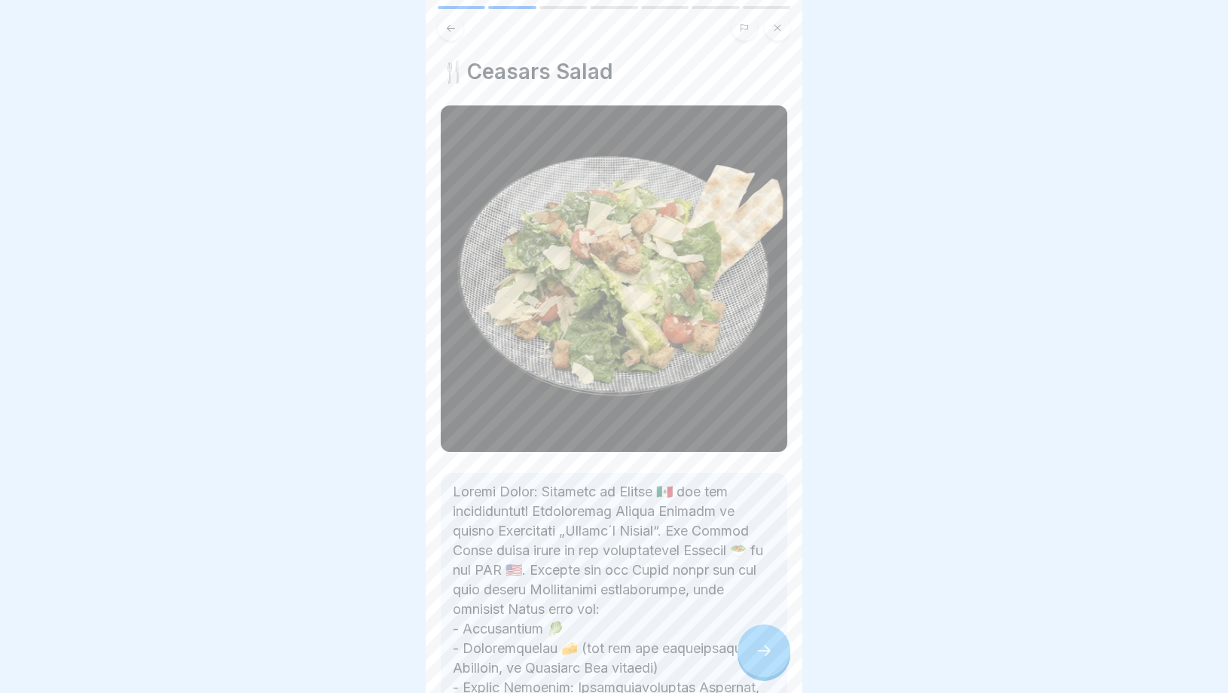
click at [779, 658] on div at bounding box center [764, 651] width 53 height 53
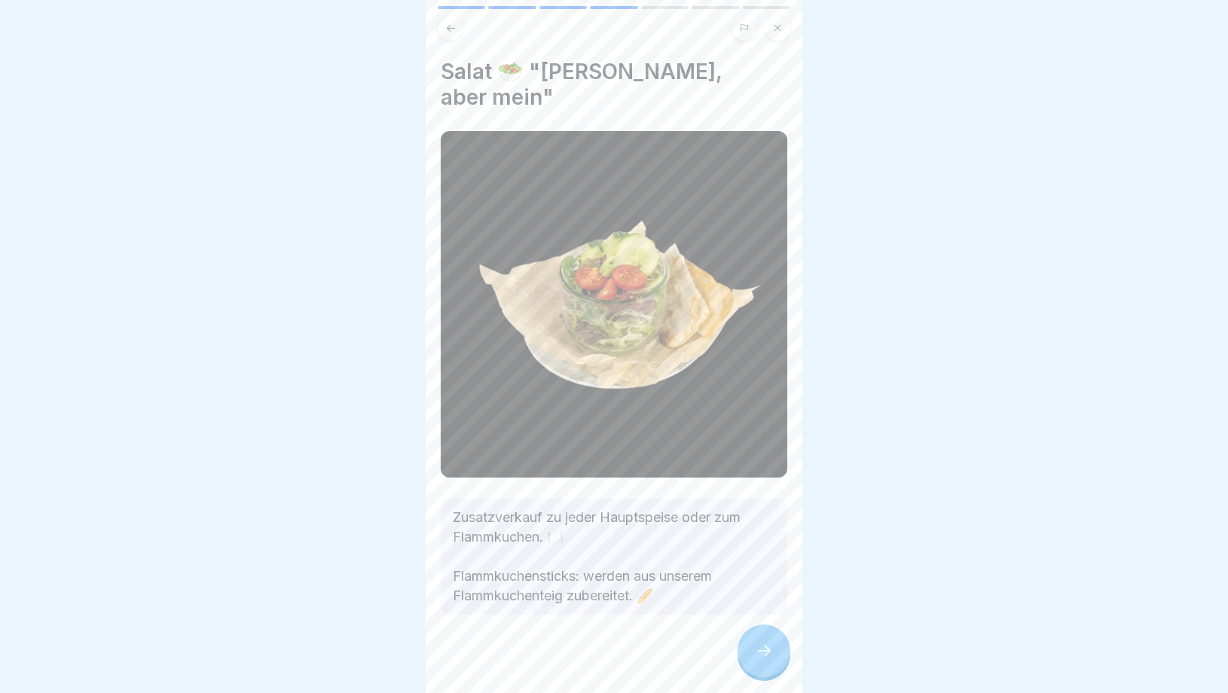
click at [779, 658] on div at bounding box center [764, 651] width 53 height 53
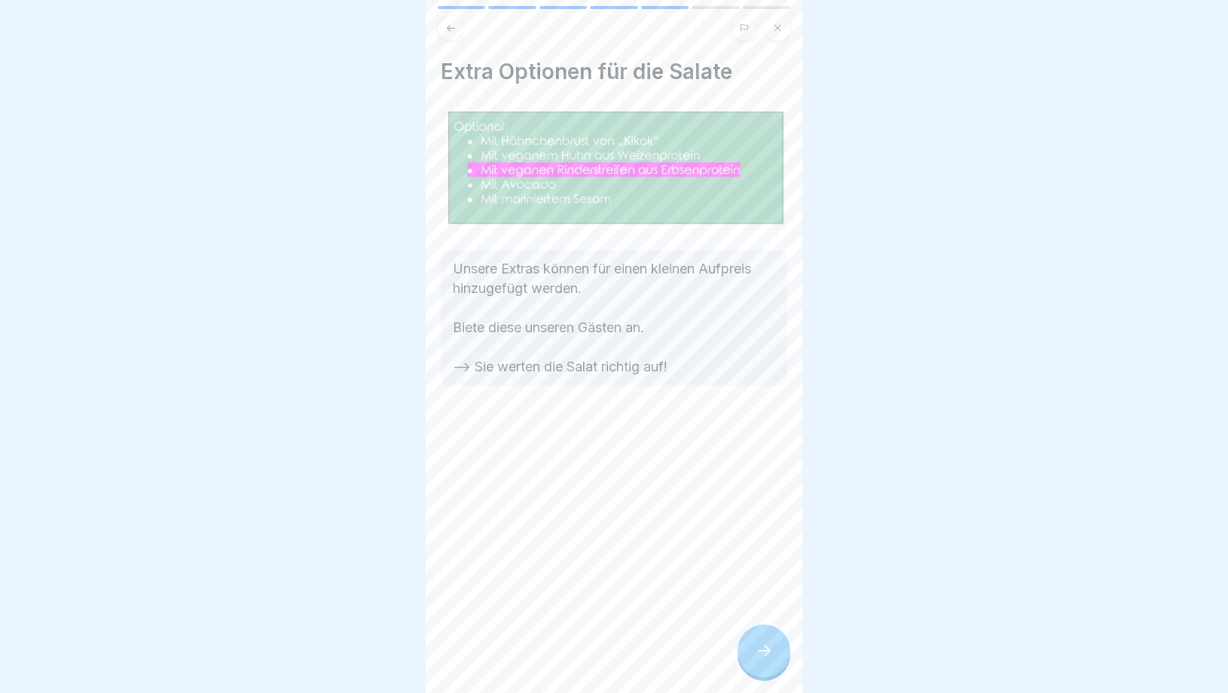
click at [779, 658] on div at bounding box center [764, 651] width 53 height 53
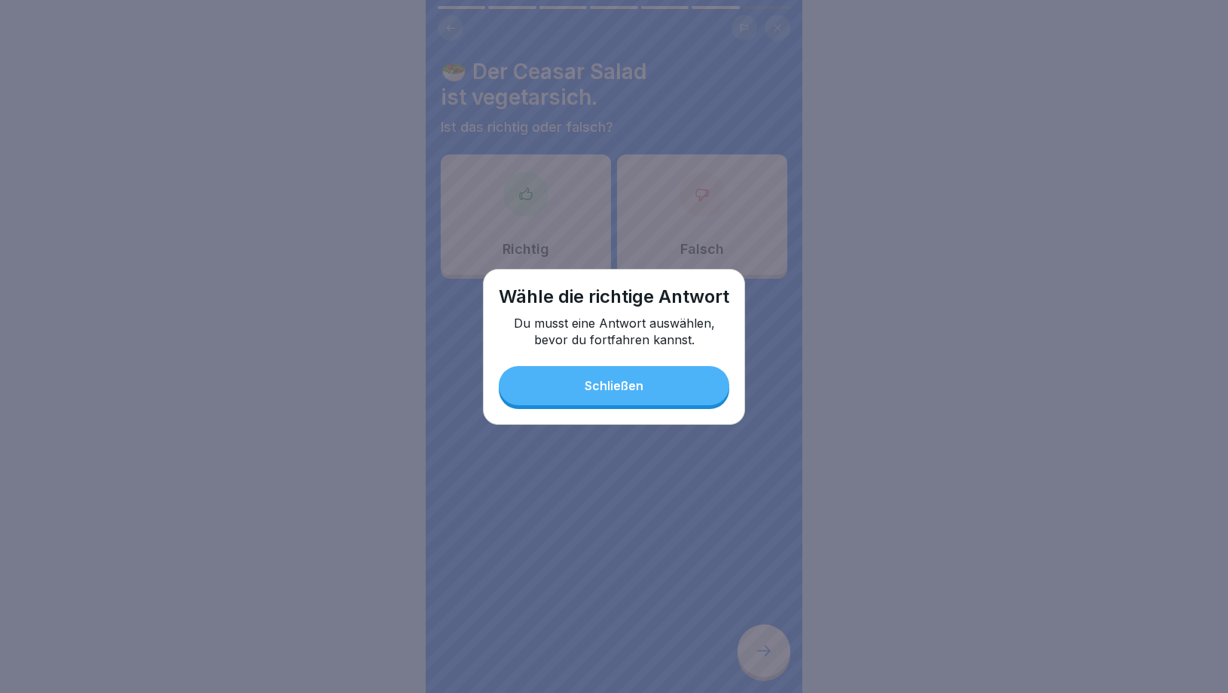
click at [628, 378] on button "Schließen" at bounding box center [614, 385] width 231 height 39
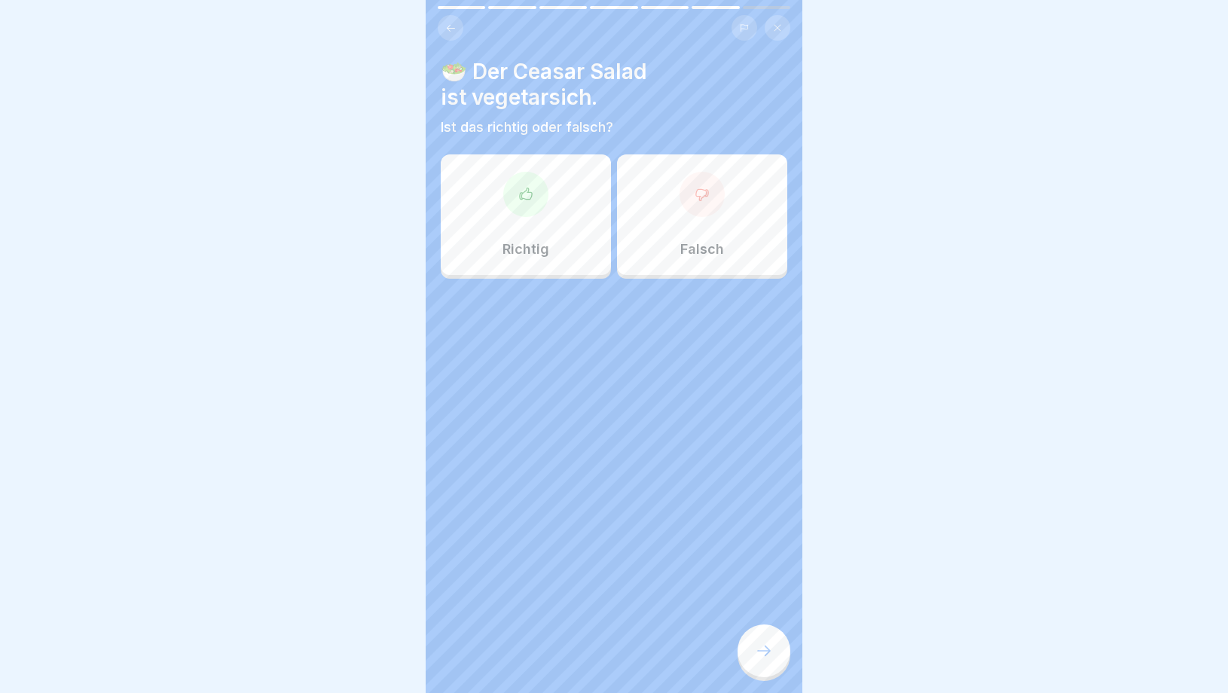
click at [527, 255] on p "Richtig" at bounding box center [526, 249] width 47 height 17
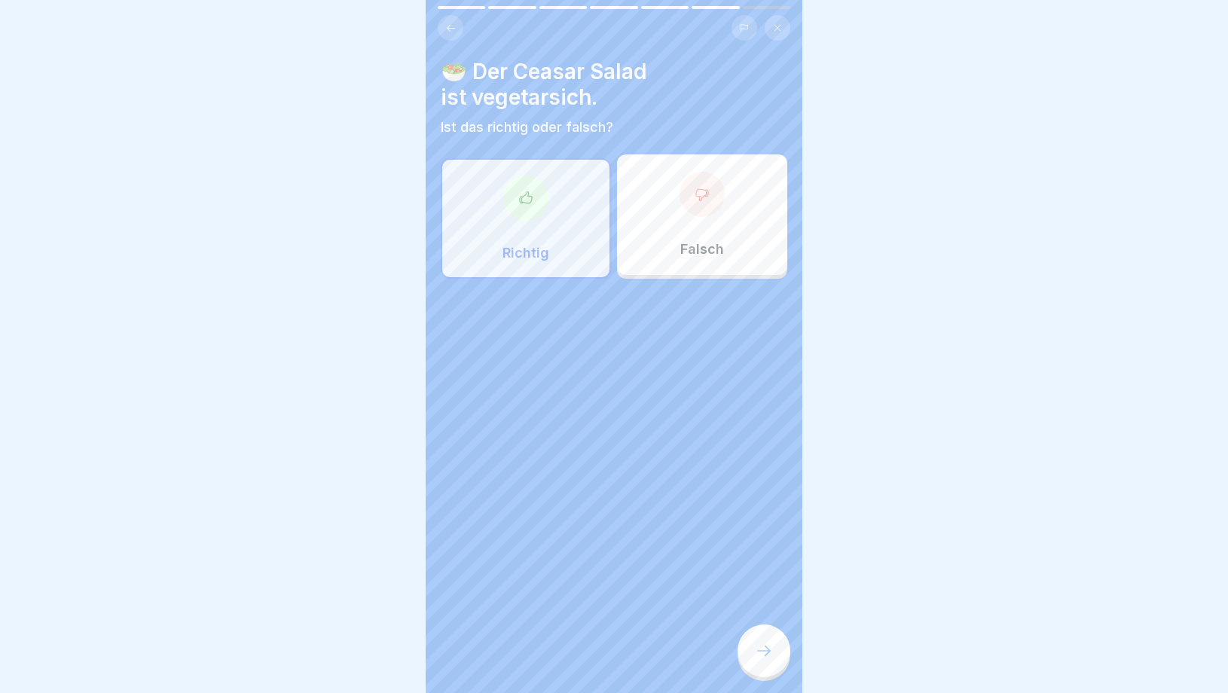
click at [760, 641] on div at bounding box center [764, 651] width 53 height 53
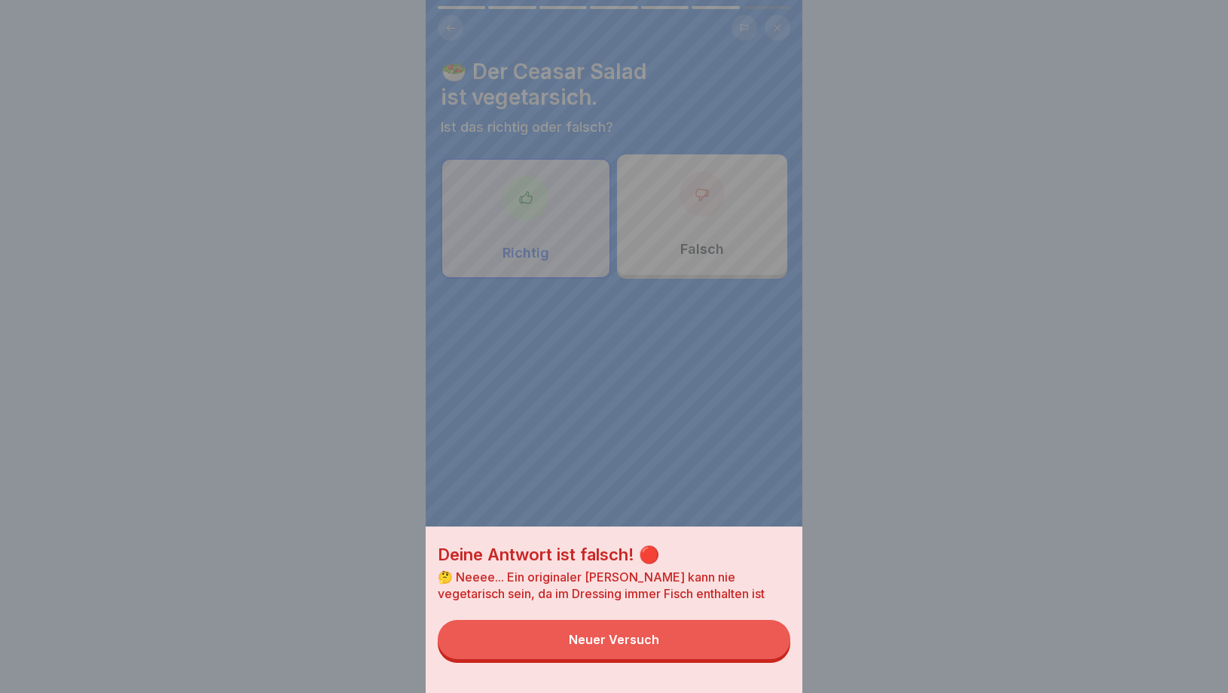
click at [701, 634] on button "Neuer Versuch" at bounding box center [614, 639] width 353 height 39
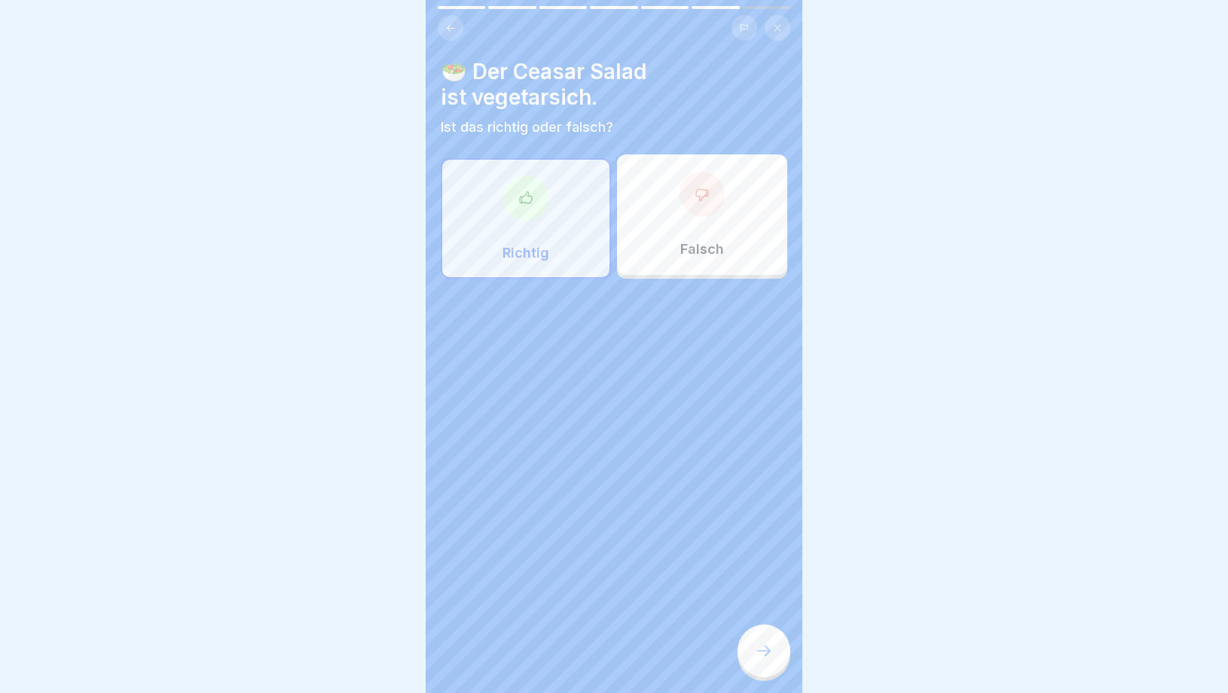
click at [668, 245] on div "Falsch" at bounding box center [702, 214] width 170 height 121
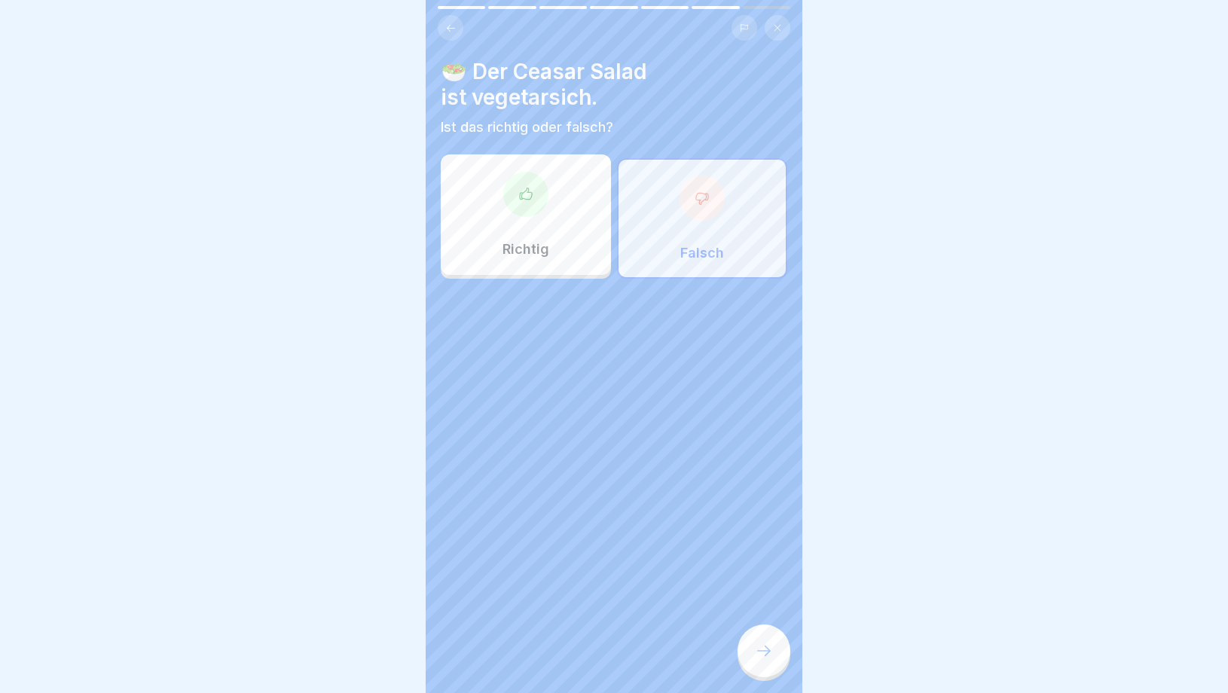
click at [767, 660] on div at bounding box center [764, 651] width 53 height 53
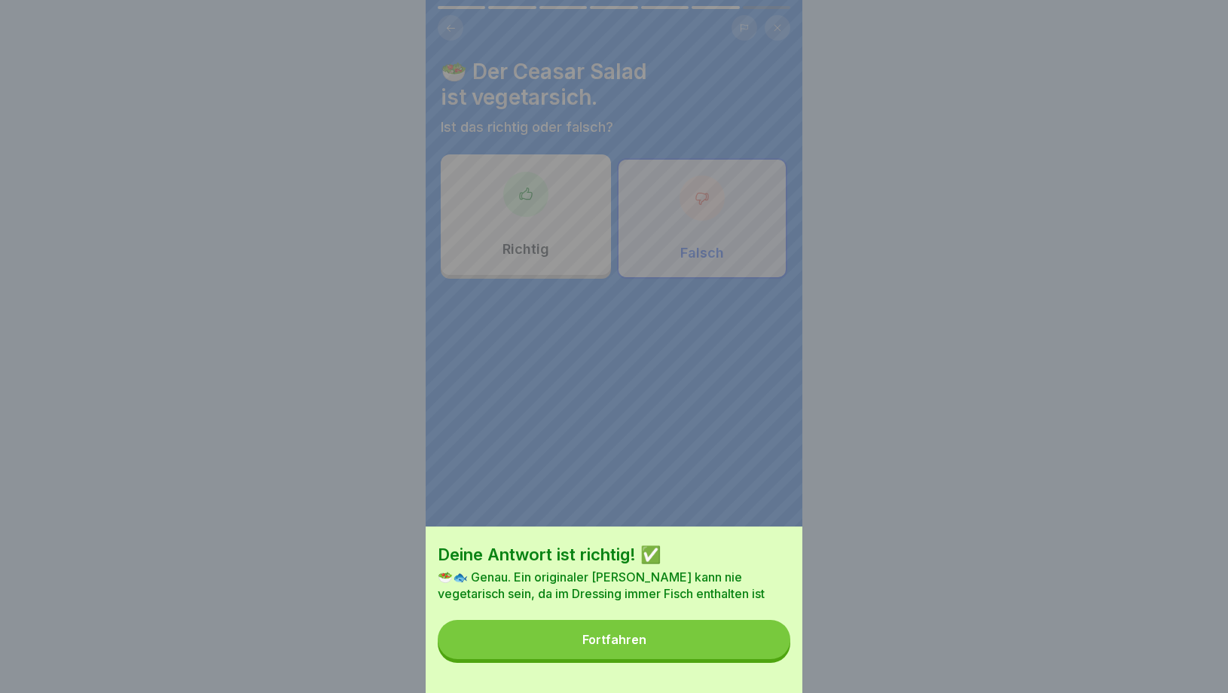
click at [645, 653] on button "Fortfahren" at bounding box center [614, 639] width 353 height 39
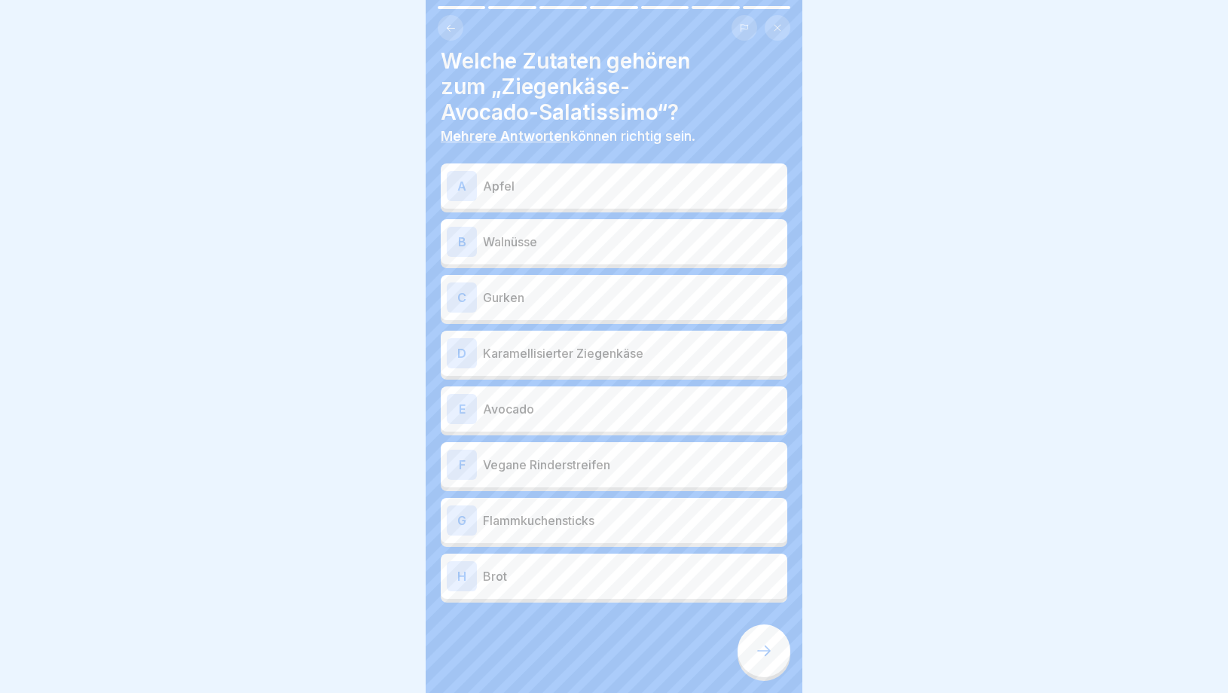
scroll to position [10, 0]
click at [562, 195] on div "A Apfel" at bounding box center [614, 187] width 335 height 30
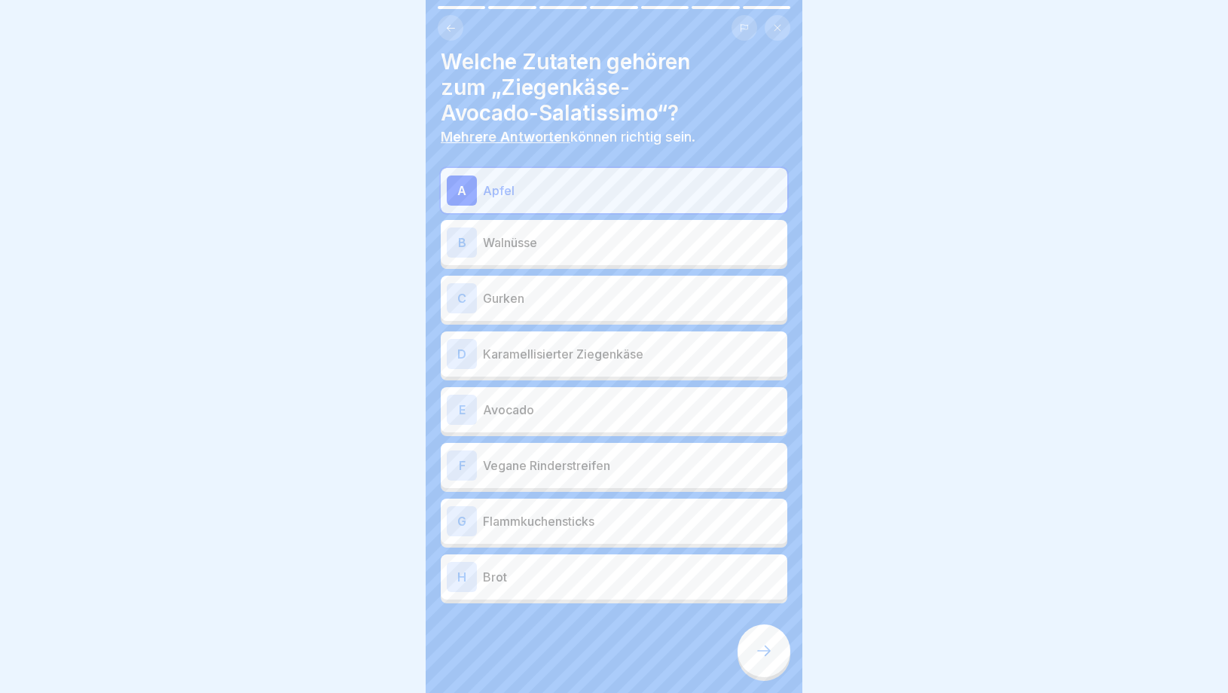
click at [544, 244] on p "Walnüsse" at bounding box center [632, 243] width 298 height 18
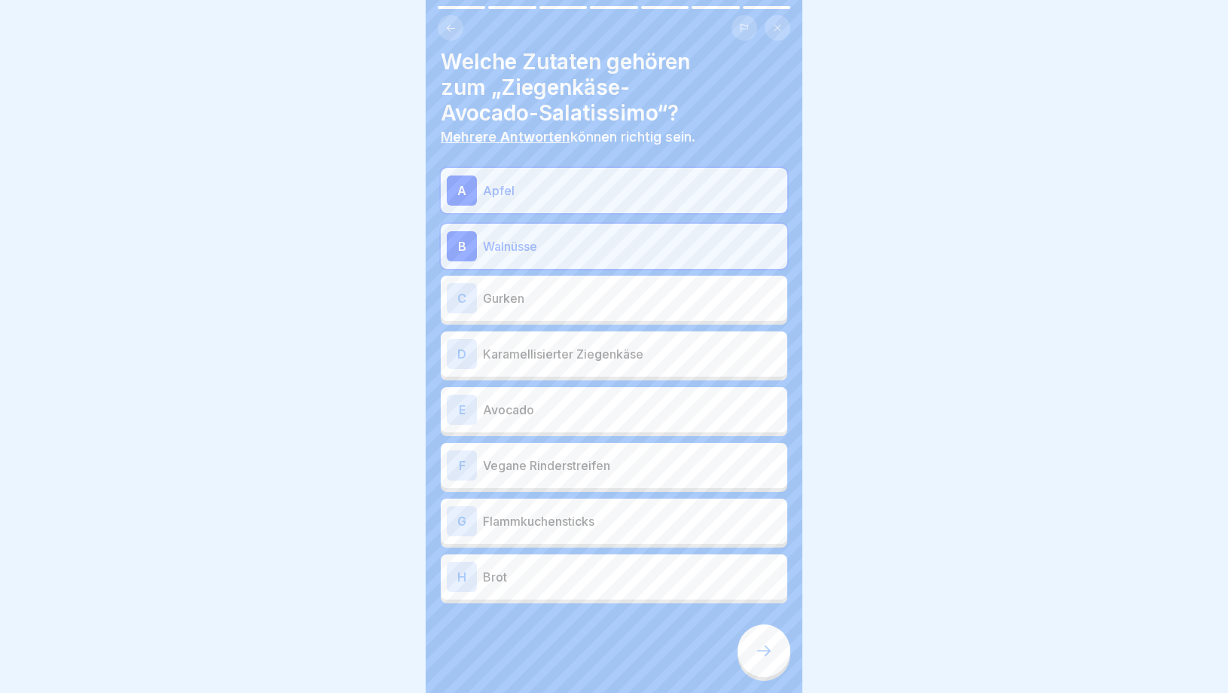
click at [531, 305] on p "Gurken" at bounding box center [632, 298] width 298 height 18
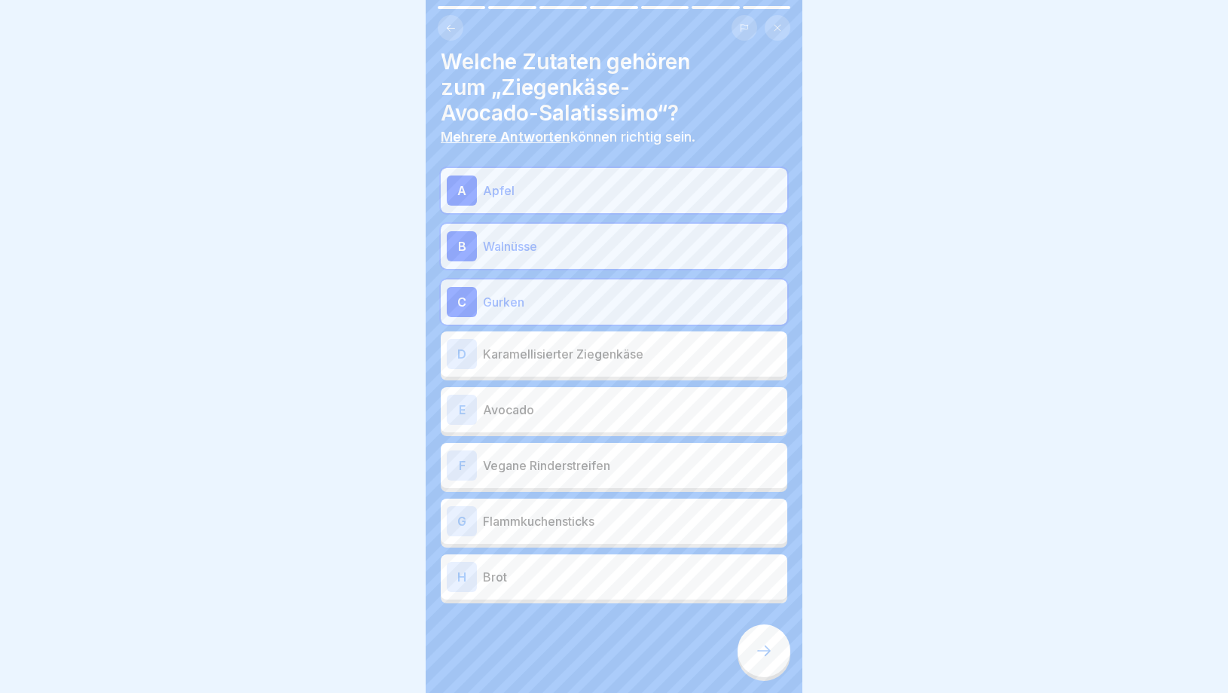
click at [529, 350] on p "Karamellisierter Ziegenkäse" at bounding box center [632, 354] width 298 height 18
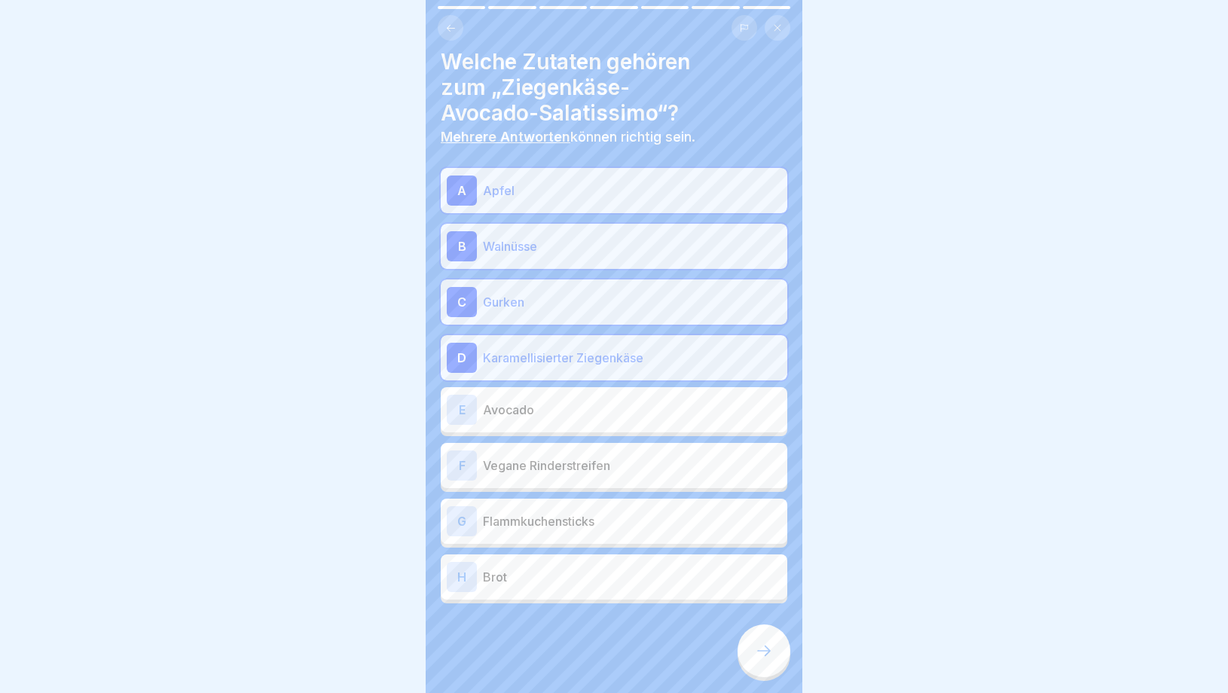
click at [527, 405] on p "Avocado" at bounding box center [632, 410] width 298 height 18
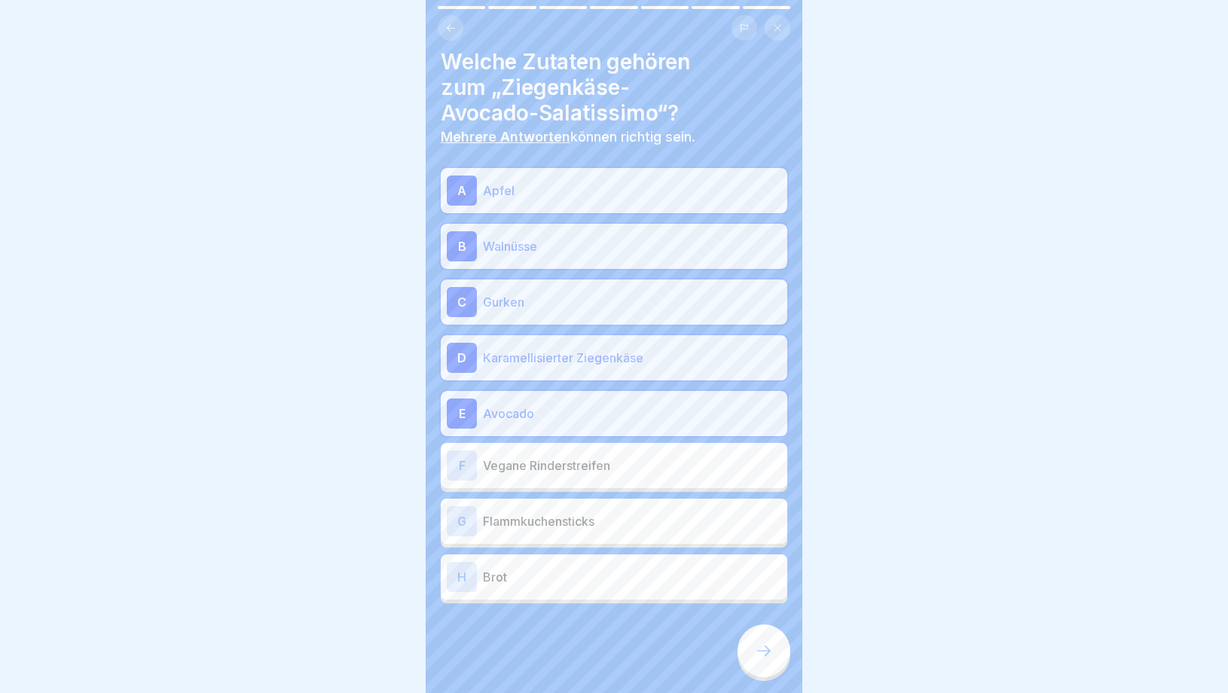
click at [546, 521] on p "Flammkuchensticks" at bounding box center [632, 521] width 298 height 18
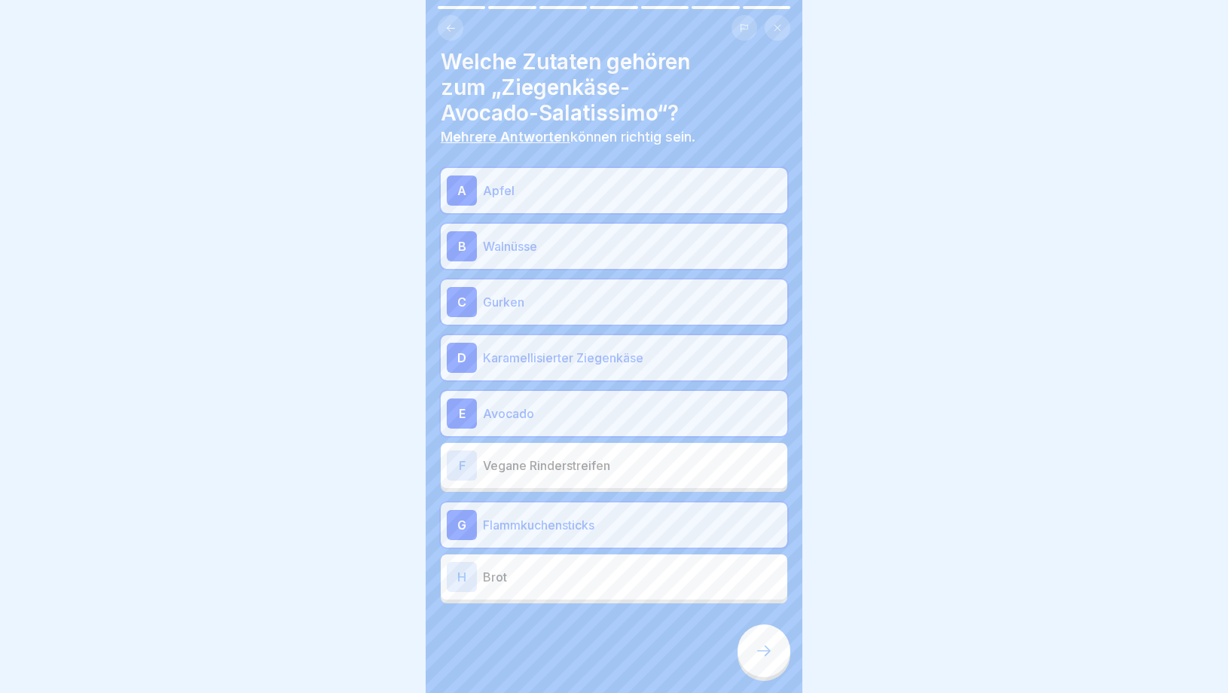
click at [778, 662] on div at bounding box center [764, 651] width 53 height 53
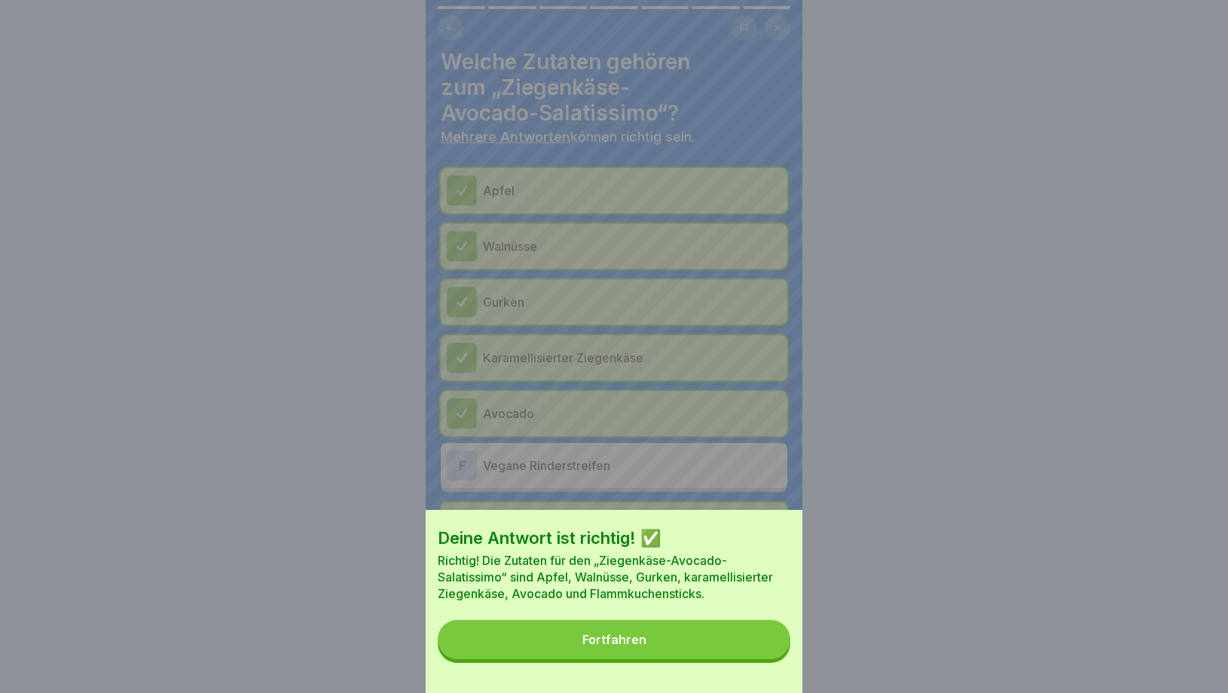
click at [644, 630] on button "Fortfahren" at bounding box center [614, 639] width 353 height 39
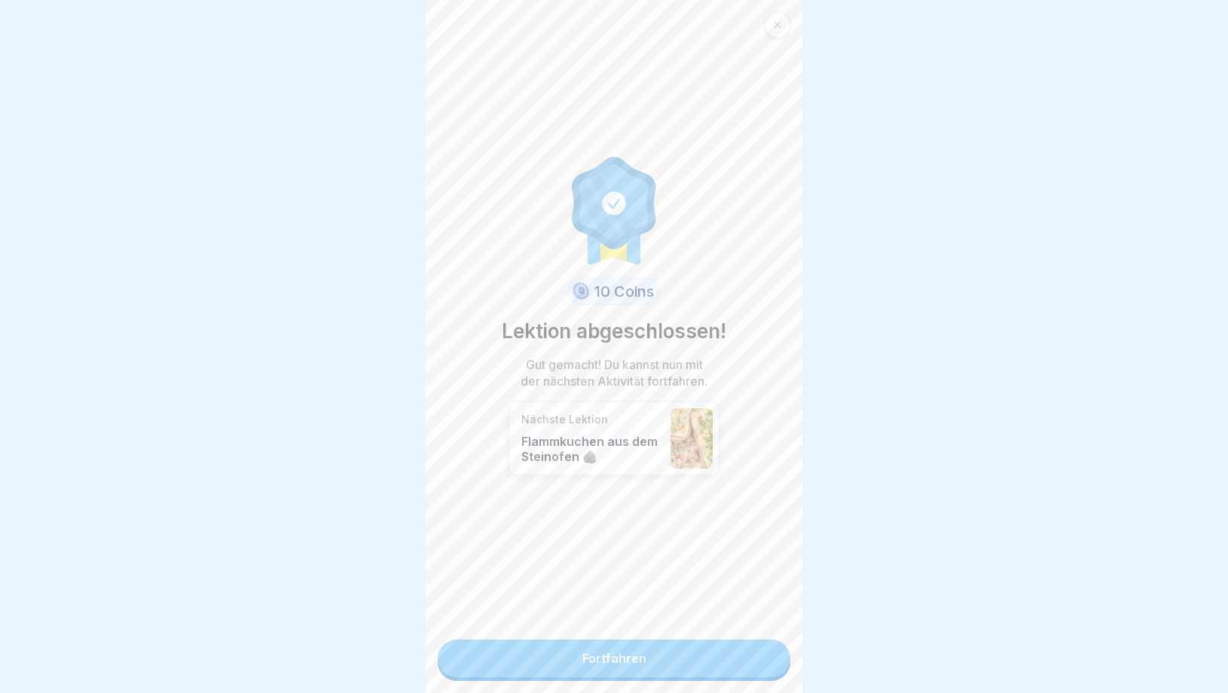
click at [634, 677] on link "Fortfahren" at bounding box center [614, 659] width 353 height 38
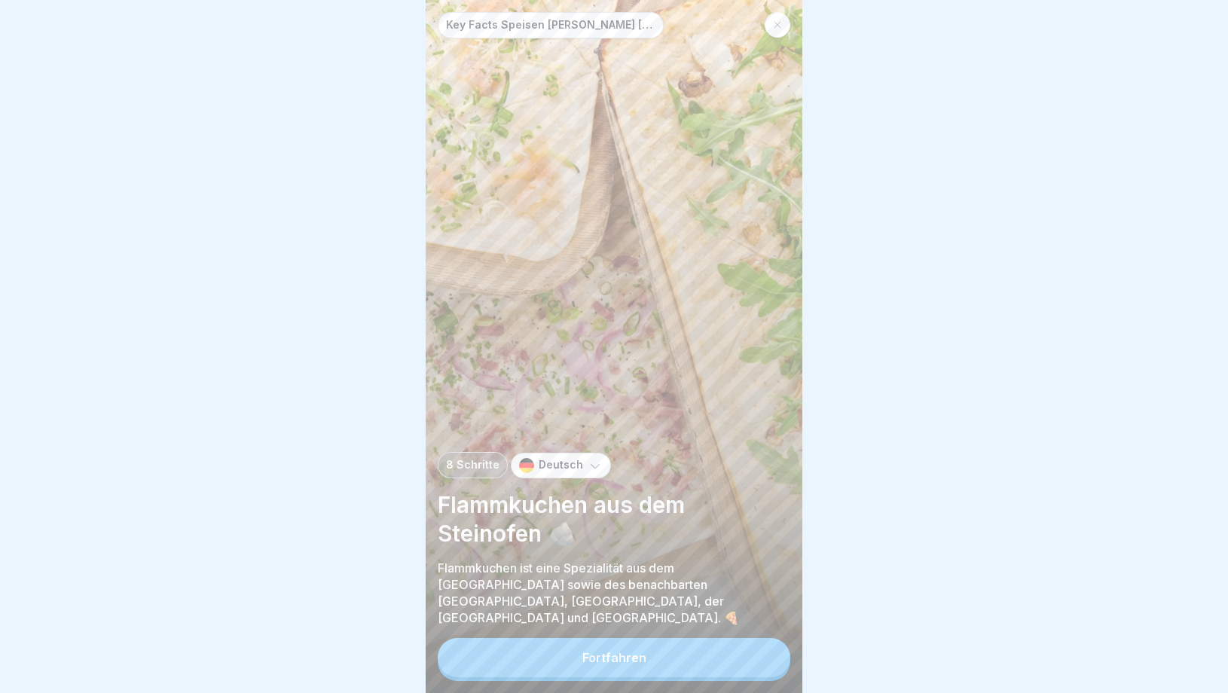
click at [653, 674] on button "Fortfahren" at bounding box center [614, 657] width 353 height 39
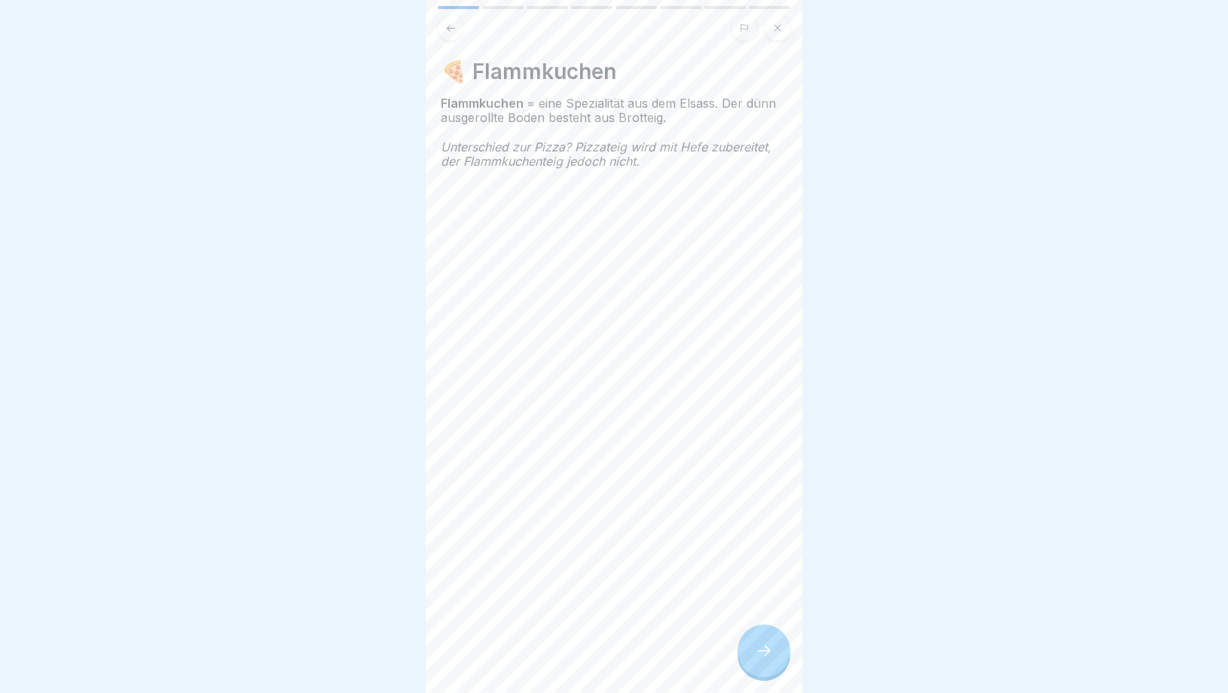
click at [757, 662] on div at bounding box center [764, 651] width 53 height 53
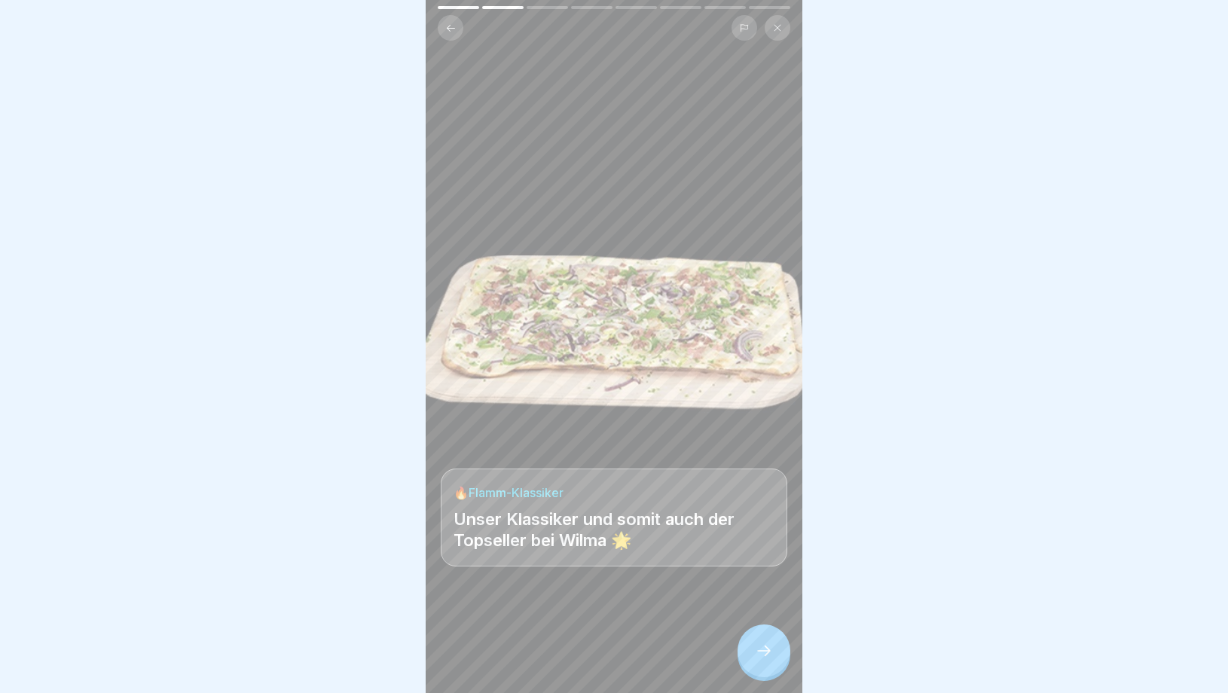
click at [757, 663] on div at bounding box center [764, 651] width 53 height 53
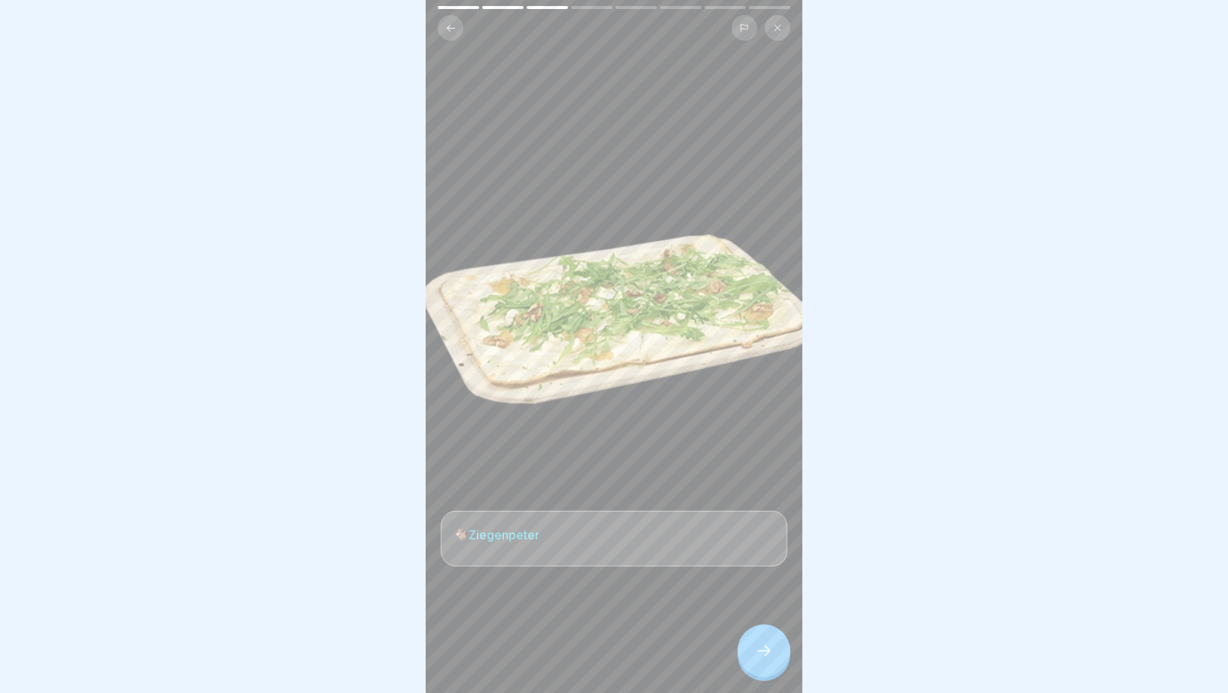
click at [757, 663] on div at bounding box center [764, 651] width 53 height 53
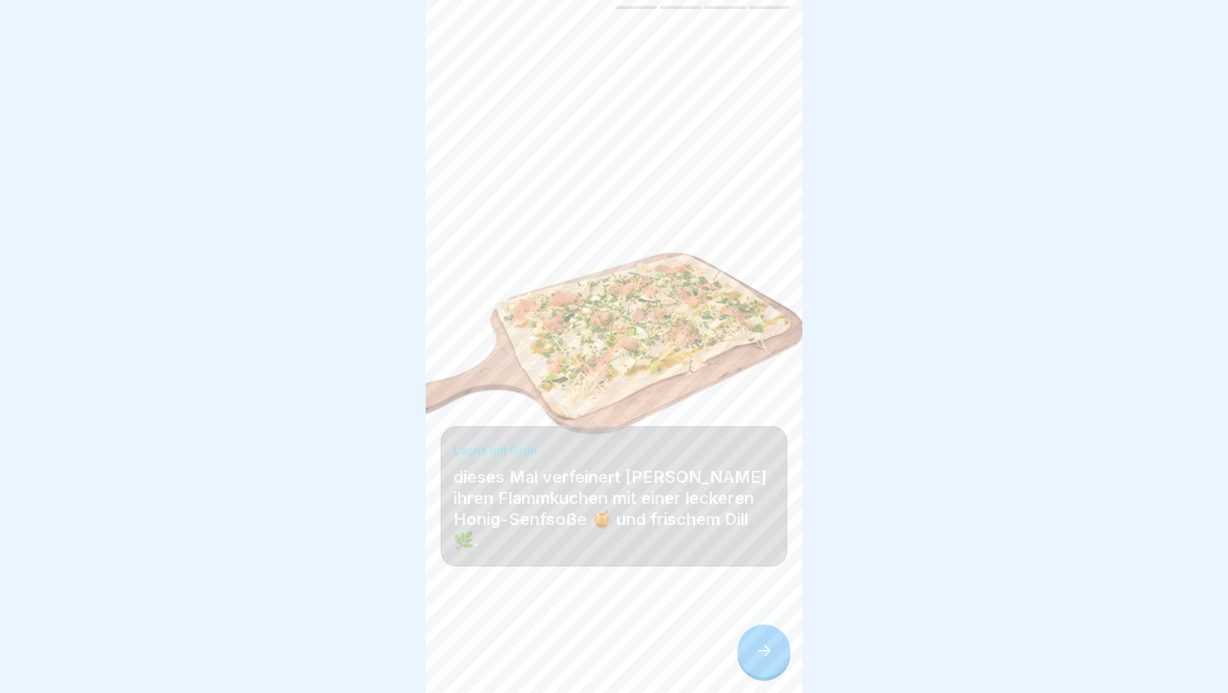
click at [757, 663] on div at bounding box center [764, 651] width 53 height 53
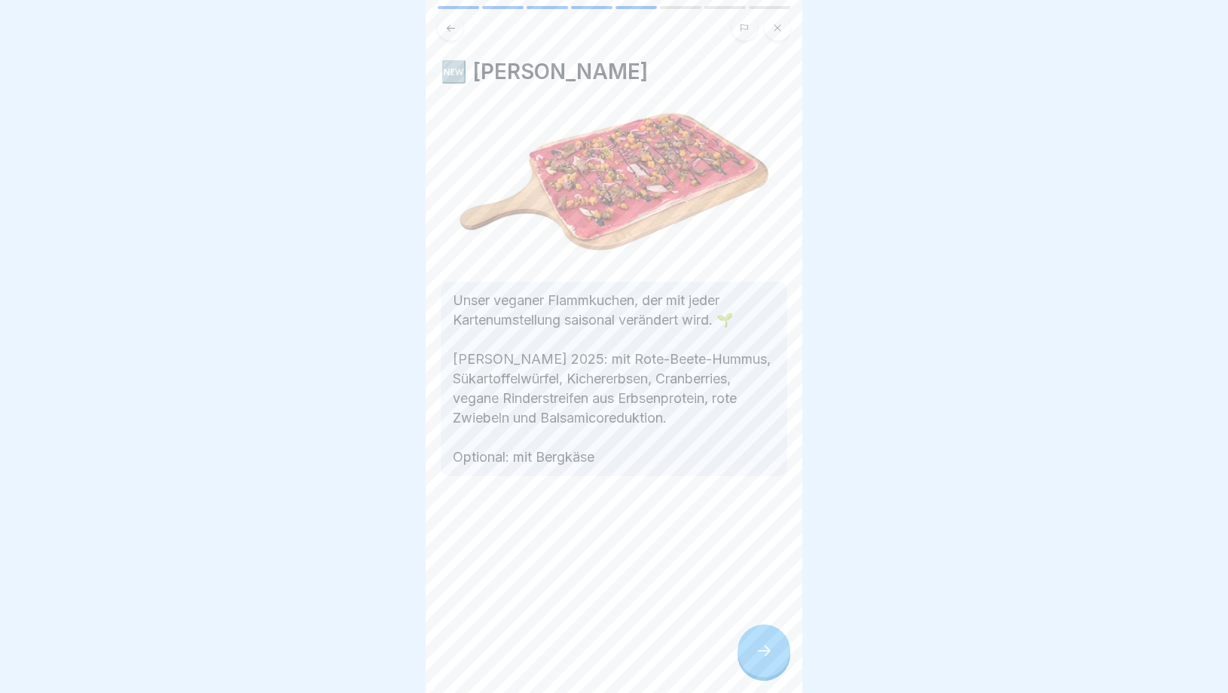
click at [757, 665] on div at bounding box center [764, 651] width 53 height 53
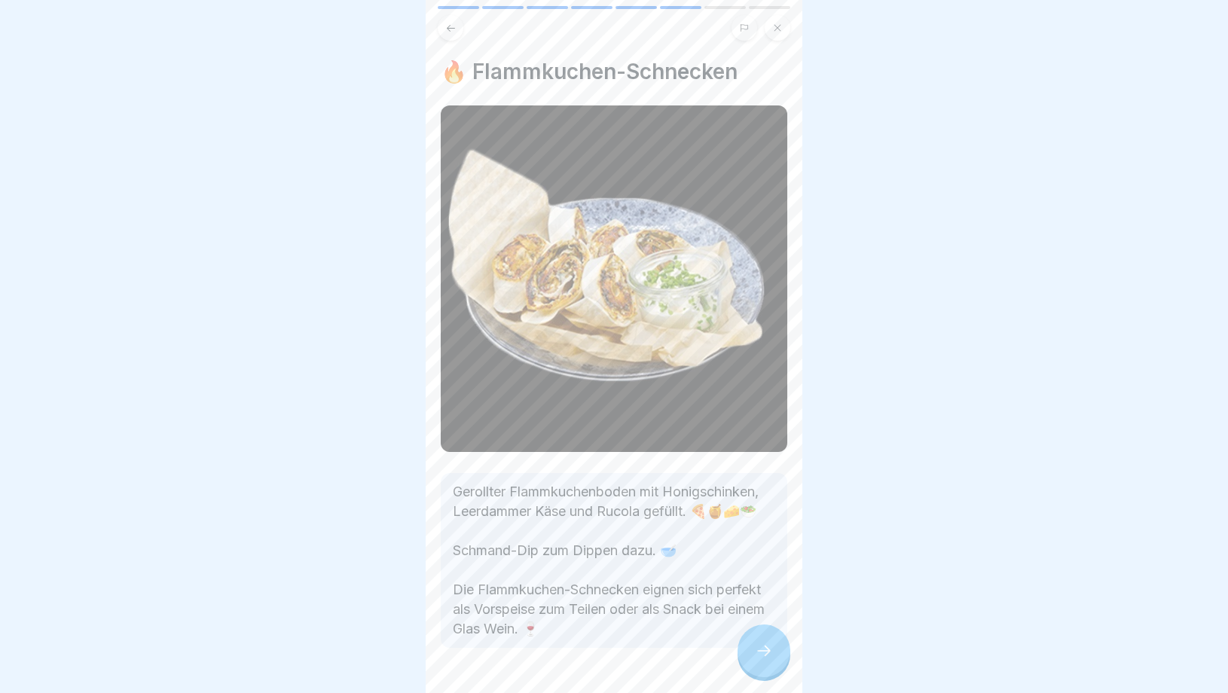
click at [757, 667] on div at bounding box center [764, 651] width 53 height 53
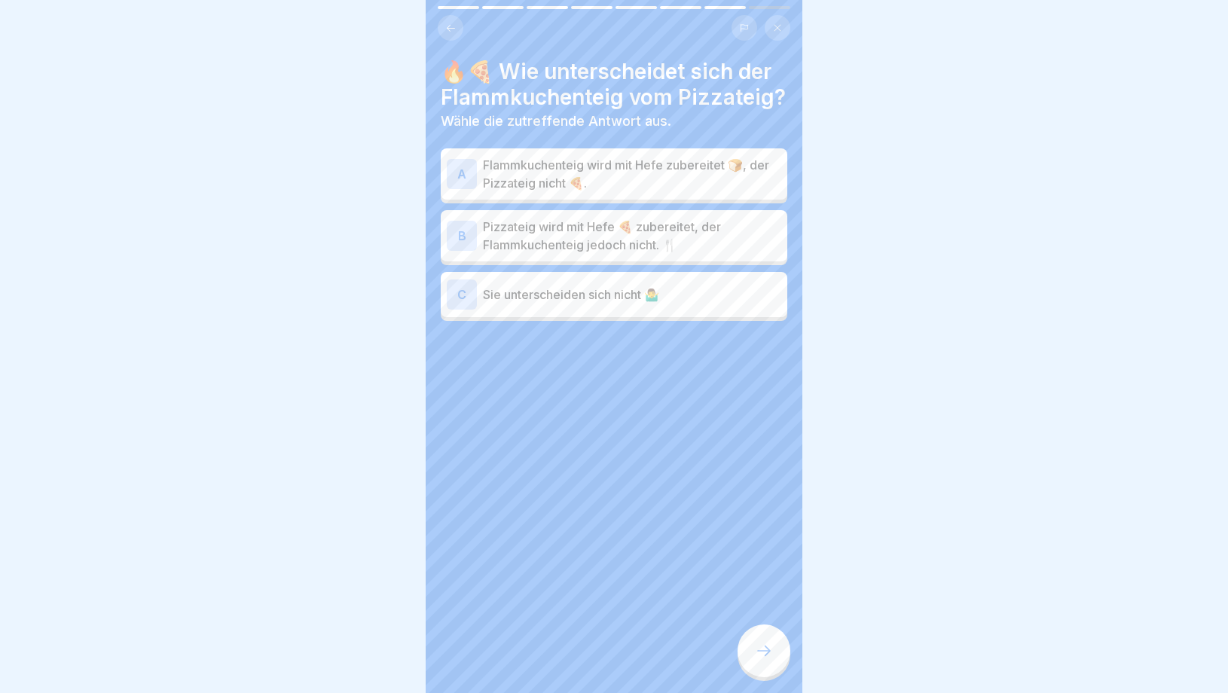
click at [609, 231] on p "Pizzateig wird mit Hefe 🍕 zubereitet, der Flammkuchenteig jedoch nicht. 🍴" at bounding box center [632, 236] width 298 height 36
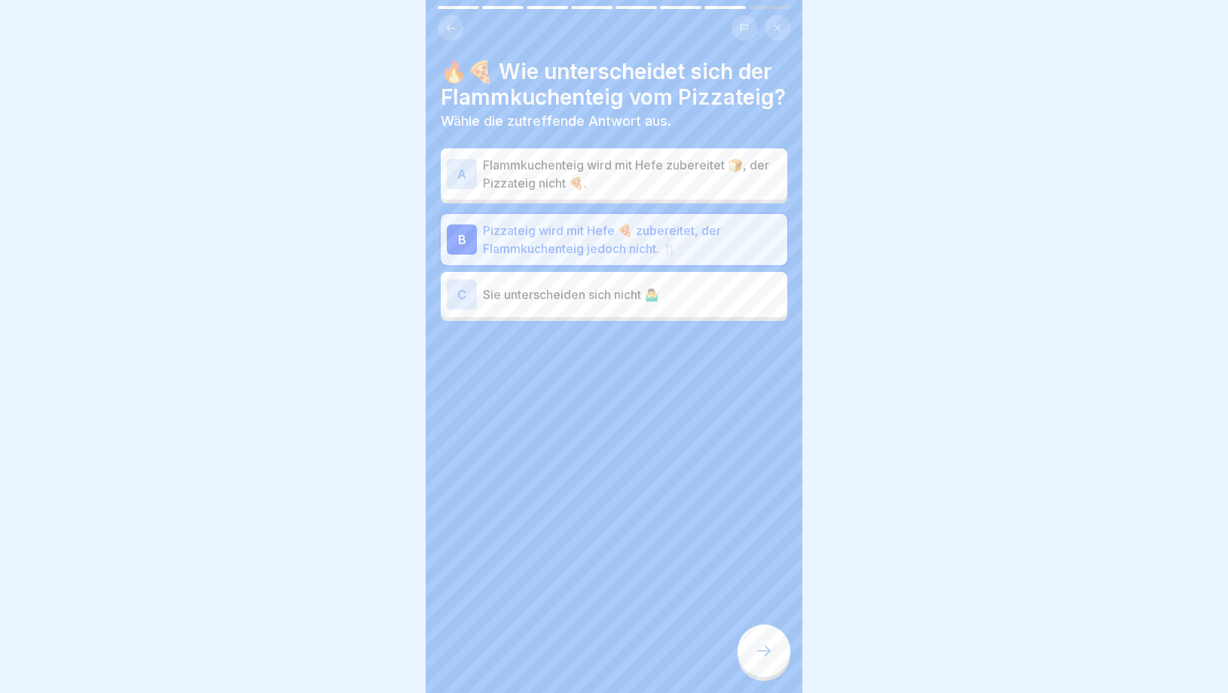
click at [772, 661] on div at bounding box center [764, 651] width 53 height 53
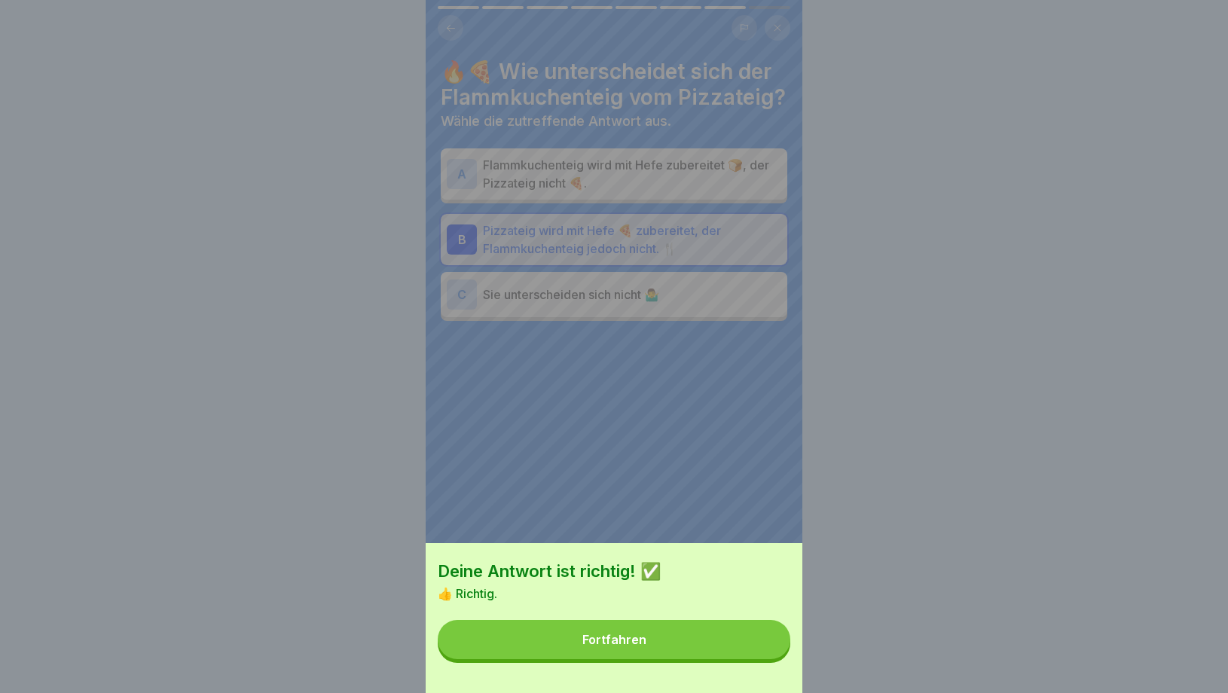
click at [669, 636] on button "Fortfahren" at bounding box center [614, 639] width 353 height 39
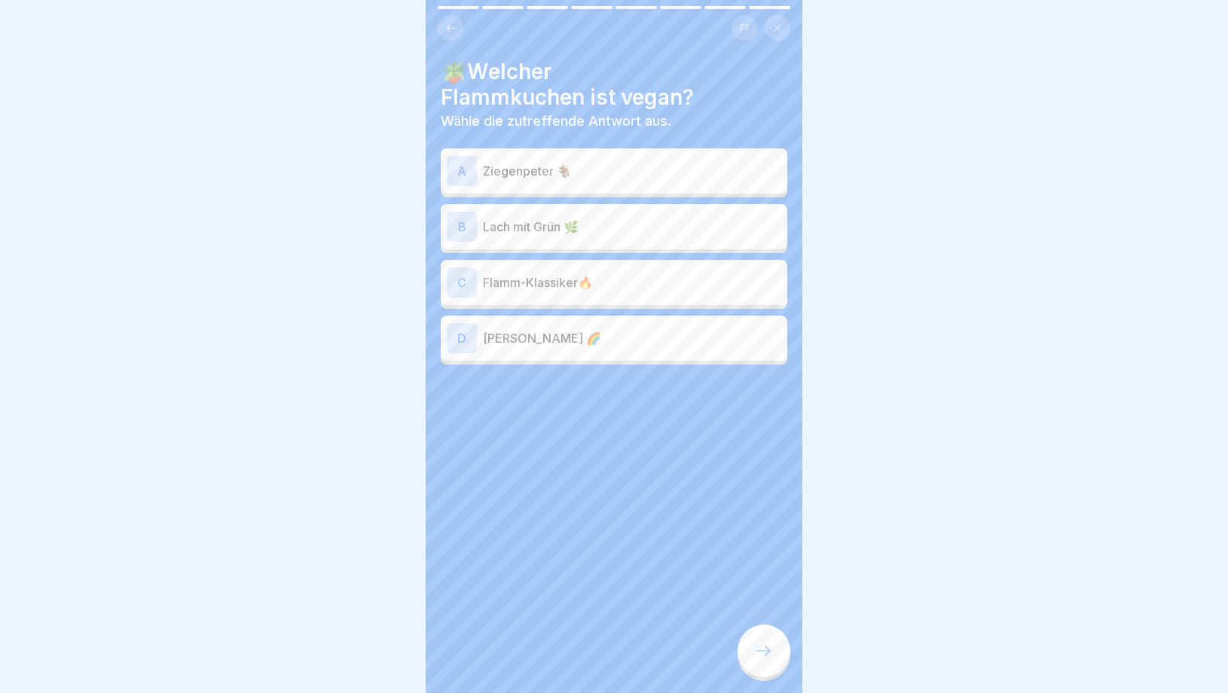
click at [540, 329] on p "[PERSON_NAME] 🌈" at bounding box center [632, 338] width 298 height 18
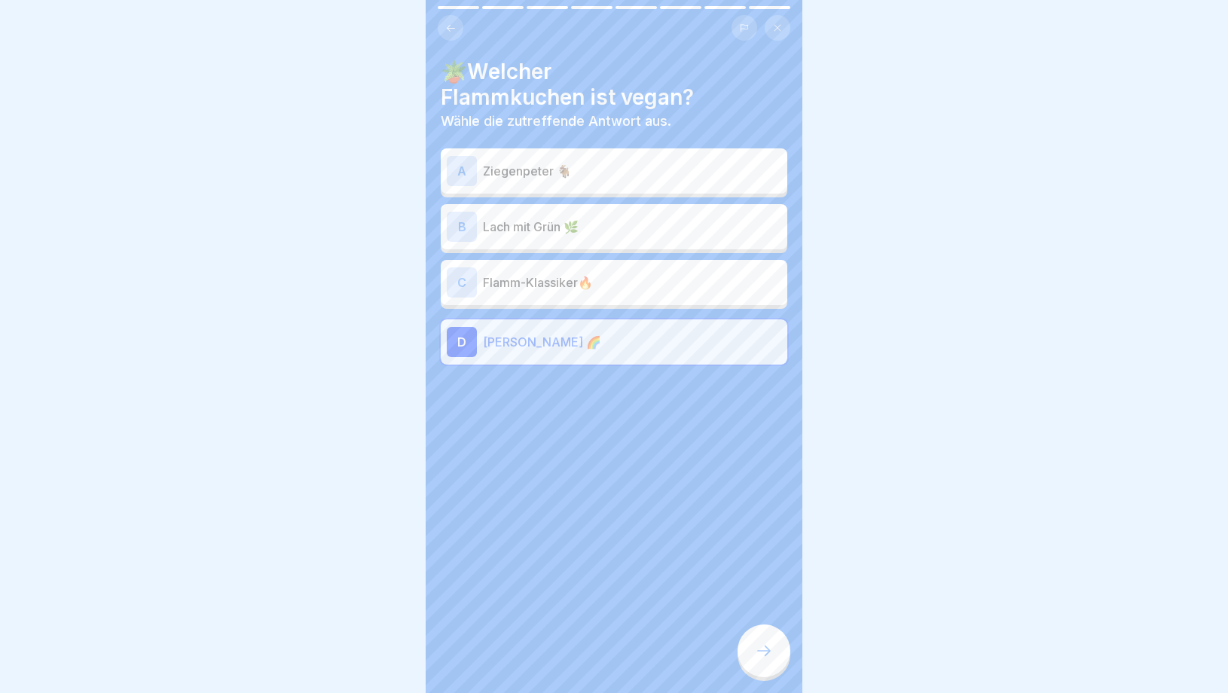
click at [766, 649] on icon at bounding box center [764, 651] width 18 height 18
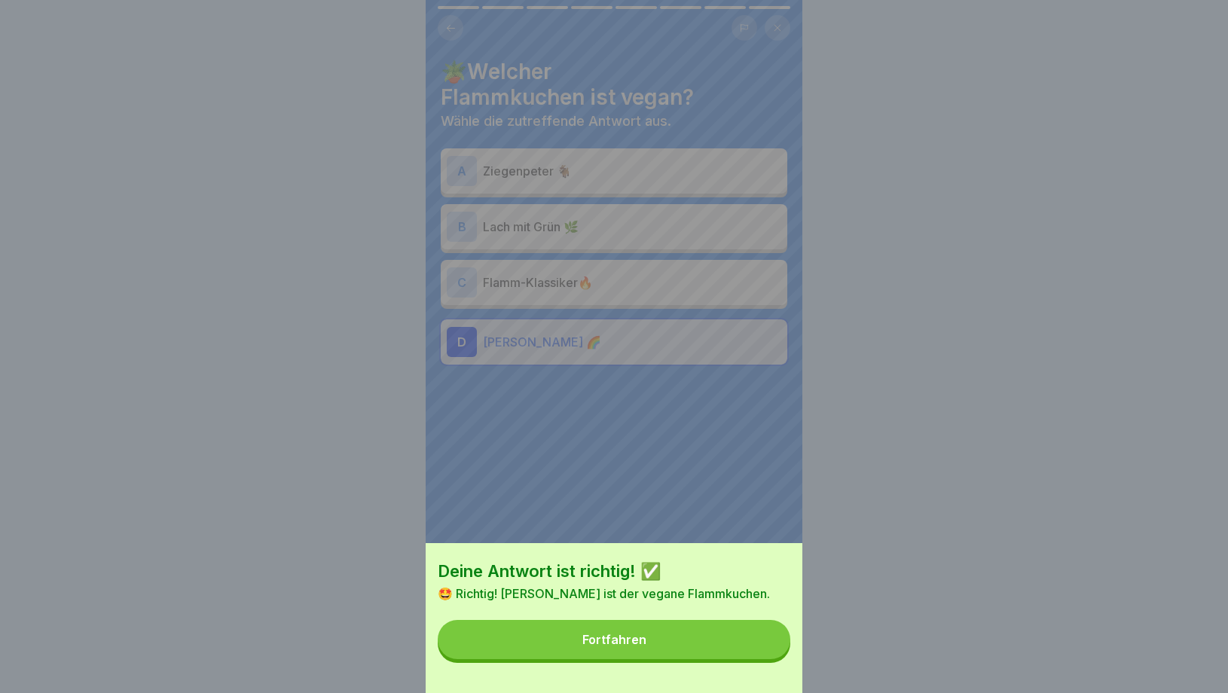
click at [680, 627] on button "Fortfahren" at bounding box center [614, 639] width 353 height 39
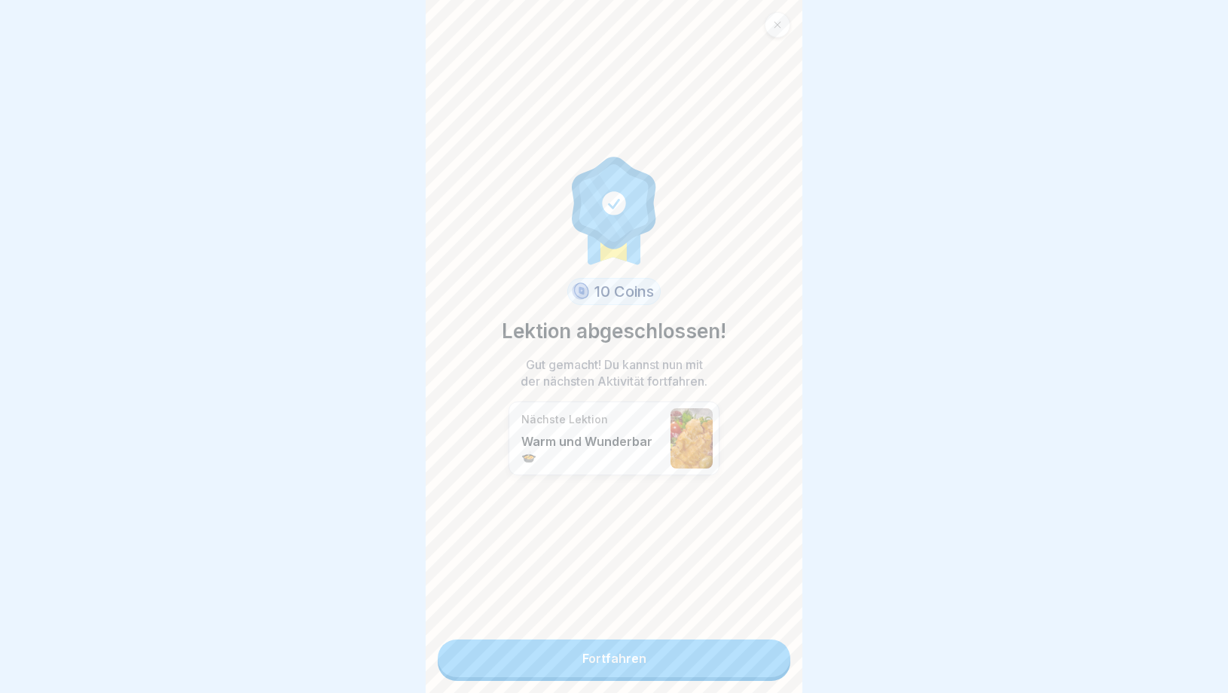
click at [663, 657] on link "Fortfahren" at bounding box center [614, 659] width 353 height 38
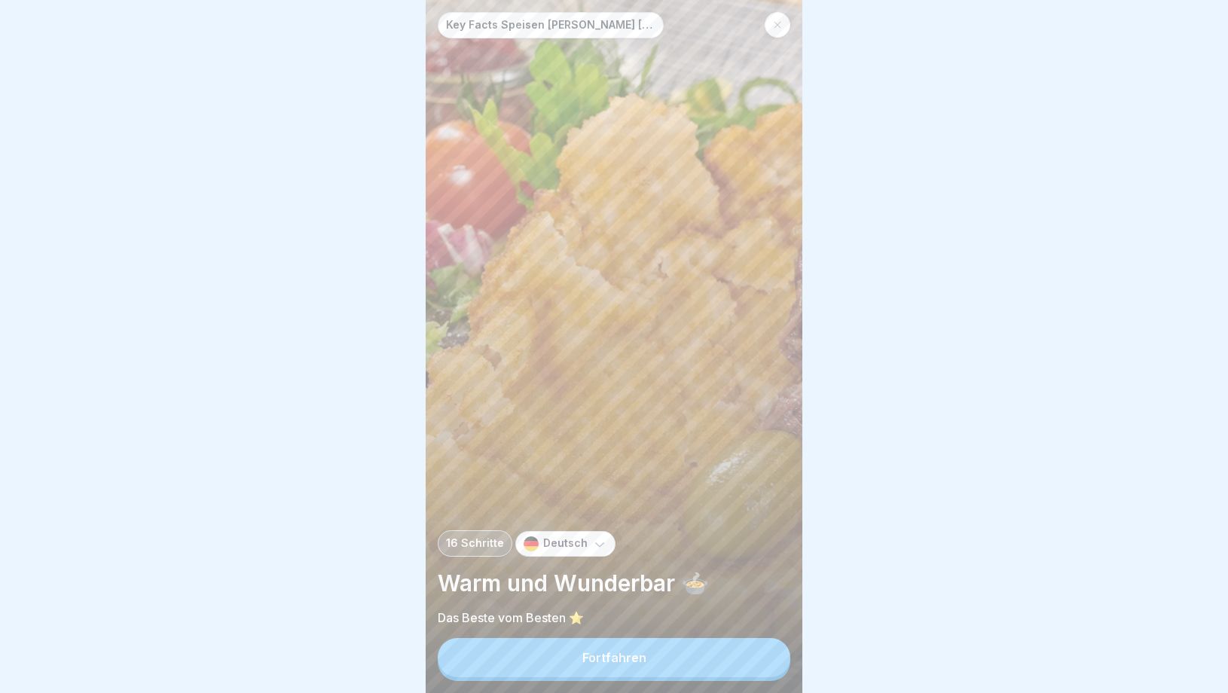
click at [663, 657] on button "Fortfahren" at bounding box center [614, 657] width 353 height 39
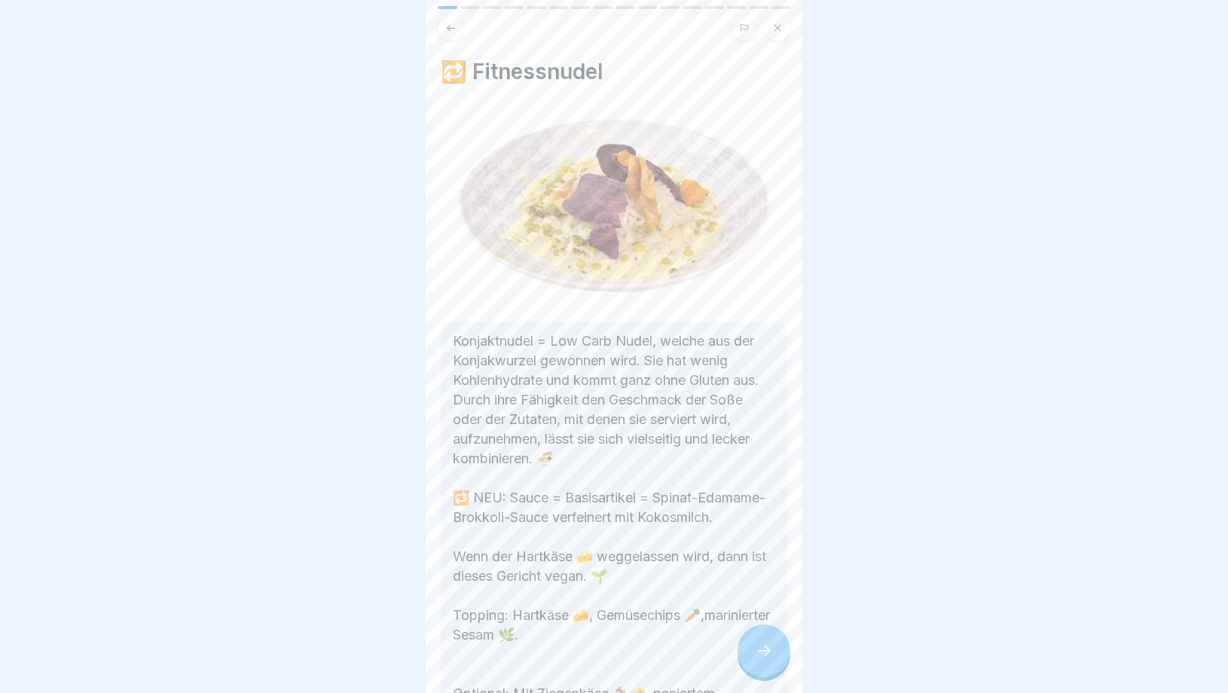
click at [769, 653] on icon at bounding box center [764, 651] width 18 height 18
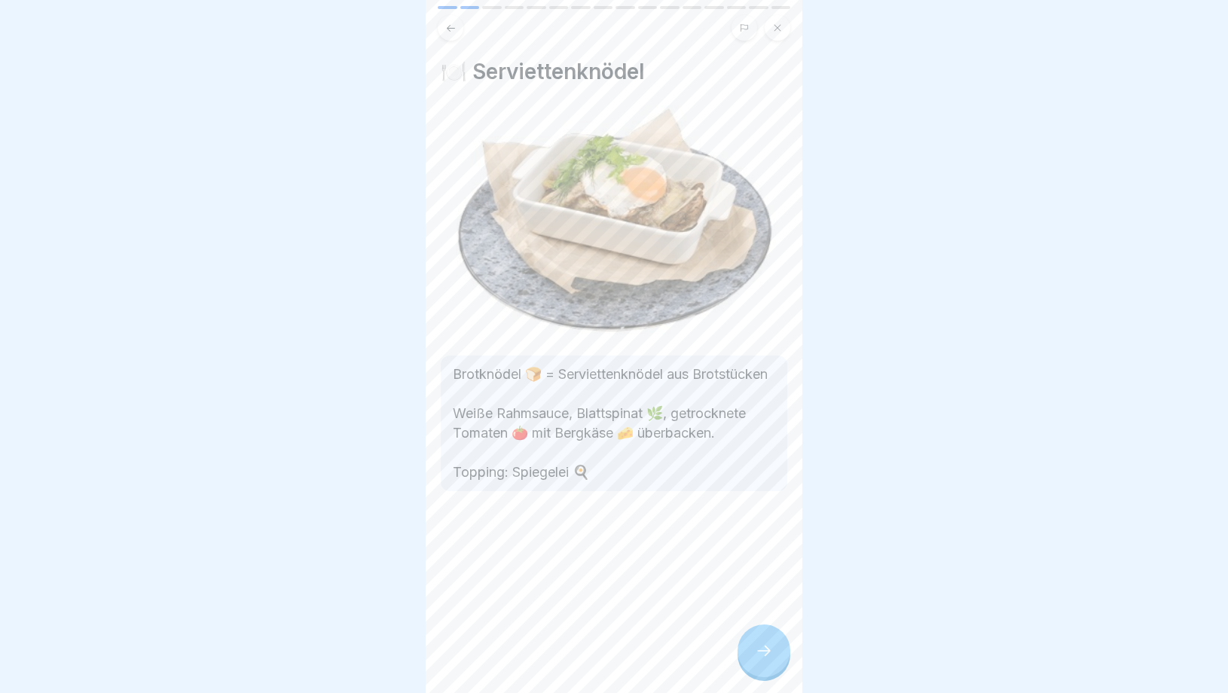
click at [769, 654] on icon at bounding box center [764, 651] width 18 height 18
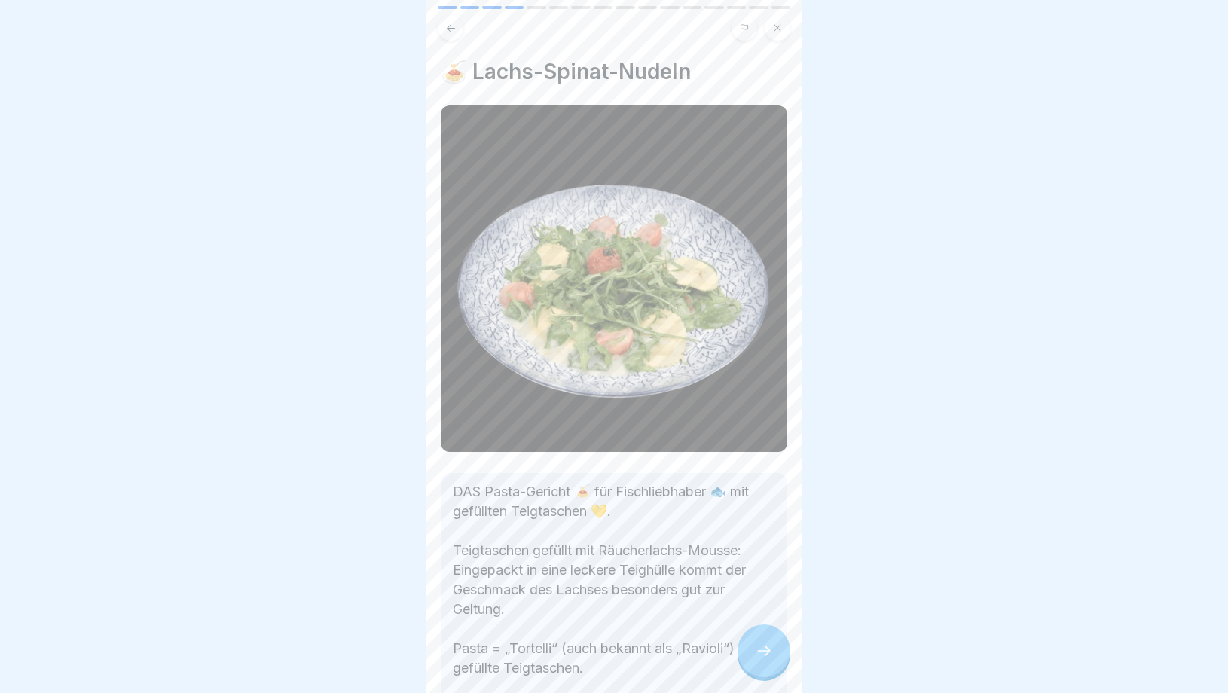
click at [769, 654] on icon at bounding box center [764, 651] width 18 height 18
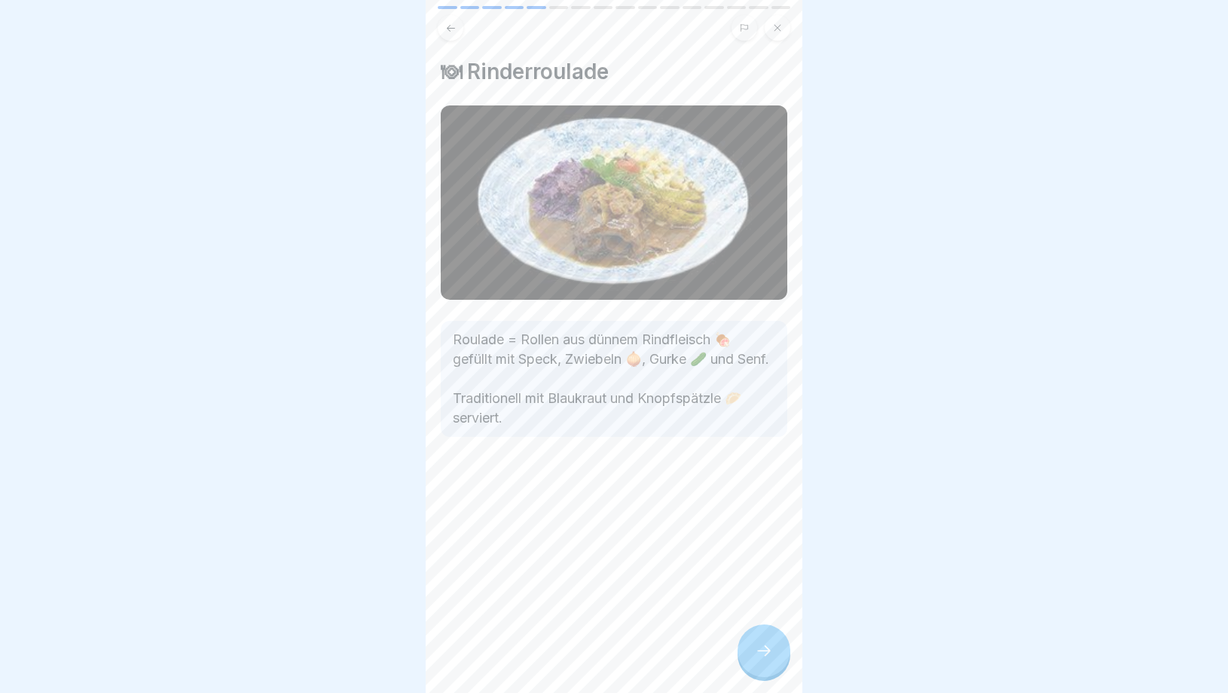
click at [769, 654] on icon at bounding box center [764, 651] width 18 height 18
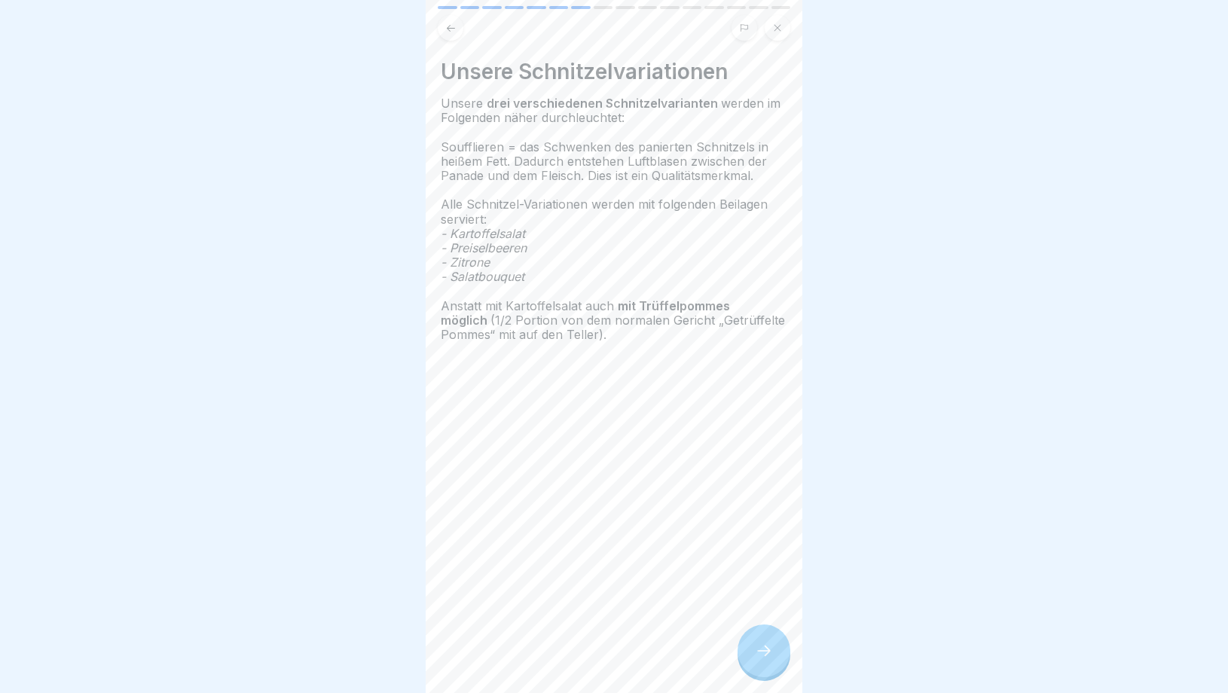
click at [769, 654] on icon at bounding box center [764, 651] width 18 height 18
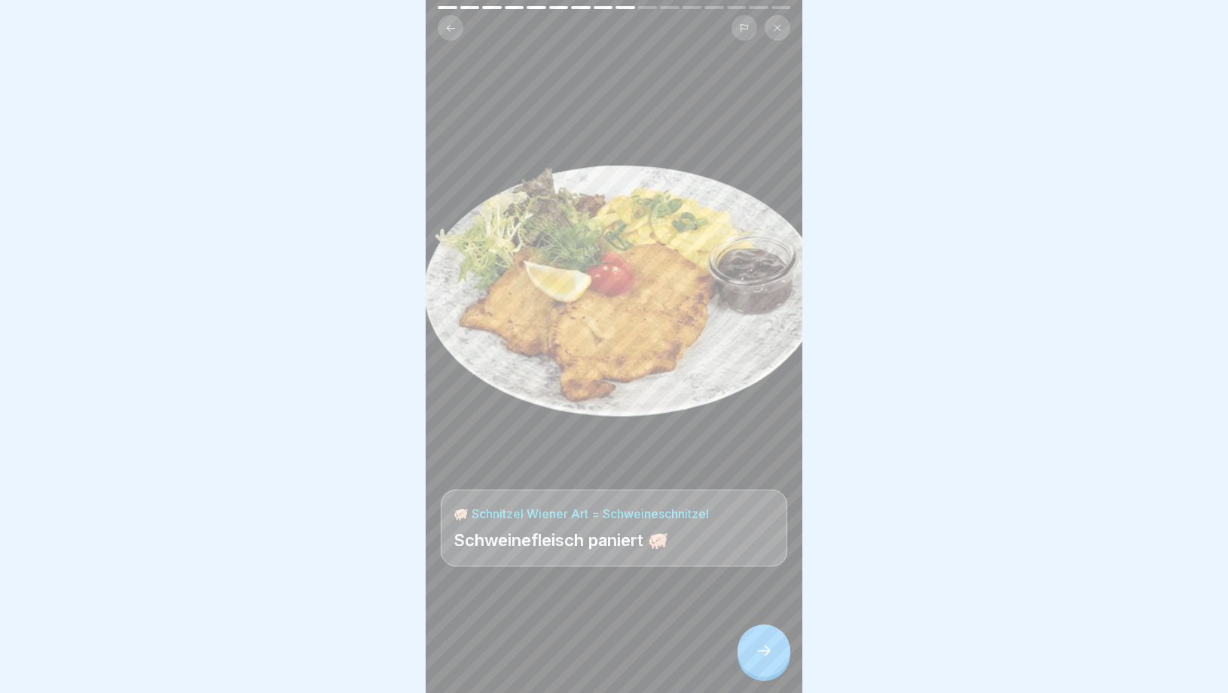
click at [769, 654] on icon at bounding box center [764, 651] width 18 height 18
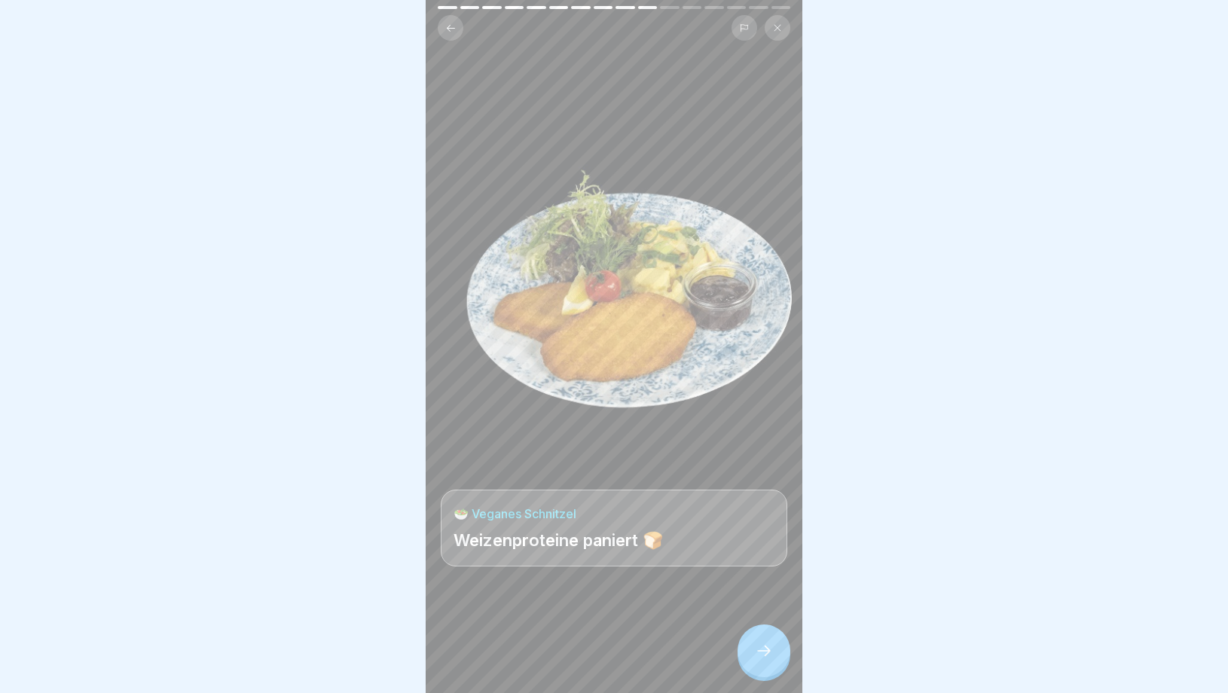
click at [769, 655] on icon at bounding box center [764, 651] width 18 height 18
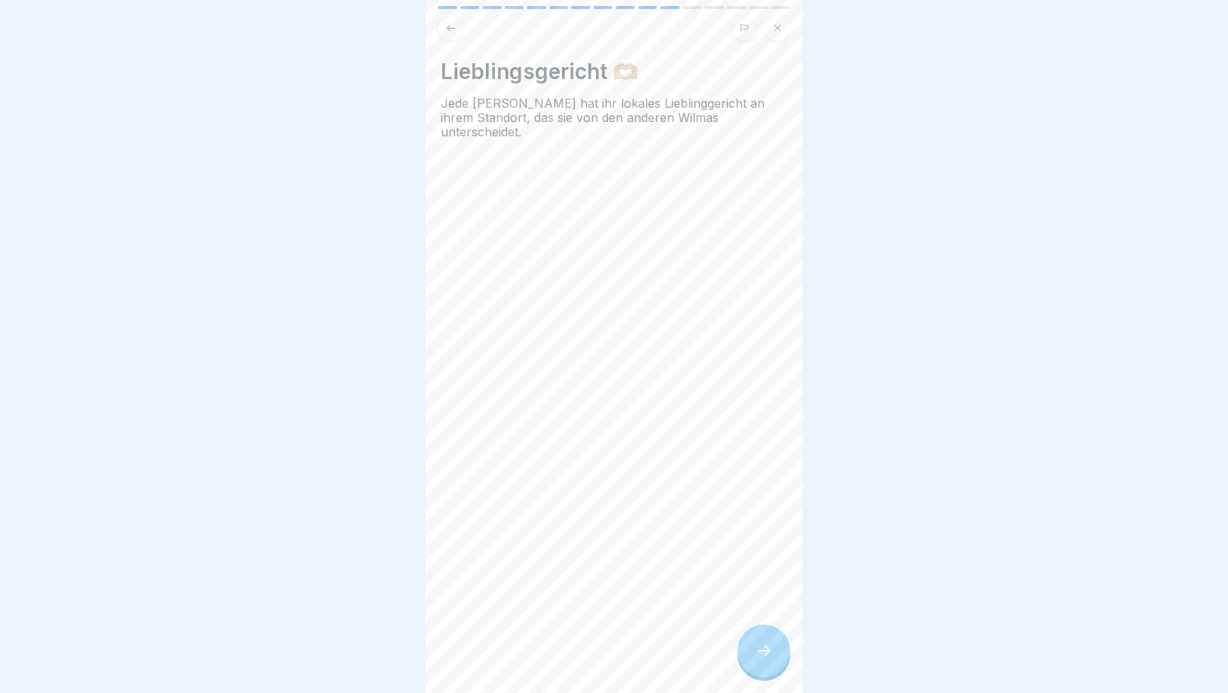
click at [769, 656] on icon at bounding box center [764, 651] width 18 height 18
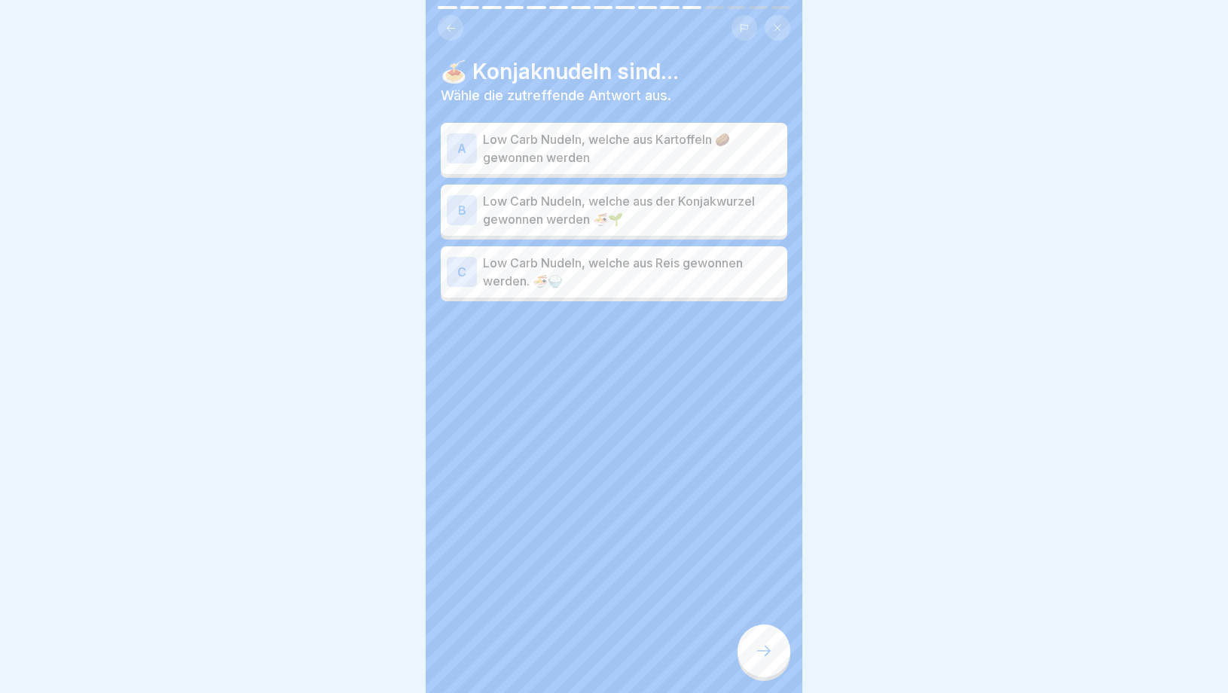
click at [656, 215] on p "Low Carb Nudeln, welche aus der Konjakwurzel gewonnen werden 🍜🌱" at bounding box center [632, 210] width 298 height 36
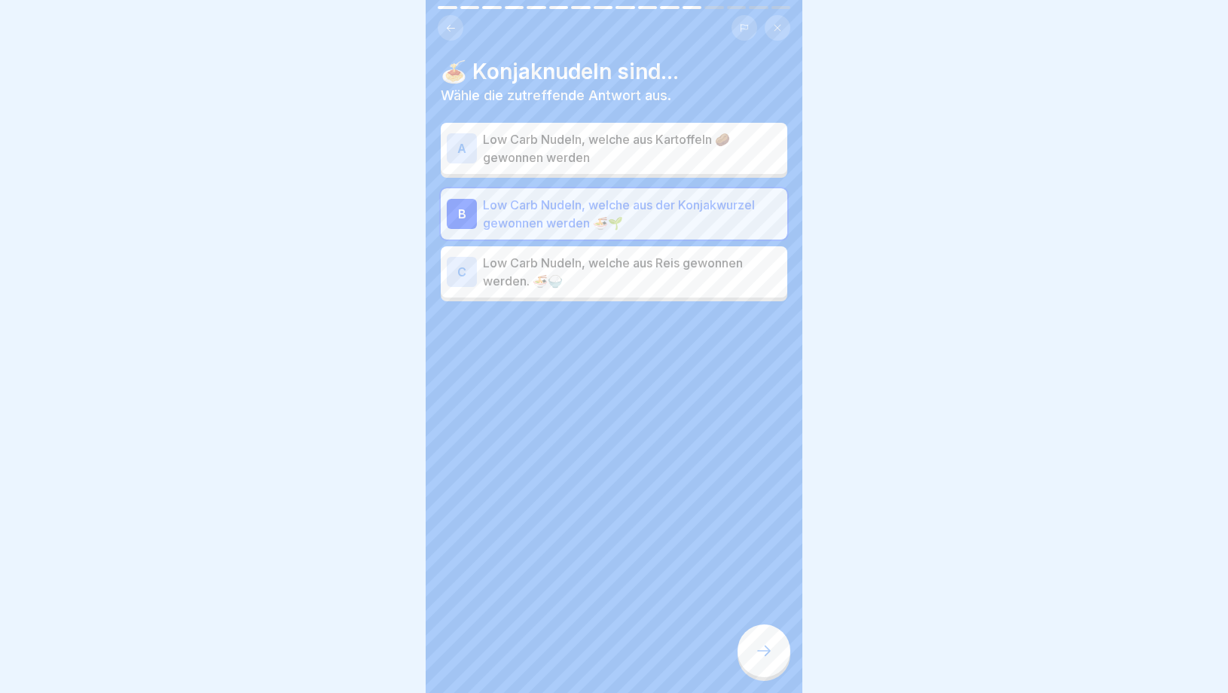
click at [765, 645] on icon at bounding box center [764, 651] width 18 height 18
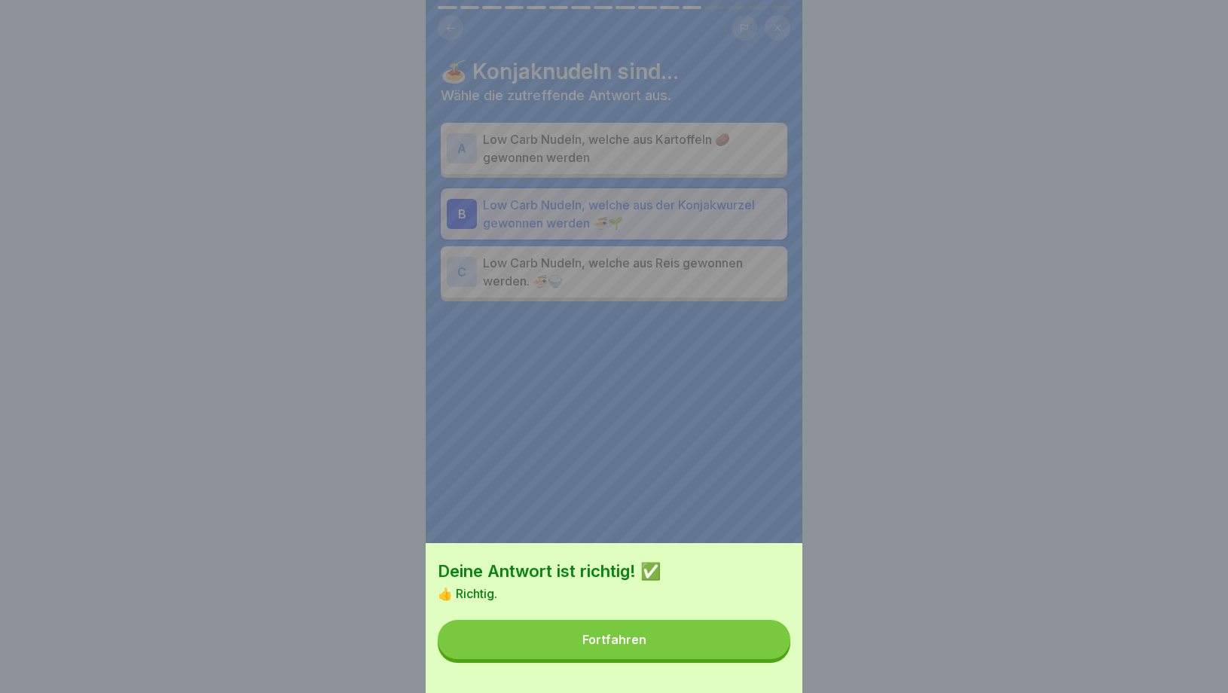
click at [707, 633] on button "Fortfahren" at bounding box center [614, 639] width 353 height 39
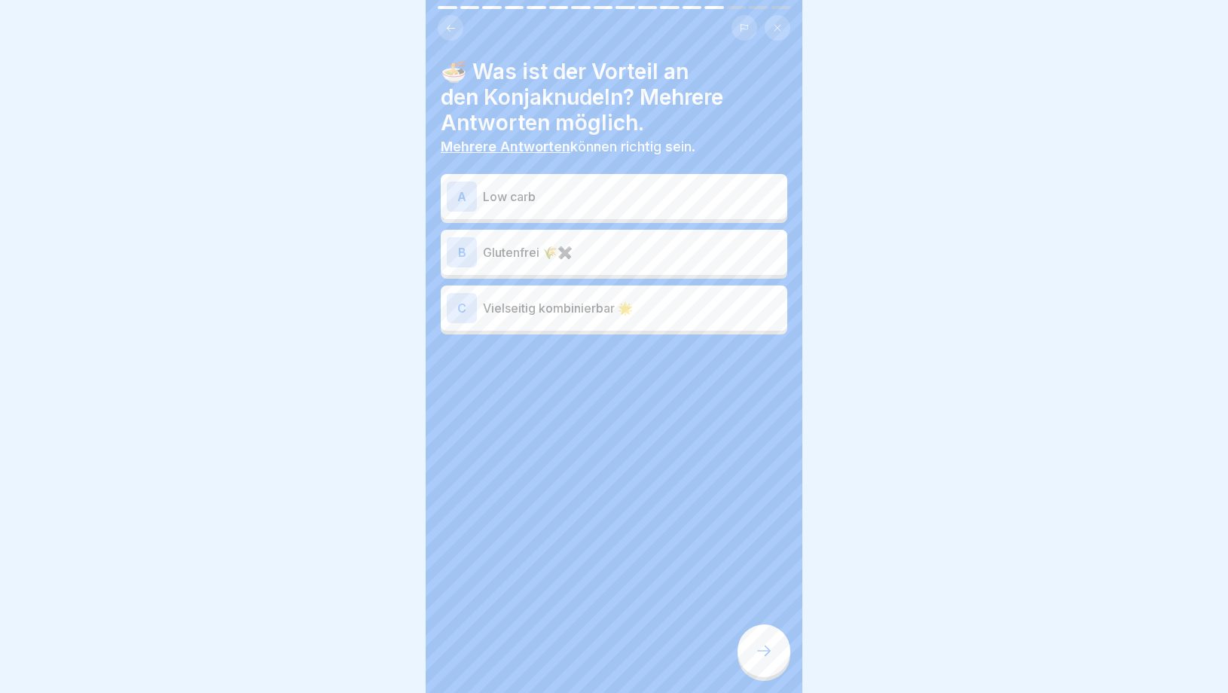
click at [623, 200] on p "Low carb" at bounding box center [632, 197] width 298 height 18
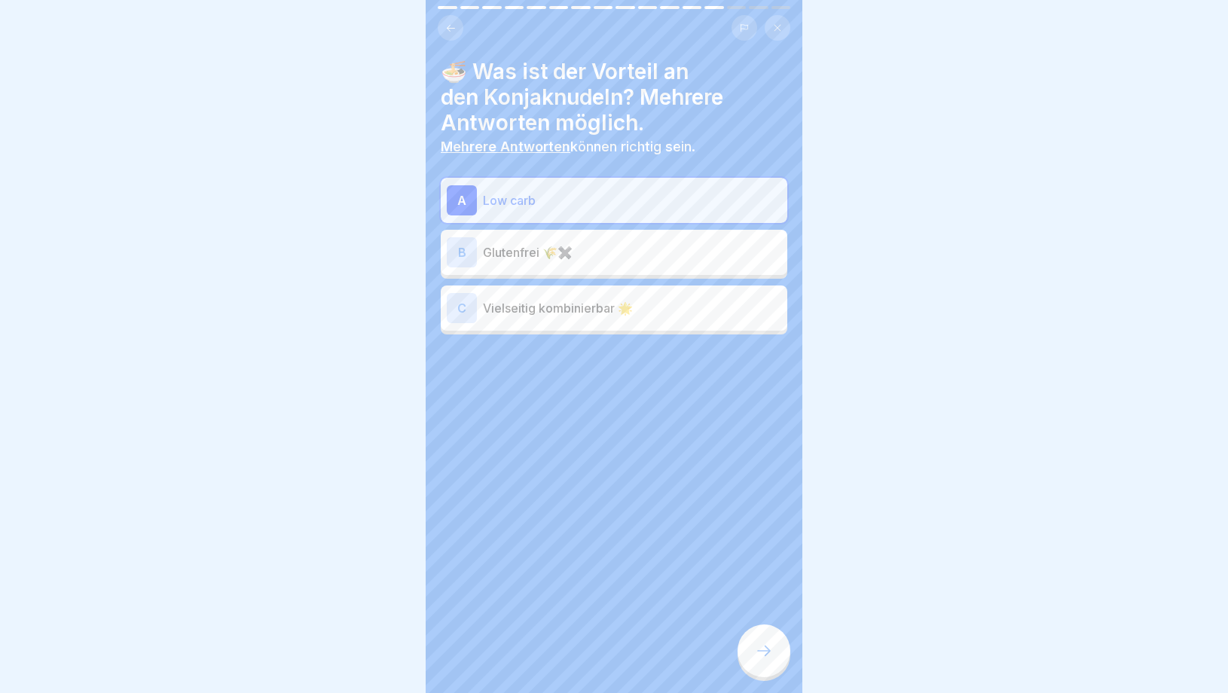
click at [610, 261] on div "B Glutenfrei 🌾✖️" at bounding box center [614, 252] width 335 height 30
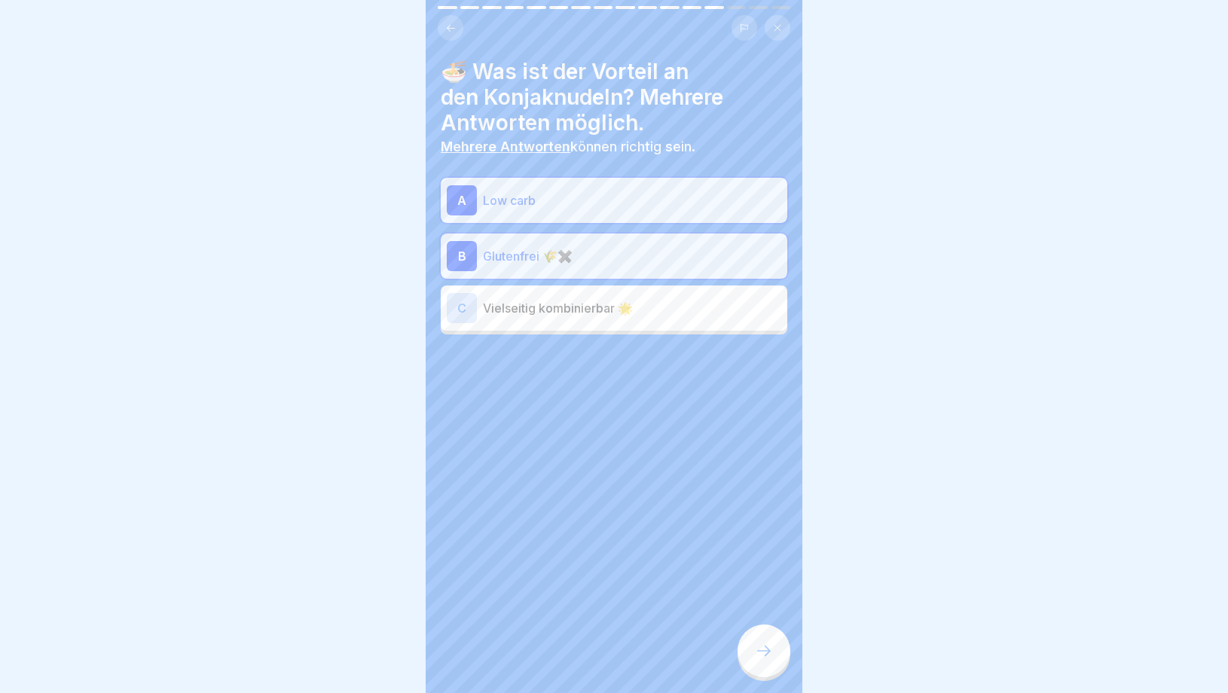
click at [608, 318] on div "C Vielseitig kombinierbar 🌟" at bounding box center [614, 308] width 335 height 30
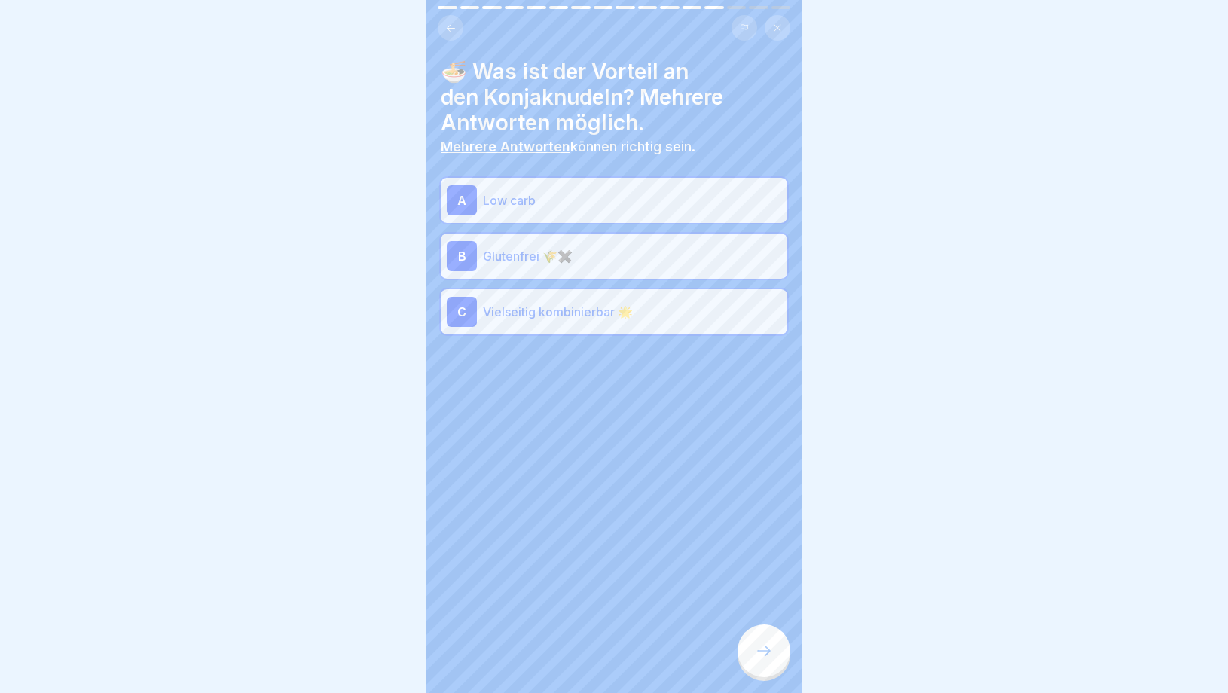
click at [750, 645] on div at bounding box center [764, 651] width 53 height 53
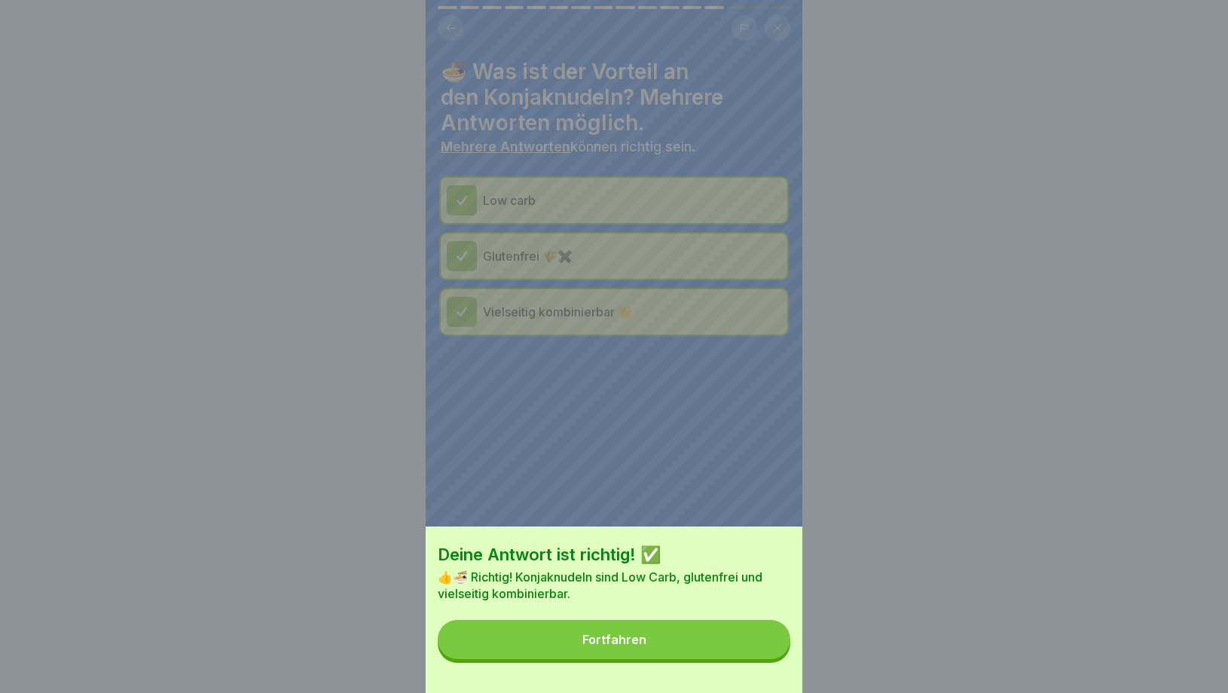
click at [669, 631] on button "Fortfahren" at bounding box center [614, 639] width 353 height 39
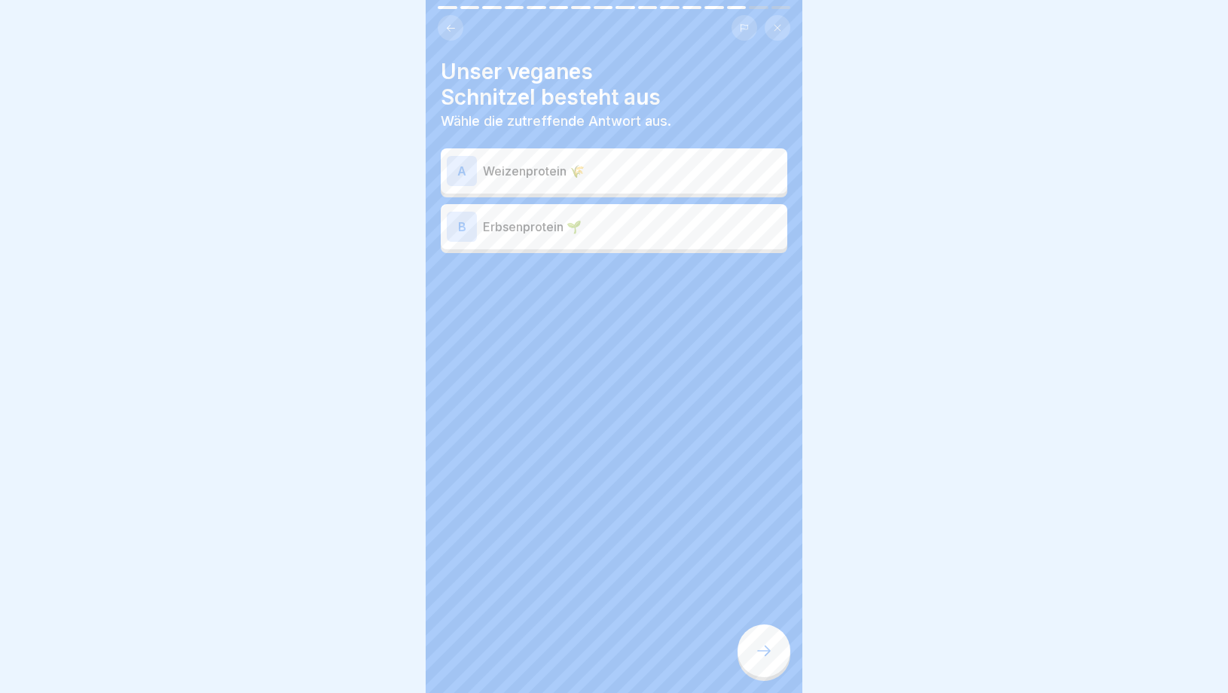
click at [609, 170] on p "Weizenprotein 🌾" at bounding box center [632, 171] width 298 height 18
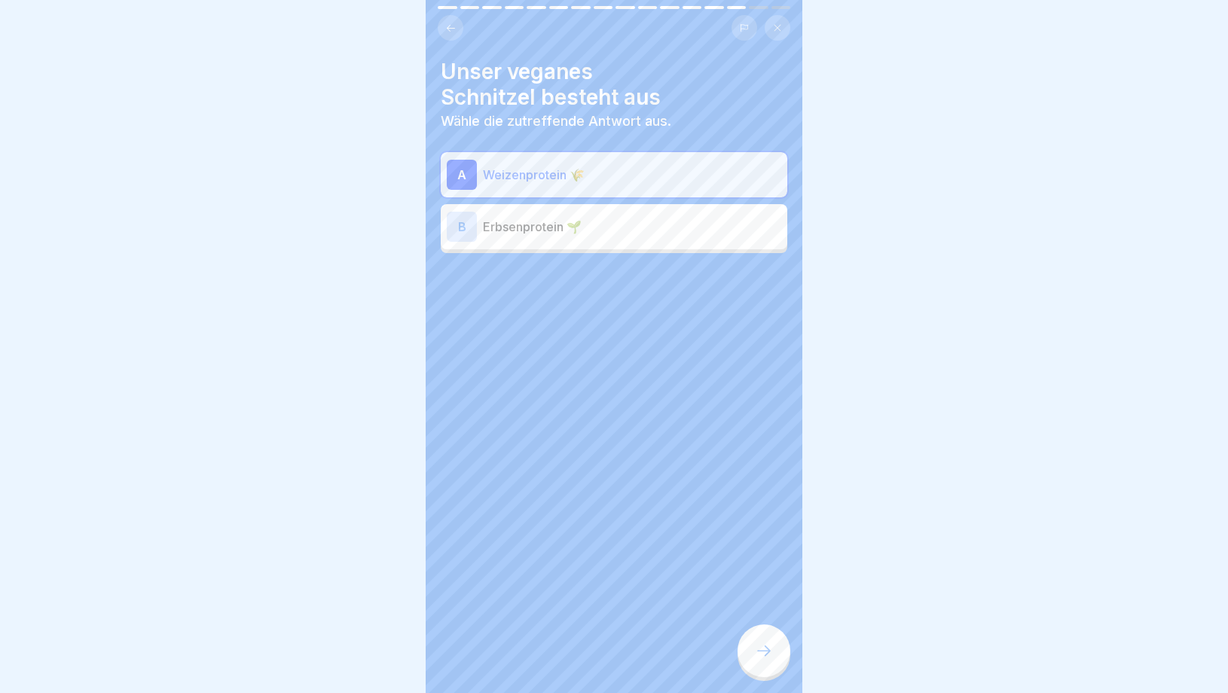
click at [596, 173] on p "Weizenprotein 🌾" at bounding box center [632, 175] width 298 height 18
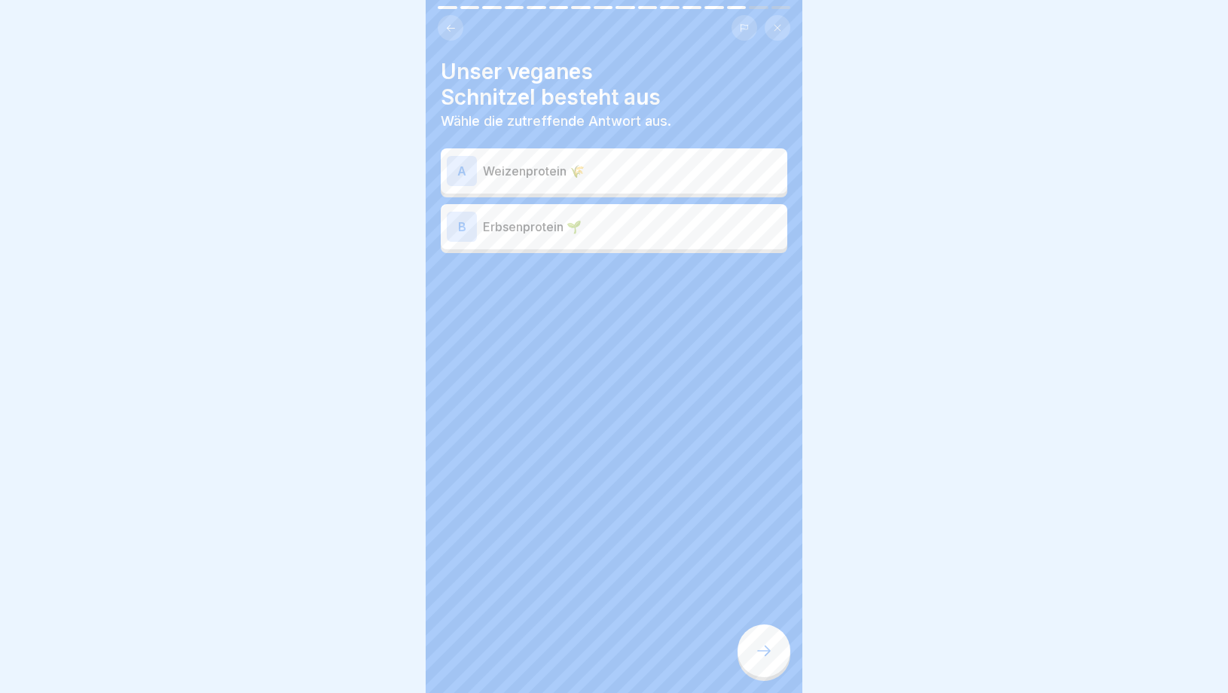
click at [575, 237] on div "B Erbsenprotein 🌱" at bounding box center [614, 227] width 335 height 30
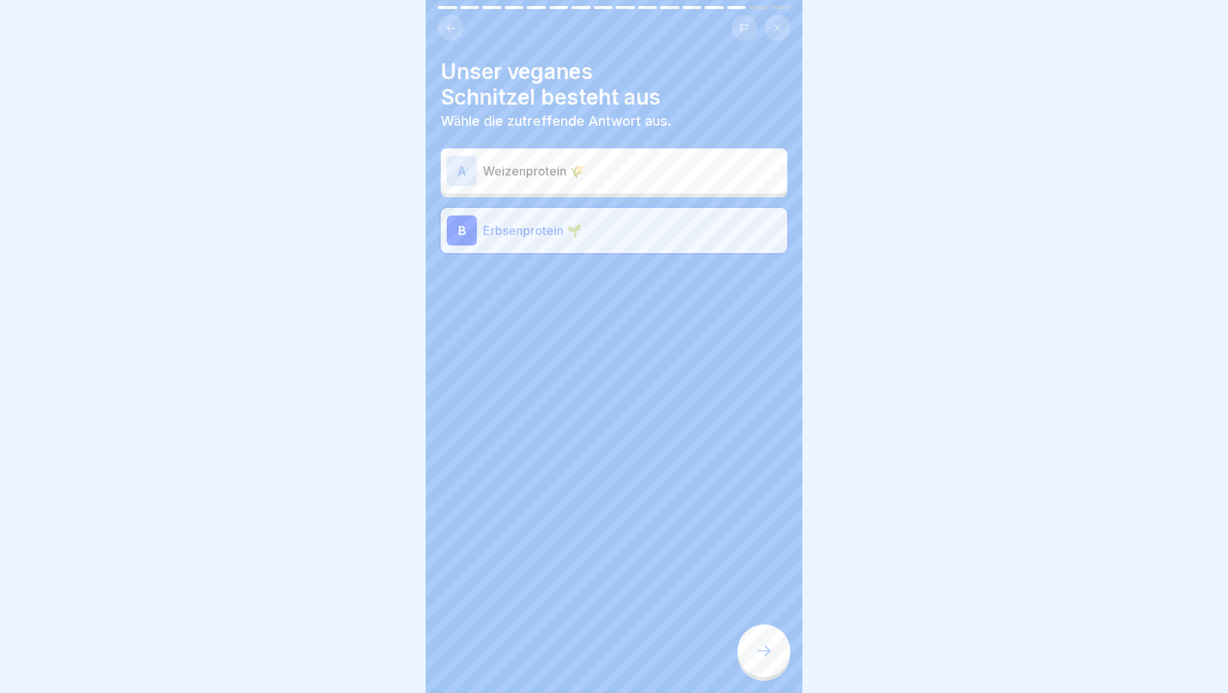
click at [739, 684] on div "Unser veganes Schnitzel besteht aus Wähle die zutreffende Antwort aus. A Weizen…" at bounding box center [614, 346] width 377 height 693
click at [746, 651] on div at bounding box center [764, 651] width 53 height 53
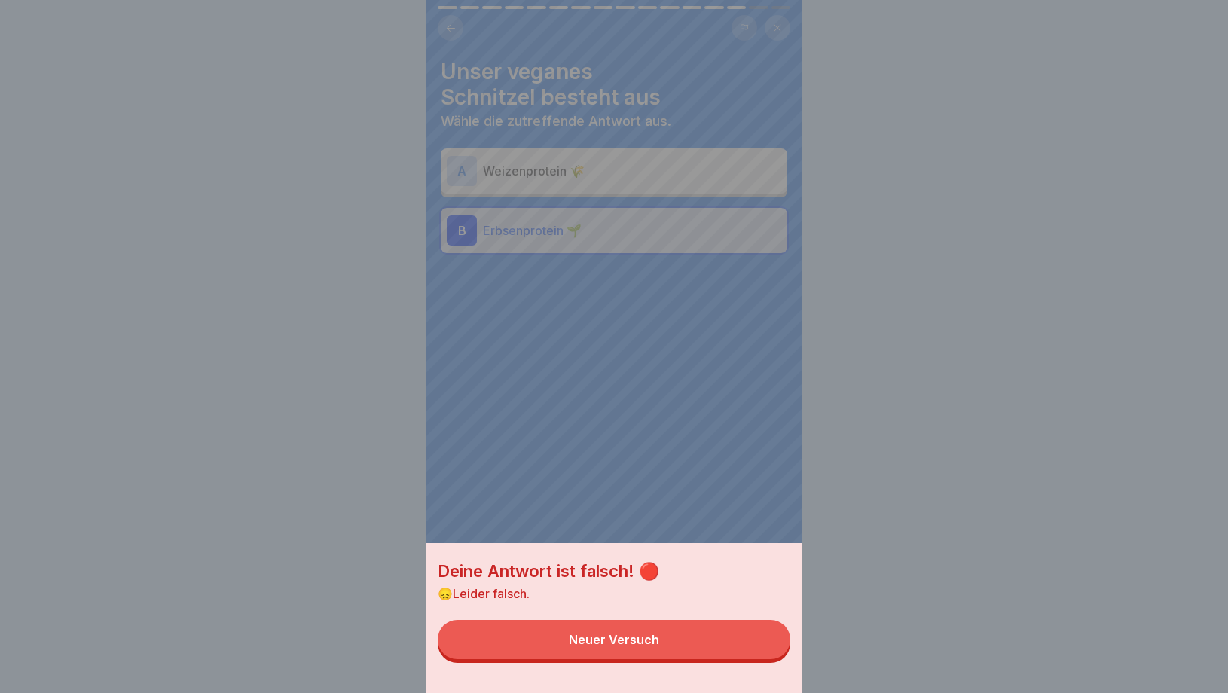
click at [661, 624] on button "Neuer Versuch" at bounding box center [614, 639] width 353 height 39
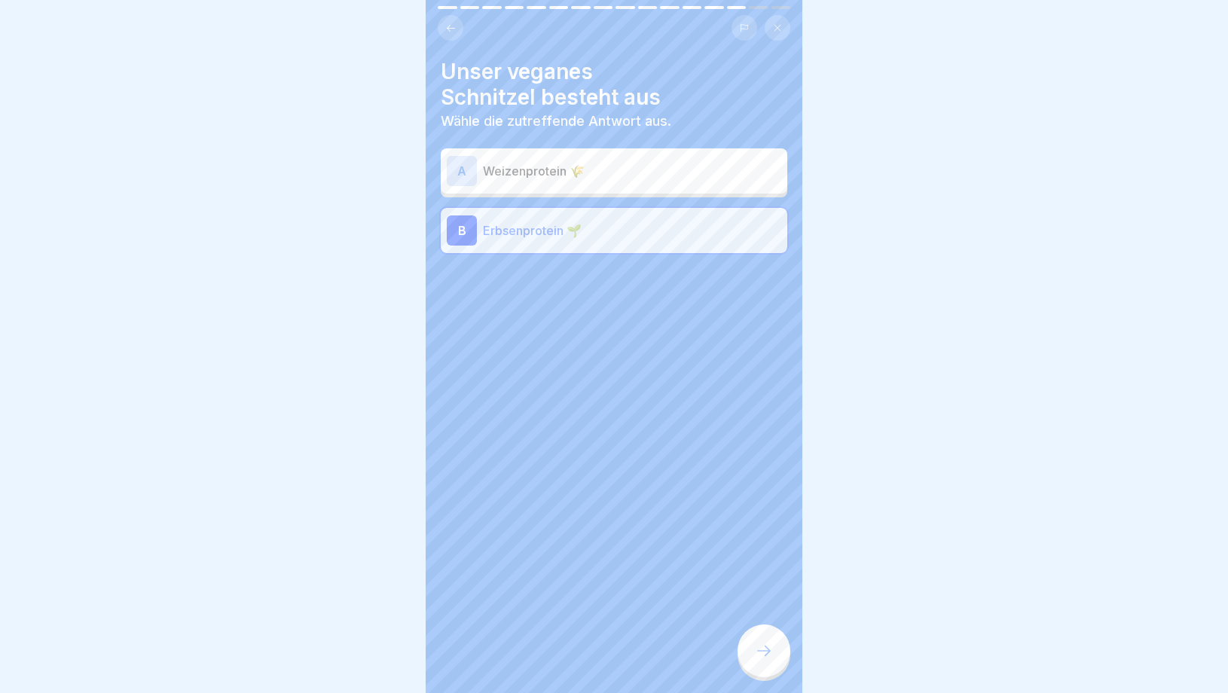
click at [639, 111] on div "Unser veganes Schnitzel besteht aus Wähle die zutreffende Antwort aus." at bounding box center [614, 94] width 347 height 71
click at [616, 166] on p "Weizenprotein 🌾" at bounding box center [632, 171] width 298 height 18
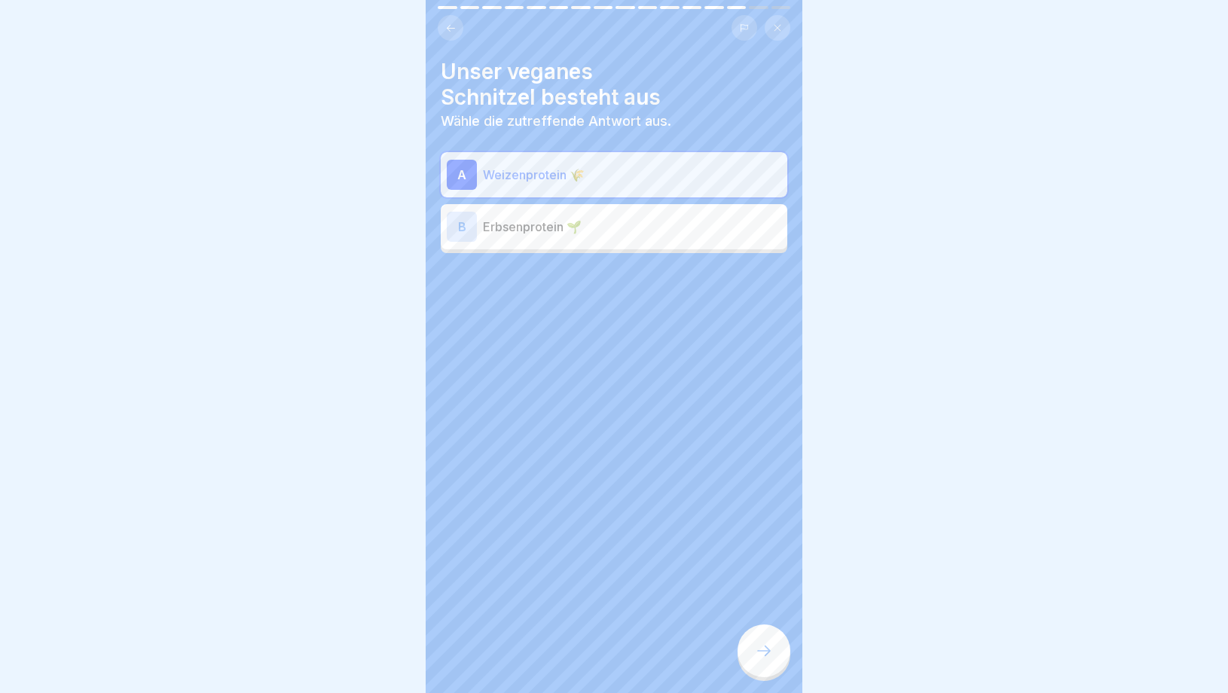
click at [756, 662] on div at bounding box center [764, 651] width 53 height 53
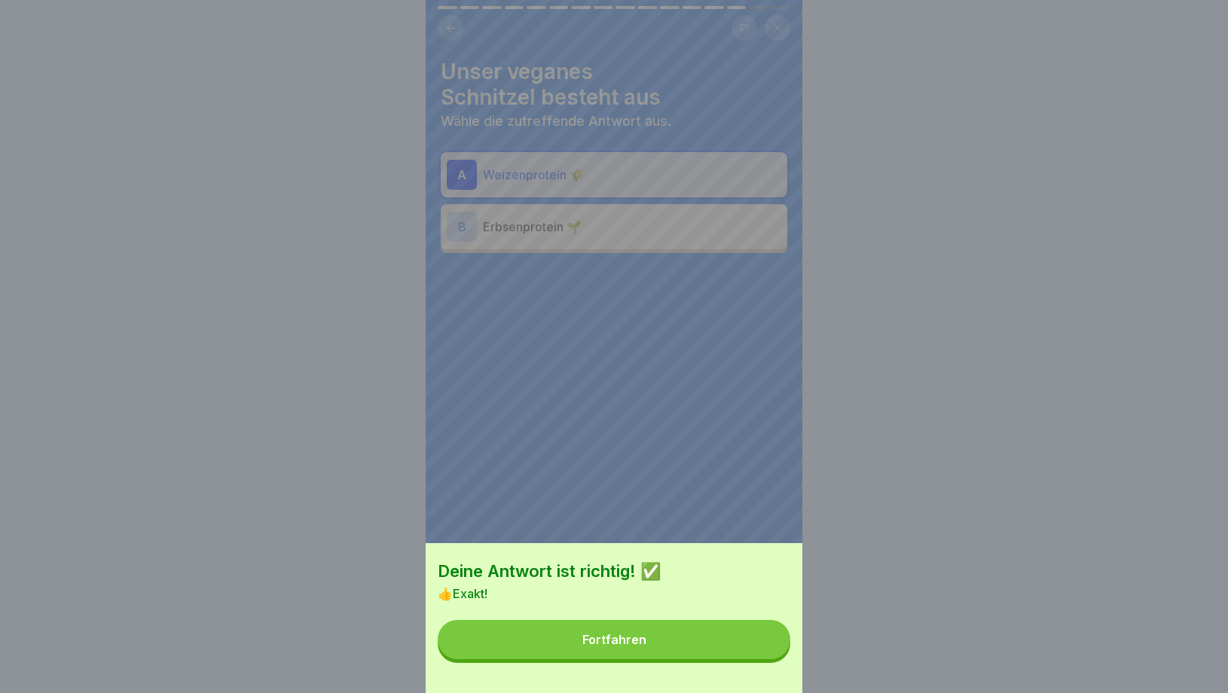
click at [650, 634] on button "Fortfahren" at bounding box center [614, 639] width 353 height 39
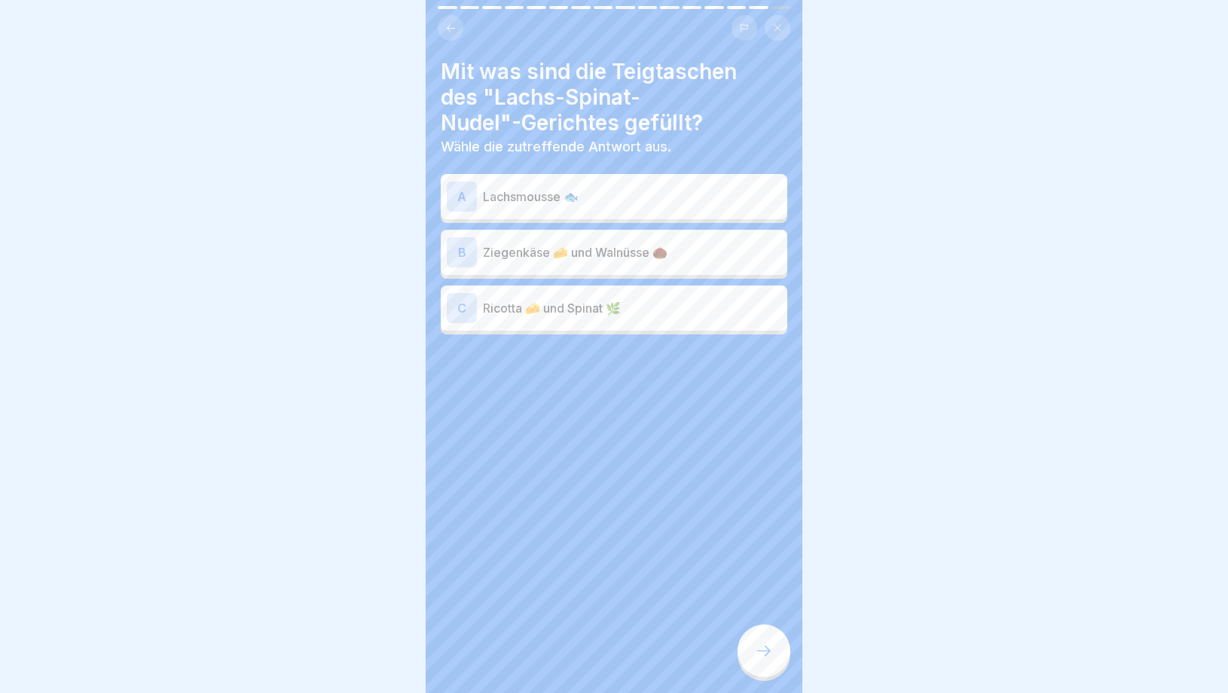
click at [588, 196] on p "Lachsmousse 🐟" at bounding box center [632, 197] width 298 height 18
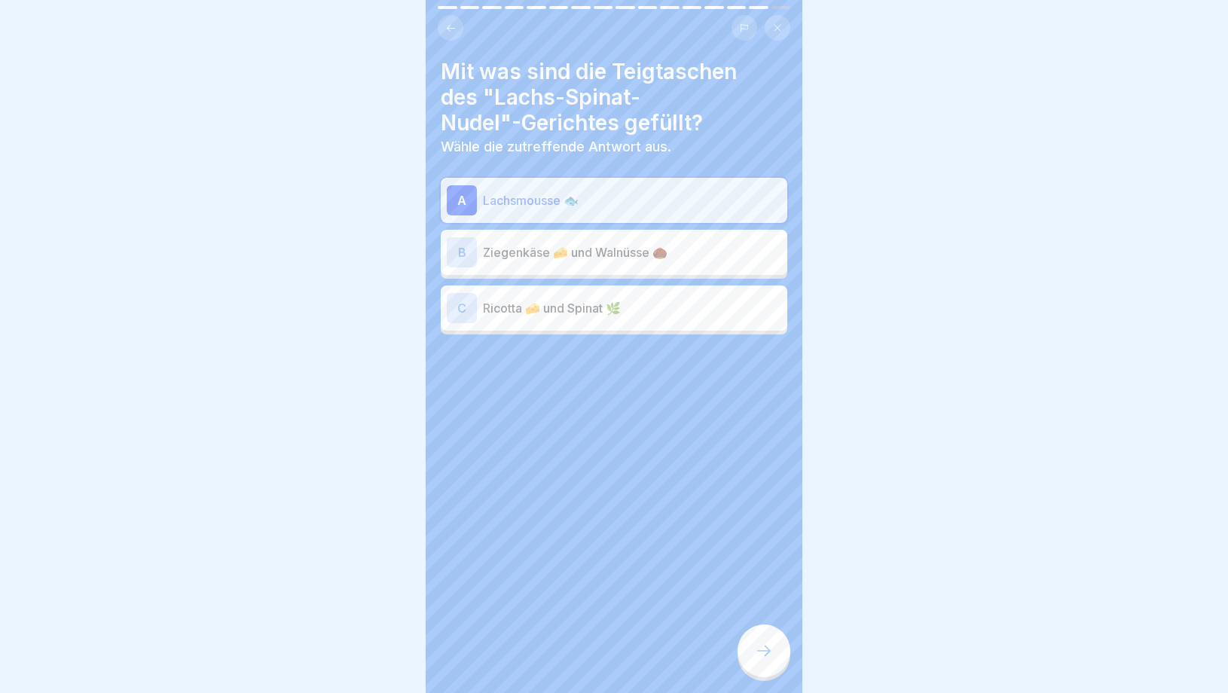
click at [766, 650] on icon at bounding box center [764, 651] width 18 height 18
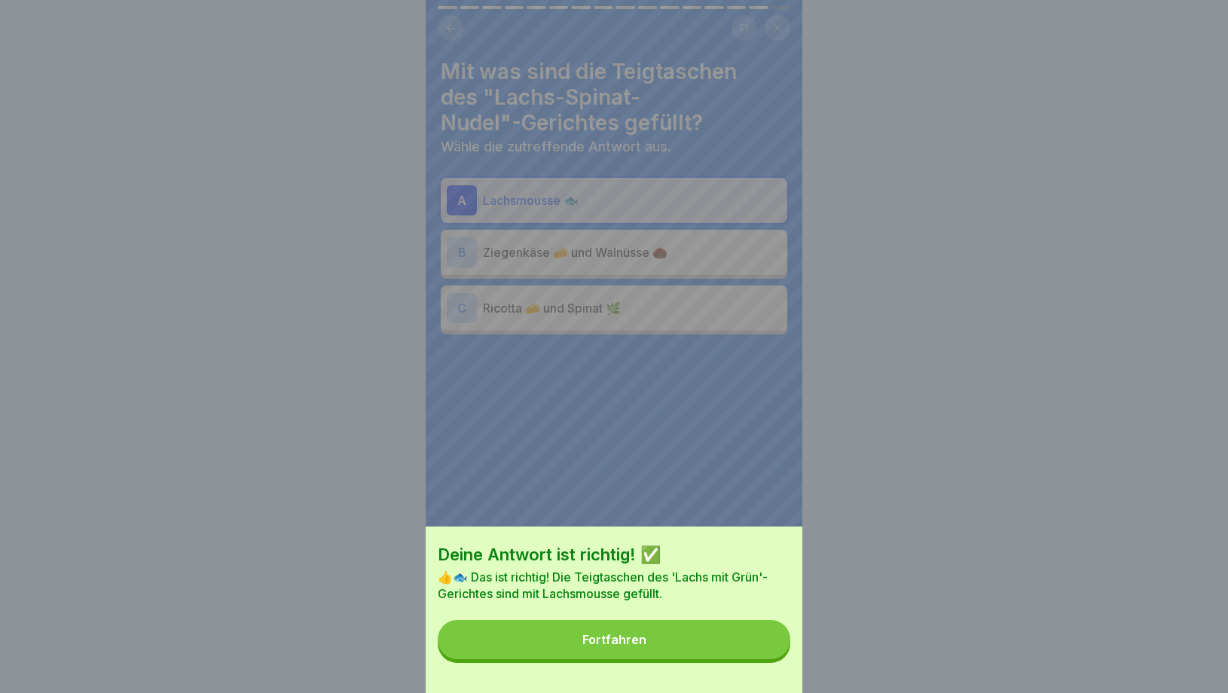
click at [656, 635] on button "Fortfahren" at bounding box center [614, 639] width 353 height 39
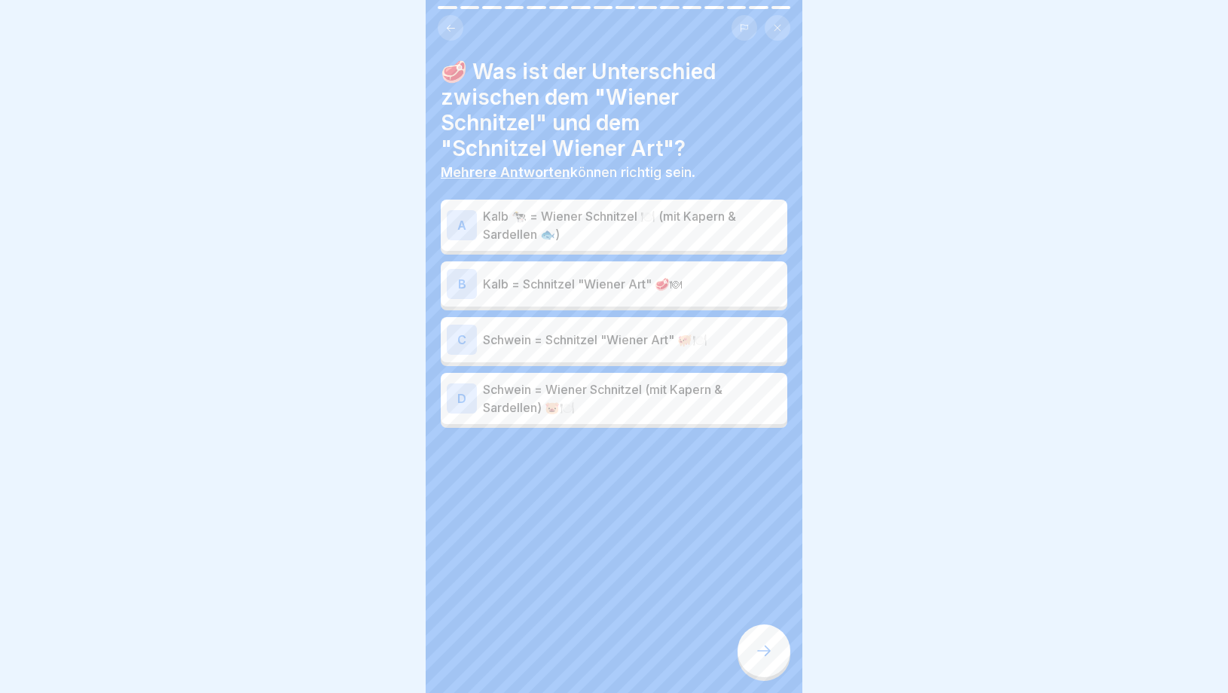
click at [608, 231] on p "Kalb 🐄 = Wiener Schnitzel 🍽️ (mit Kapern & Sardellen 🐟)" at bounding box center [632, 225] width 298 height 36
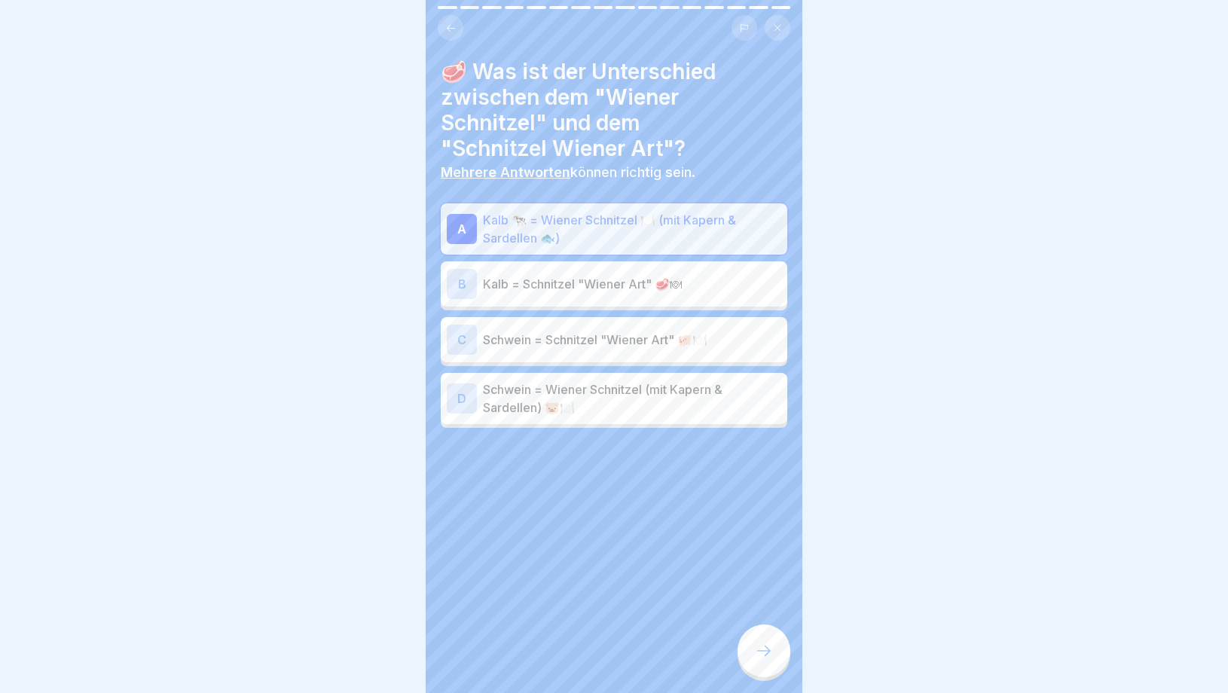
click at [754, 640] on div at bounding box center [764, 651] width 53 height 53
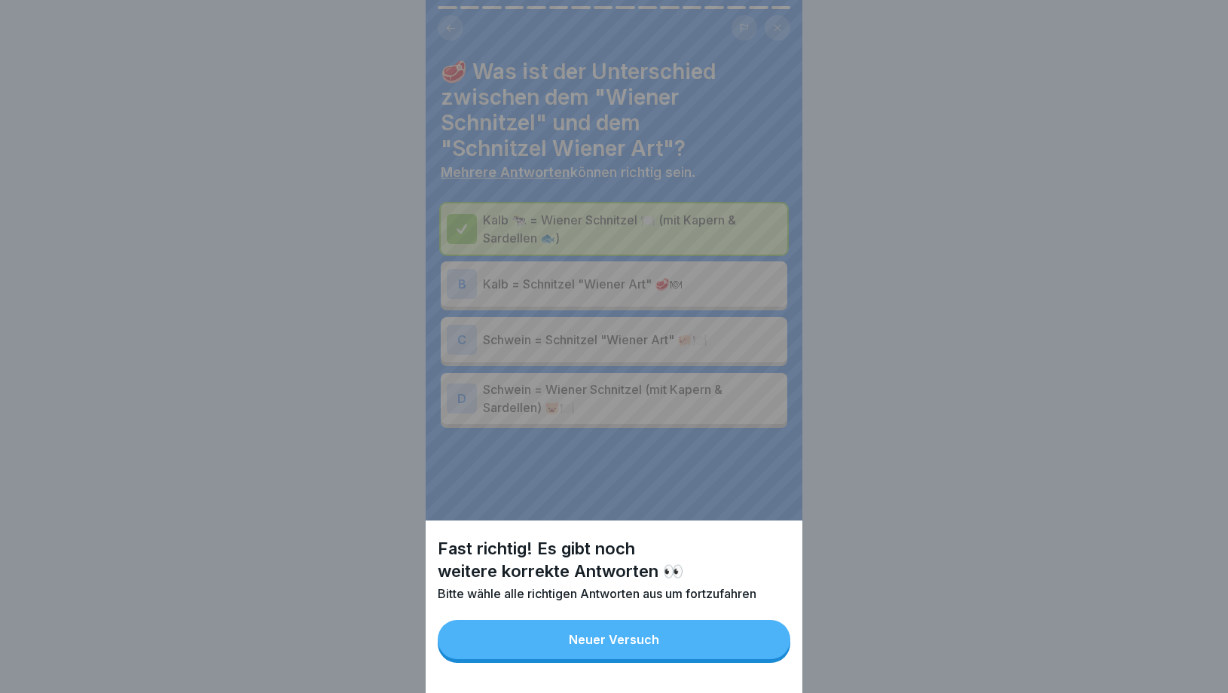
click at [684, 629] on button "Neuer Versuch" at bounding box center [614, 639] width 353 height 39
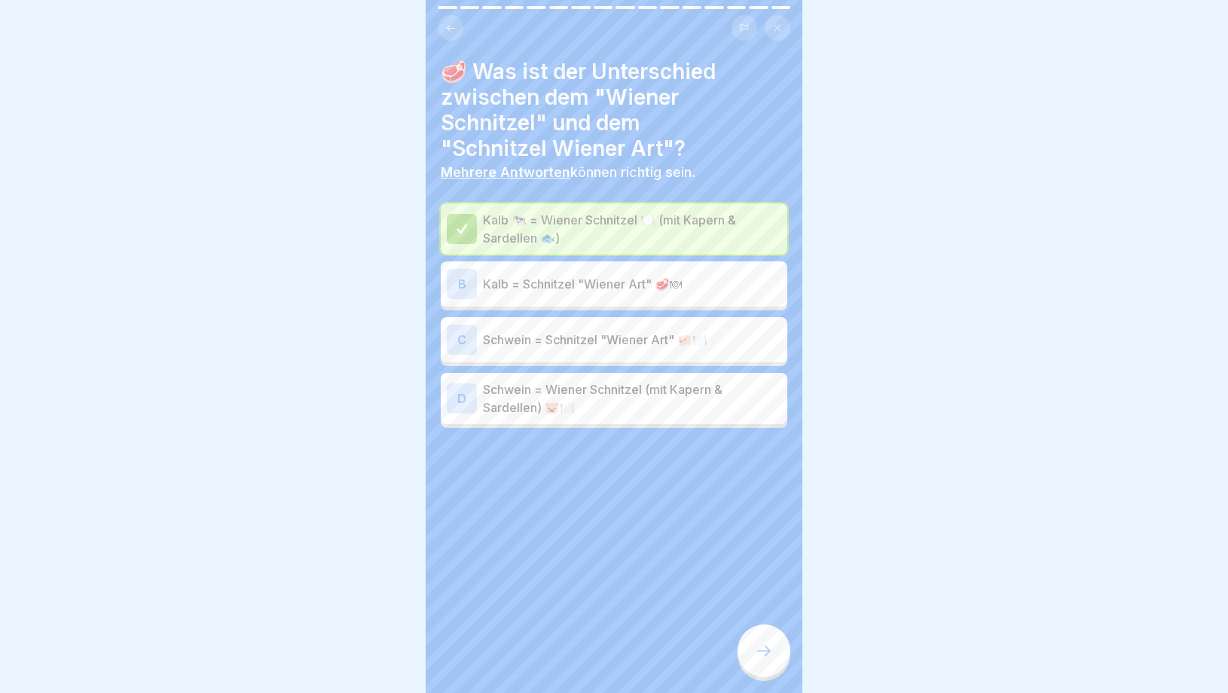
click at [605, 350] on div "C Schwein = Schnitzel "Wiener Art" 🐖🍽️" at bounding box center [614, 340] width 335 height 30
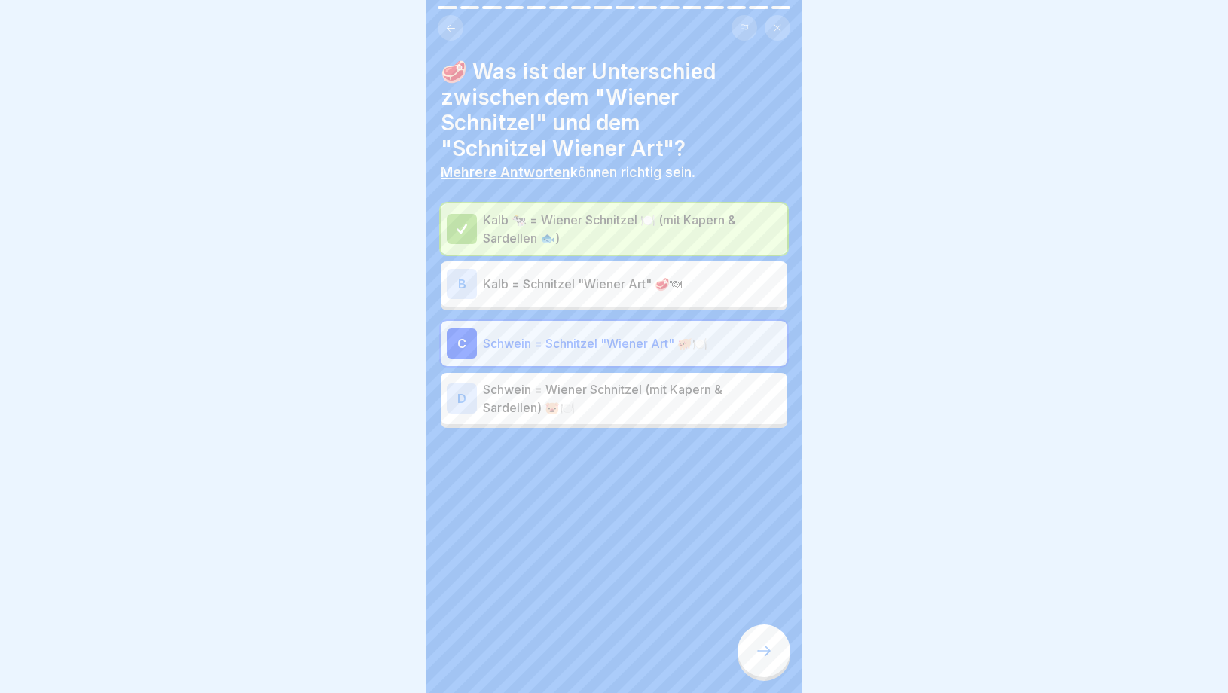
click at [765, 670] on div at bounding box center [764, 651] width 53 height 53
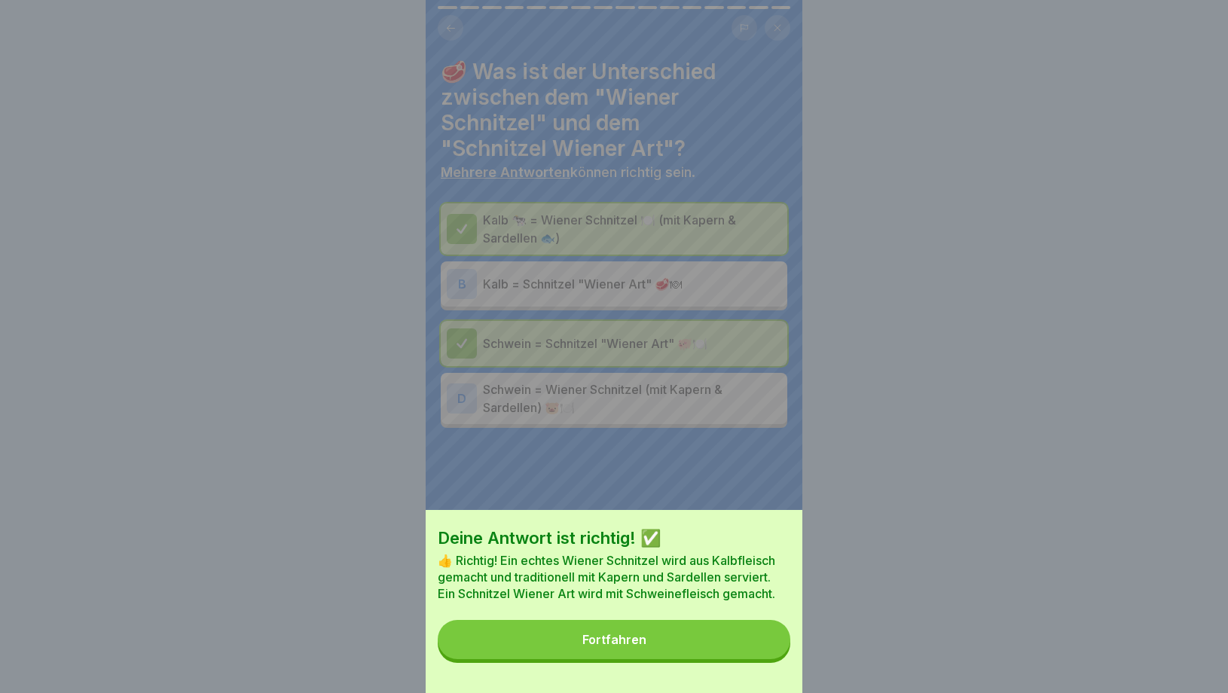
click at [687, 646] on button "Fortfahren" at bounding box center [614, 639] width 353 height 39
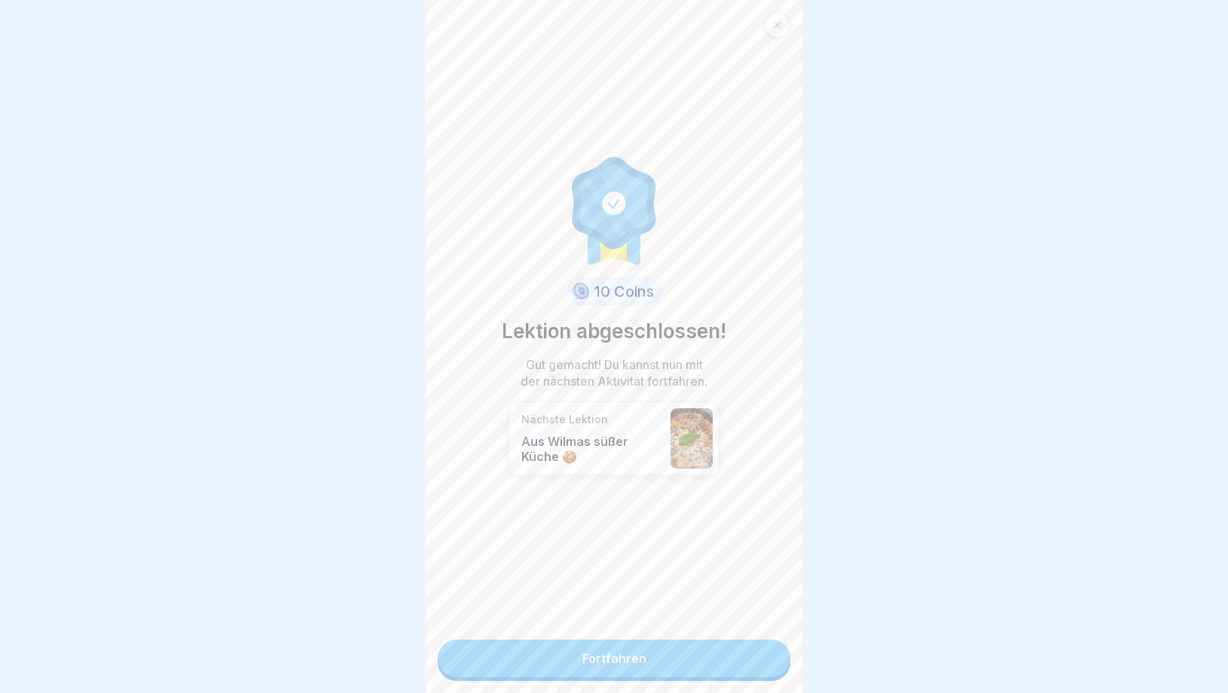
click at [667, 659] on link "Fortfahren" at bounding box center [614, 659] width 353 height 38
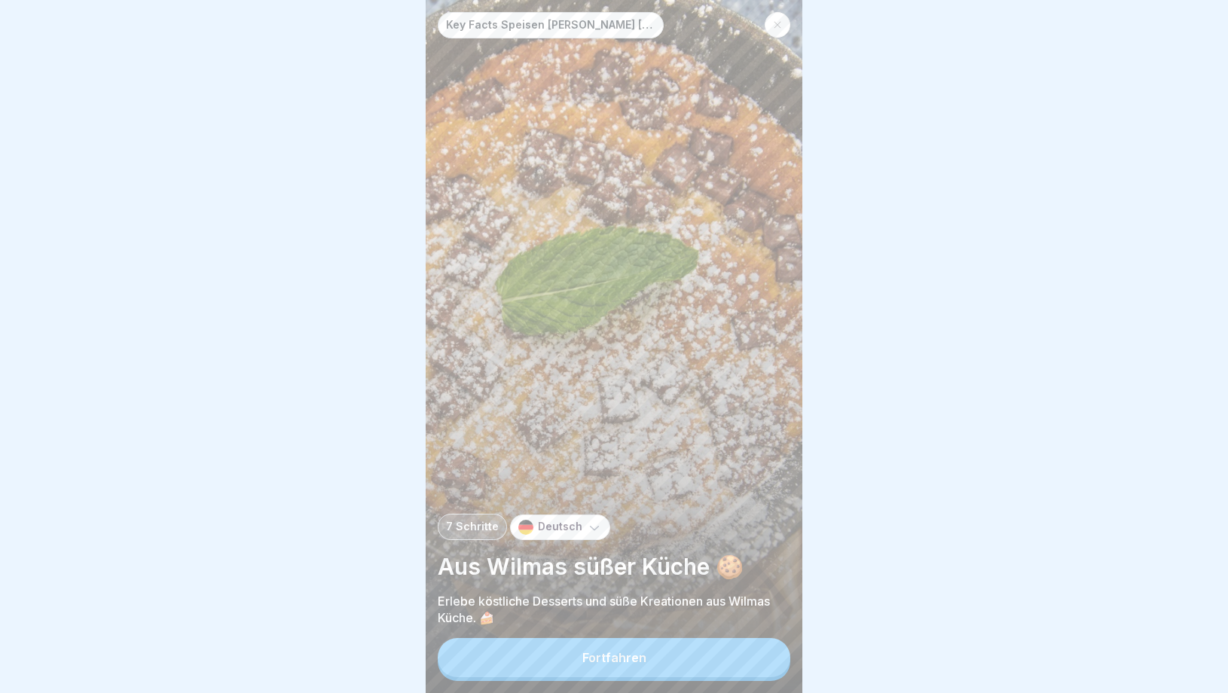
click at [667, 659] on button "Fortfahren" at bounding box center [614, 657] width 353 height 39
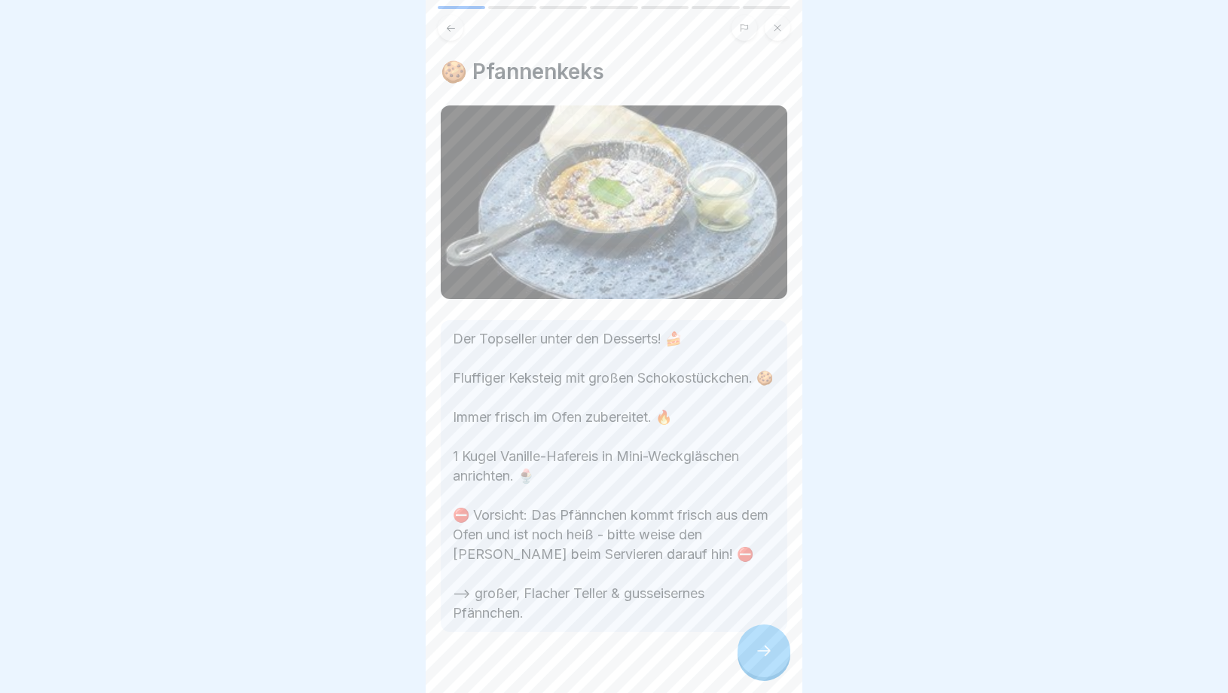
click at [757, 658] on icon at bounding box center [764, 651] width 18 height 18
click at [757, 656] on icon at bounding box center [764, 651] width 18 height 18
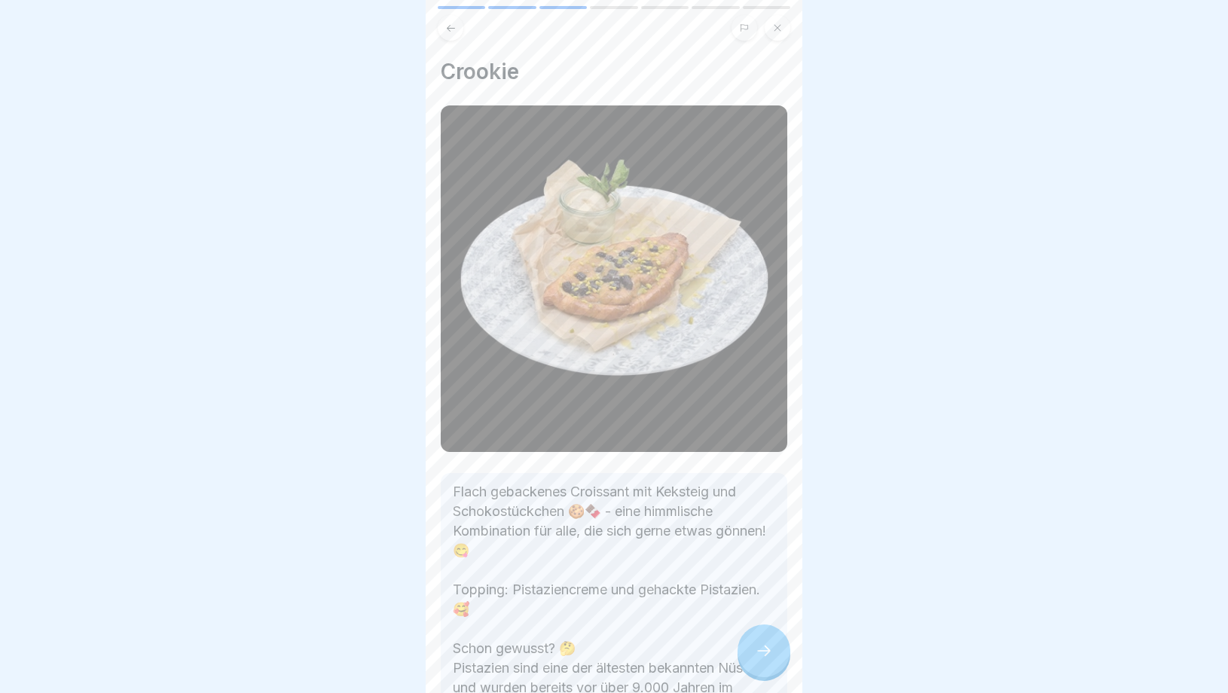
click at [757, 656] on icon at bounding box center [764, 651] width 18 height 18
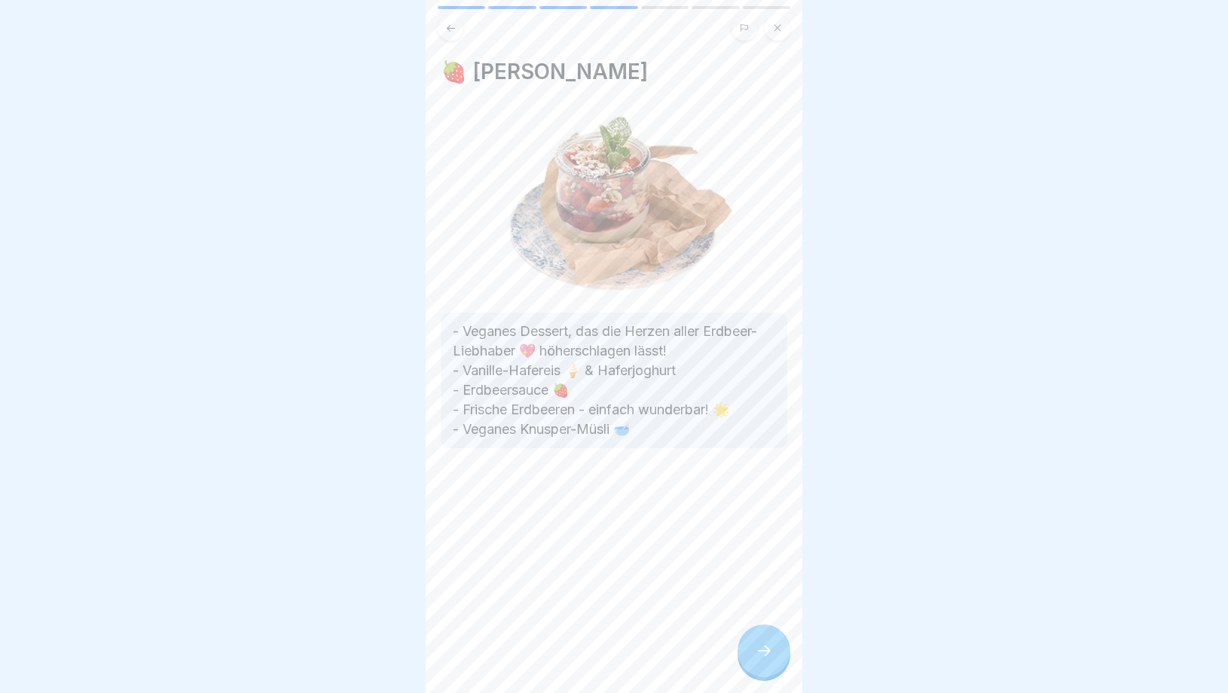
click at [757, 656] on icon at bounding box center [764, 651] width 18 height 18
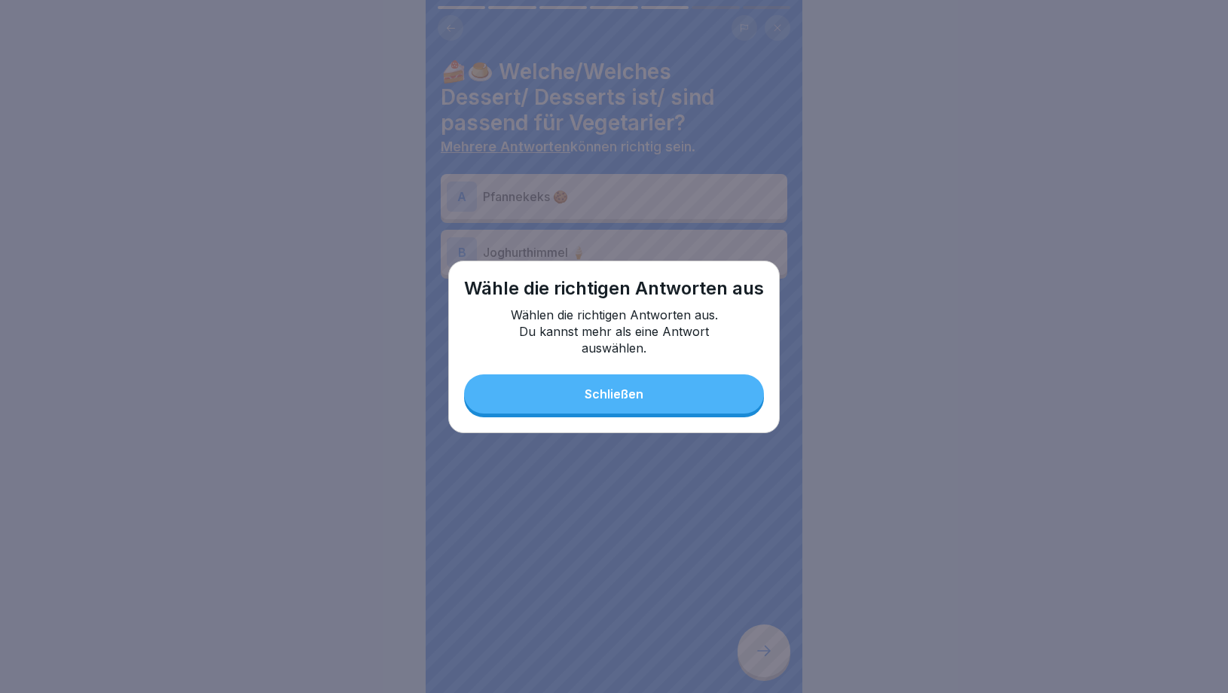
click at [661, 382] on button "Schließen" at bounding box center [614, 394] width 300 height 39
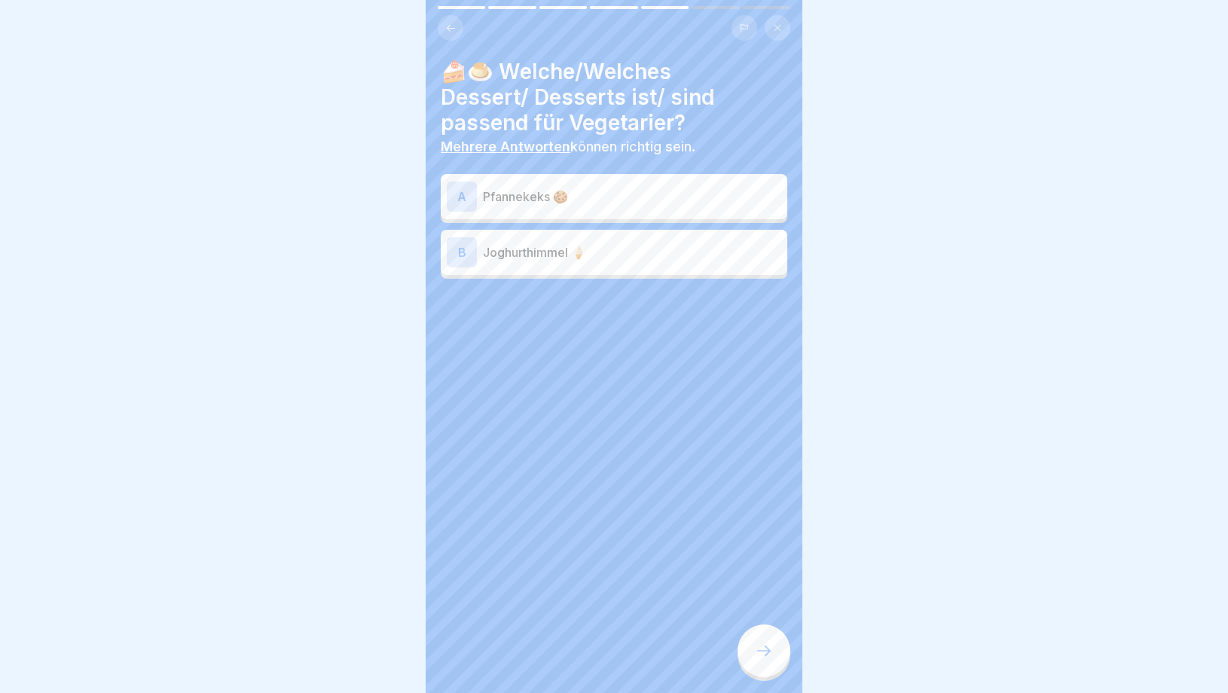
click at [592, 200] on p "Pfannekeks 🍪" at bounding box center [632, 197] width 298 height 18
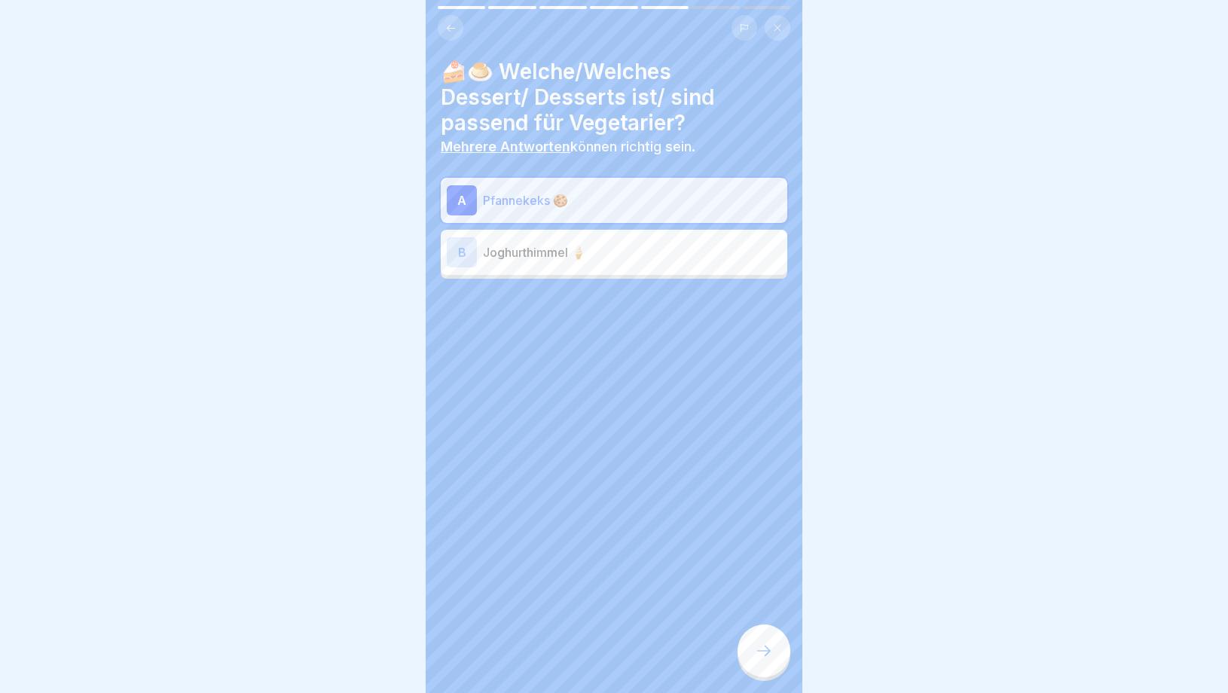
click at [633, 260] on p "Joghurthimmel 🍦" at bounding box center [632, 252] width 298 height 18
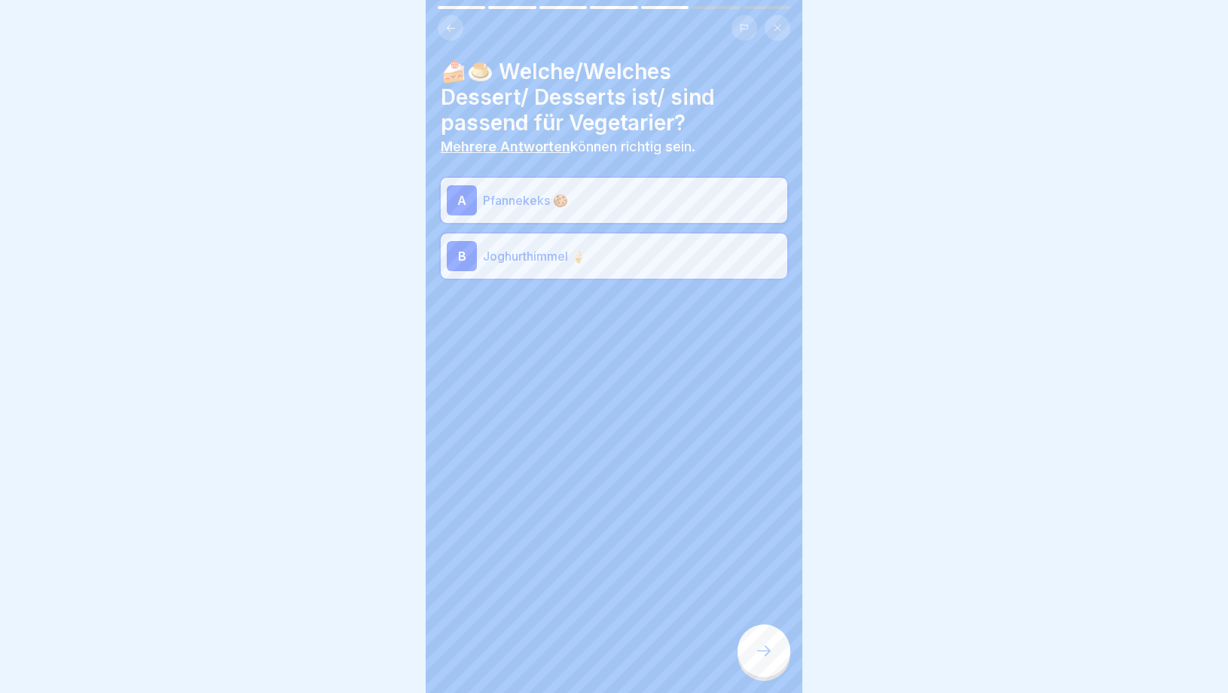
click at [534, 200] on p "Pfannekeks 🍪" at bounding box center [632, 200] width 298 height 18
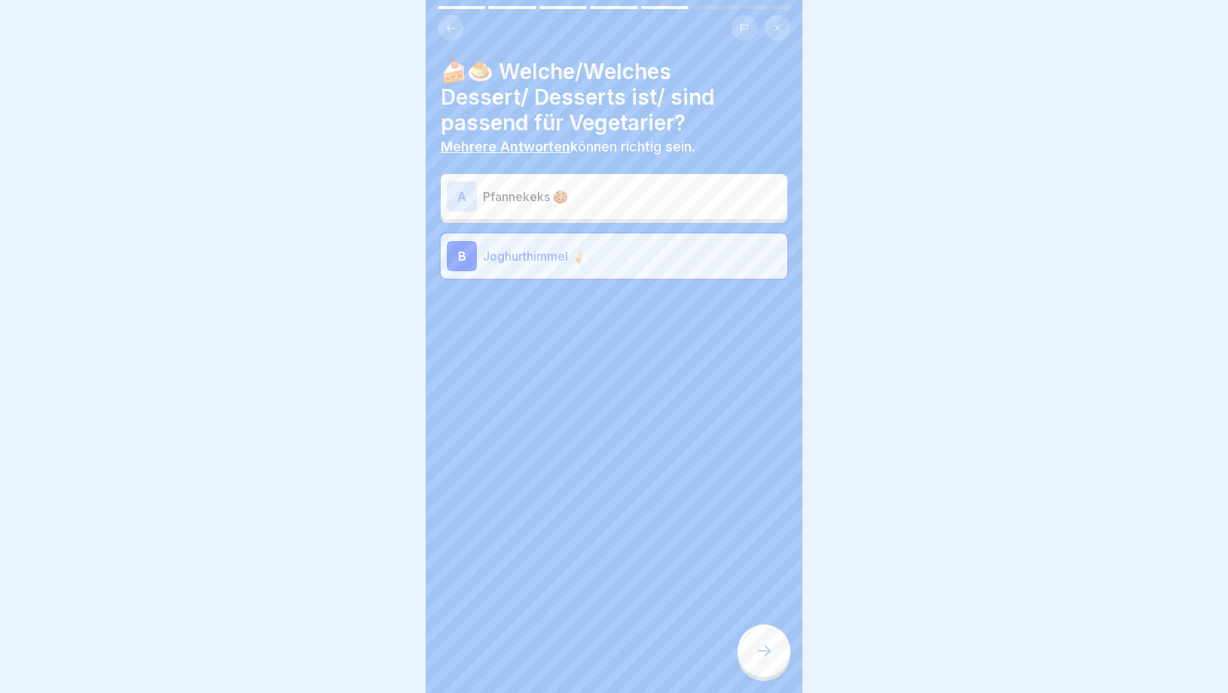
click at [668, 195] on p "Pfannekeks 🍪" at bounding box center [632, 197] width 298 height 18
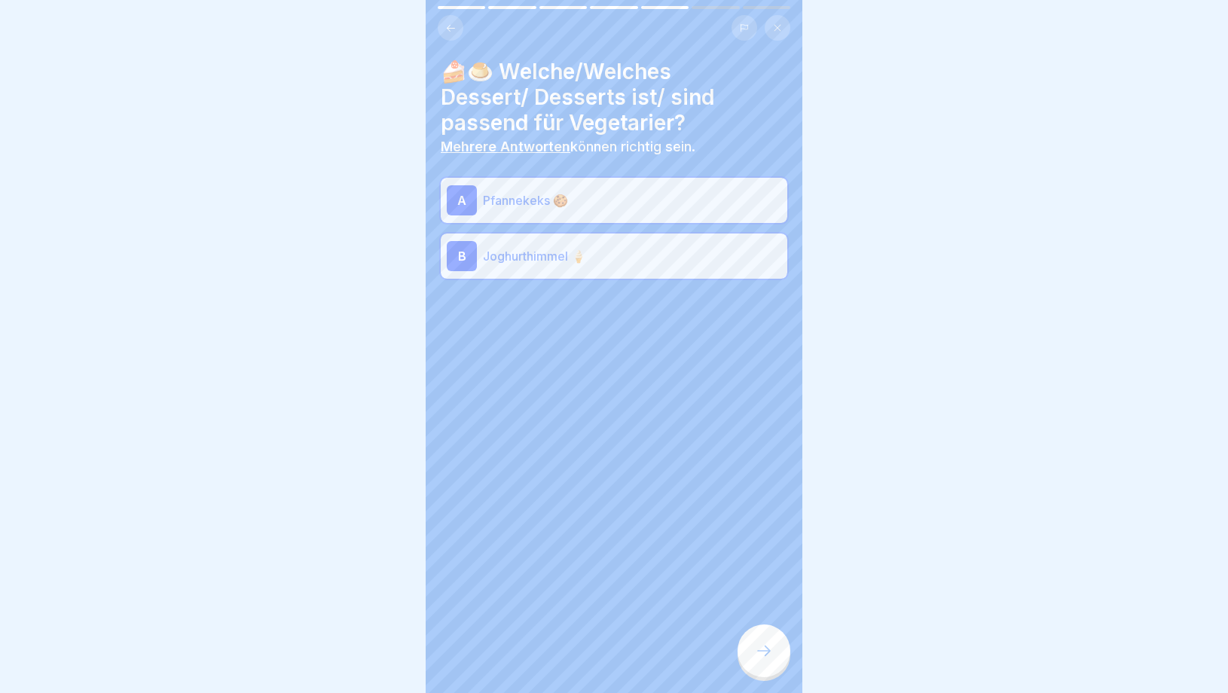
click at [762, 673] on div at bounding box center [764, 651] width 53 height 53
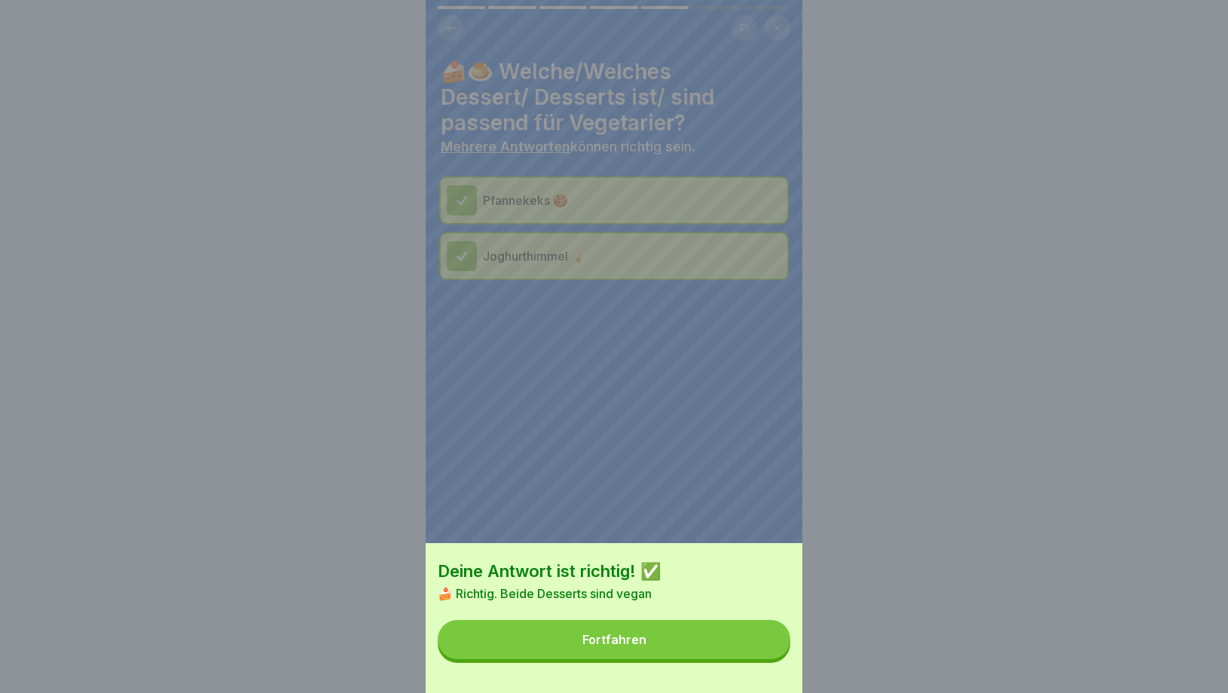
click at [667, 648] on button "Fortfahren" at bounding box center [614, 639] width 353 height 39
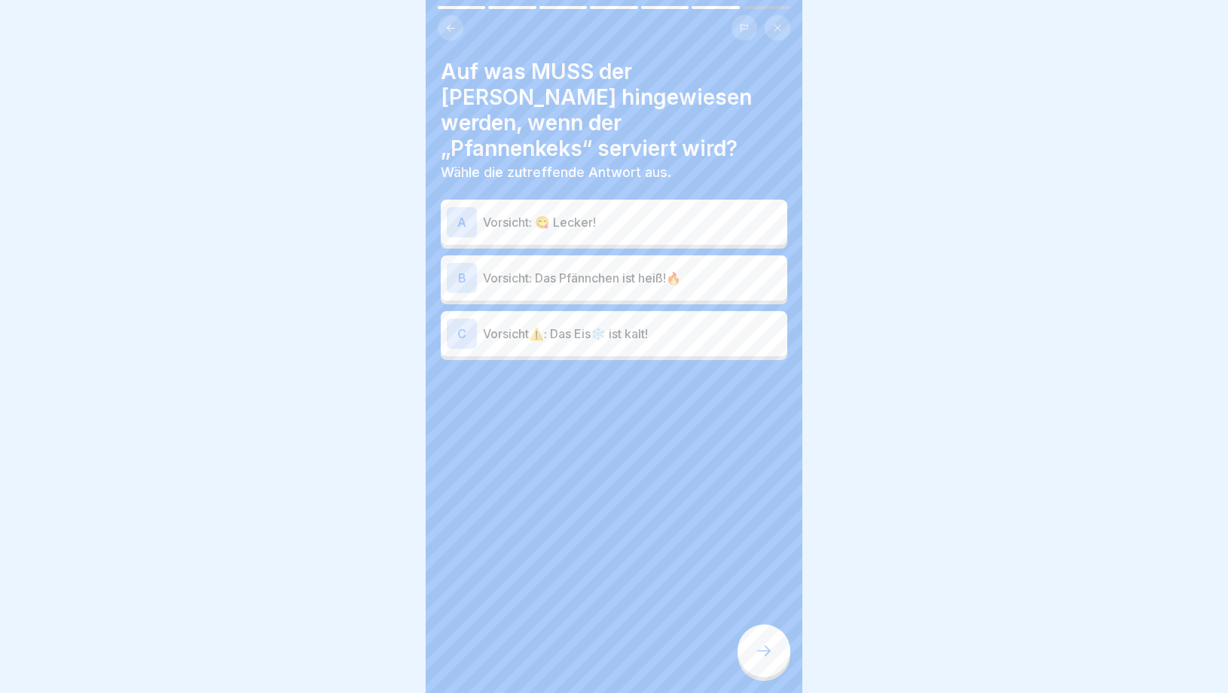
click at [616, 213] on p "Vorsicht: 😋 Lecker!" at bounding box center [632, 222] width 298 height 18
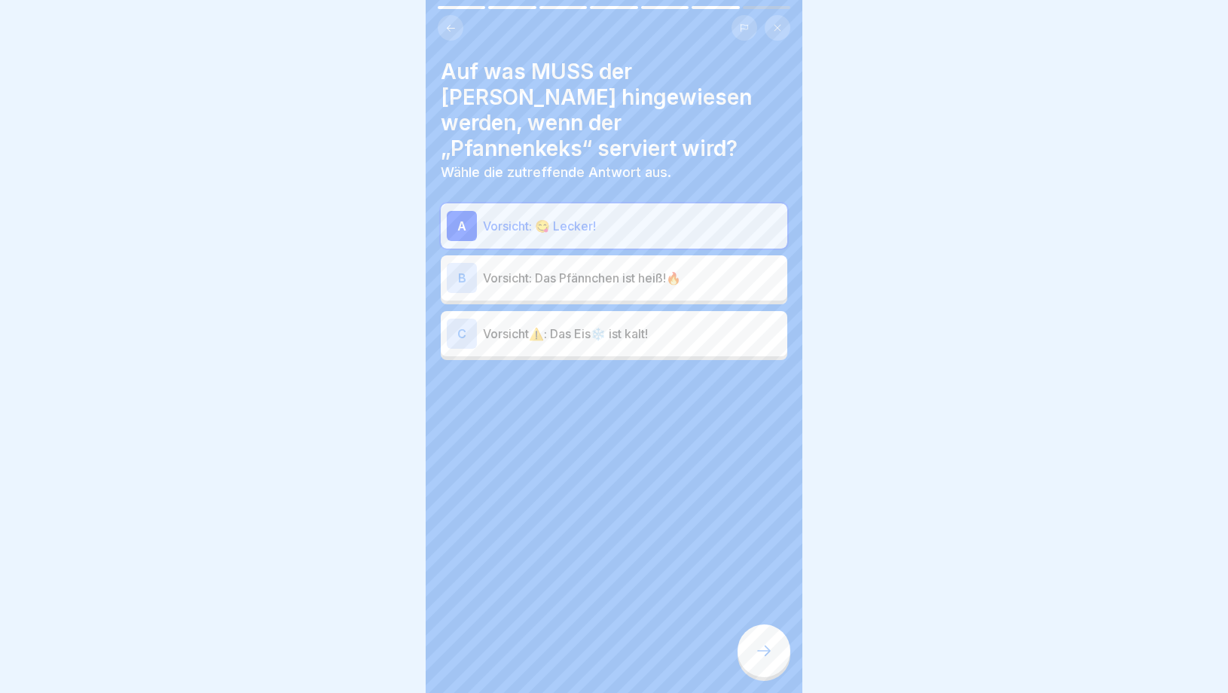
click at [596, 273] on div "B Vorsicht: Das Pfännchen ist heiß!🔥" at bounding box center [614, 277] width 347 height 45
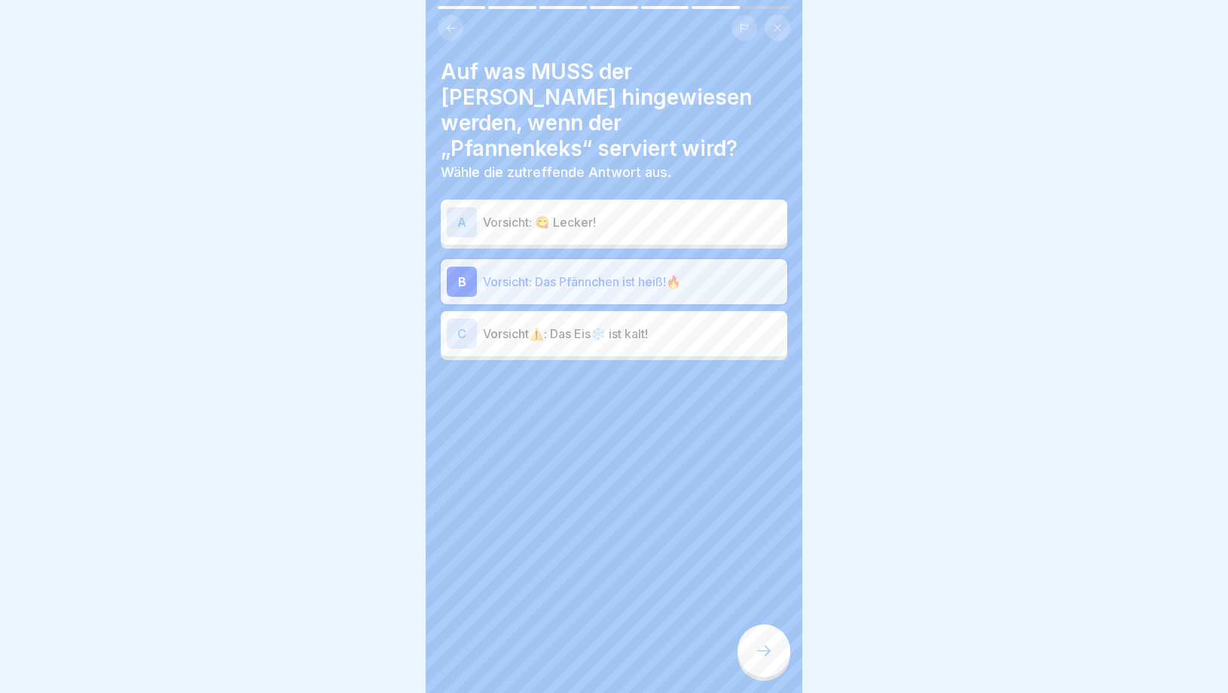
click at [775, 650] on div at bounding box center [764, 651] width 53 height 53
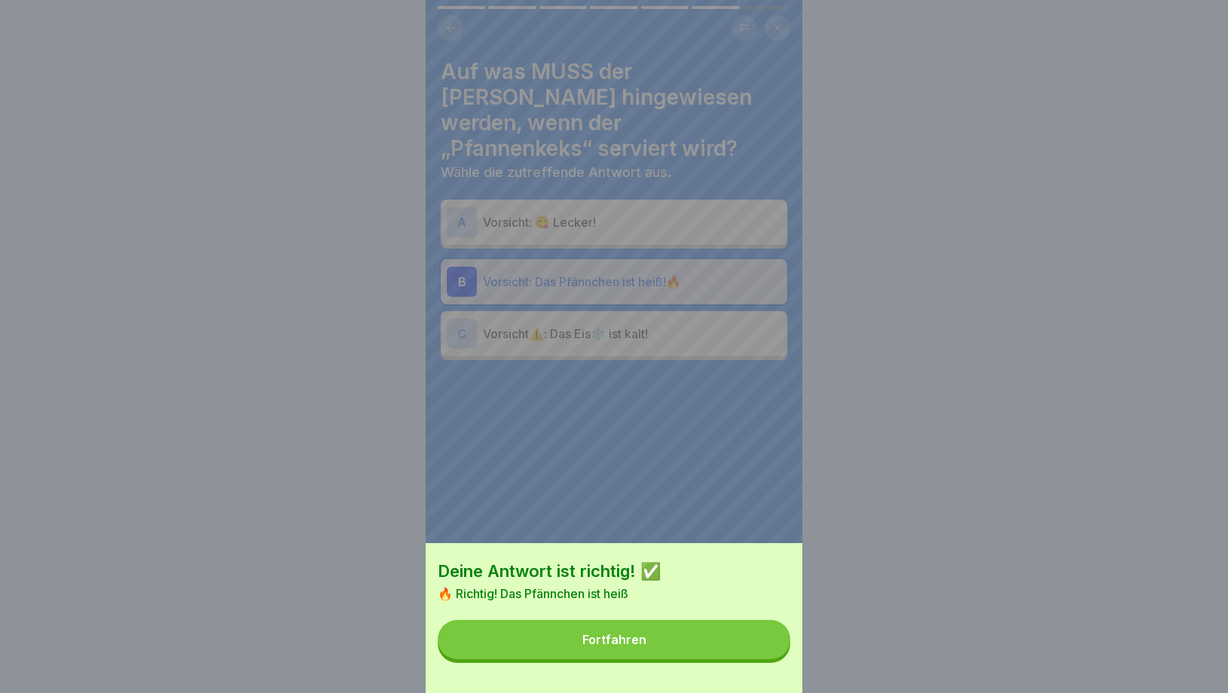
click at [680, 630] on button "Fortfahren" at bounding box center [614, 639] width 353 height 39
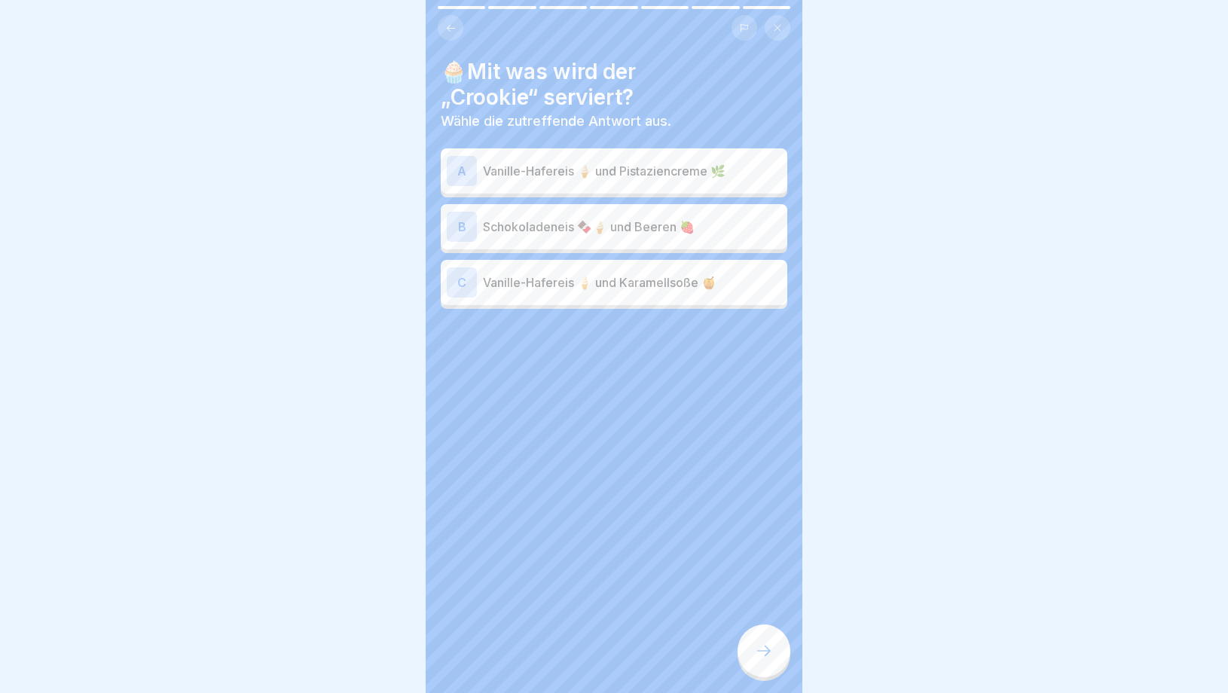
click at [637, 181] on div "A Vanille-Hafereis 🍦 und Pistaziencreme 🌿" at bounding box center [614, 171] width 335 height 30
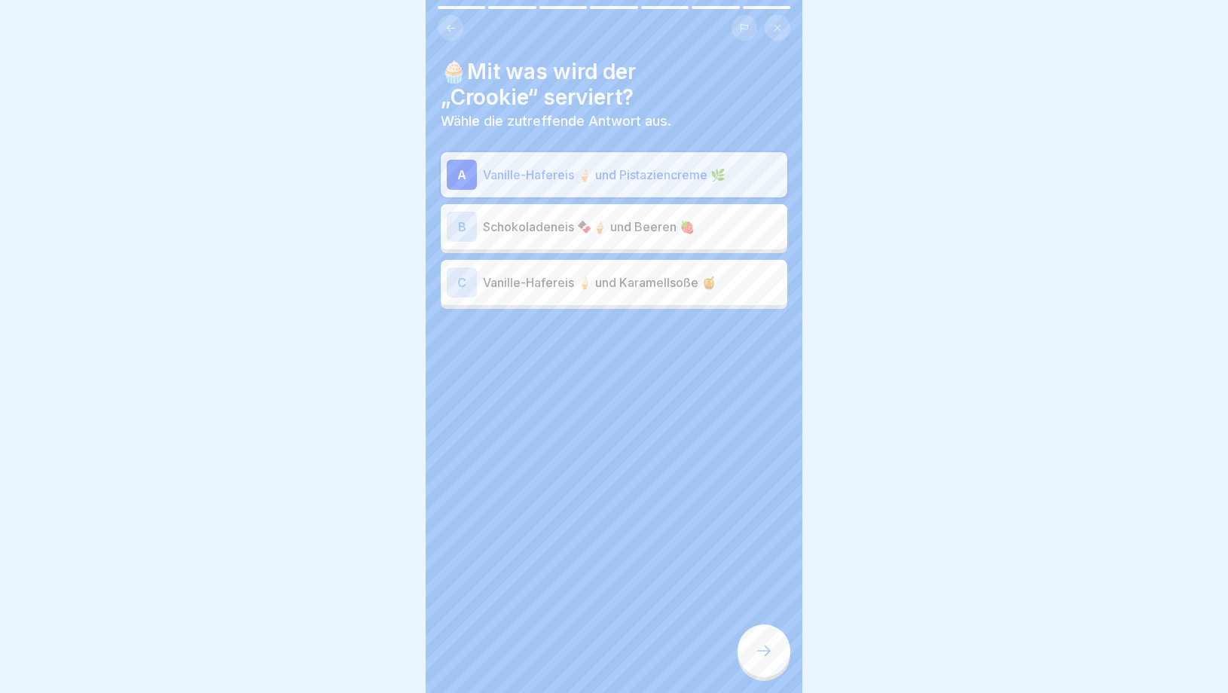
click at [754, 634] on div at bounding box center [764, 651] width 53 height 53
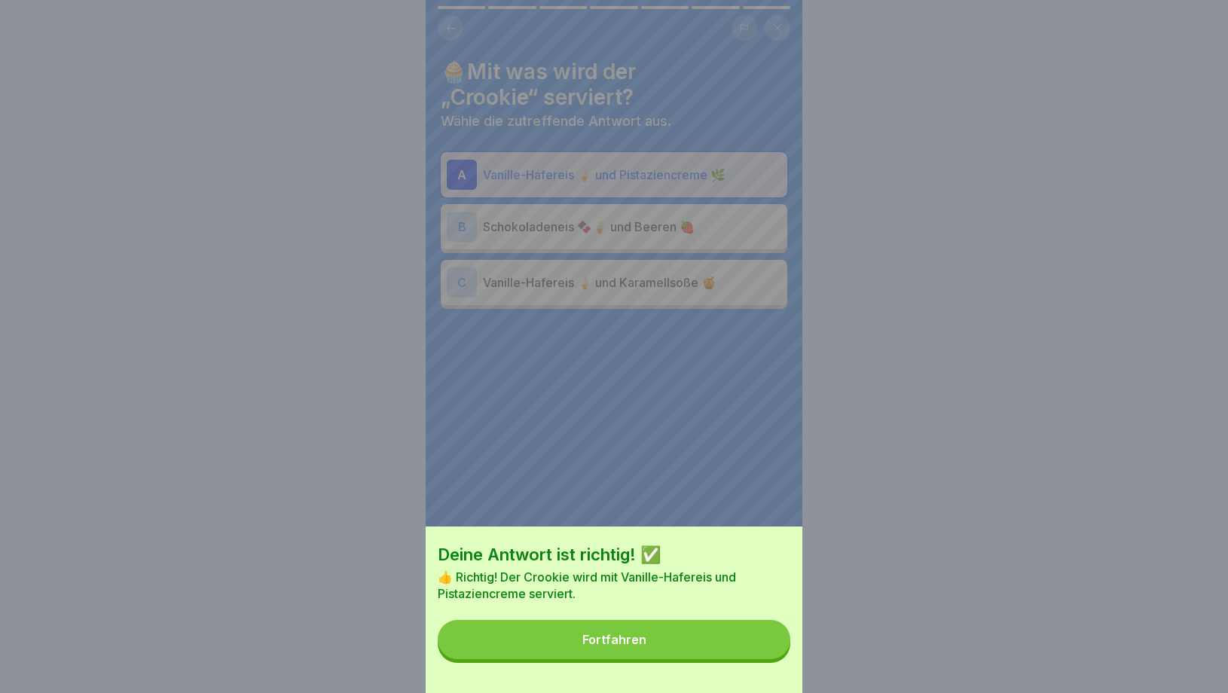
click at [647, 642] on button "Fortfahren" at bounding box center [614, 639] width 353 height 39
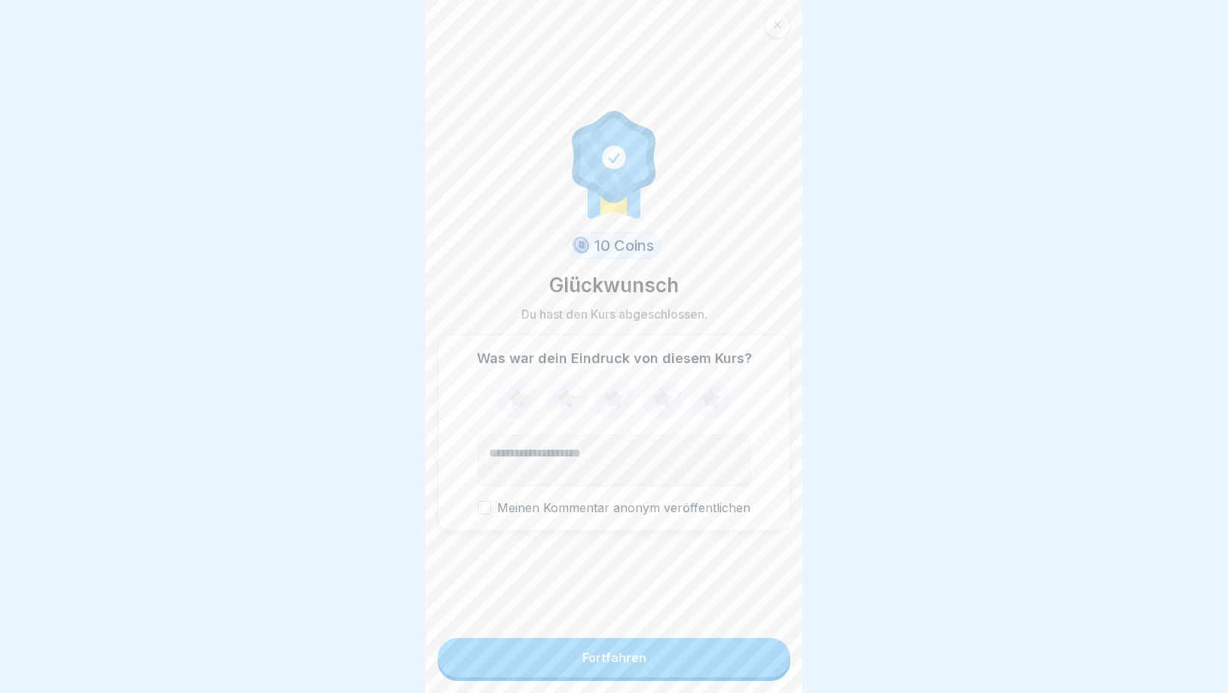
click at [613, 672] on button "Fortfahren" at bounding box center [614, 657] width 353 height 39
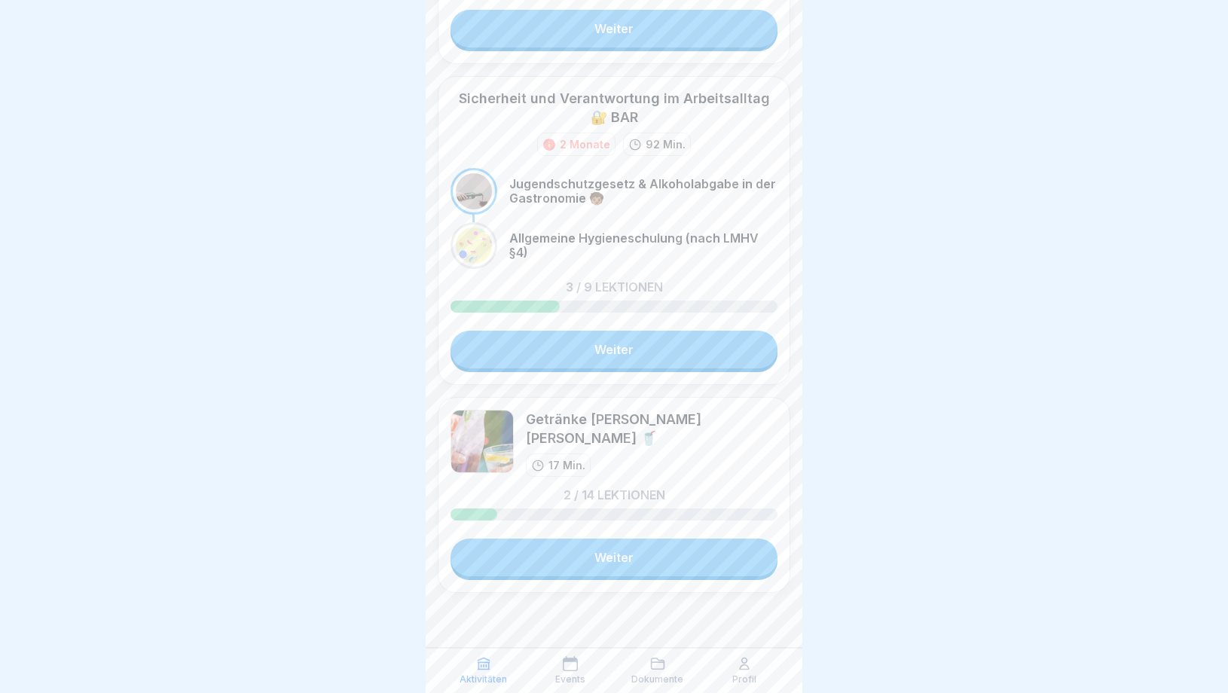
scroll to position [1797, 0]
click at [645, 349] on link "Weiter" at bounding box center [614, 351] width 327 height 38
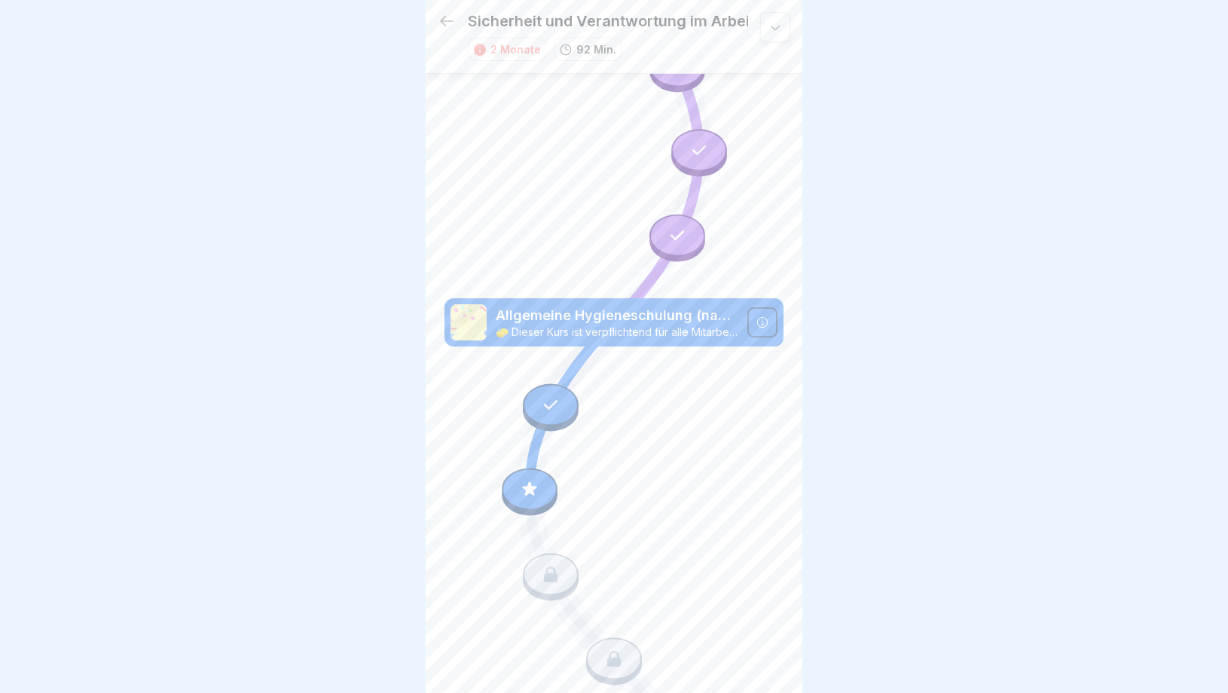
scroll to position [81, 0]
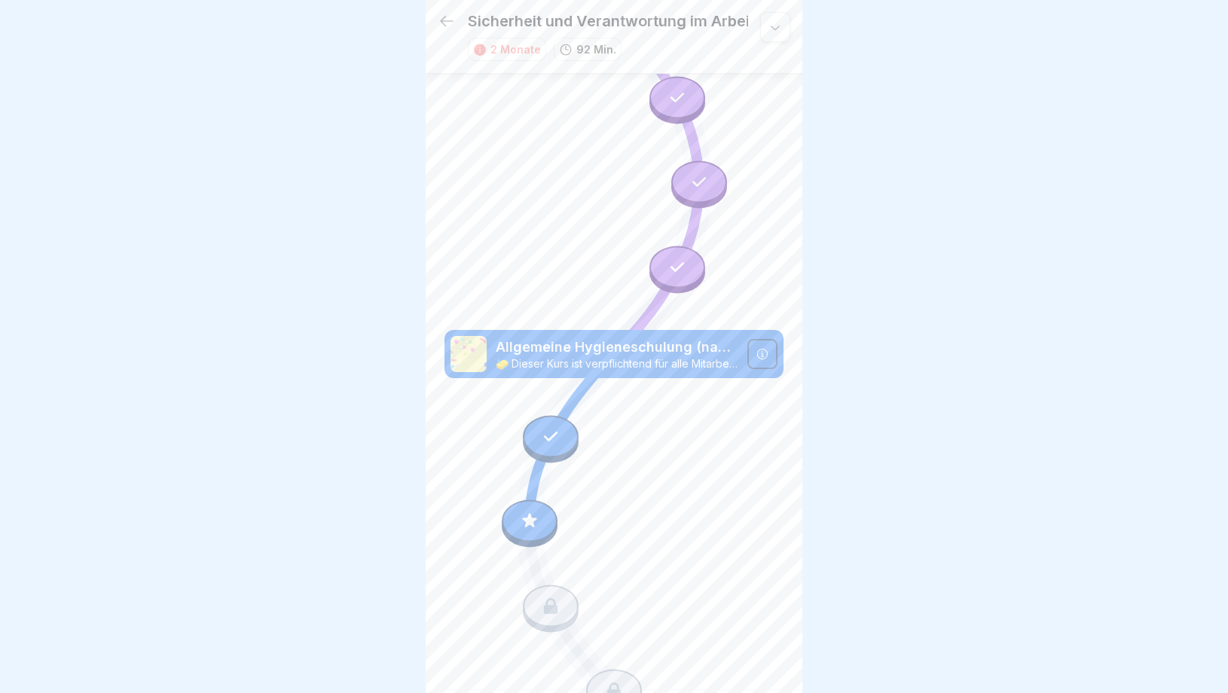
click at [526, 516] on icon at bounding box center [530, 522] width 20 height 20
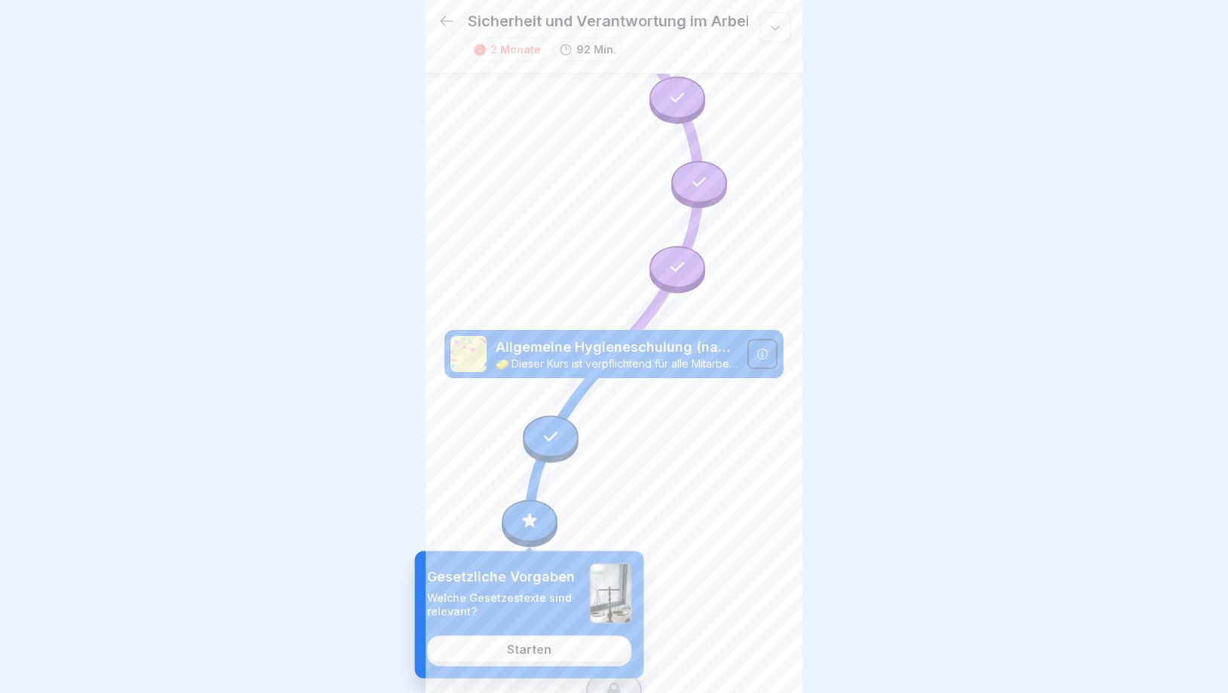
click at [519, 650] on div "Starten" at bounding box center [529, 650] width 44 height 14
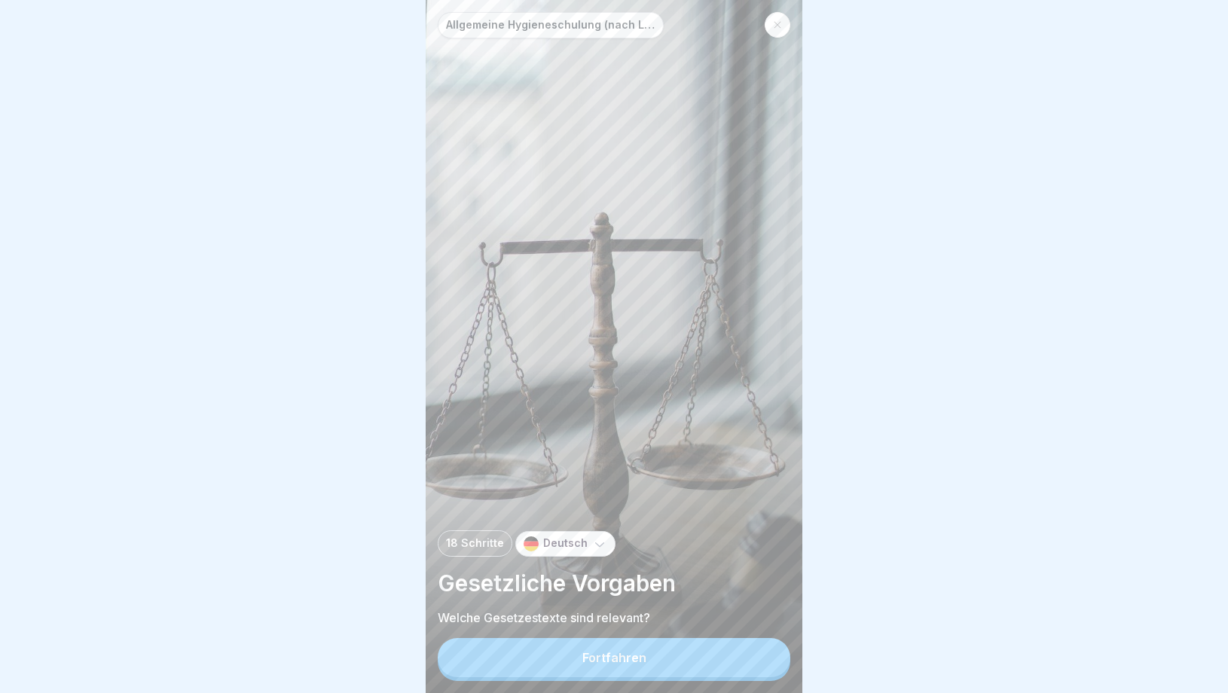
click at [660, 665] on button "Fortfahren" at bounding box center [614, 657] width 353 height 39
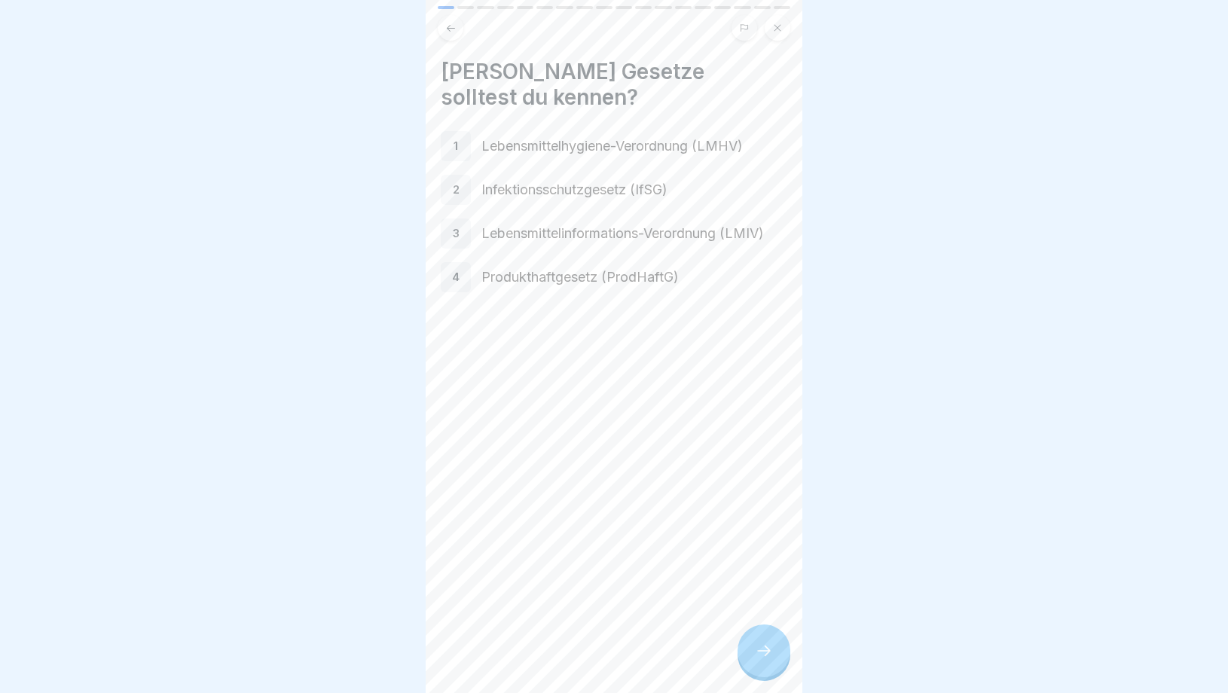
click at [777, 667] on div at bounding box center [764, 651] width 53 height 53
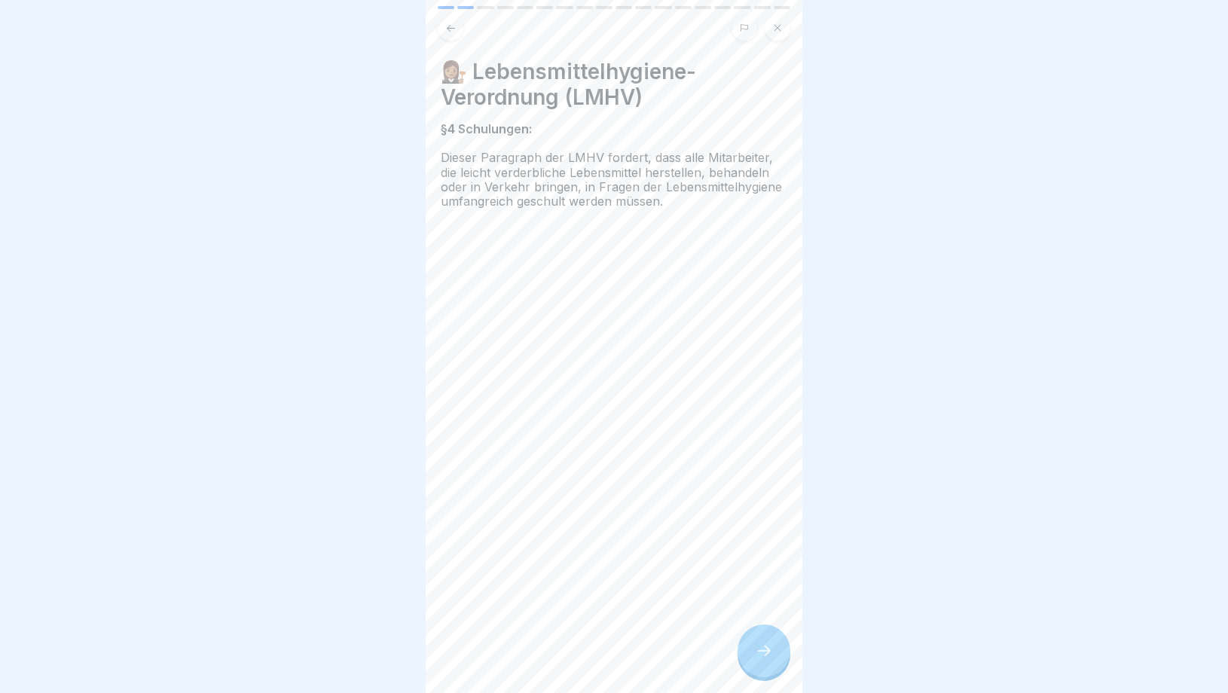
click at [777, 667] on div at bounding box center [764, 651] width 53 height 53
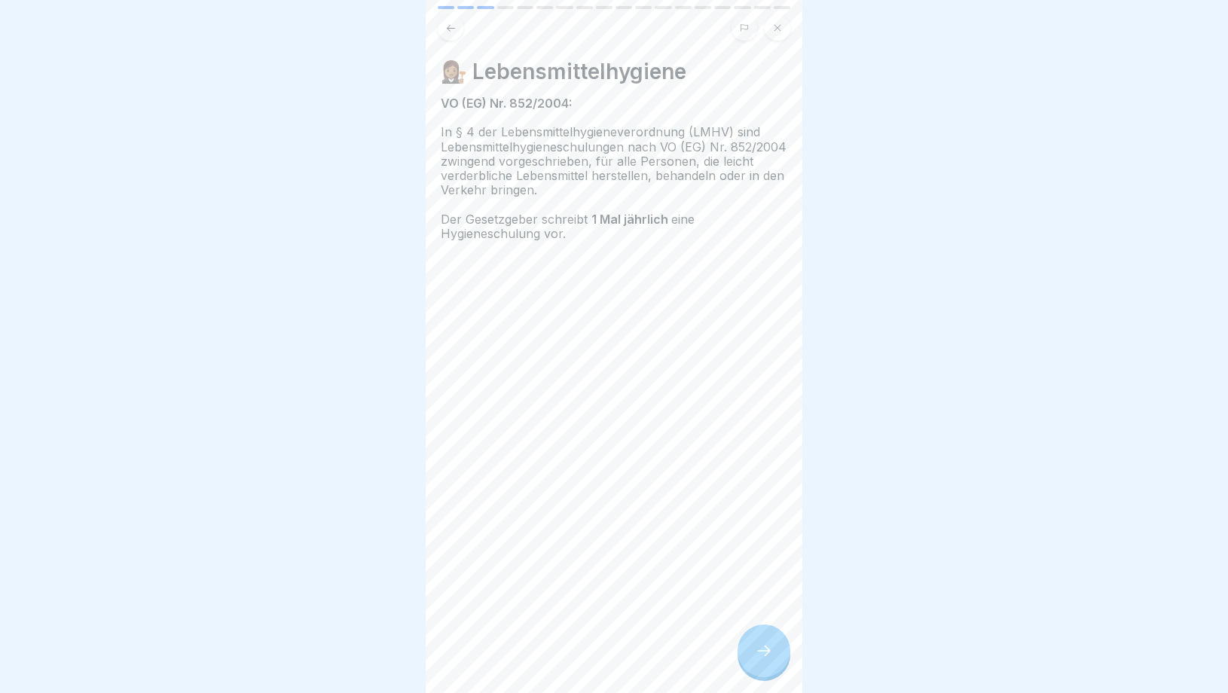
click at [777, 667] on div at bounding box center [764, 651] width 53 height 53
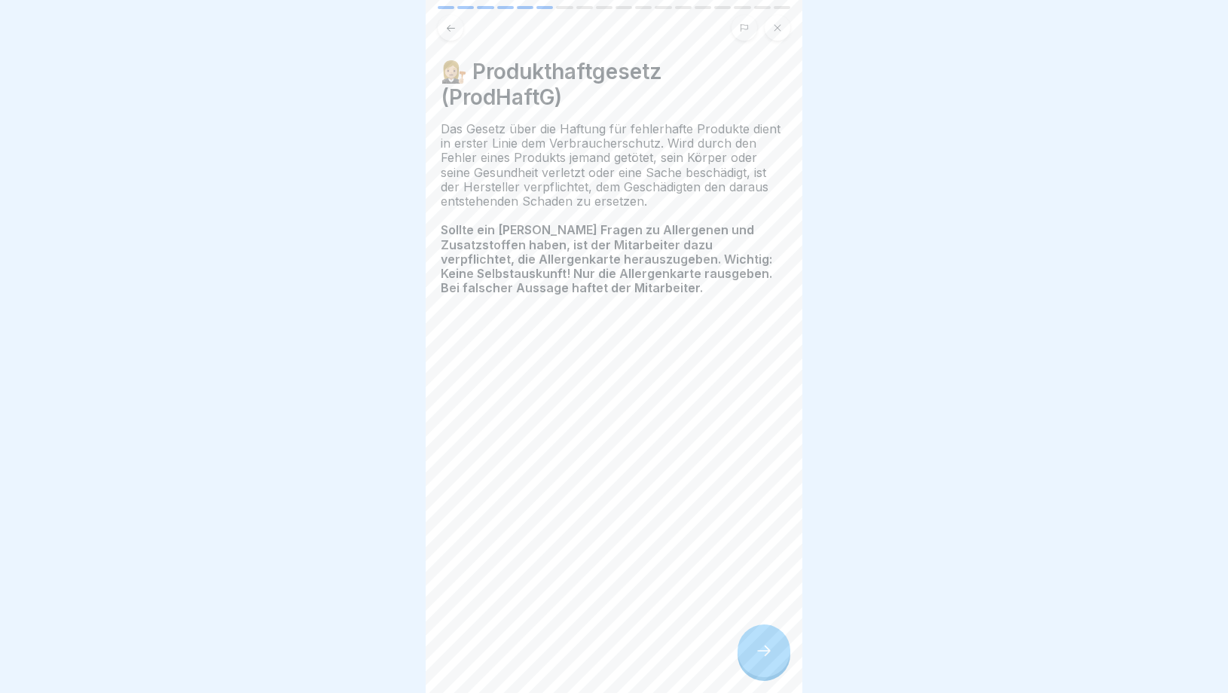
click at [777, 667] on div at bounding box center [764, 651] width 53 height 53
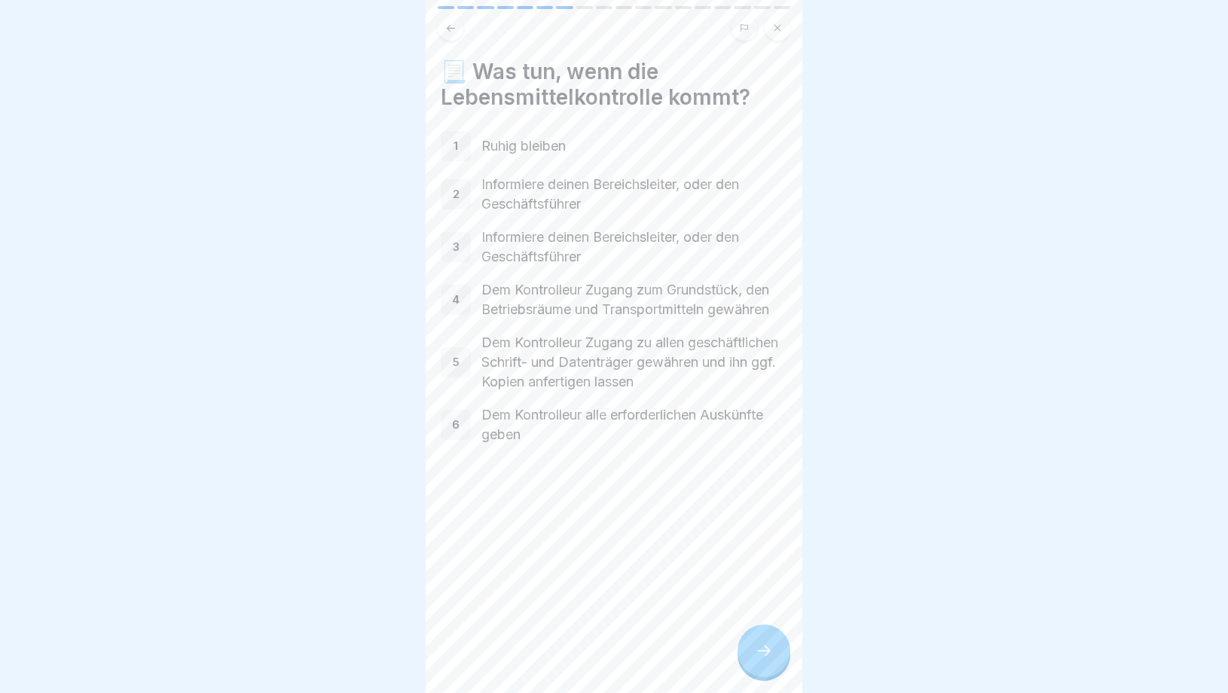
click at [777, 667] on div at bounding box center [764, 651] width 53 height 53
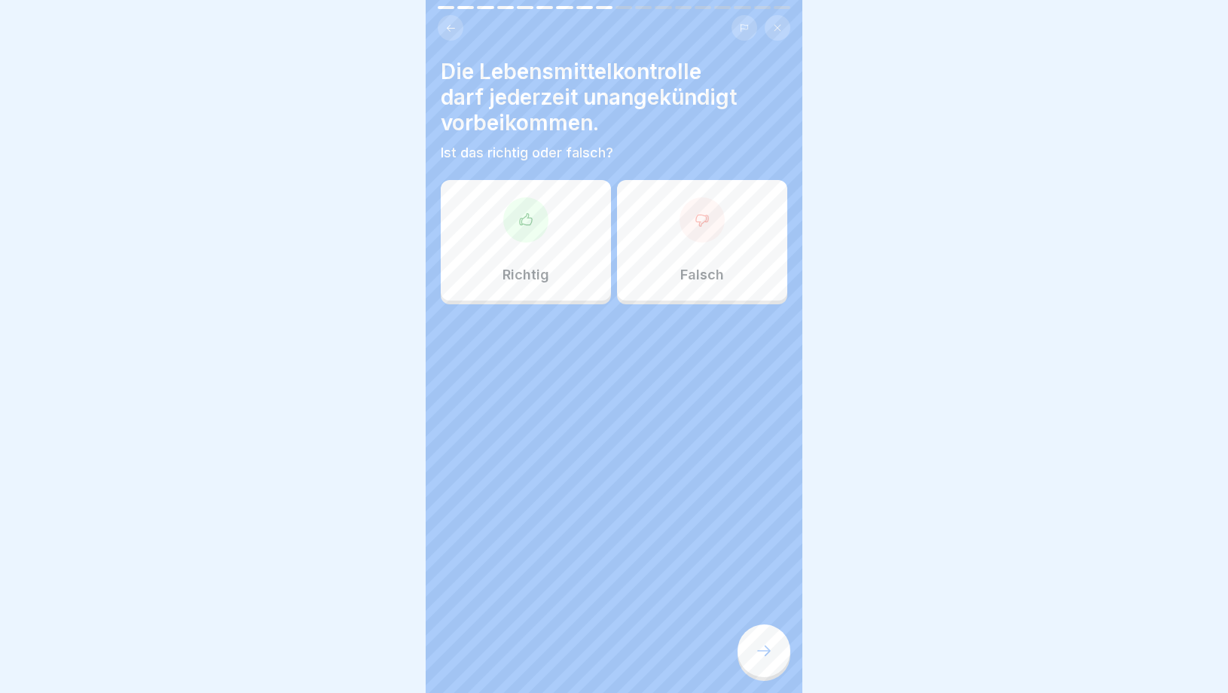
click at [777, 667] on div at bounding box center [764, 651] width 53 height 53
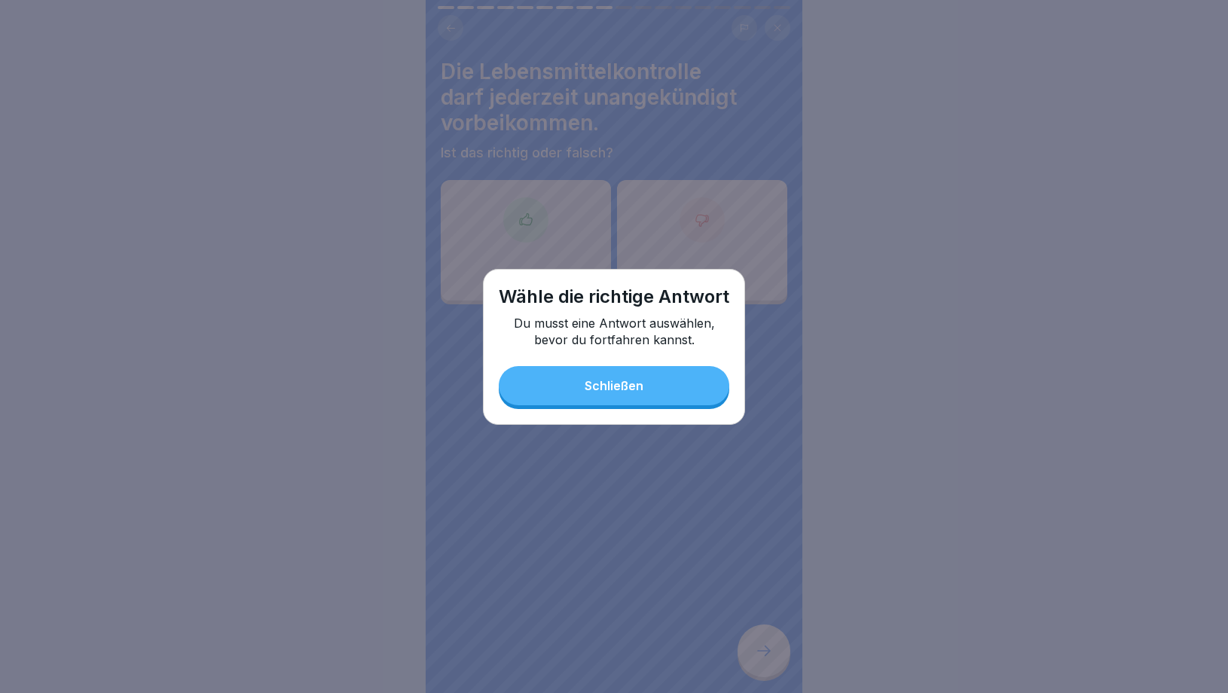
click at [647, 400] on button "Schließen" at bounding box center [614, 385] width 231 height 39
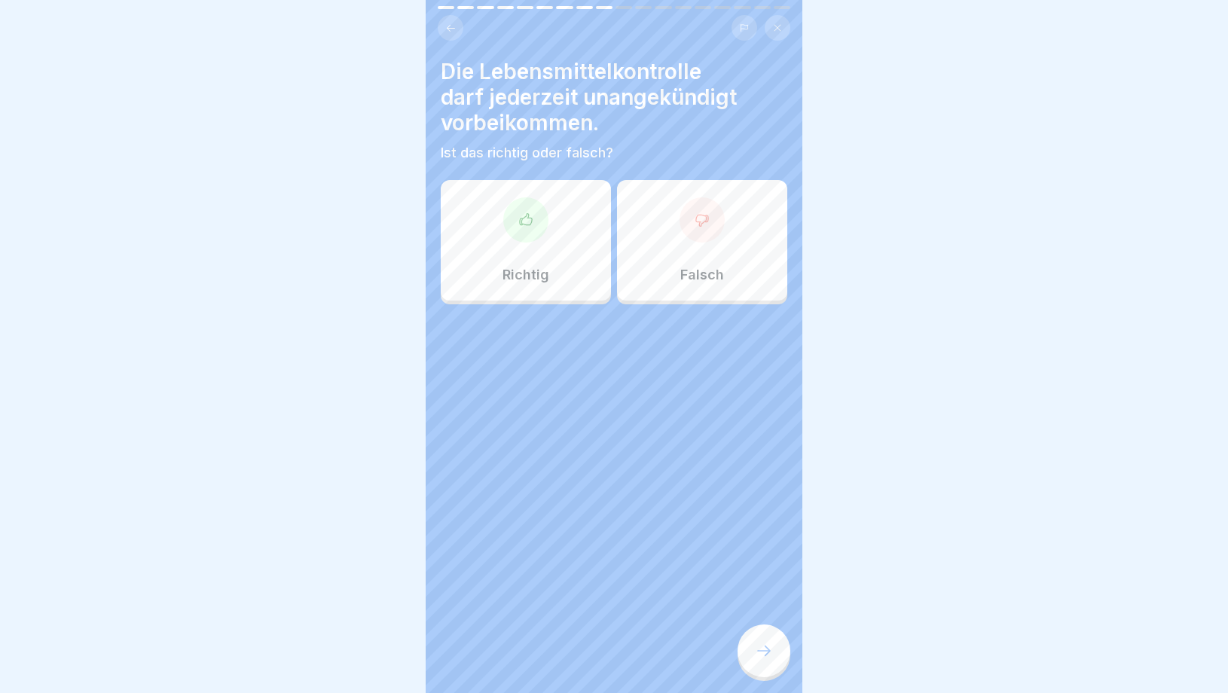
click at [546, 261] on div "Richtig" at bounding box center [526, 240] width 170 height 121
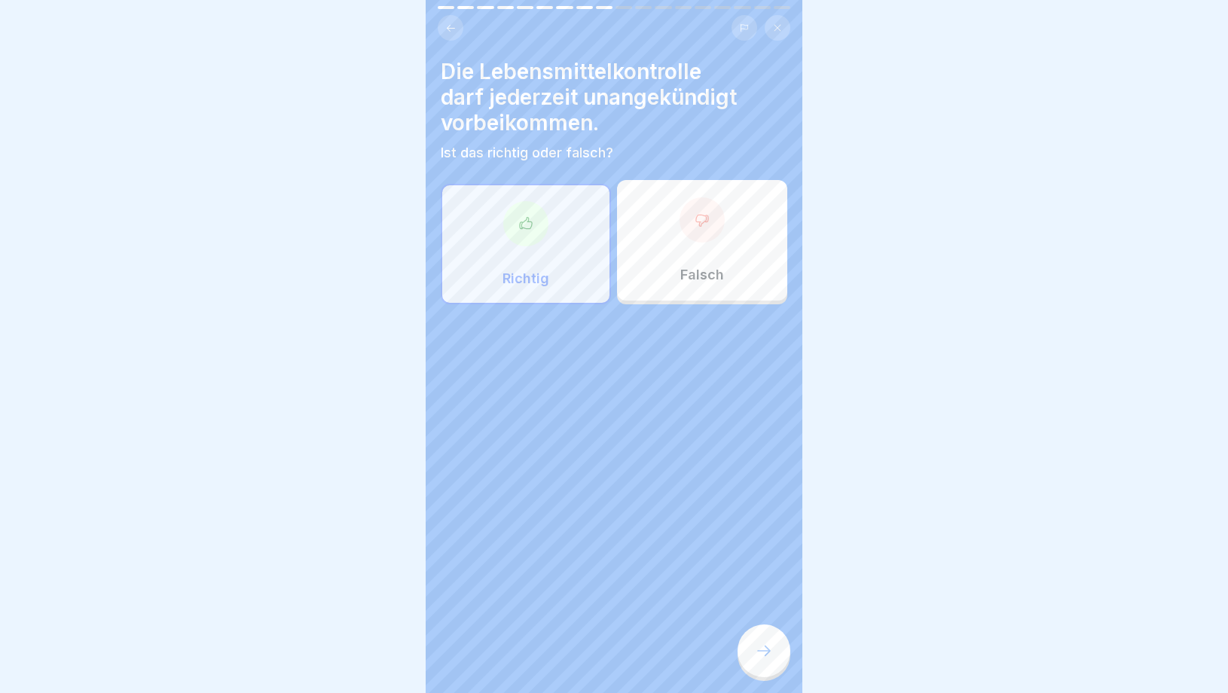
click at [766, 650] on icon at bounding box center [764, 651] width 18 height 18
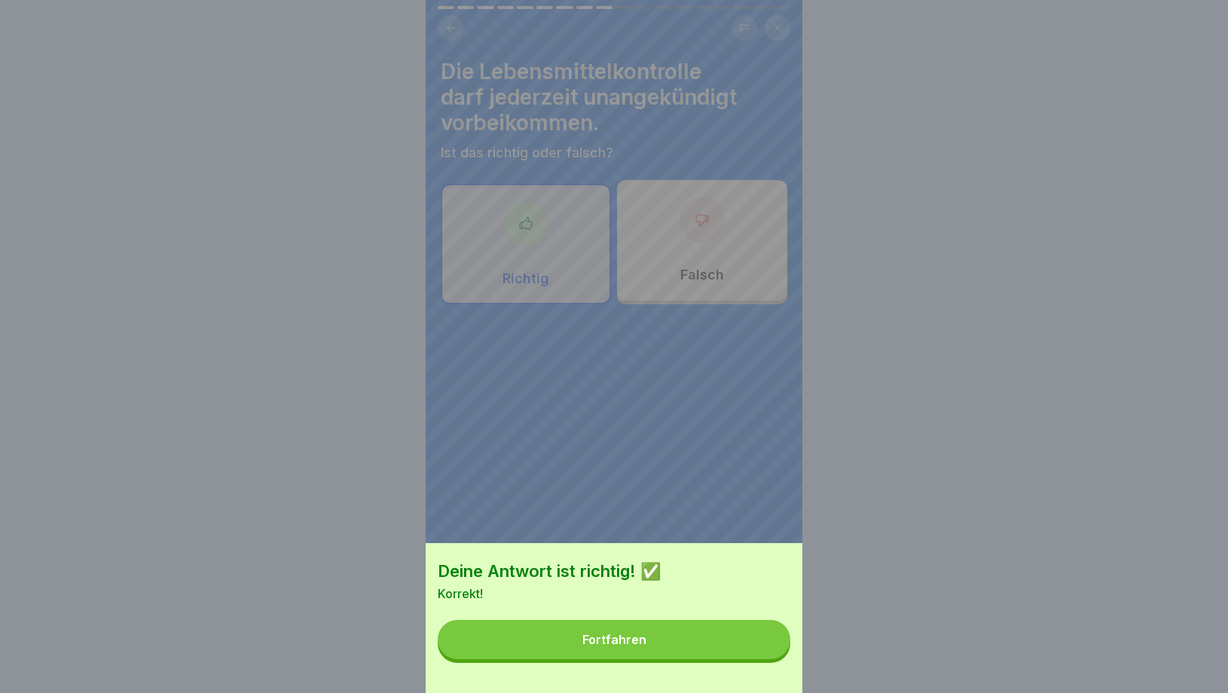
click at [690, 633] on button "Fortfahren" at bounding box center [614, 639] width 353 height 39
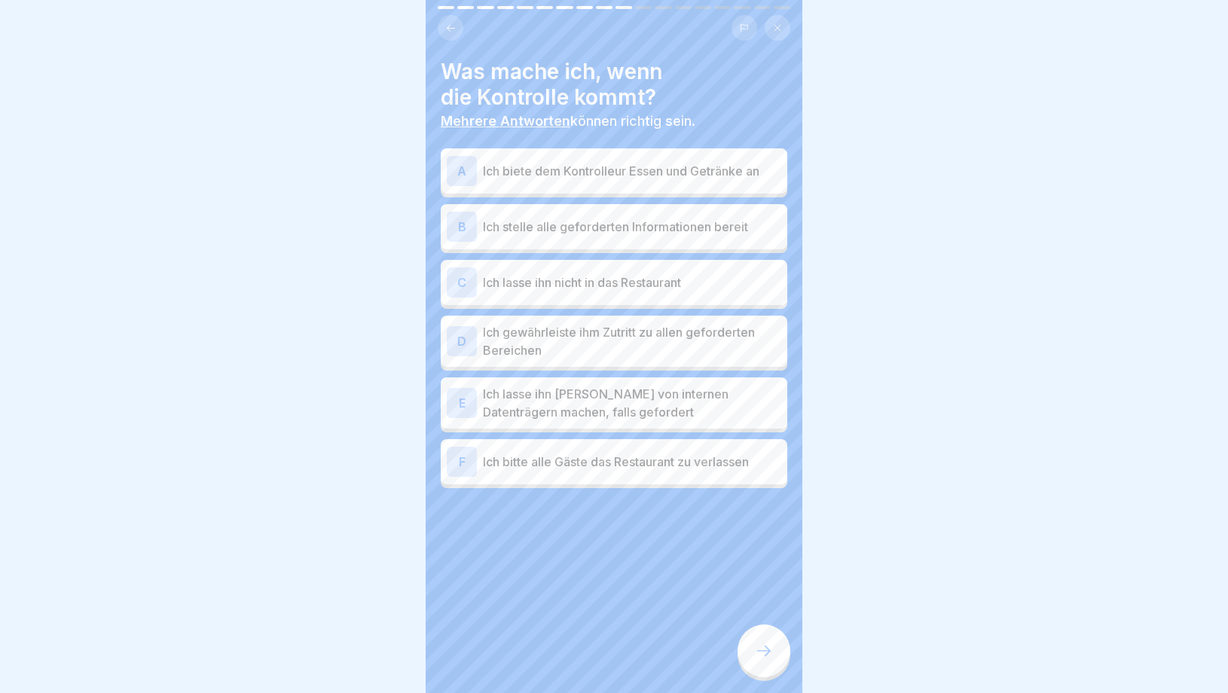
click at [576, 231] on p "Ich stelle alle geforderten Informationen bereit" at bounding box center [632, 227] width 298 height 18
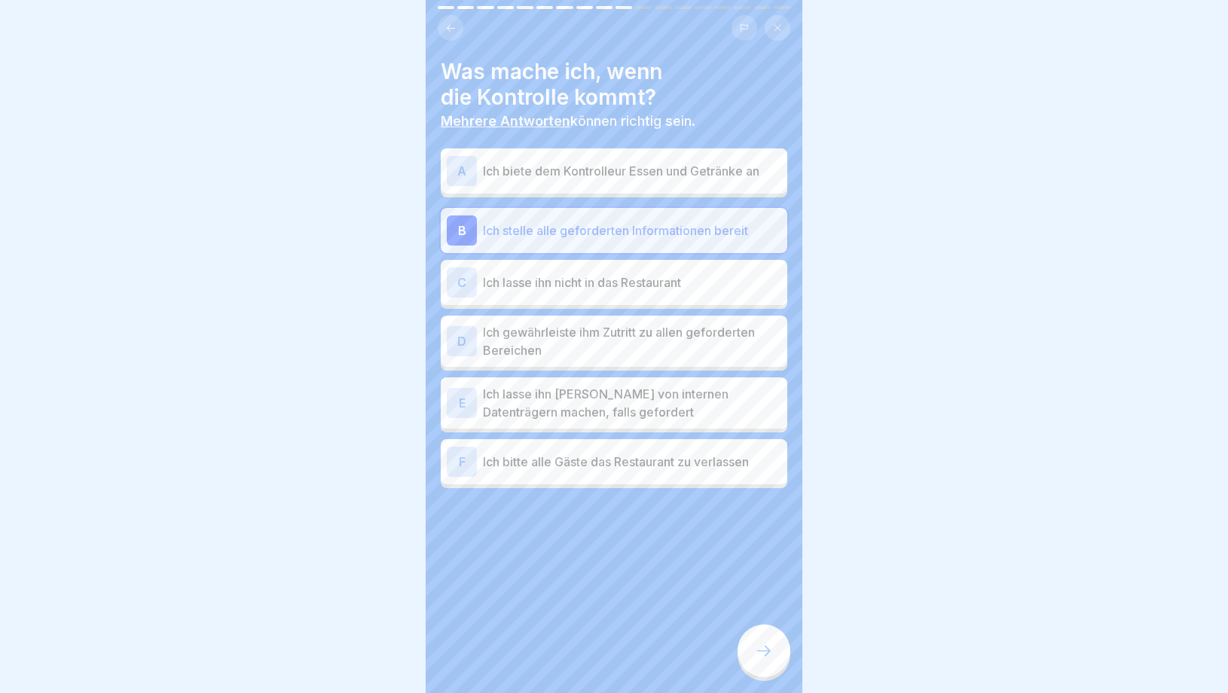
click at [575, 341] on p "Ich gewährleiste ihm Zutritt zu allen geforderten Bereichen" at bounding box center [632, 341] width 298 height 36
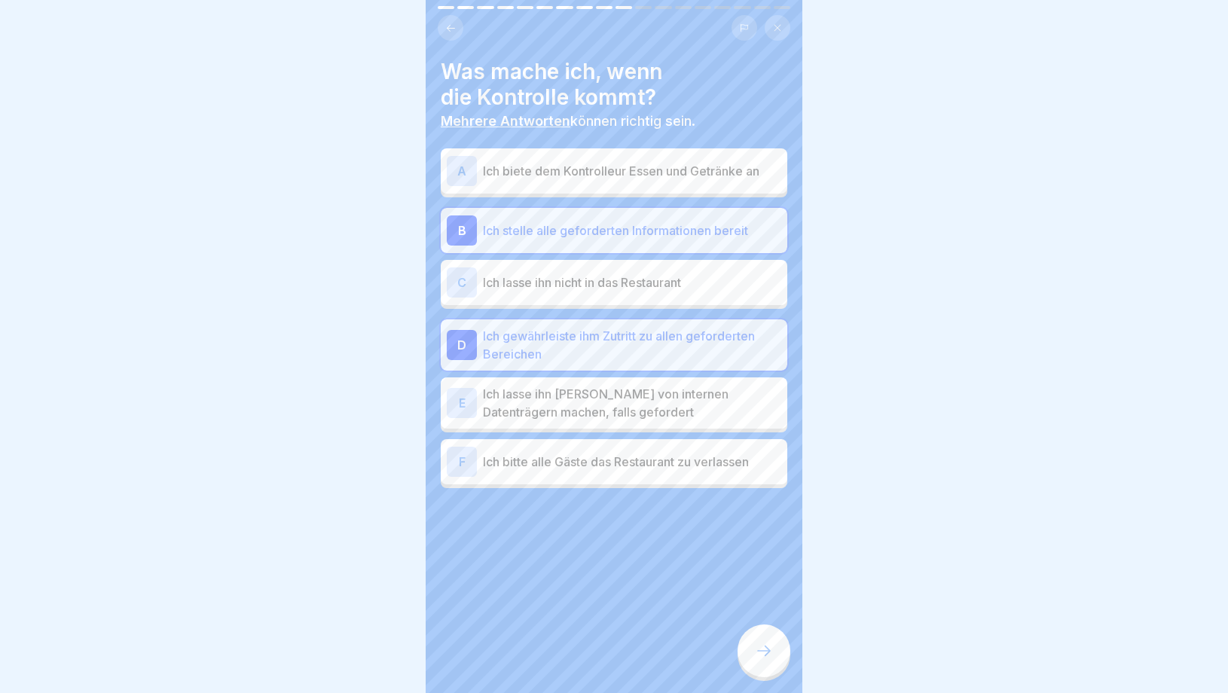
click at [747, 674] on div "Was mache ich, wenn die Kontrolle kommt? Mehrere Antworten können richtig sein.…" at bounding box center [614, 346] width 377 height 693
click at [758, 662] on div at bounding box center [764, 651] width 53 height 53
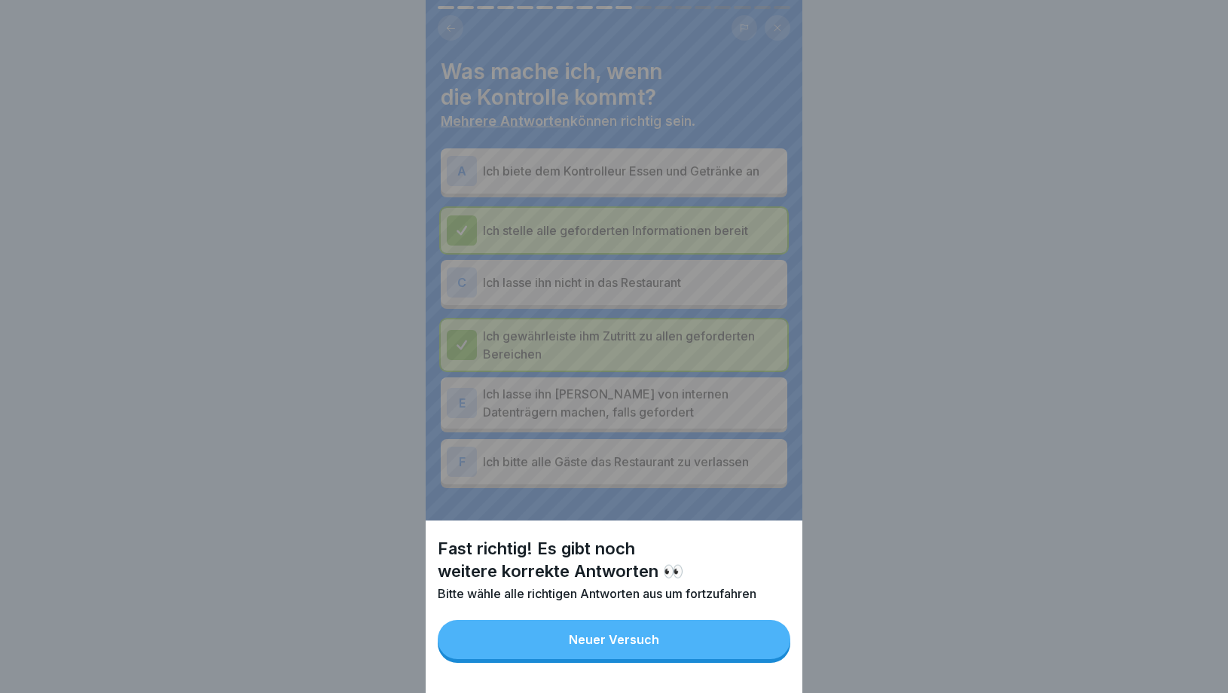
click at [641, 630] on button "Neuer Versuch" at bounding box center [614, 639] width 353 height 39
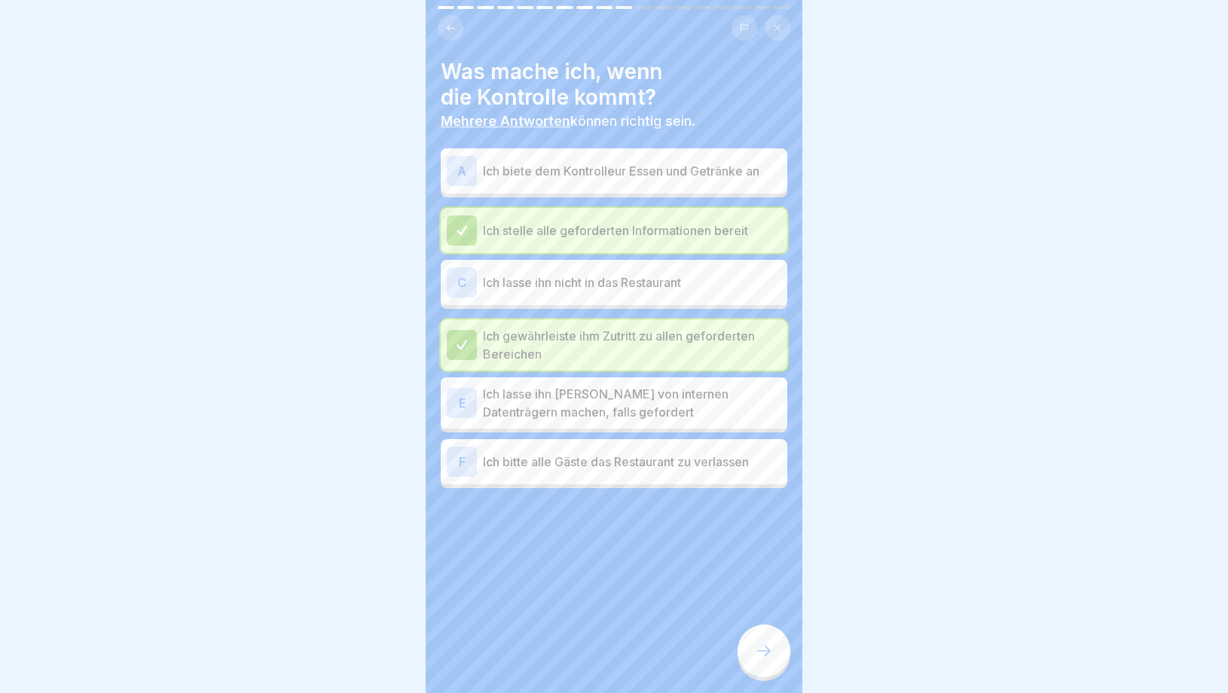
click at [665, 417] on p "Ich lasse ihn [PERSON_NAME] von internen Datenträgern machen, falls gefordert" at bounding box center [632, 403] width 298 height 36
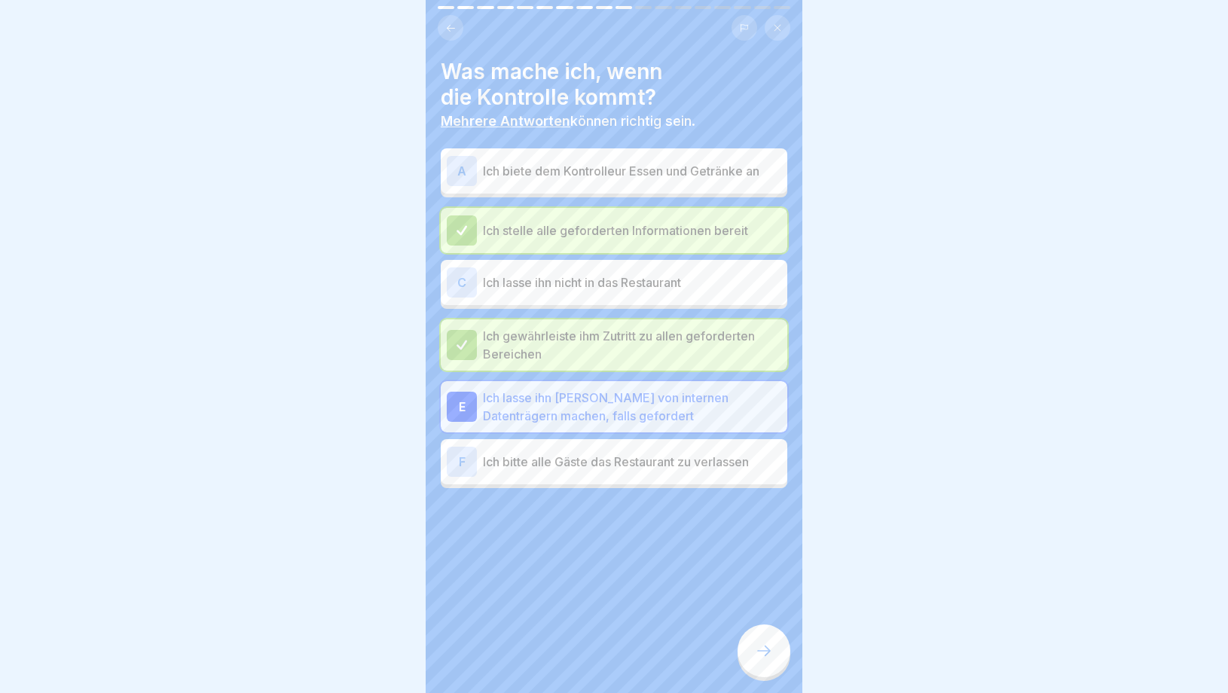
click at [752, 652] on div at bounding box center [764, 651] width 53 height 53
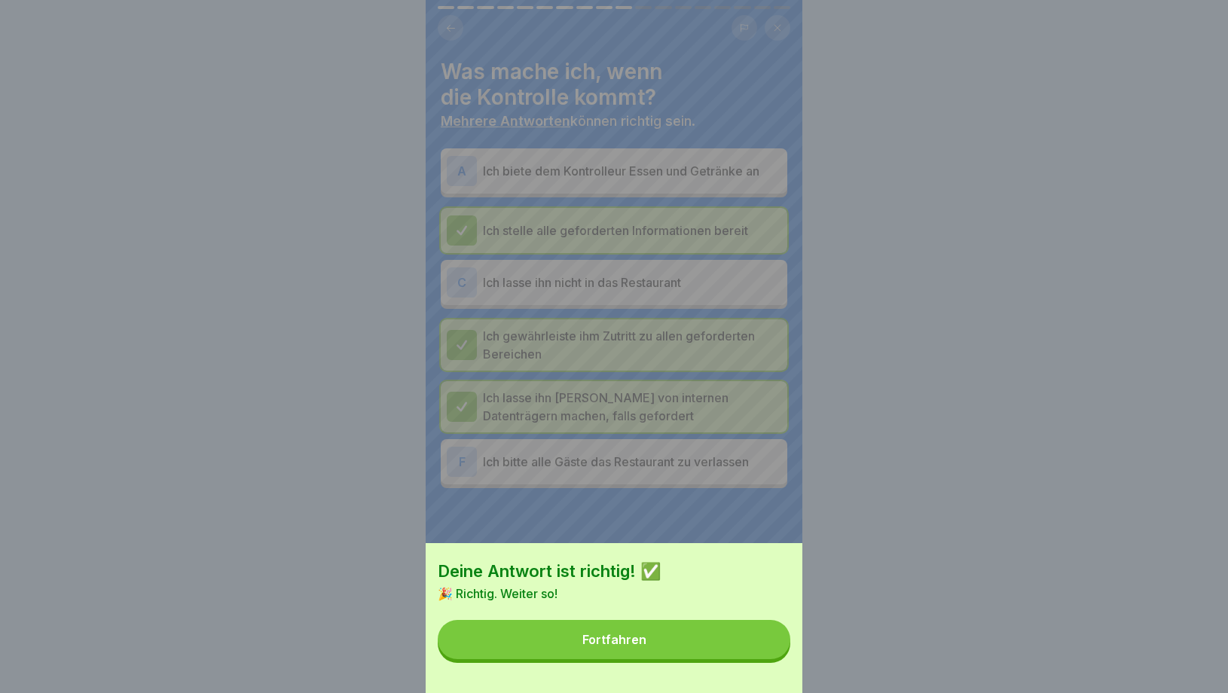
click at [631, 653] on button "Fortfahren" at bounding box center [614, 639] width 353 height 39
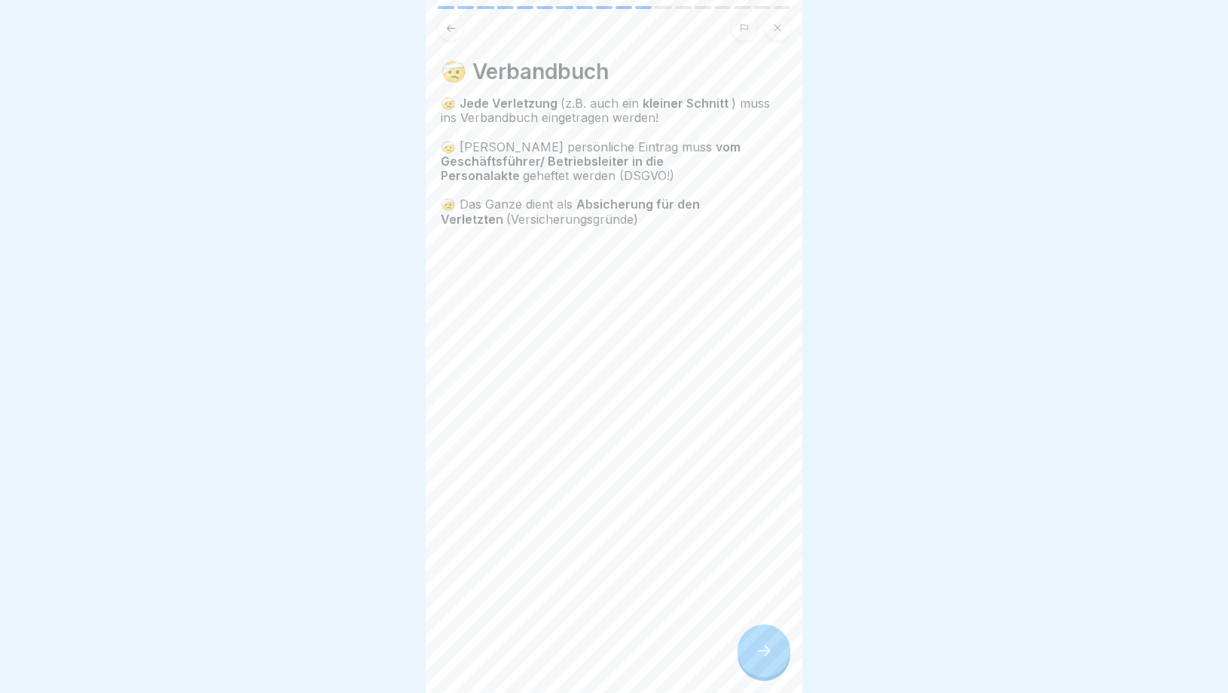
click at [780, 670] on div at bounding box center [764, 651] width 53 height 53
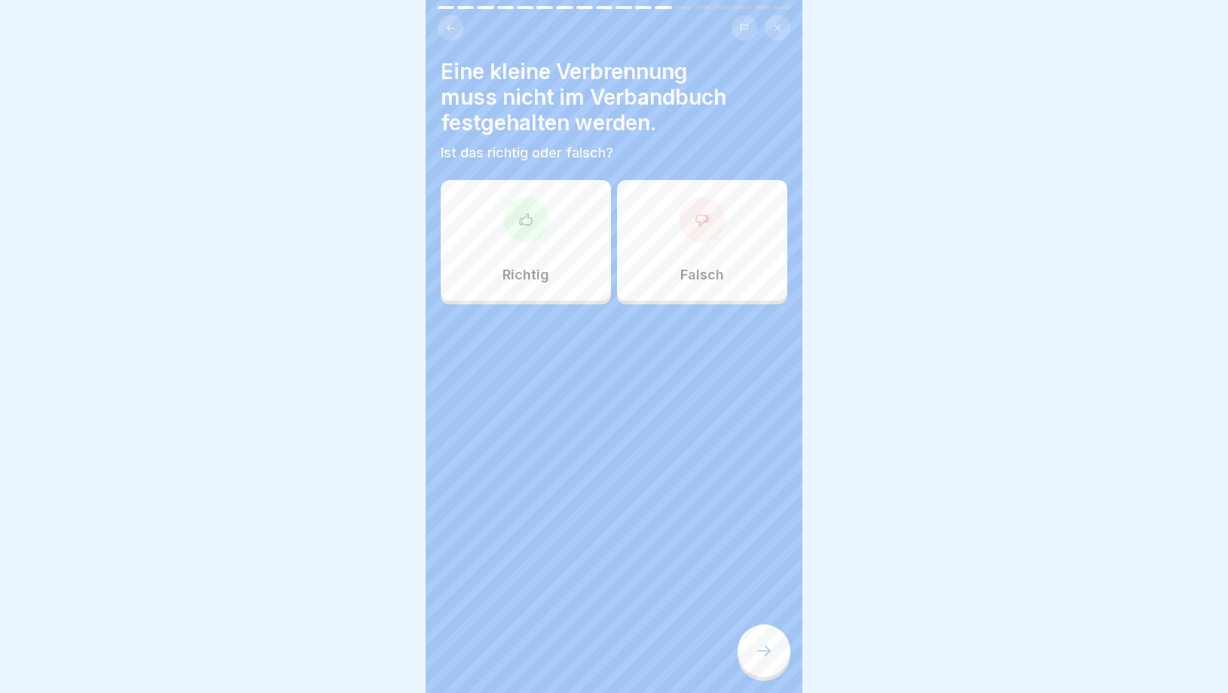
click at [702, 276] on p "Falsch" at bounding box center [702, 275] width 44 height 17
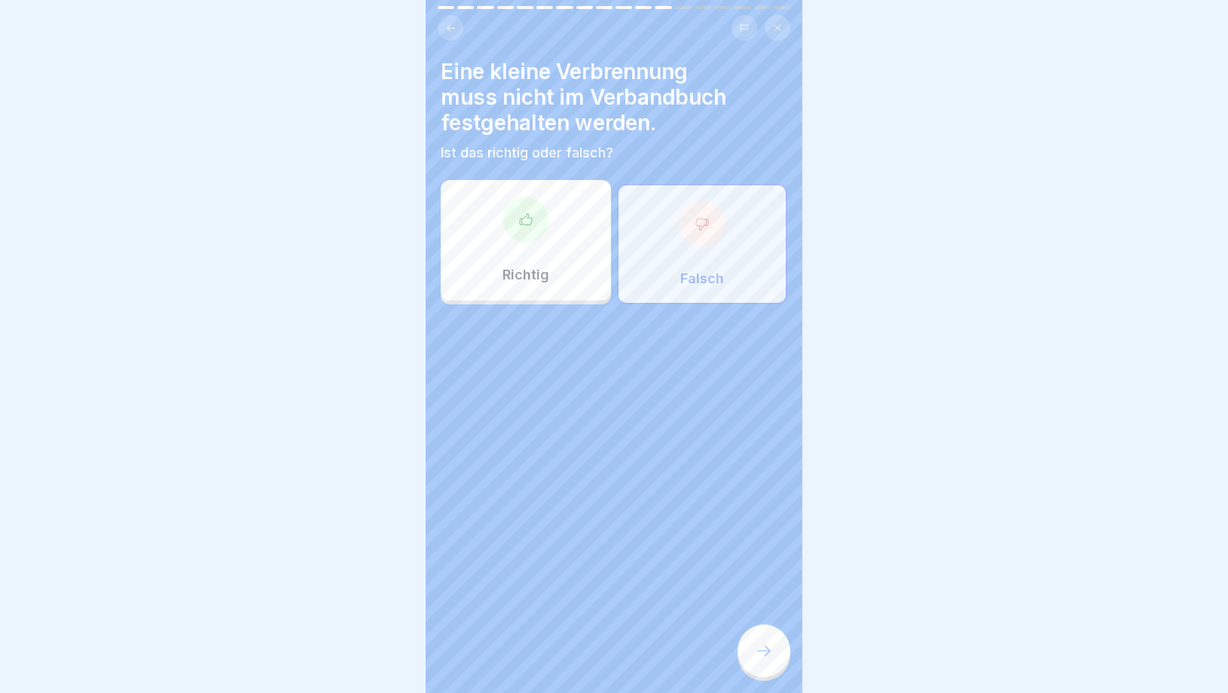
click at [759, 634] on div at bounding box center [764, 651] width 53 height 53
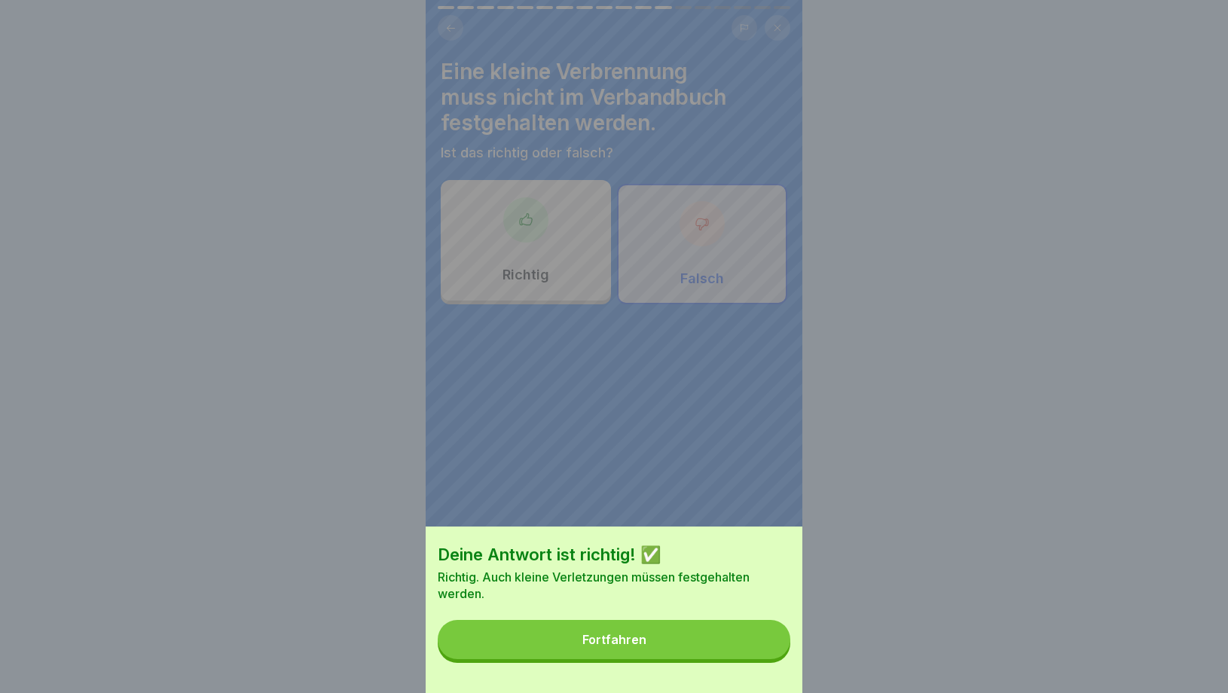
click at [614, 643] on div "Fortfahren" at bounding box center [615, 640] width 64 height 14
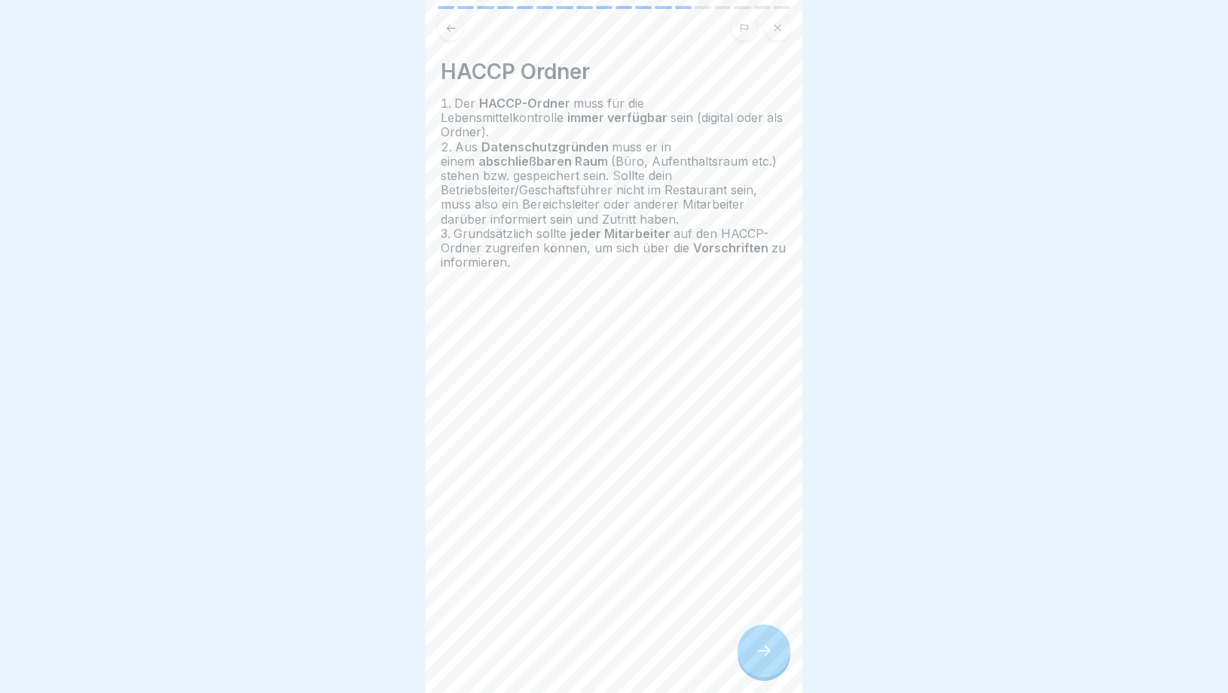
click at [771, 668] on div at bounding box center [764, 651] width 53 height 53
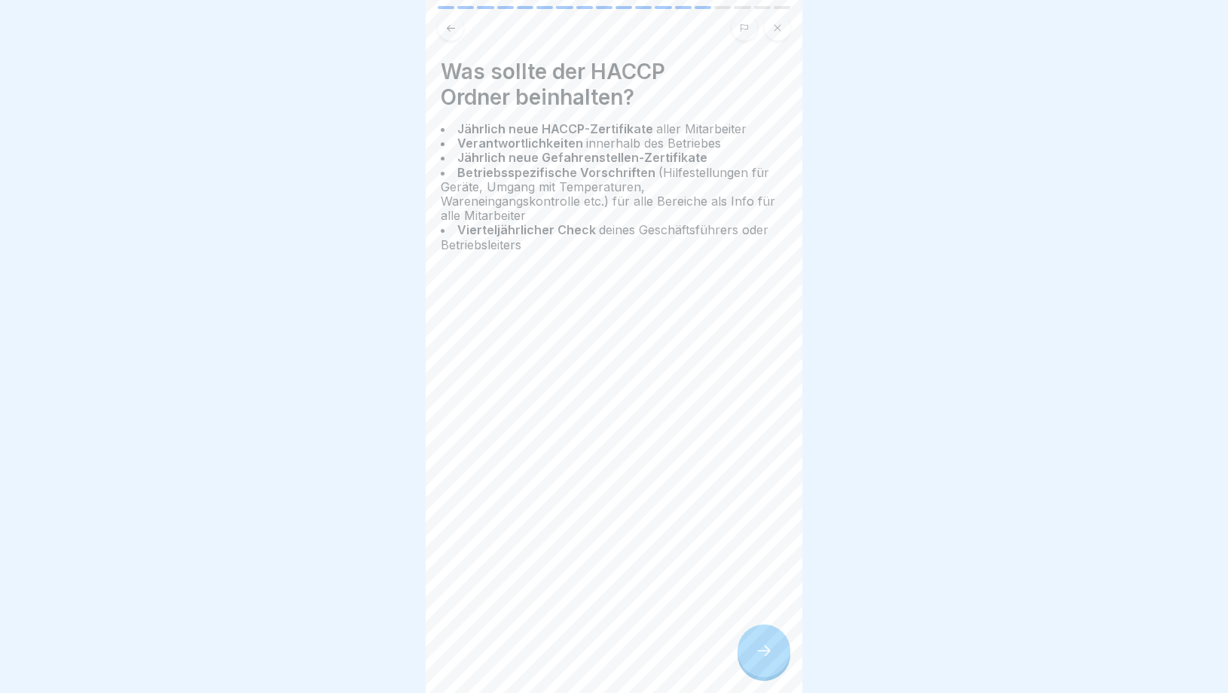
click at [771, 669] on div at bounding box center [764, 651] width 53 height 53
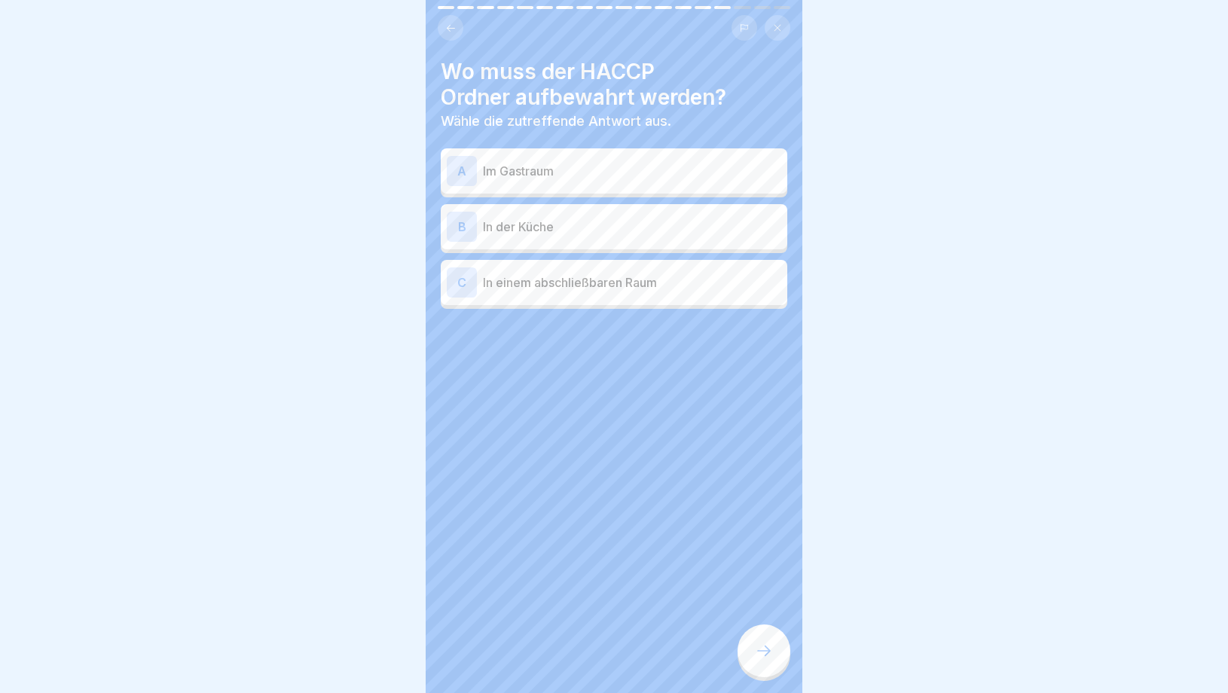
click at [598, 274] on p "In einem abschließbaren Raum" at bounding box center [632, 283] width 298 height 18
click at [755, 650] on icon at bounding box center [764, 651] width 18 height 18
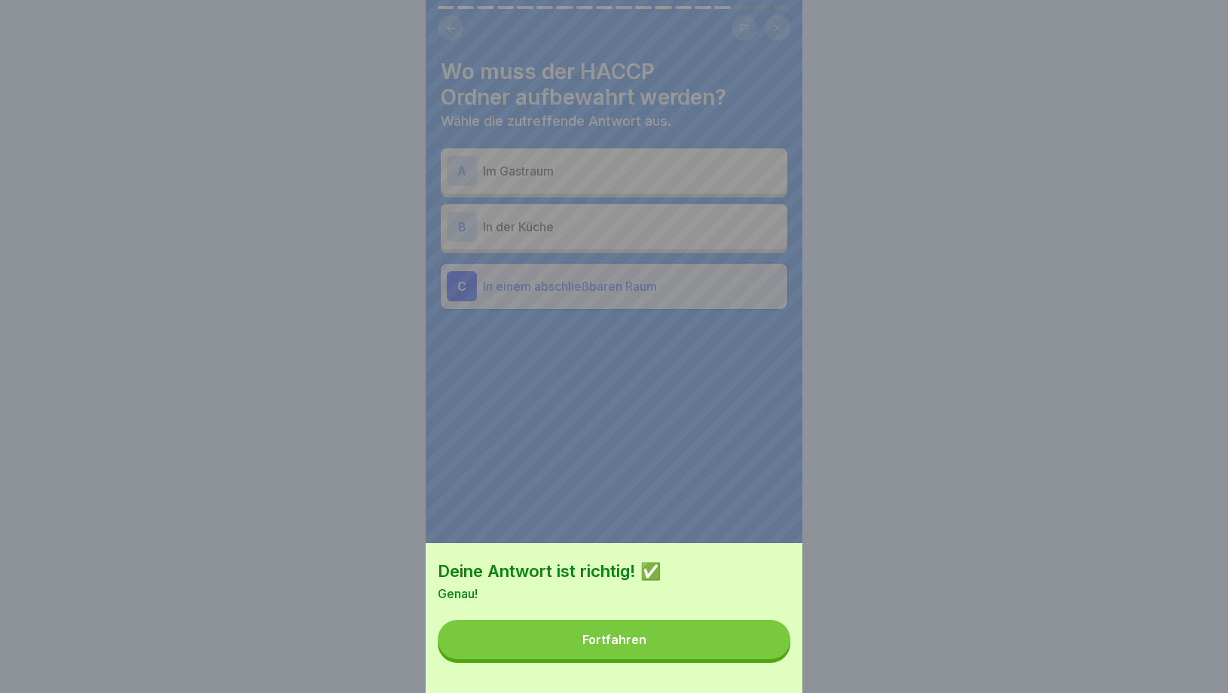
click at [657, 650] on button "Fortfahren" at bounding box center [614, 639] width 353 height 39
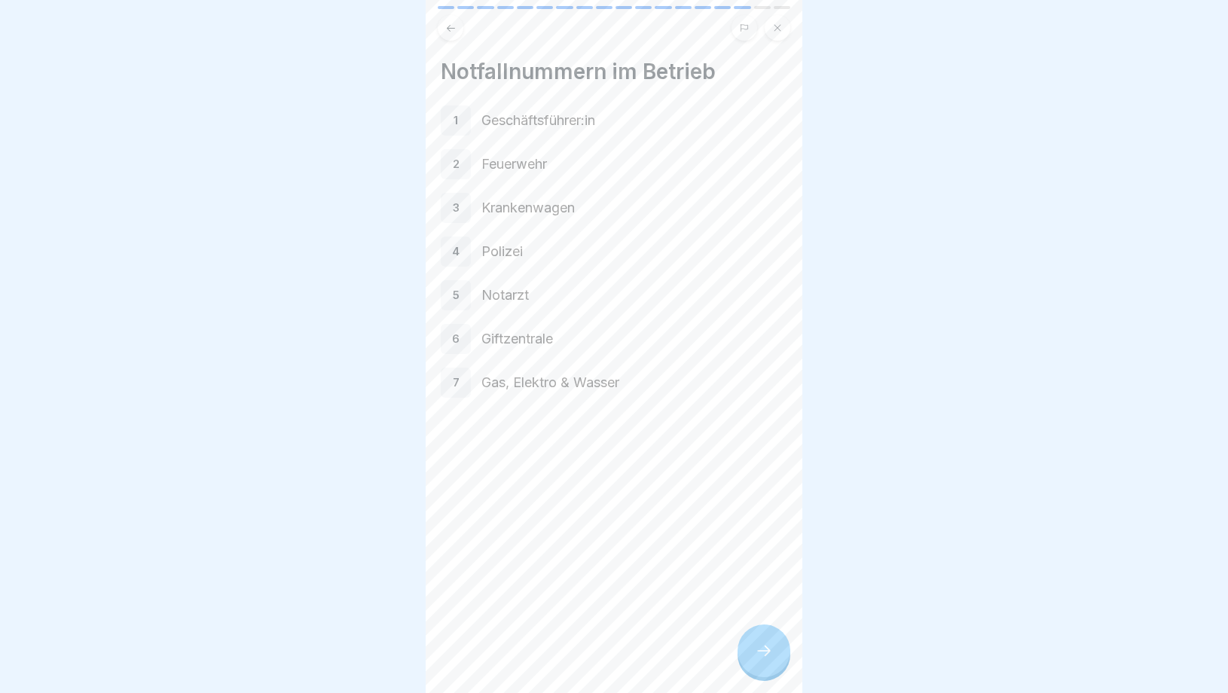
click at [754, 650] on div at bounding box center [764, 651] width 53 height 53
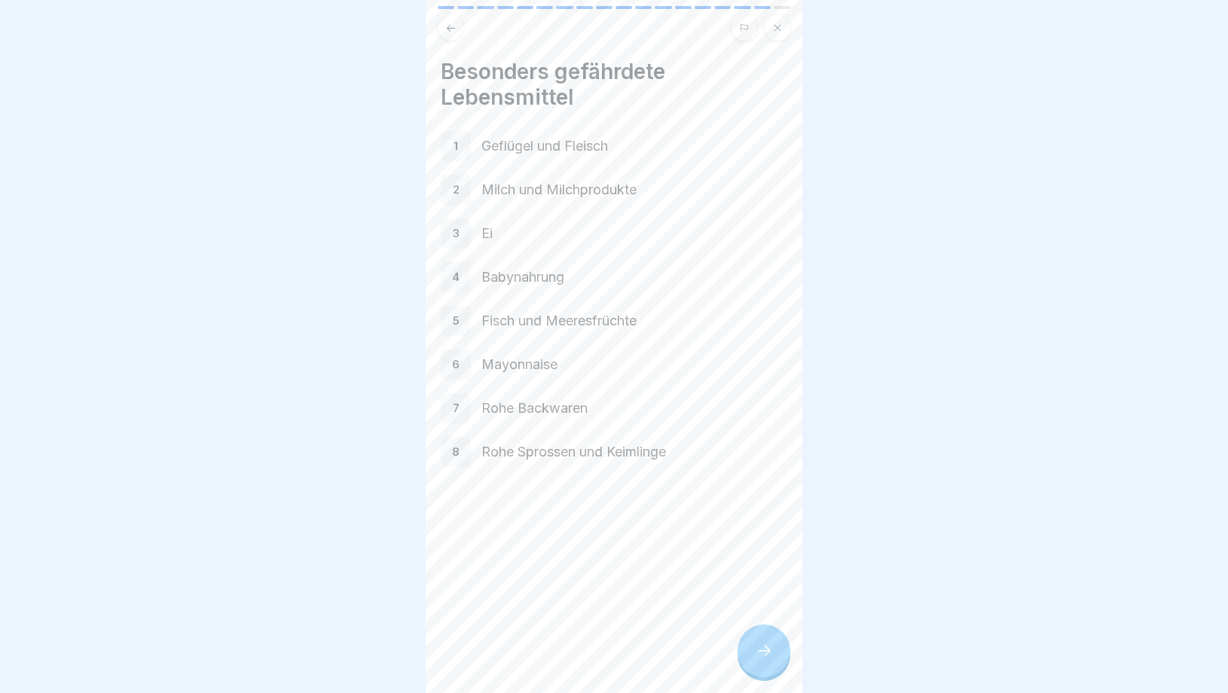
click at [751, 652] on div at bounding box center [764, 651] width 53 height 53
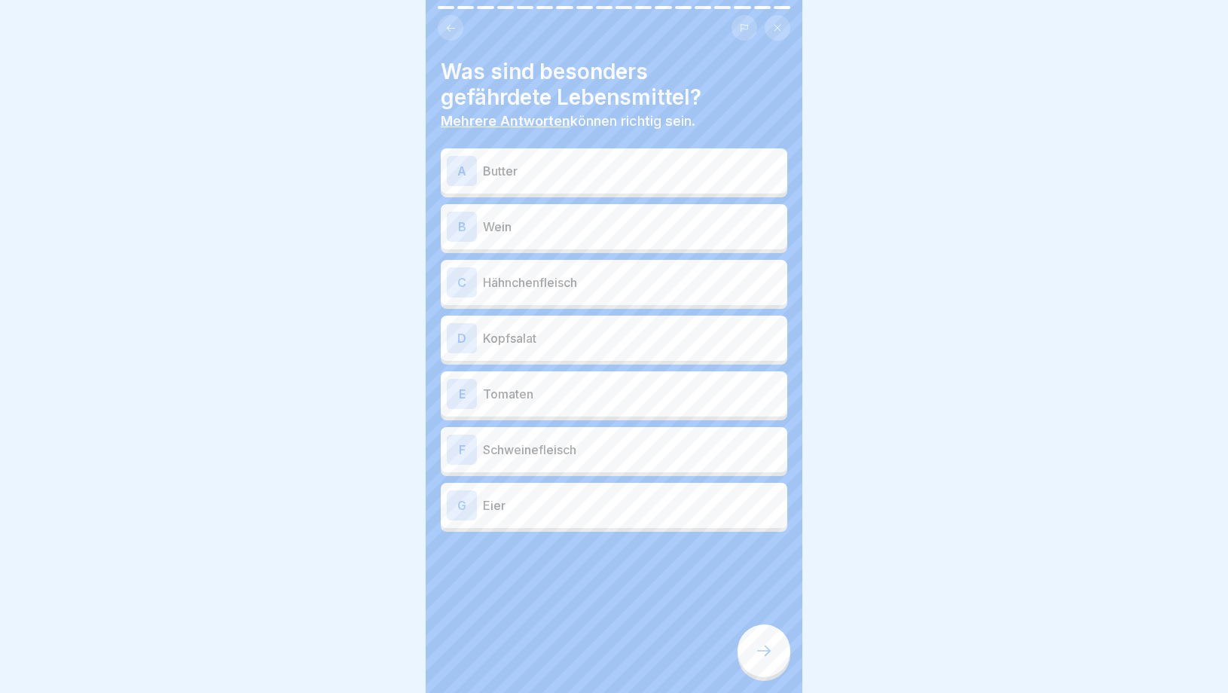
click at [592, 280] on p "Hähnchenfleisch" at bounding box center [632, 283] width 298 height 18
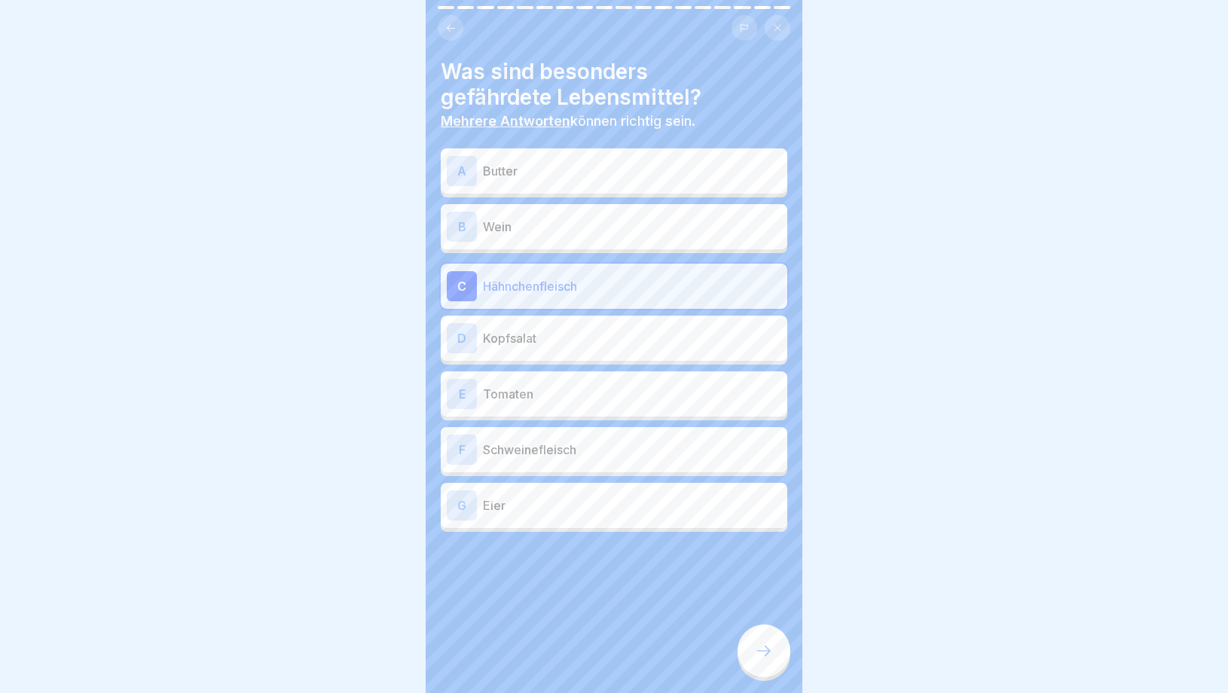
click at [570, 448] on p "Schweinefleisch" at bounding box center [632, 450] width 298 height 18
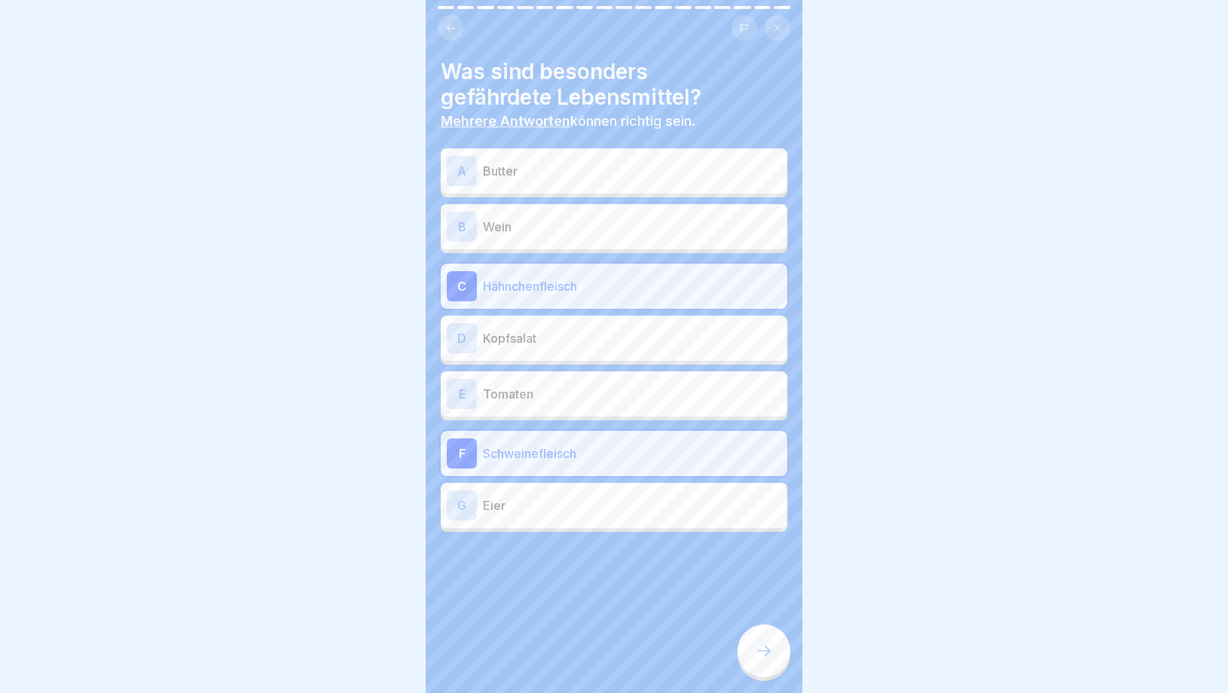
click at [561, 501] on p "Eier" at bounding box center [632, 506] width 298 height 18
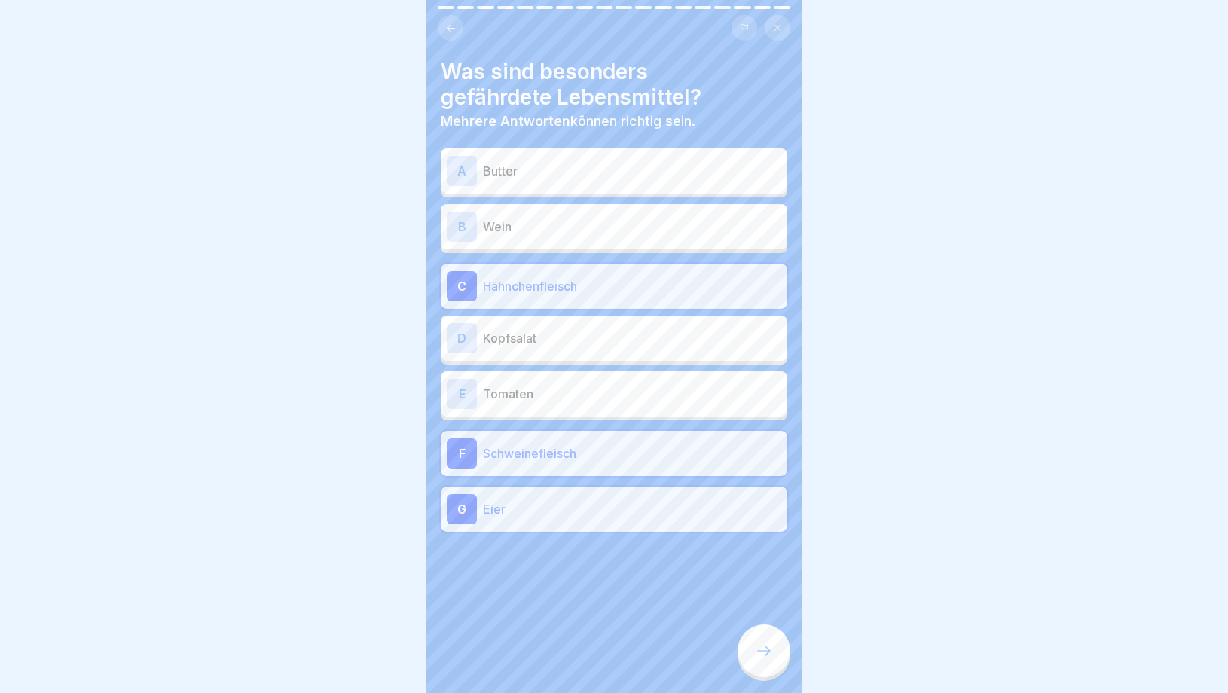
click at [754, 665] on div at bounding box center [764, 651] width 53 height 53
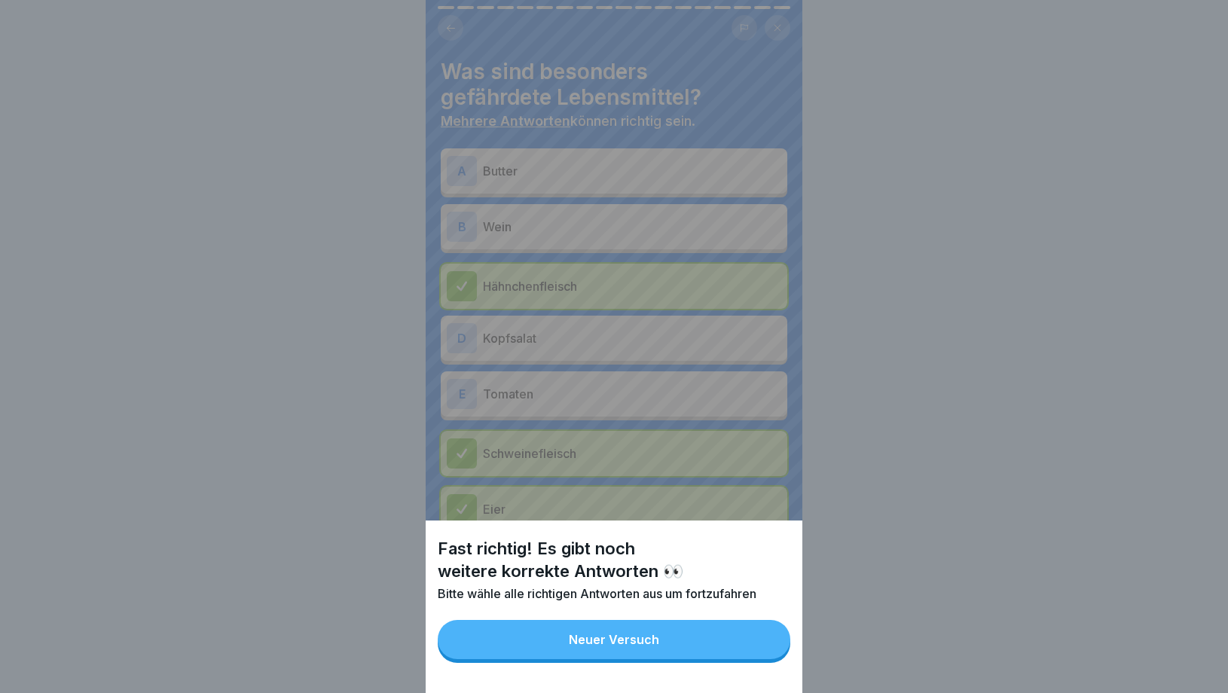
click at [610, 640] on div "Neuer Versuch" at bounding box center [614, 640] width 90 height 14
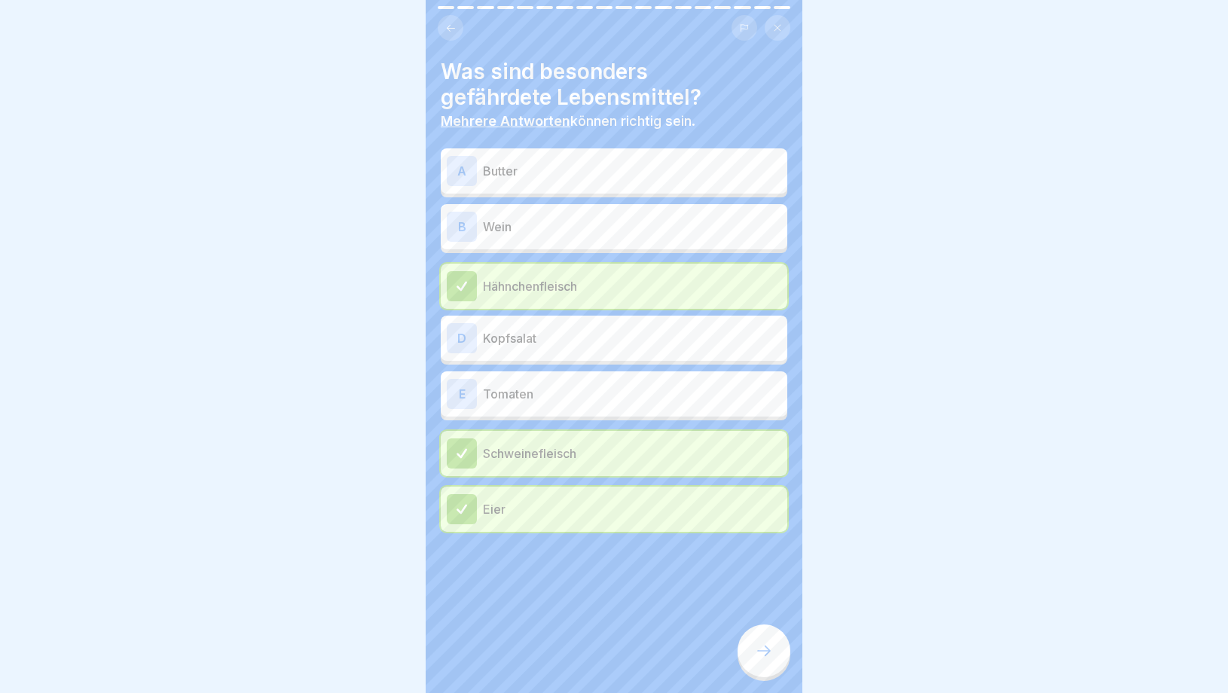
click at [645, 178] on p "Butter" at bounding box center [632, 171] width 298 height 18
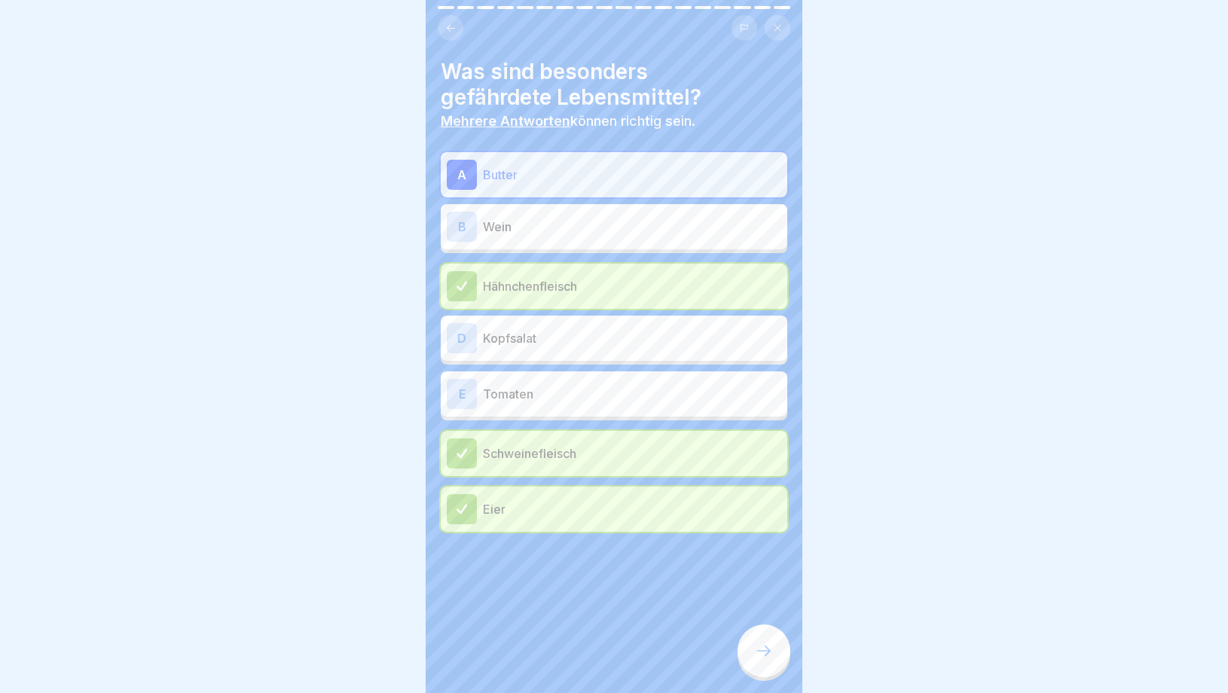
click at [762, 671] on div at bounding box center [764, 651] width 53 height 53
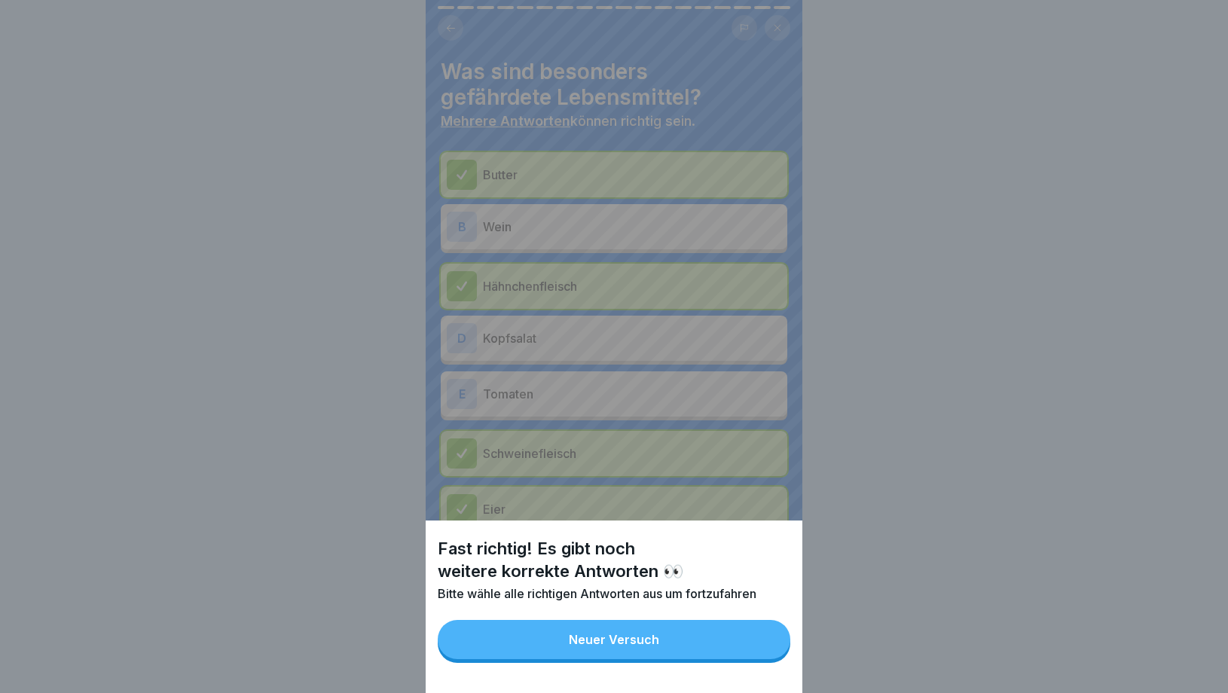
click at [632, 642] on div "Neuer Versuch" at bounding box center [614, 640] width 90 height 14
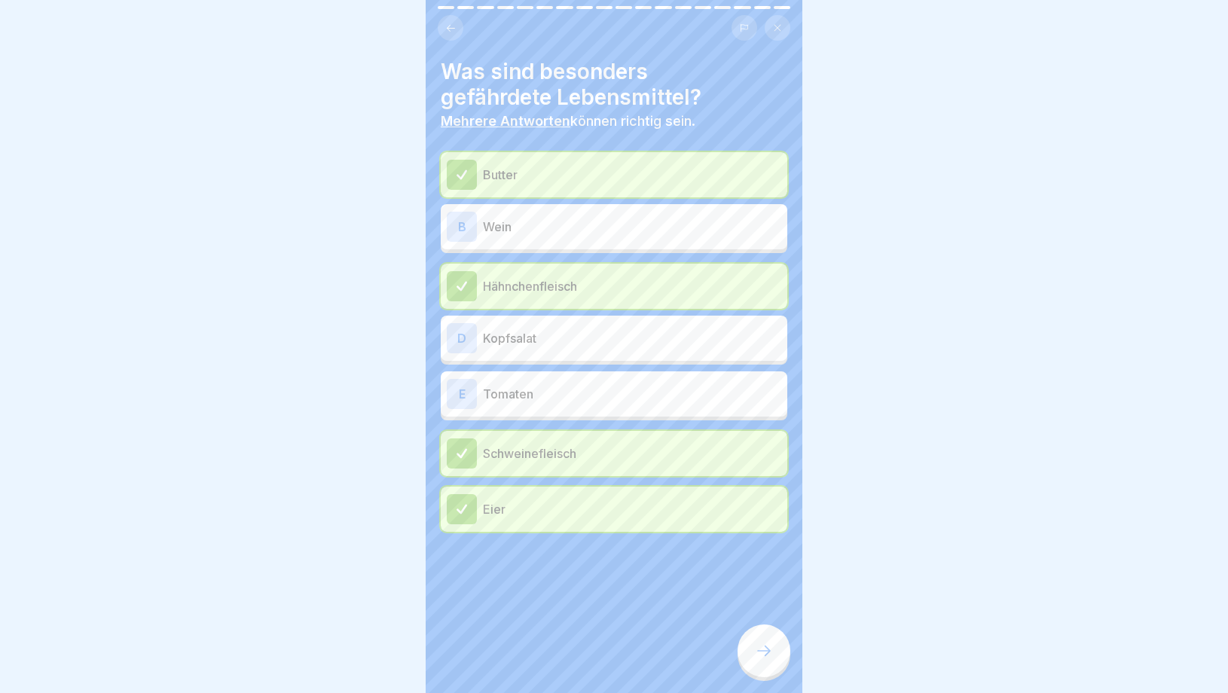
click at [601, 332] on p "Kopfsalat" at bounding box center [632, 338] width 298 height 18
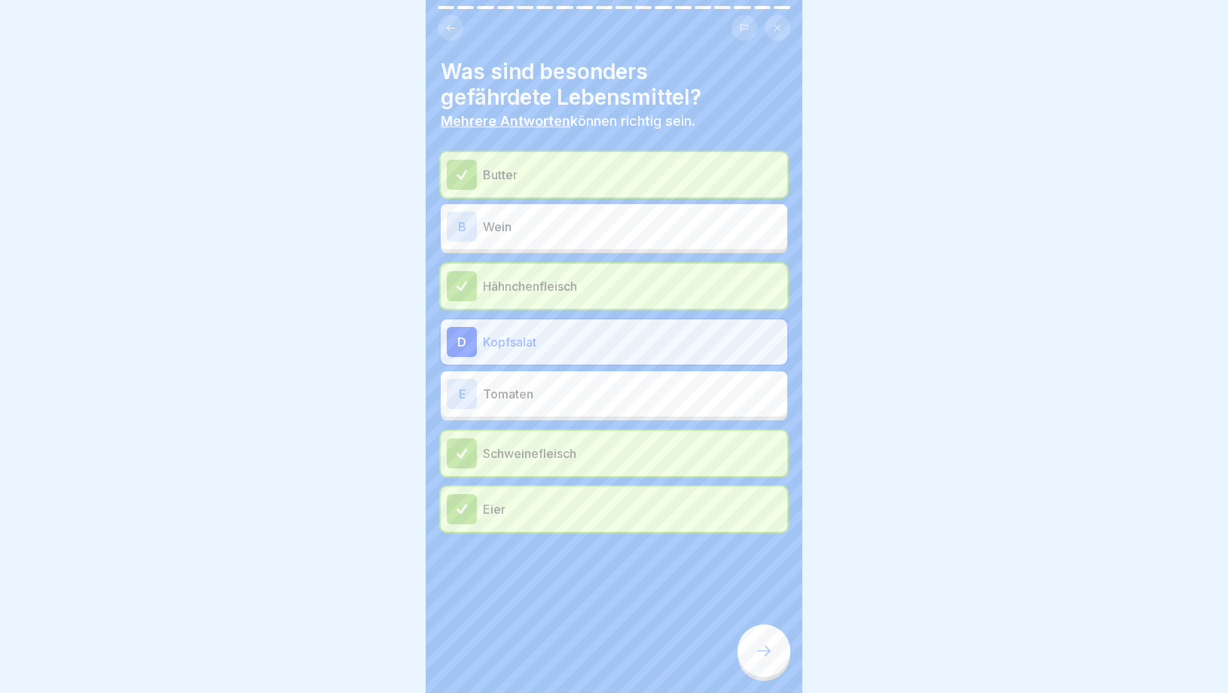
click at [757, 643] on div at bounding box center [764, 651] width 53 height 53
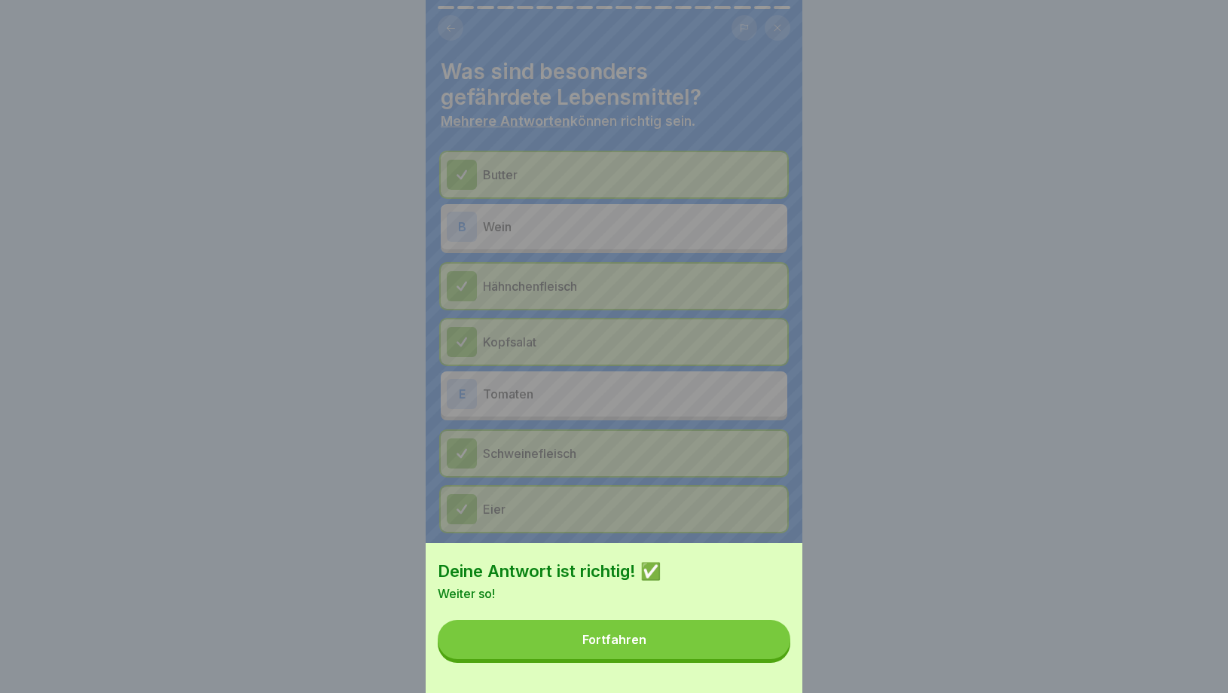
click at [682, 632] on button "Fortfahren" at bounding box center [614, 639] width 353 height 39
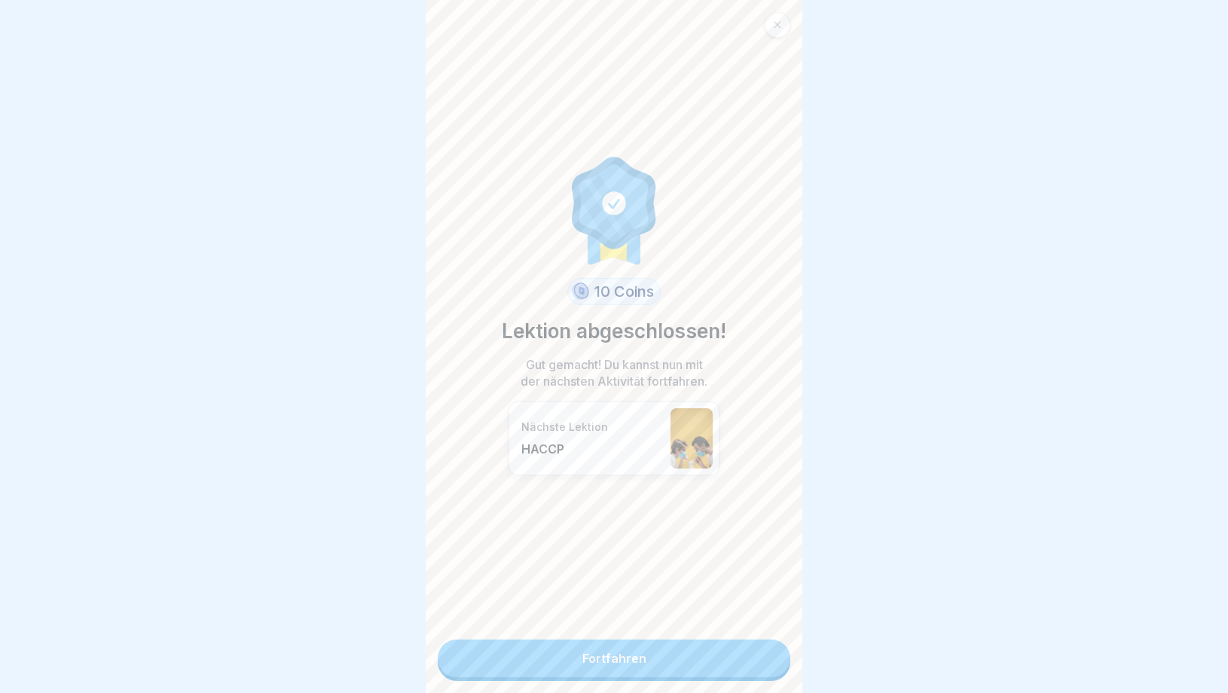
click at [661, 653] on link "Fortfahren" at bounding box center [614, 659] width 353 height 38
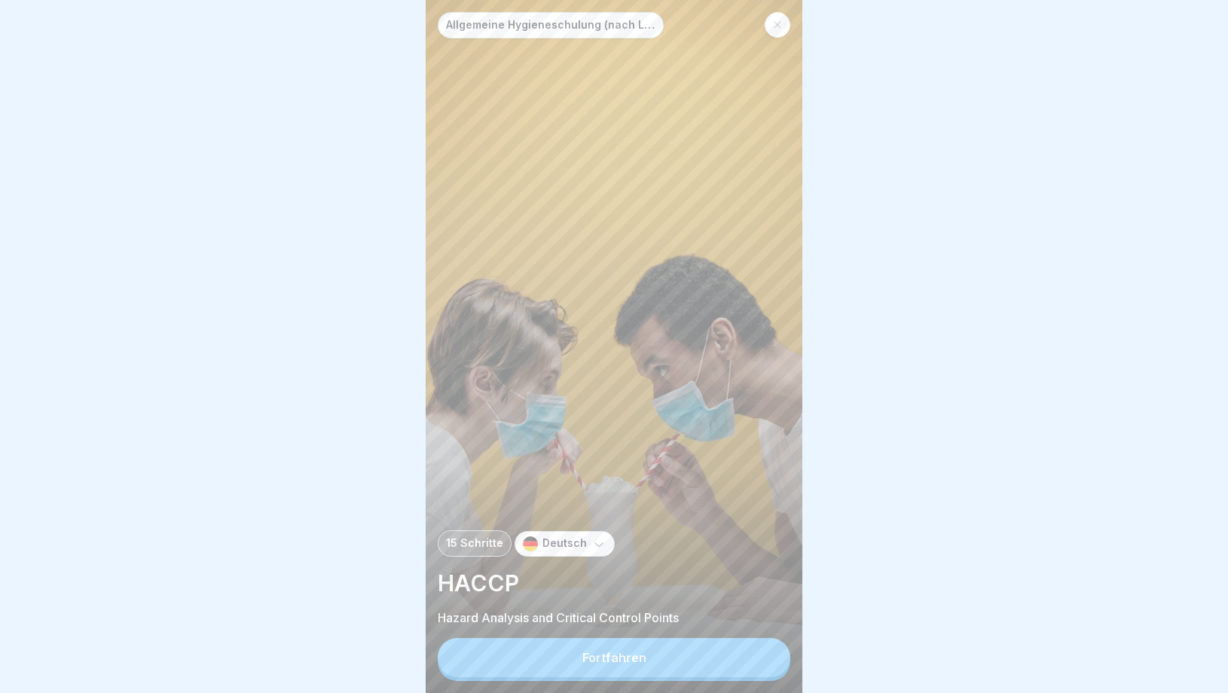
click at [661, 653] on button "Fortfahren" at bounding box center [614, 657] width 353 height 39
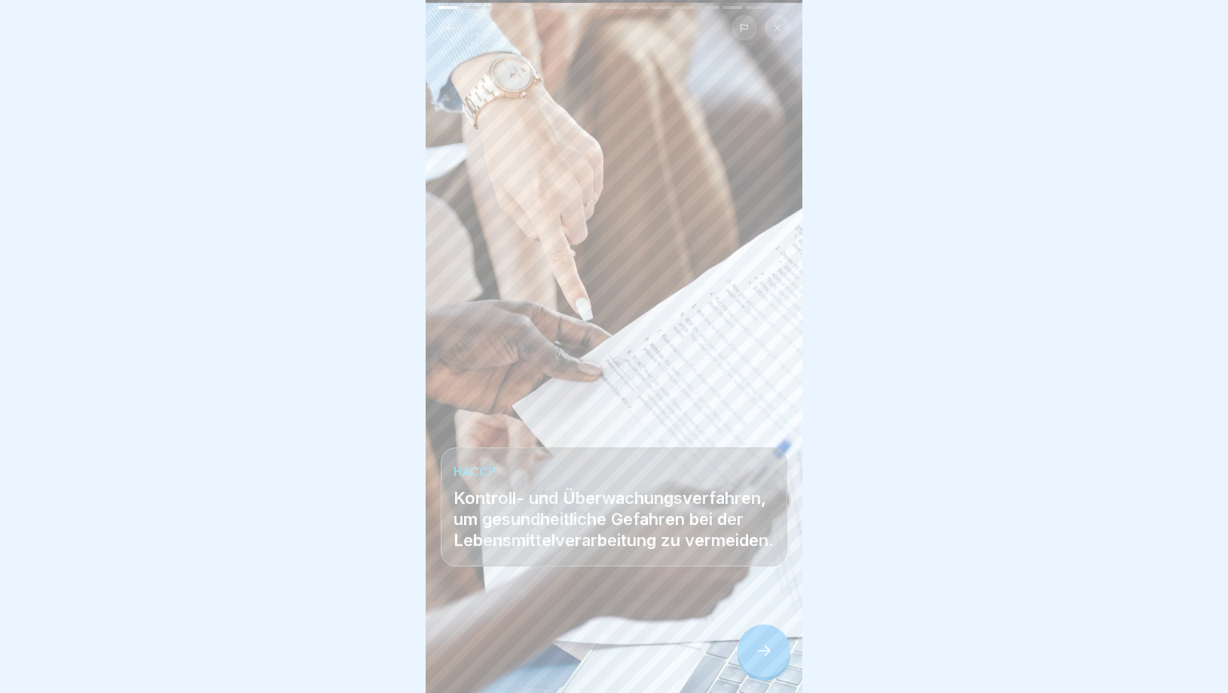
click at [784, 662] on div at bounding box center [764, 651] width 53 height 53
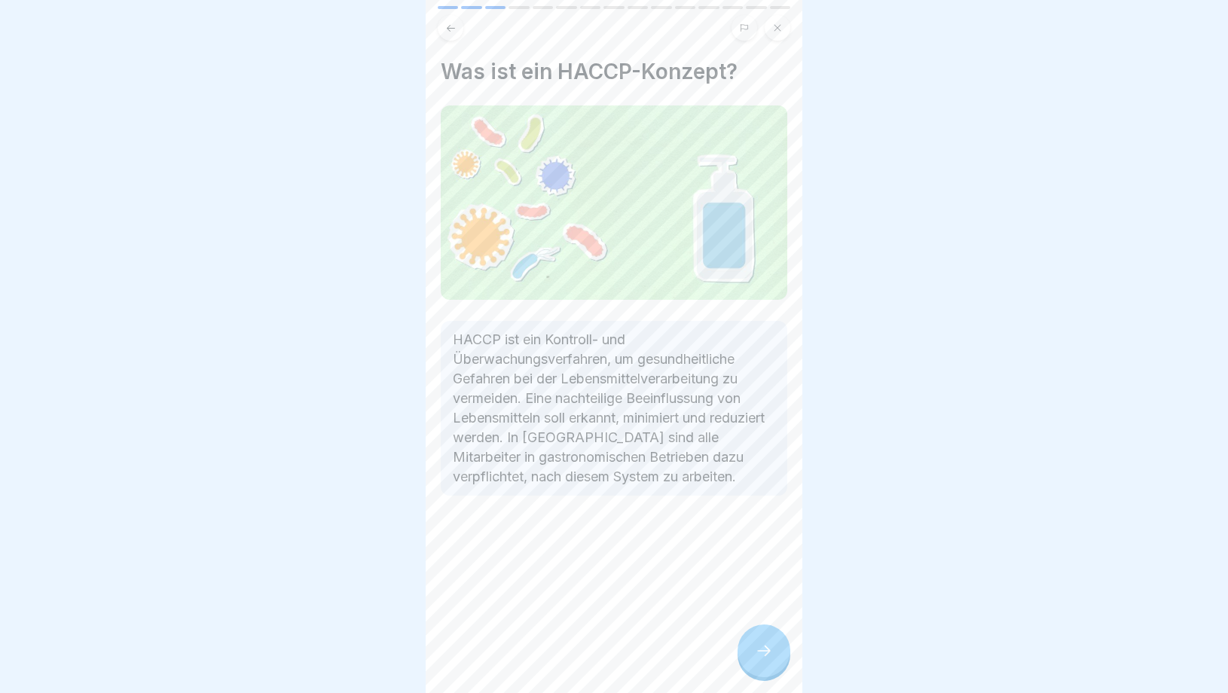
click at [784, 662] on div at bounding box center [764, 651] width 53 height 53
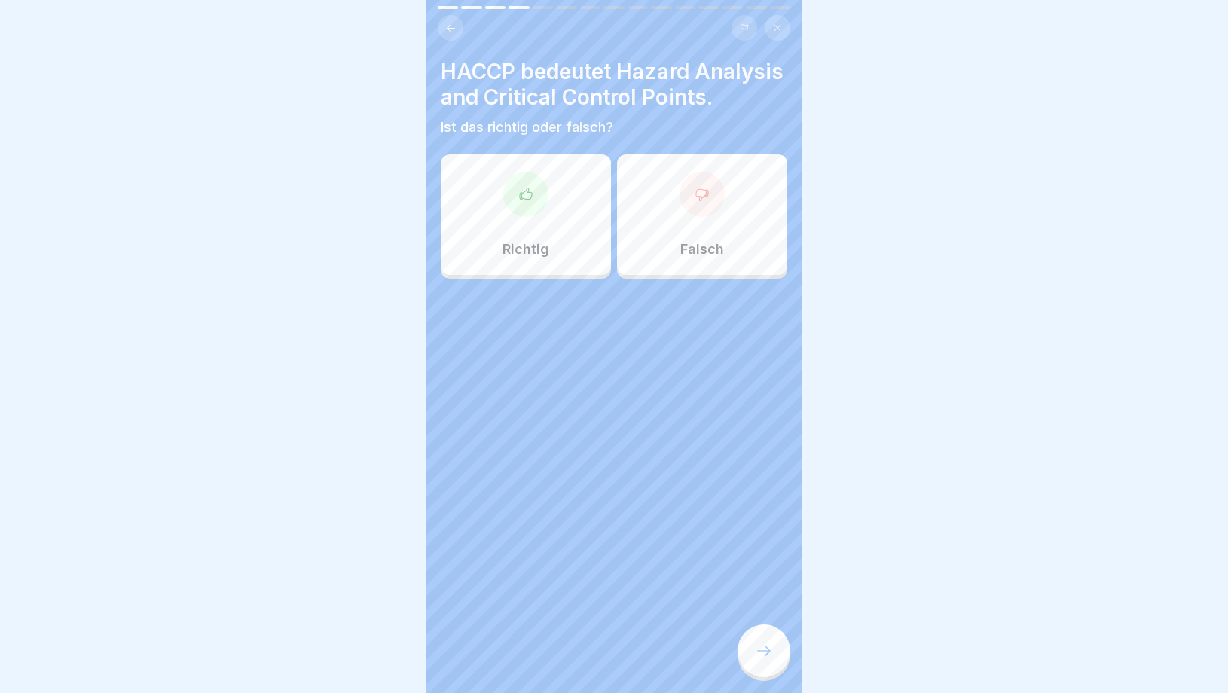
click at [784, 662] on div at bounding box center [764, 651] width 53 height 53
click at [659, 232] on div "Falsch" at bounding box center [702, 214] width 170 height 121
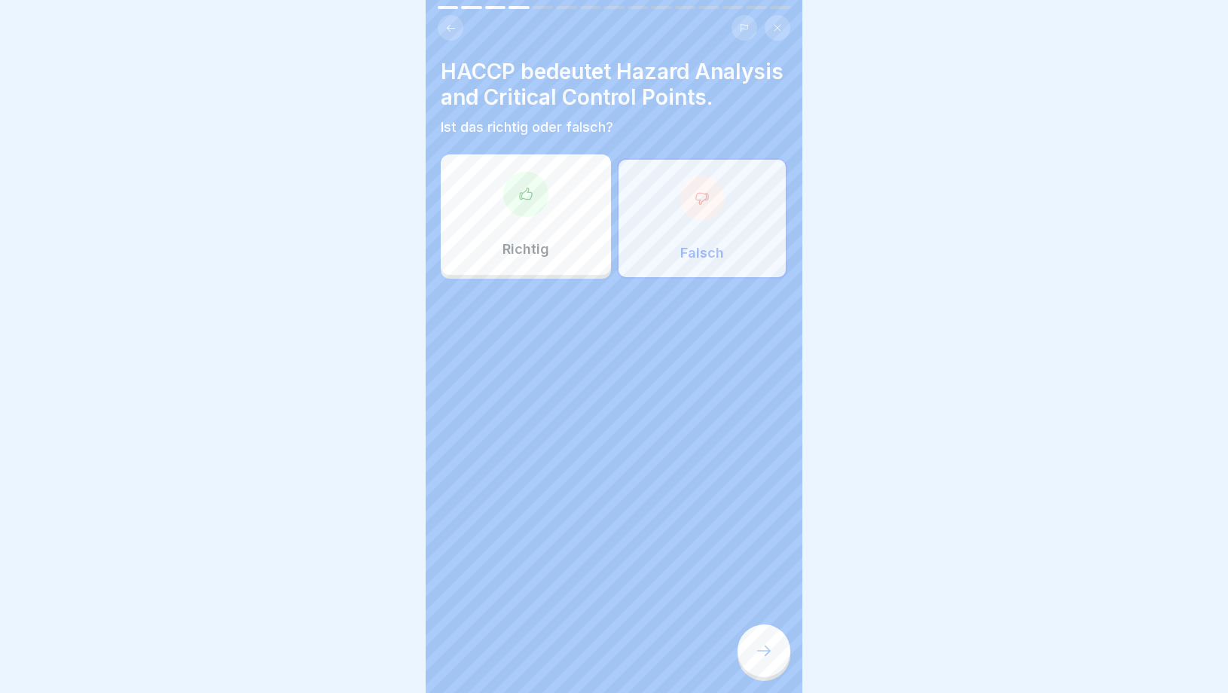
click at [674, 249] on div "Falsch" at bounding box center [702, 218] width 170 height 121
click at [542, 227] on div "Richtig" at bounding box center [526, 214] width 170 height 121
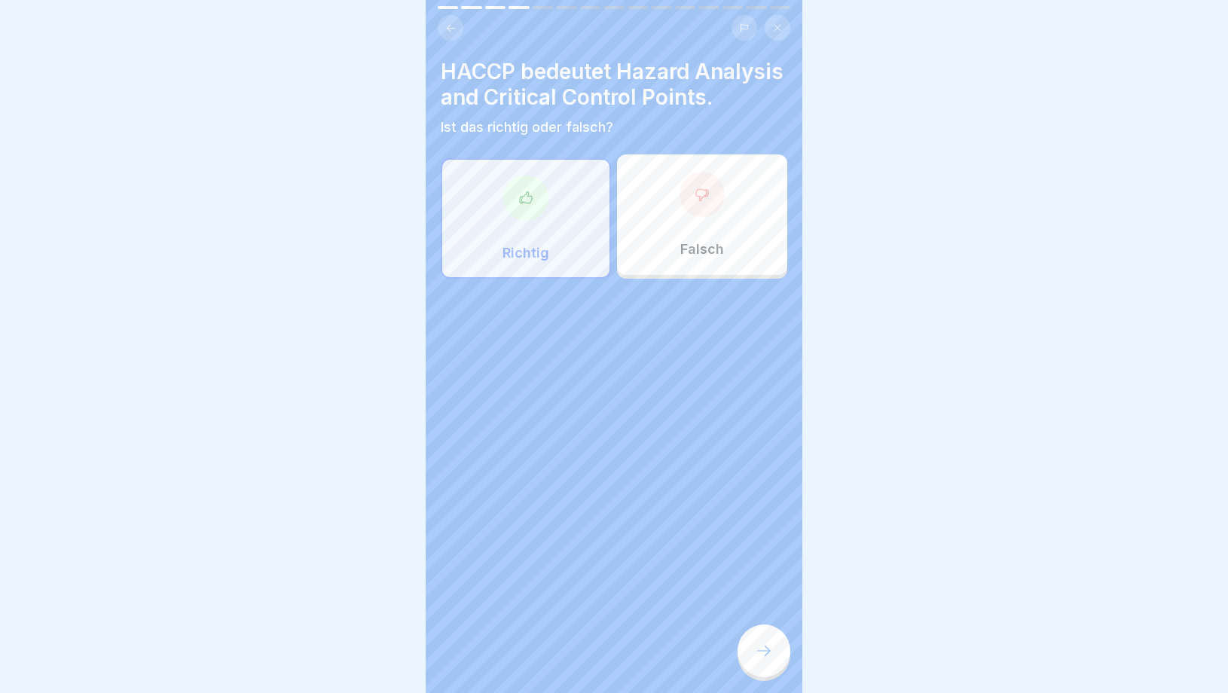
click at [748, 665] on div at bounding box center [764, 651] width 53 height 53
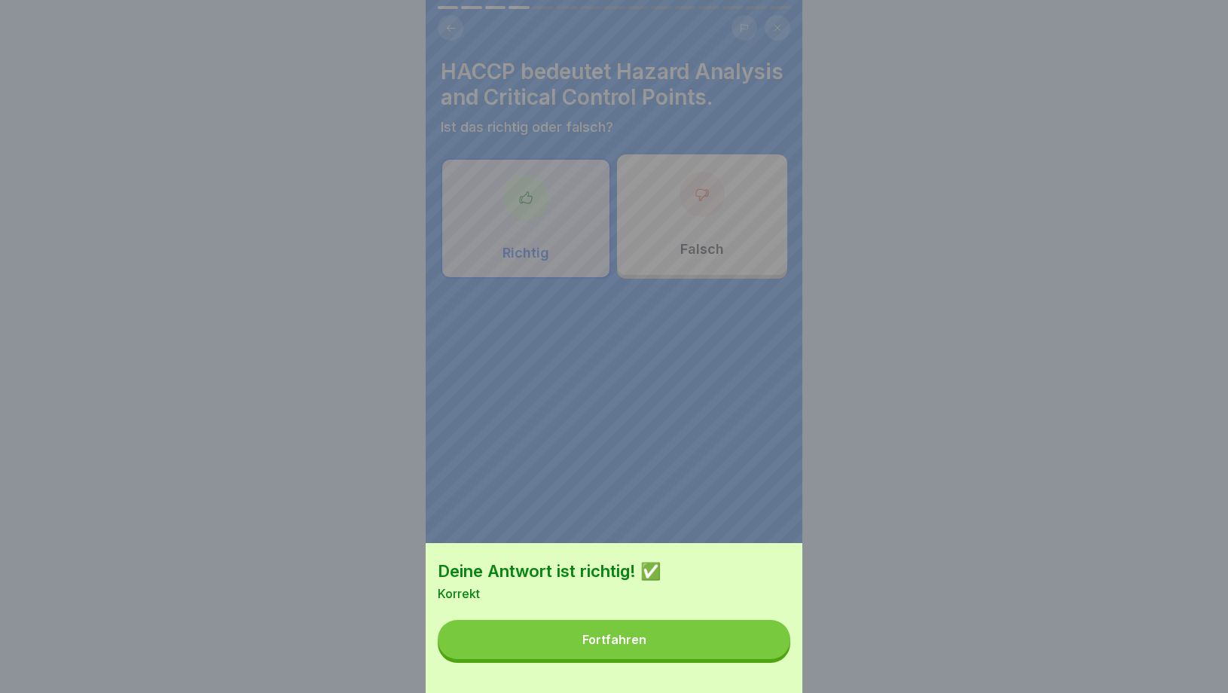
click at [704, 647] on button "Fortfahren" at bounding box center [614, 639] width 353 height 39
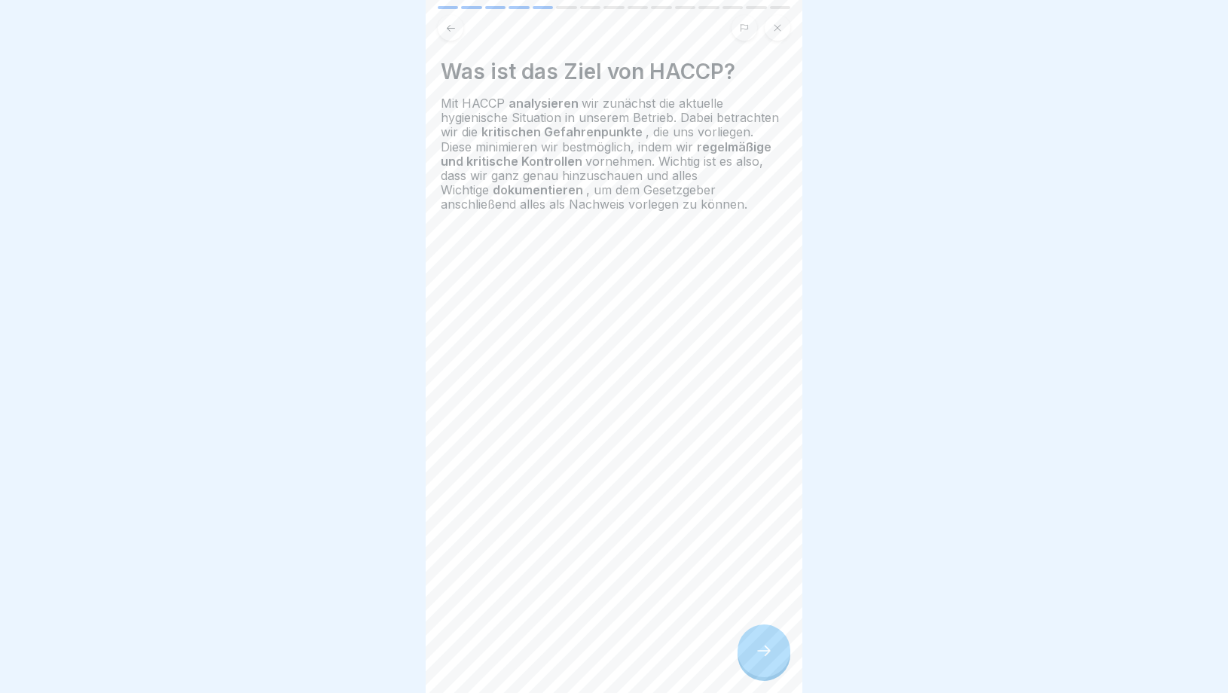
click at [763, 663] on div at bounding box center [764, 651] width 53 height 53
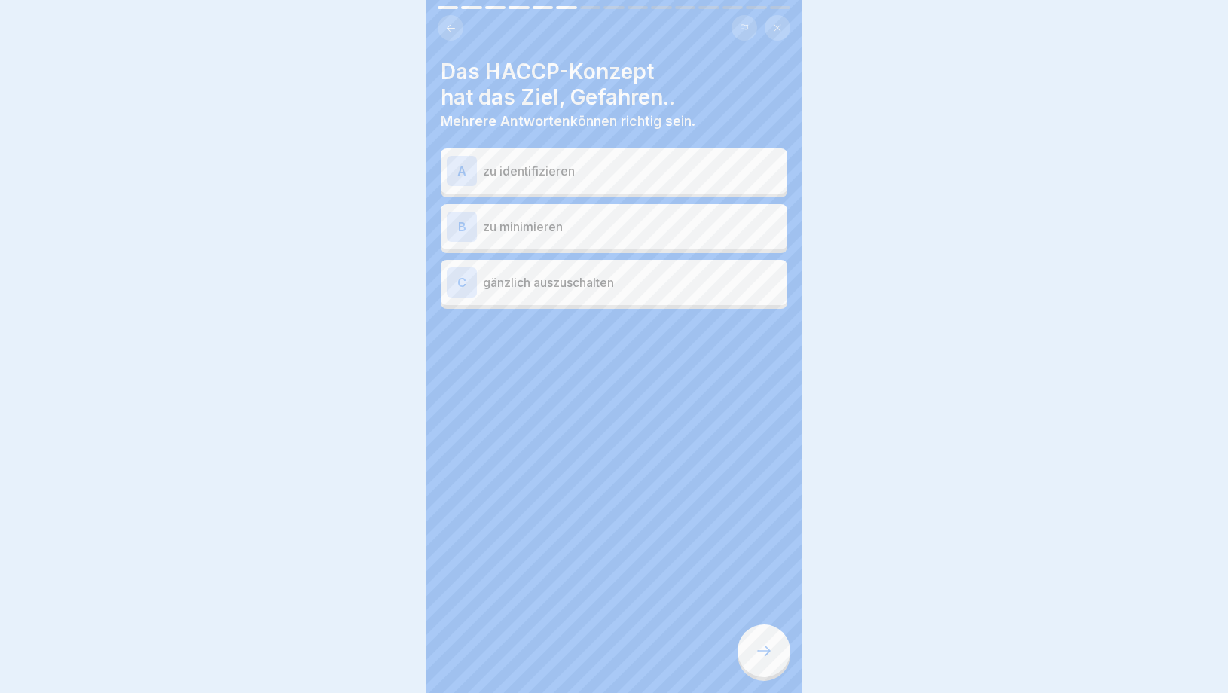
click at [763, 663] on div at bounding box center [614, 346] width 1228 height 693
click at [601, 168] on p "zu identifizieren" at bounding box center [632, 171] width 298 height 18
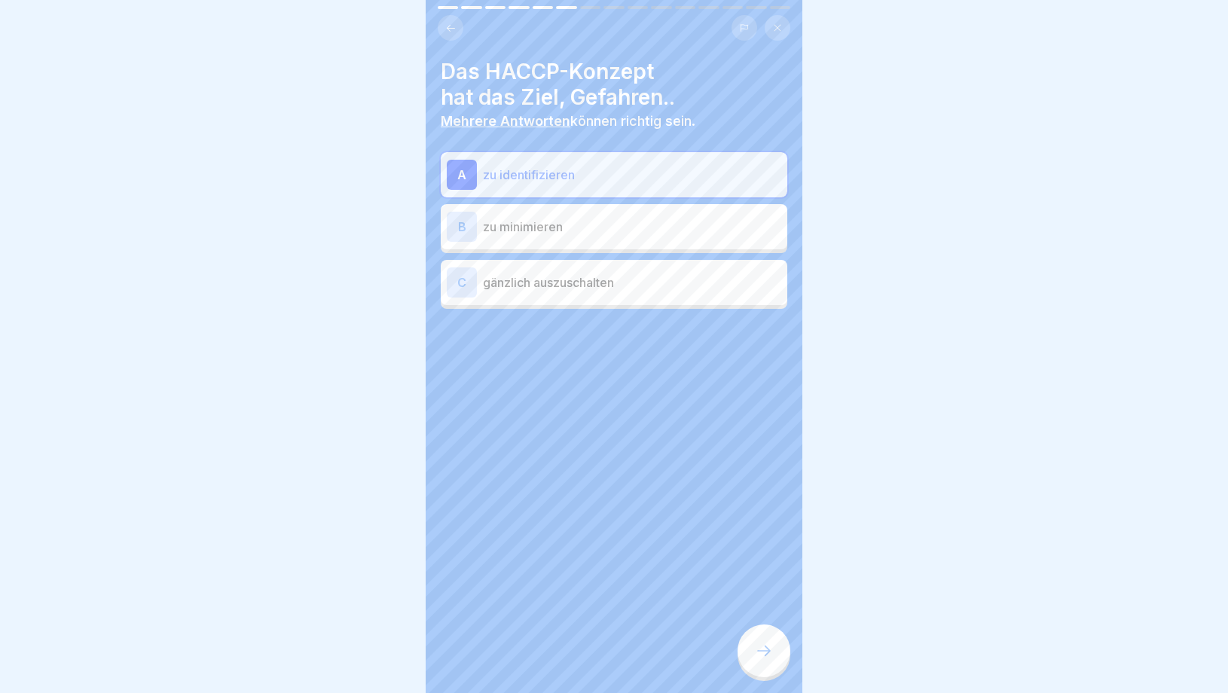
click at [599, 233] on p "zu minimieren" at bounding box center [632, 227] width 298 height 18
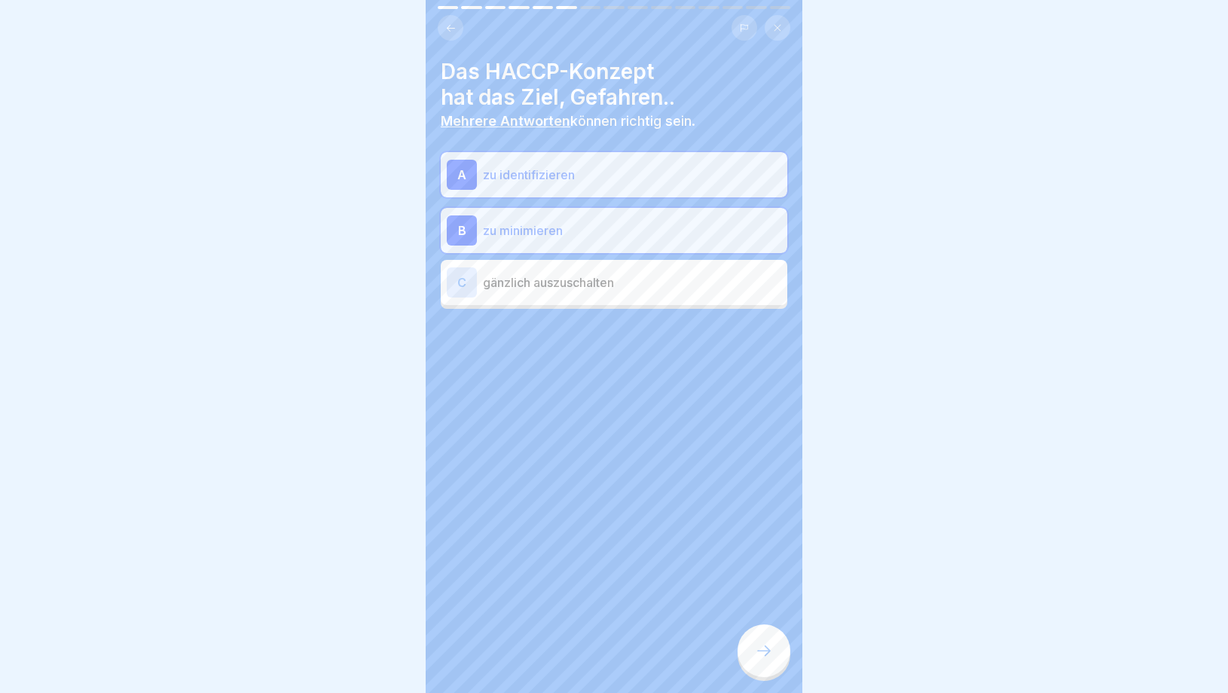
click at [607, 292] on div "C gänzlich auszuschalten" at bounding box center [614, 283] width 335 height 30
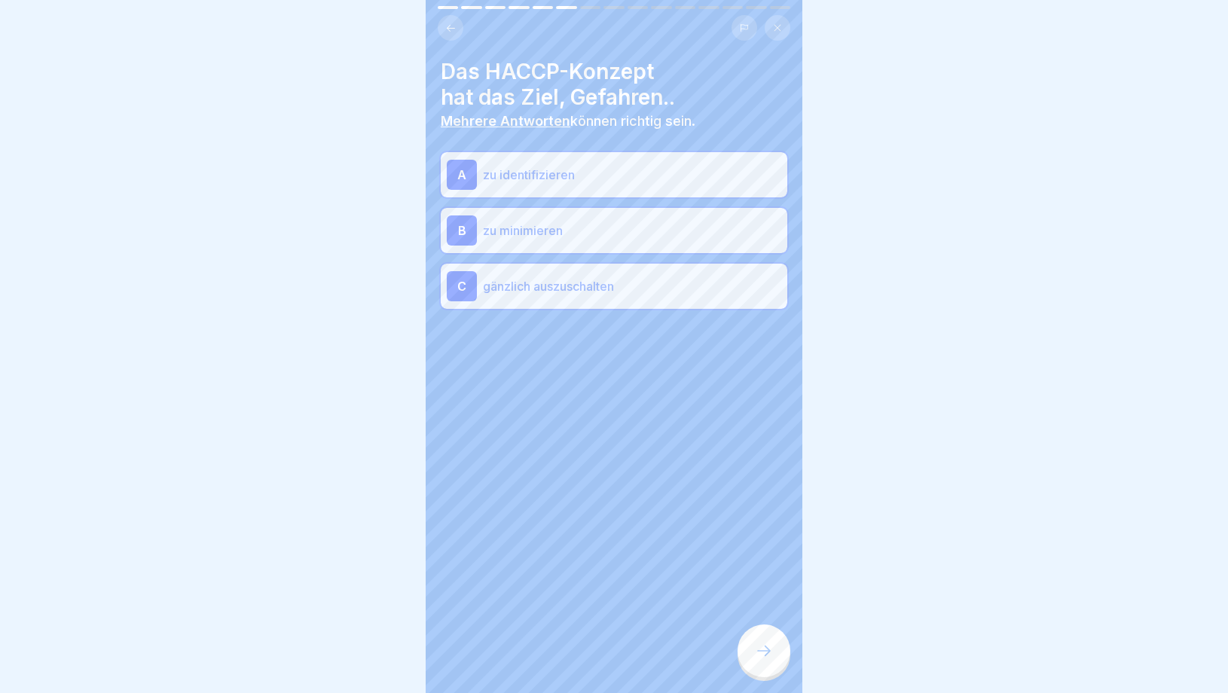
click at [768, 673] on div at bounding box center [764, 651] width 53 height 53
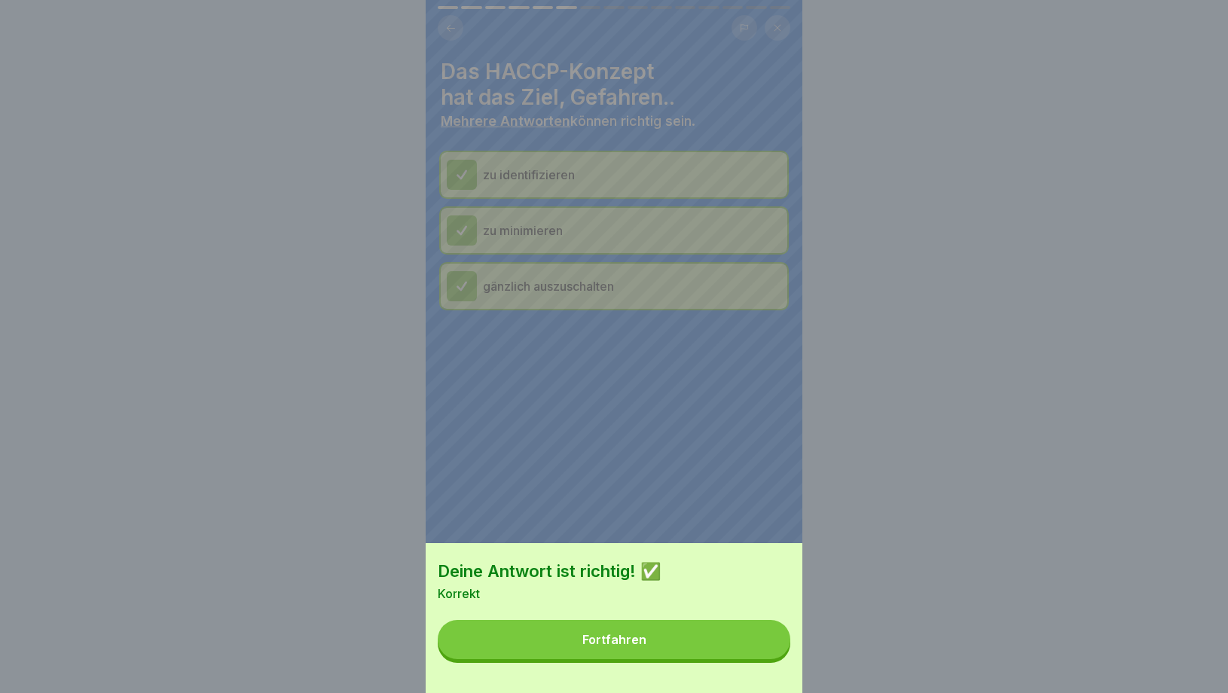
click at [678, 609] on div "Deine Antwort ist richtig! ✅ Korrekt Fortfahren" at bounding box center [614, 618] width 377 height 150
click at [668, 635] on button "Fortfahren" at bounding box center [614, 639] width 353 height 39
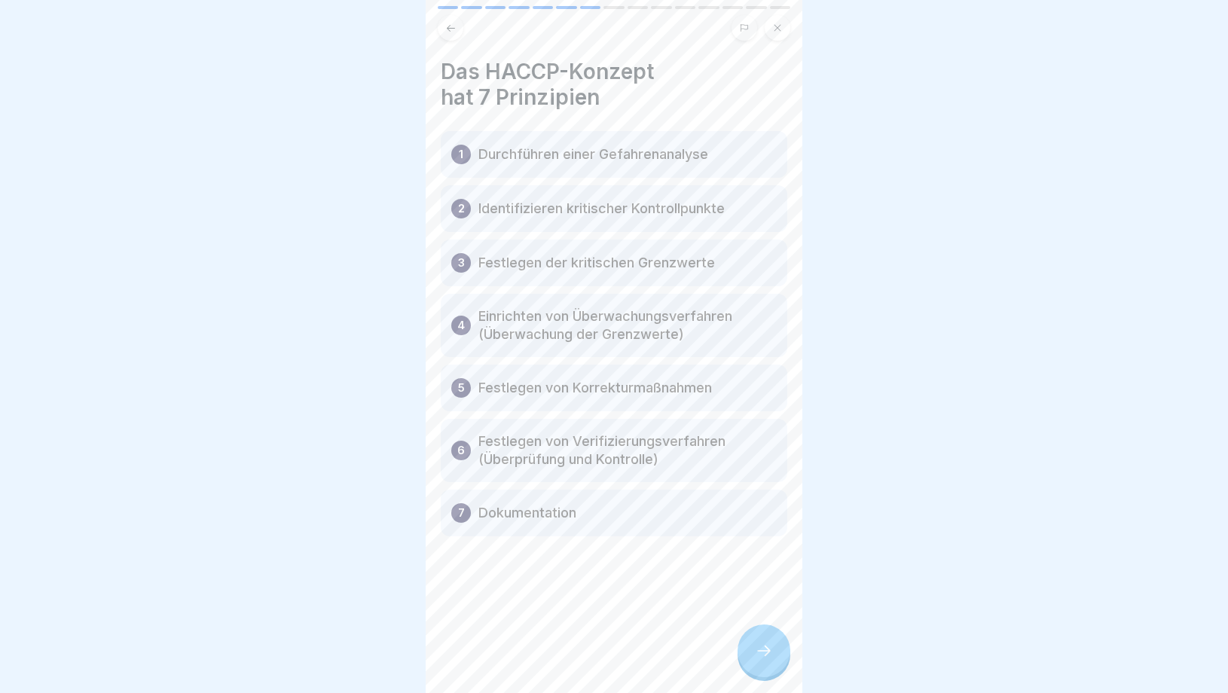
click at [752, 659] on div at bounding box center [764, 651] width 53 height 53
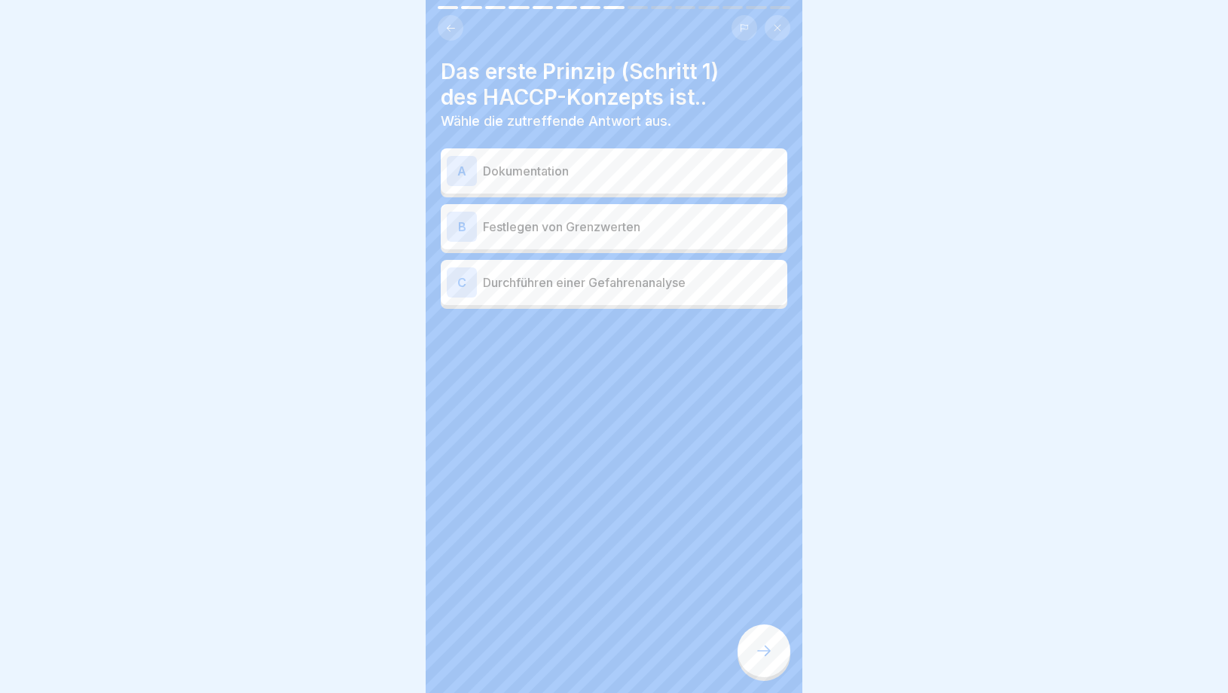
click at [752, 661] on div at bounding box center [764, 651] width 53 height 53
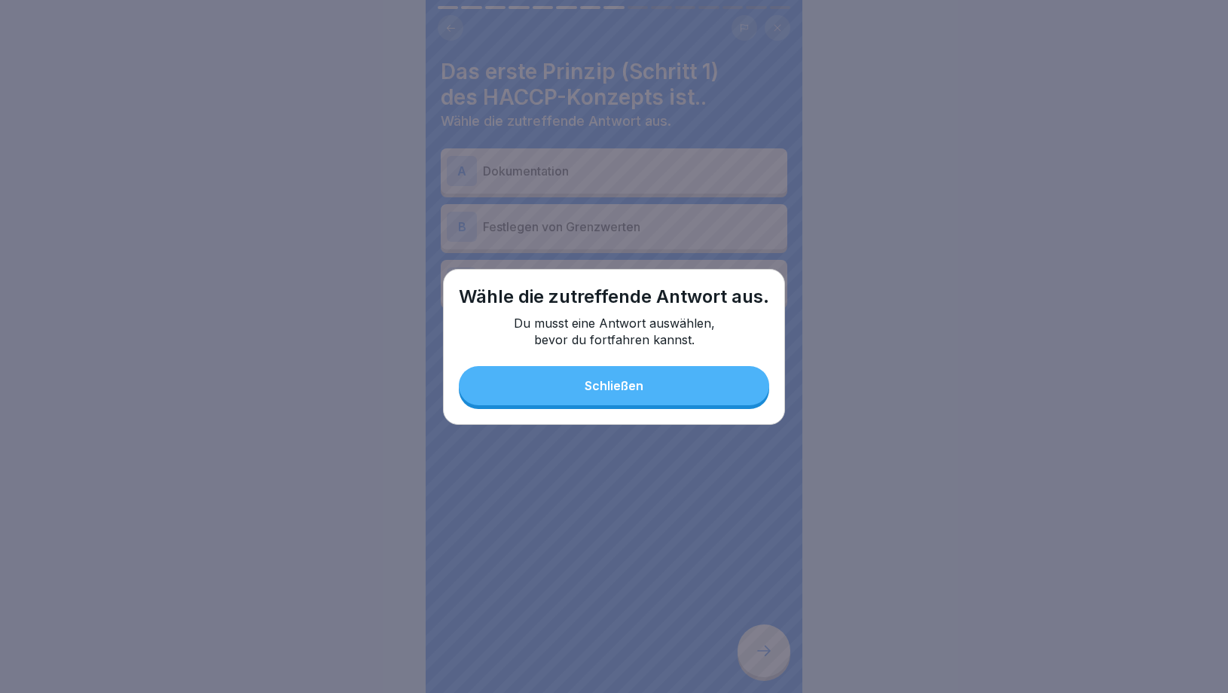
click at [604, 384] on div "Schließen" at bounding box center [614, 386] width 59 height 14
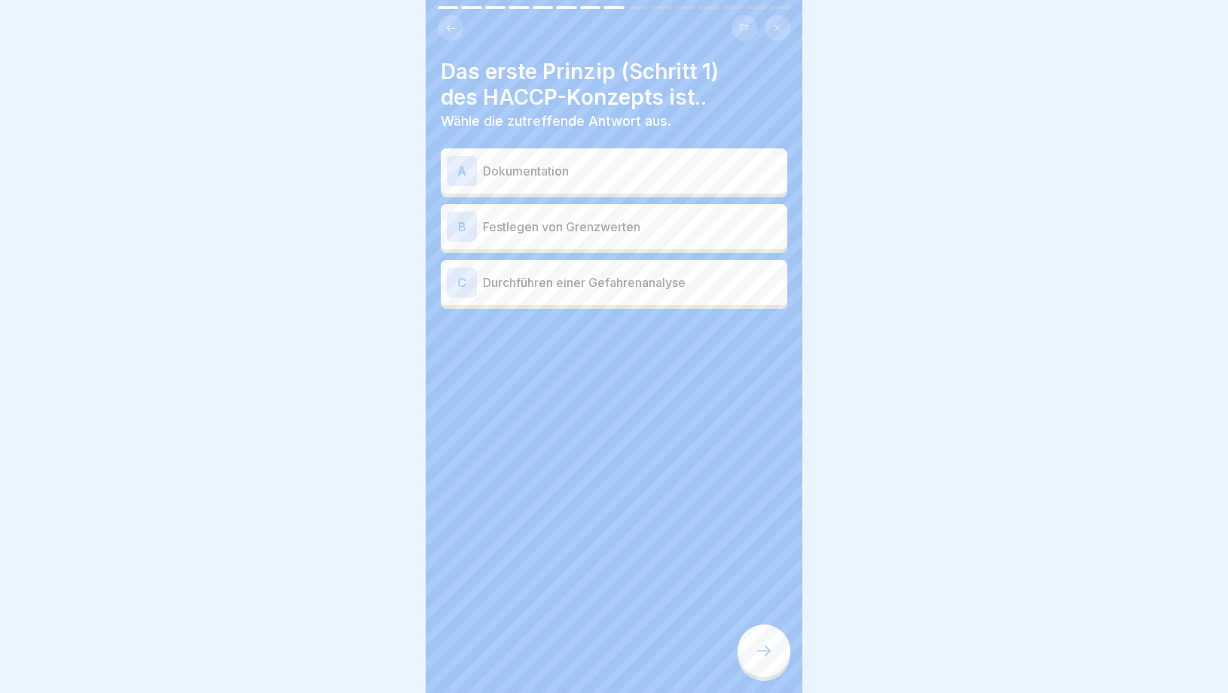
click at [601, 166] on p "Dokumentation" at bounding box center [632, 171] width 298 height 18
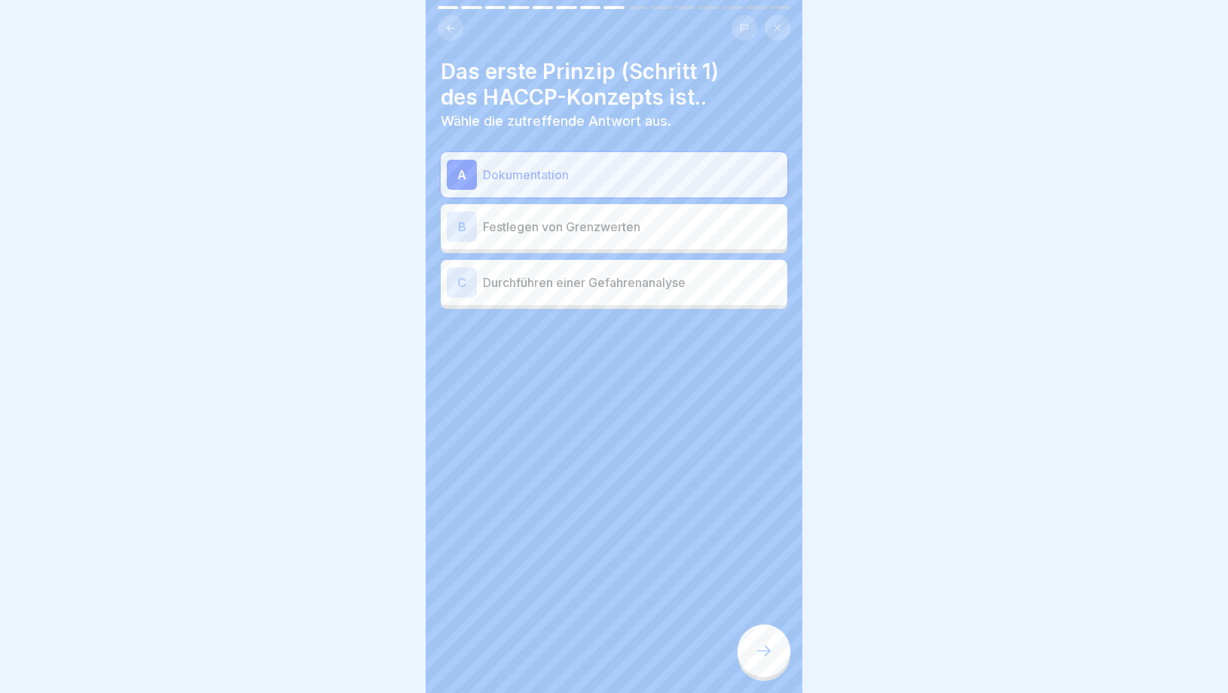
click at [656, 239] on div "B Festlegen von Grenzwerten" at bounding box center [614, 227] width 335 height 30
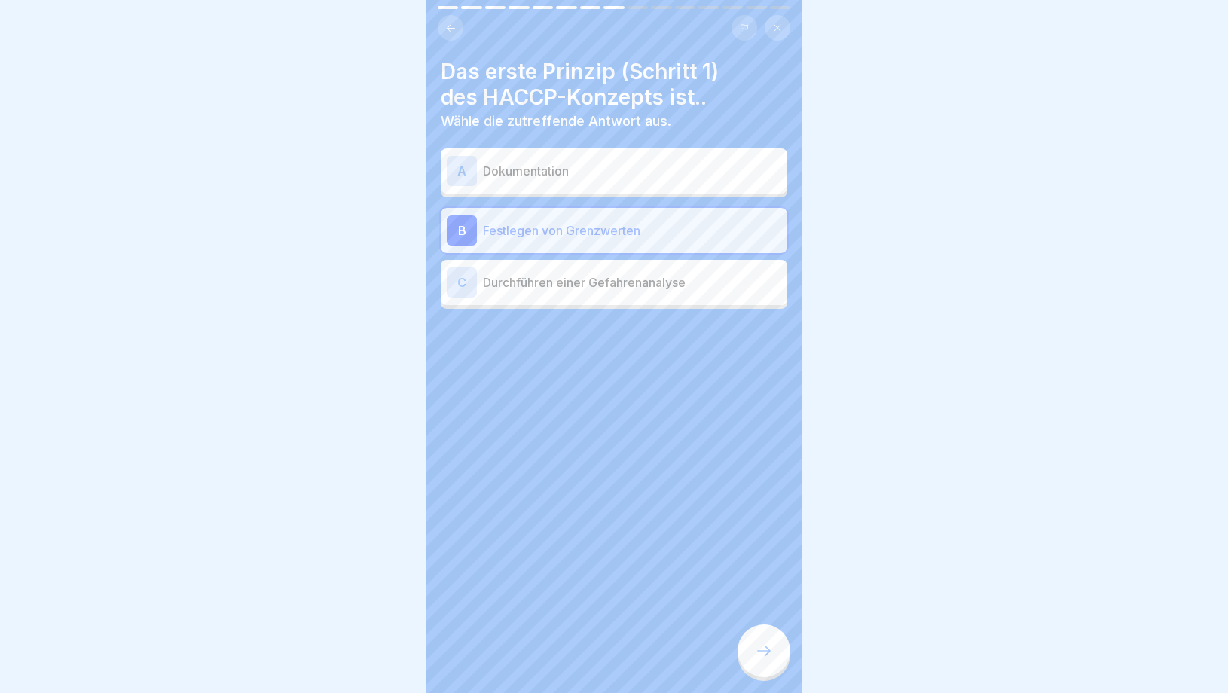
click at [672, 172] on p "Dokumentation" at bounding box center [632, 171] width 298 height 18
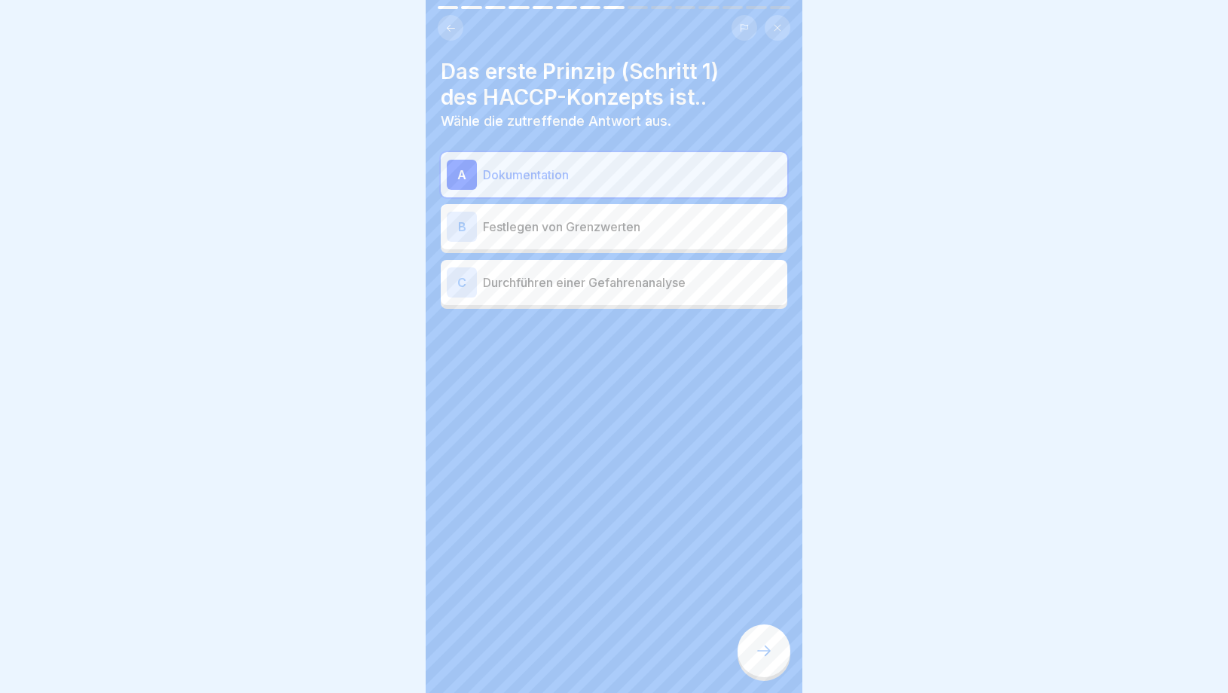
click at [650, 292] on div "C Durchführen einer Gefahrenanalyse" at bounding box center [614, 283] width 335 height 30
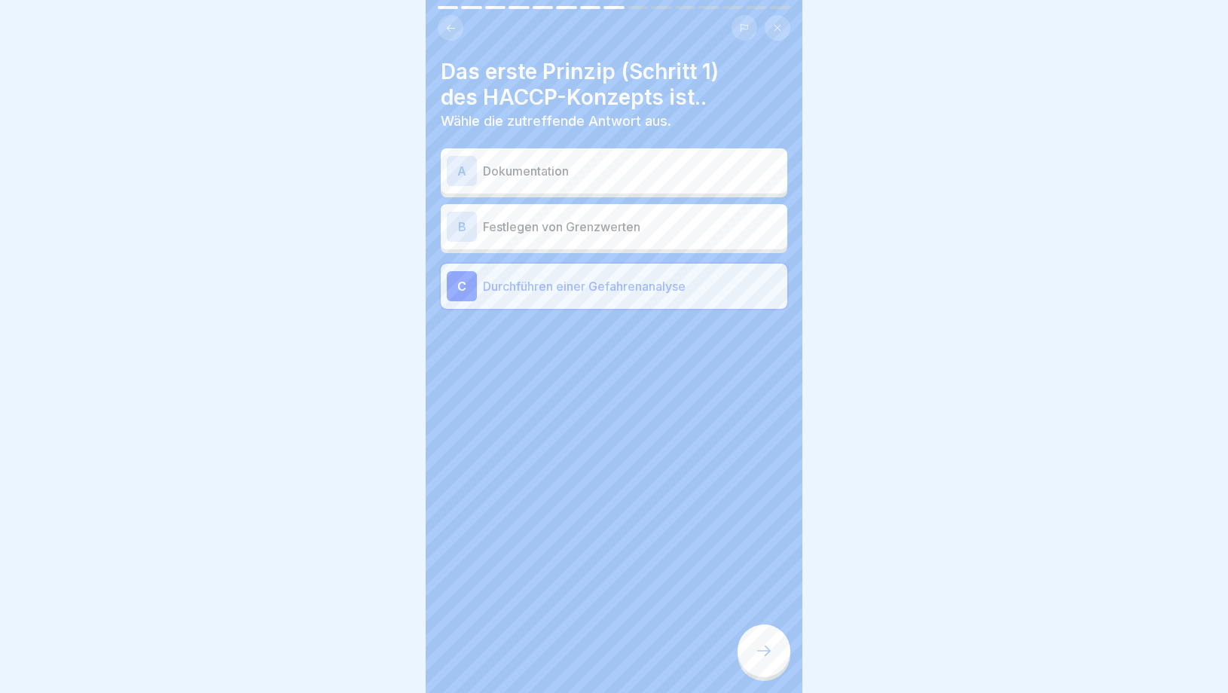
click at [769, 659] on icon at bounding box center [764, 651] width 18 height 18
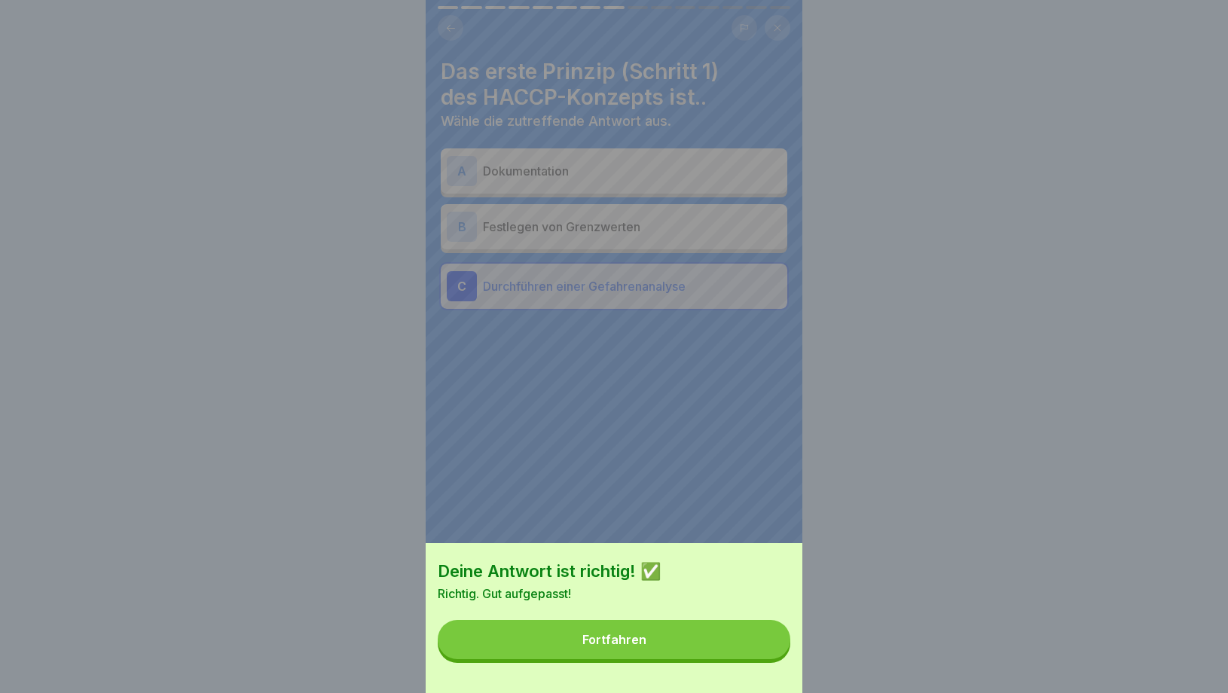
click at [653, 623] on button "Fortfahren" at bounding box center [614, 639] width 353 height 39
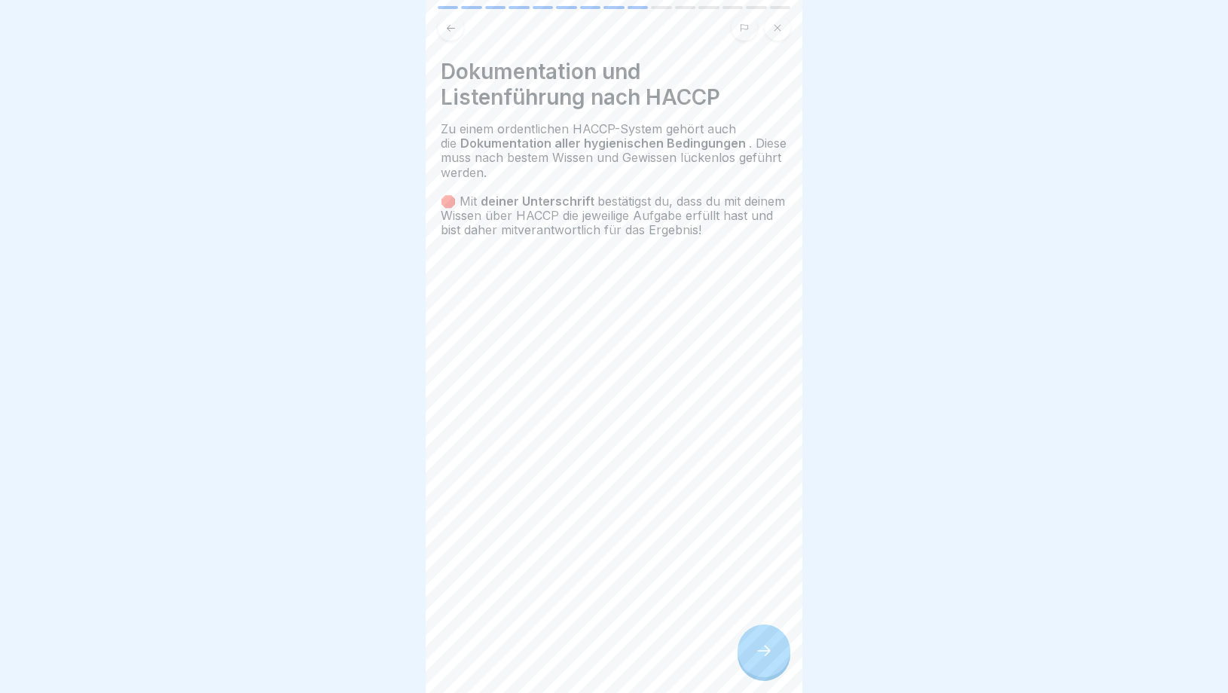
click at [737, 643] on div "Dokumentation und Listenführung nach HACCP Zu einem ordentlichen HACCP-System g…" at bounding box center [614, 346] width 377 height 693
click at [749, 646] on div at bounding box center [764, 651] width 53 height 53
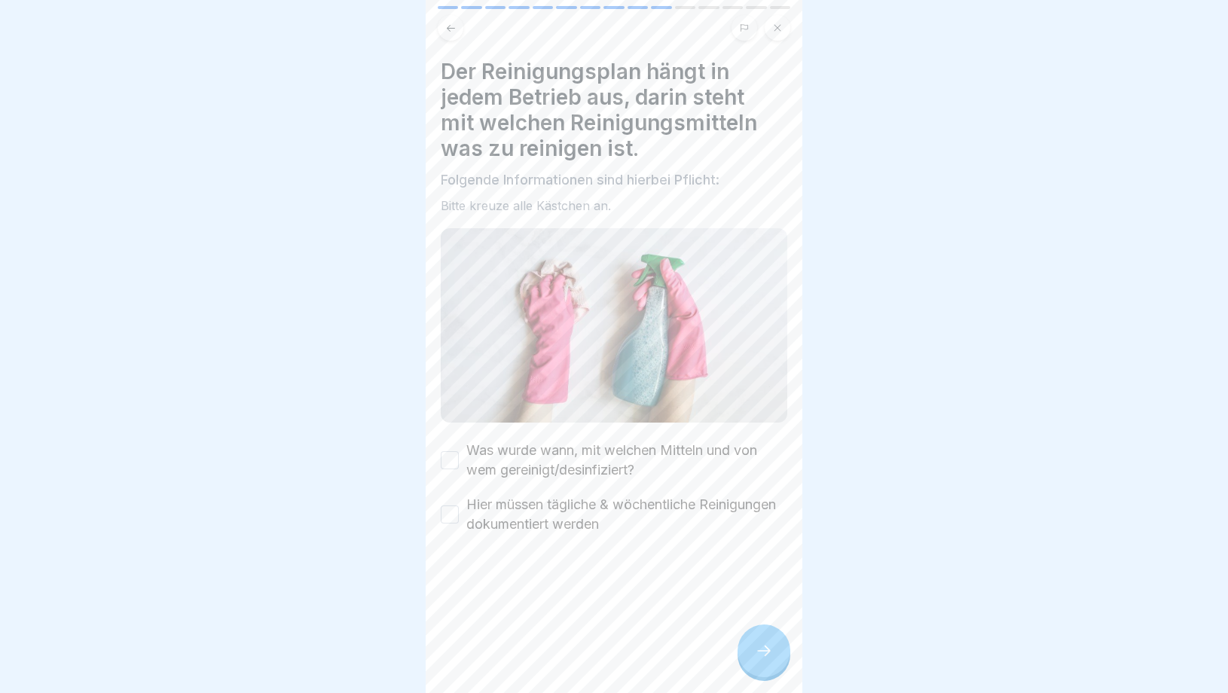
click at [749, 646] on div at bounding box center [764, 651] width 53 height 53
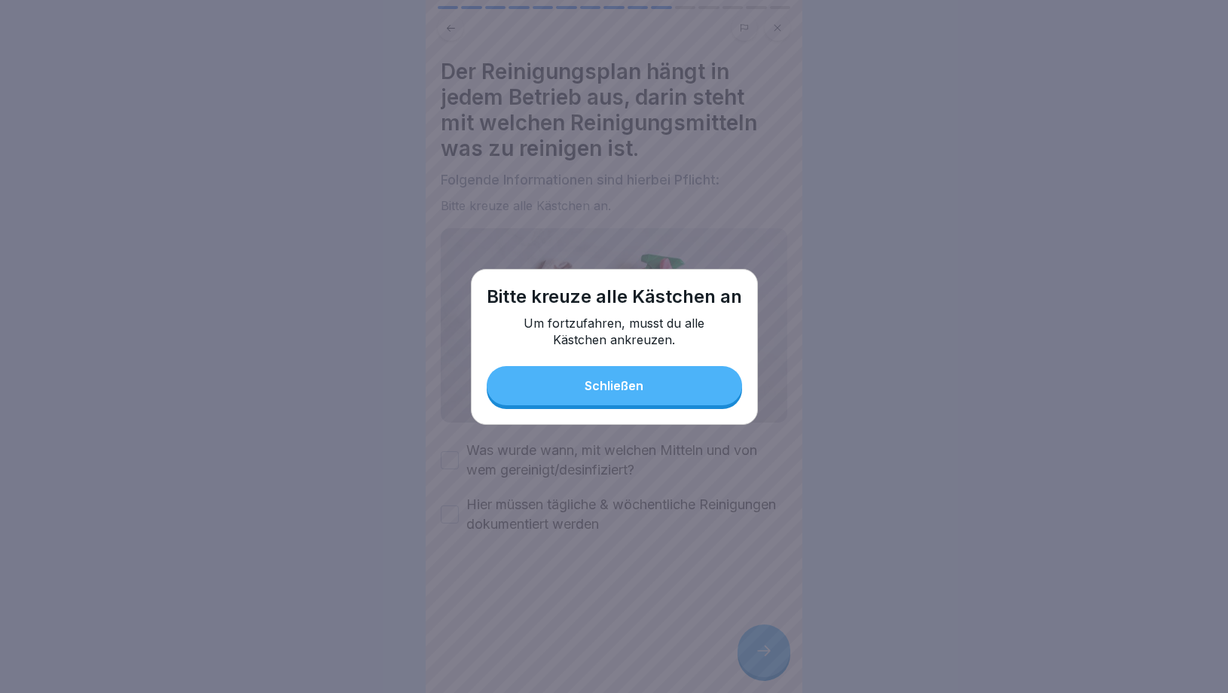
click at [583, 386] on button "Schließen" at bounding box center [614, 385] width 255 height 39
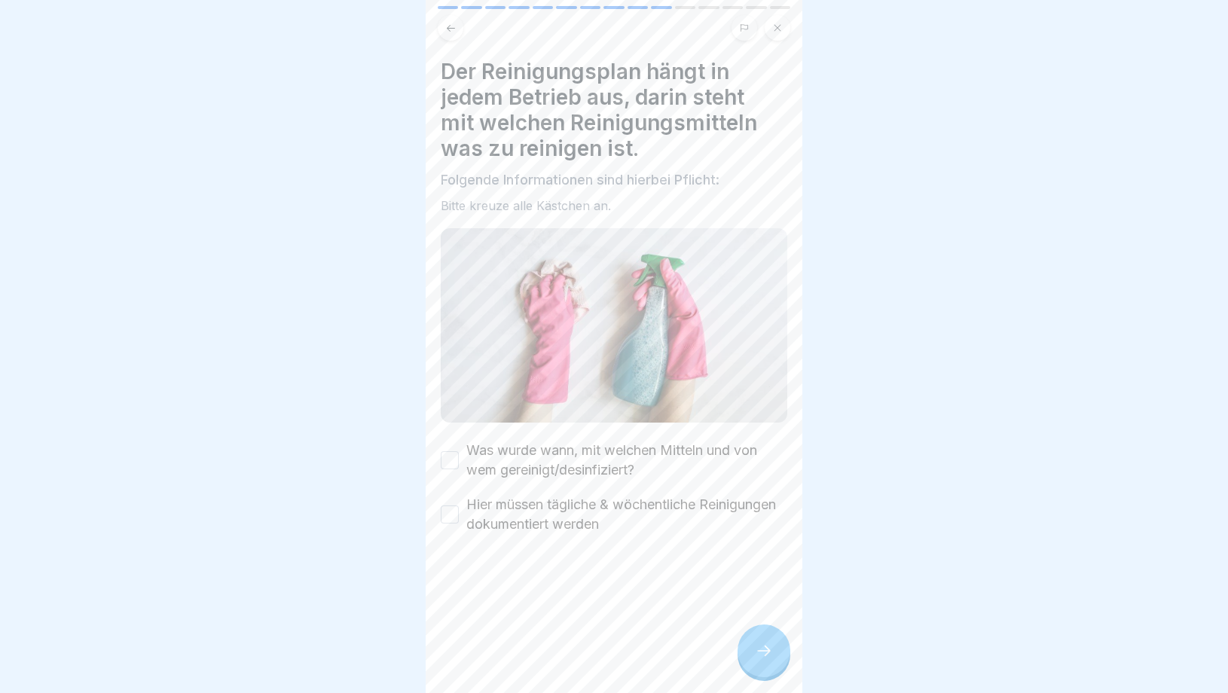
click at [462, 462] on div "Was wurde wann, mit welchen Mitteln und von wem gereinigt/desinfiziert?" at bounding box center [614, 460] width 347 height 39
click at [456, 460] on button "Was wurde wann, mit welchen Mitteln und von wem gereinigt/desinfiziert?" at bounding box center [450, 460] width 18 height 18
click at [451, 513] on button "Hier müssen tägliche & wöchentliche Reinigungen dokumentiert werden" at bounding box center [450, 515] width 18 height 18
click at [748, 633] on div at bounding box center [764, 651] width 53 height 53
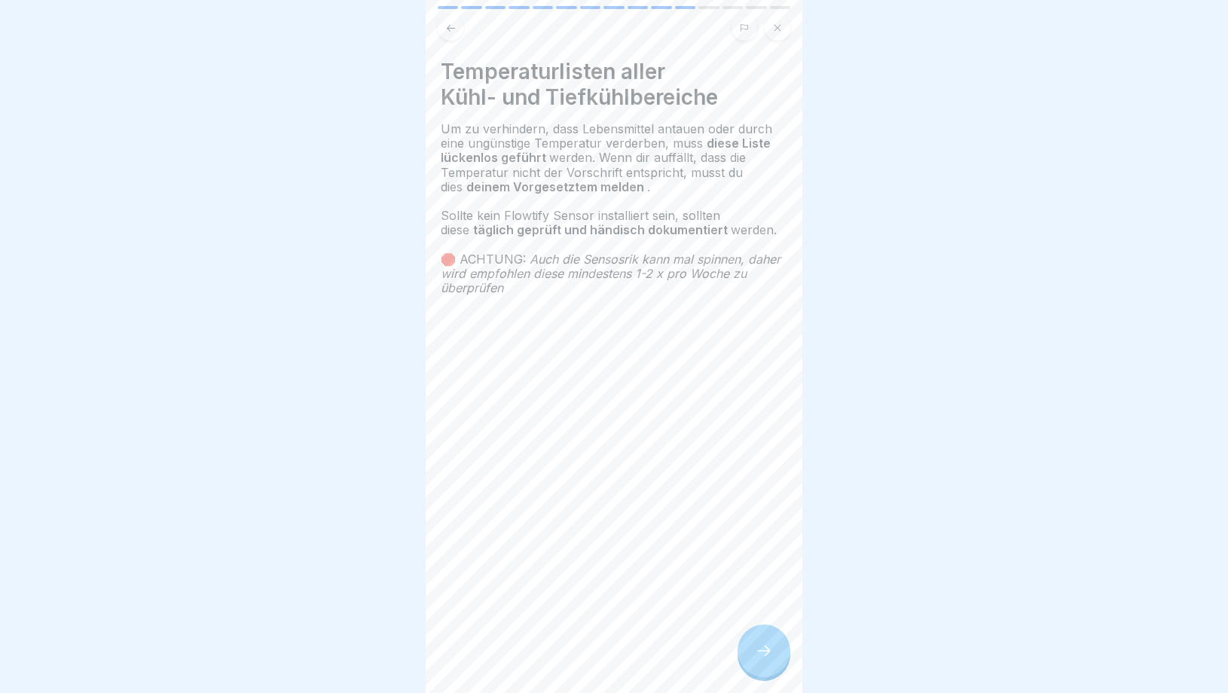
click at [763, 662] on div at bounding box center [764, 651] width 53 height 53
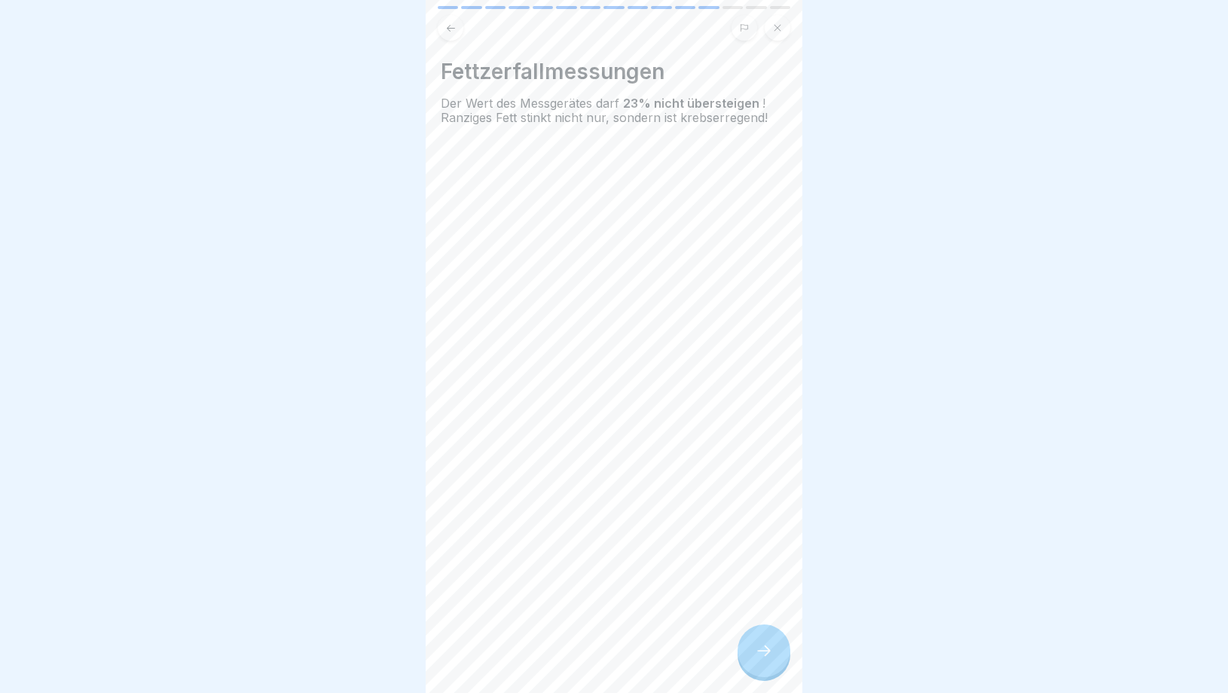
click at [761, 665] on div at bounding box center [764, 651] width 53 height 53
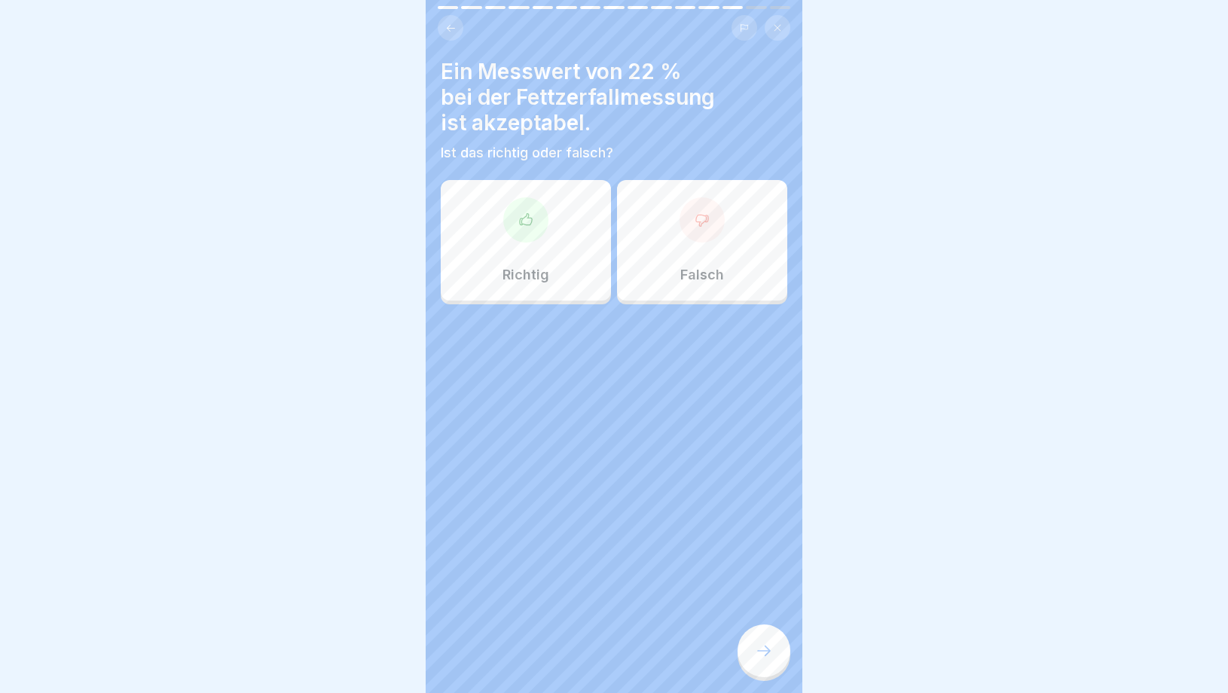
click at [541, 267] on p "Richtig" at bounding box center [526, 275] width 47 height 17
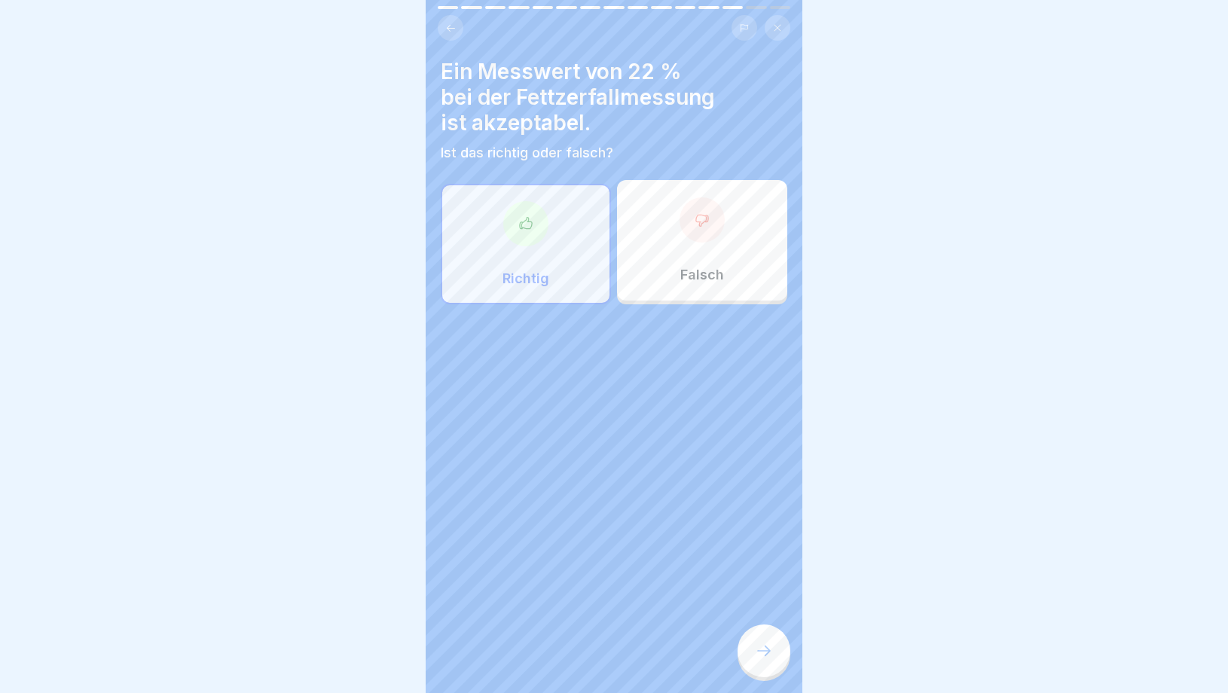
click at [753, 647] on div at bounding box center [764, 651] width 53 height 53
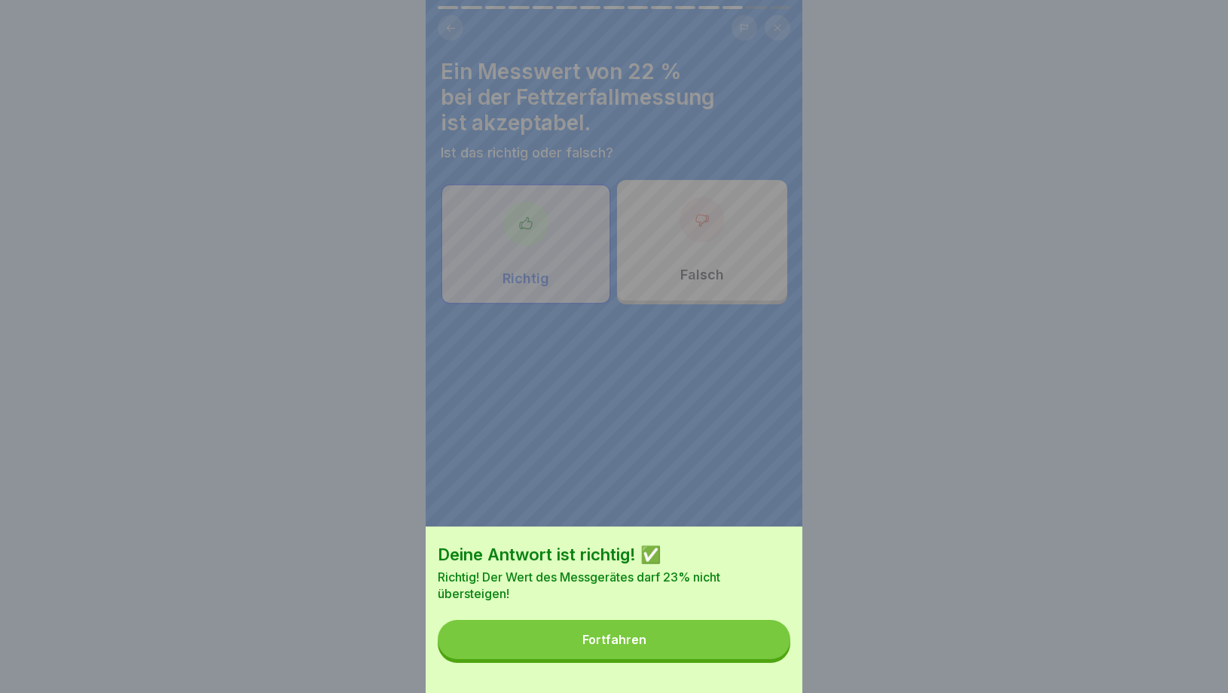
click at [677, 658] on button "Fortfahren" at bounding box center [614, 639] width 353 height 39
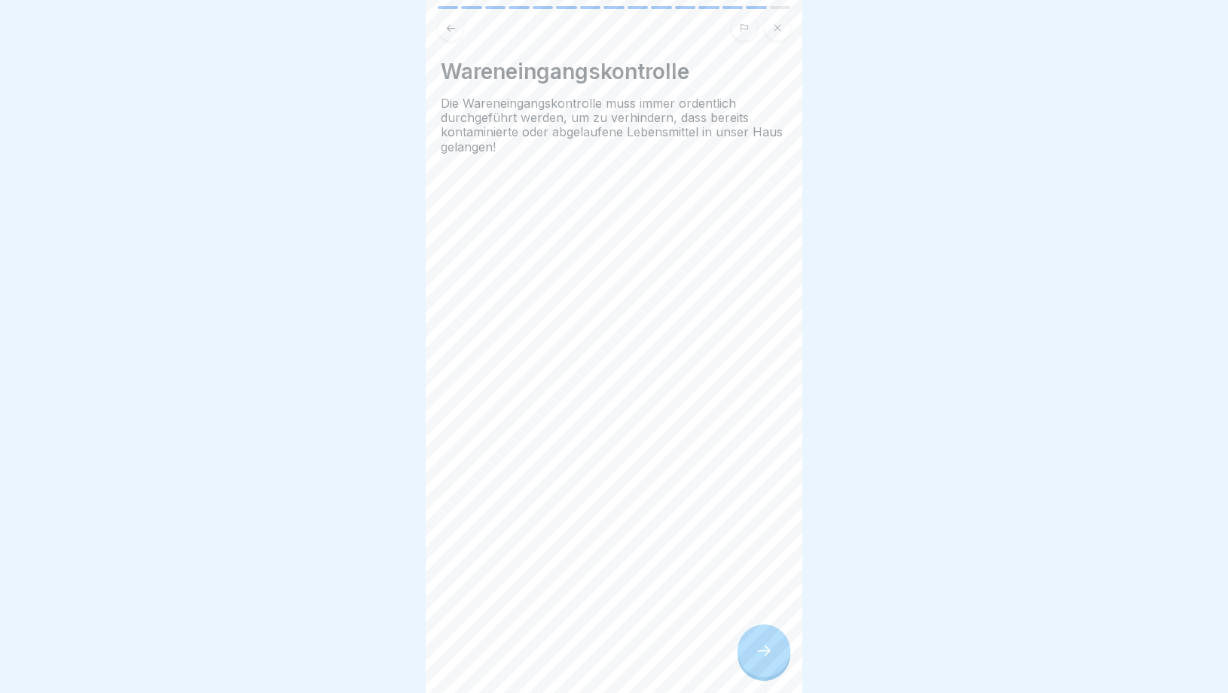
click at [762, 659] on icon at bounding box center [764, 651] width 18 height 18
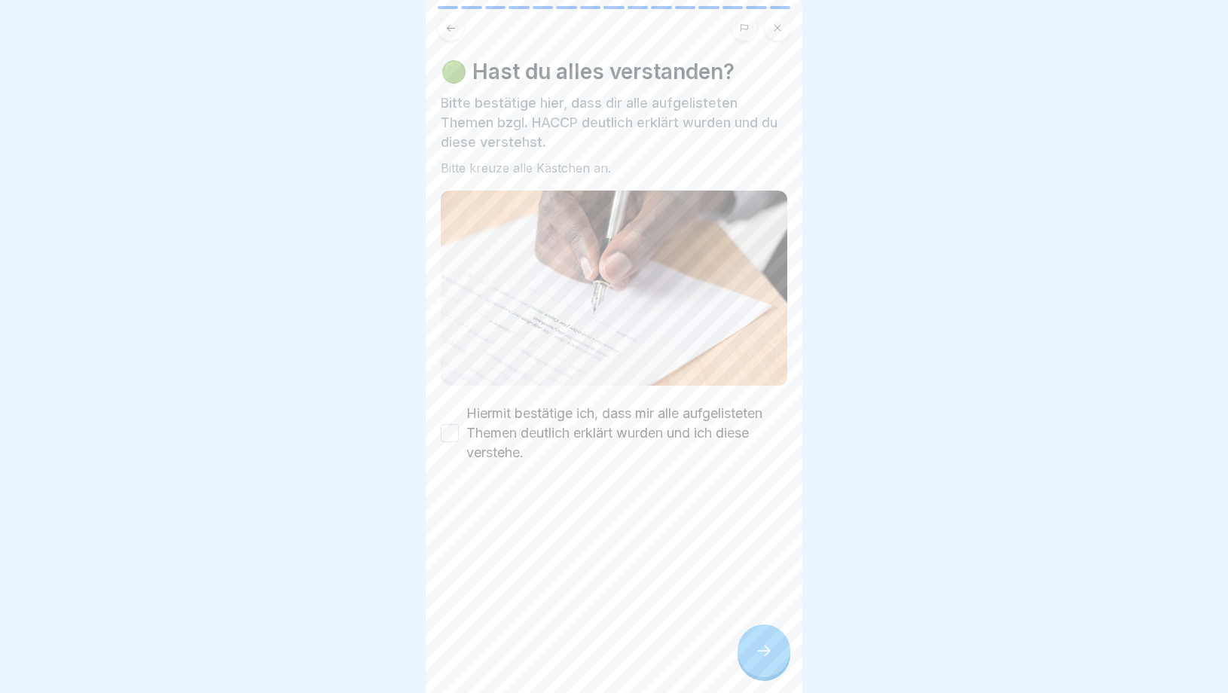
click at [456, 431] on button "Hiermit bestätige ich, dass mir alle aufgelisteten Themen deutlich erklärt wurd…" at bounding box center [450, 433] width 18 height 18
click at [763, 648] on icon at bounding box center [764, 651] width 18 height 18
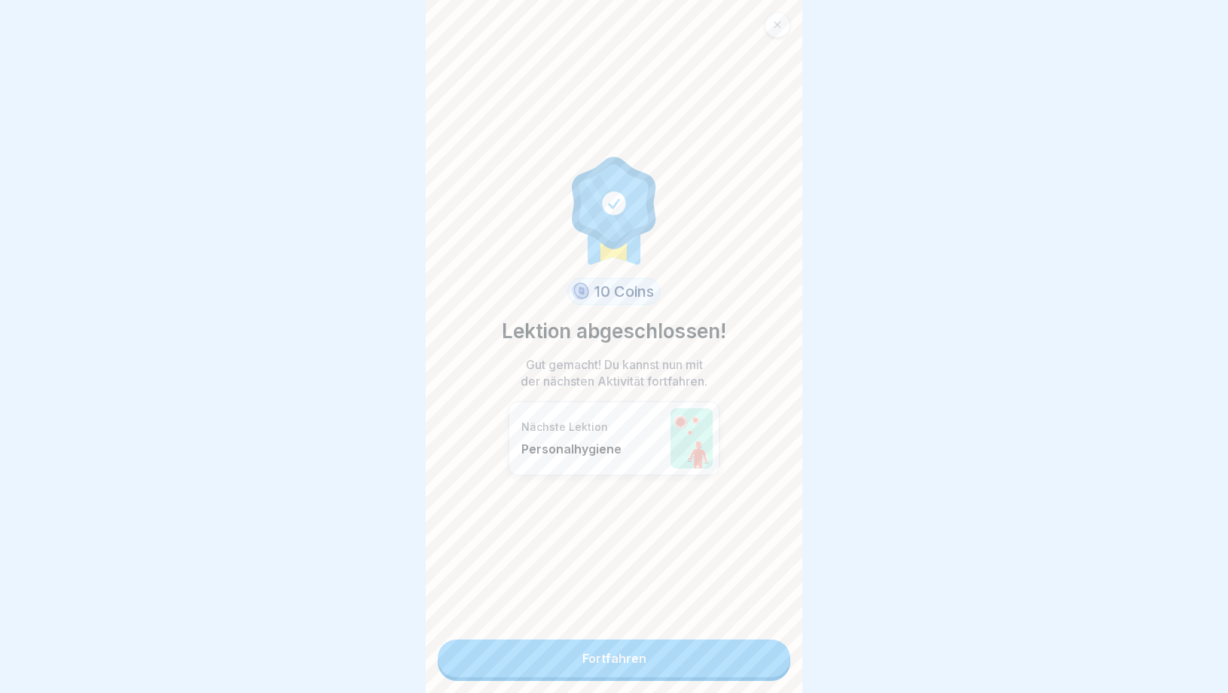
click at [682, 667] on link "Fortfahren" at bounding box center [614, 659] width 353 height 38
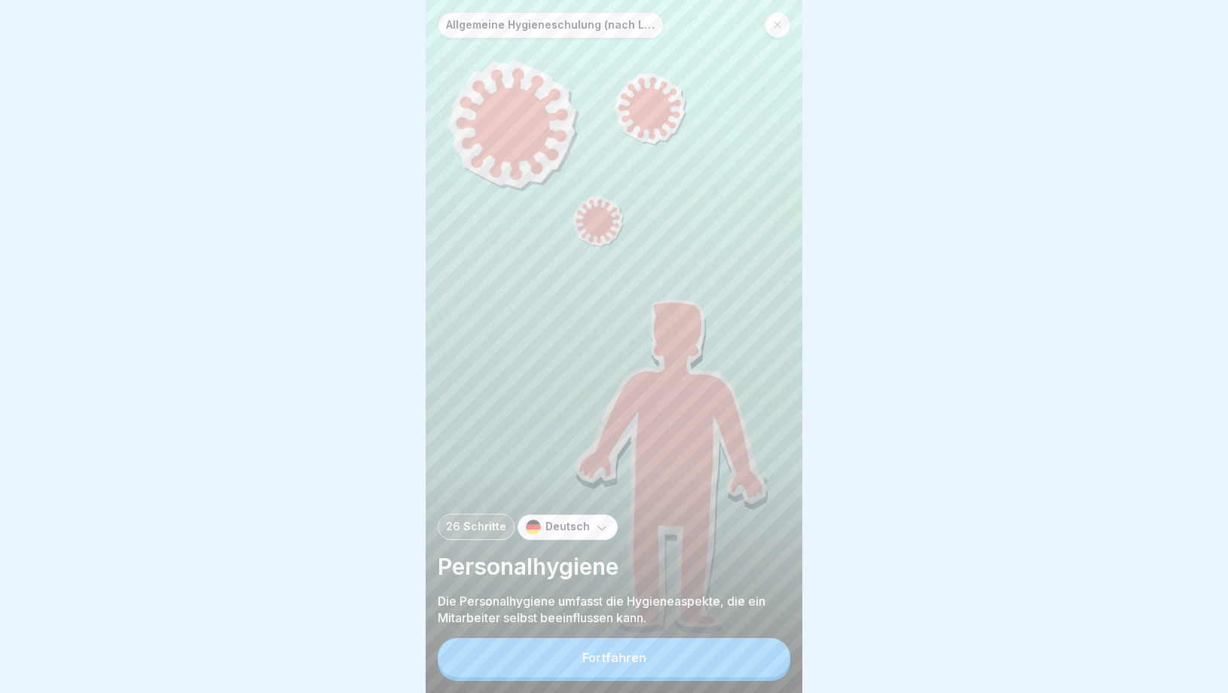
click at [682, 667] on button "Fortfahren" at bounding box center [614, 657] width 353 height 39
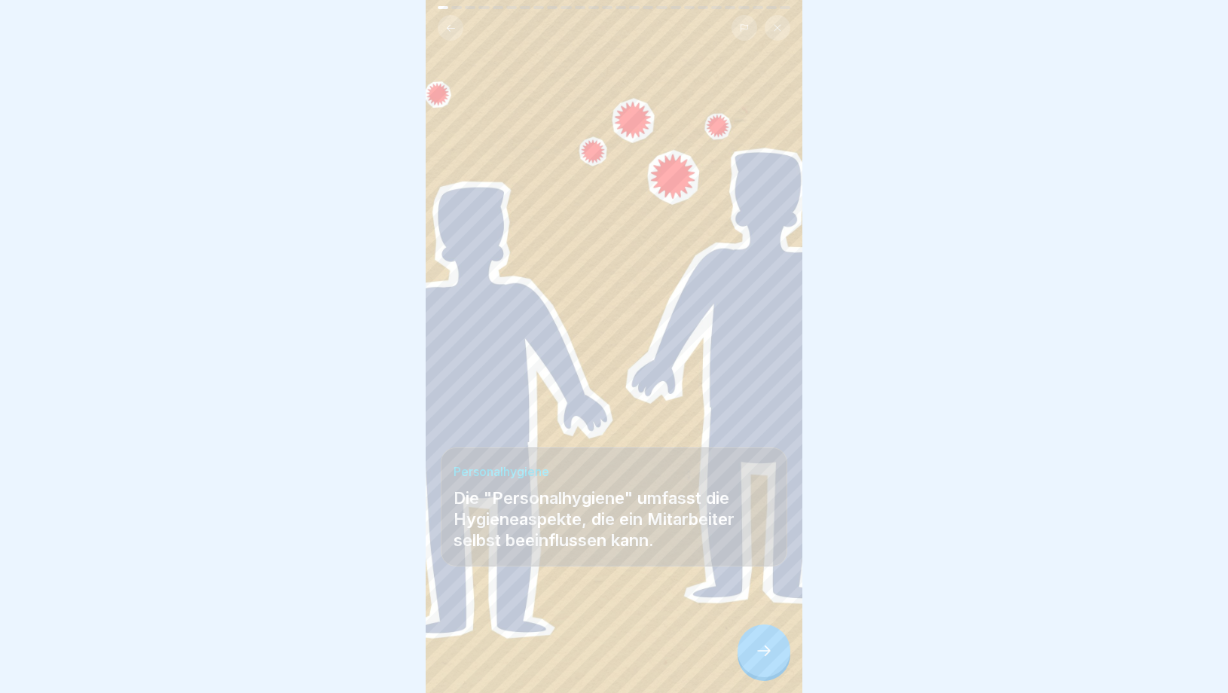
click at [805, 677] on div at bounding box center [614, 346] width 1228 height 693
click at [769, 673] on div at bounding box center [764, 651] width 53 height 53
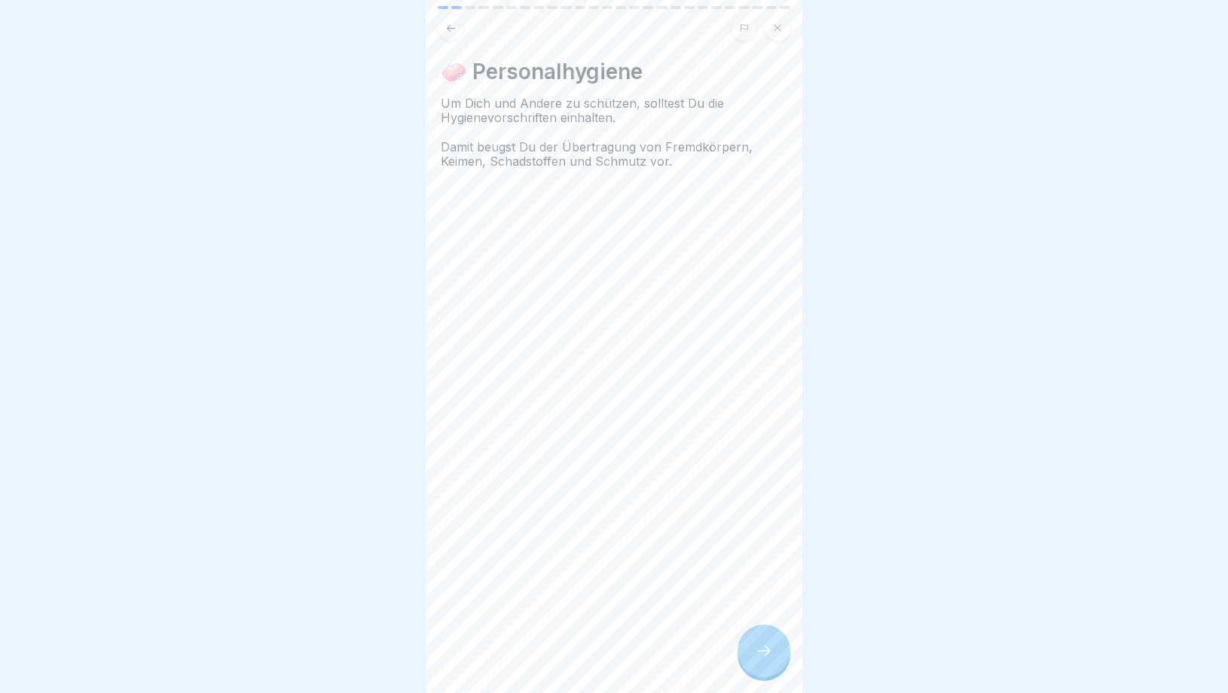
click at [769, 673] on div at bounding box center [764, 651] width 53 height 53
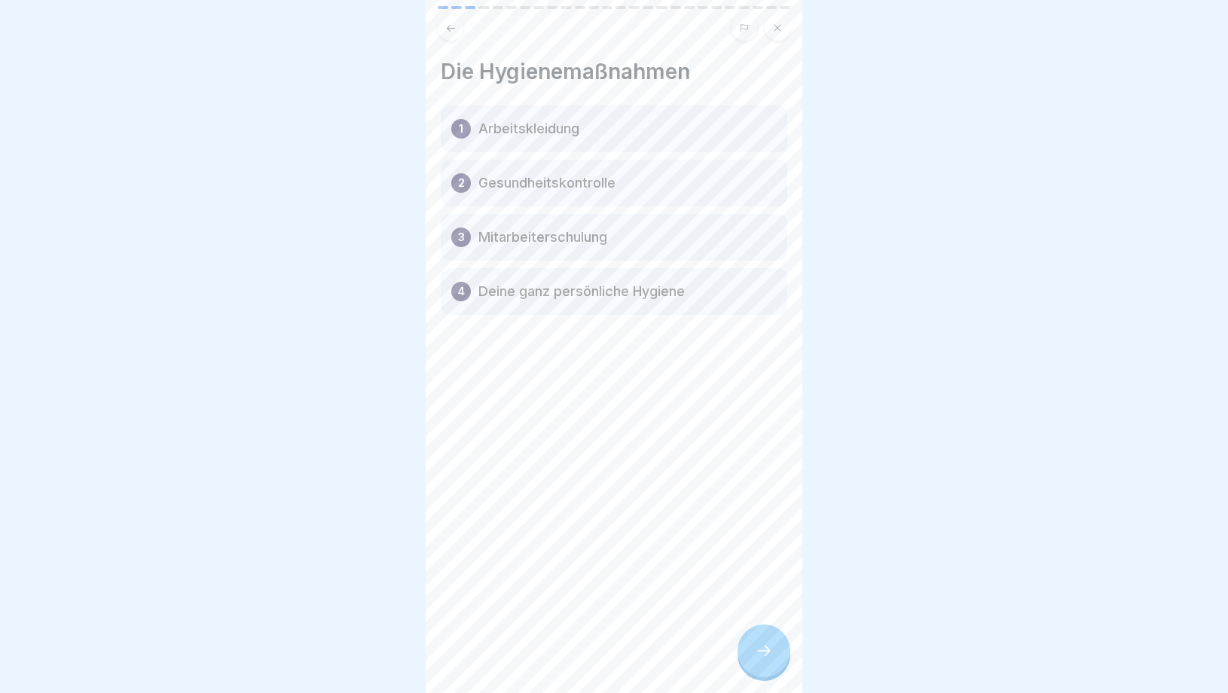
click at [769, 673] on div at bounding box center [764, 651] width 53 height 53
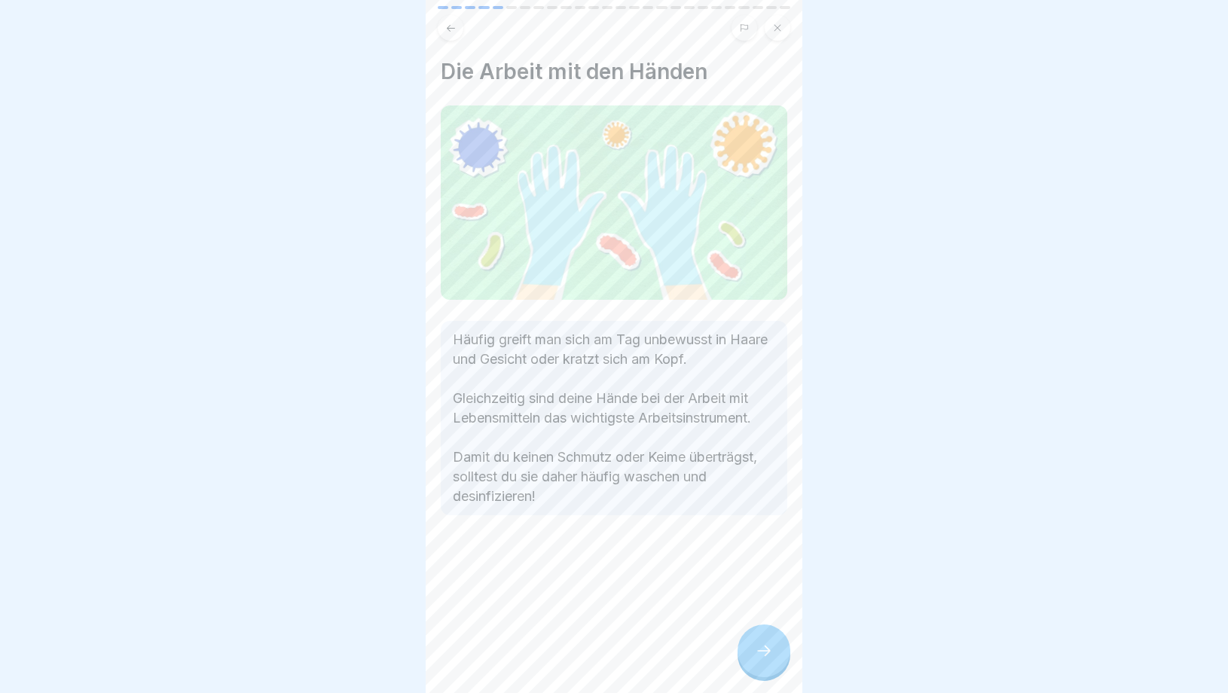
click at [769, 673] on div at bounding box center [764, 651] width 53 height 53
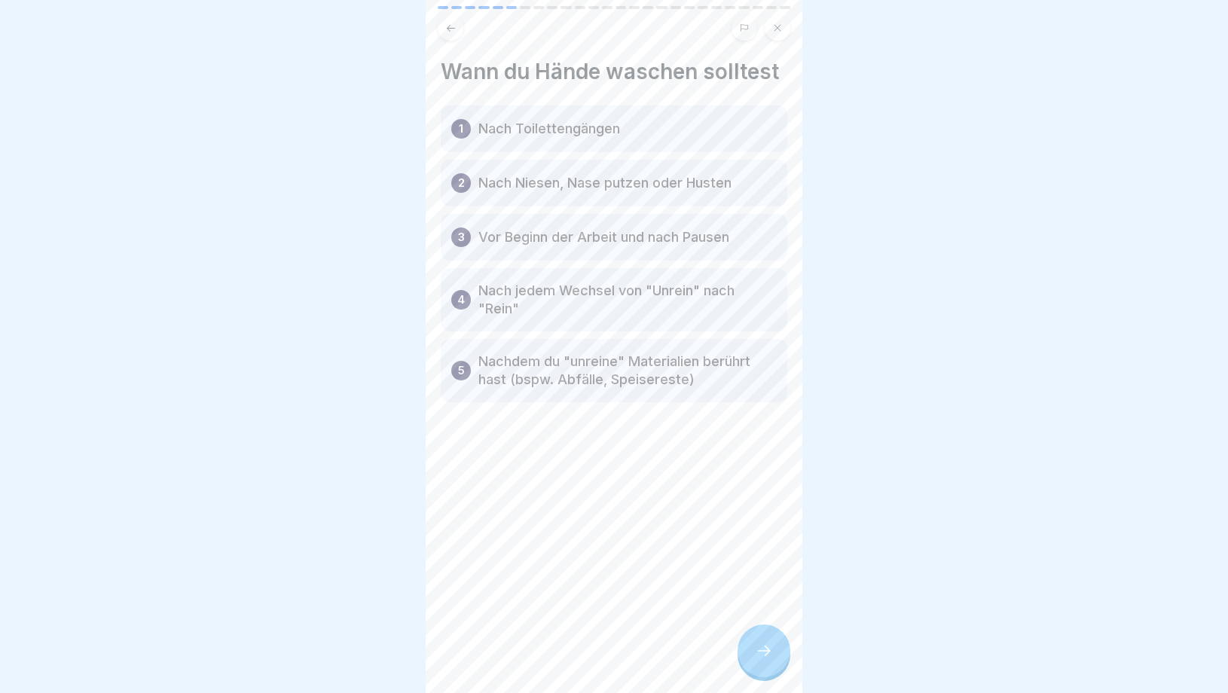
click at [769, 673] on div at bounding box center [764, 651] width 53 height 53
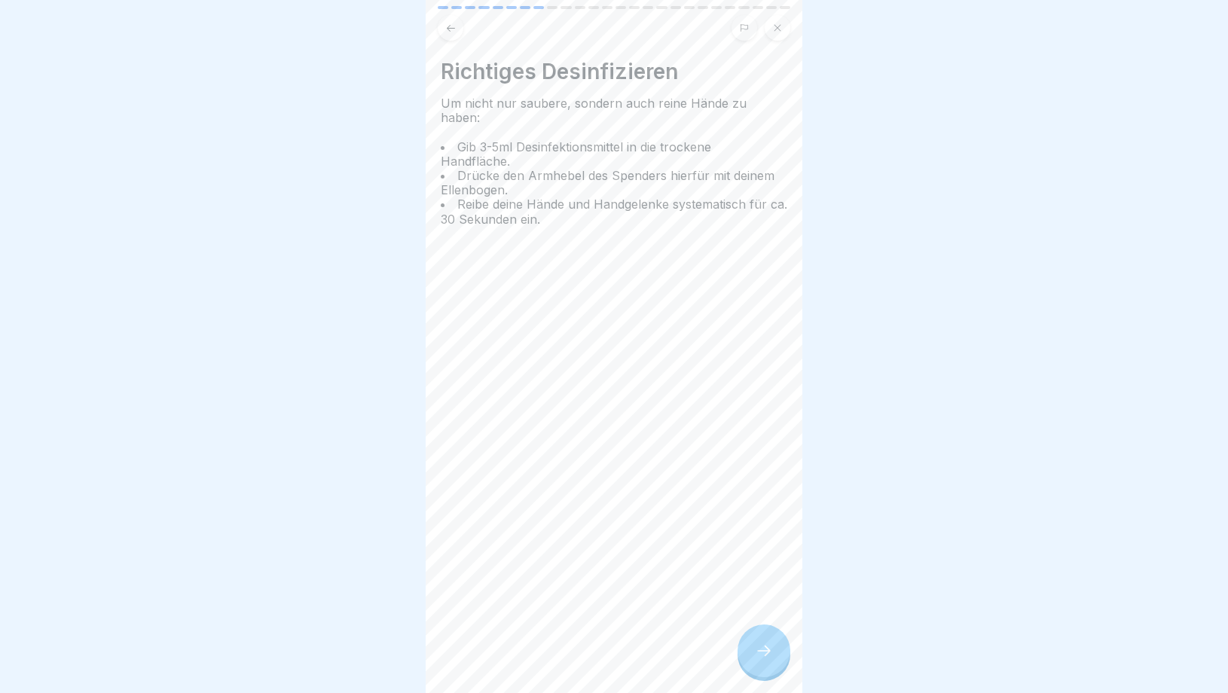
click at [769, 673] on div at bounding box center [764, 651] width 53 height 53
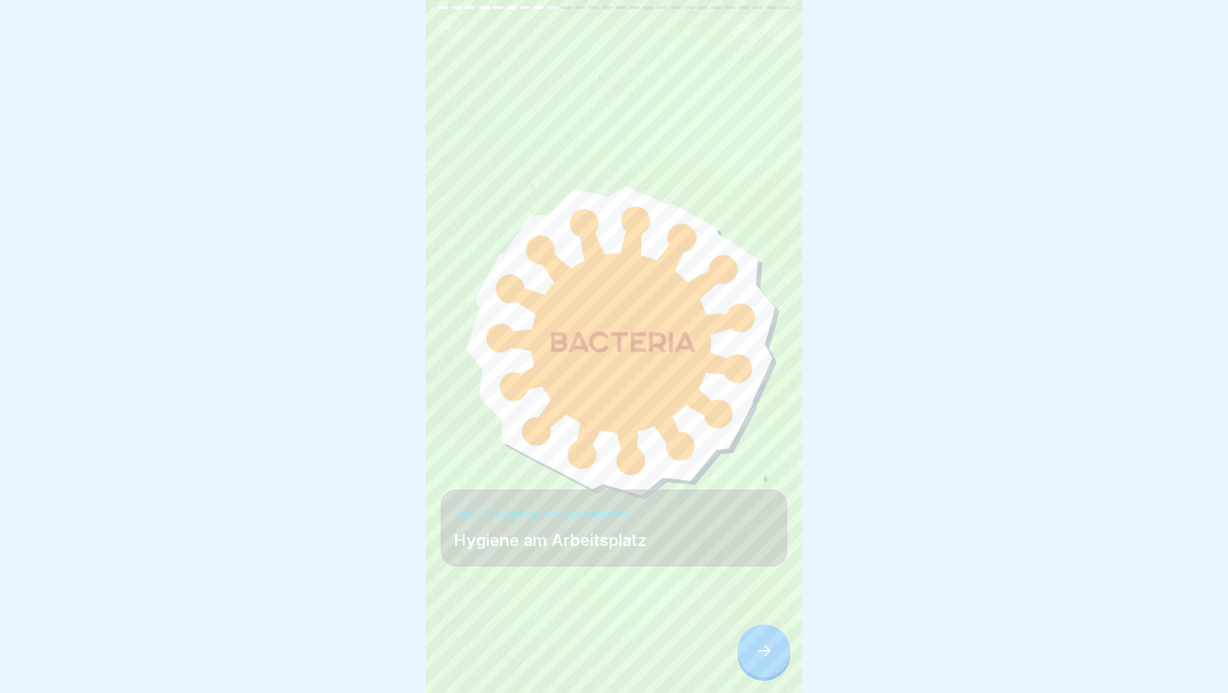
click at [769, 673] on div at bounding box center [764, 651] width 53 height 53
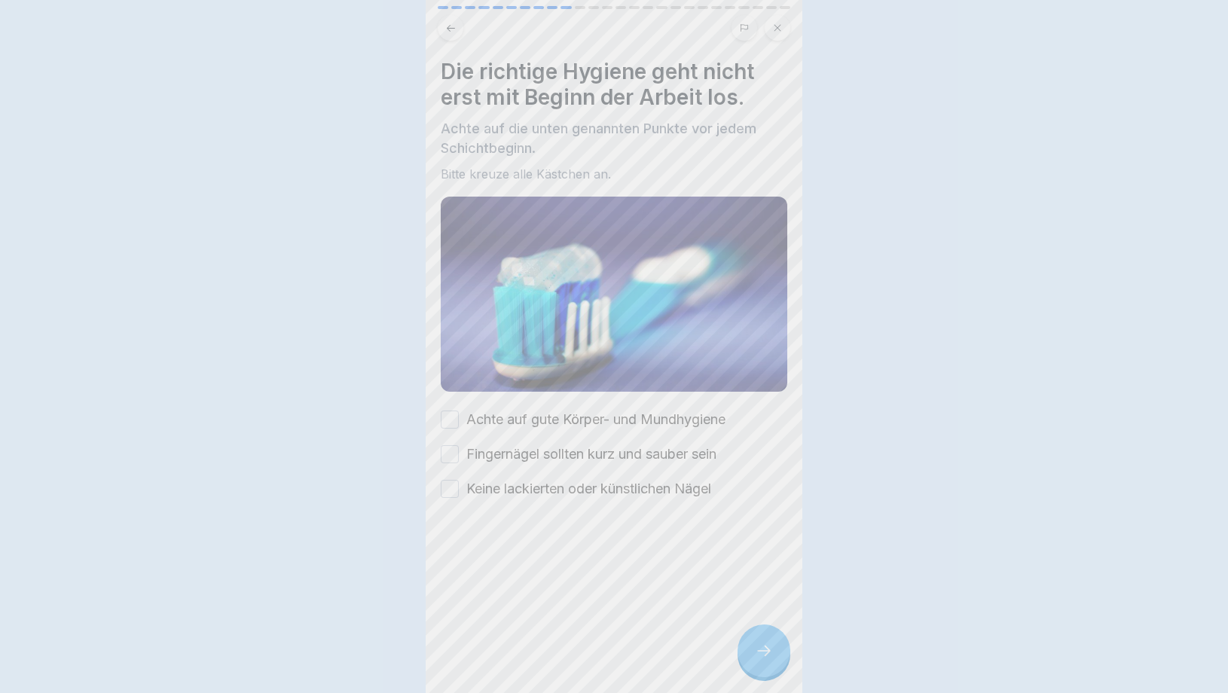
click at [769, 676] on div at bounding box center [614, 346] width 1228 height 693
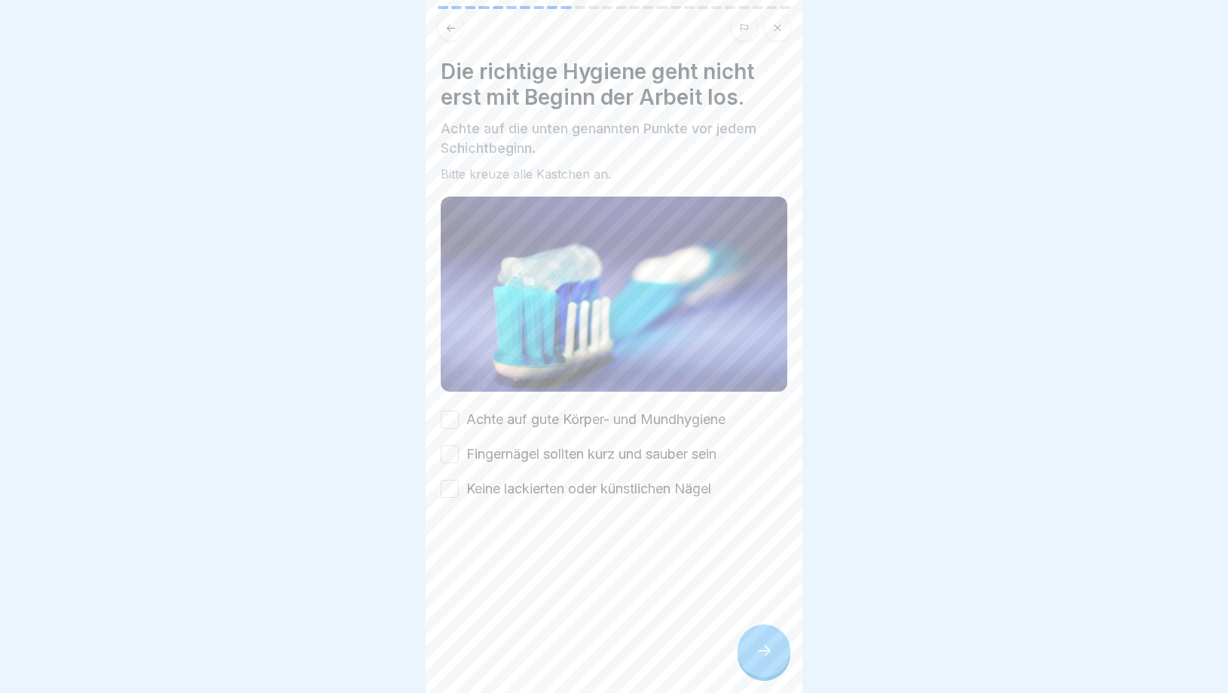
click at [453, 418] on button "Achte auf gute Körper- und Mundhygiene" at bounding box center [450, 420] width 18 height 18
click at [453, 462] on button "Fingernägel sollten kurz und sauber sein" at bounding box center [450, 454] width 18 height 18
click at [454, 490] on button "Keine lackierten oder künstlichen Nägel" at bounding box center [450, 489] width 18 height 18
click at [756, 656] on icon at bounding box center [764, 651] width 18 height 18
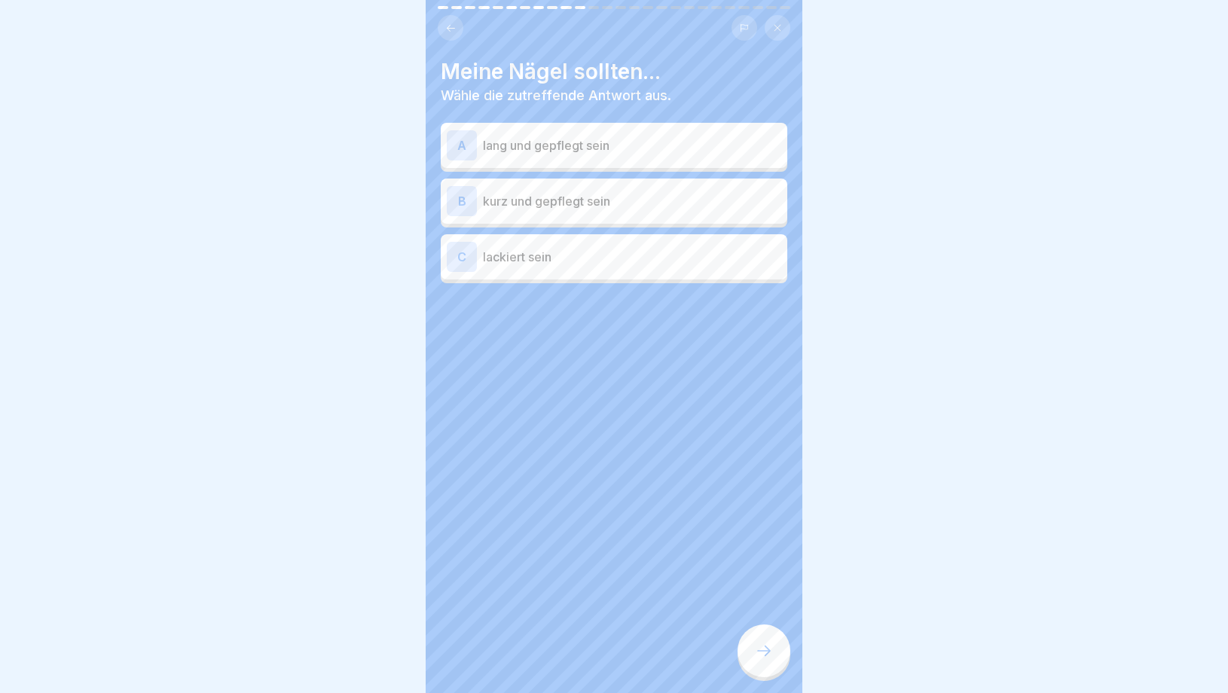
click at [756, 656] on icon at bounding box center [764, 651] width 18 height 18
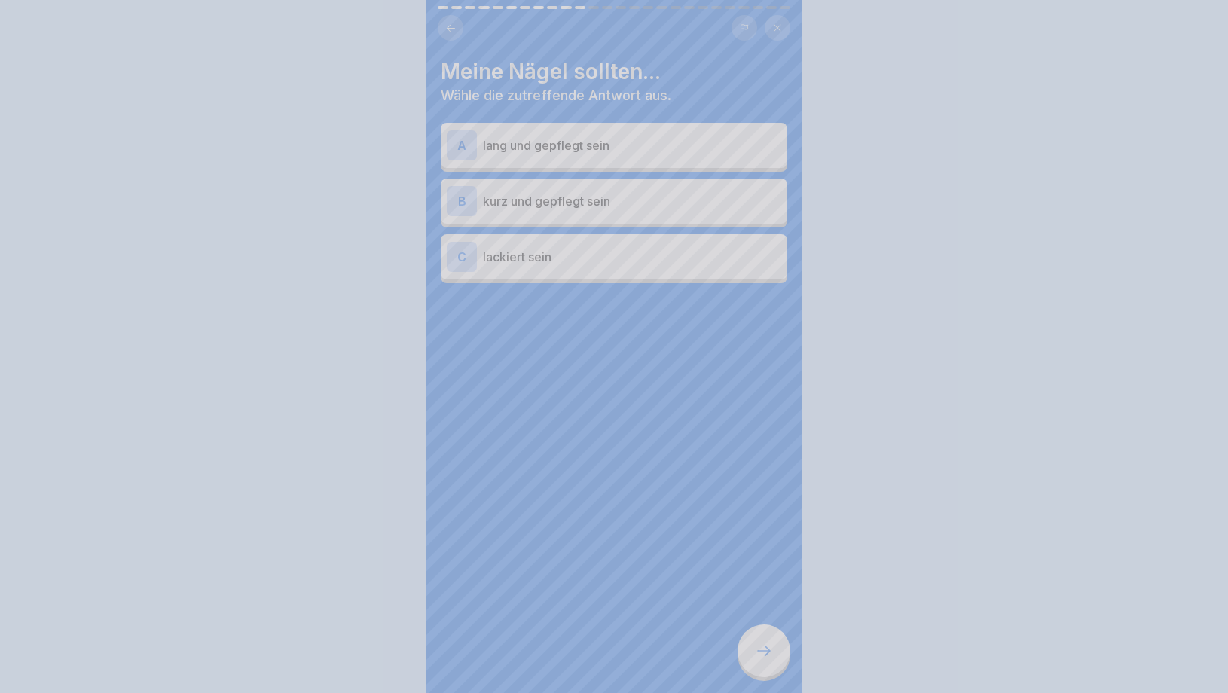
click at [756, 656] on div at bounding box center [614, 346] width 1228 height 693
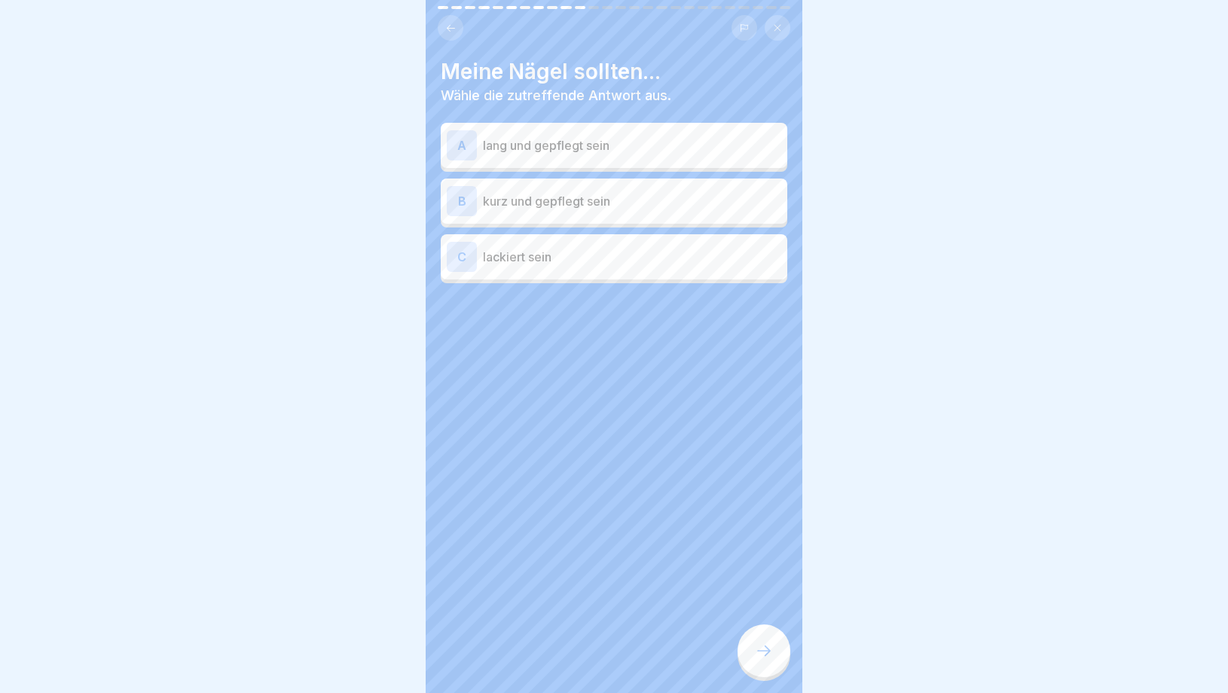
click at [558, 153] on p "lang und gepflegt sein" at bounding box center [632, 145] width 298 height 18
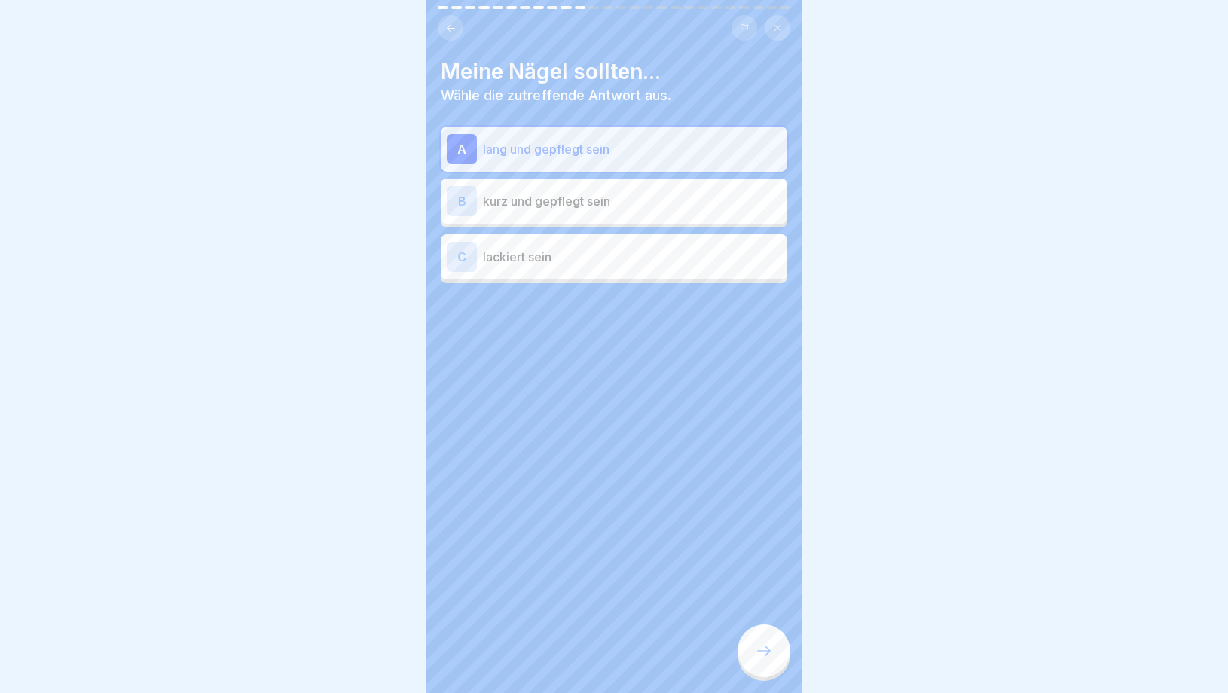
click at [541, 146] on p "lang und gepflegt sein" at bounding box center [632, 149] width 298 height 18
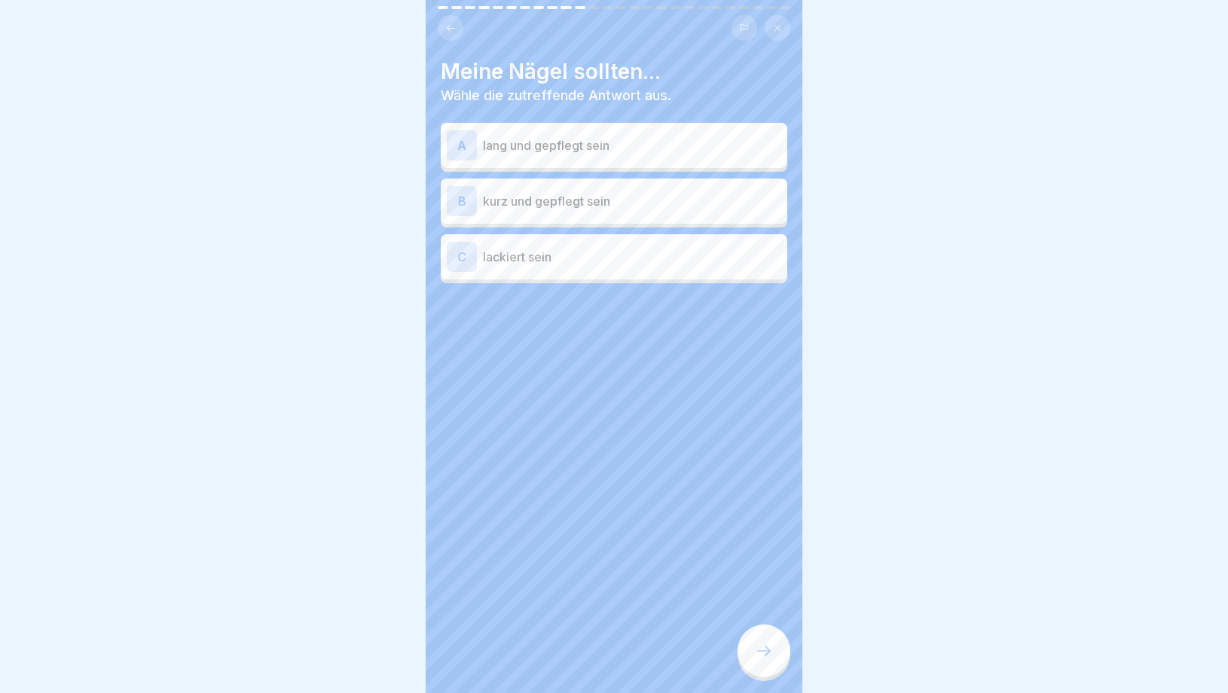
click at [537, 191] on div "B kurz und gepflegt sein" at bounding box center [614, 201] width 335 height 30
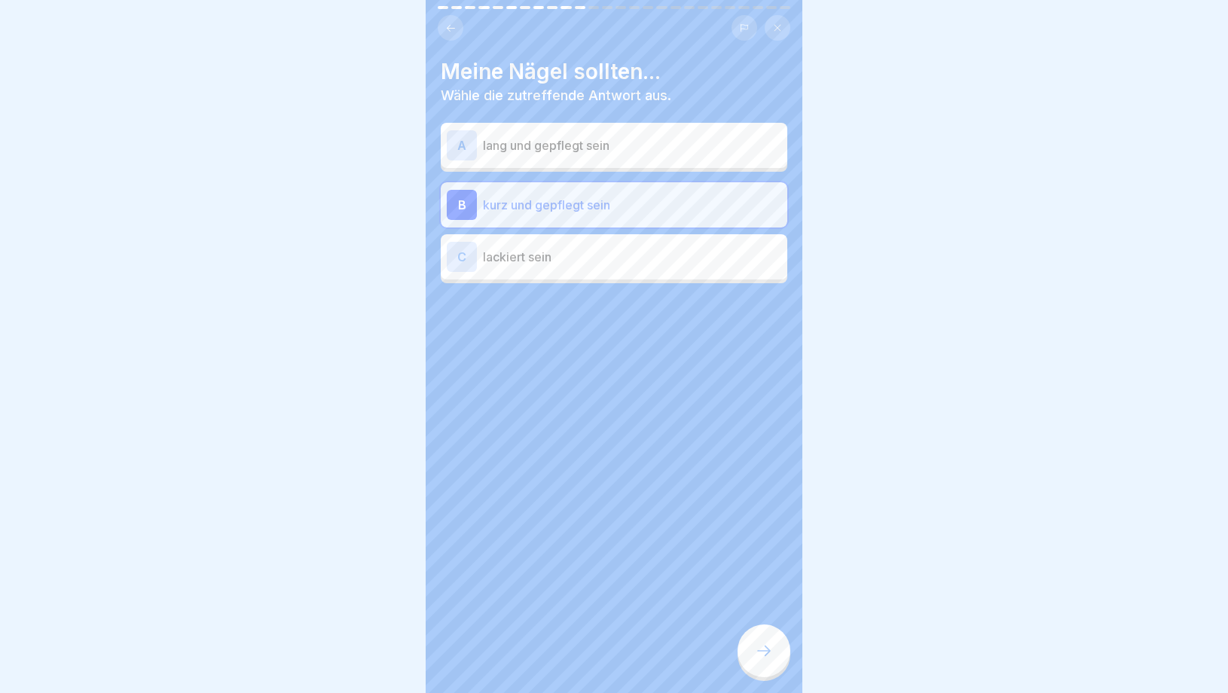
click at [780, 674] on div "Meine Nägel sollten... Wähle die zutreffende Antwort aus. A lang und gepflegt s…" at bounding box center [614, 346] width 377 height 693
click at [773, 669] on div at bounding box center [764, 651] width 53 height 53
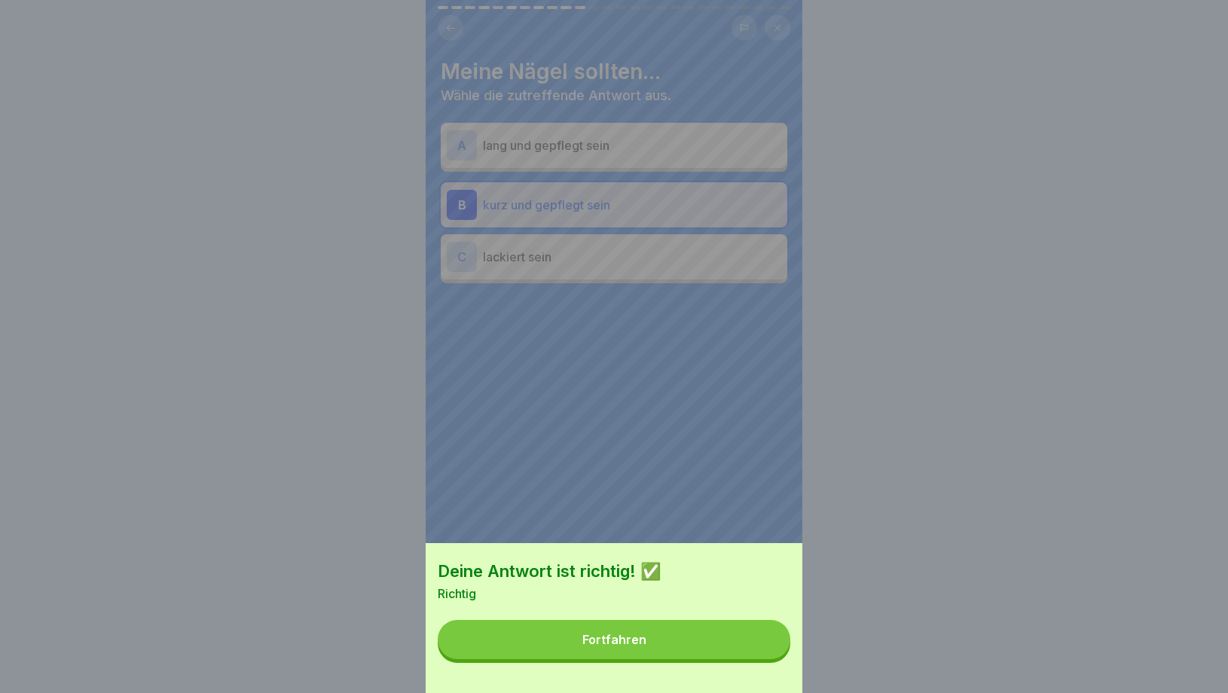
click at [705, 634] on button "Fortfahren" at bounding box center [614, 639] width 353 height 39
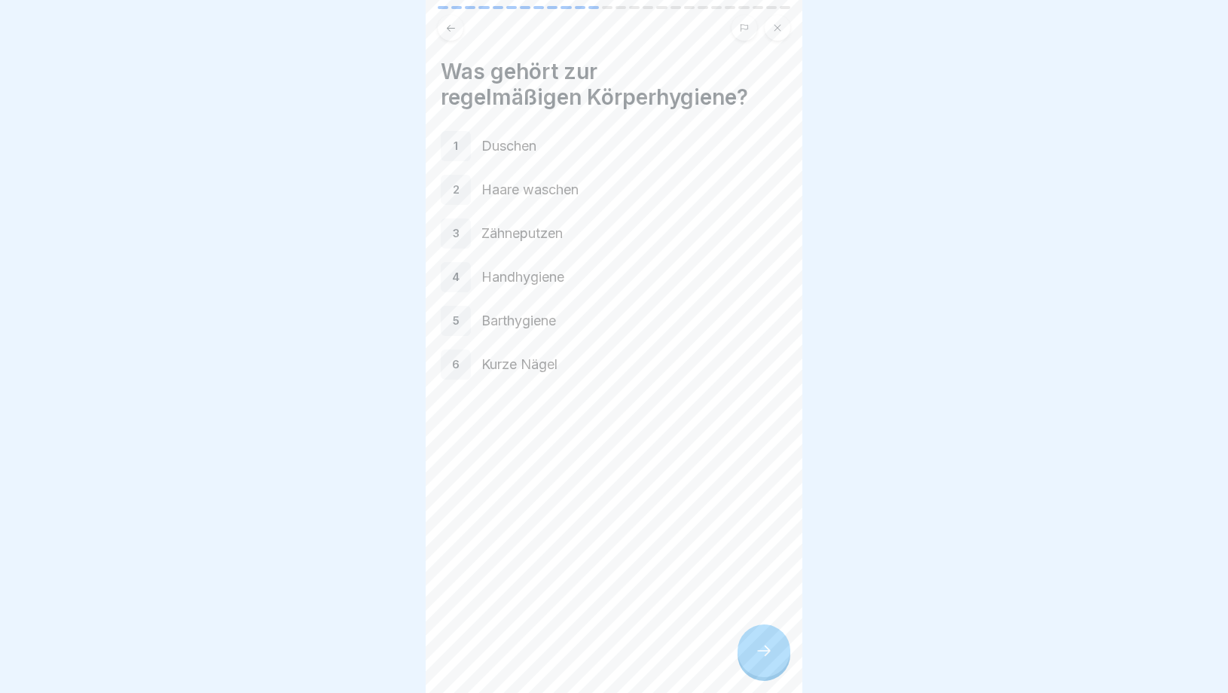
click at [763, 653] on icon at bounding box center [764, 651] width 18 height 18
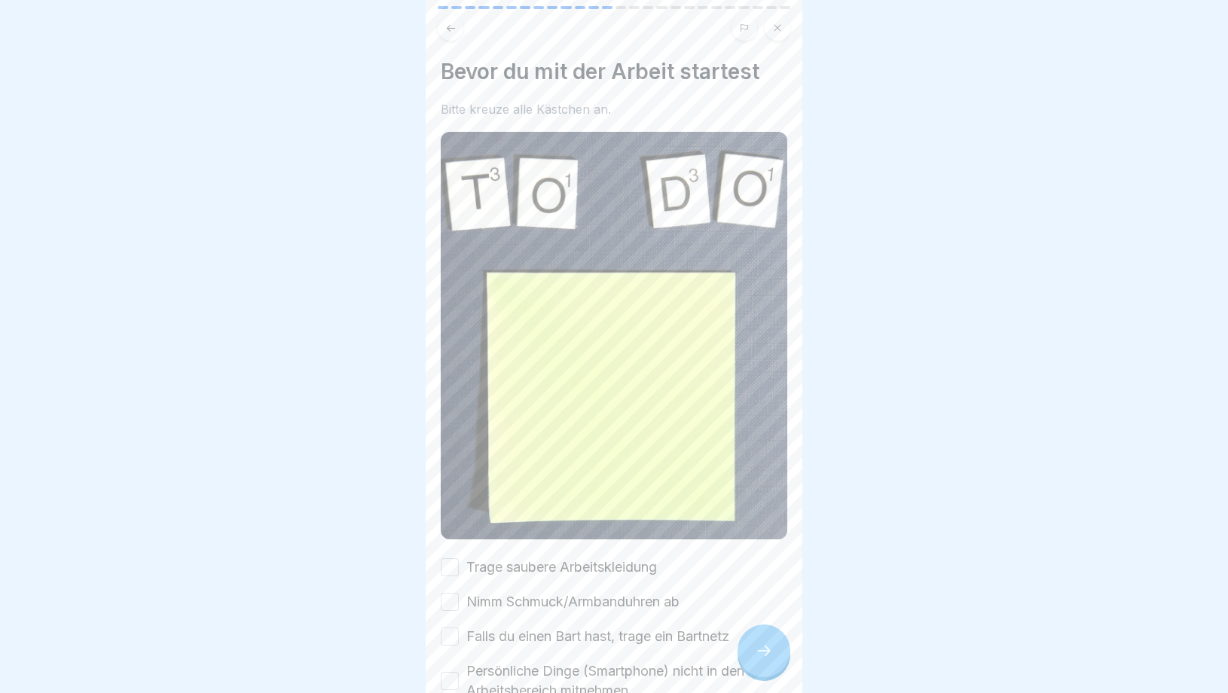
click at [763, 655] on icon at bounding box center [764, 651] width 18 height 18
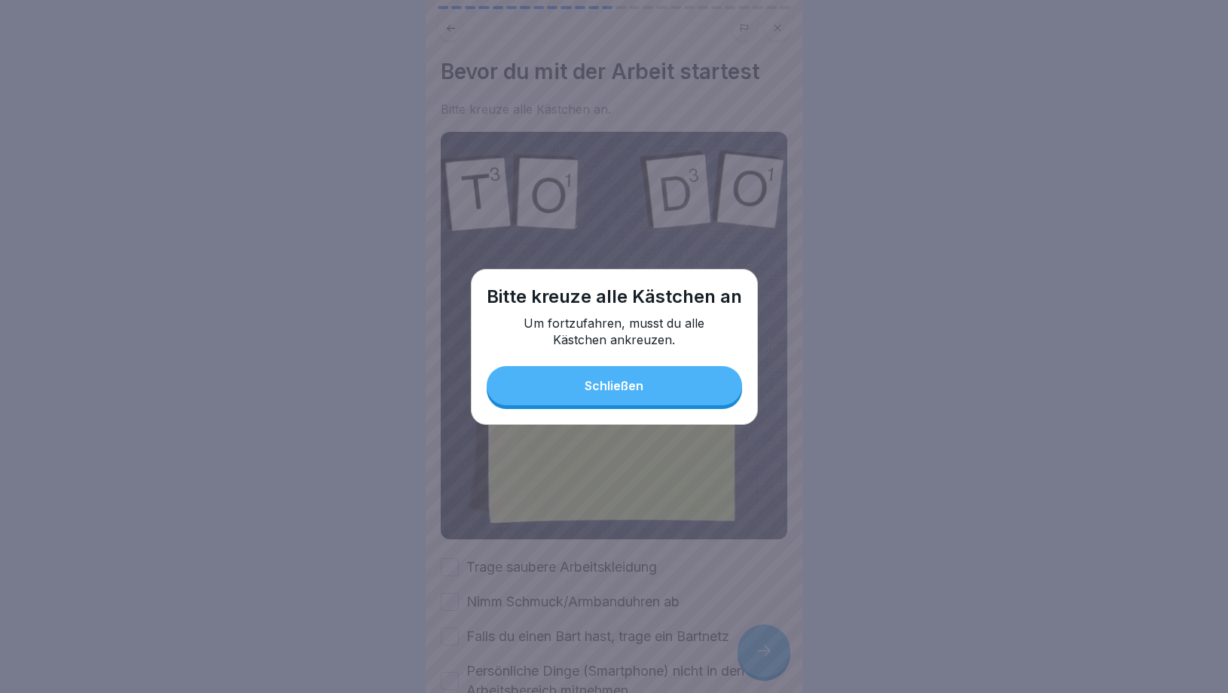
click at [660, 396] on button "Schließen" at bounding box center [614, 385] width 255 height 39
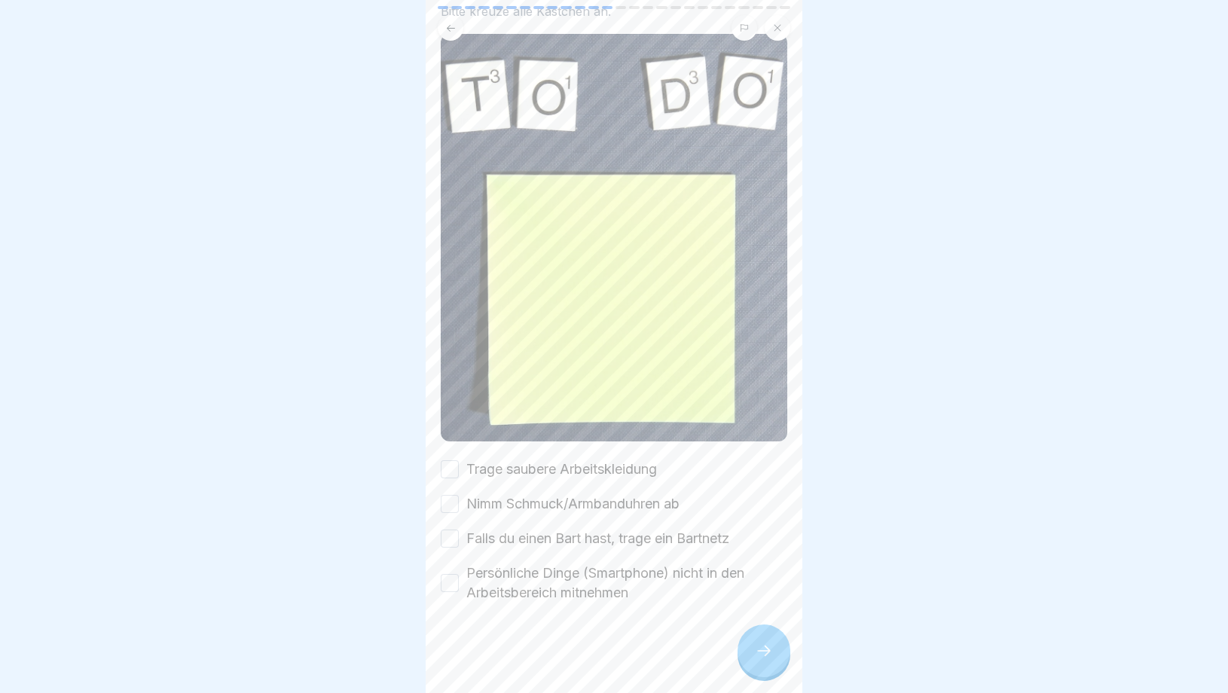
scroll to position [98, 0]
click at [445, 488] on div "Trage saubere Arbeitskleidung Nimm Schmuck/Armbanduhren ab Falls du einen Bart …" at bounding box center [614, 531] width 347 height 143
click at [447, 479] on div "Trage saubere Arbeitskleidung" at bounding box center [549, 470] width 216 height 20
click at [451, 508] on button "Nimm Schmuck/Armbanduhren ab" at bounding box center [450, 504] width 18 height 18
click at [448, 479] on div "Trage saubere Arbeitskleidung" at bounding box center [549, 470] width 216 height 20
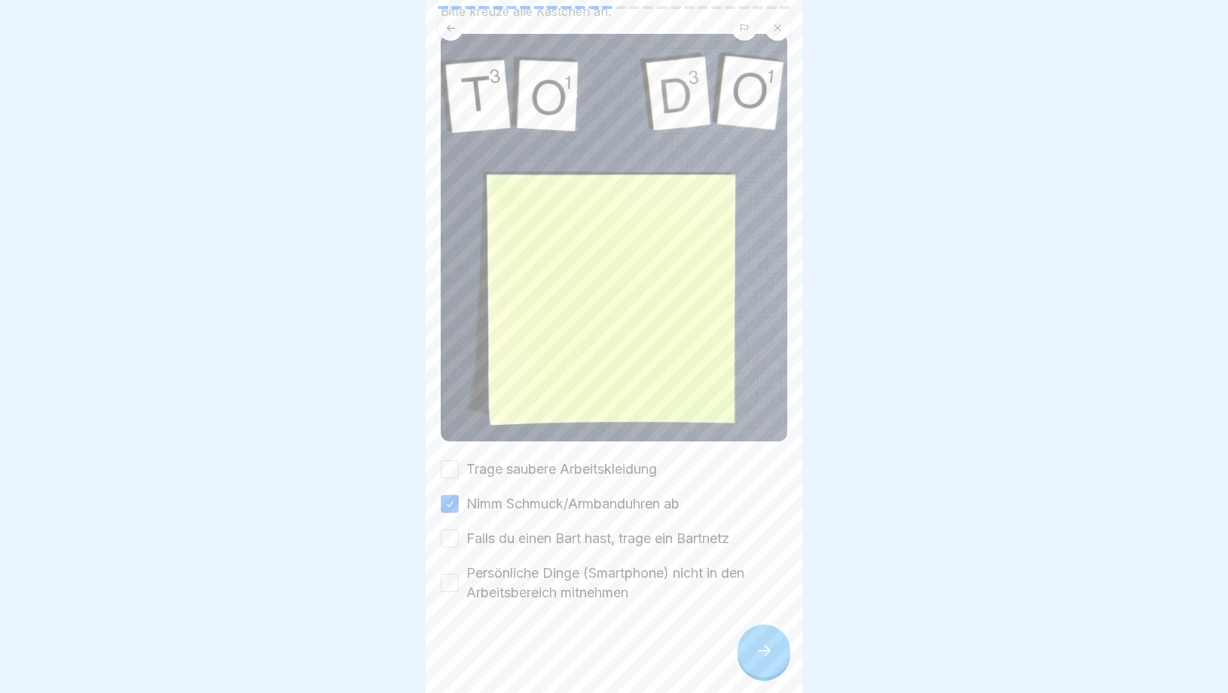
click at [450, 534] on button "Falls du einen Bart hast, trage ein Bartnetz" at bounding box center [450, 539] width 18 height 18
click at [447, 458] on div "Bevor du mit der Arbeit startest Bitte kreuze alle Kästchen an. Trage saubere A…" at bounding box center [614, 282] width 347 height 642
click at [445, 468] on button "Trage saubere Arbeitskleidung" at bounding box center [450, 469] width 18 height 18
click at [445, 585] on button "Persönliche Dinge (Smartphone) nicht in den Arbeitsbereich mitnehmen" at bounding box center [450, 583] width 18 height 18
click at [772, 652] on div at bounding box center [764, 651] width 53 height 53
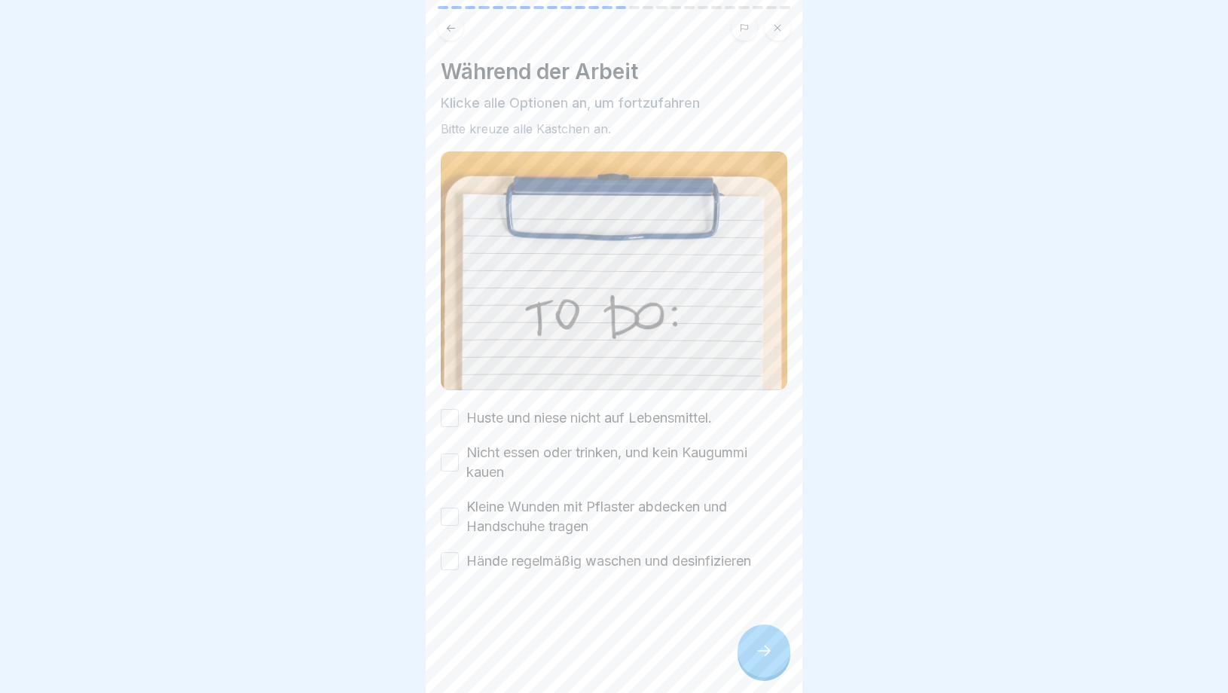
click at [772, 652] on icon at bounding box center [764, 651] width 18 height 18
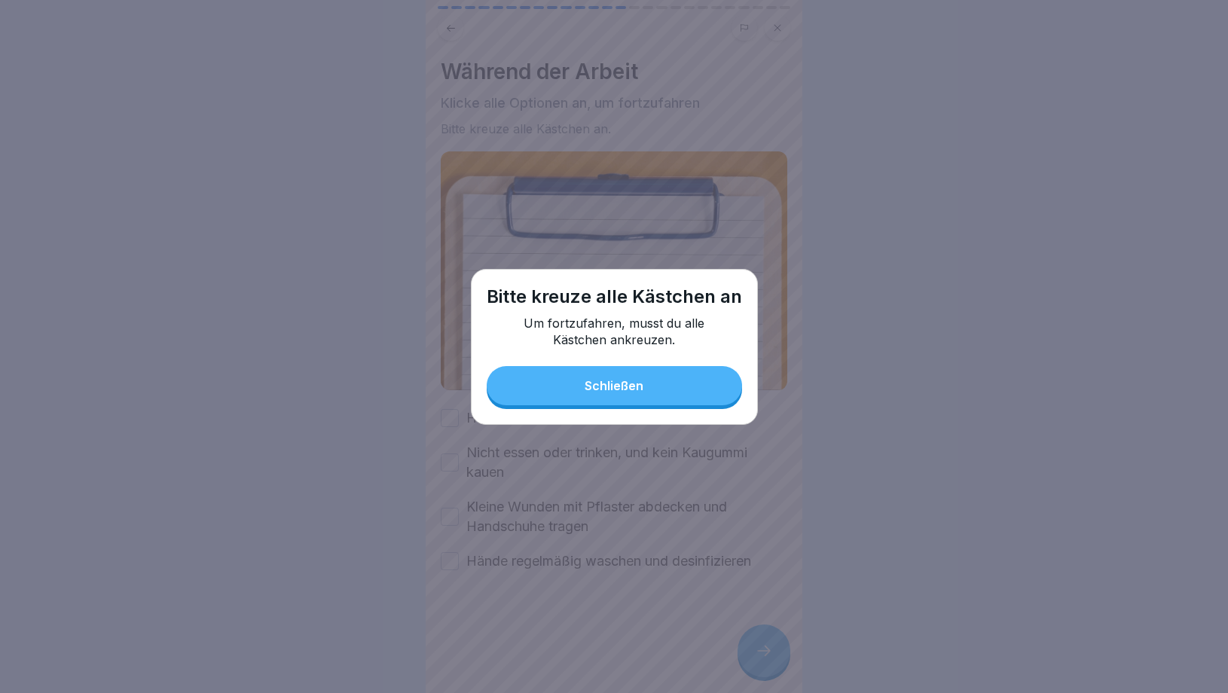
click at [560, 375] on button "Schließen" at bounding box center [614, 385] width 255 height 39
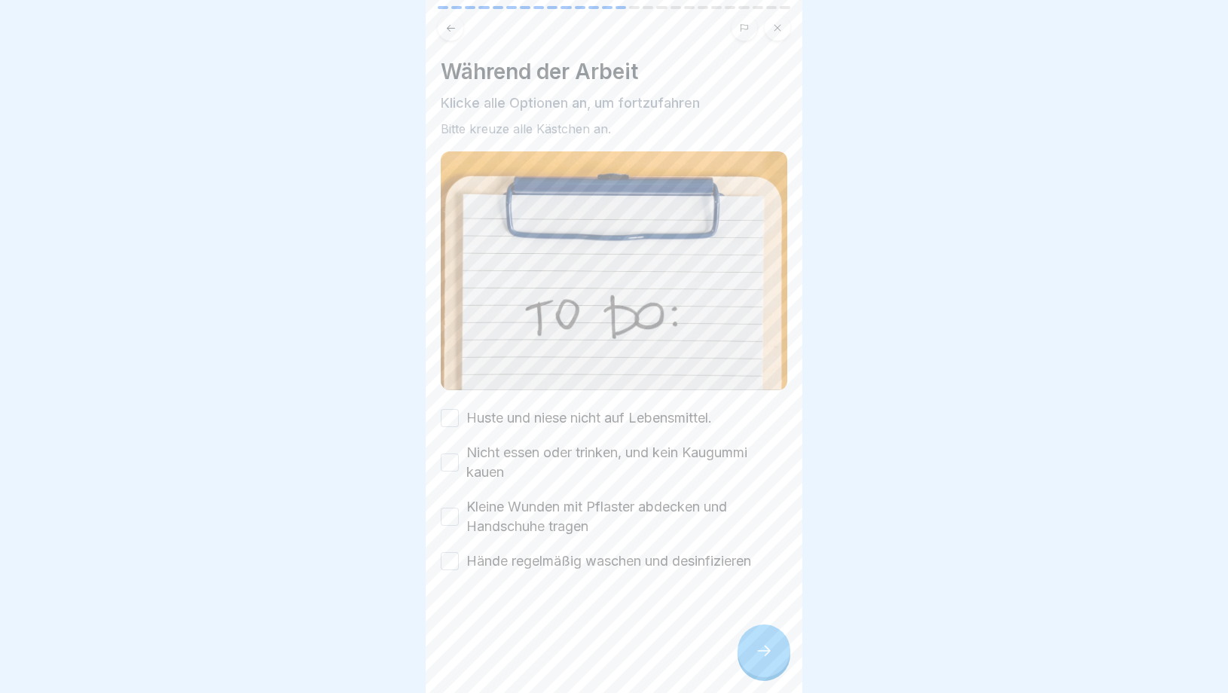
click at [448, 421] on button "Huste und niese nicht auf Lebensmittel." at bounding box center [450, 418] width 18 height 18
click at [445, 475] on div "Nicht essen oder trinken, und kein Kaugummi kauen" at bounding box center [614, 462] width 347 height 39
click at [445, 465] on button "Nicht essen oder trinken, und kein Kaugummi kauen" at bounding box center [450, 463] width 18 height 18
click at [447, 519] on button "Kleine Wunden mit Pflaster abdecken und Handschuhe tragen" at bounding box center [450, 517] width 18 height 18
click at [448, 556] on button "Hände regelmäßig waschen und desinfizieren" at bounding box center [450, 561] width 18 height 18
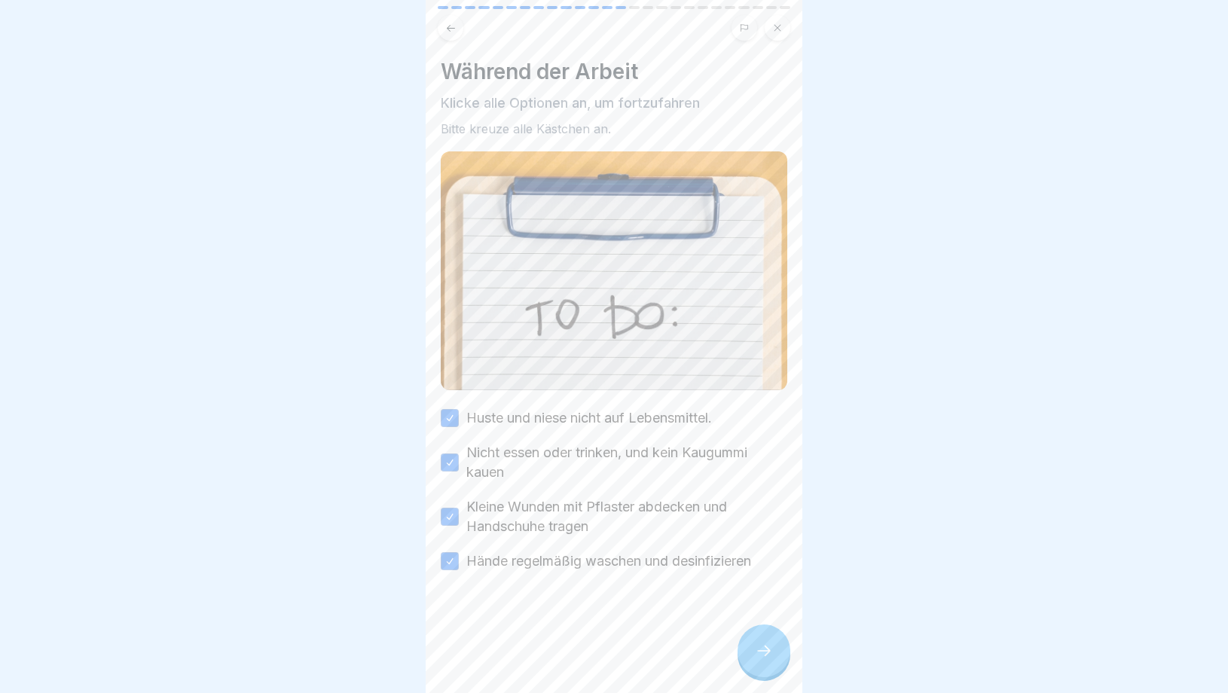
click at [776, 650] on div at bounding box center [764, 651] width 53 height 53
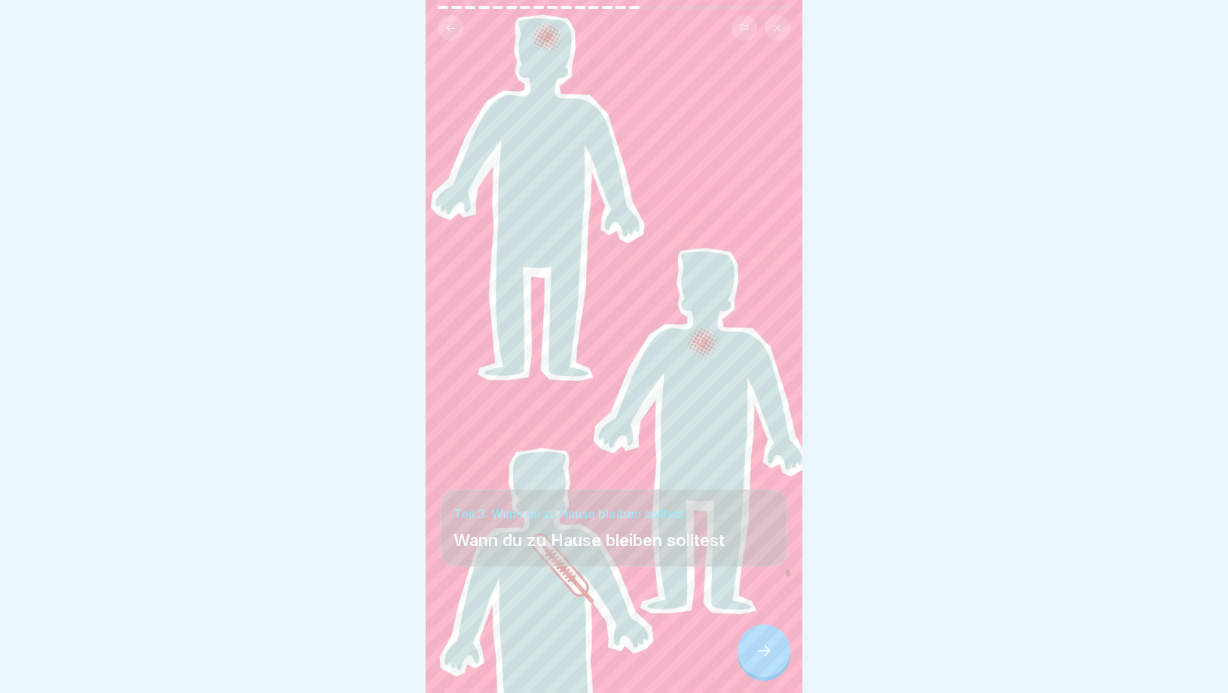
click at [776, 647] on div at bounding box center [764, 651] width 53 height 53
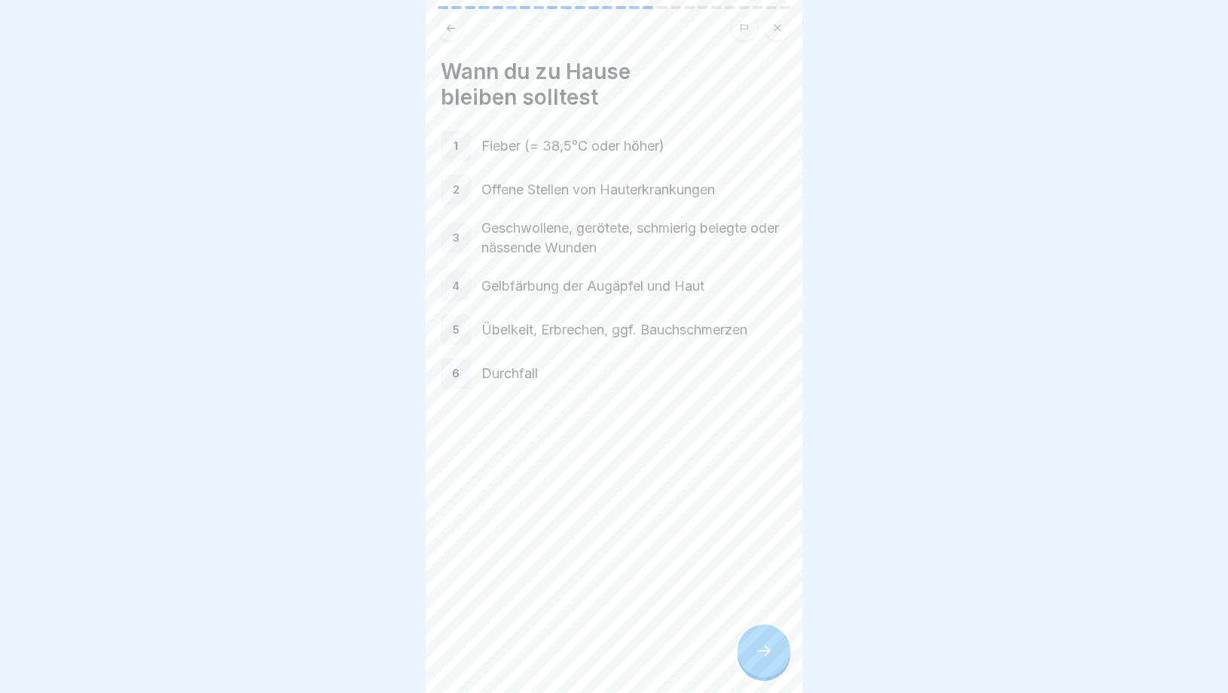
click at [776, 647] on div at bounding box center [764, 651] width 53 height 53
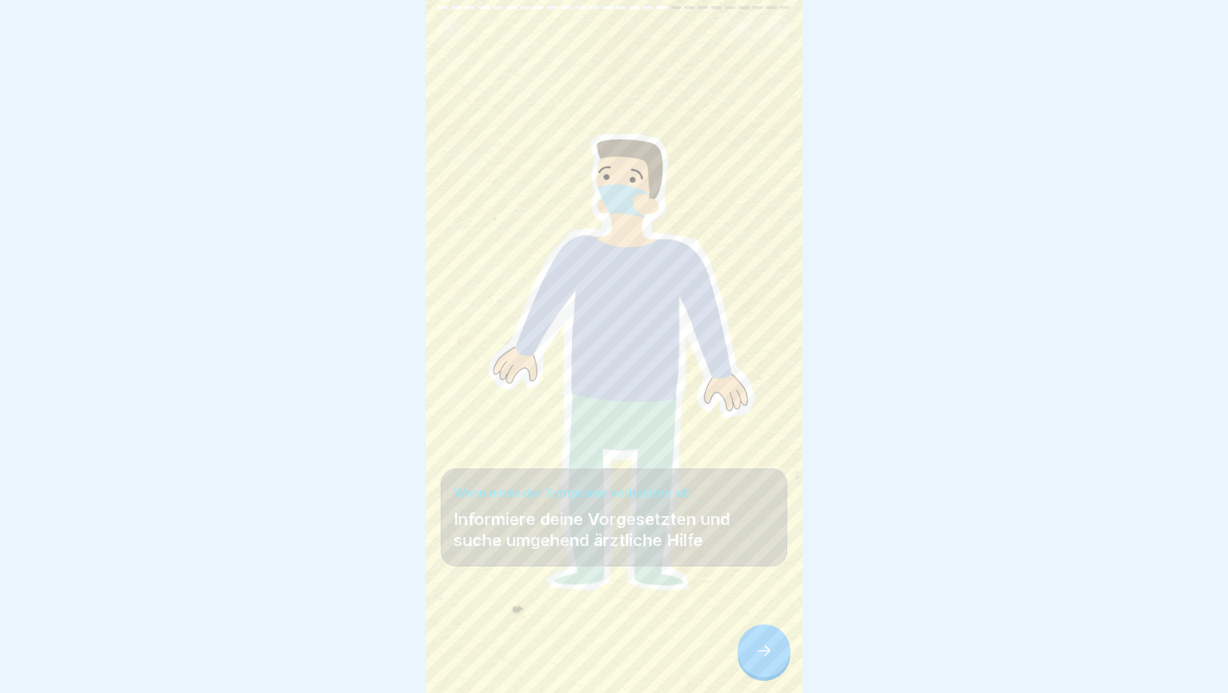
click at [776, 647] on div at bounding box center [764, 651] width 53 height 53
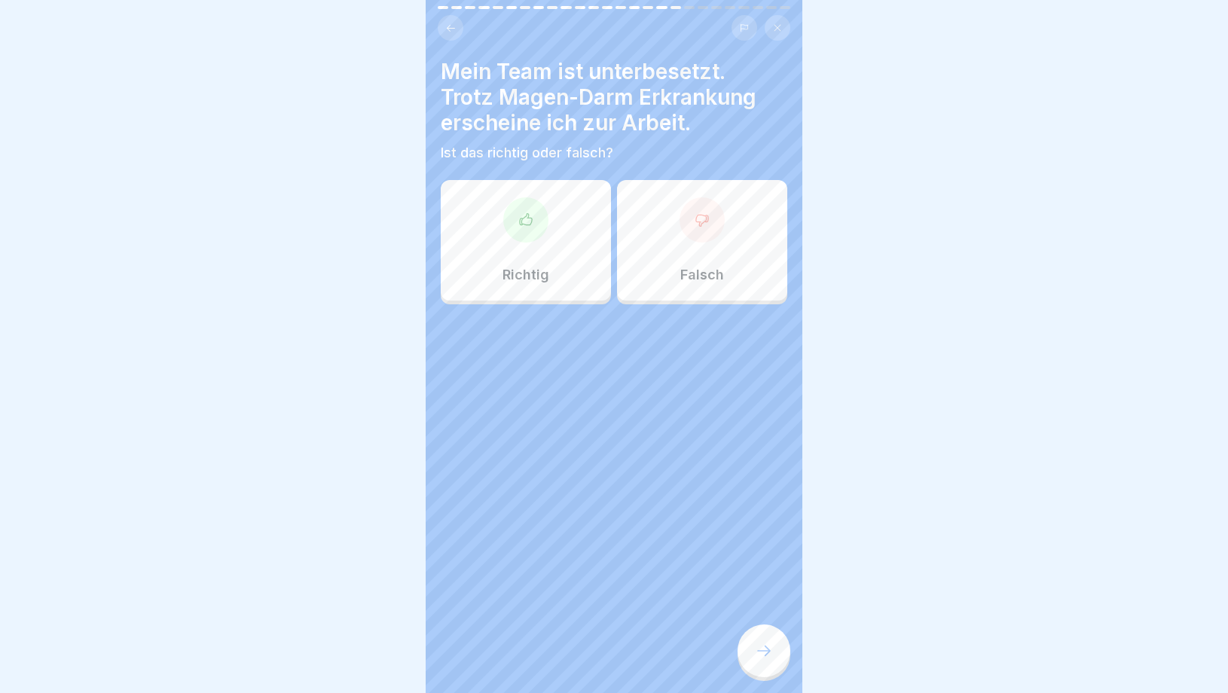
click at [776, 647] on div at bounding box center [764, 651] width 53 height 53
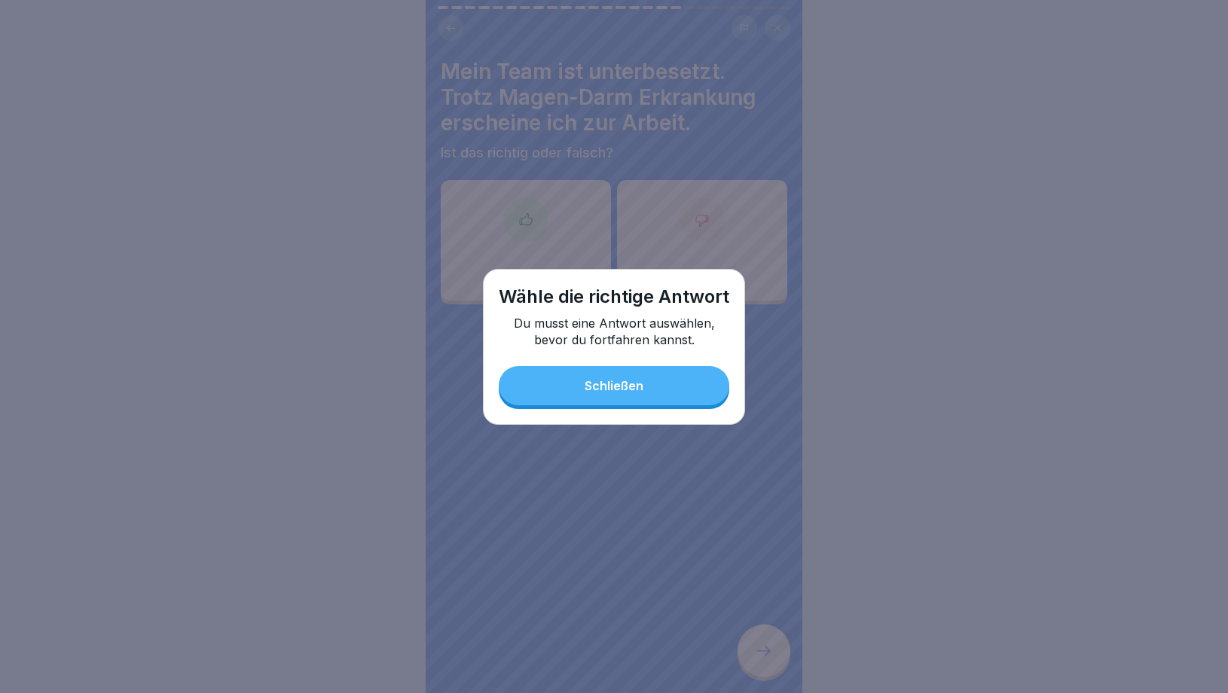
click at [621, 376] on button "Schließen" at bounding box center [614, 385] width 231 height 39
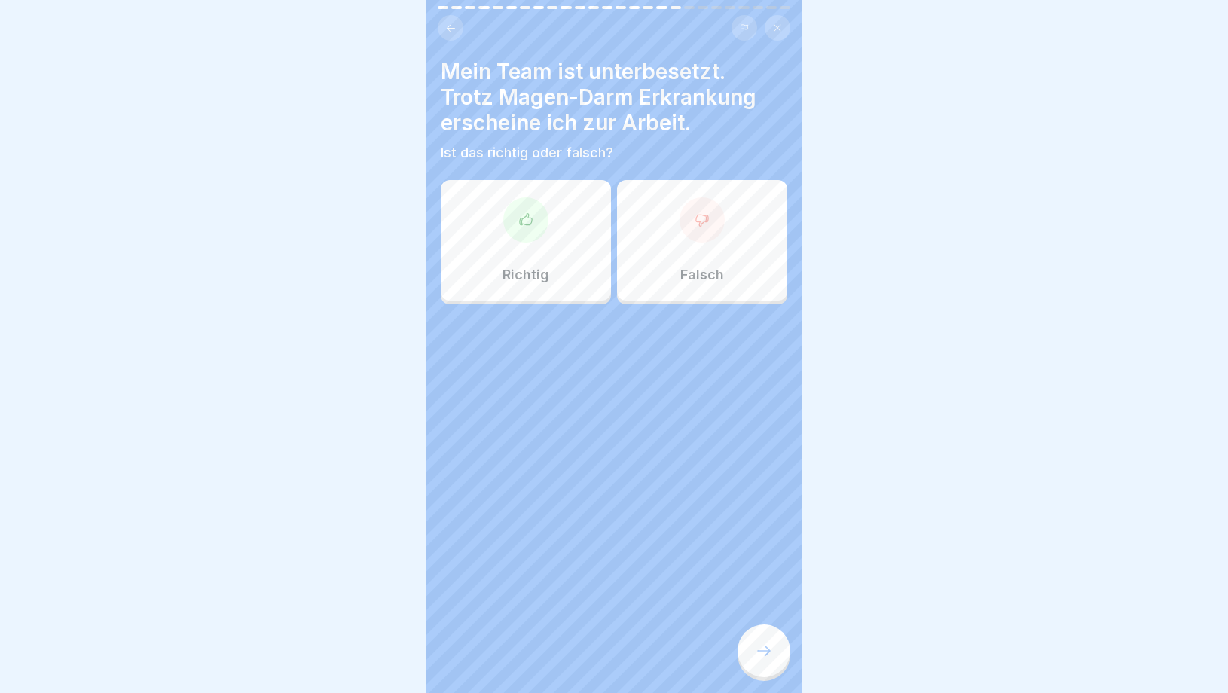
click at [691, 251] on div "Falsch" at bounding box center [702, 240] width 170 height 121
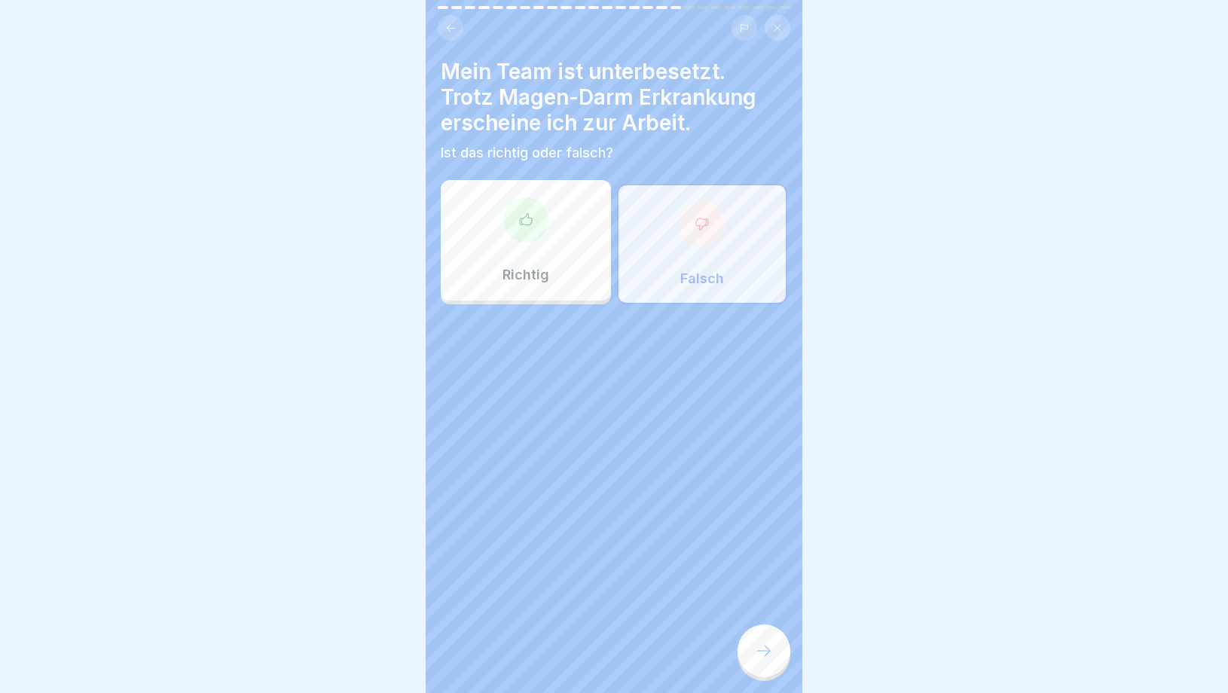
click at [752, 644] on div at bounding box center [764, 651] width 53 height 53
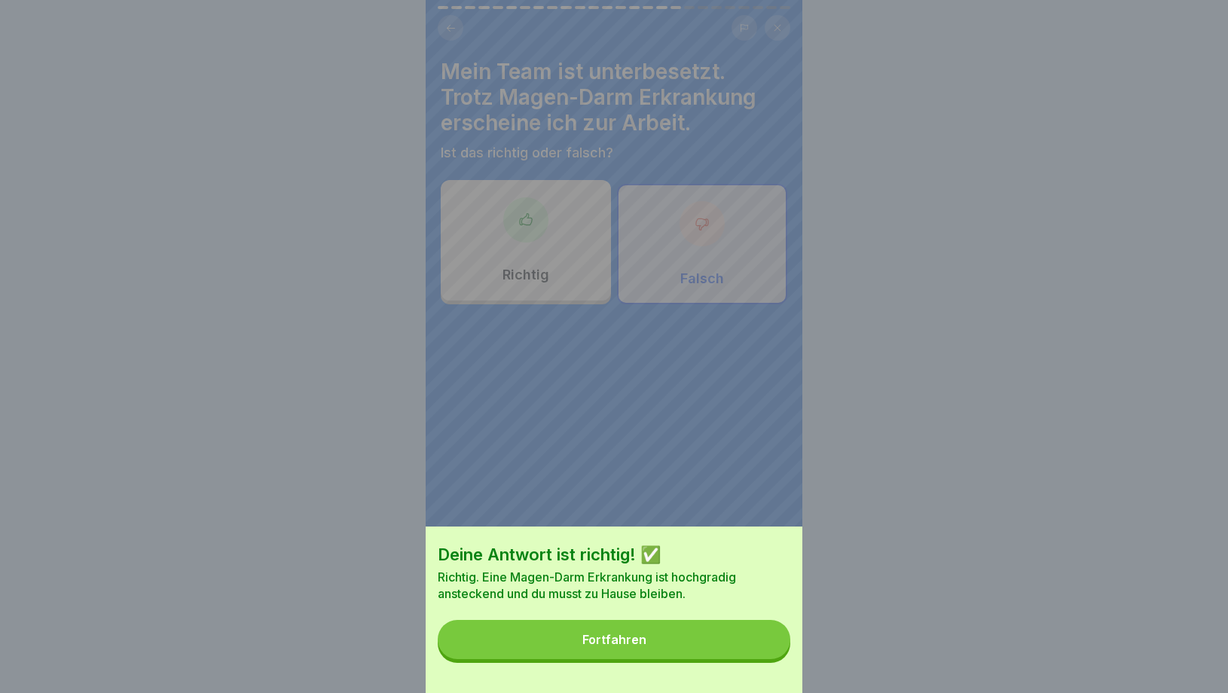
click at [665, 642] on button "Fortfahren" at bounding box center [614, 639] width 353 height 39
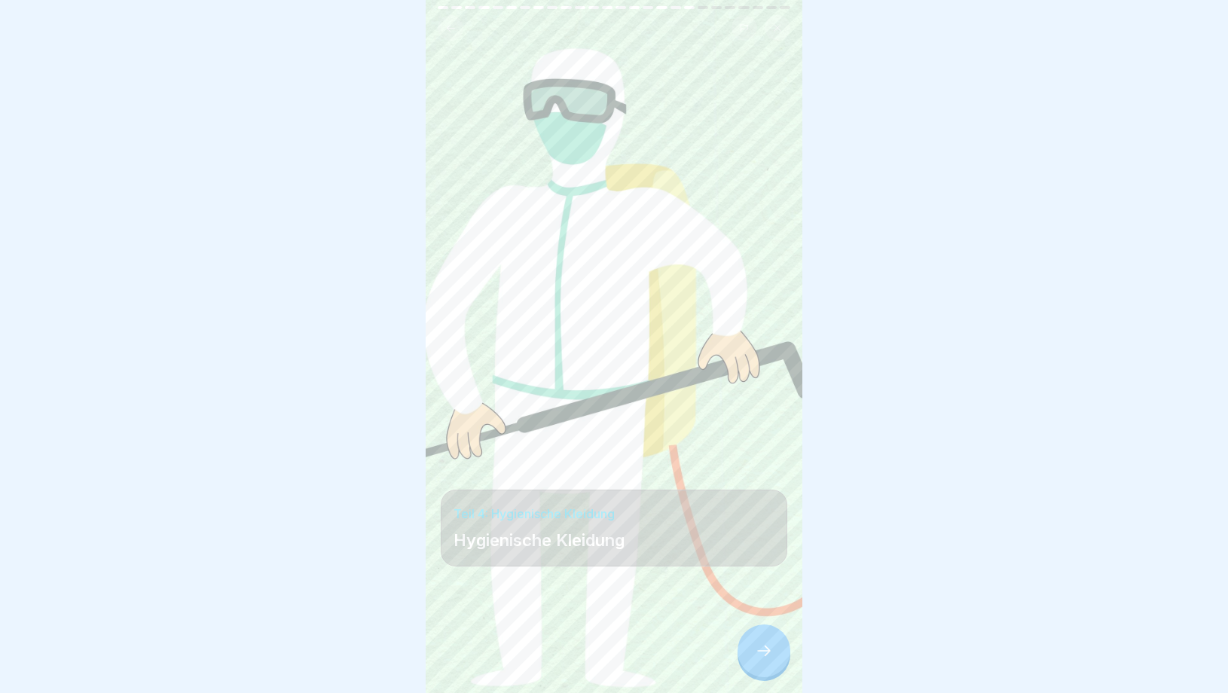
click at [769, 681] on div at bounding box center [614, 648] width 347 height 90
click at [769, 680] on div at bounding box center [614, 648] width 347 height 90
click at [763, 659] on icon at bounding box center [764, 651] width 18 height 18
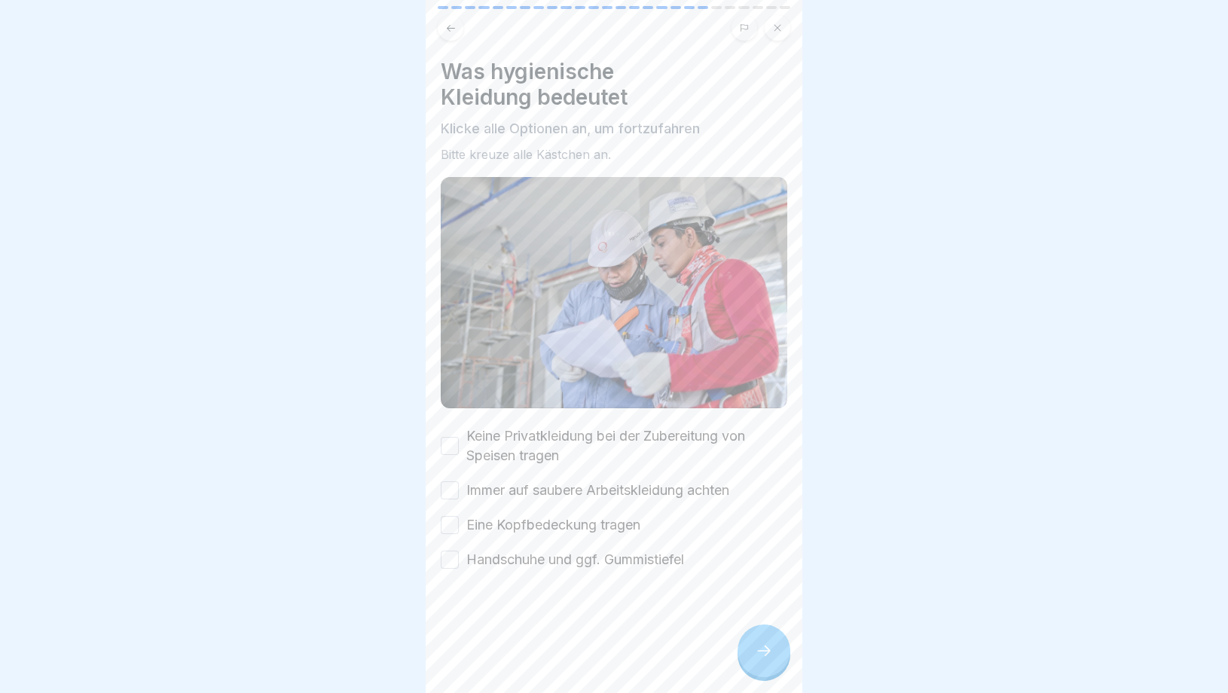
click at [763, 659] on icon at bounding box center [764, 651] width 18 height 18
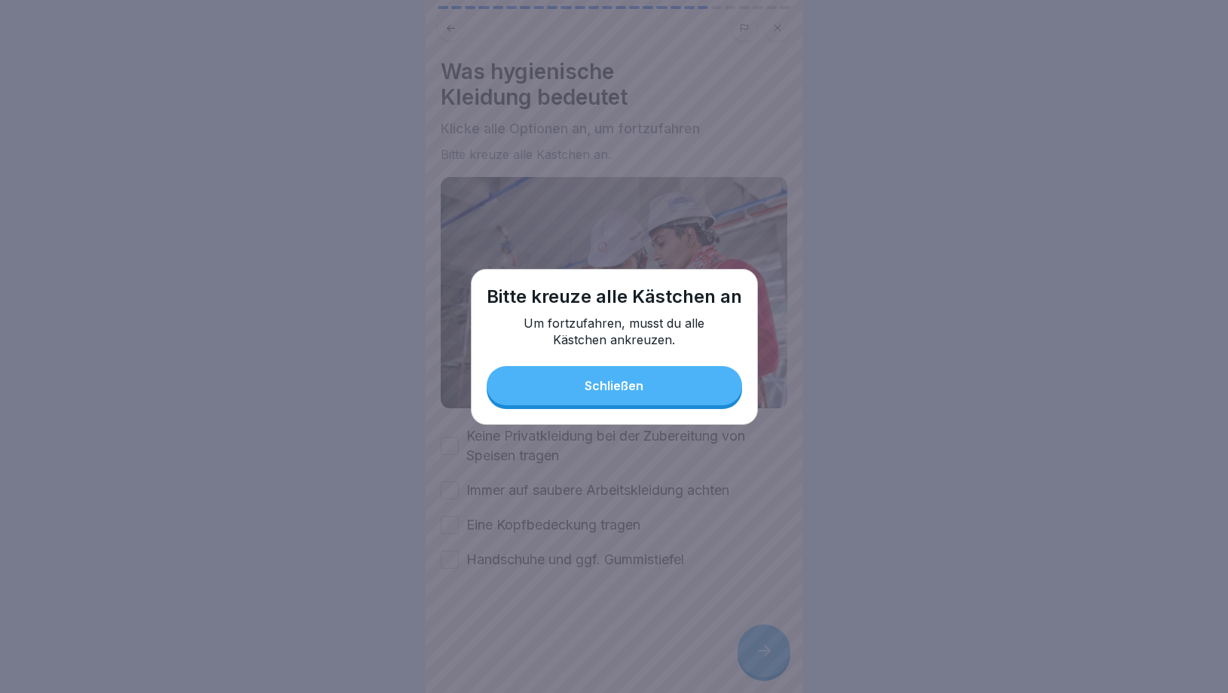
click at [592, 379] on button "Schließen" at bounding box center [614, 385] width 255 height 39
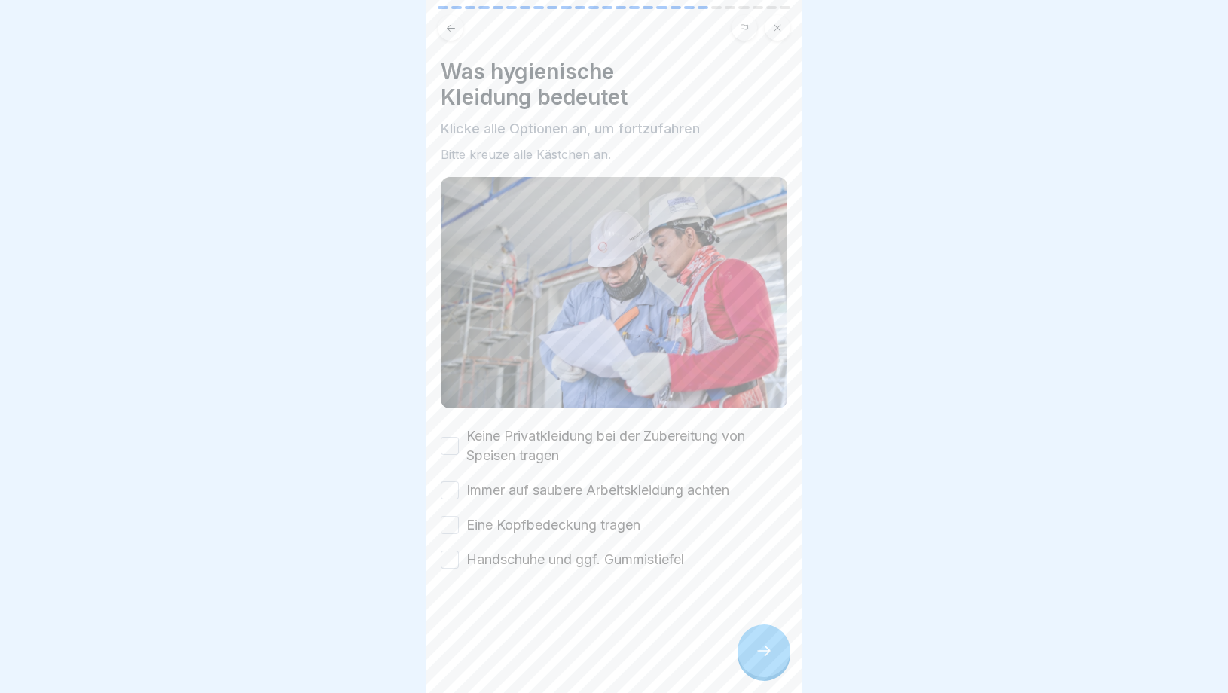
click at [451, 447] on button "Keine Privatkleidung bei der Zubereitung von Speisen tragen" at bounding box center [450, 446] width 18 height 18
click at [451, 491] on button "Immer auf saubere Arbeitskleidung achten" at bounding box center [450, 491] width 18 height 18
click at [451, 512] on div "Keine Privatkleidung bei der Zubereitung von Speisen tragen Immer auf saubere A…" at bounding box center [614, 498] width 347 height 143
click at [451, 518] on button "Eine Kopfbedeckung tragen" at bounding box center [450, 525] width 18 height 18
click at [445, 586] on div at bounding box center [614, 615] width 347 height 90
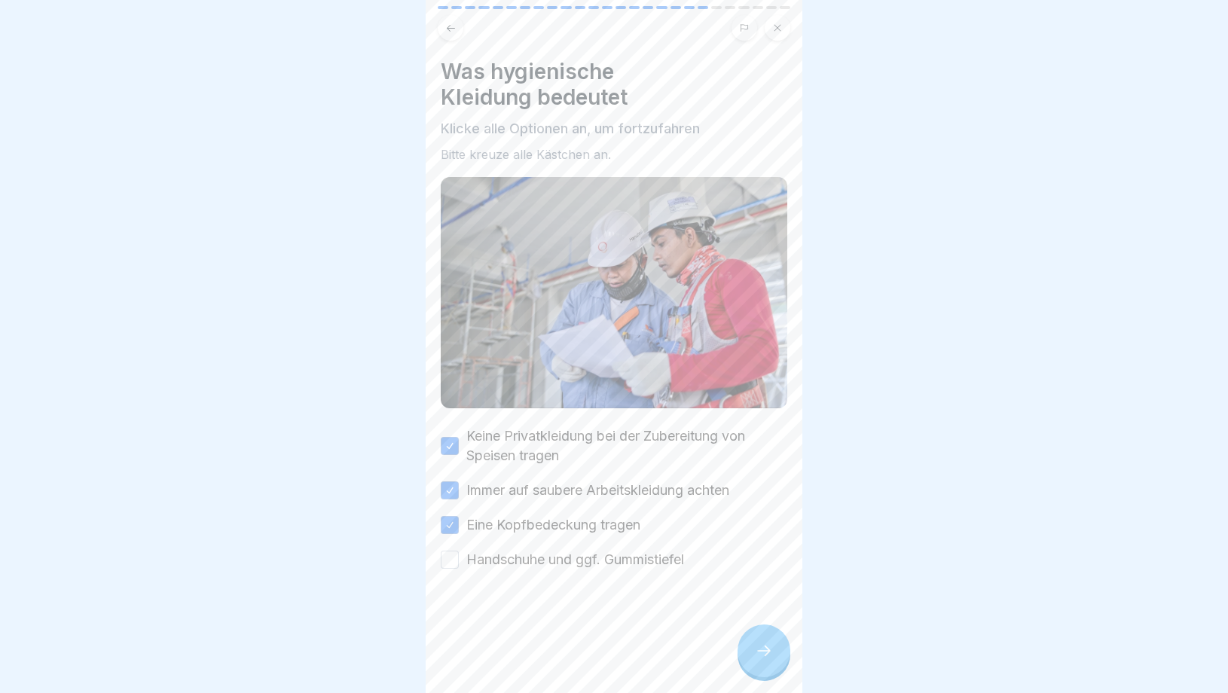
click at [445, 565] on button "Handschuhe und ggf. Gummistiefel" at bounding box center [450, 560] width 18 height 18
click at [749, 650] on div at bounding box center [764, 651] width 53 height 53
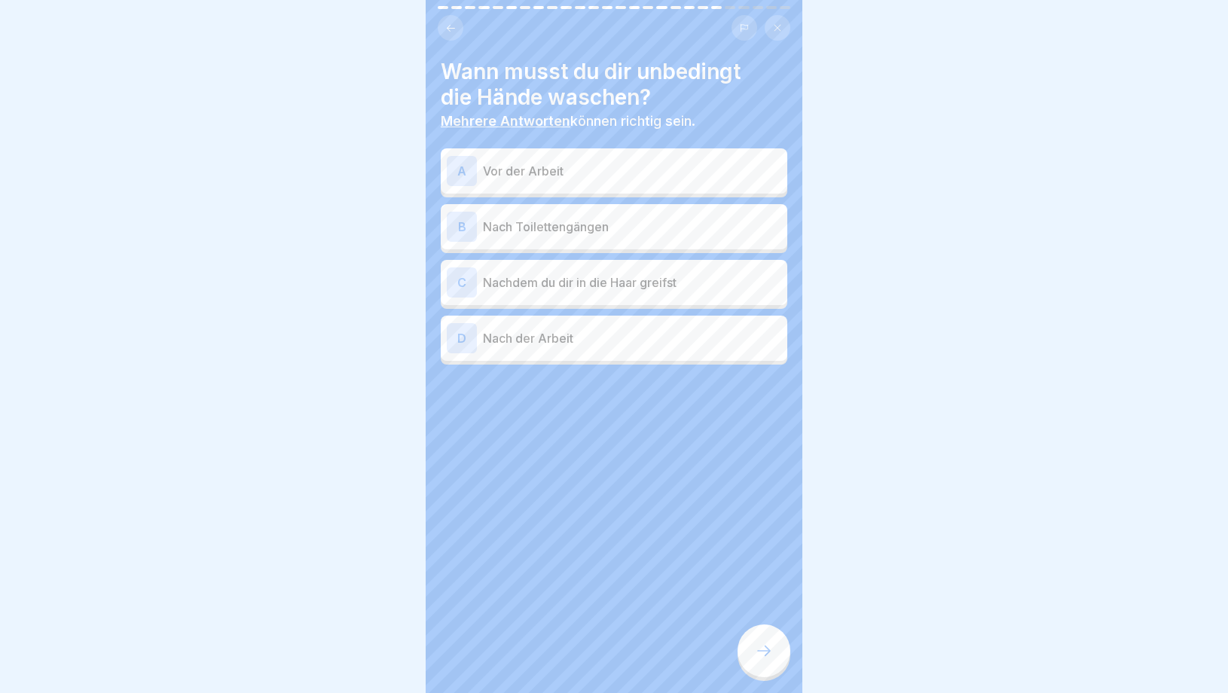
click at [562, 173] on p "Vor der Arbeit" at bounding box center [632, 171] width 298 height 18
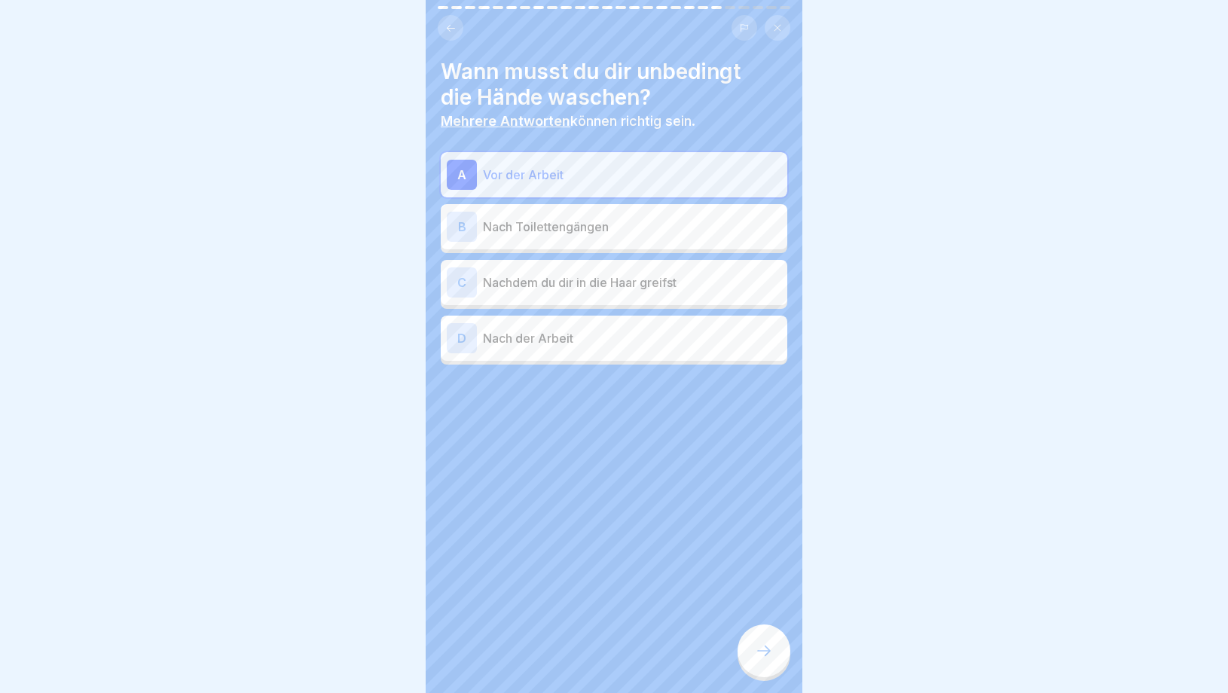
click at [562, 228] on p "Nach Toilettengängen" at bounding box center [632, 227] width 298 height 18
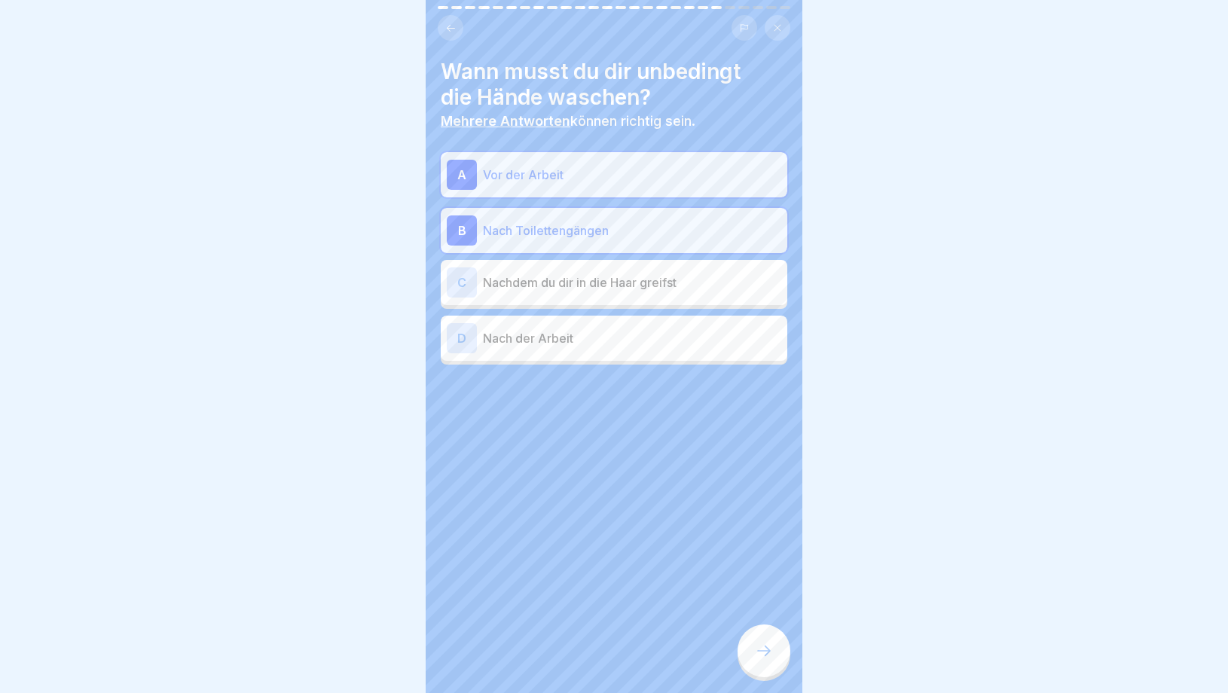
click at [598, 290] on p "Nachdem du dir in die Haar greifst" at bounding box center [632, 283] width 298 height 18
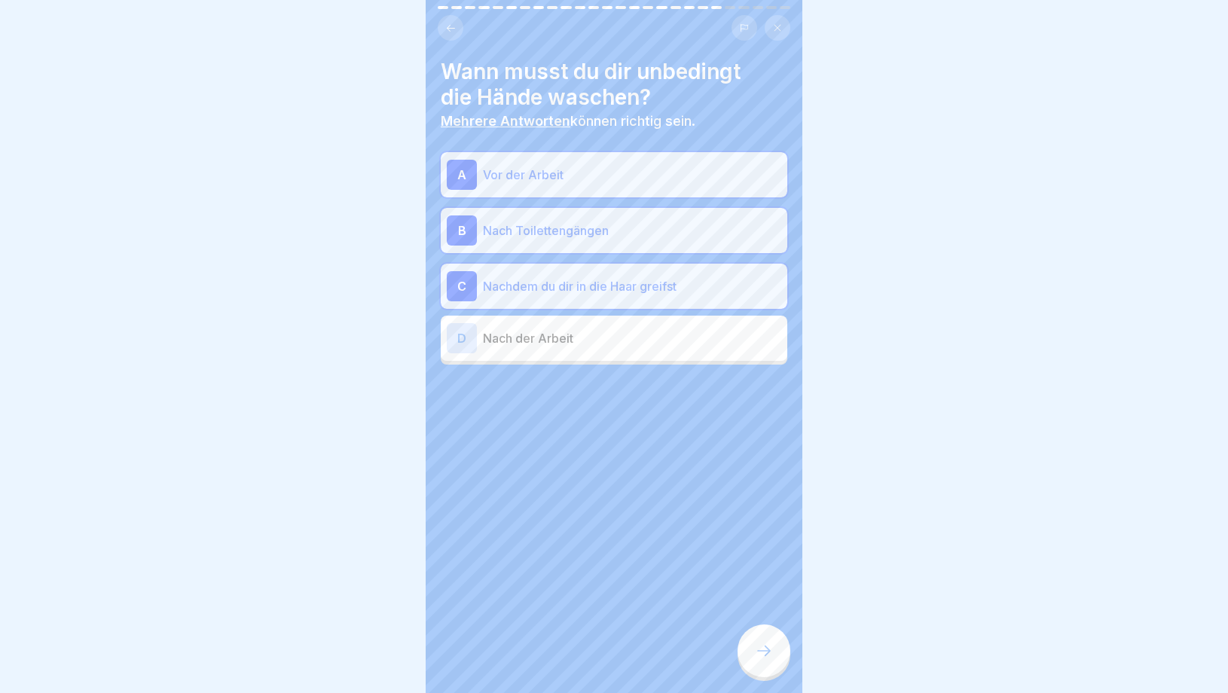
click at [751, 653] on div at bounding box center [764, 651] width 53 height 53
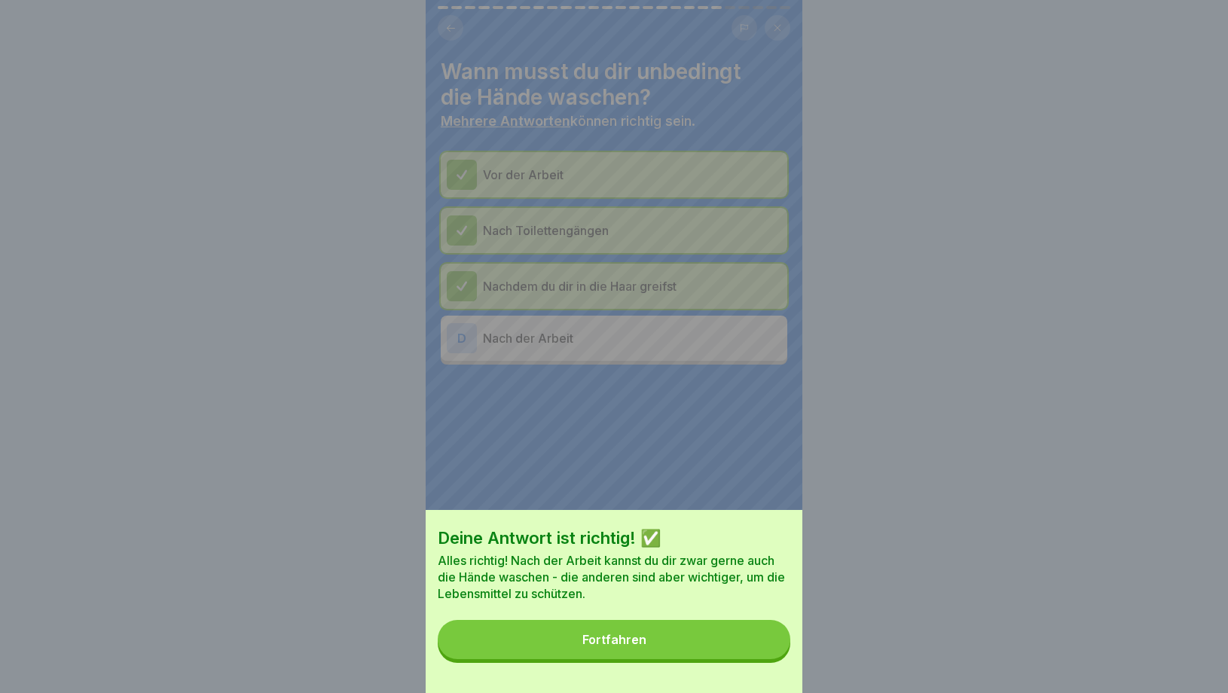
click at [651, 634] on button "Fortfahren" at bounding box center [614, 639] width 353 height 39
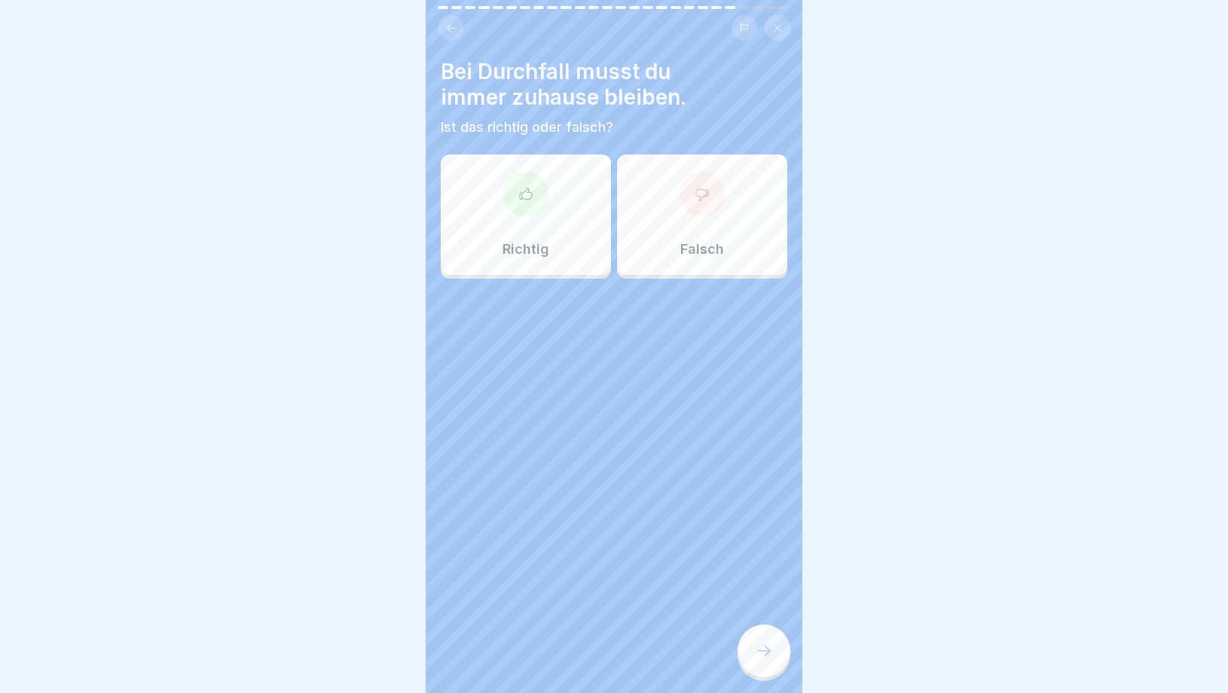
click at [543, 242] on p "Richtig" at bounding box center [526, 249] width 47 height 17
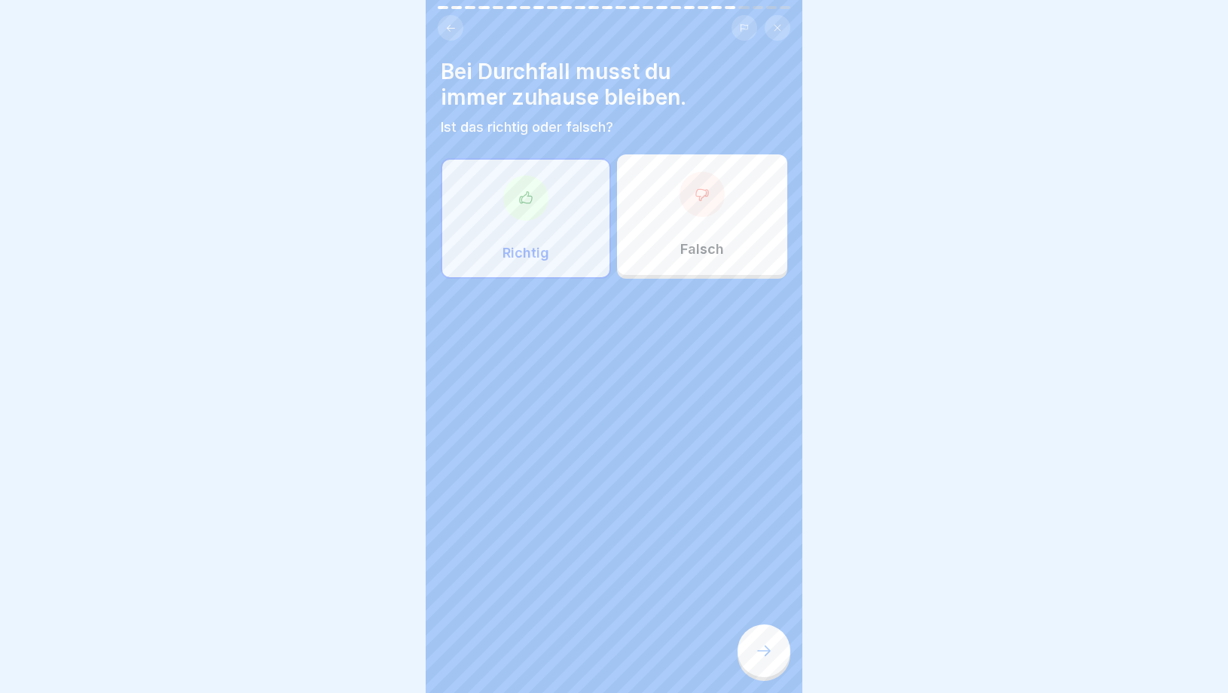
click at [760, 658] on icon at bounding box center [764, 651] width 18 height 18
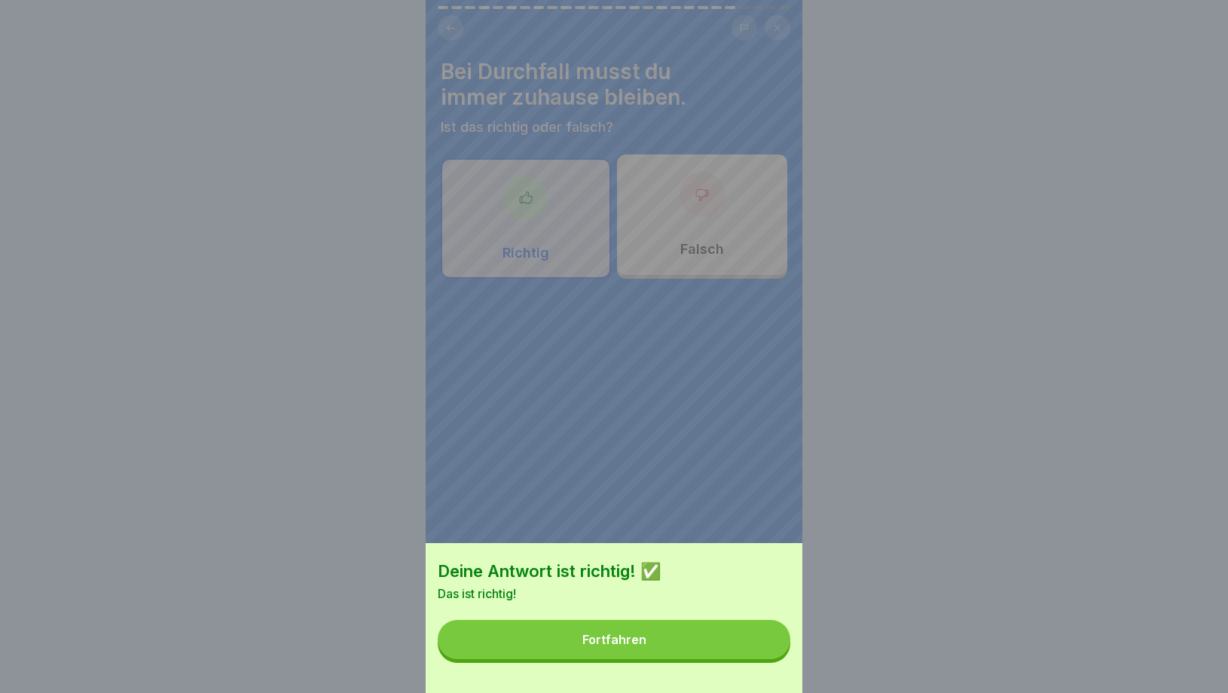
click at [716, 658] on button "Fortfahren" at bounding box center [614, 639] width 353 height 39
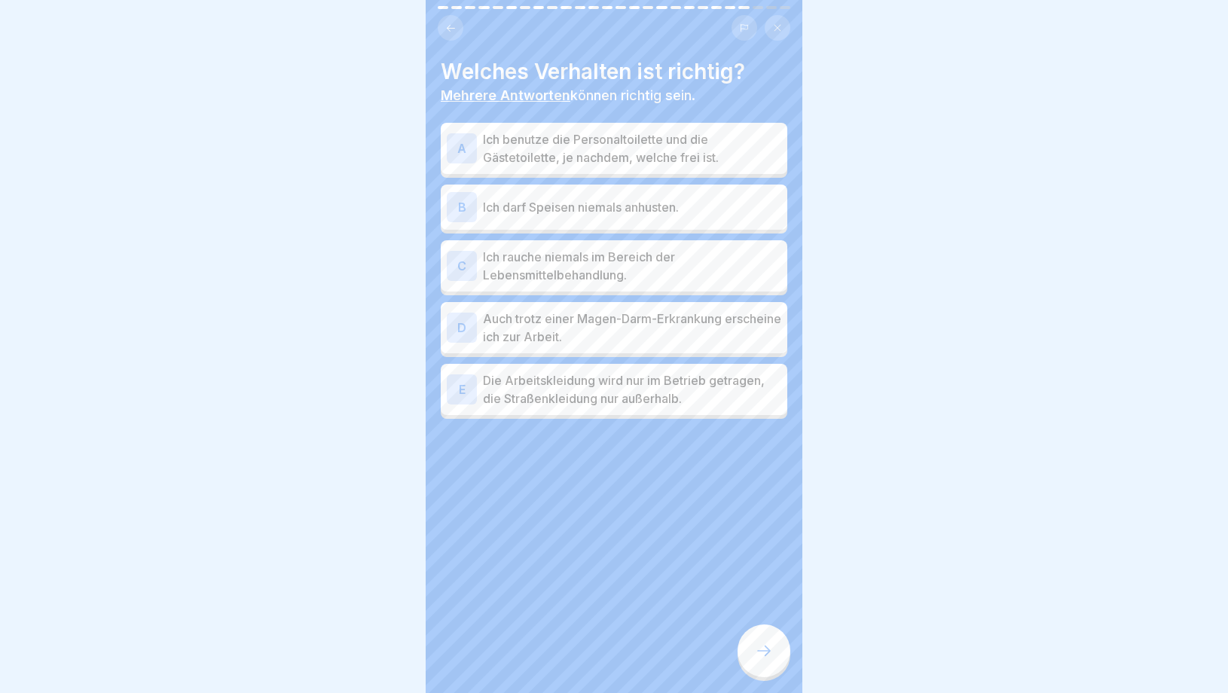
click at [699, 211] on p "Ich darf Speisen niemals anhusten." at bounding box center [632, 207] width 298 height 18
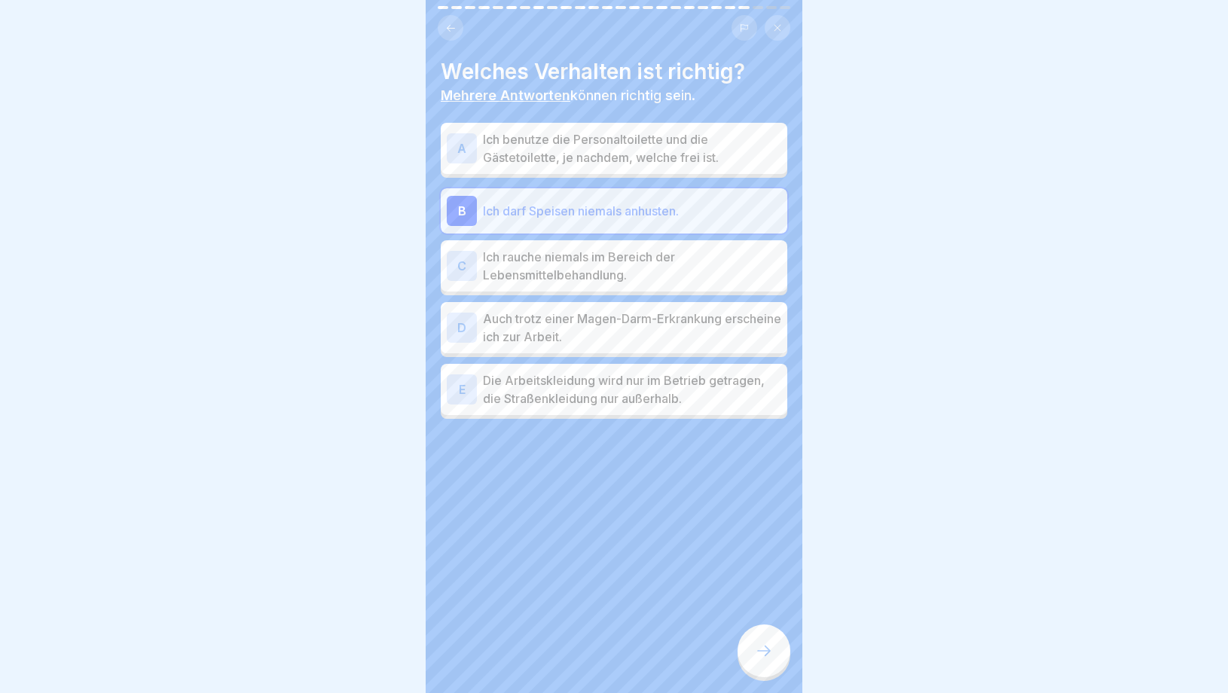
click at [673, 273] on p "Ich rauche niemals im Bereich der Lebensmittelbehandlung." at bounding box center [632, 266] width 298 height 36
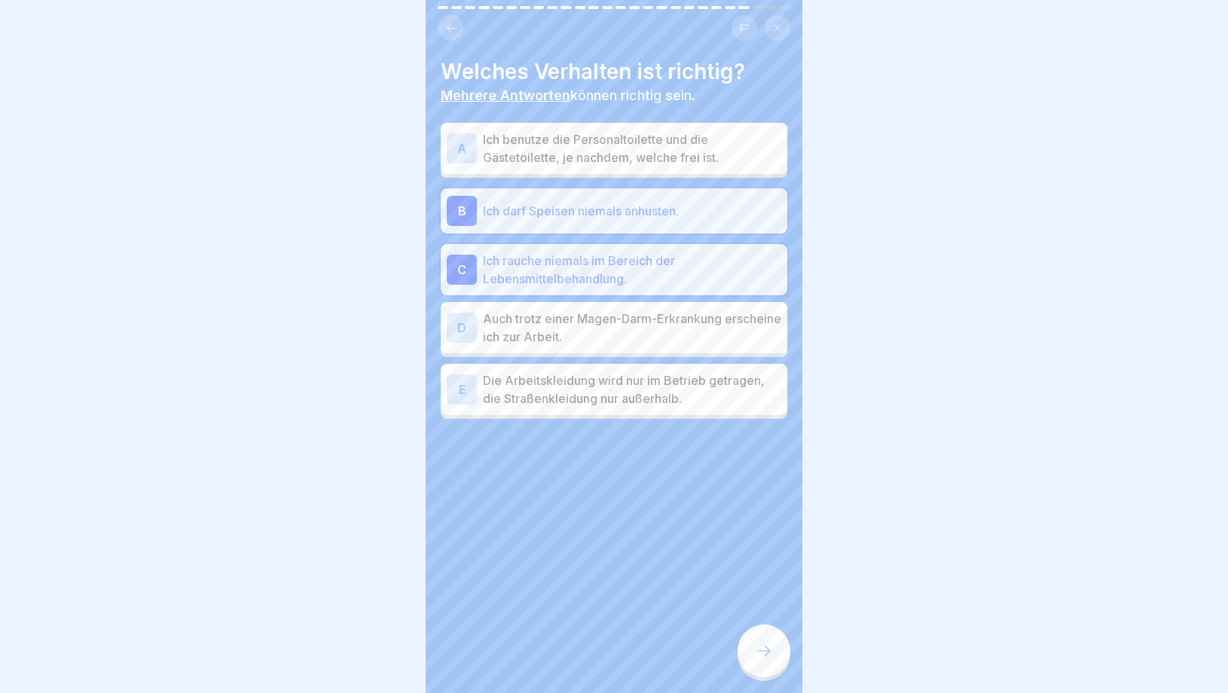
click at [693, 398] on p "Die Arbeitskleidung wird nur im Betrieb getragen, die Straßenkleidung nur außer…" at bounding box center [632, 390] width 298 height 36
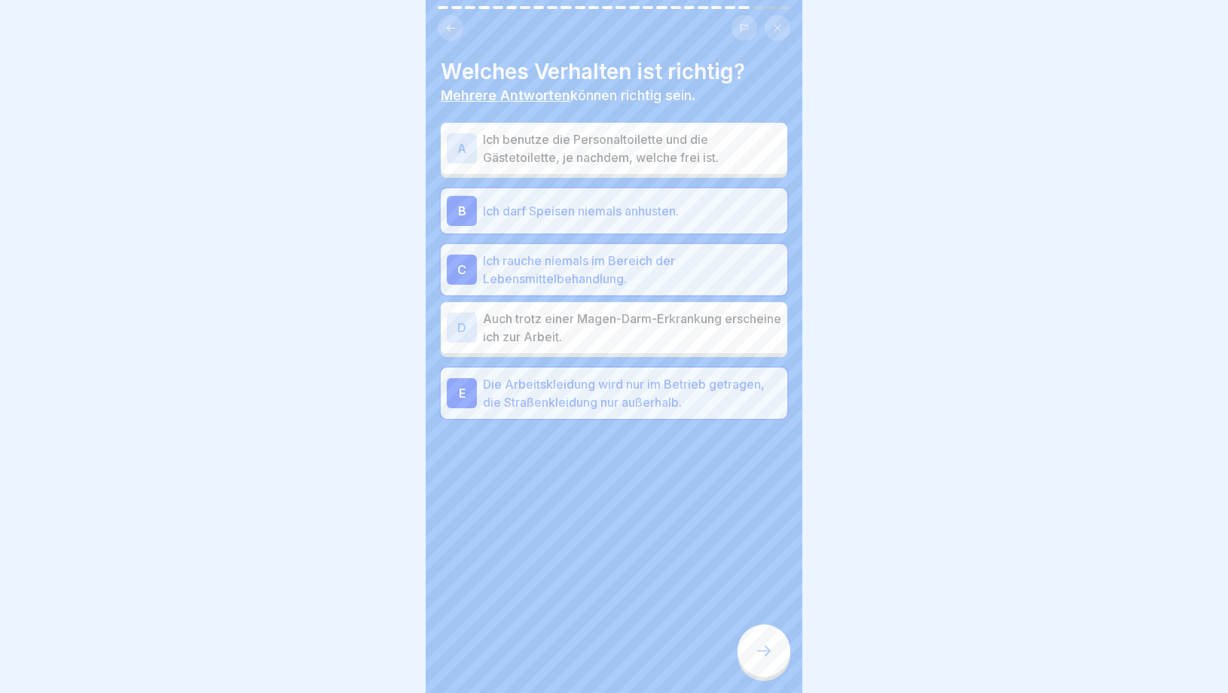
click at [766, 662] on div at bounding box center [764, 651] width 53 height 53
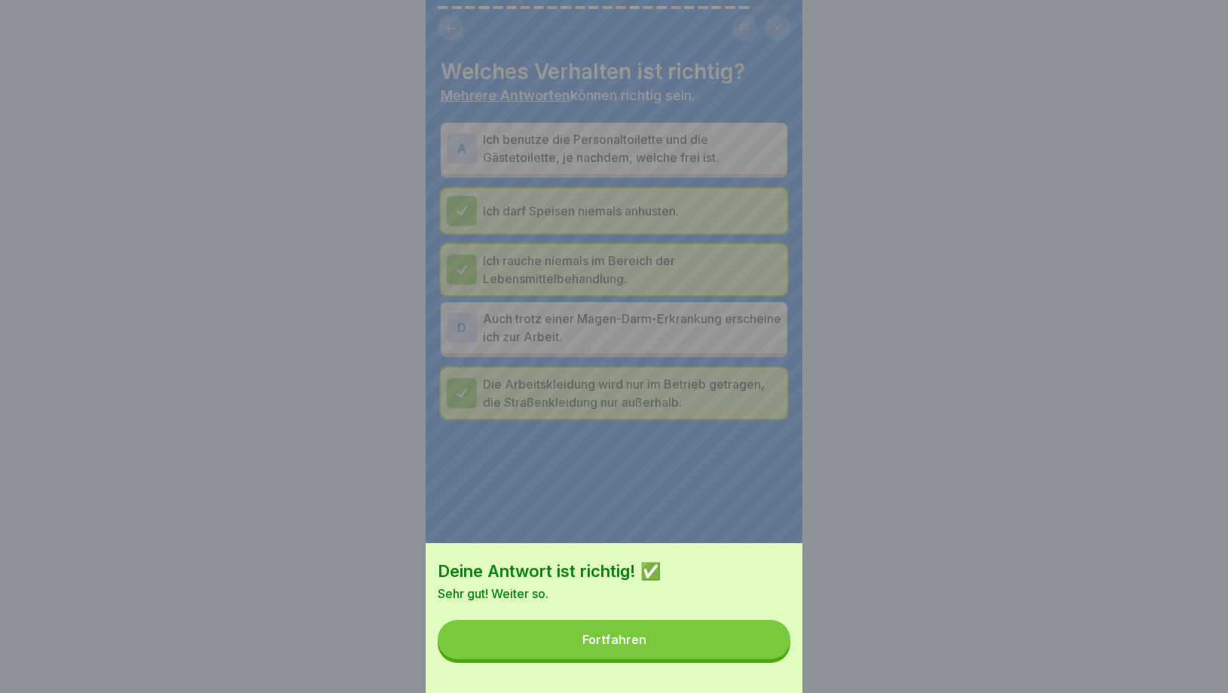
click at [677, 613] on div "Deine Antwort ist richtig! ✅ Sehr gut! Weiter so. Fortfahren" at bounding box center [614, 618] width 377 height 150
click at [677, 637] on button "Fortfahren" at bounding box center [614, 639] width 353 height 39
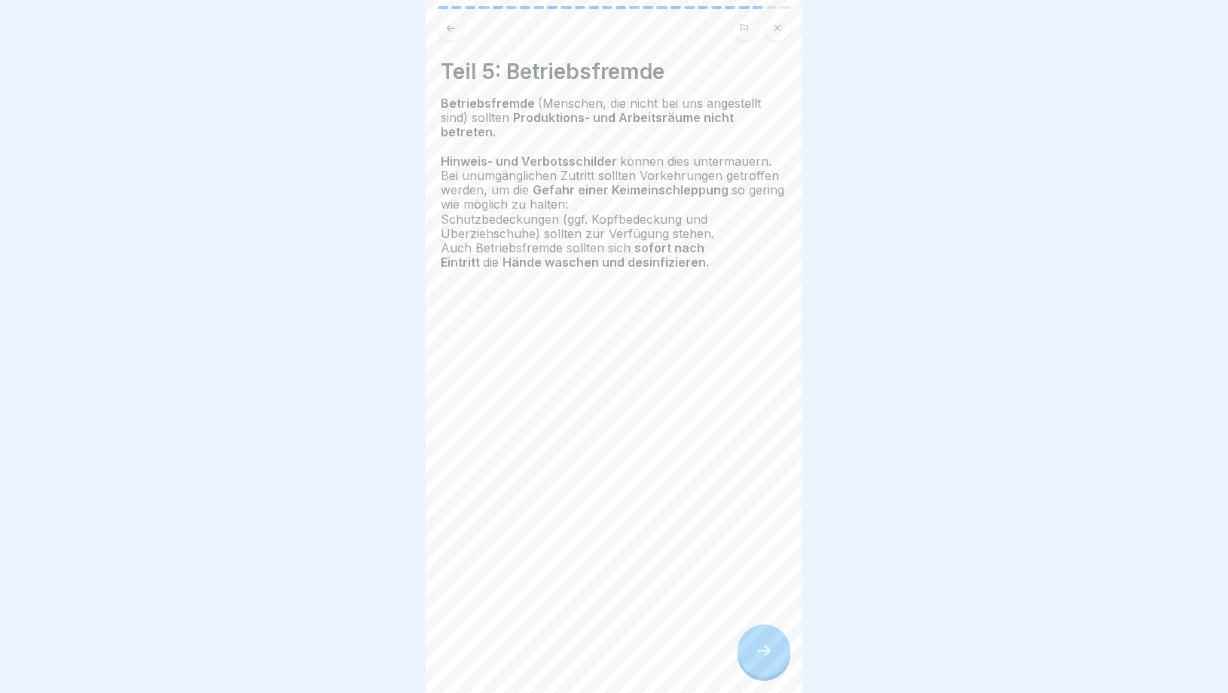
click at [737, 647] on div "Teil 5: Betriebsfremde Betriebsfremde (Menschen, die nicht bei uns angestellt s…" at bounding box center [614, 346] width 377 height 693
click at [769, 635] on div at bounding box center [764, 651] width 53 height 53
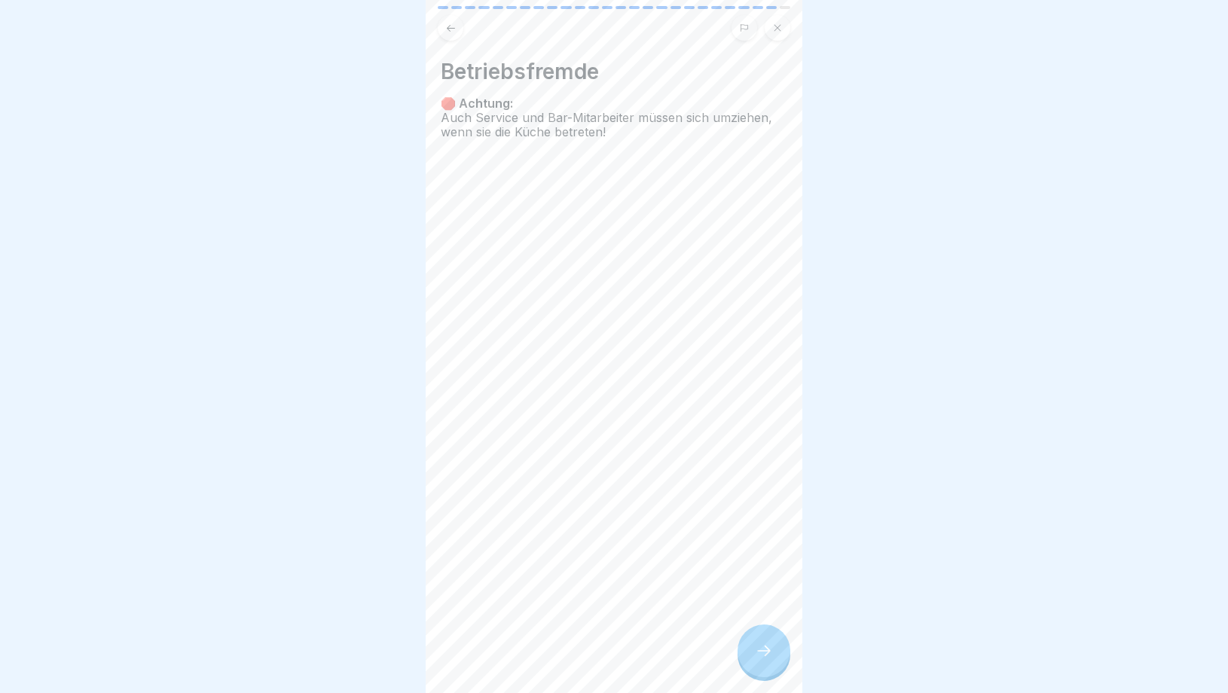
click at [766, 641] on div at bounding box center [764, 651] width 53 height 53
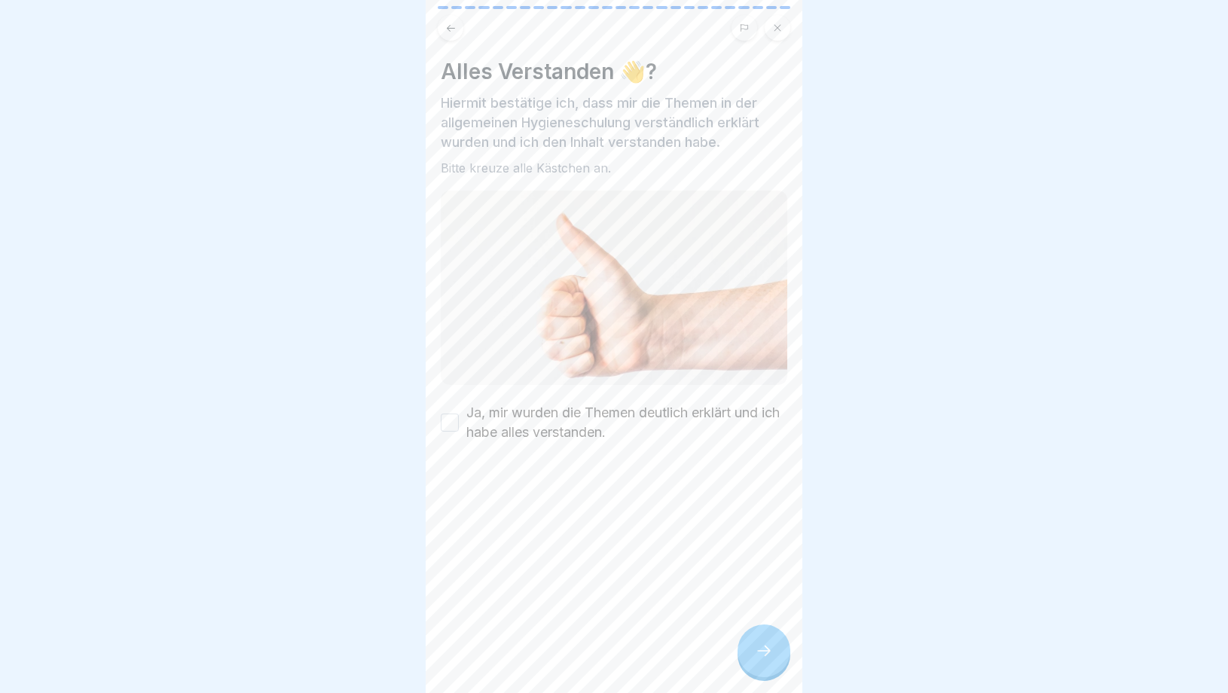
click at [766, 641] on div at bounding box center [764, 651] width 53 height 53
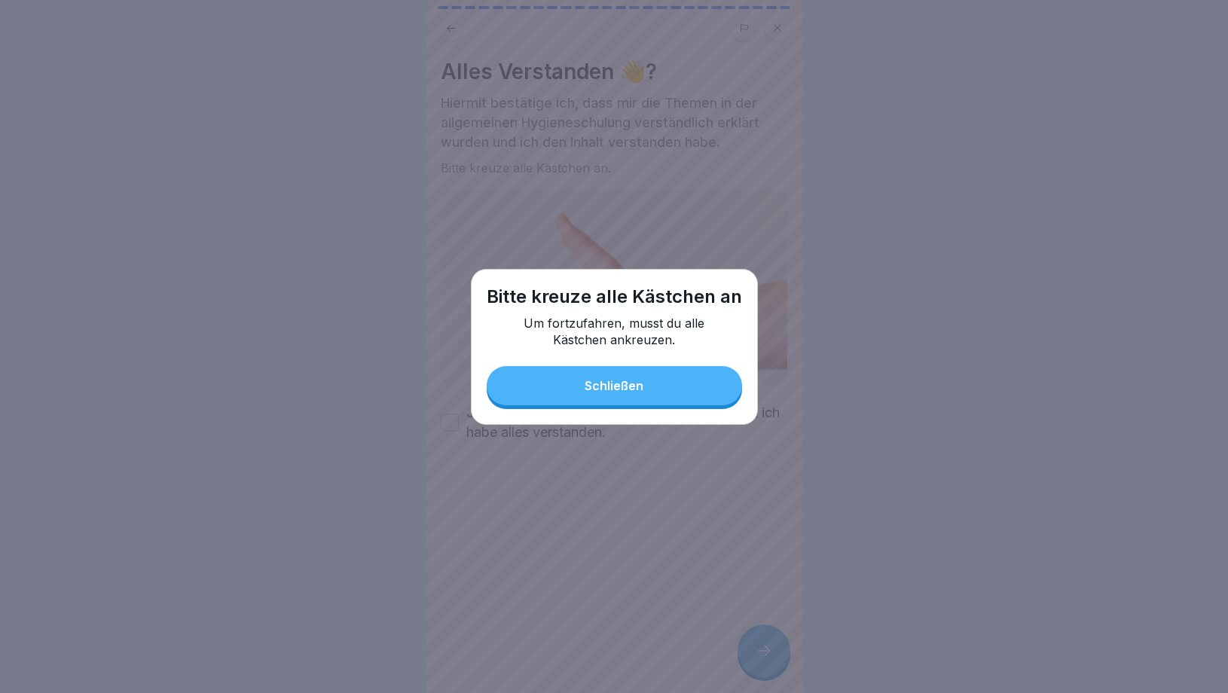
click at [523, 393] on button "Schließen" at bounding box center [614, 385] width 255 height 39
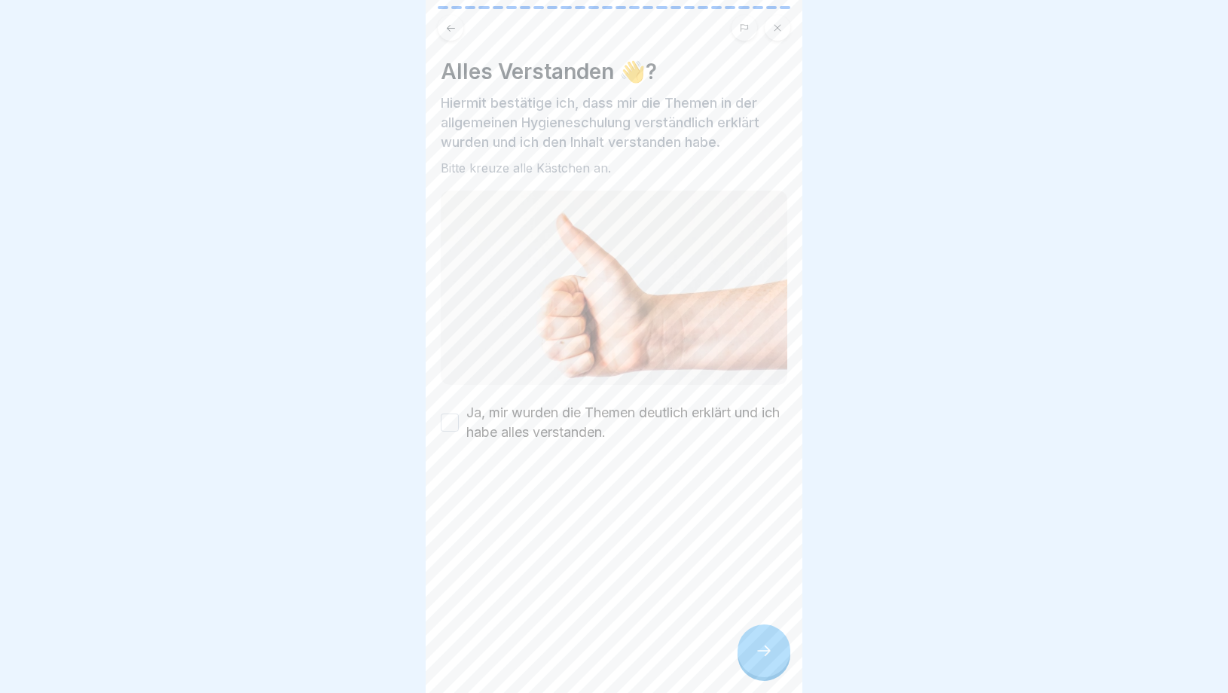
click at [454, 420] on button "Ja, mir wurden die Themen deutlich erklärt und ich habe alles verstanden." at bounding box center [450, 423] width 18 height 18
click at [770, 662] on div at bounding box center [764, 651] width 53 height 53
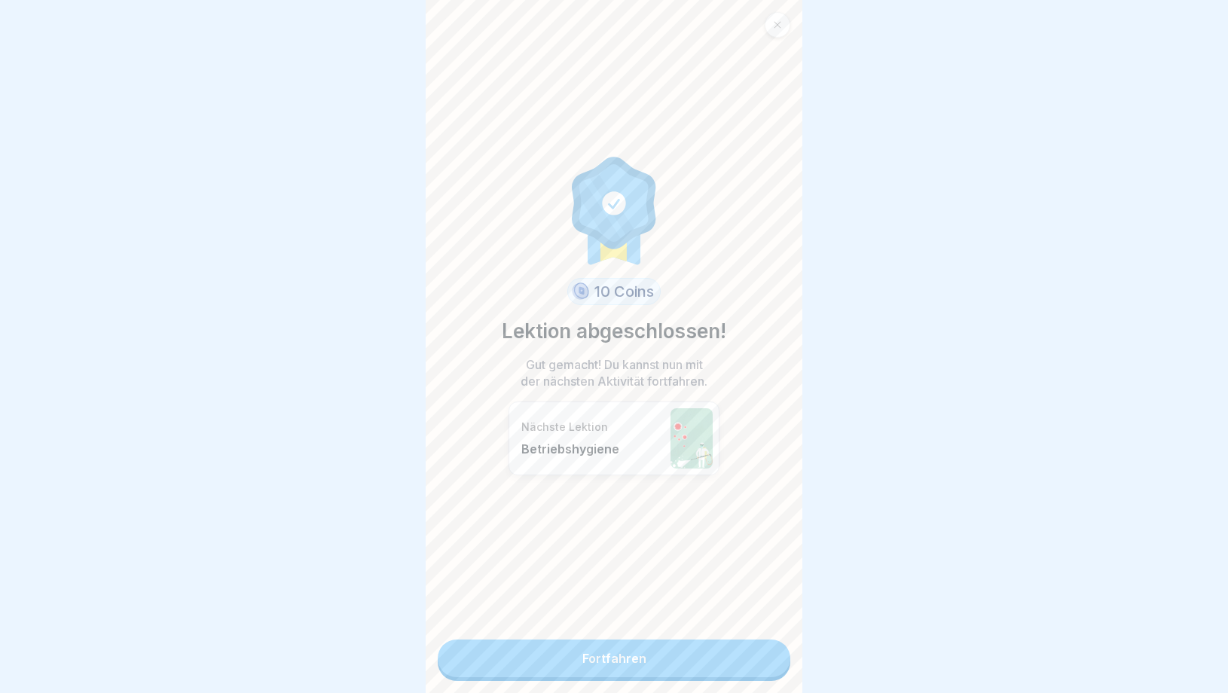
click at [712, 664] on link "Fortfahren" at bounding box center [614, 659] width 353 height 38
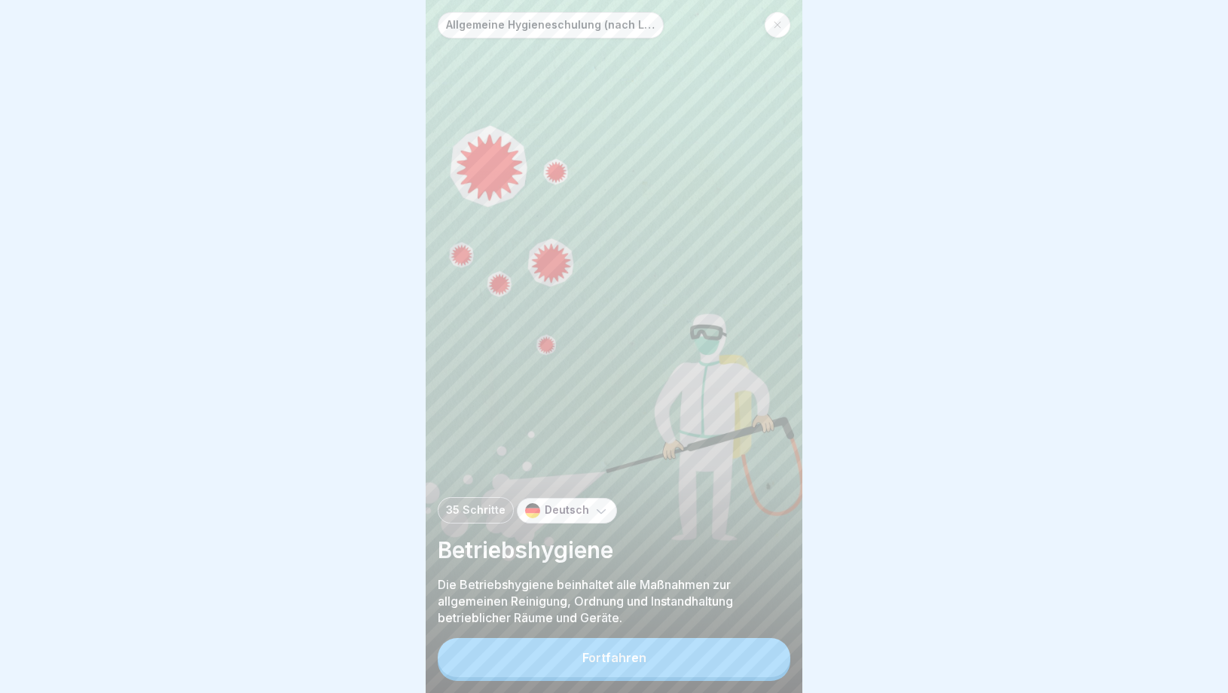
click at [776, 23] on icon at bounding box center [777, 24] width 9 height 9
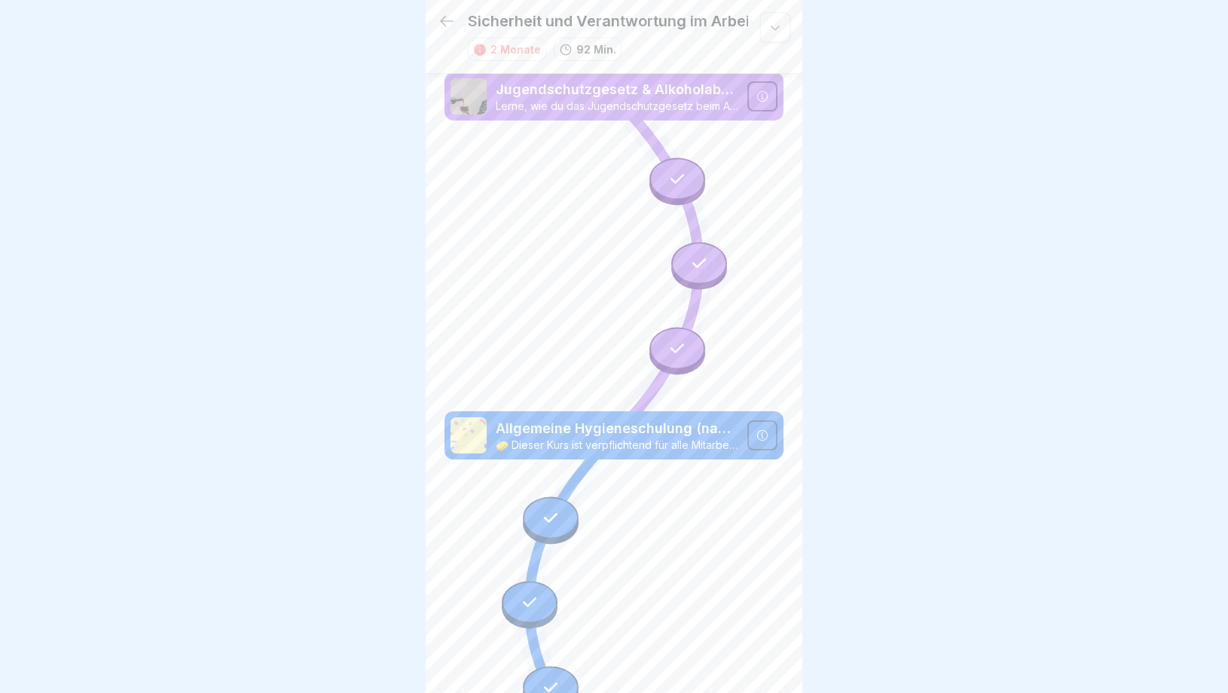
scroll to position [469, 0]
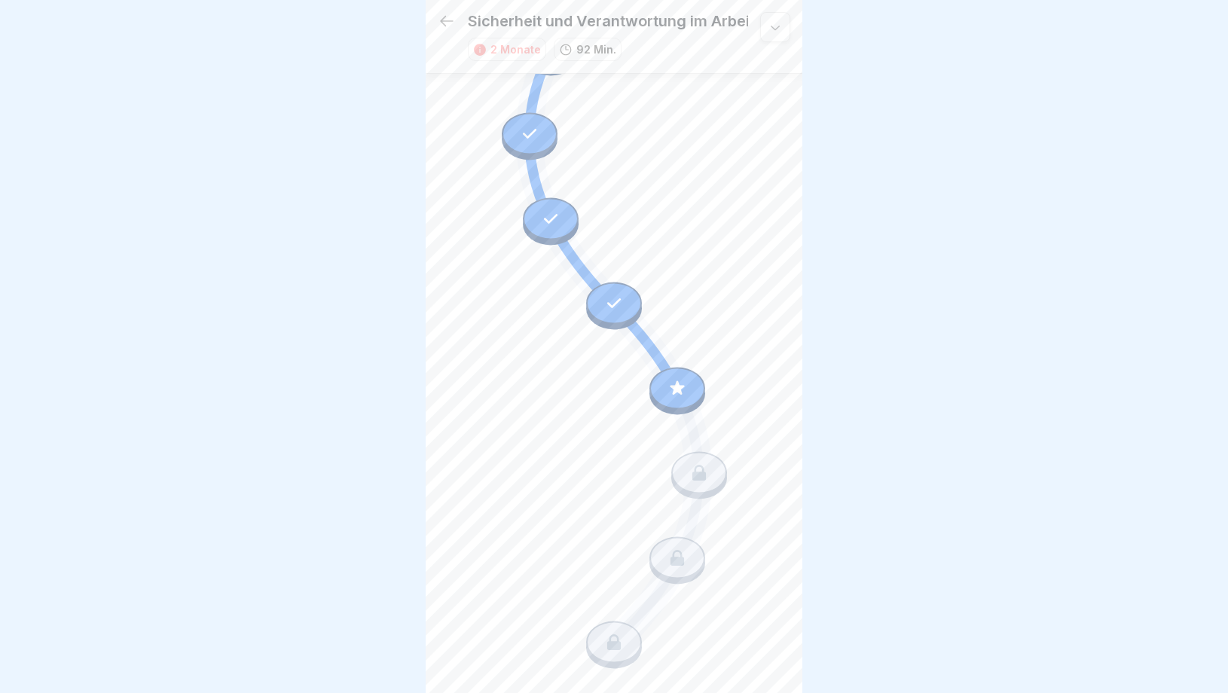
click at [675, 389] on icon at bounding box center [678, 388] width 20 height 20
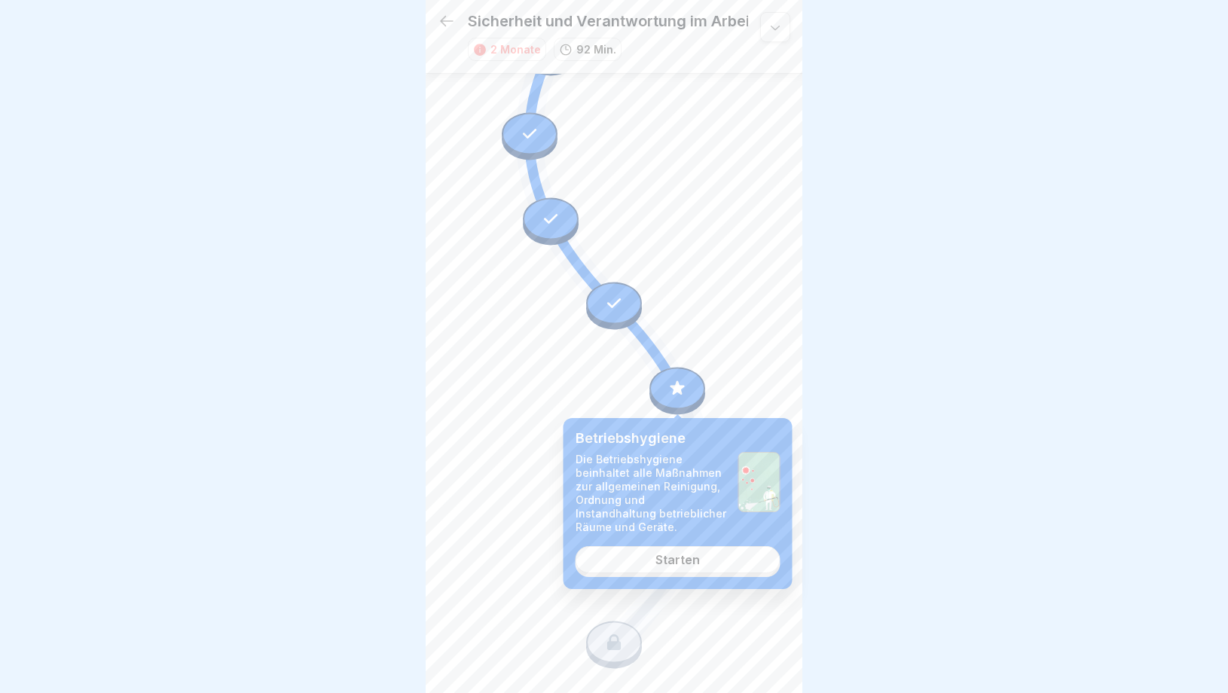
click at [667, 564] on div "Starten" at bounding box center [678, 560] width 44 height 14
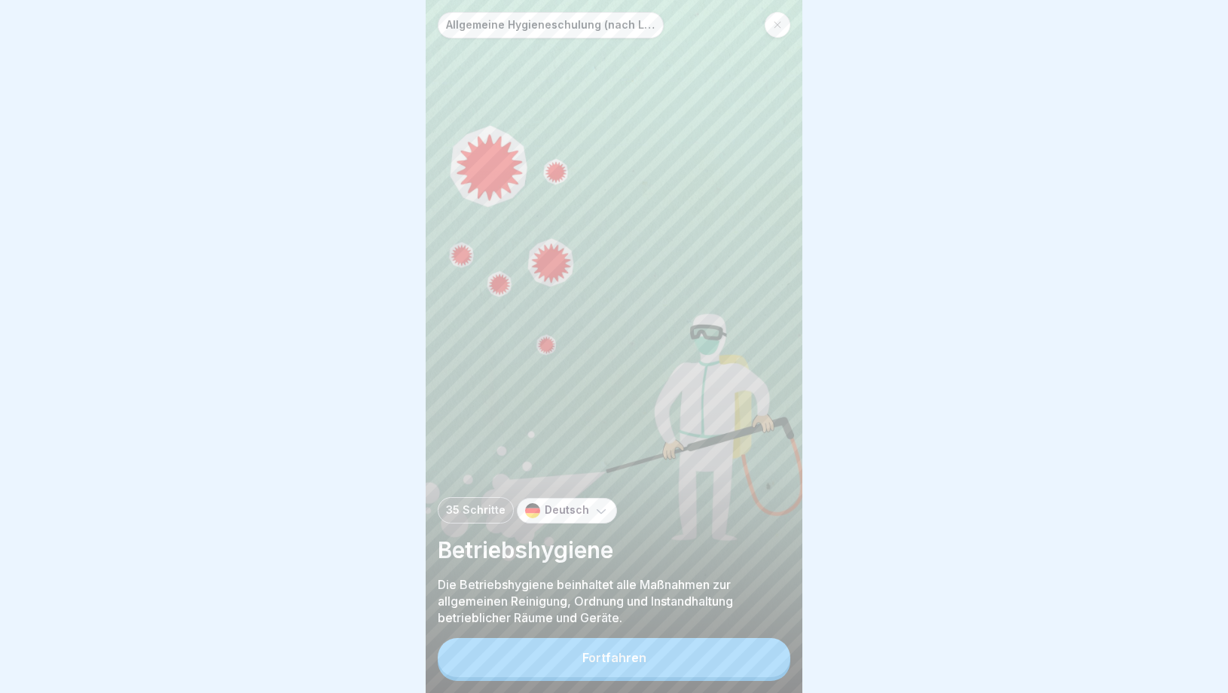
click at [641, 653] on div "Fortfahren" at bounding box center [615, 658] width 64 height 14
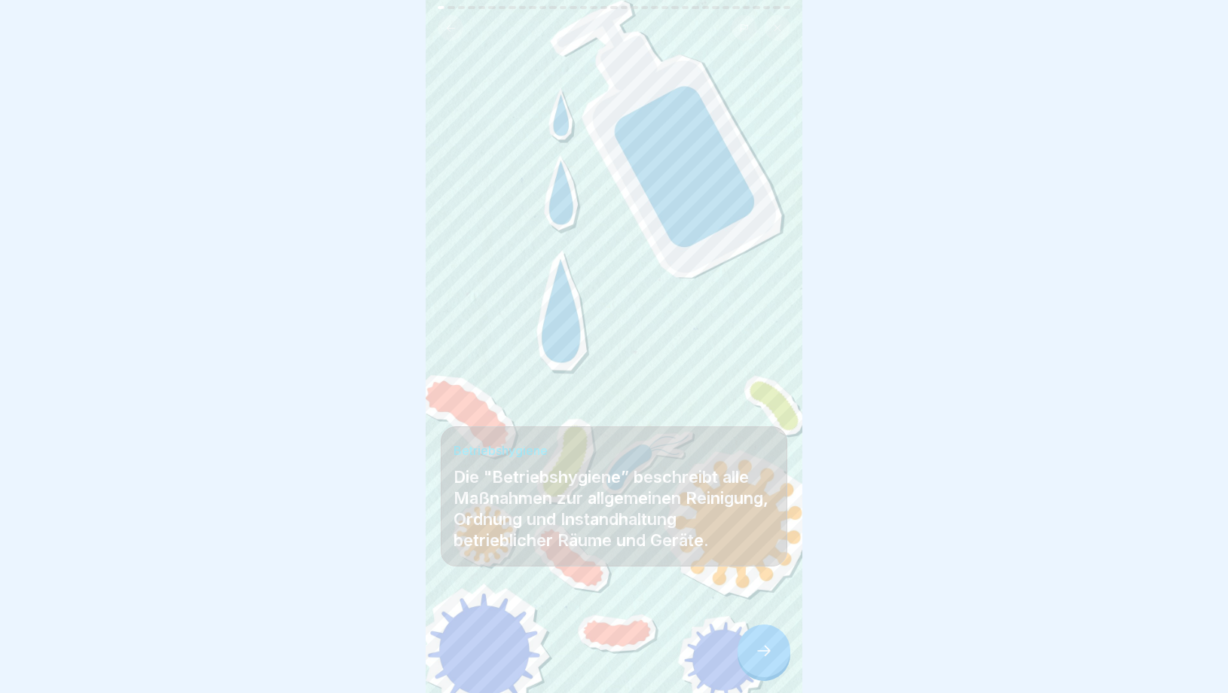
click at [772, 659] on icon at bounding box center [764, 651] width 18 height 18
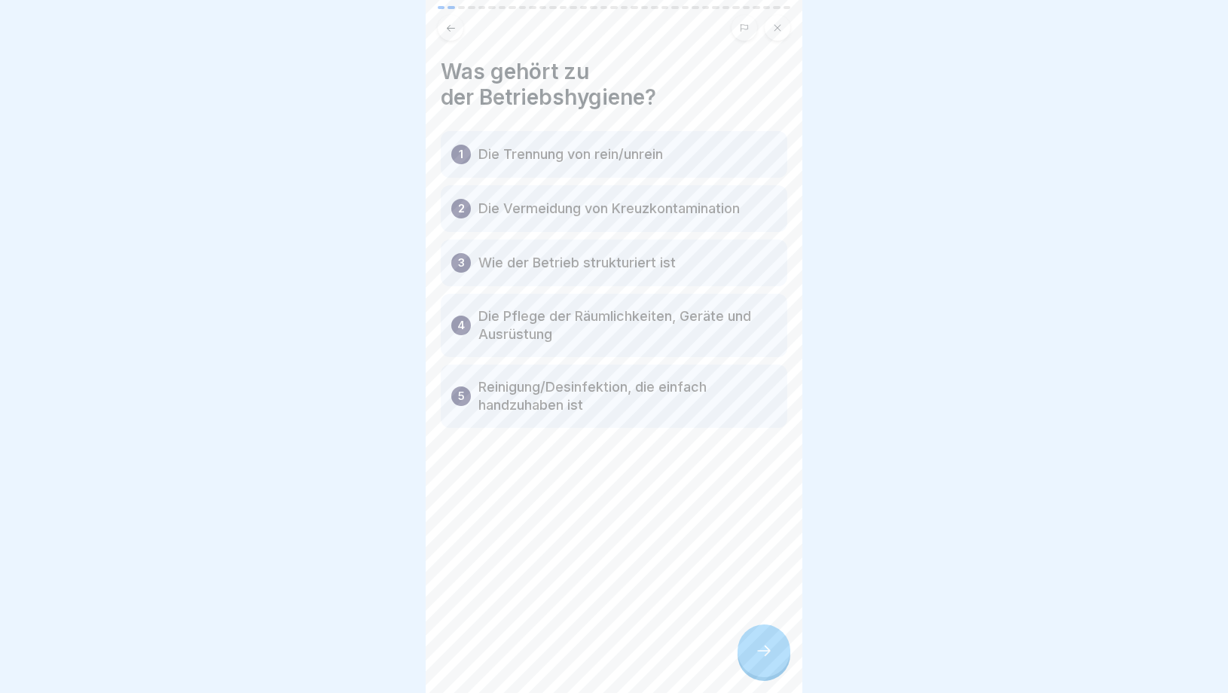
click at [772, 658] on icon at bounding box center [764, 651] width 18 height 18
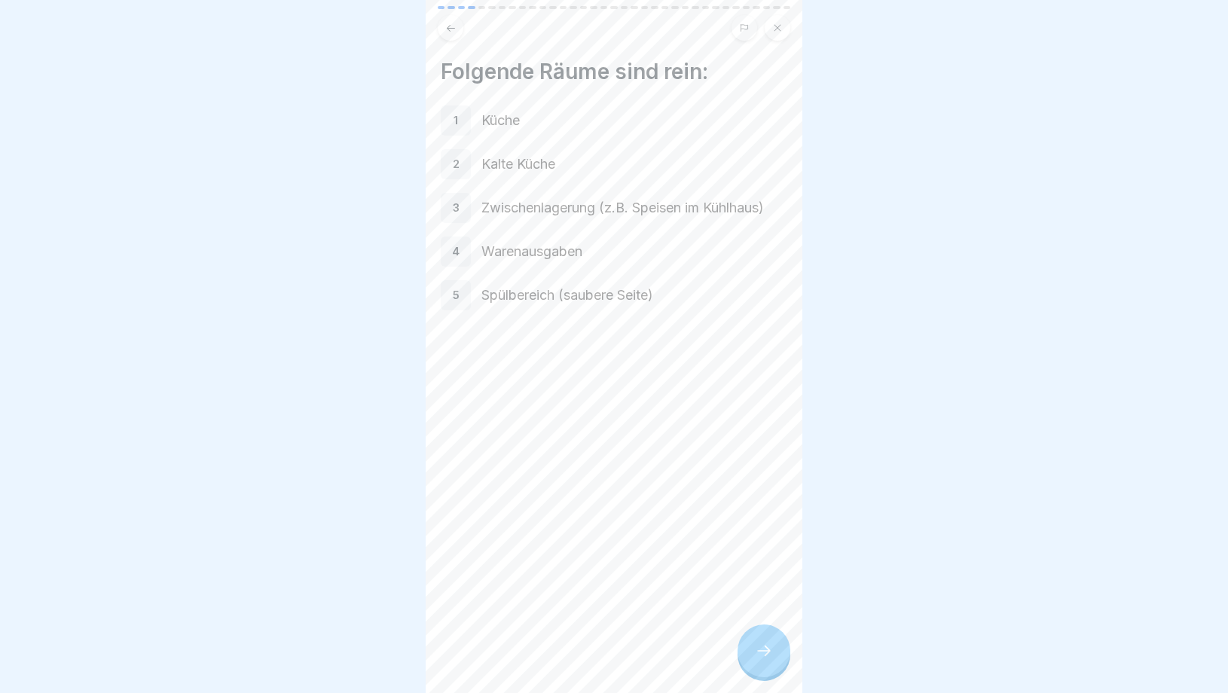
click at [772, 658] on icon at bounding box center [764, 651] width 18 height 18
click at [772, 659] on icon at bounding box center [764, 651] width 18 height 18
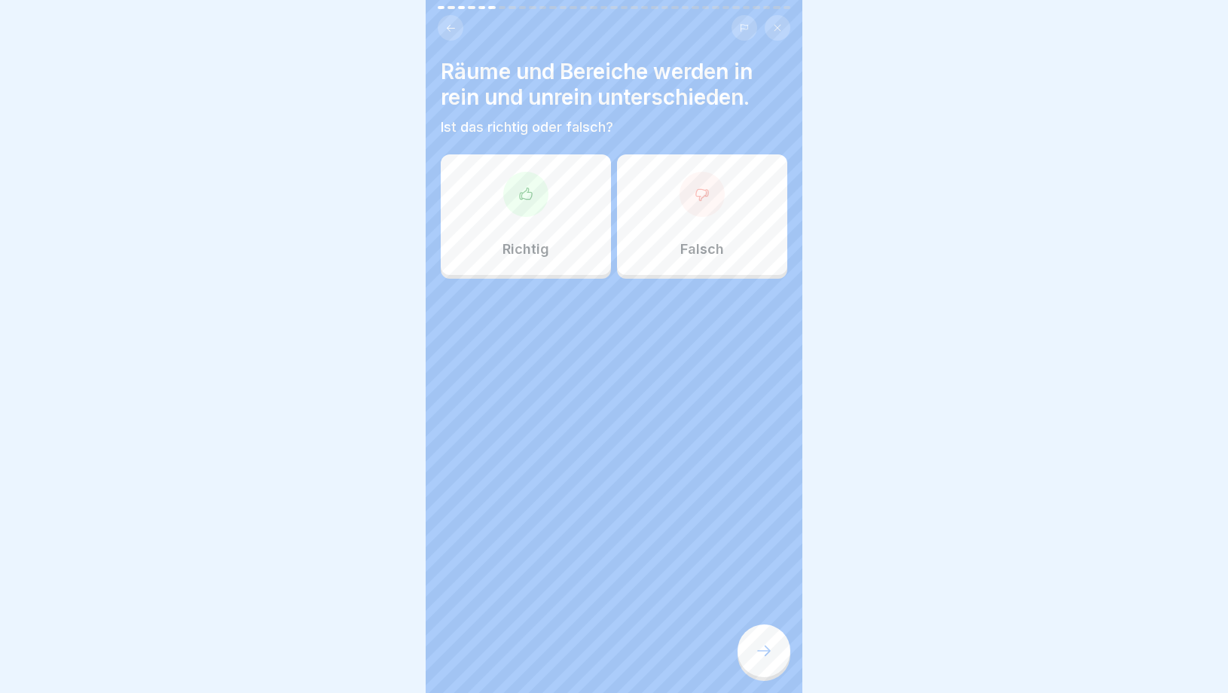
click at [772, 660] on icon at bounding box center [764, 651] width 18 height 18
click at [551, 231] on div "Richtig" at bounding box center [526, 214] width 170 height 121
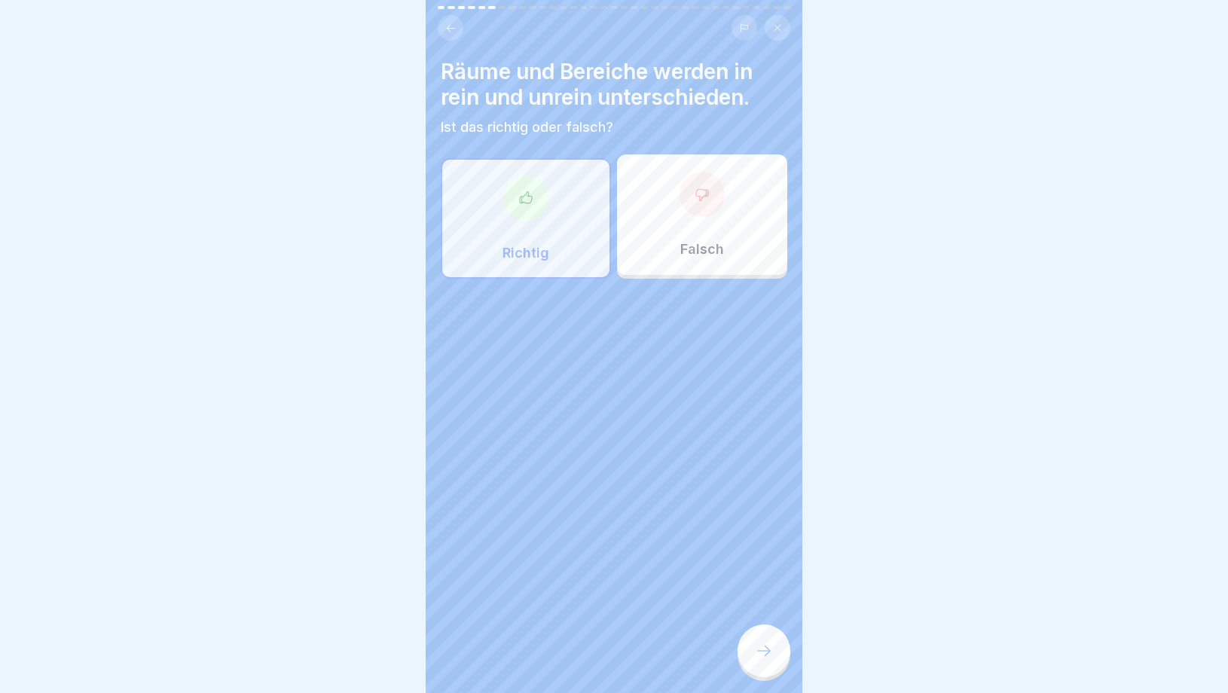
click at [757, 653] on icon at bounding box center [764, 651] width 18 height 18
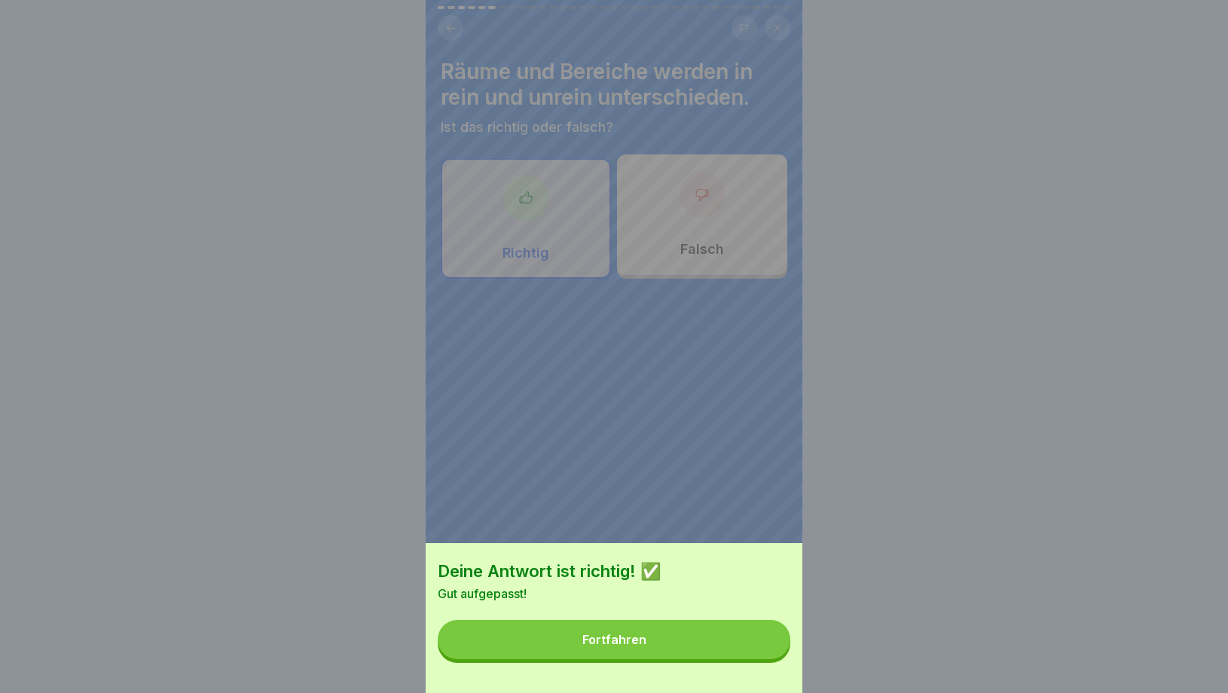
click at [735, 648] on button "Fortfahren" at bounding box center [614, 639] width 353 height 39
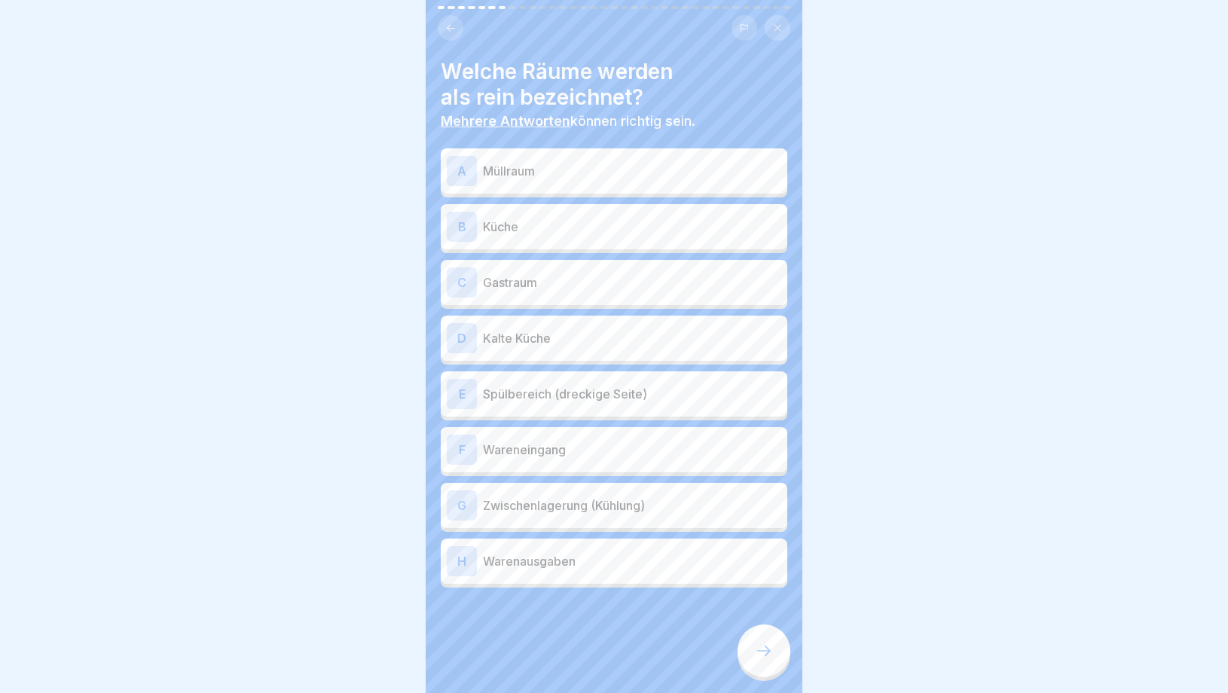
click at [544, 239] on div "B Küche" at bounding box center [614, 227] width 335 height 30
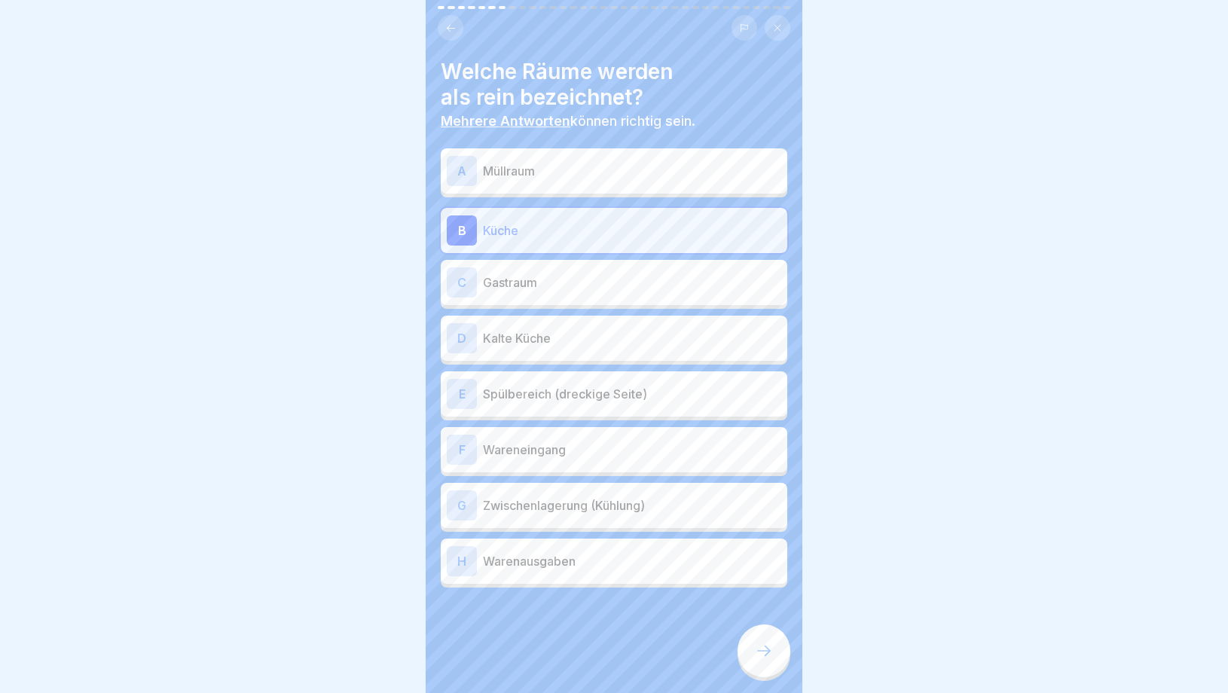
click at [544, 338] on p "Kalte Küche" at bounding box center [632, 338] width 298 height 18
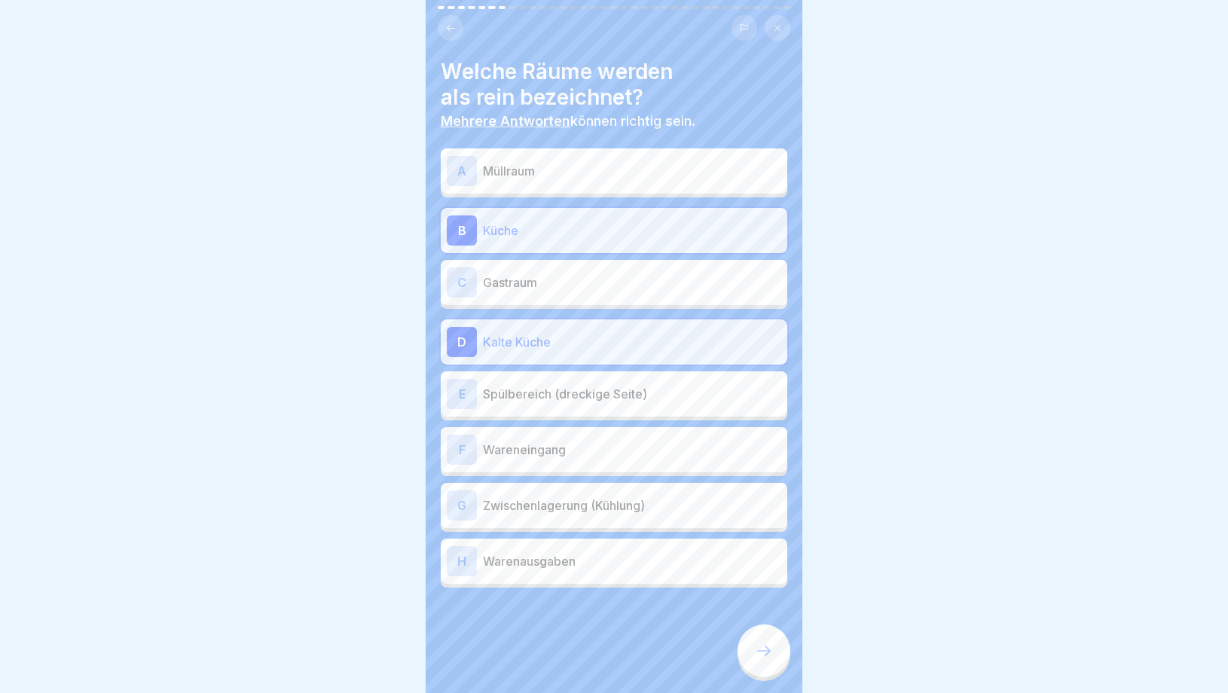
click at [561, 555] on p "Warenausgaben" at bounding box center [632, 561] width 298 height 18
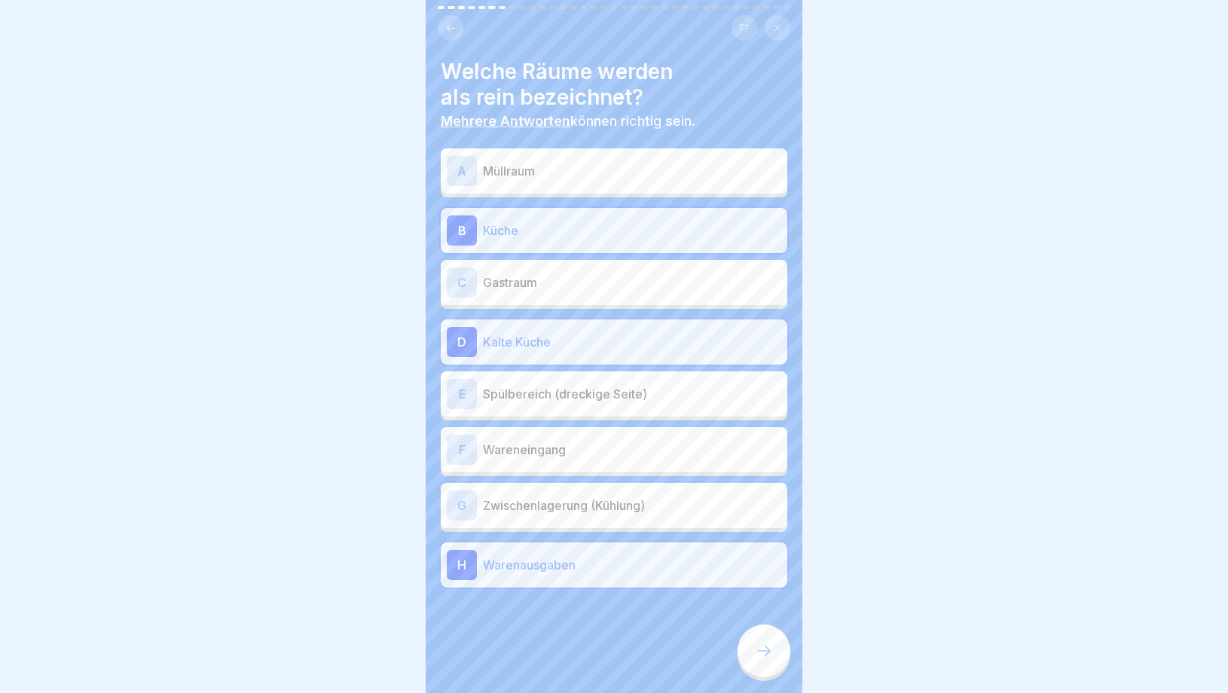
click at [577, 509] on p "Zwischenlagerung (Kühlung)" at bounding box center [632, 506] width 298 height 18
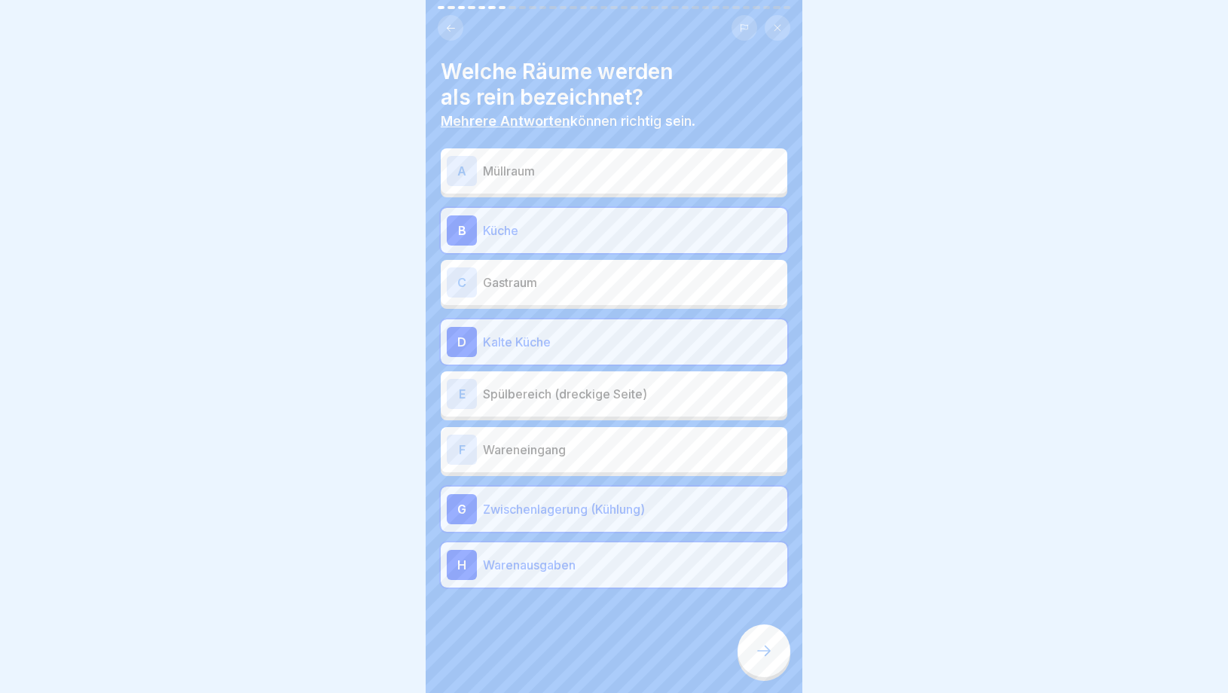
click at [745, 652] on div at bounding box center [764, 651] width 53 height 53
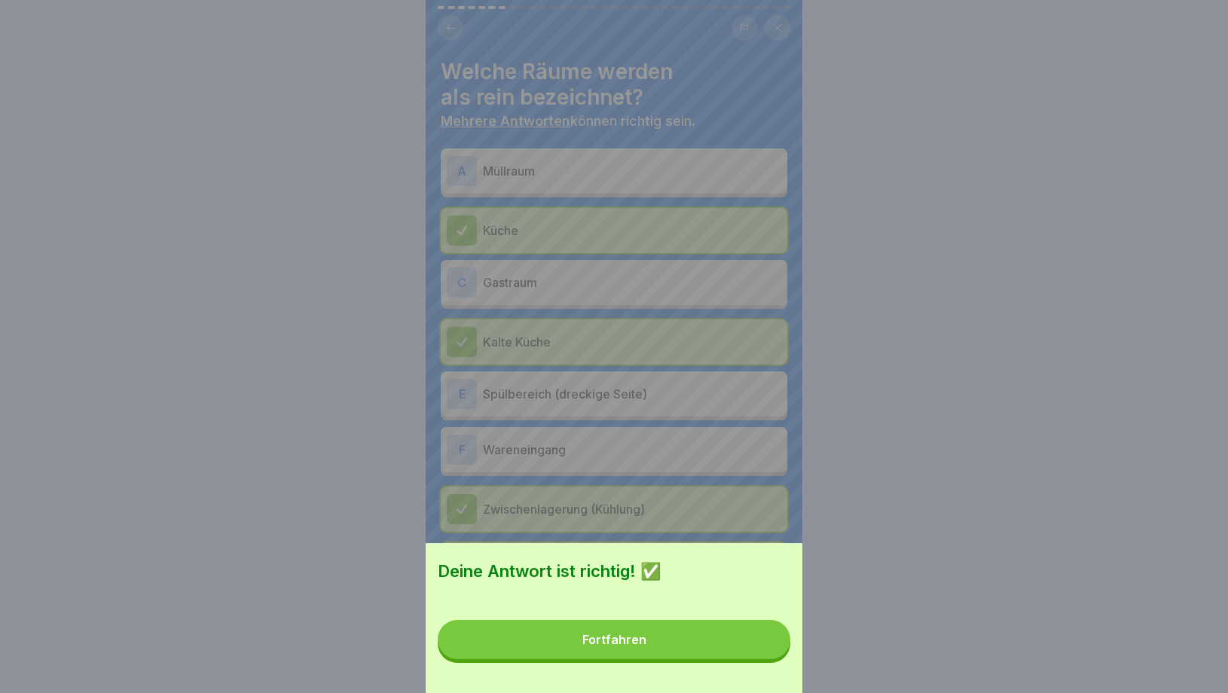
click at [665, 651] on button "Fortfahren" at bounding box center [614, 639] width 353 height 39
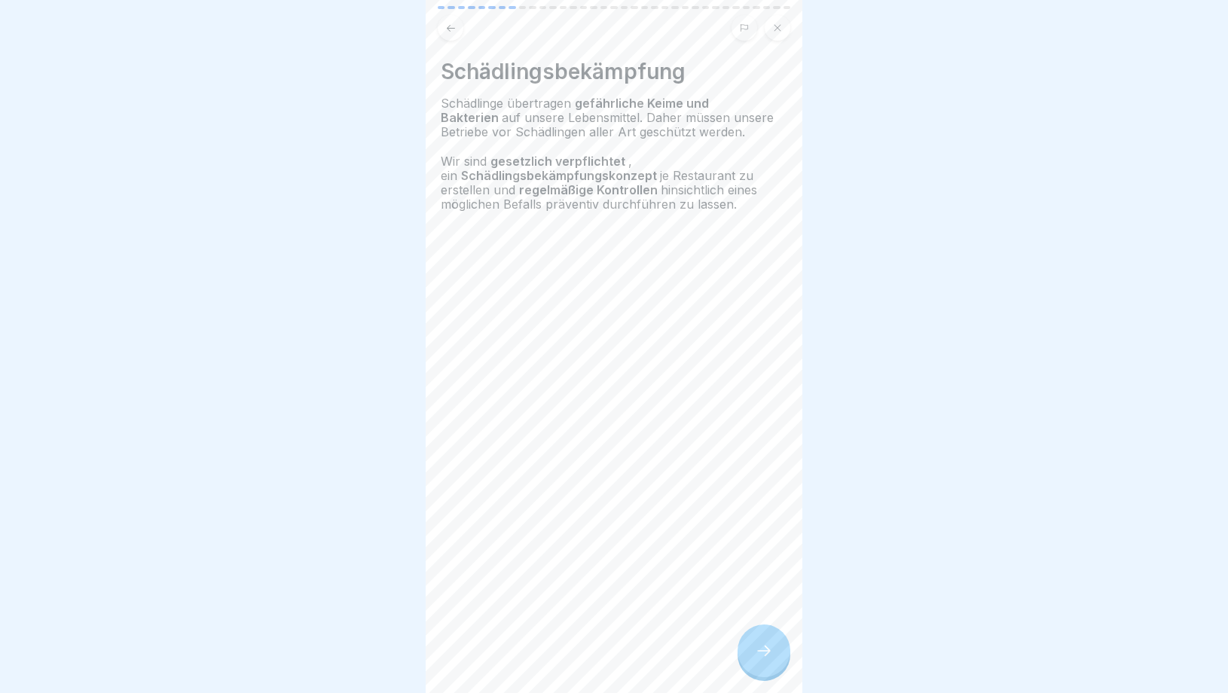
click at [757, 658] on icon at bounding box center [764, 651] width 18 height 18
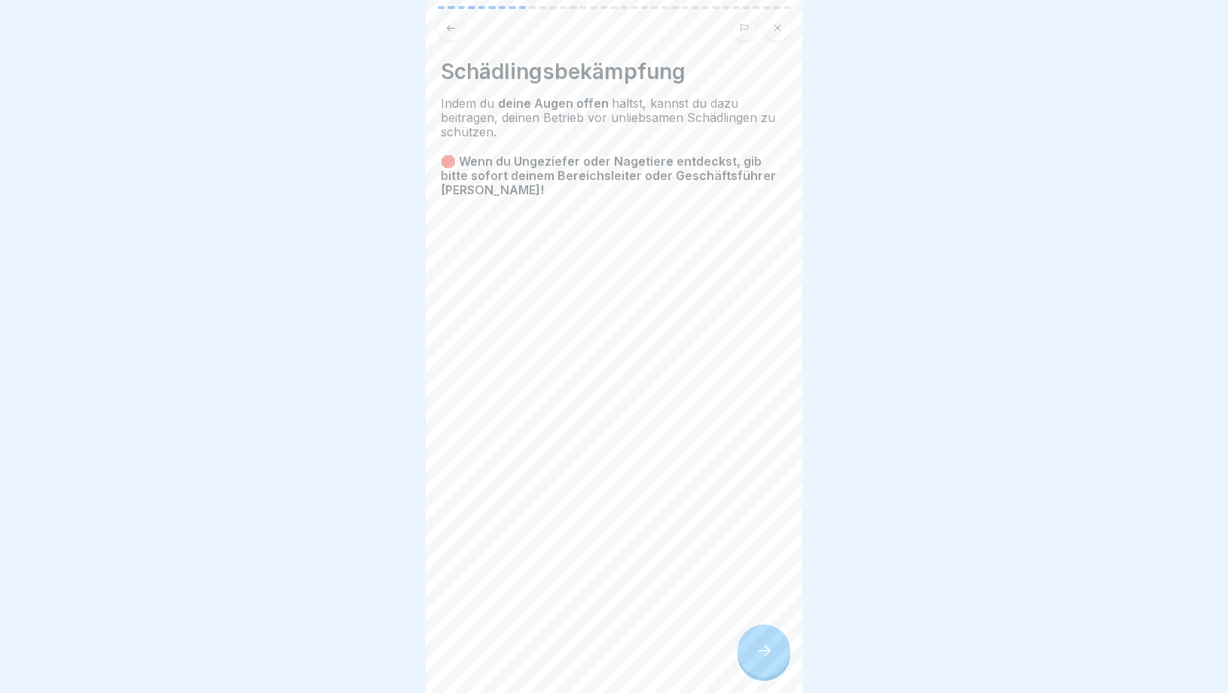
click at [757, 658] on icon at bounding box center [764, 651] width 18 height 18
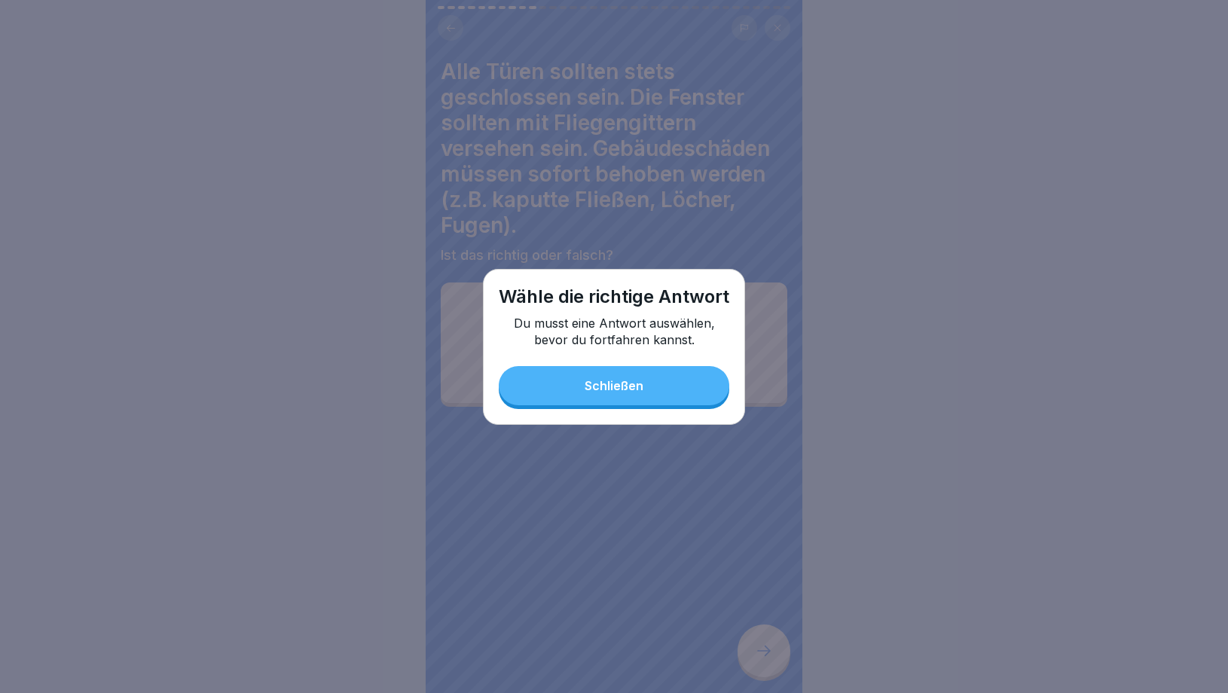
click at [659, 395] on button "Schließen" at bounding box center [614, 385] width 231 height 39
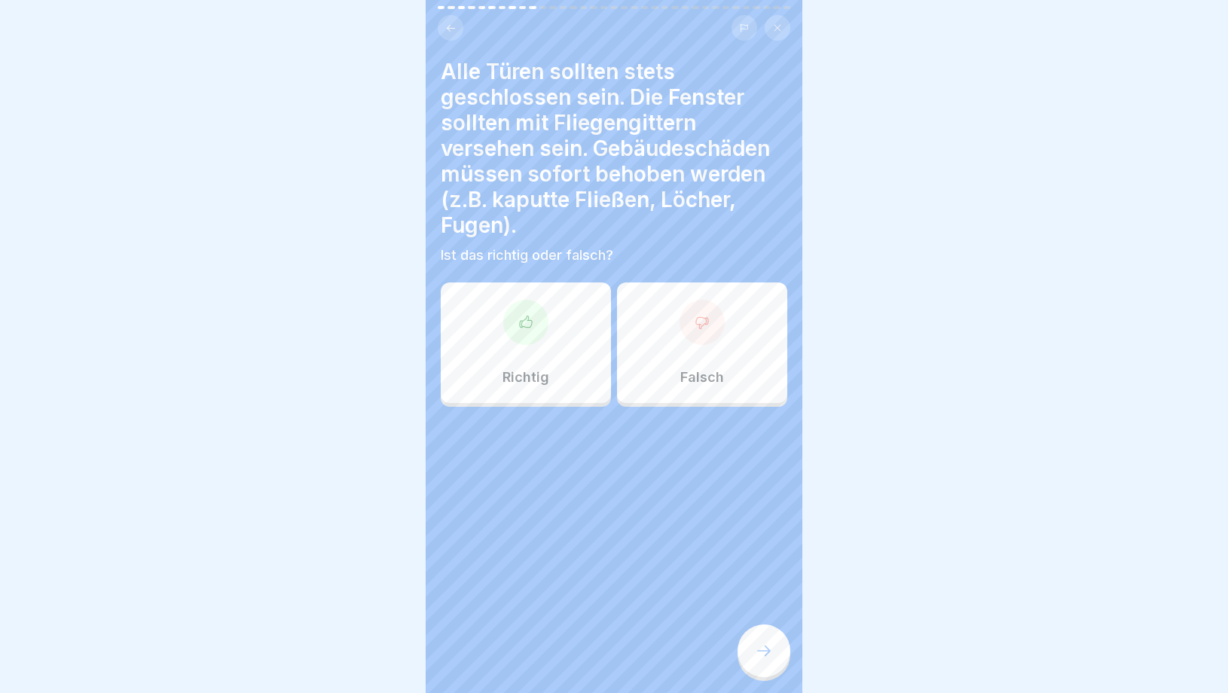
click at [539, 380] on p "Richtig" at bounding box center [526, 377] width 47 height 17
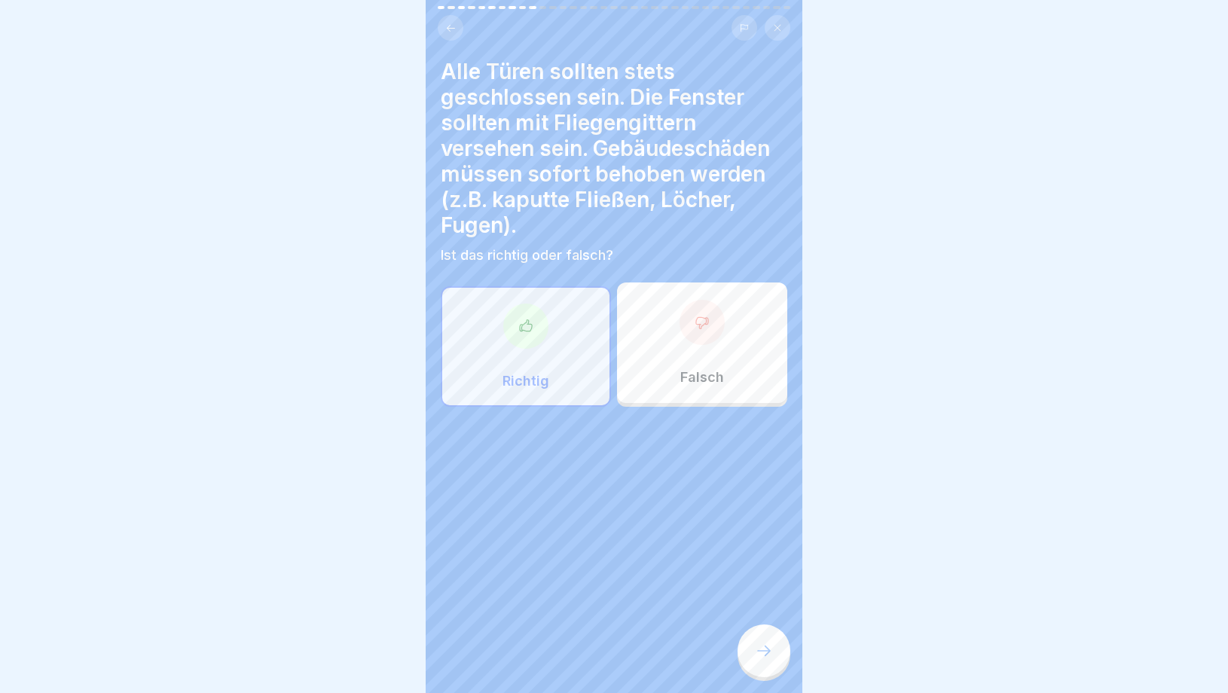
click at [760, 650] on icon at bounding box center [764, 651] width 18 height 18
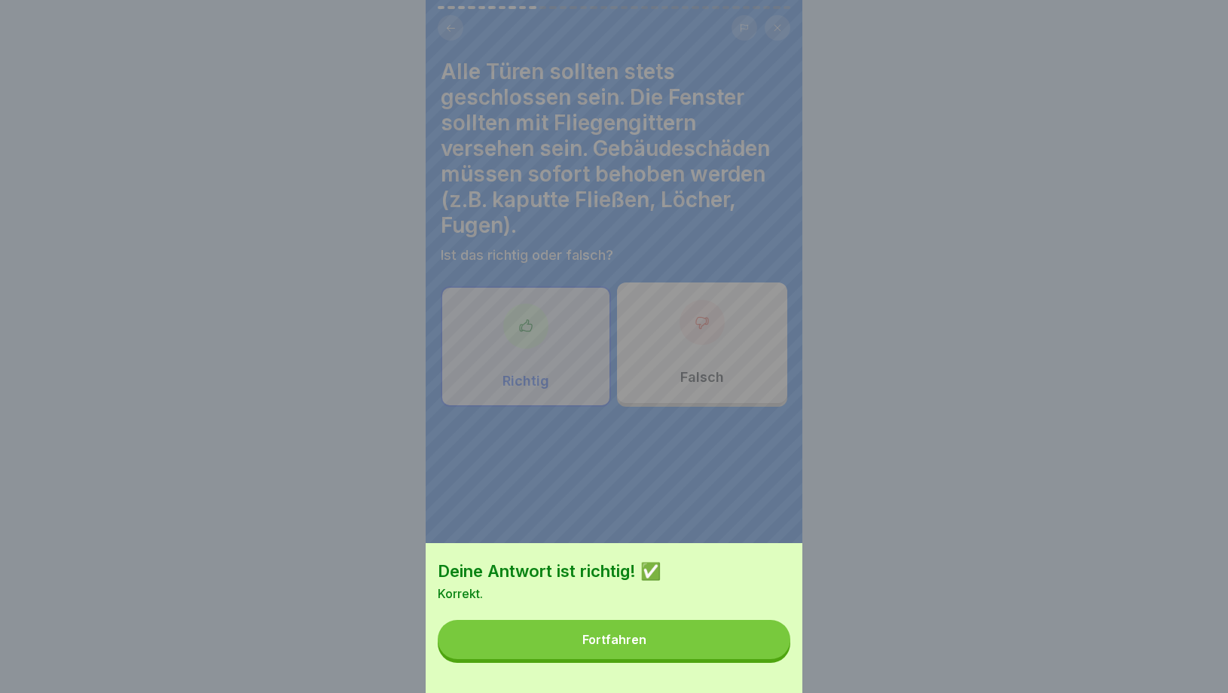
click at [649, 619] on div "Deine Antwort ist richtig! ✅ Korrekt. Fortfahren" at bounding box center [614, 618] width 377 height 150
click at [644, 634] on button "Fortfahren" at bounding box center [614, 639] width 353 height 39
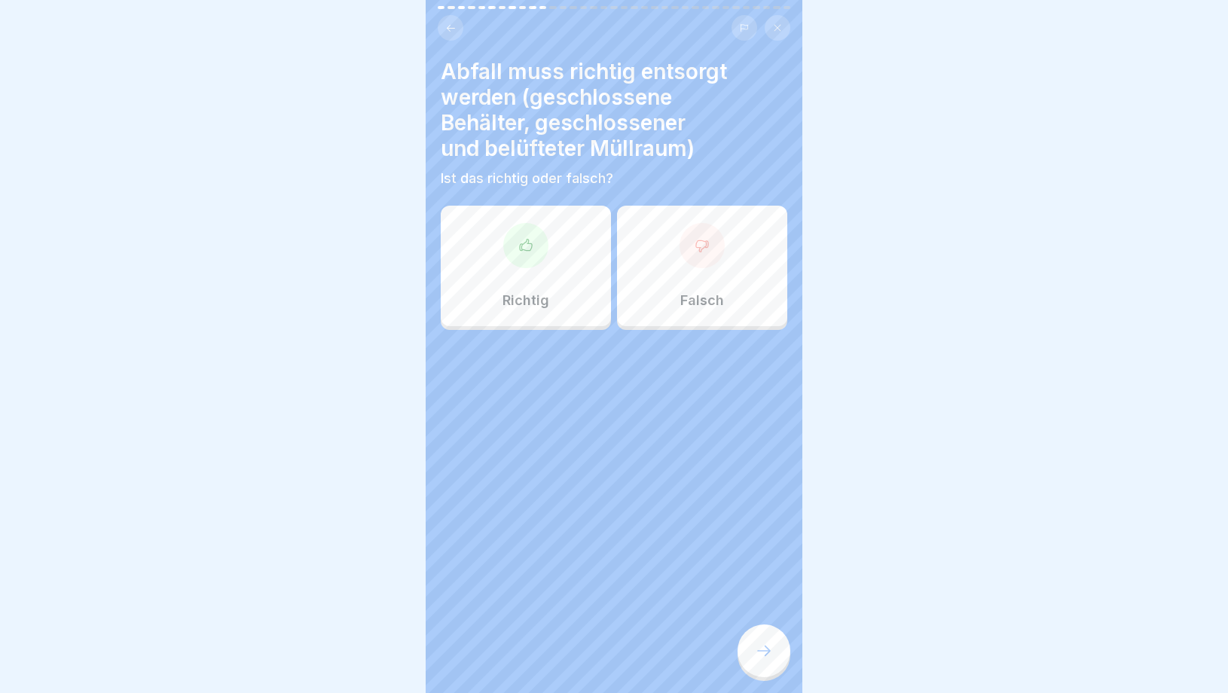
click at [549, 293] on p "Richtig" at bounding box center [526, 300] width 47 height 17
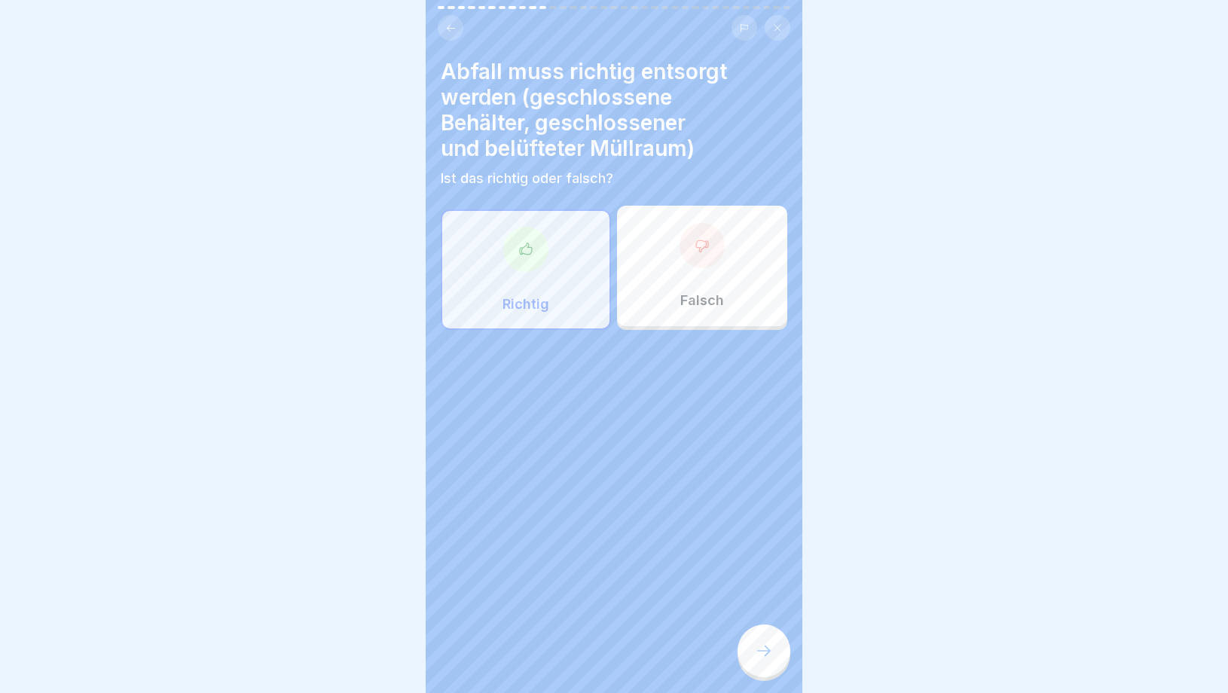
click at [756, 649] on icon at bounding box center [764, 651] width 18 height 18
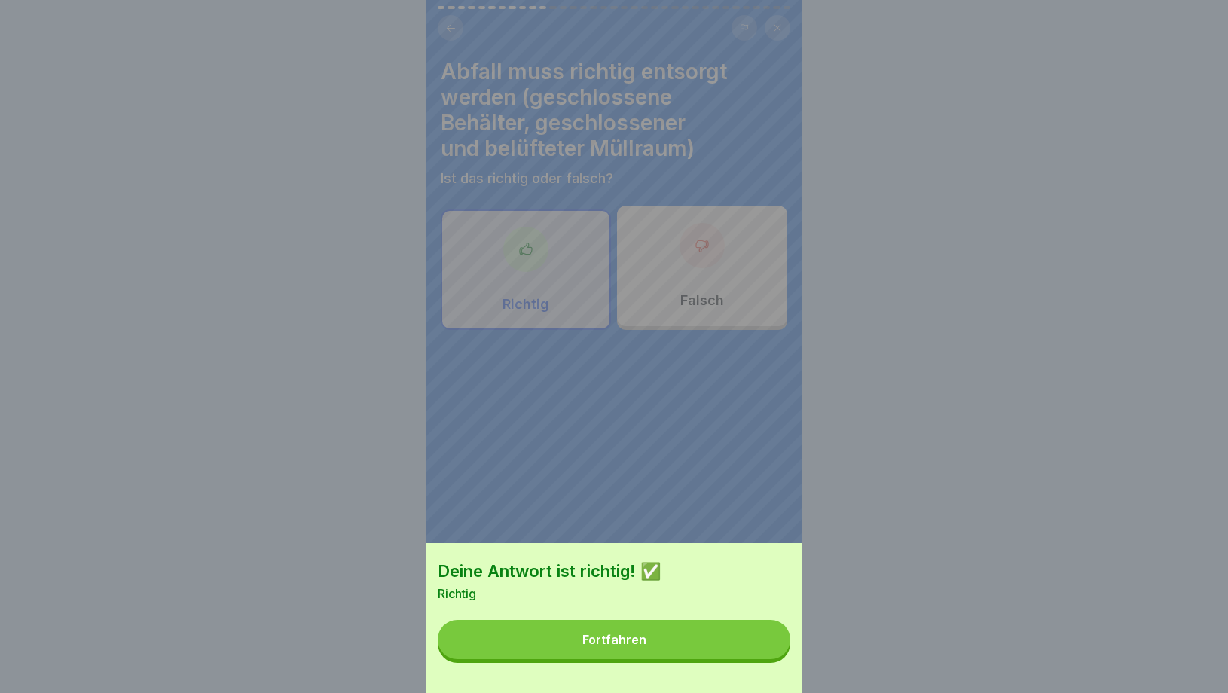
click at [699, 638] on button "Fortfahren" at bounding box center [614, 639] width 353 height 39
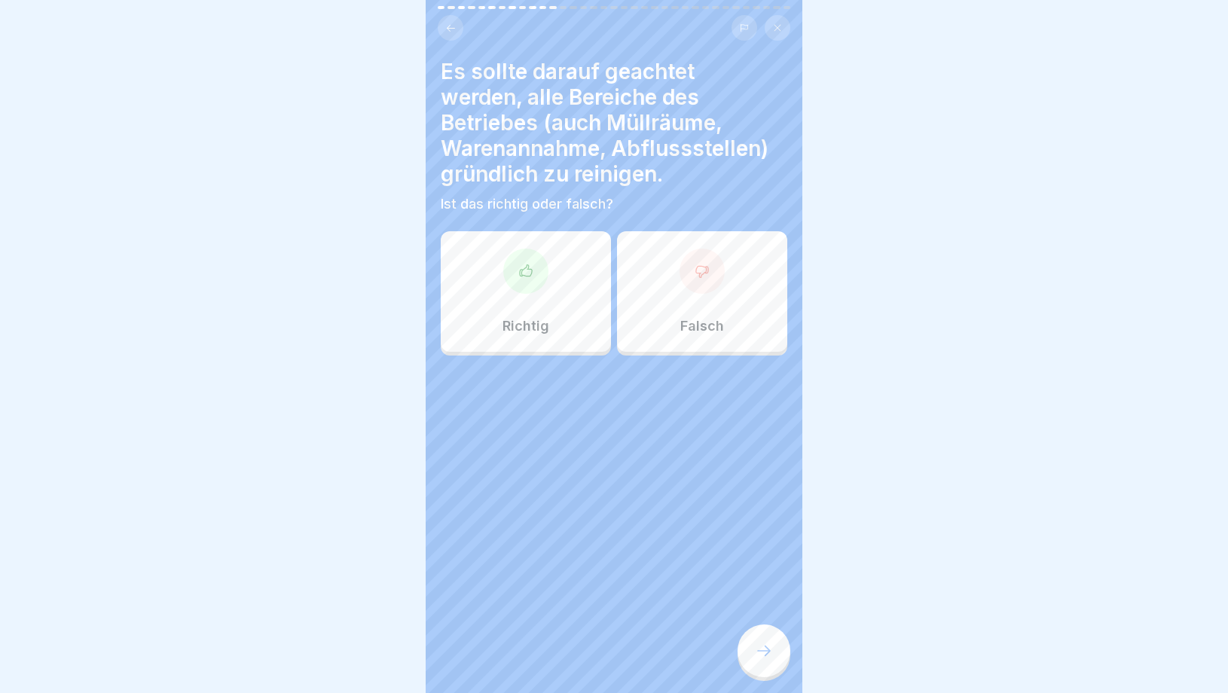
click at [548, 327] on p "Richtig" at bounding box center [526, 326] width 47 height 17
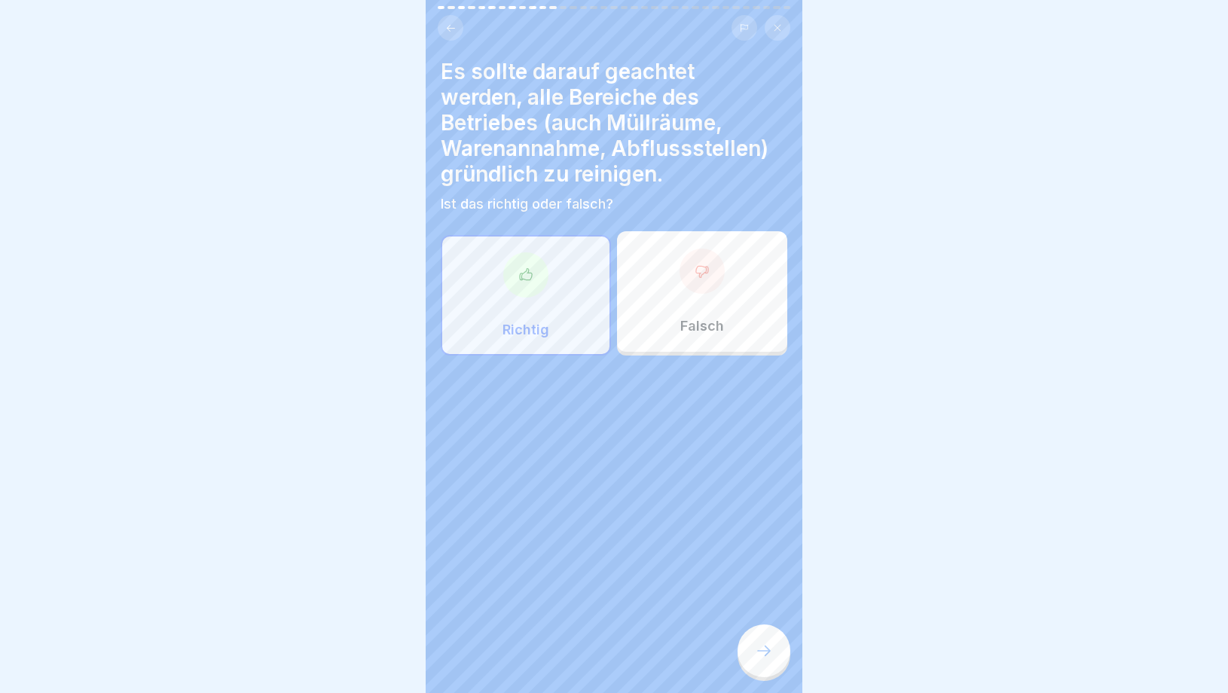
click at [756, 641] on div at bounding box center [764, 651] width 53 height 53
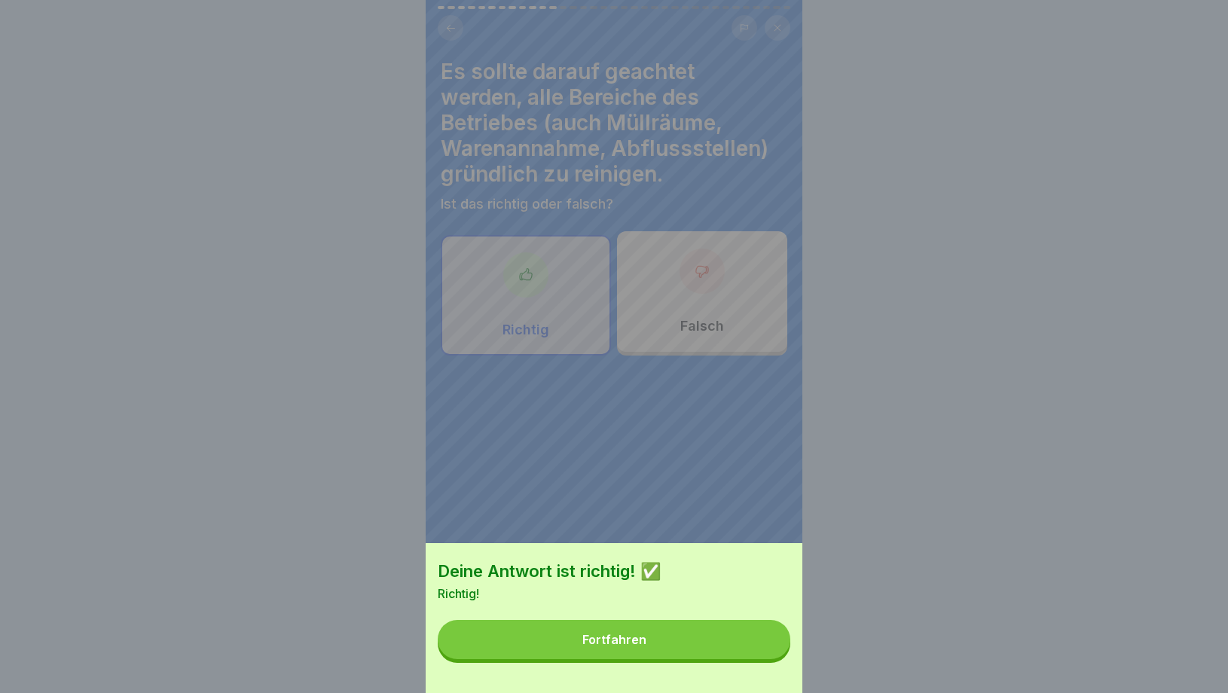
click at [631, 628] on button "Fortfahren" at bounding box center [614, 639] width 353 height 39
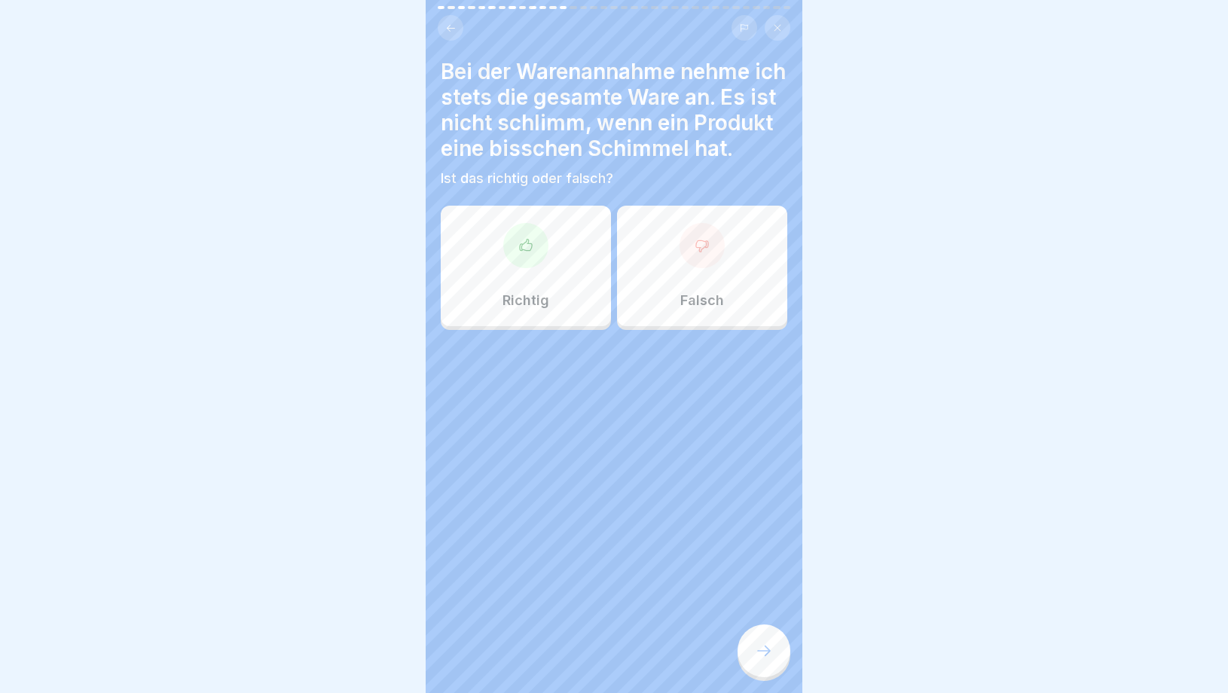
click at [683, 301] on div "Falsch" at bounding box center [702, 266] width 170 height 121
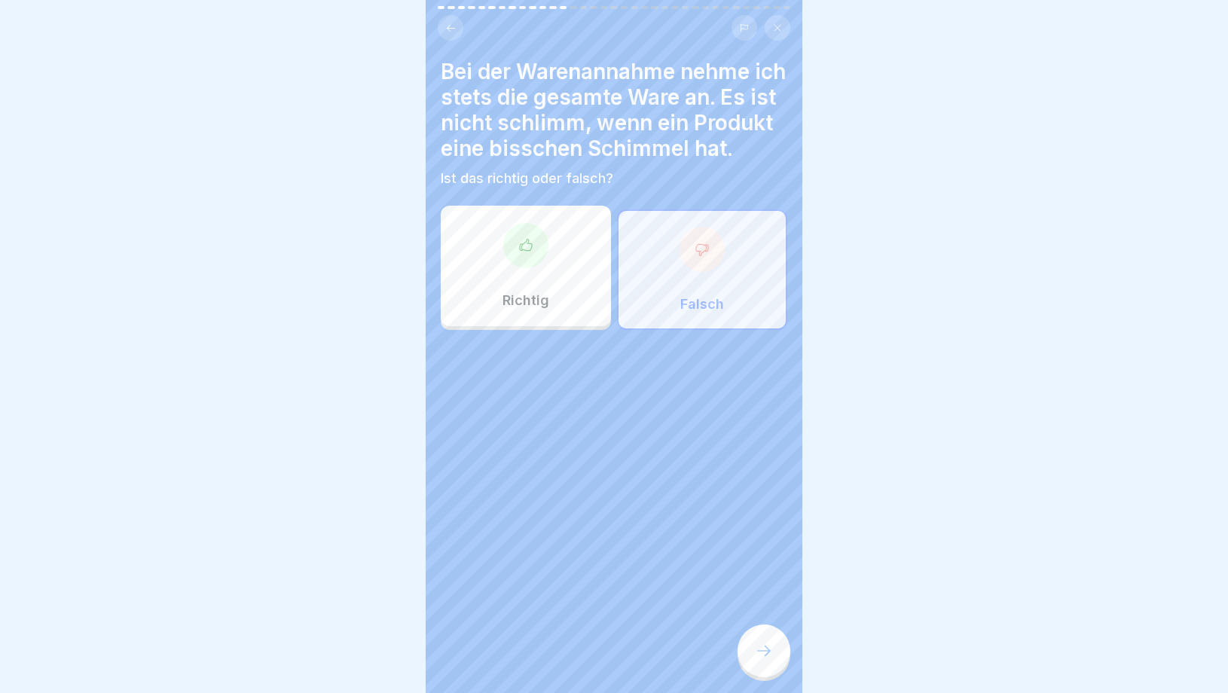
click at [757, 653] on icon at bounding box center [764, 651] width 18 height 18
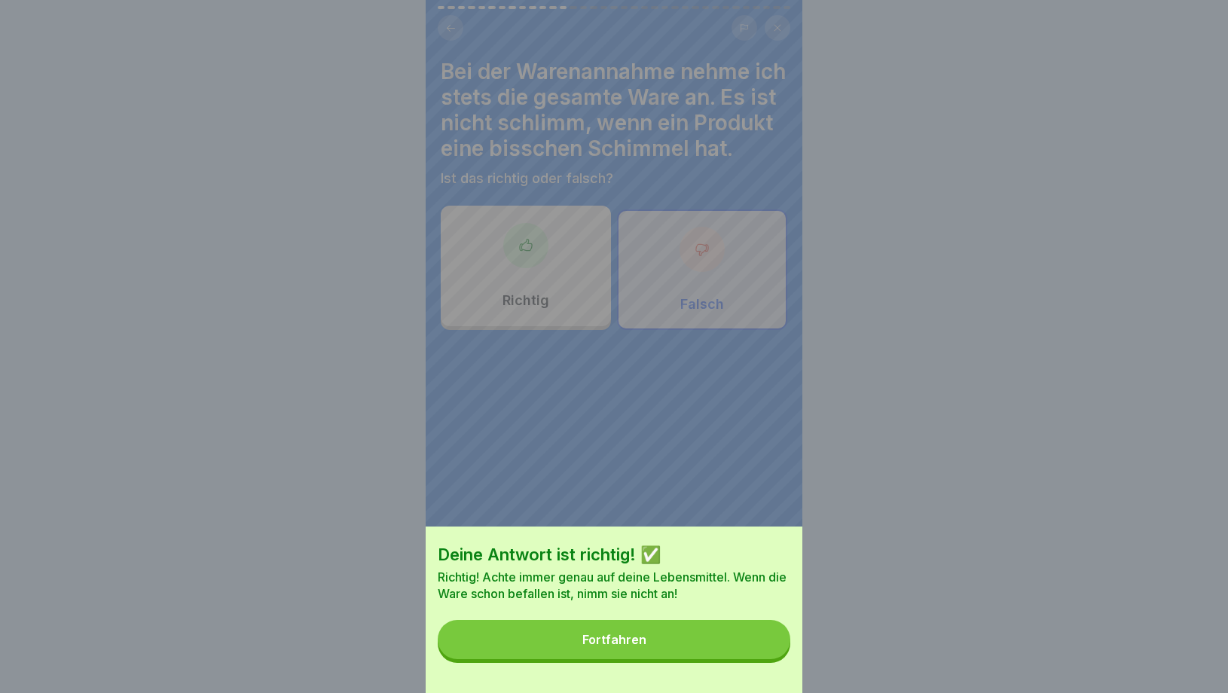
click at [689, 639] on button "Fortfahren" at bounding box center [614, 639] width 353 height 39
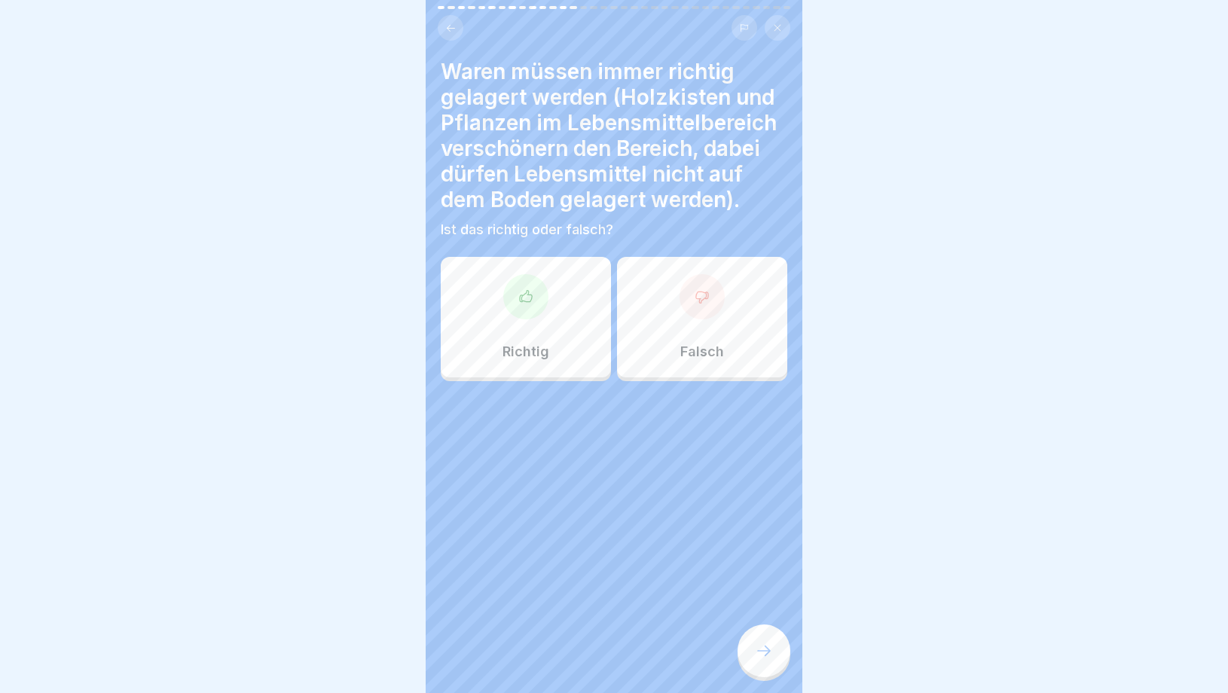
click at [544, 318] on div "Richtig" at bounding box center [526, 317] width 170 height 121
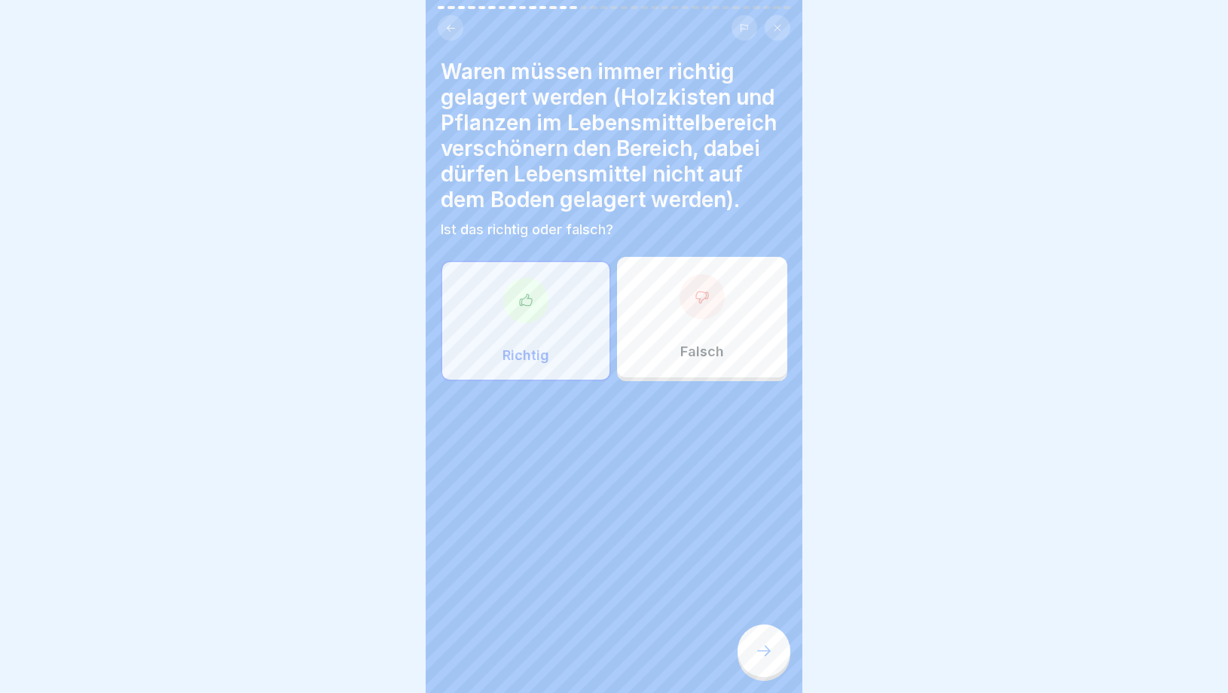
click at [749, 674] on div "Waren müssen immer richtig gelagert werden (Holzkisten und Pflanzen im Lebensmi…" at bounding box center [614, 346] width 377 height 693
click at [759, 653] on icon at bounding box center [764, 651] width 18 height 18
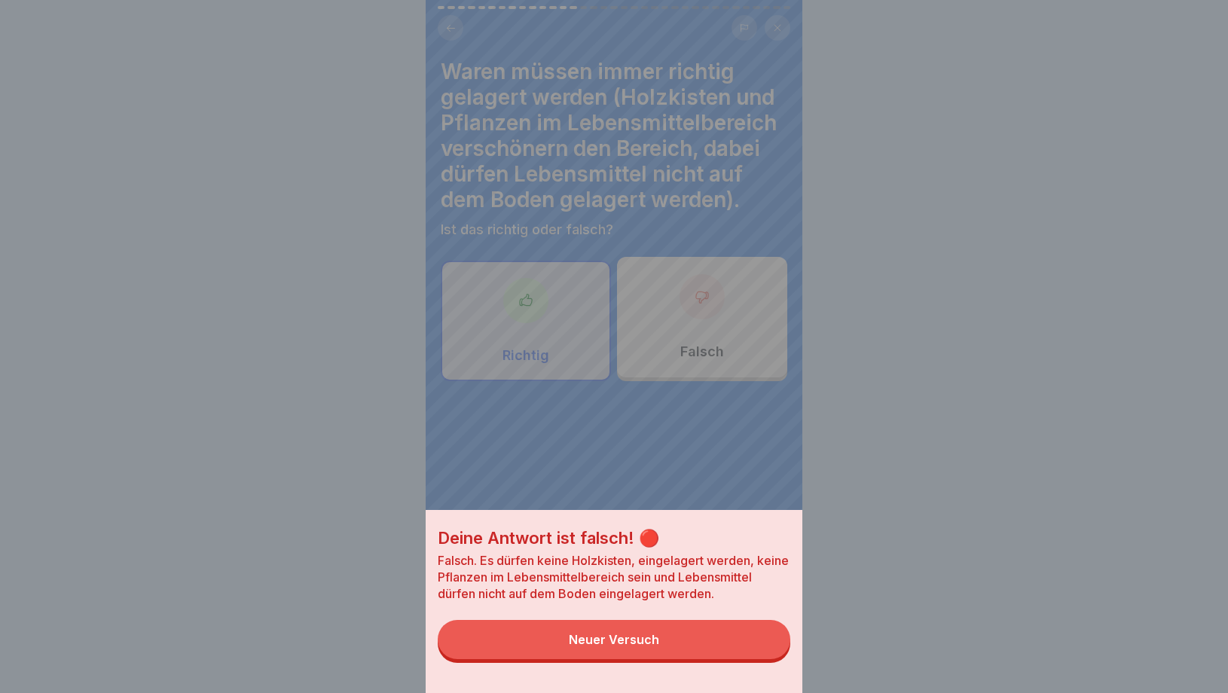
click at [675, 641] on button "Neuer Versuch" at bounding box center [614, 639] width 353 height 39
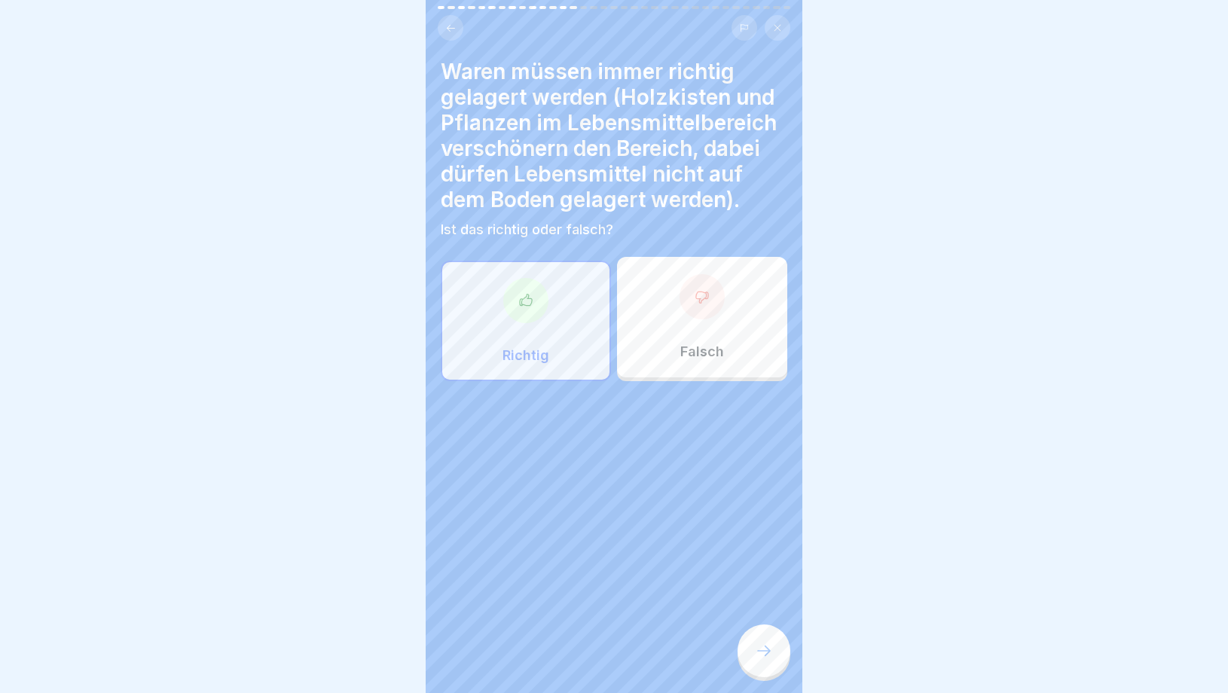
click at [700, 341] on div "Falsch" at bounding box center [702, 317] width 170 height 121
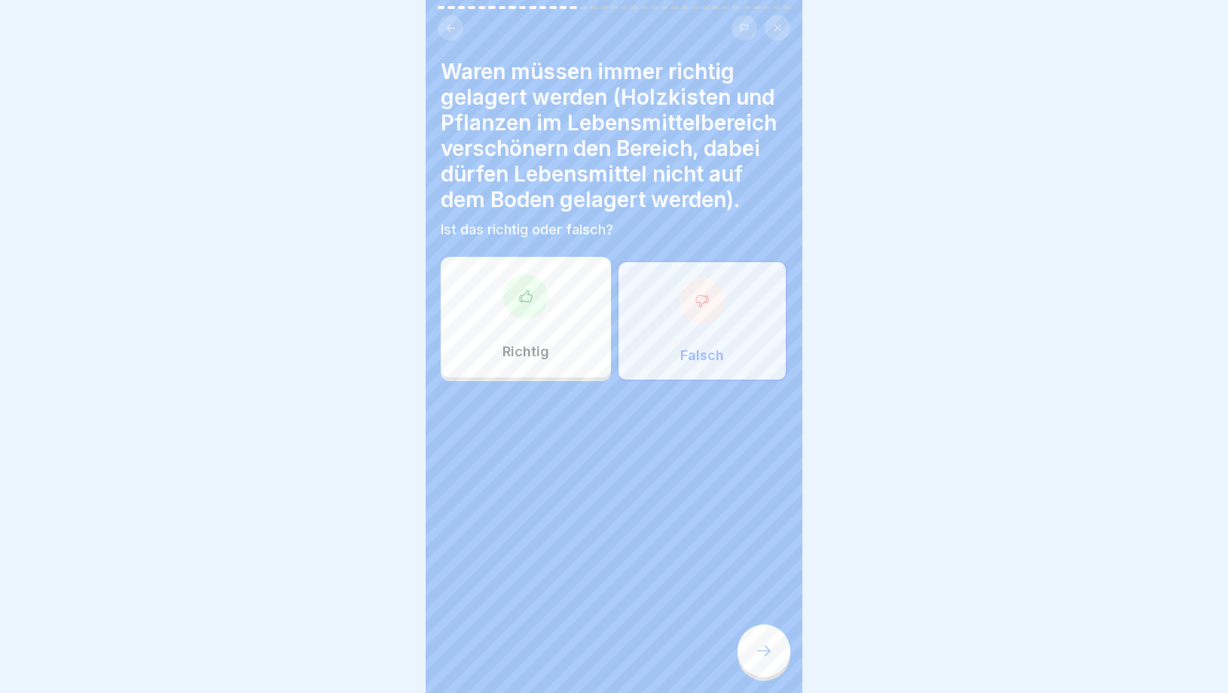
click at [766, 653] on icon at bounding box center [764, 651] width 18 height 18
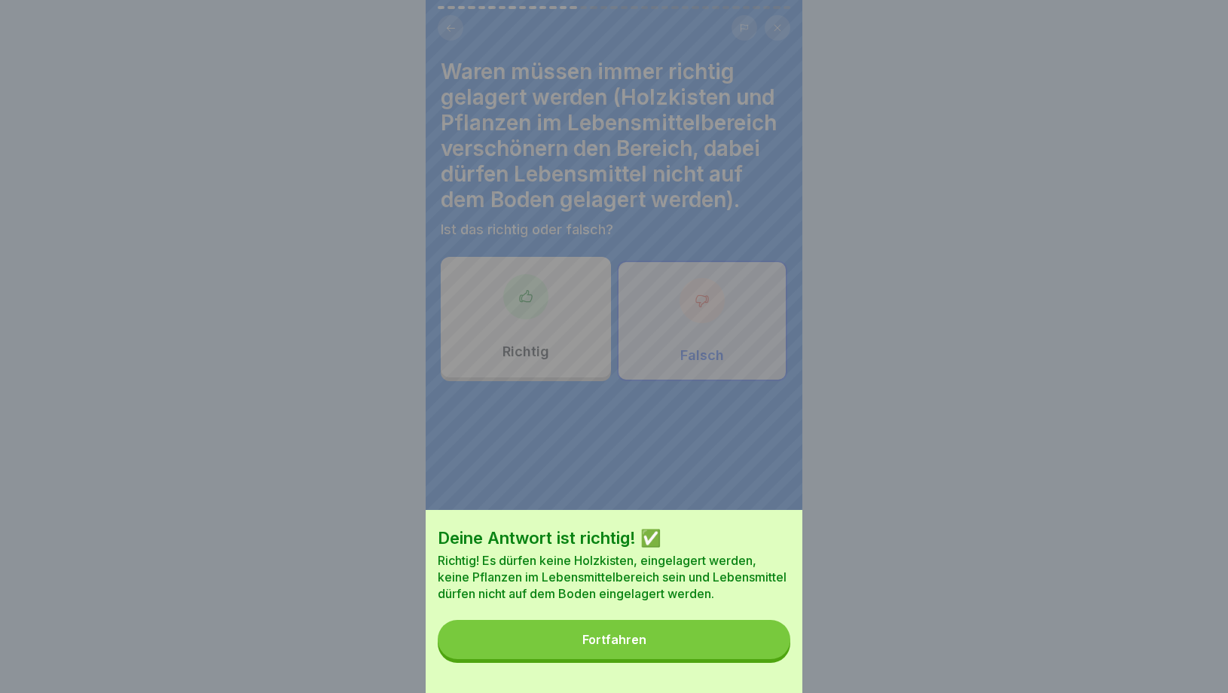
click at [694, 620] on div "Deine Antwort ist richtig! ✅ Richtig! Es dürfen keine Holzkisten, eingelagert w…" at bounding box center [614, 601] width 377 height 183
click at [641, 631] on button "Fortfahren" at bounding box center [614, 639] width 353 height 39
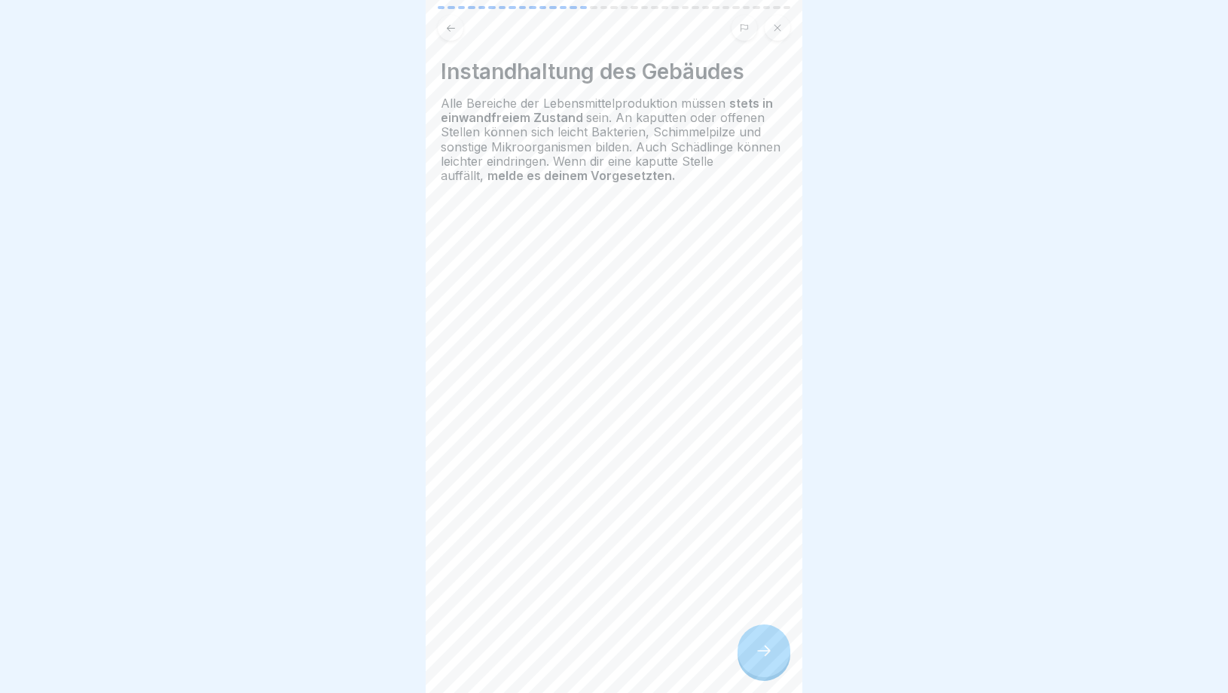
click at [751, 647] on div at bounding box center [764, 651] width 53 height 53
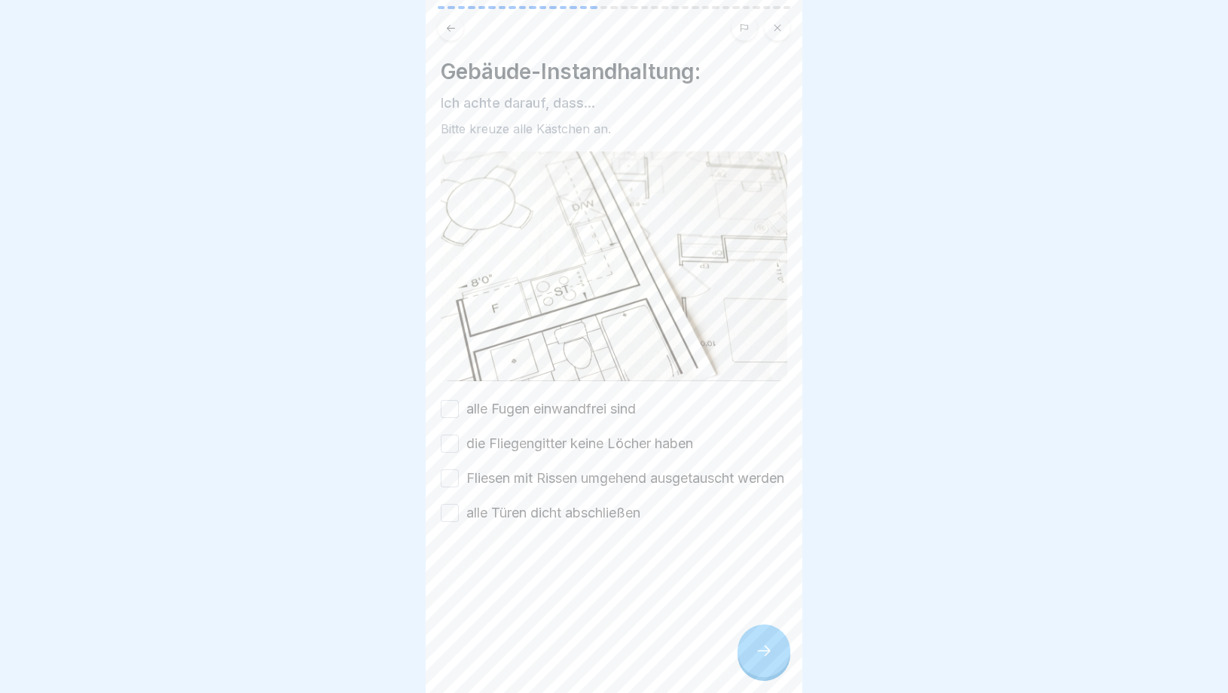
click at [751, 647] on div at bounding box center [764, 651] width 53 height 53
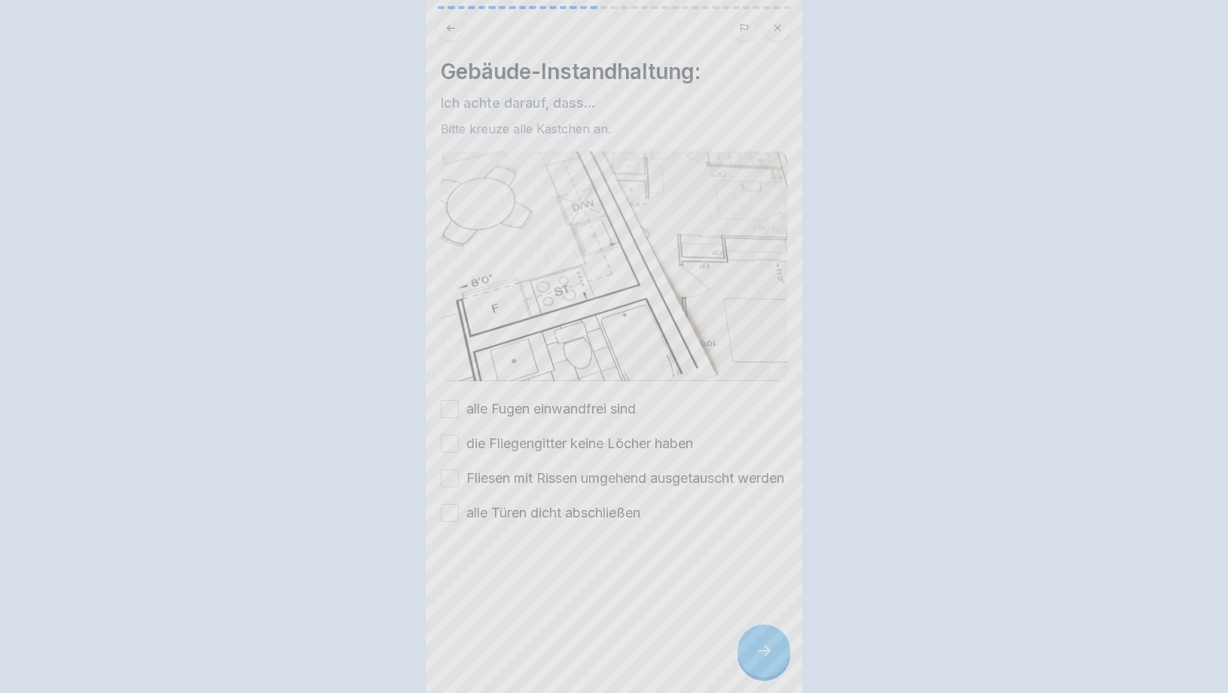
click at [751, 647] on div at bounding box center [614, 346] width 1228 height 693
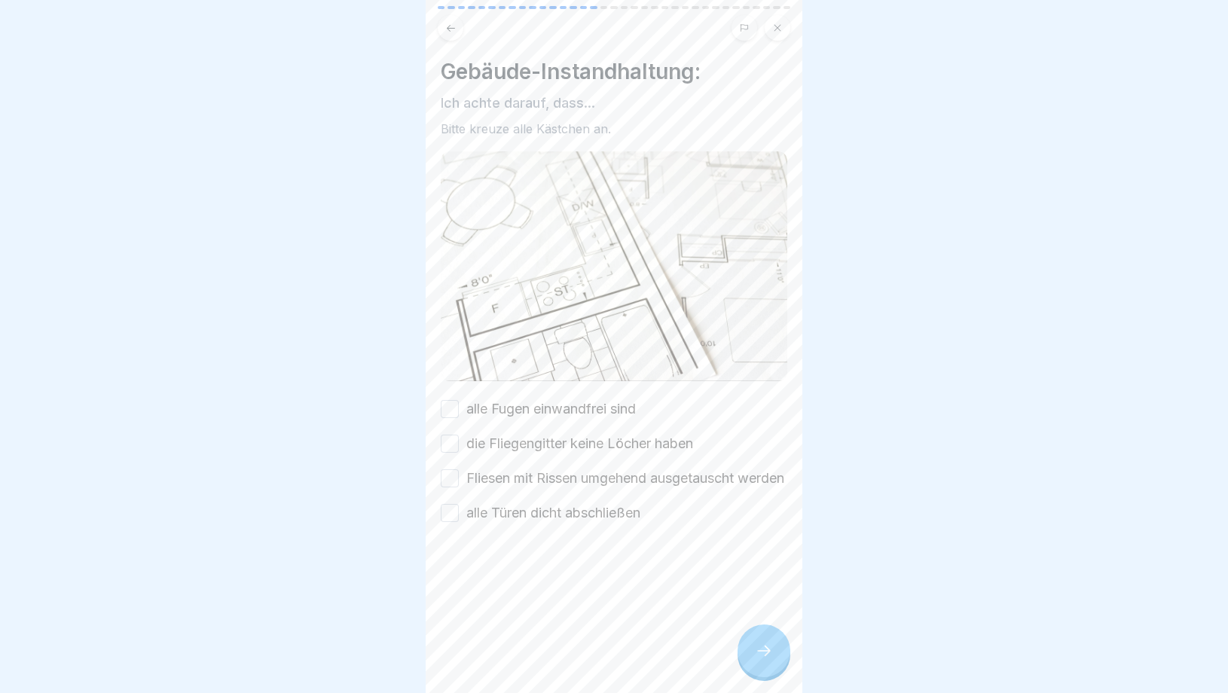
click at [460, 412] on div "alle Fugen einwandfrei sind" at bounding box center [538, 409] width 195 height 20
click at [455, 411] on button "alle Fugen einwandfrei sind" at bounding box center [450, 409] width 18 height 18
click at [456, 458] on div "alle Fugen einwandfrei sind die Fliegengitter keine Löcher haben Fliesen mit Ri…" at bounding box center [614, 461] width 347 height 124
click at [455, 450] on button "die Fliegengitter keine Löcher haben" at bounding box center [450, 444] width 18 height 18
click at [453, 488] on button "Fliesen mit Rissen umgehend ausgetauscht werden" at bounding box center [450, 478] width 18 height 18
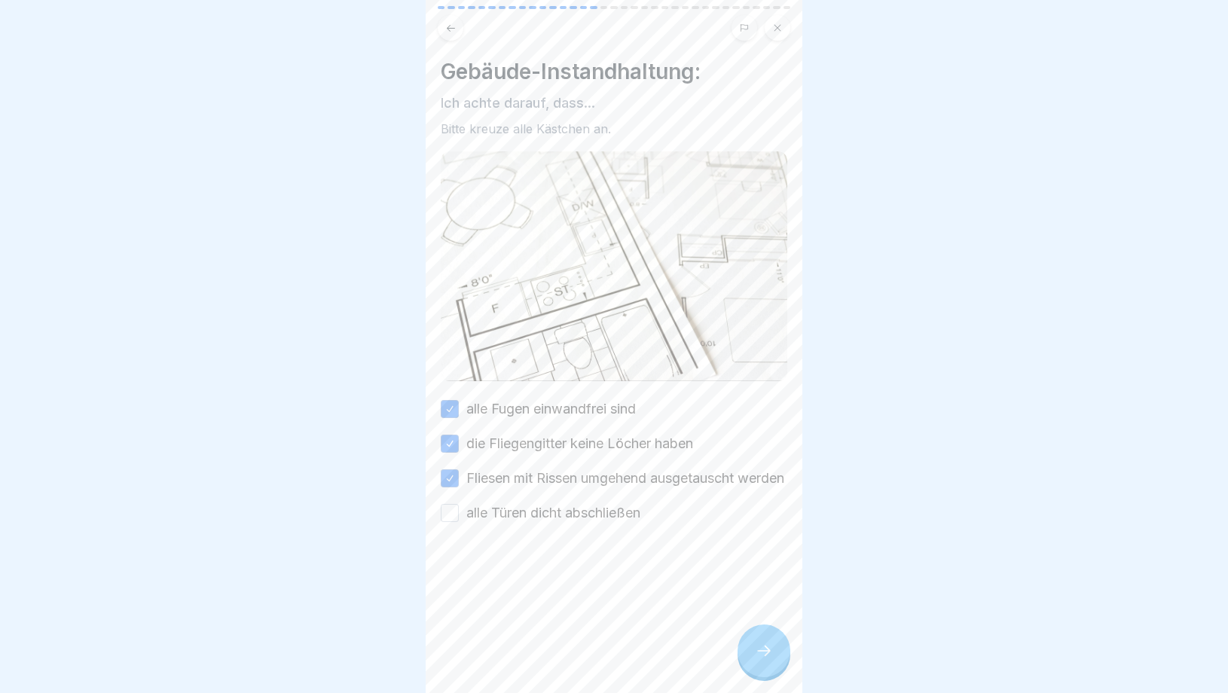
click at [453, 522] on button "alle Türen dicht abschließen" at bounding box center [450, 513] width 18 height 18
click at [754, 662] on div at bounding box center [764, 651] width 53 height 53
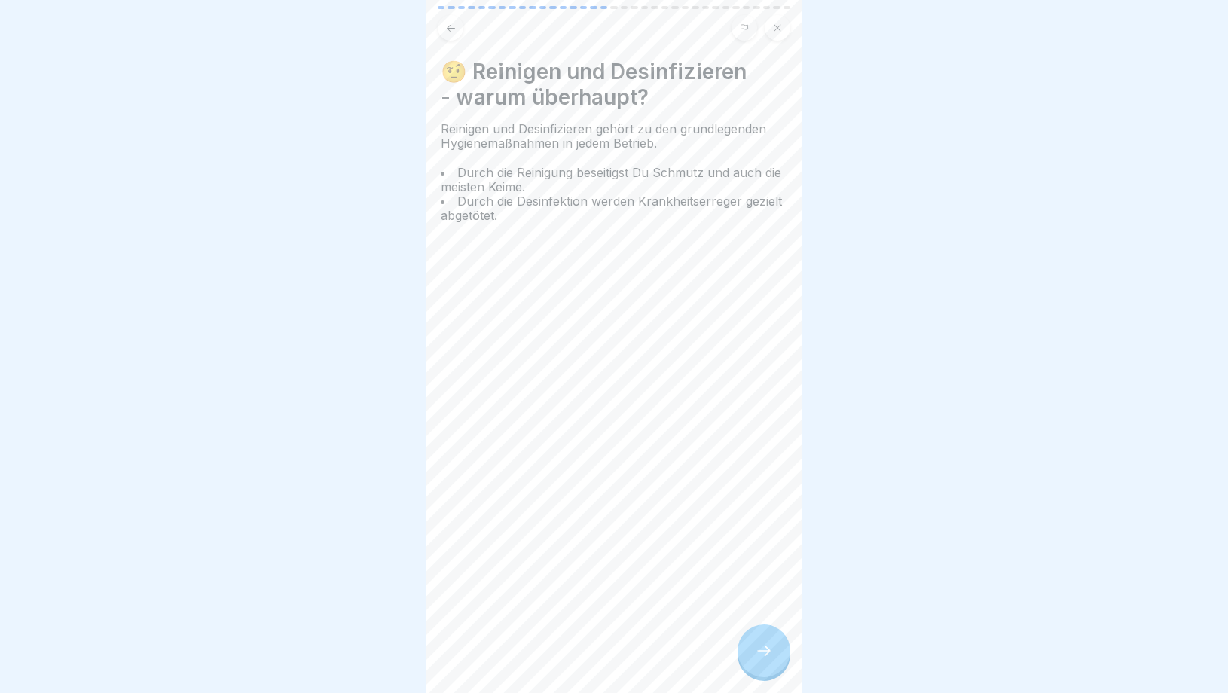
click at [754, 662] on div at bounding box center [764, 651] width 53 height 53
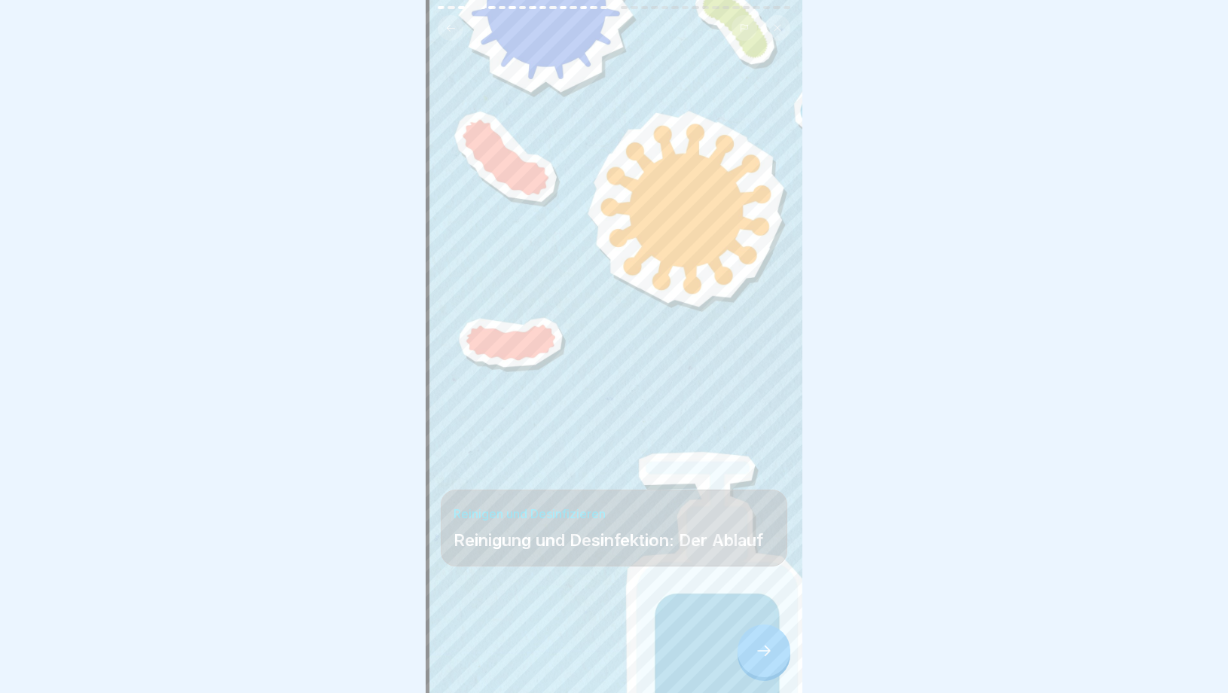
click at [754, 662] on div at bounding box center [764, 651] width 53 height 53
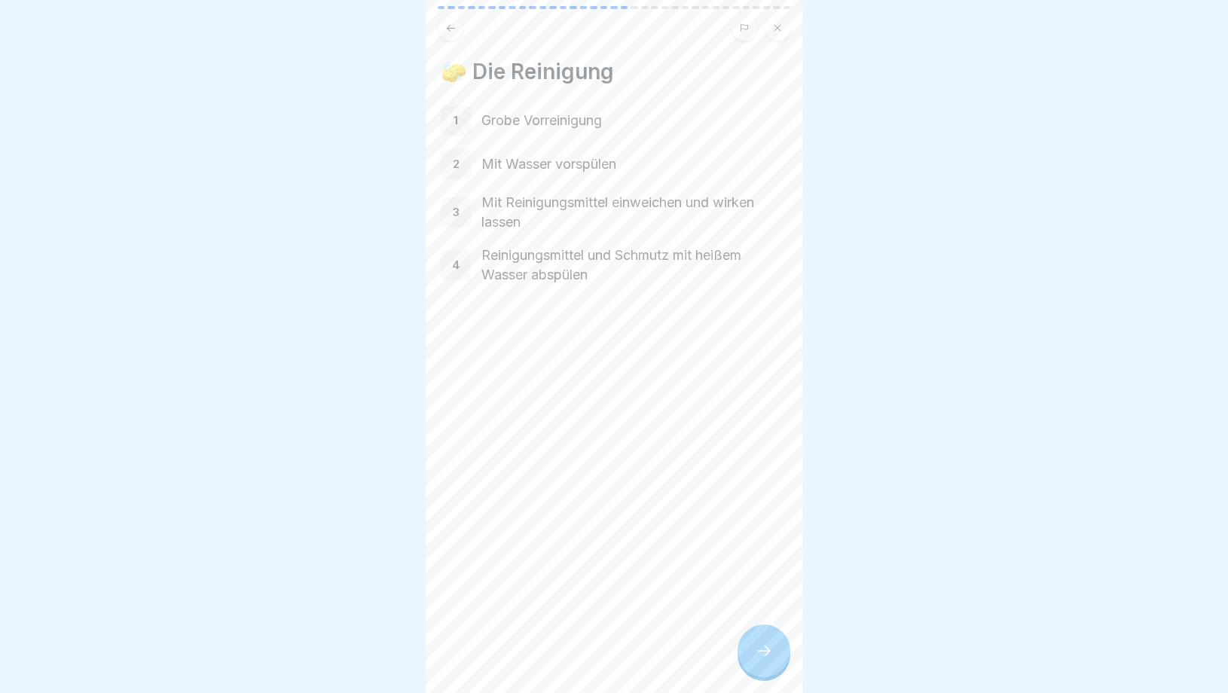
click at [754, 662] on div at bounding box center [764, 651] width 53 height 53
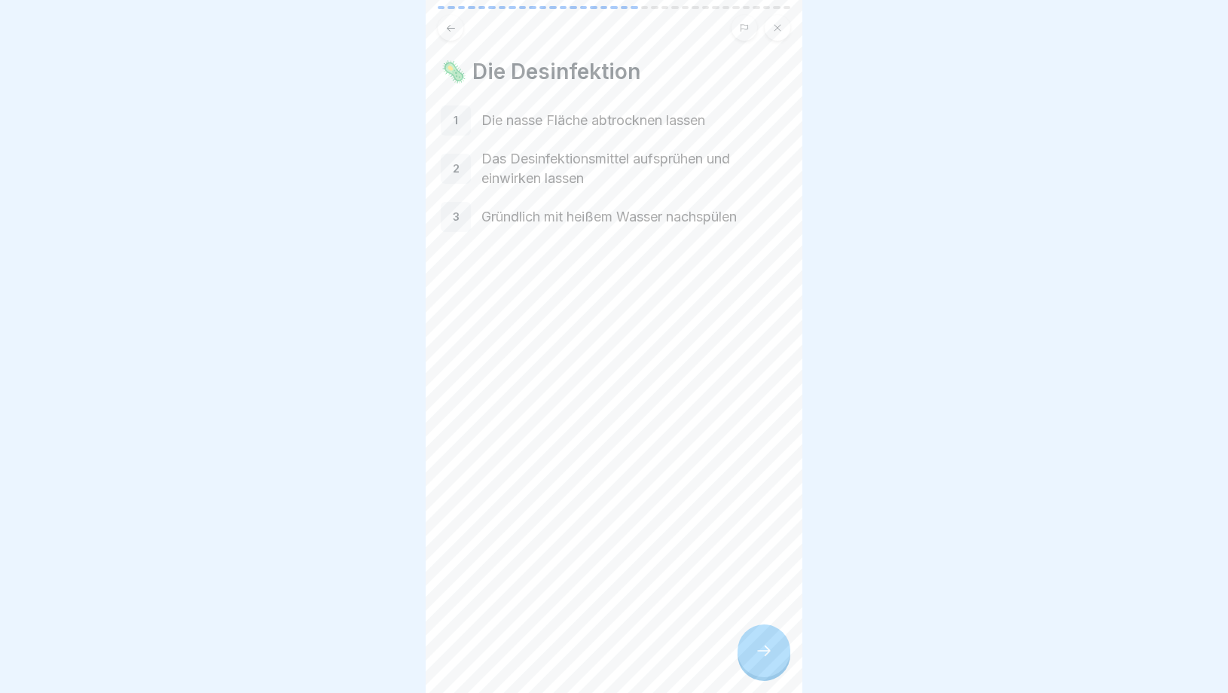
click at [754, 661] on div at bounding box center [764, 651] width 53 height 53
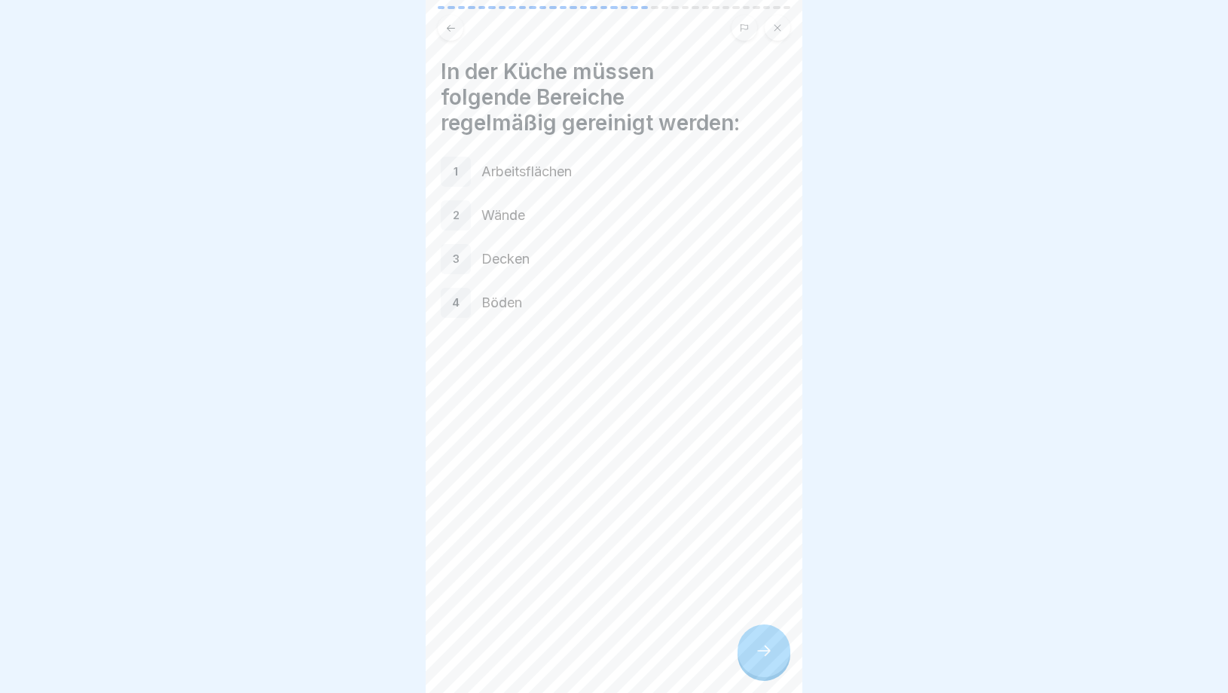
click at [754, 661] on div at bounding box center [764, 651] width 53 height 53
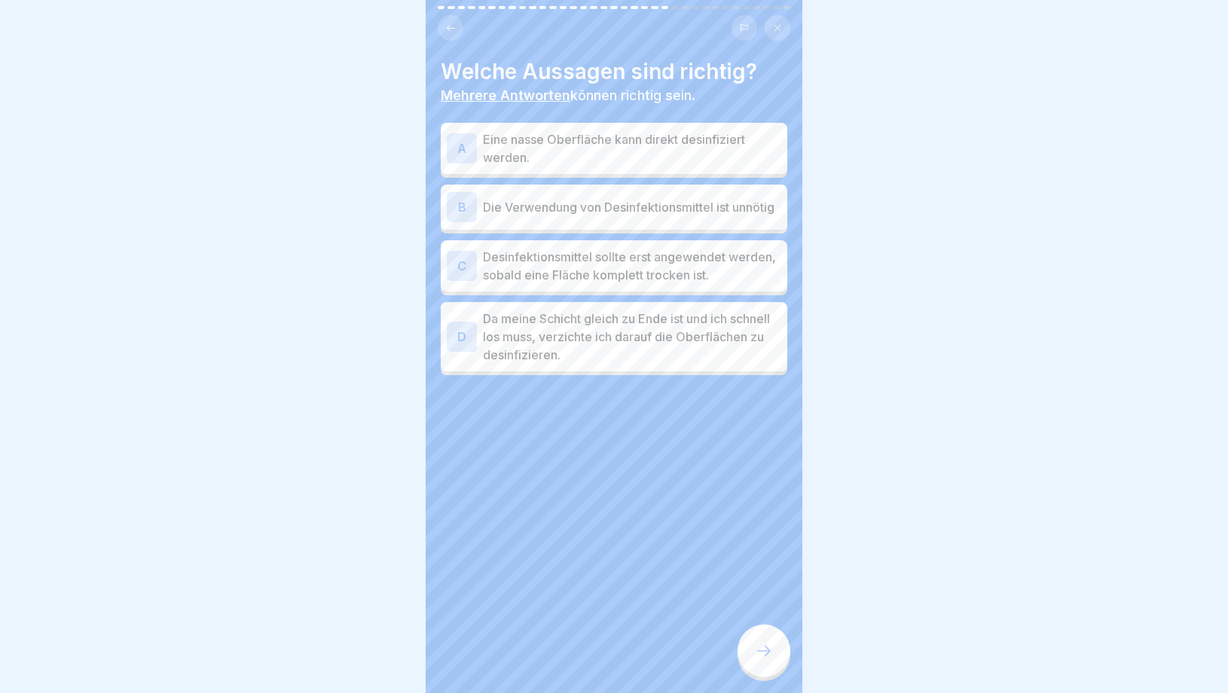
click at [641, 214] on p "Die Verwendung von Desinfektionsmittel ist unnötig" at bounding box center [632, 207] width 298 height 18
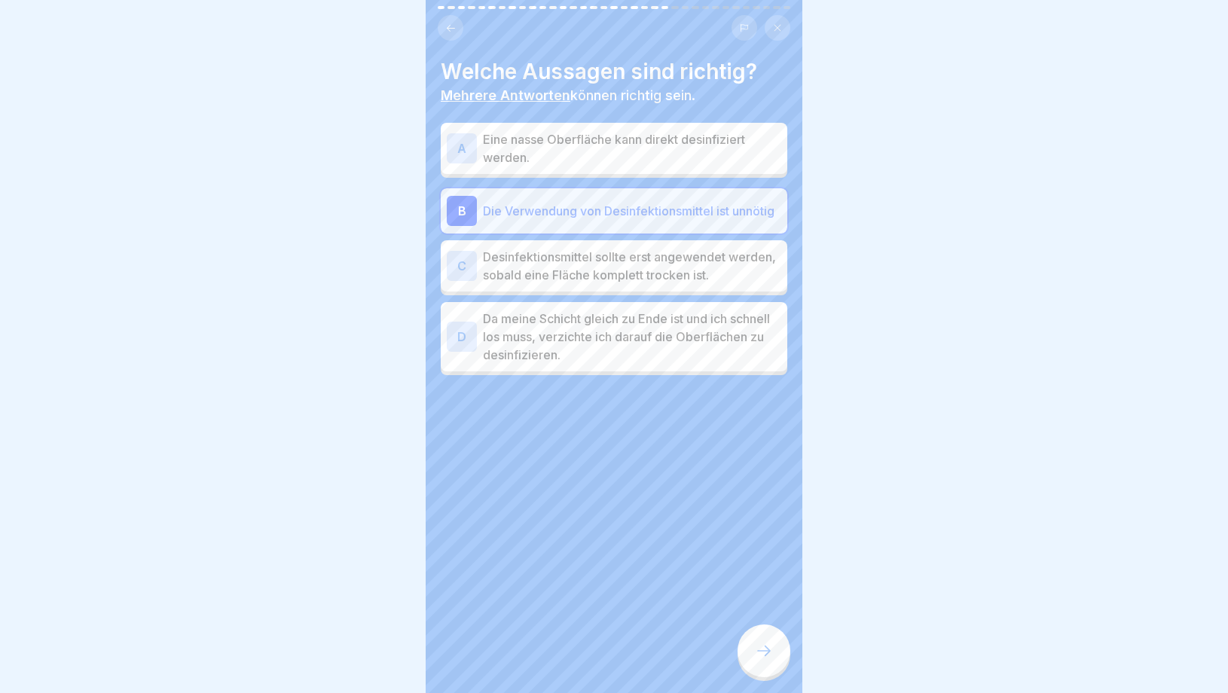
click at [633, 212] on p "Die Verwendung von Desinfektionsmittel ist unnötig" at bounding box center [632, 211] width 298 height 18
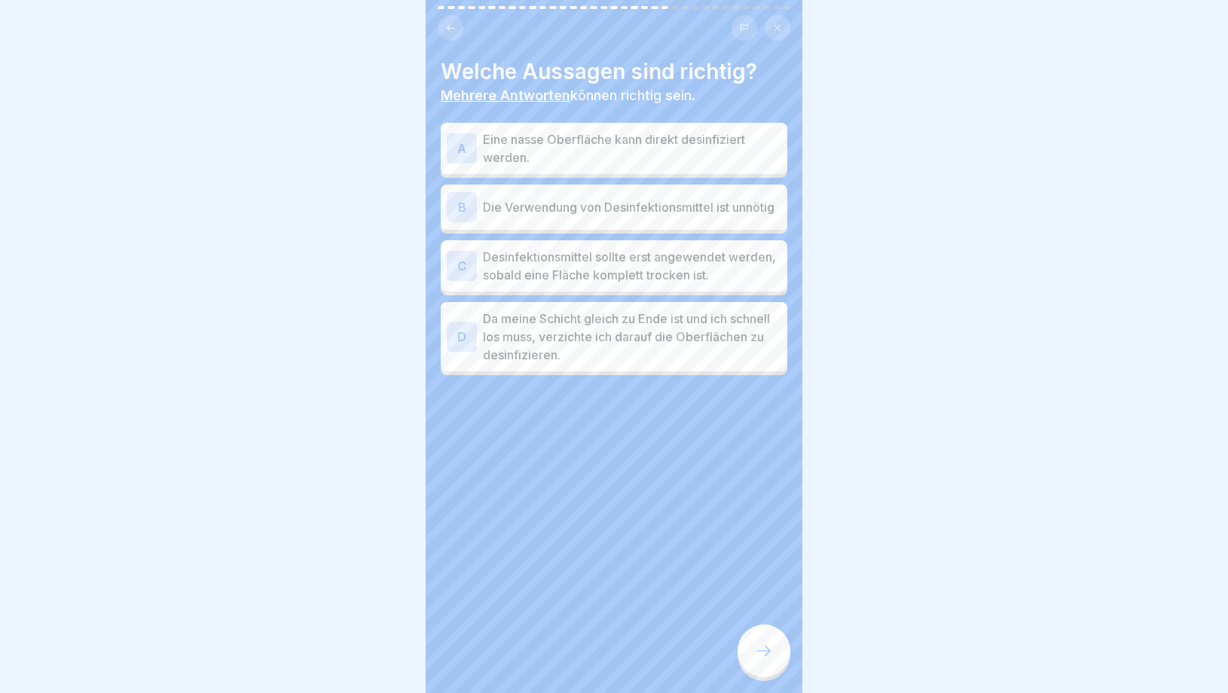
click at [731, 267] on p "Desinfektionsmittel sollte erst angewendet werden, sobald eine Fläche komplett …" at bounding box center [632, 266] width 298 height 36
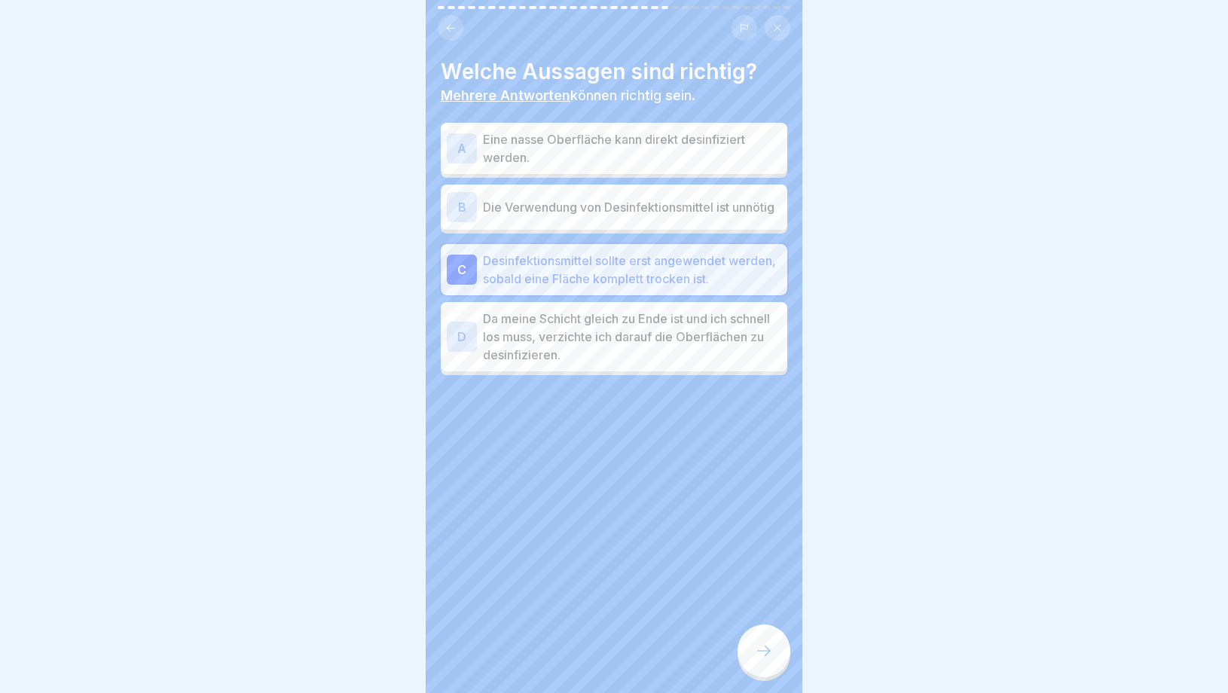
click at [754, 652] on div at bounding box center [764, 651] width 53 height 53
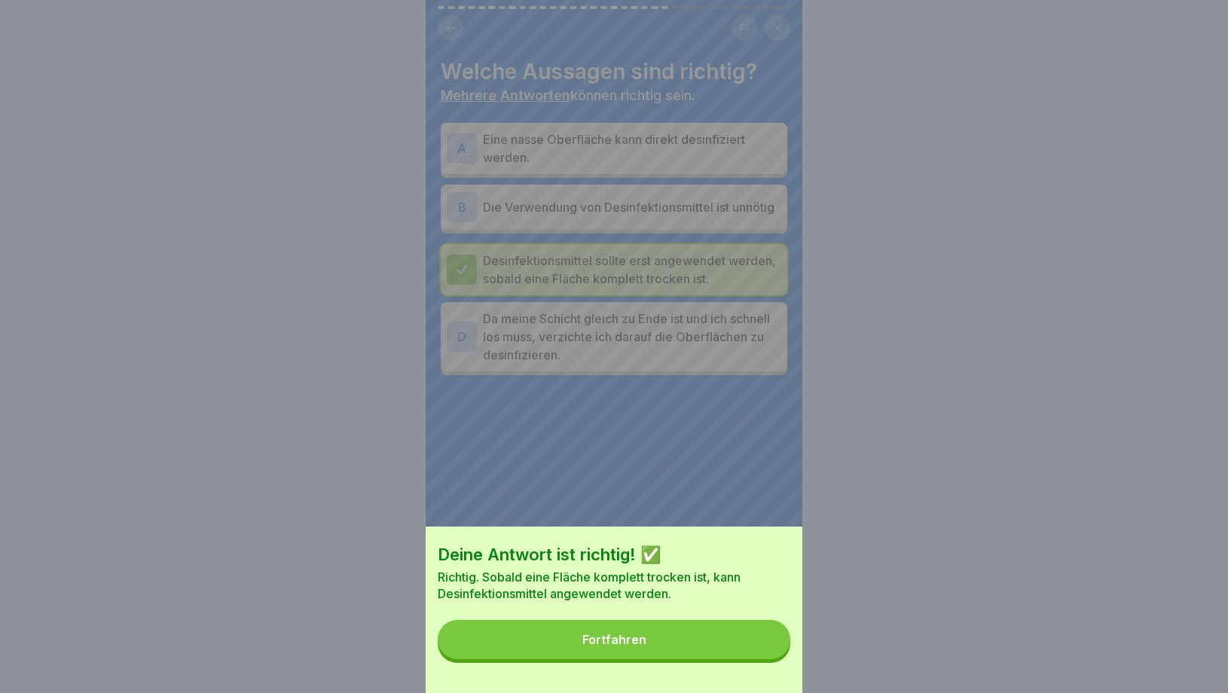
click at [665, 640] on button "Fortfahren" at bounding box center [614, 639] width 353 height 39
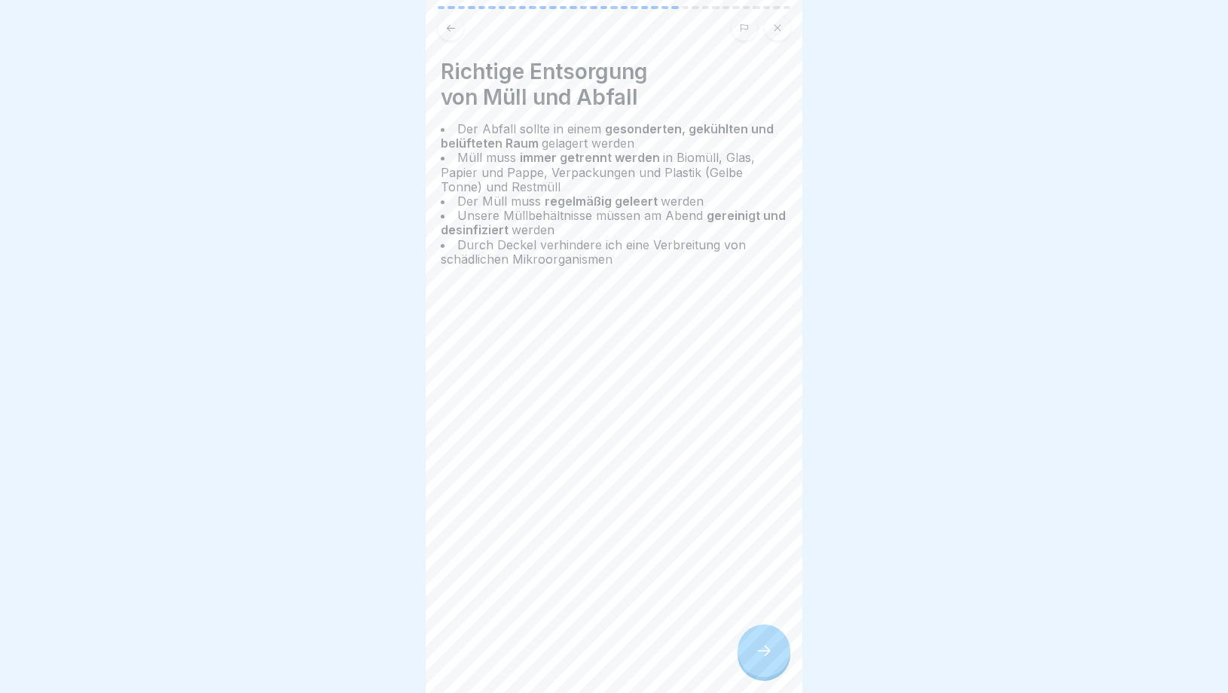
click at [748, 647] on div at bounding box center [764, 651] width 53 height 53
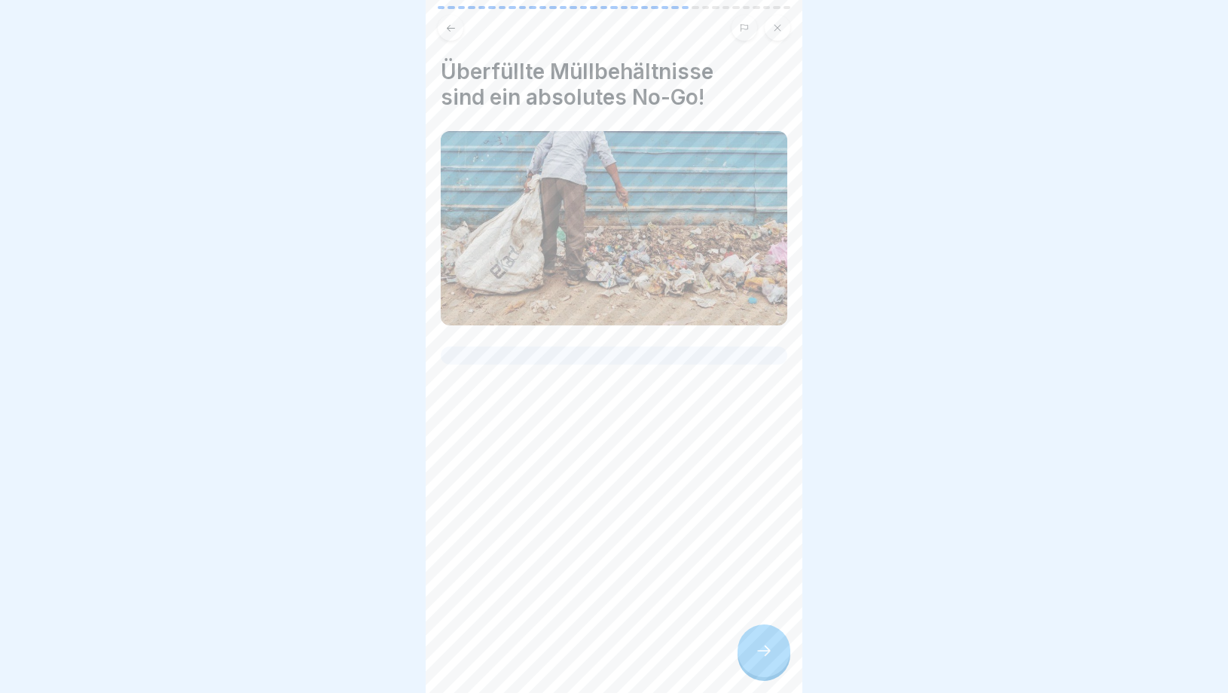
click at [748, 652] on div at bounding box center [764, 651] width 53 height 53
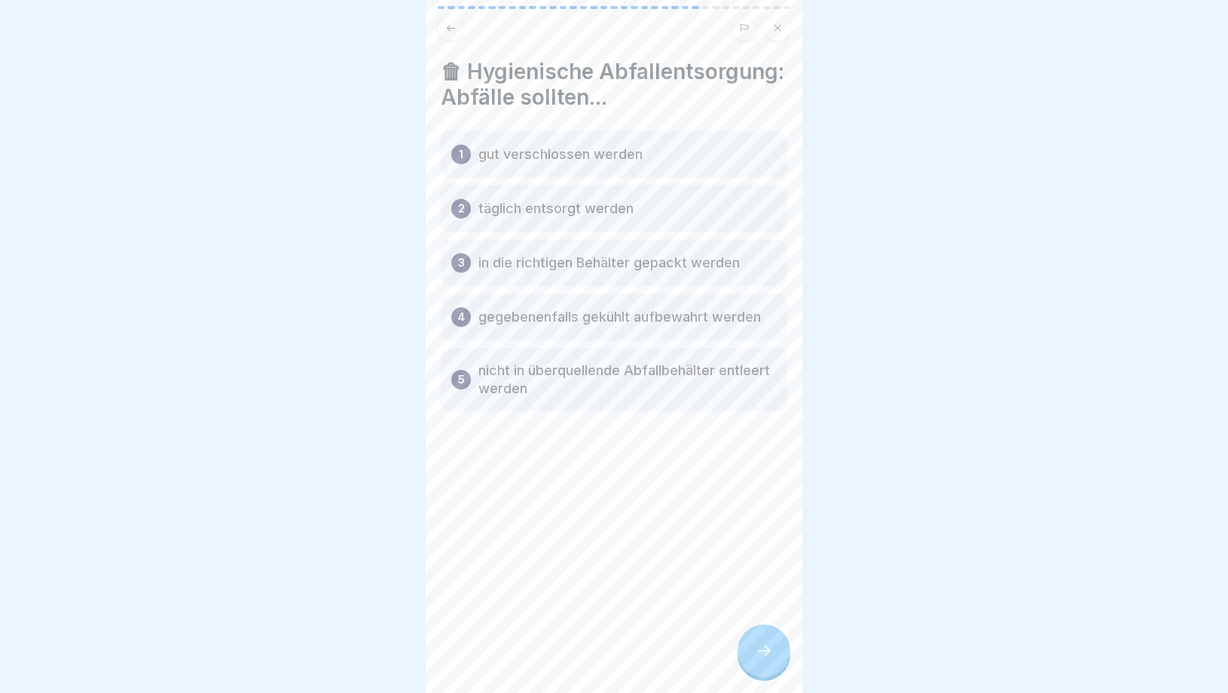
click at [748, 653] on div at bounding box center [764, 651] width 53 height 53
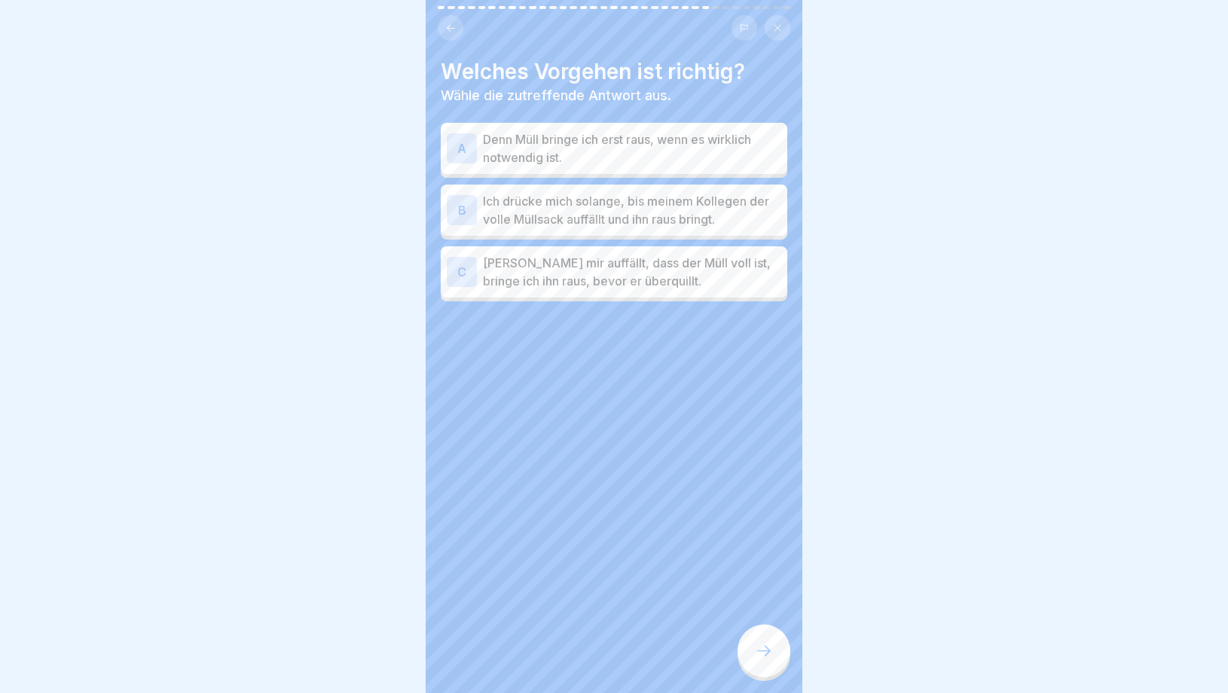
click at [748, 653] on div at bounding box center [764, 651] width 53 height 53
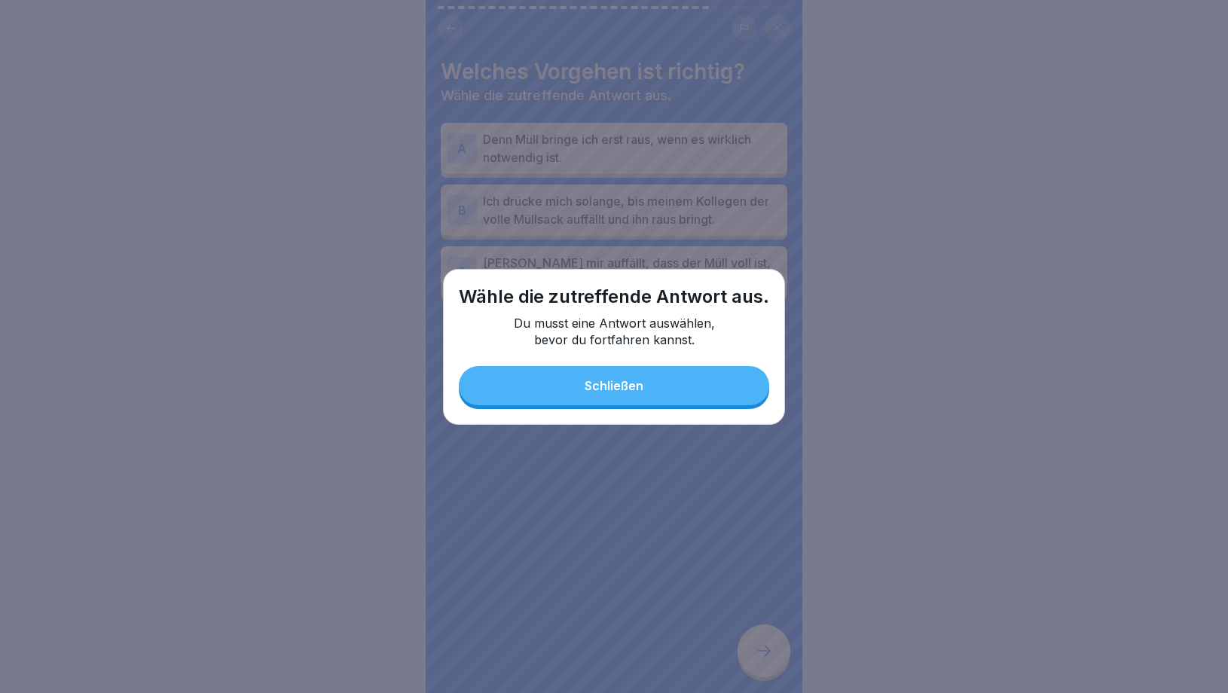
click at [683, 417] on div "Wähle die zutreffende Antwort aus. Du musst eine Antwort auswählen, bevor du fo…" at bounding box center [614, 347] width 342 height 156
click at [683, 394] on button "Schließen" at bounding box center [614, 385] width 310 height 39
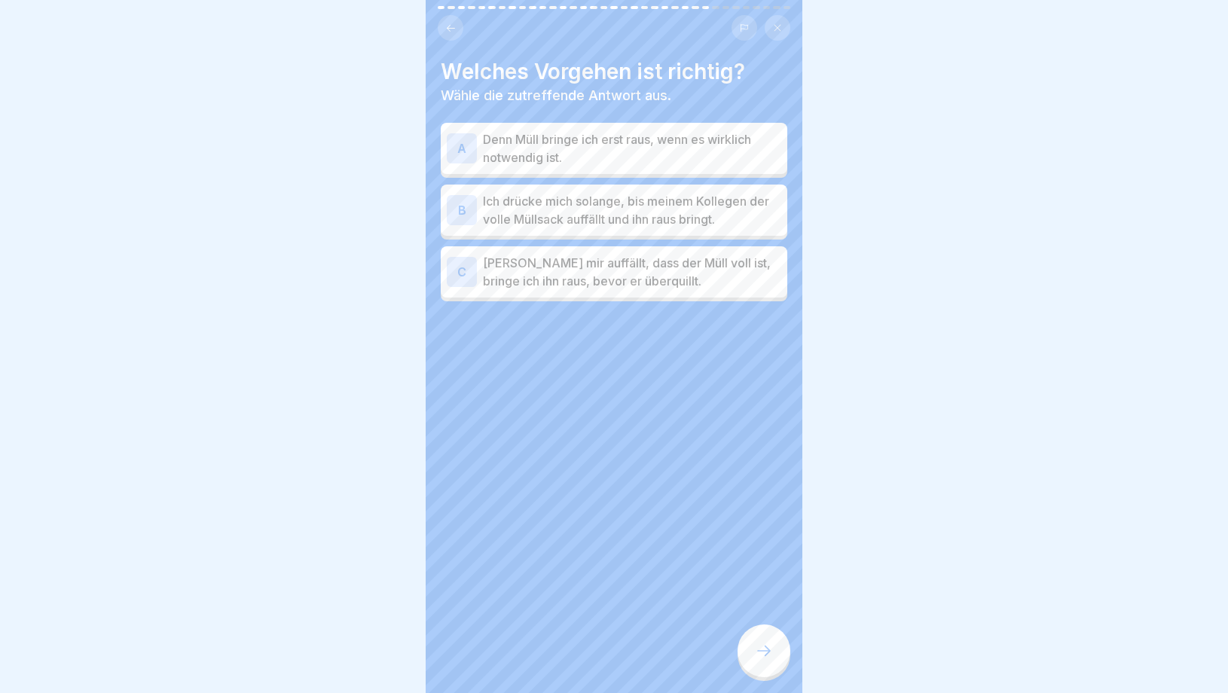
click at [662, 288] on p "[PERSON_NAME] mir auffällt, dass der Müll voll ist, bringe ich ihn raus, bevor …" at bounding box center [632, 272] width 298 height 36
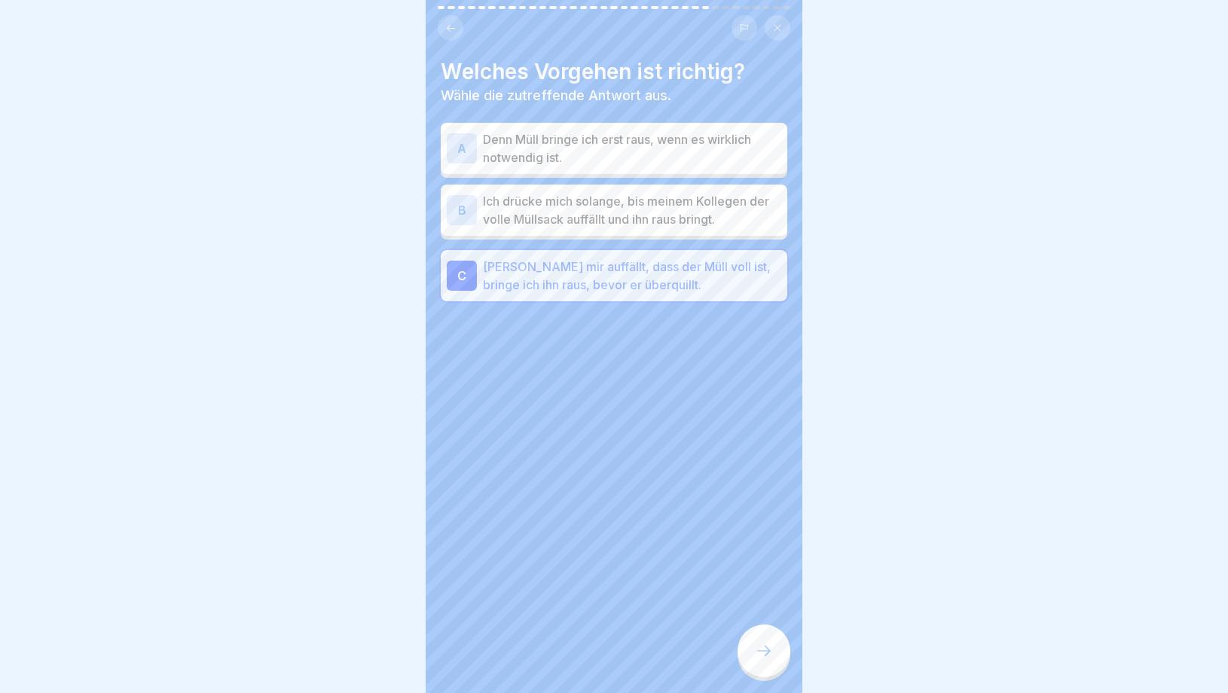
click at [756, 656] on icon at bounding box center [764, 651] width 18 height 18
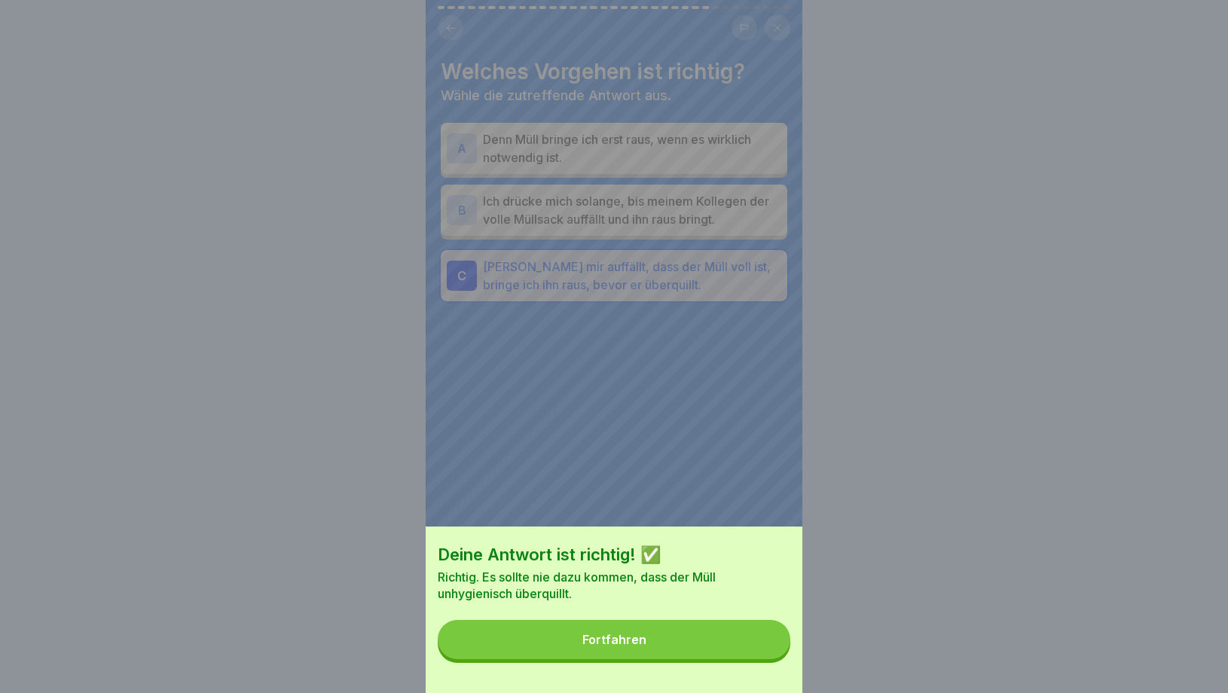
click at [697, 625] on button "Fortfahren" at bounding box center [614, 639] width 353 height 39
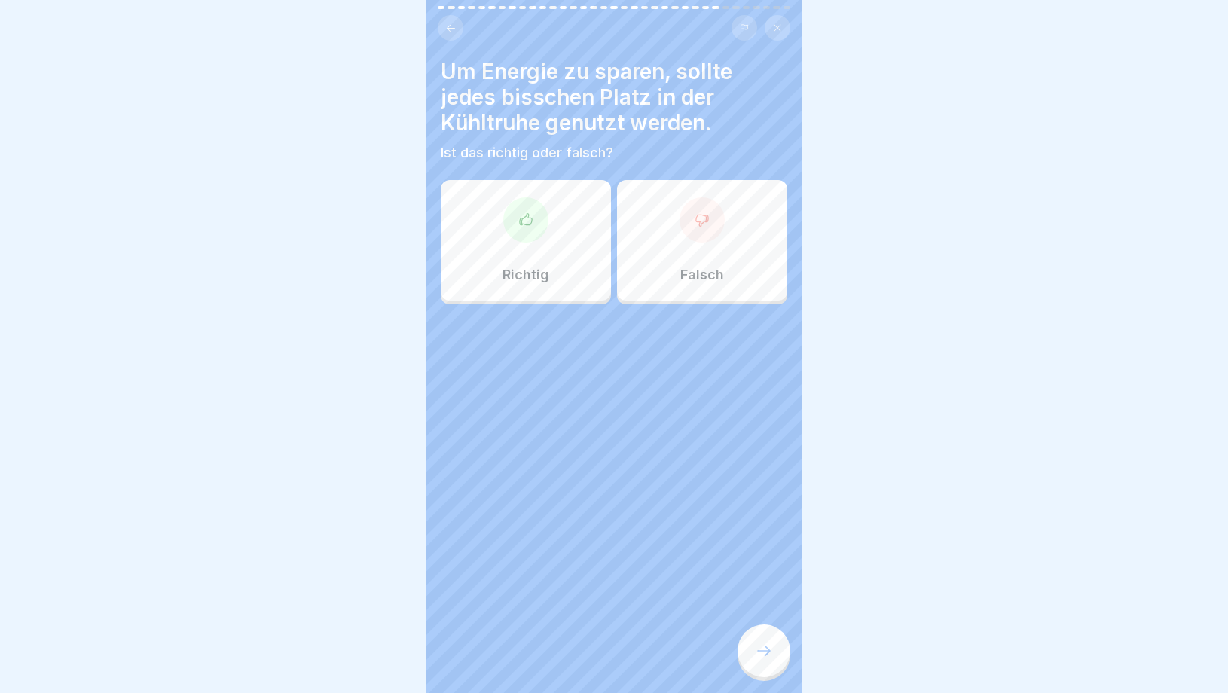
click at [683, 271] on p "Falsch" at bounding box center [702, 275] width 44 height 17
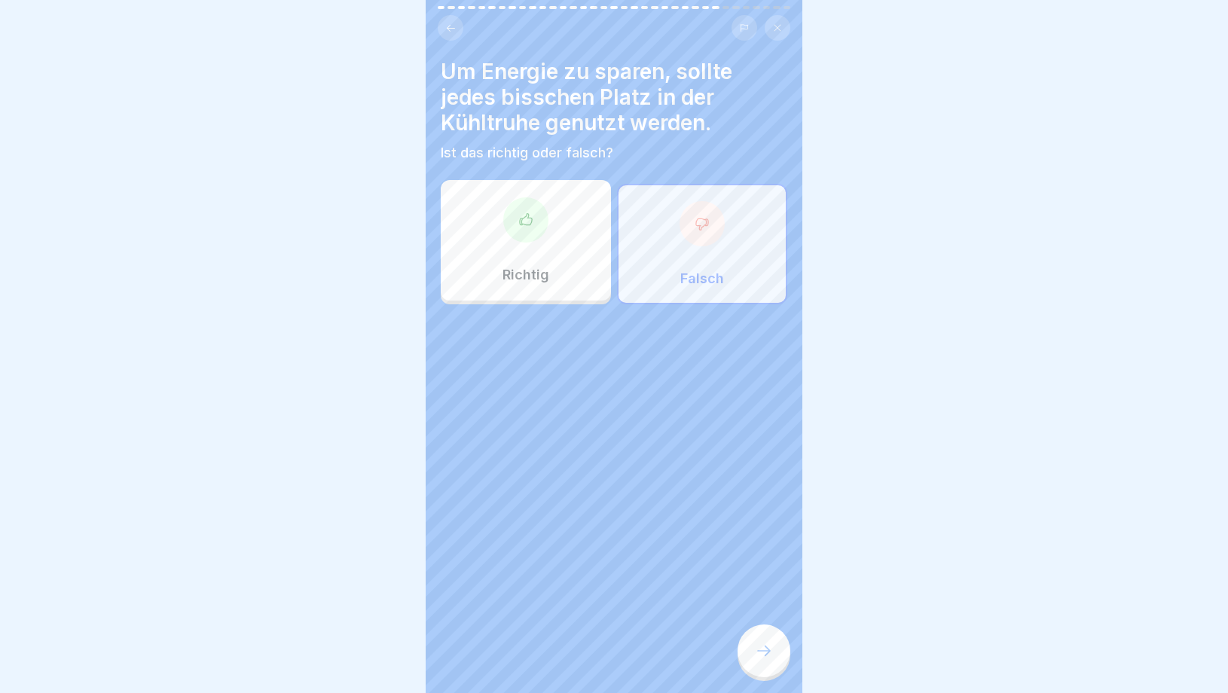
click at [763, 649] on icon at bounding box center [764, 651] width 18 height 18
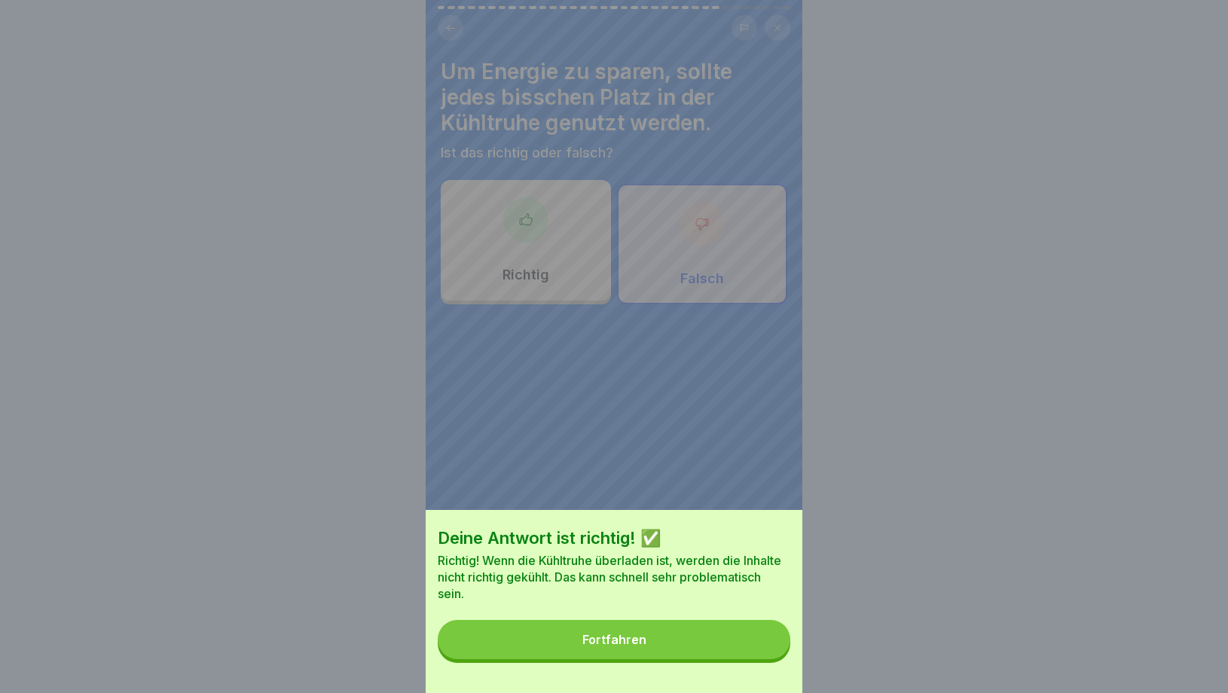
click at [695, 628] on button "Fortfahren" at bounding box center [614, 639] width 353 height 39
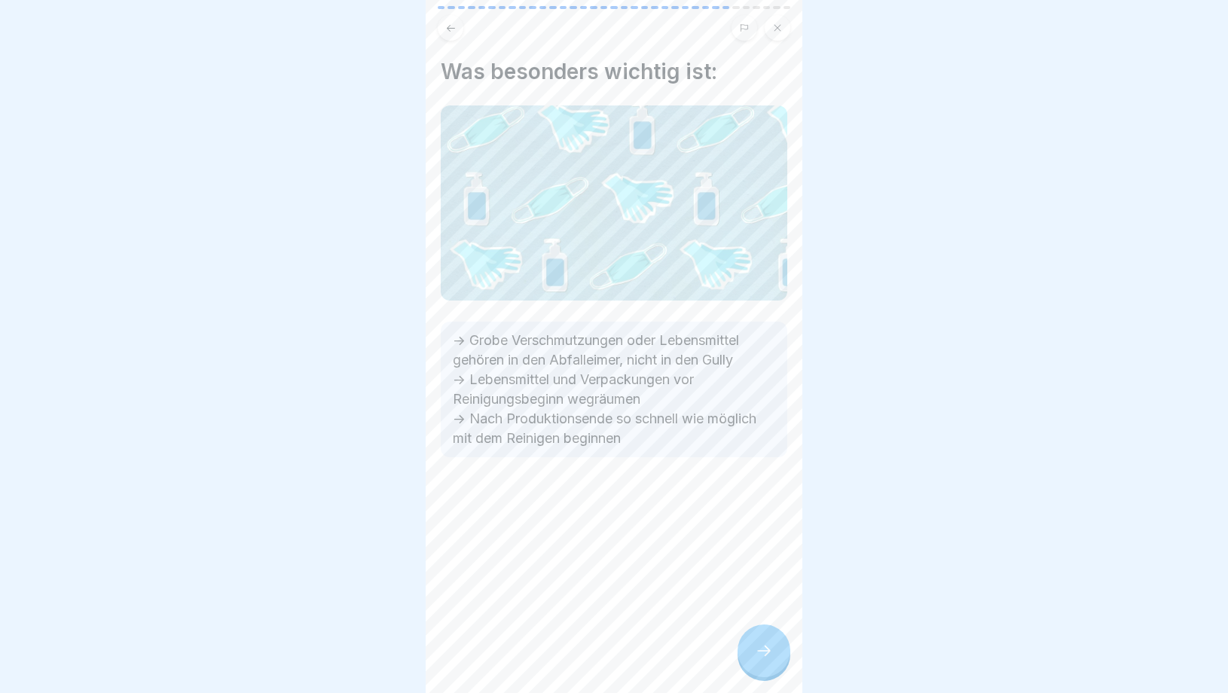
click at [766, 668] on div at bounding box center [764, 651] width 53 height 53
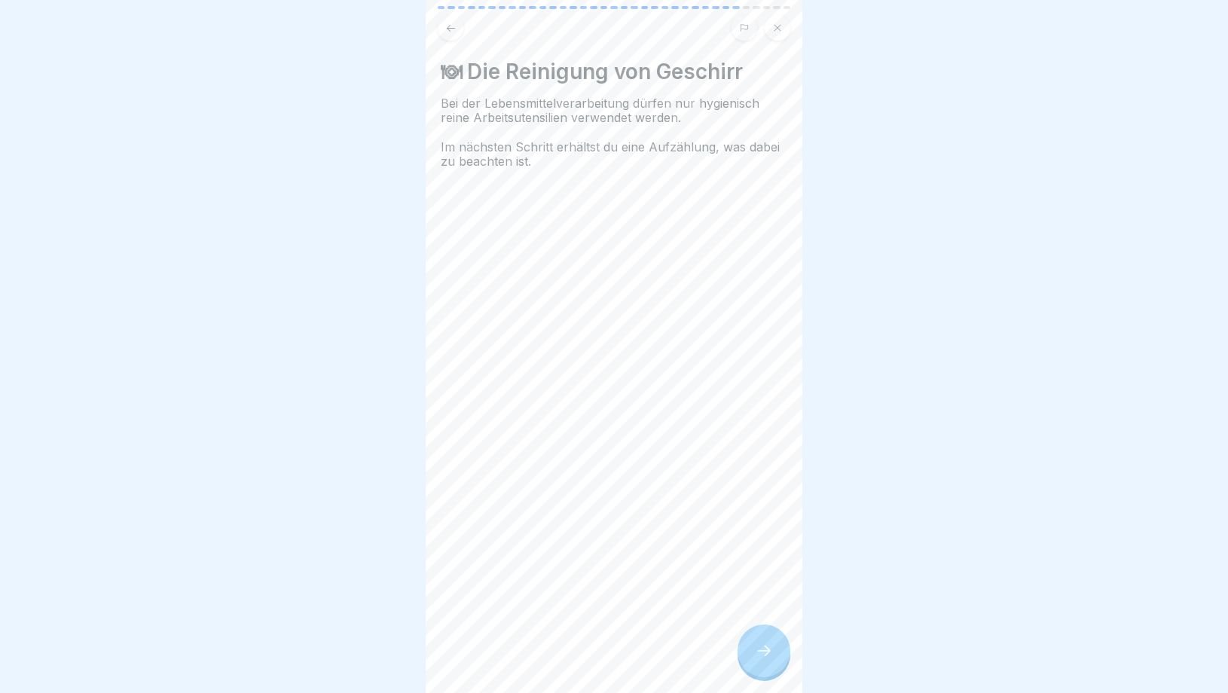
click at [766, 668] on div at bounding box center [764, 651] width 53 height 53
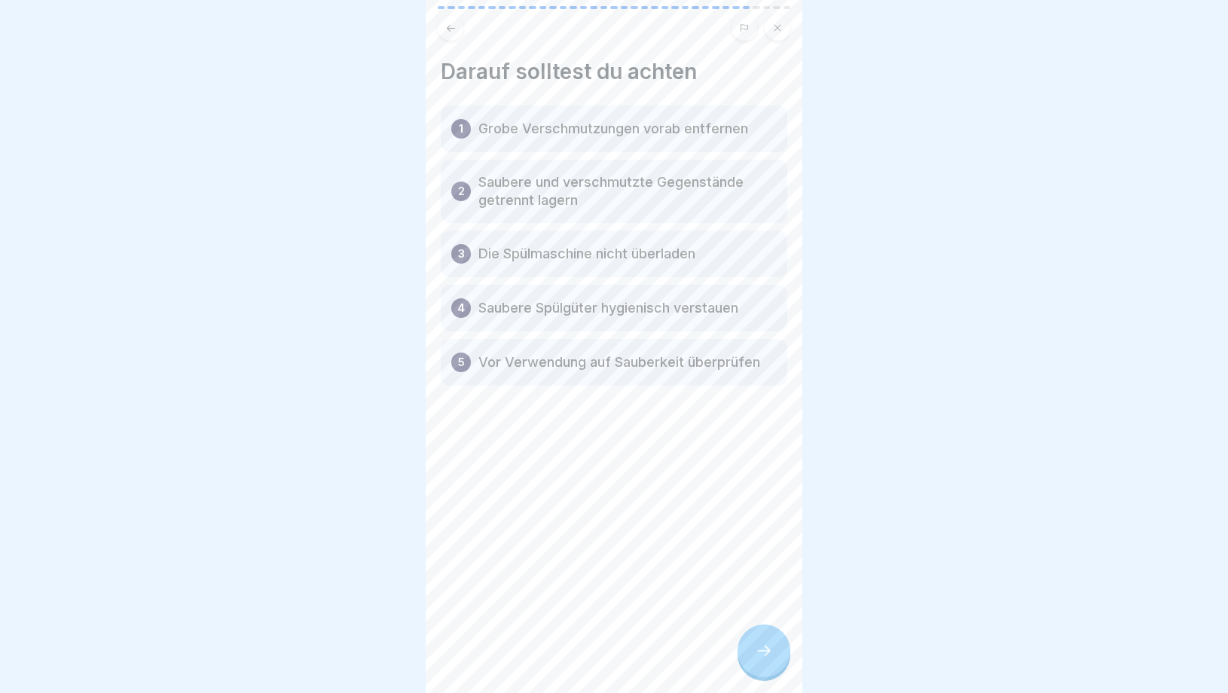
click at [766, 668] on div at bounding box center [764, 651] width 53 height 53
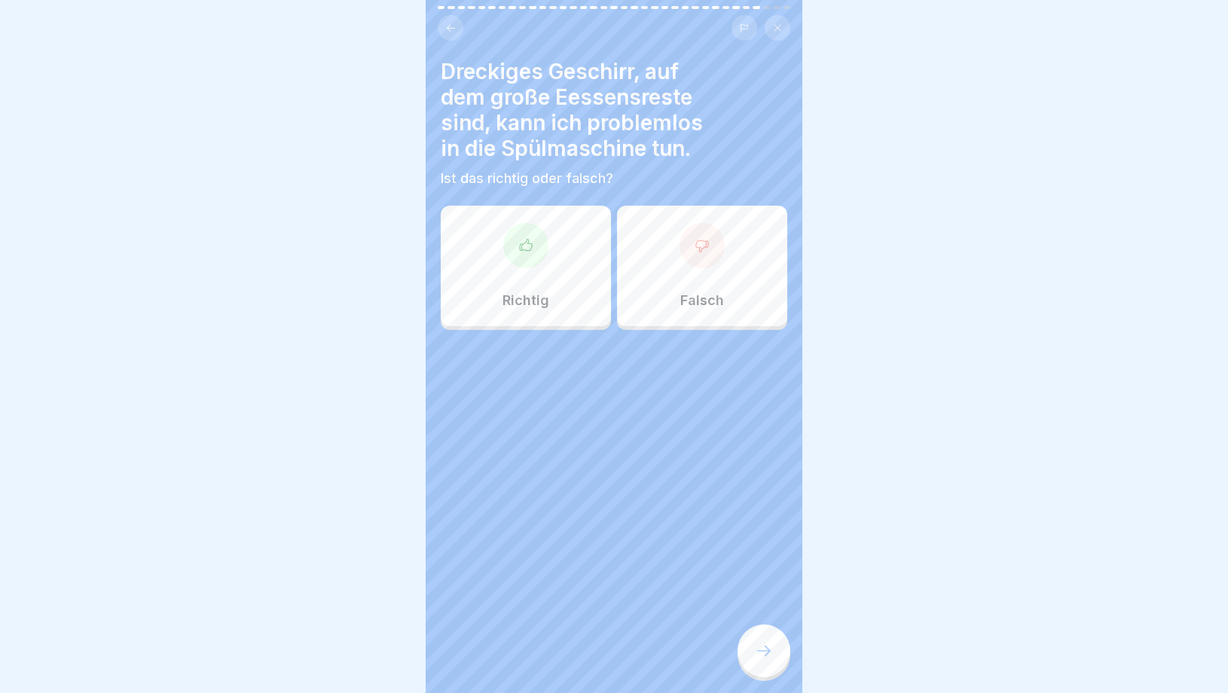
click at [766, 668] on div at bounding box center [764, 651] width 53 height 53
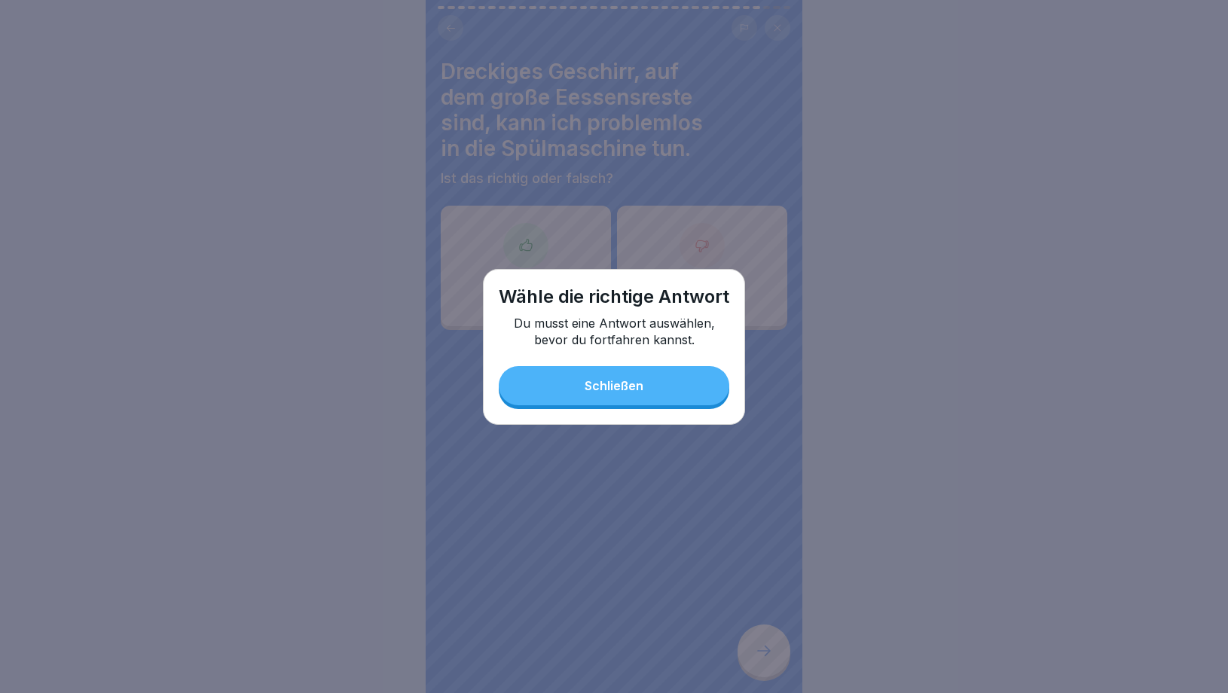
click at [645, 407] on div "Wähle die richtige Antwort Du musst eine Antwort auswählen, bevor du fortfahren…" at bounding box center [614, 347] width 262 height 156
click at [629, 389] on div "Schließen" at bounding box center [614, 386] width 59 height 14
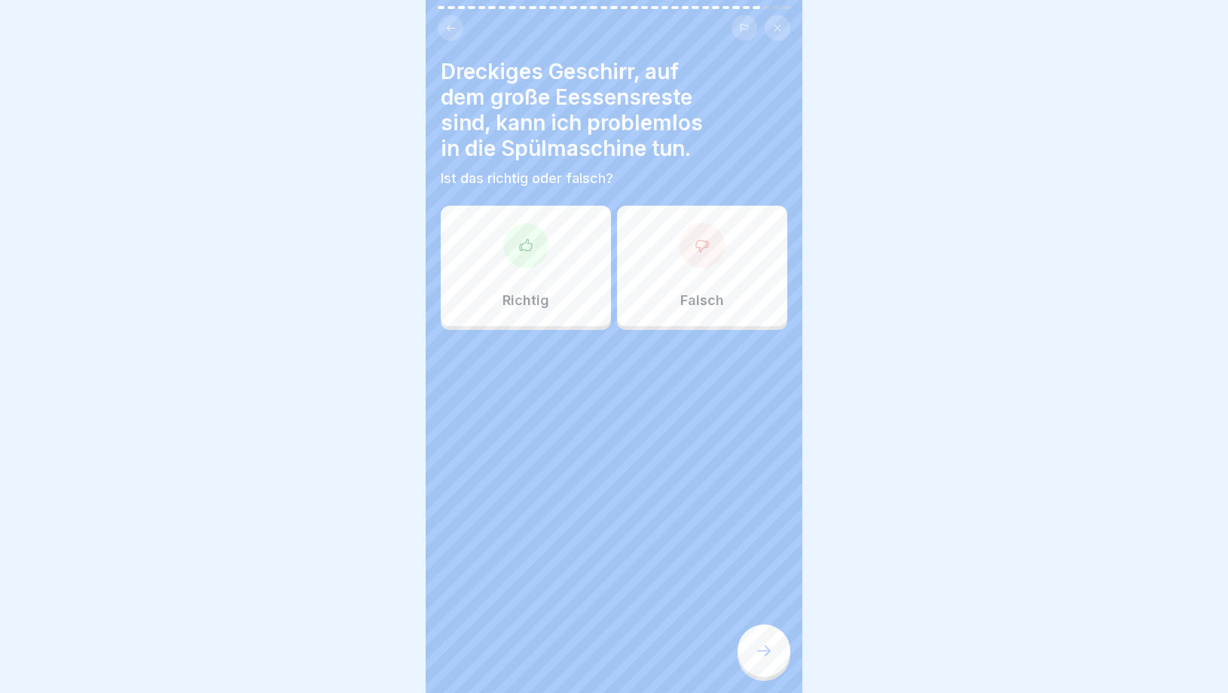
click at [659, 304] on div "Falsch" at bounding box center [702, 266] width 170 height 121
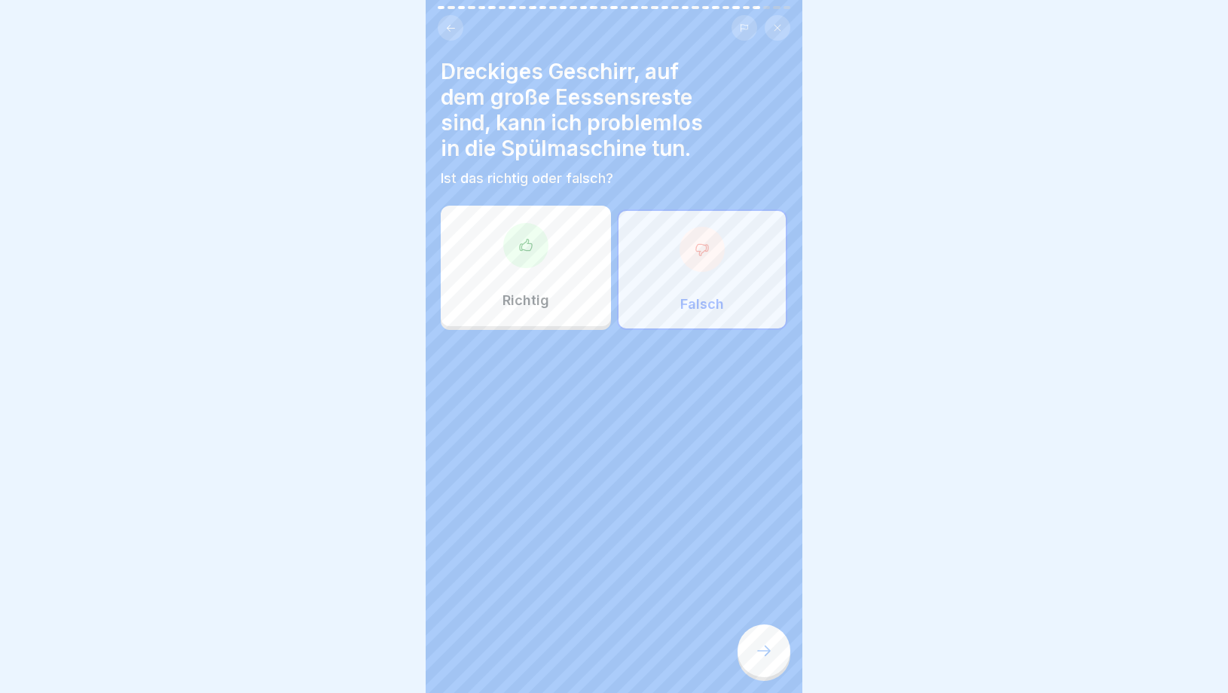
click at [760, 665] on div at bounding box center [764, 651] width 53 height 53
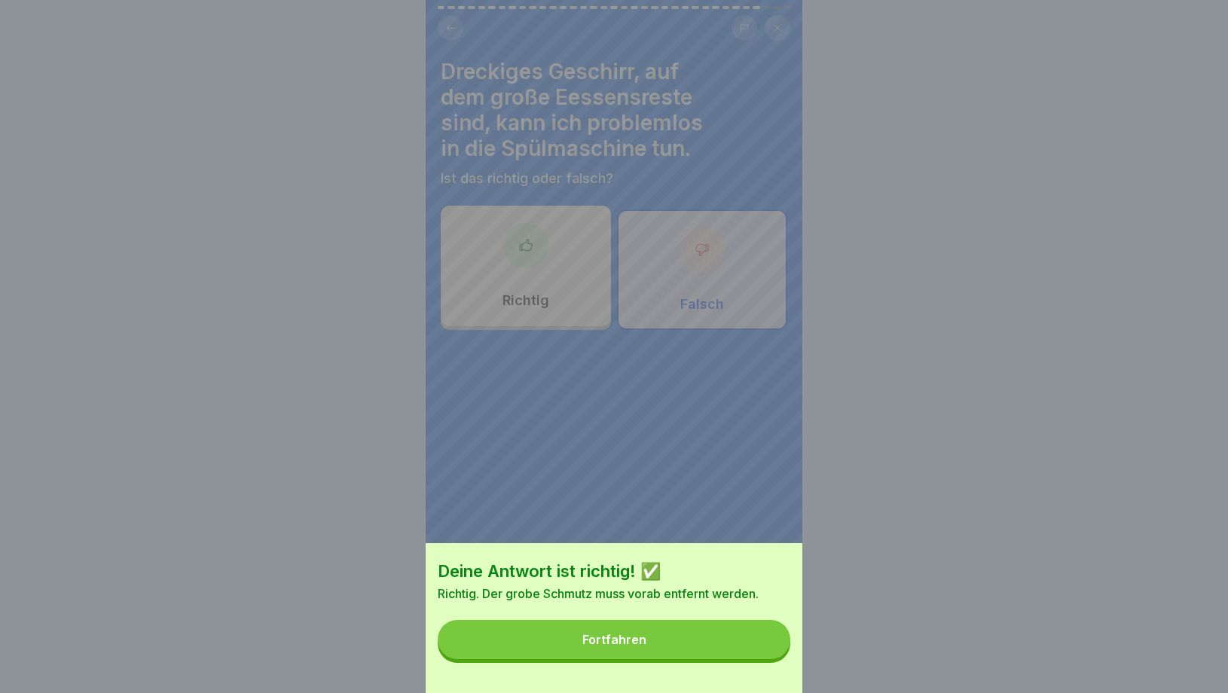
click at [685, 622] on button "Fortfahren" at bounding box center [614, 639] width 353 height 39
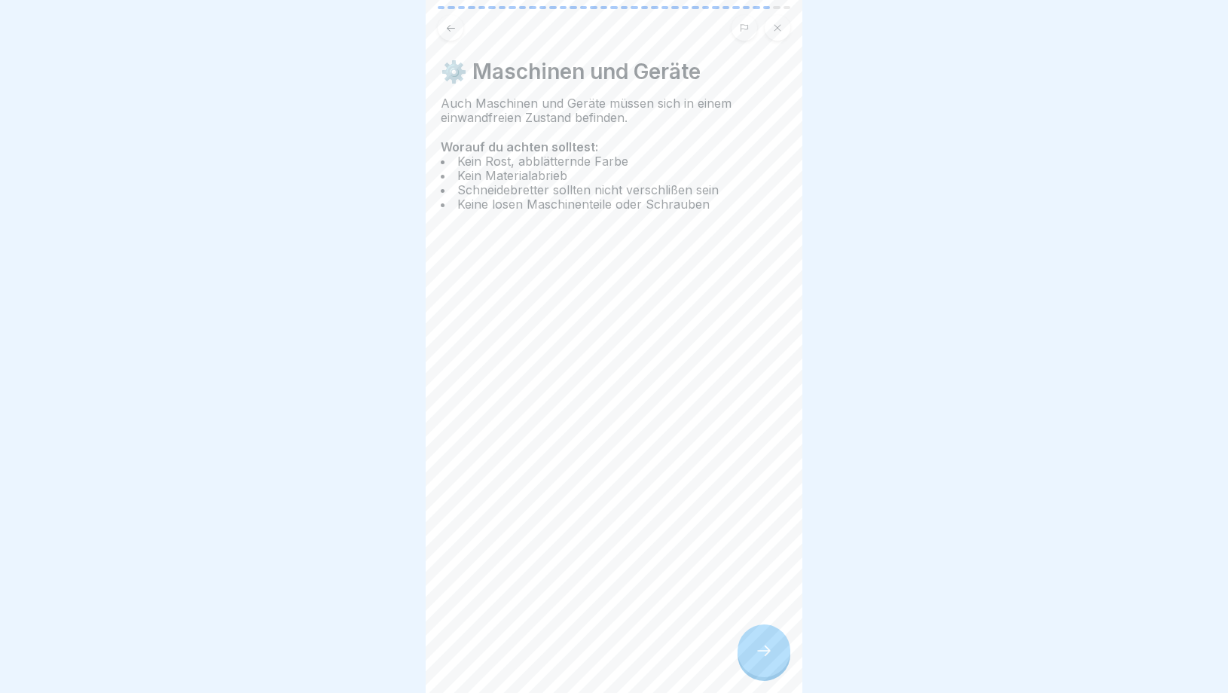
click at [781, 653] on div at bounding box center [764, 651] width 53 height 53
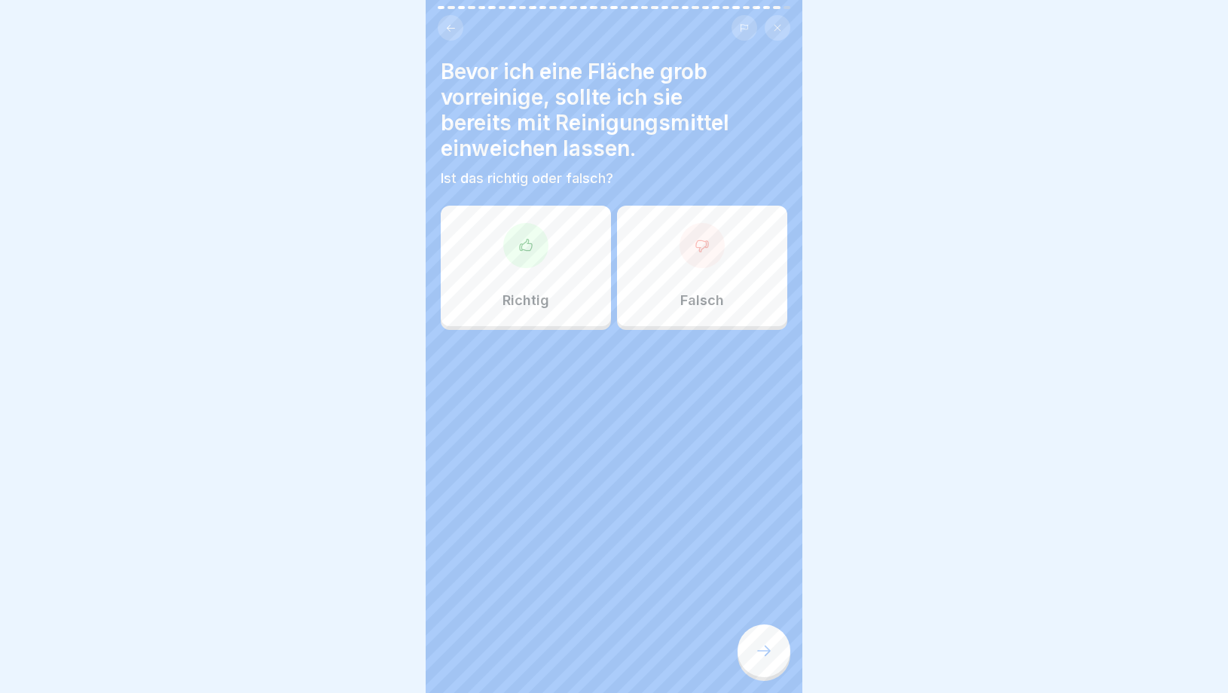
click
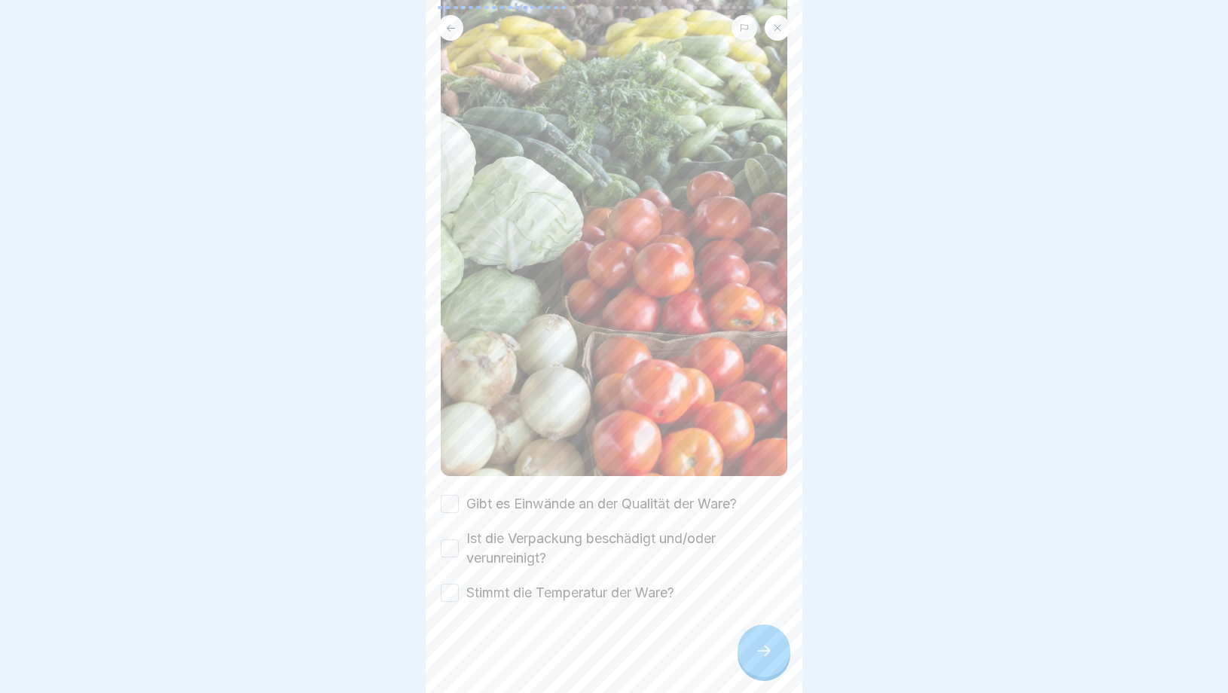
scroll to position [201, 0]
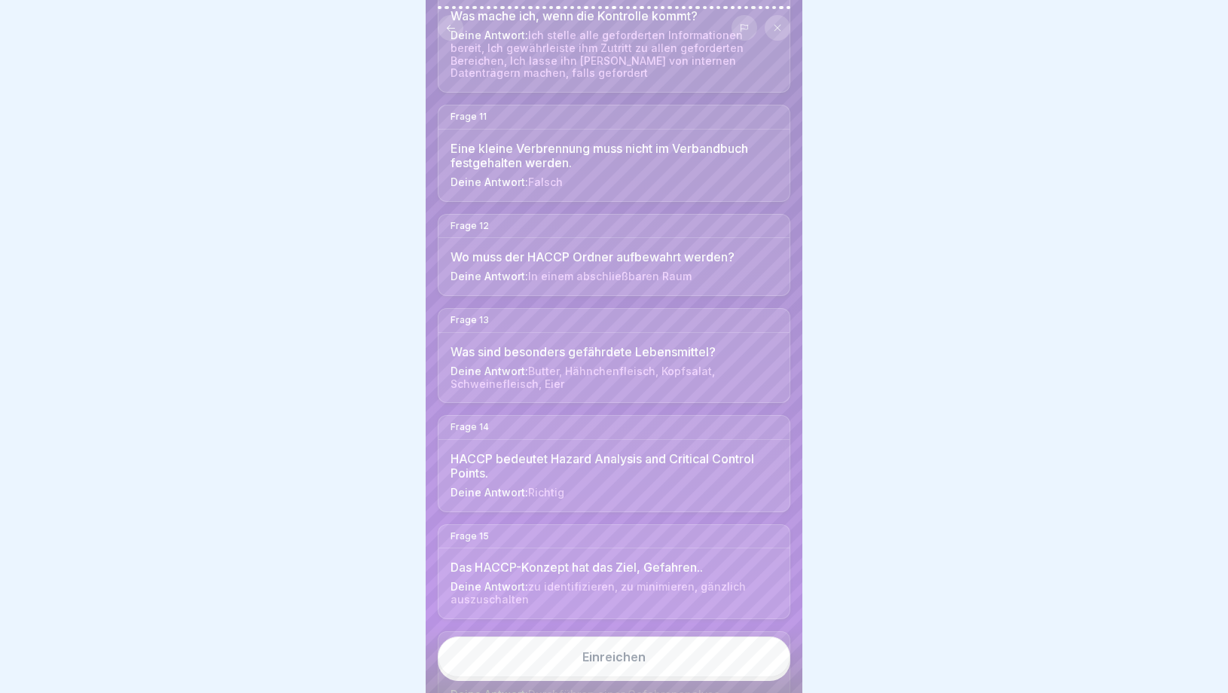
scroll to position [1575, 0]
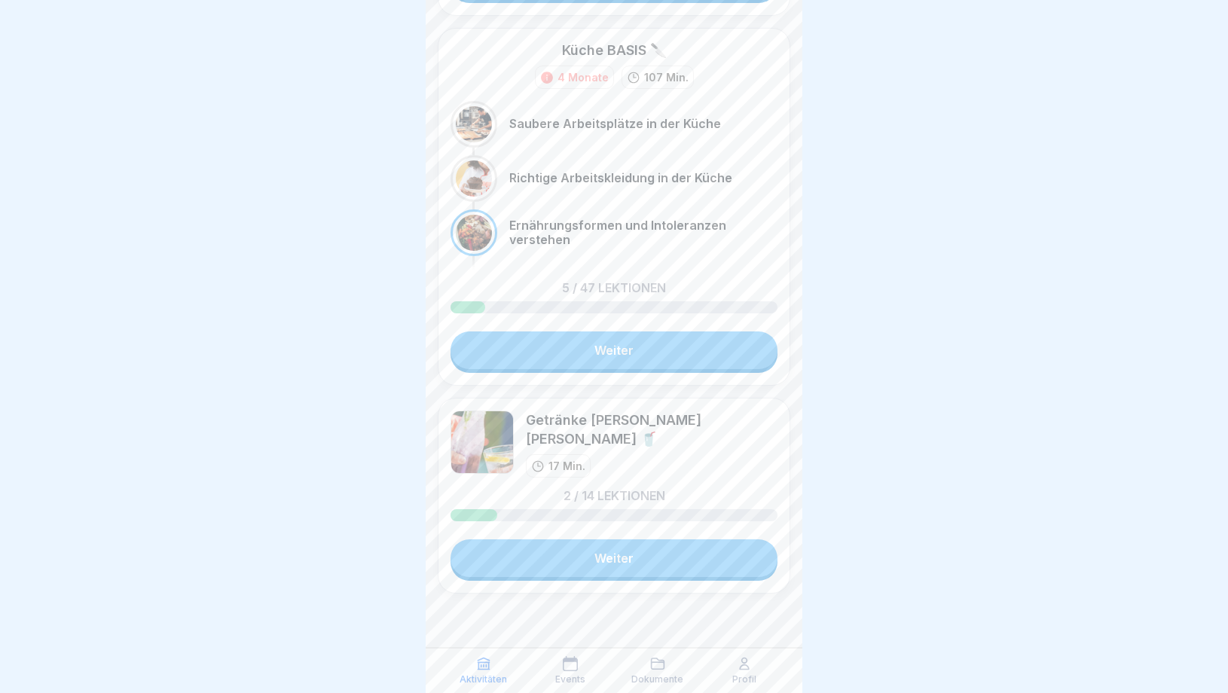
scroll to position [1155, 0]
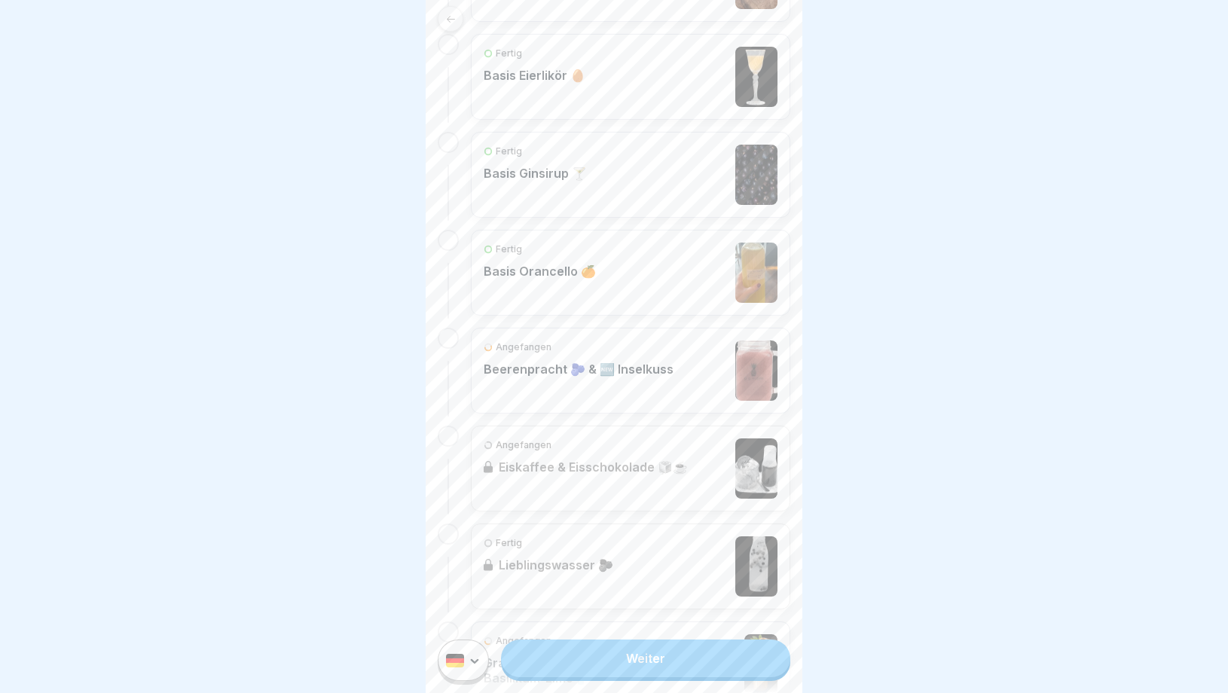
scroll to position [399, 0]
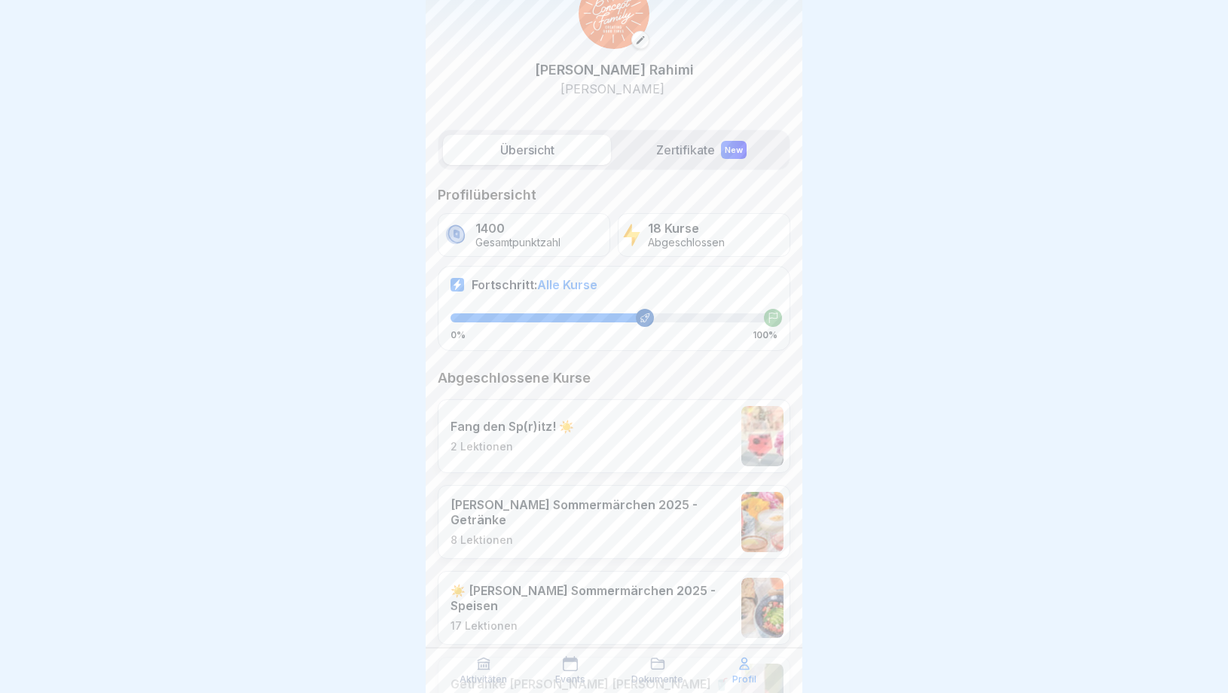
scroll to position [61, 0]
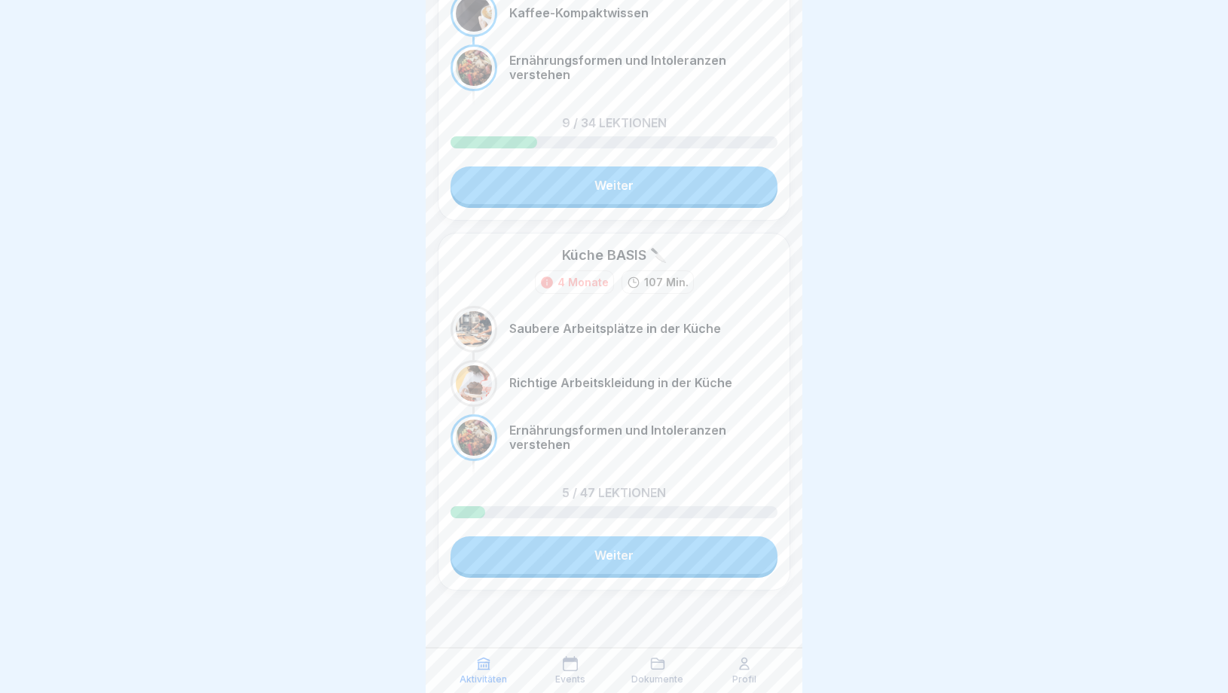
scroll to position [951, 0]
